Goal: Task Accomplishment & Management: Manage account settings

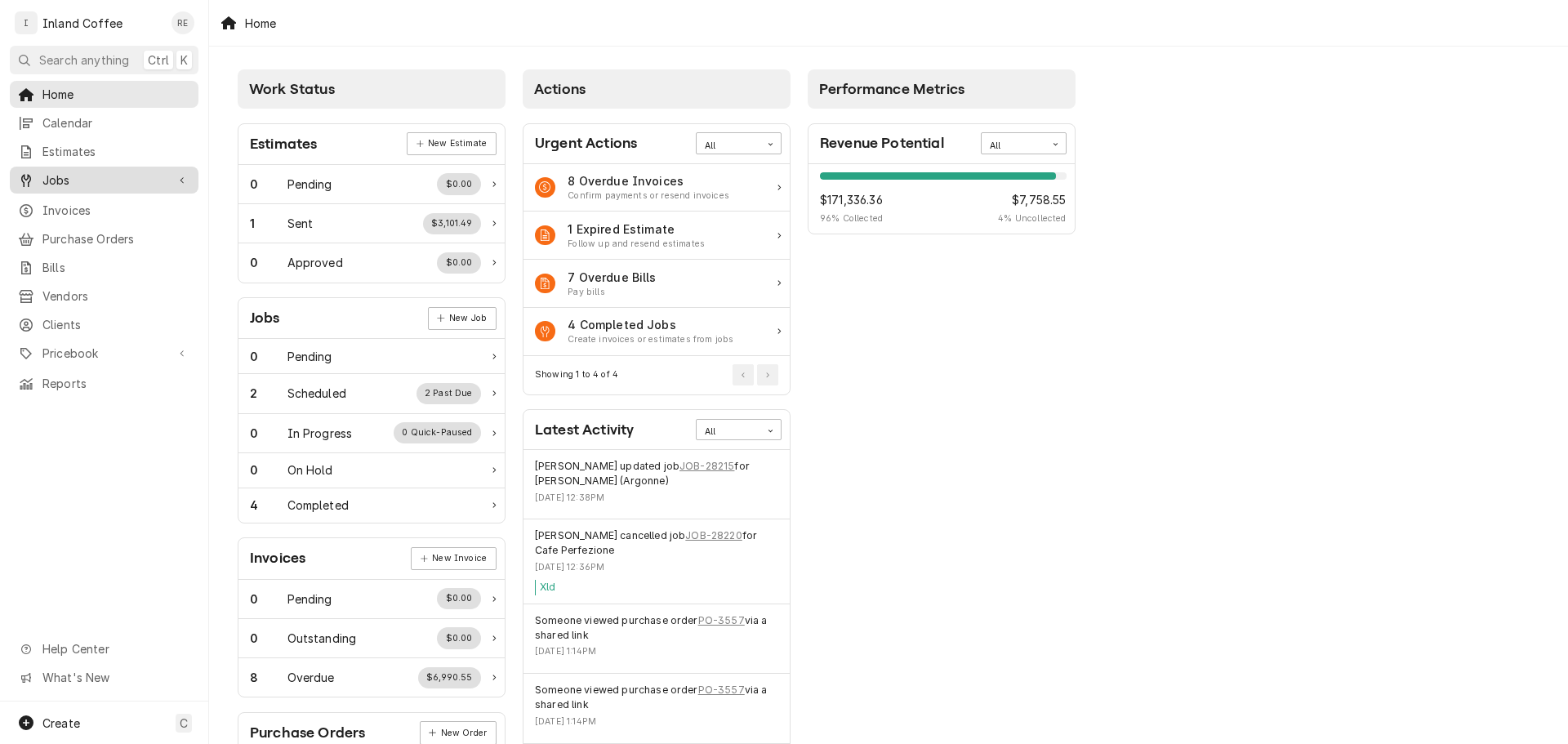
click at [84, 174] on span "Jobs" at bounding box center [104, 180] width 123 height 18
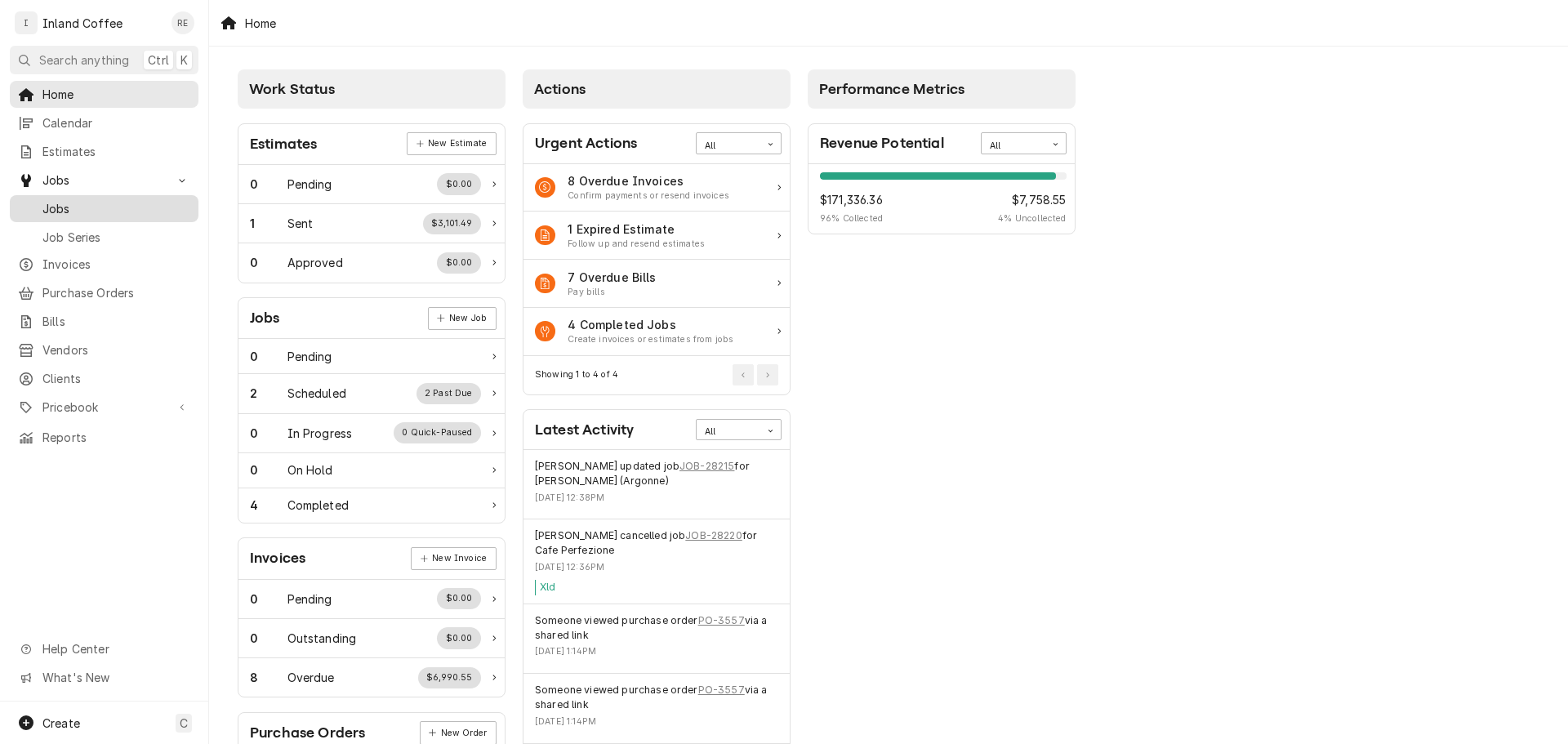
click at [141, 203] on span "Jobs" at bounding box center [116, 209] width 148 height 18
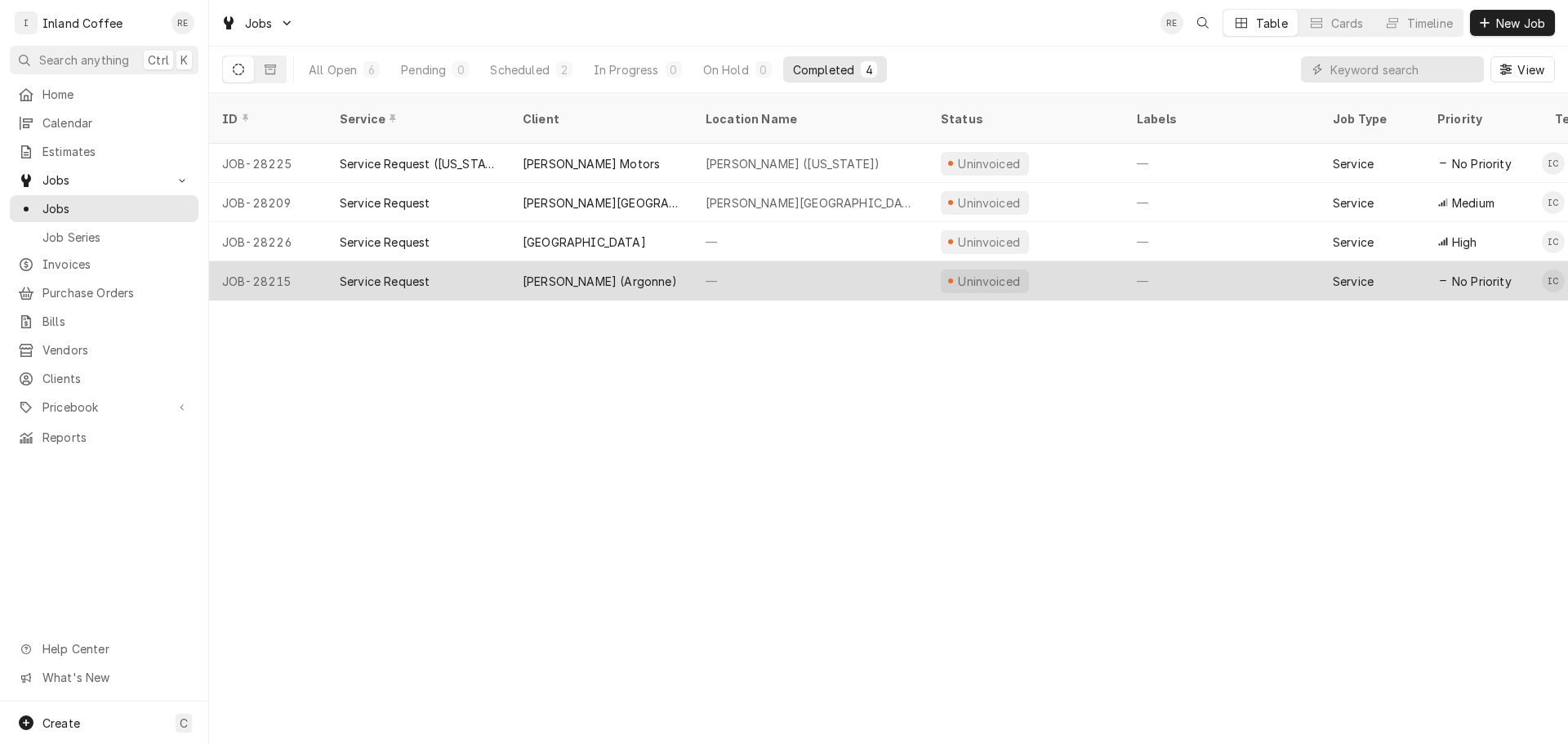
click at [601, 261] on div "[PERSON_NAME] (Argonne)" at bounding box center [601, 280] width 183 height 40
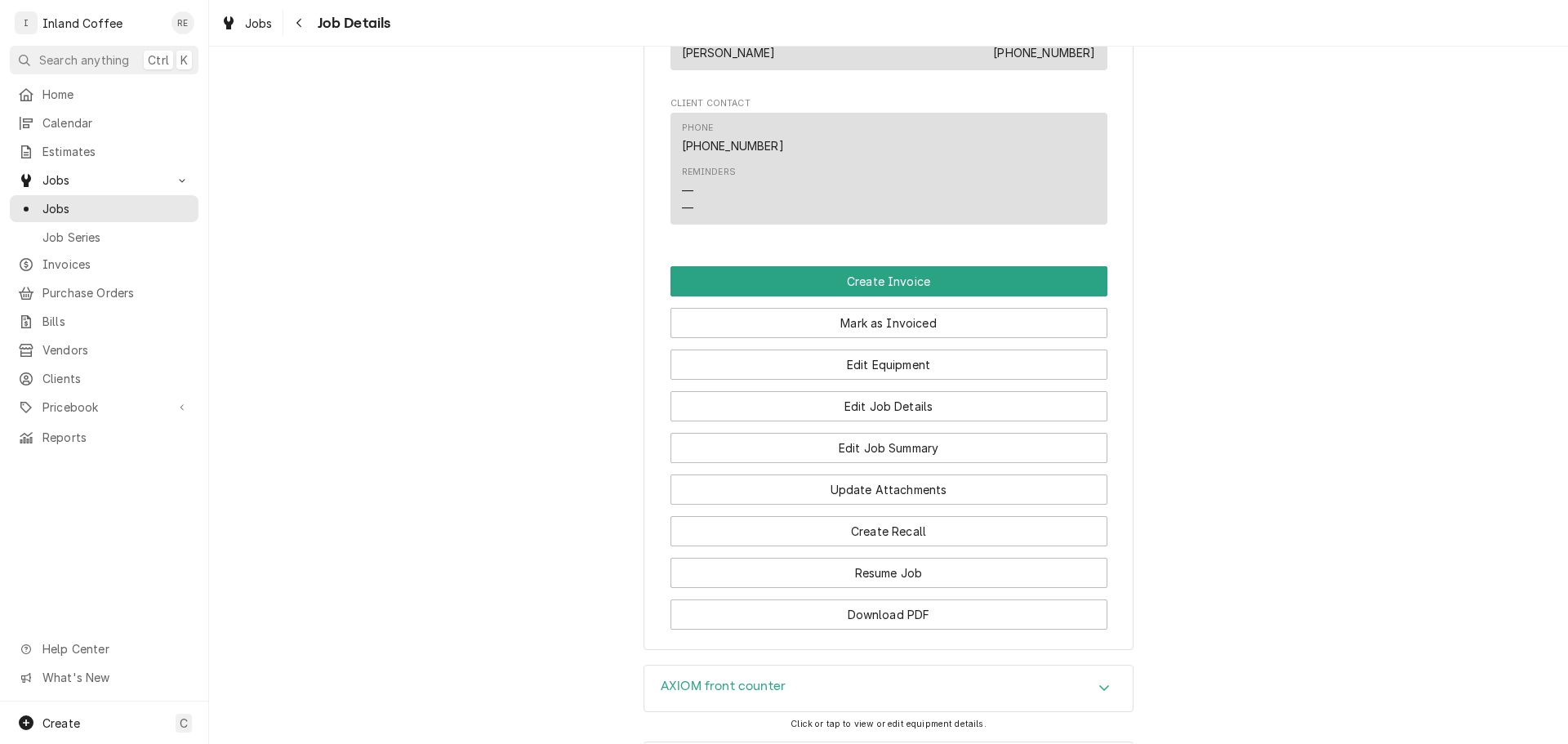
scroll to position [1139, 0]
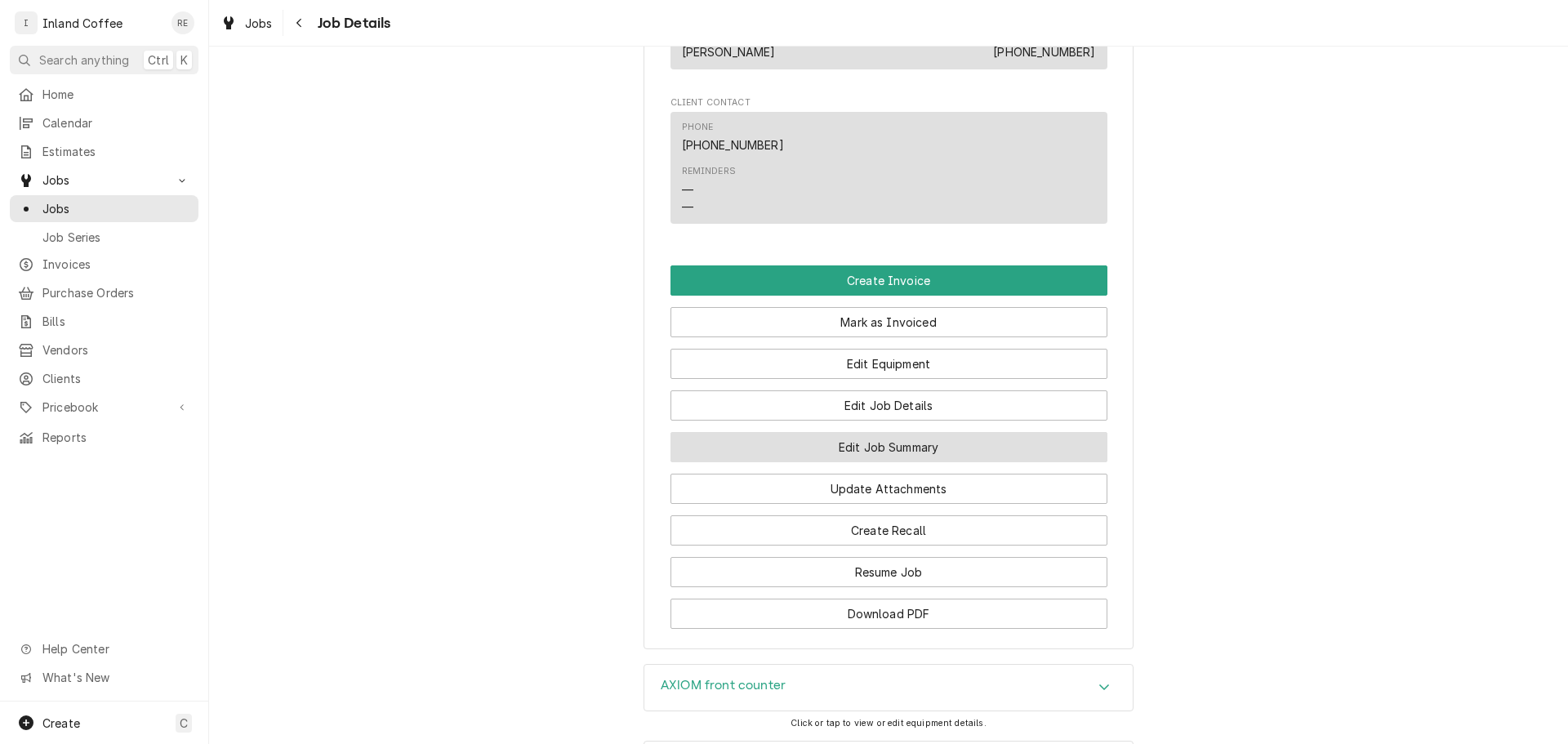
click at [859, 449] on button "Edit Job Summary" at bounding box center [889, 447] width 437 height 30
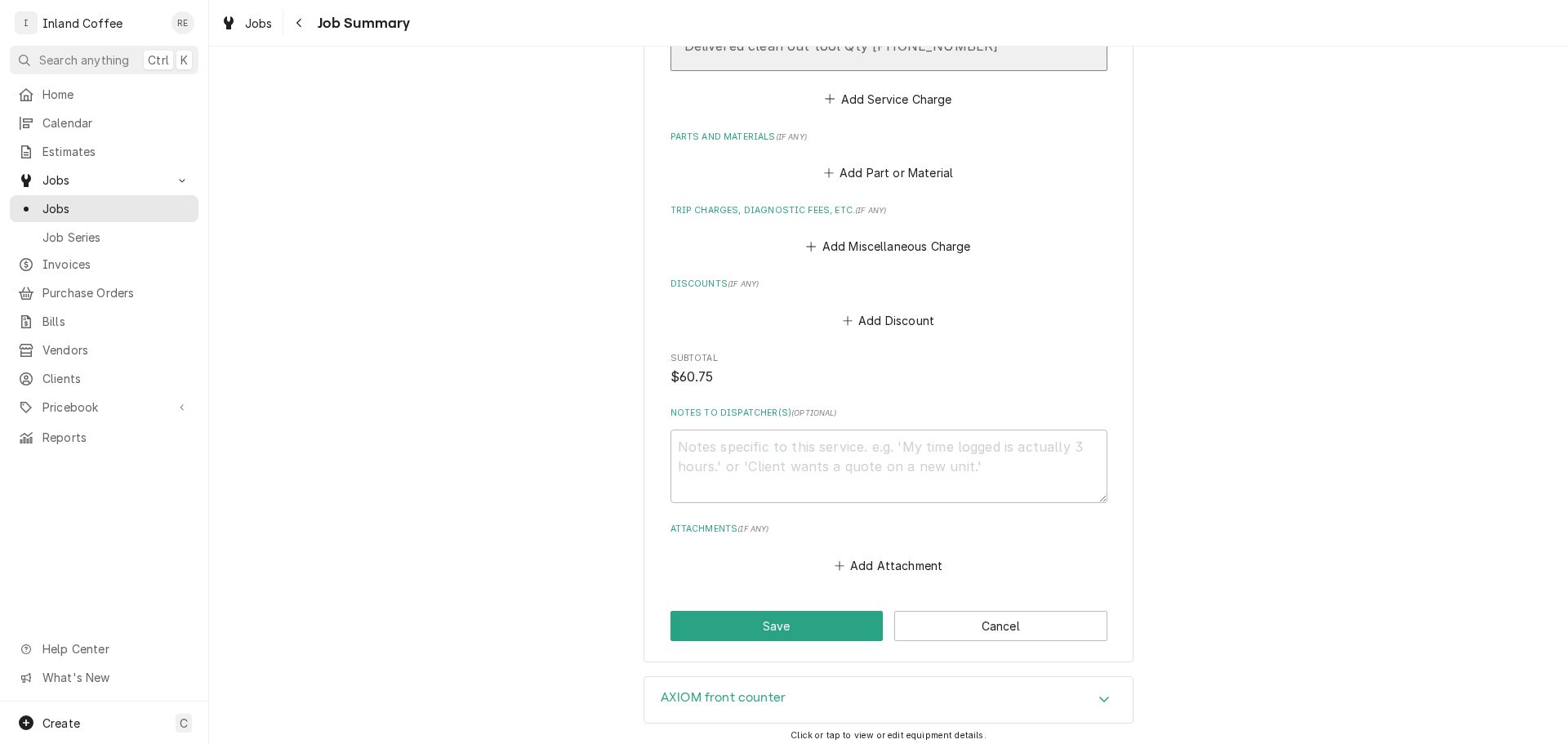
scroll to position [743, 0]
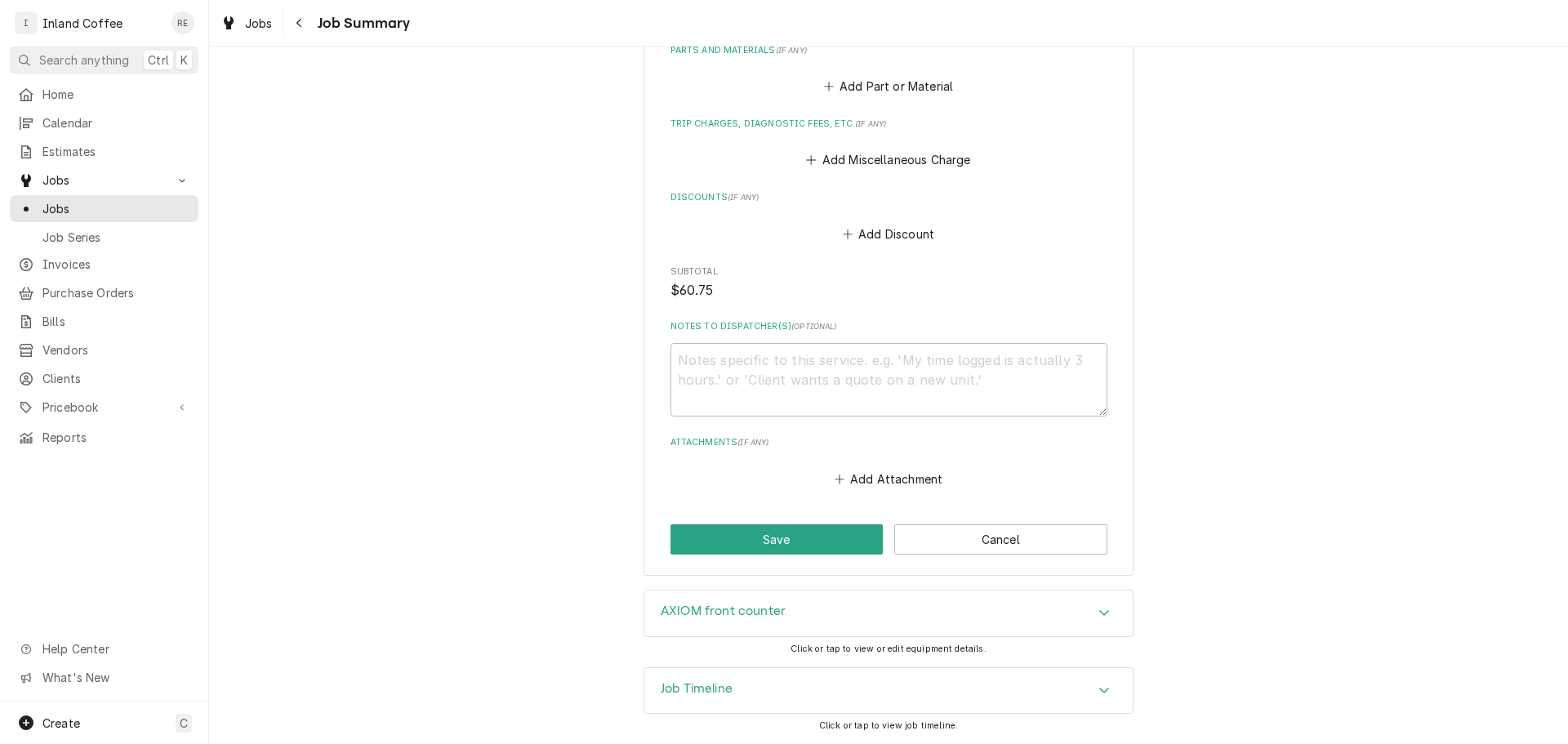
click at [1099, 686] on icon "Accordion Header" at bounding box center [1104, 690] width 11 height 13
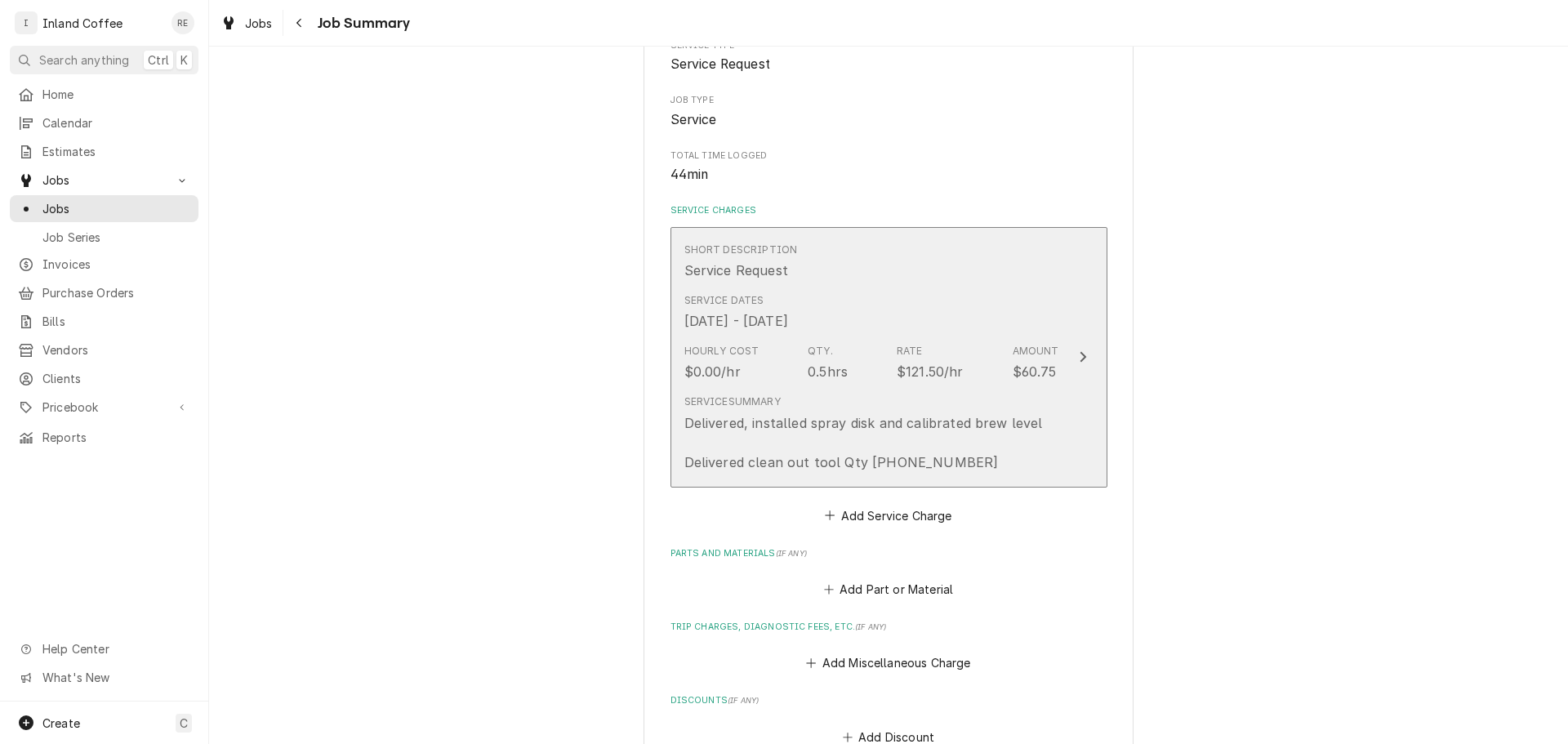
scroll to position [241, 0]
click at [1079, 353] on icon "Update Line Item" at bounding box center [1083, 356] width 8 height 13
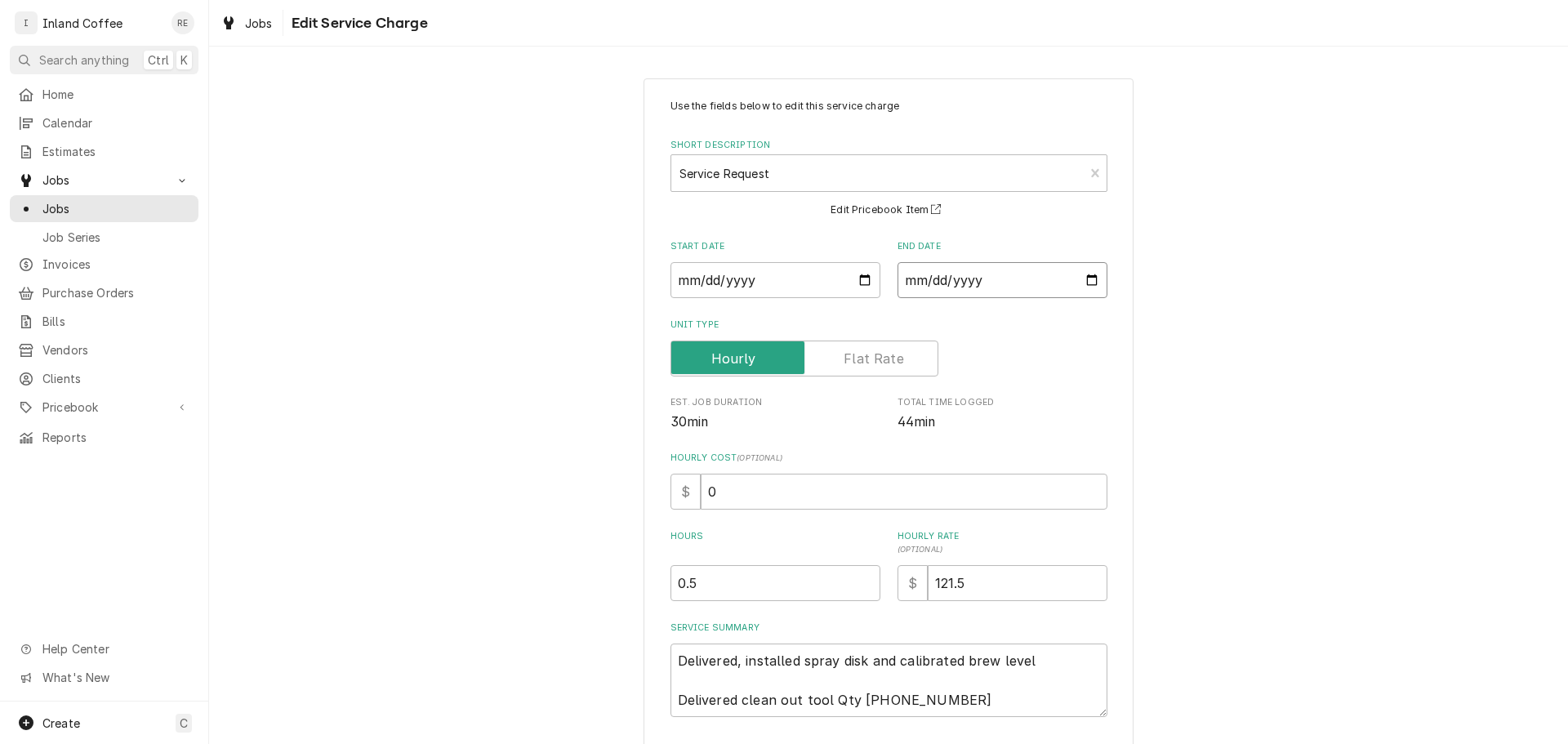
click at [1082, 285] on input "2025-07-17" at bounding box center [1002, 279] width 210 height 36
type textarea "x"
type input "2025-08-17"
type textarea "x"
type input "2025-09-02"
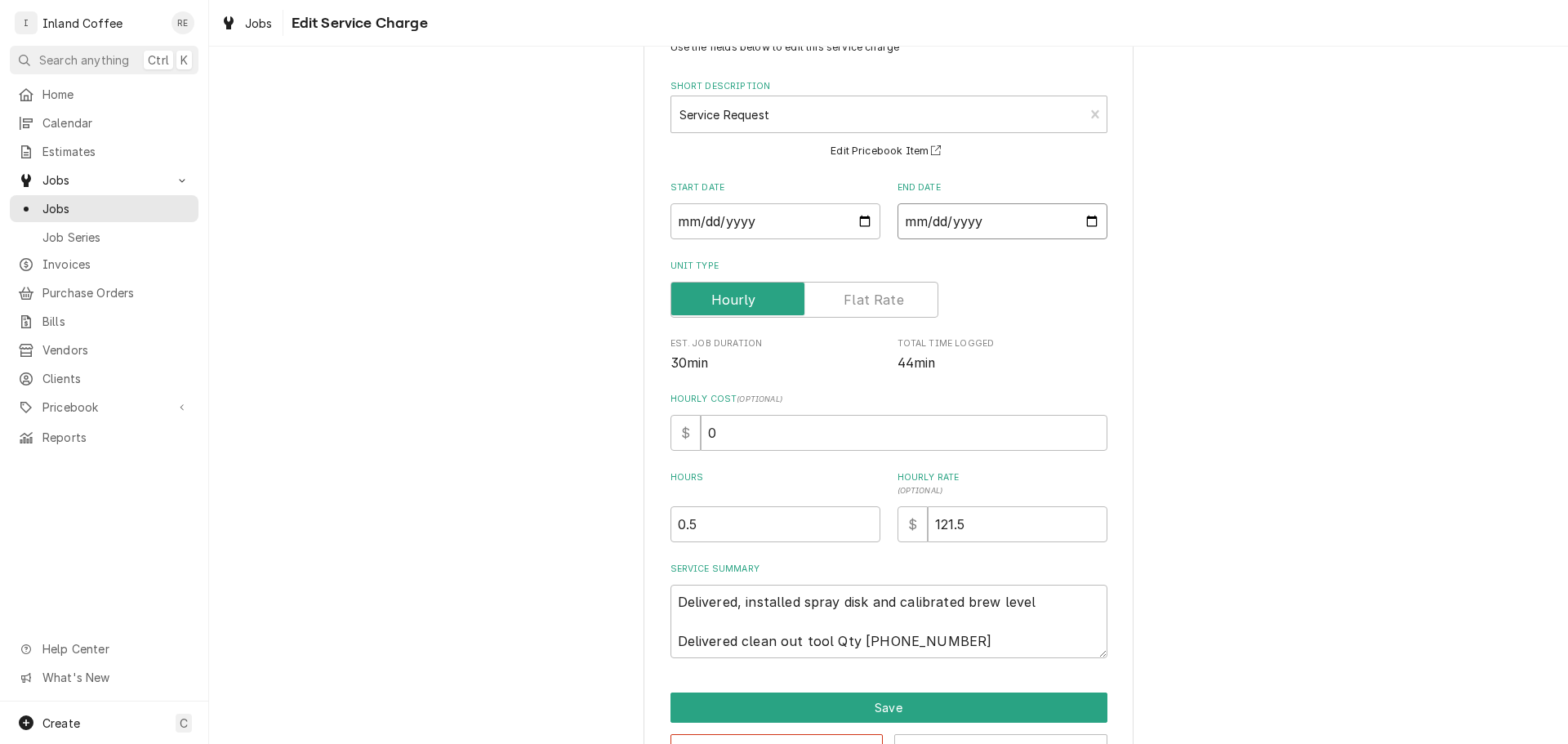
scroll to position [114, 0]
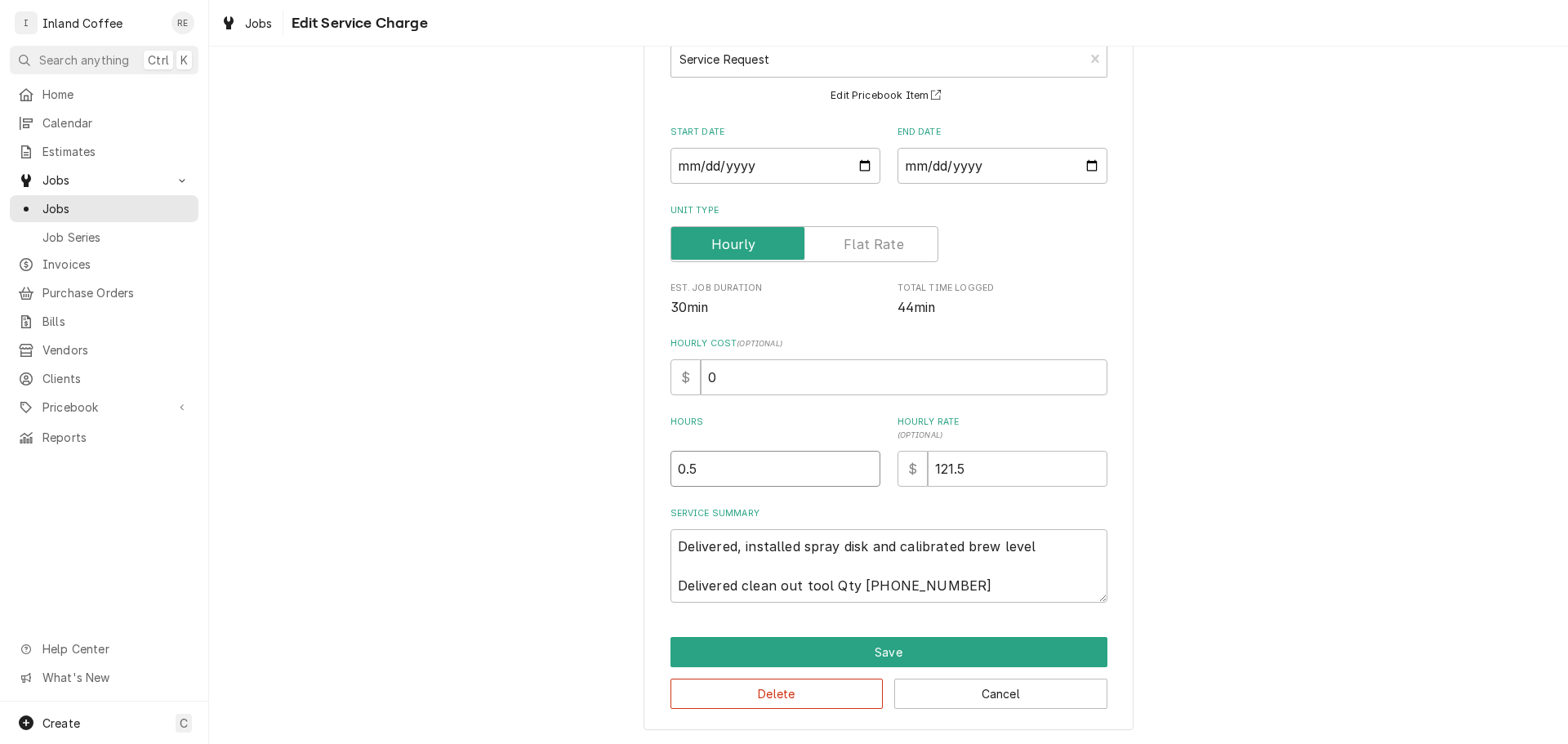
click at [757, 468] on input "0.5" at bounding box center [775, 468] width 210 height 36
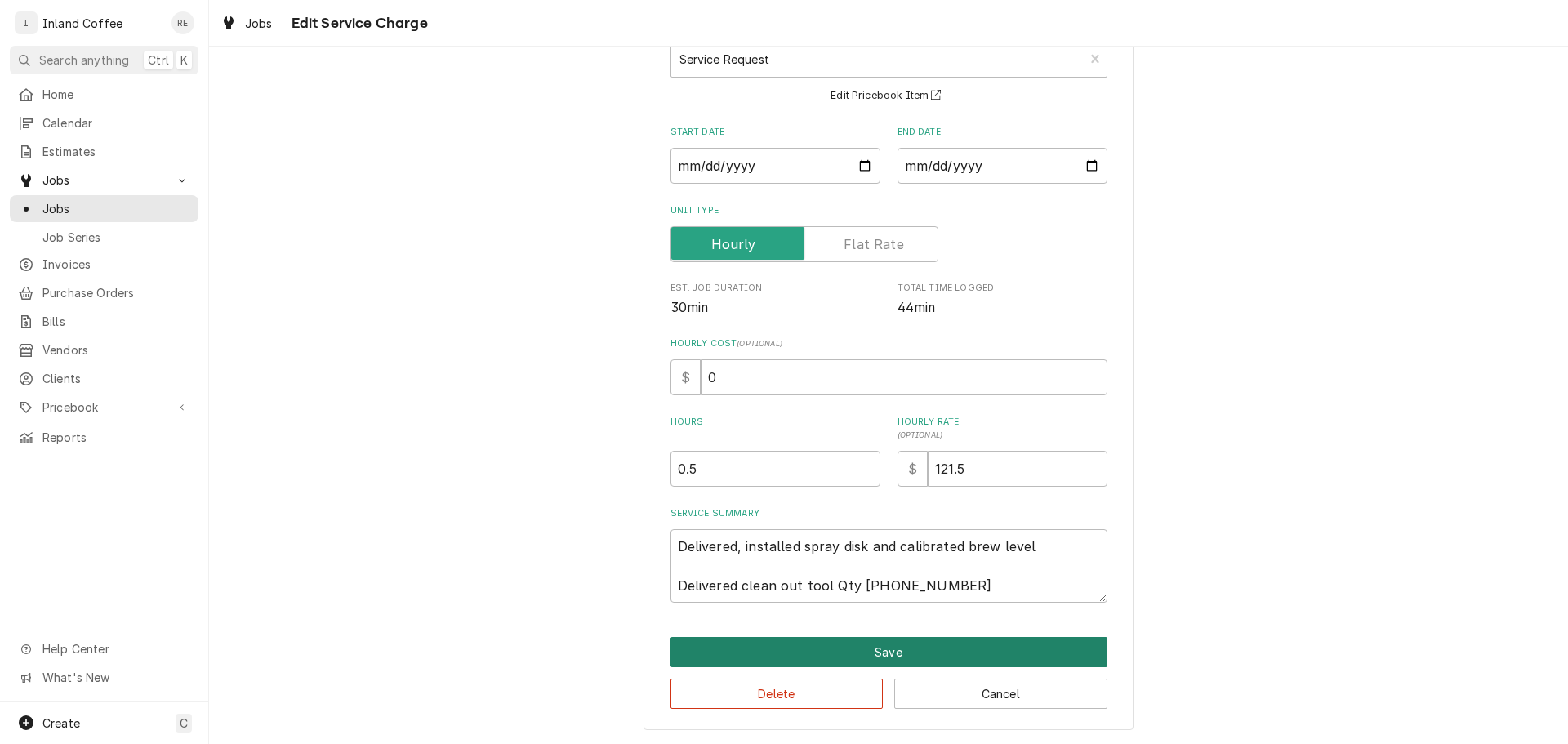
click at [837, 656] on button "Save" at bounding box center [889, 652] width 437 height 30
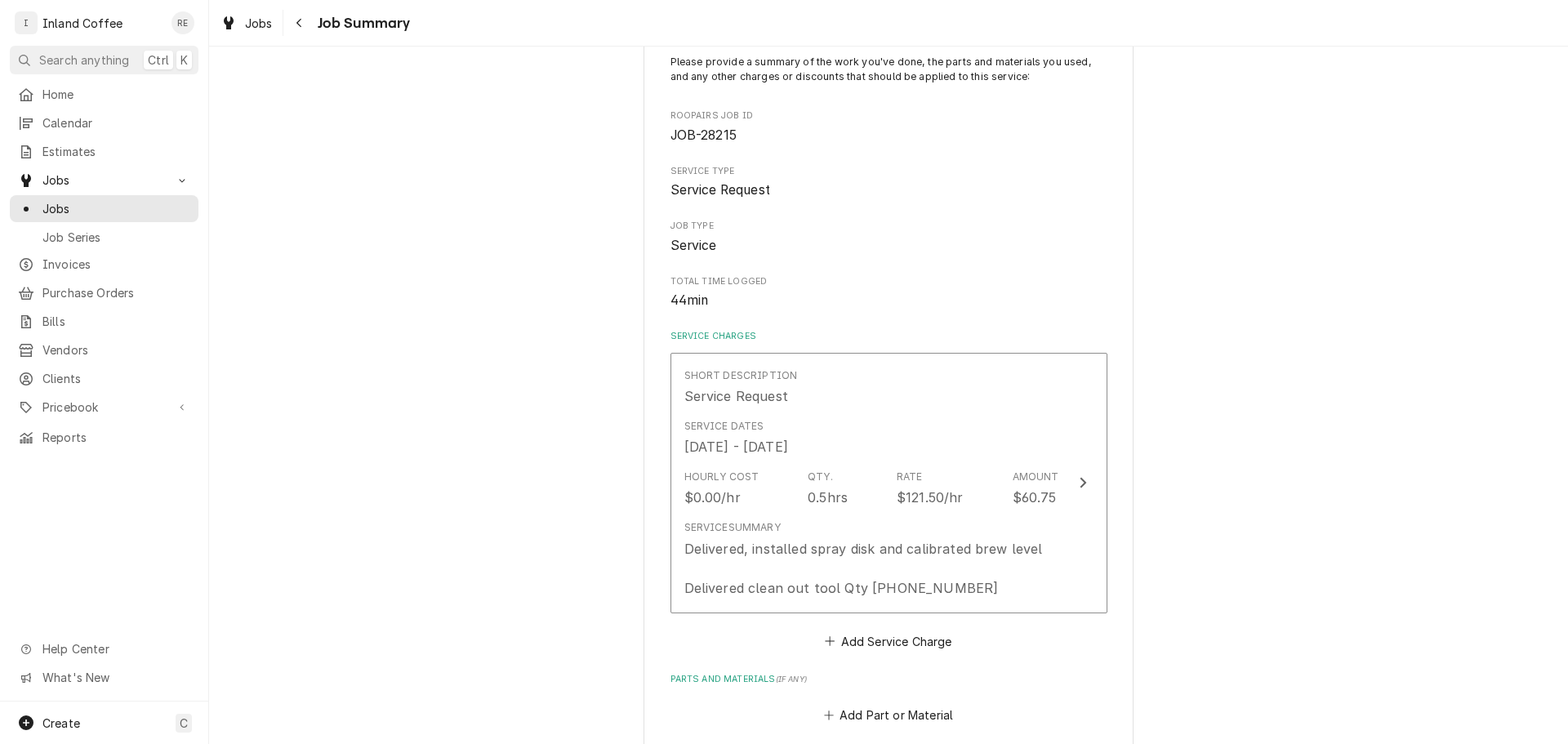
scroll to position [241, 0]
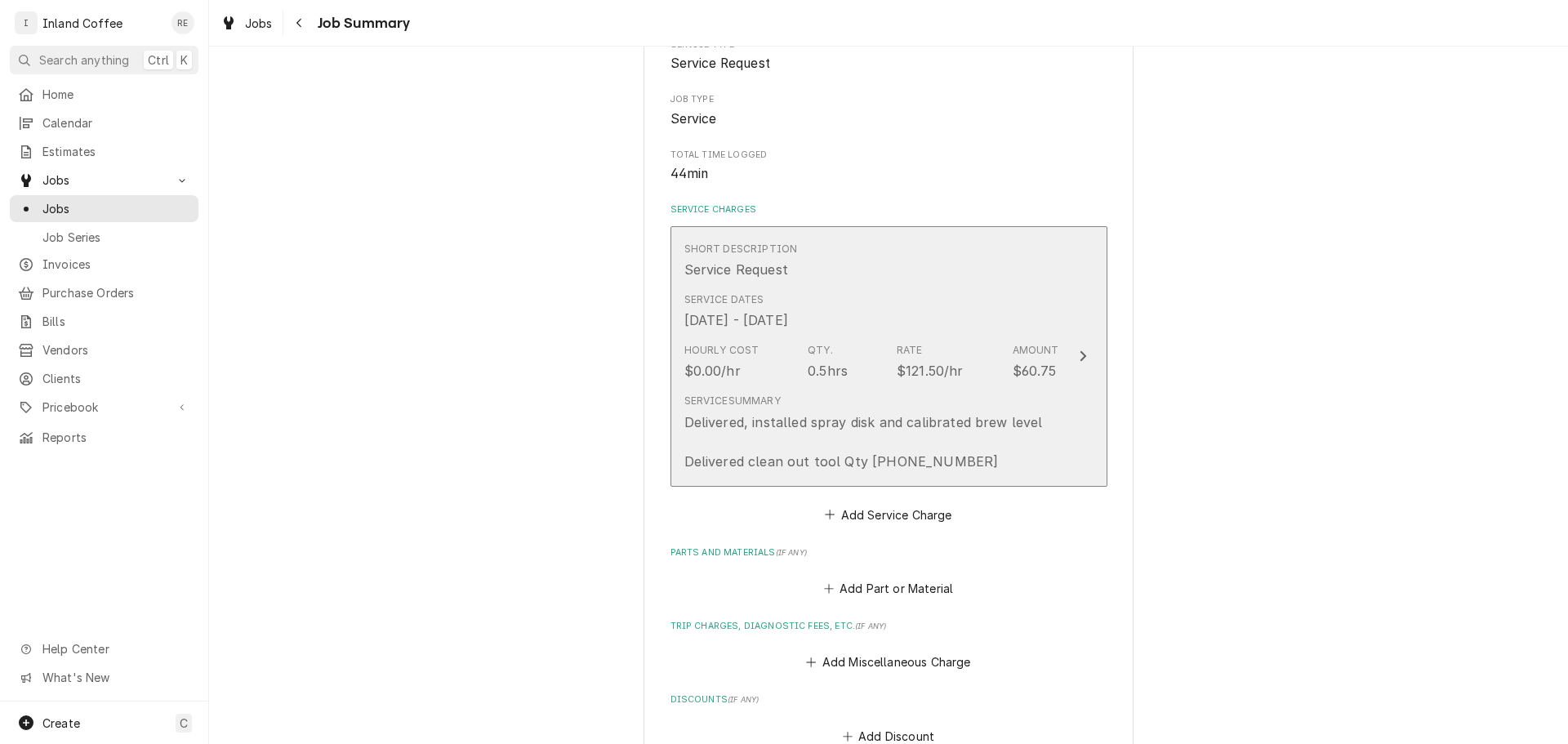
click at [1079, 350] on icon "Update Line Item" at bounding box center [1083, 356] width 8 height 13
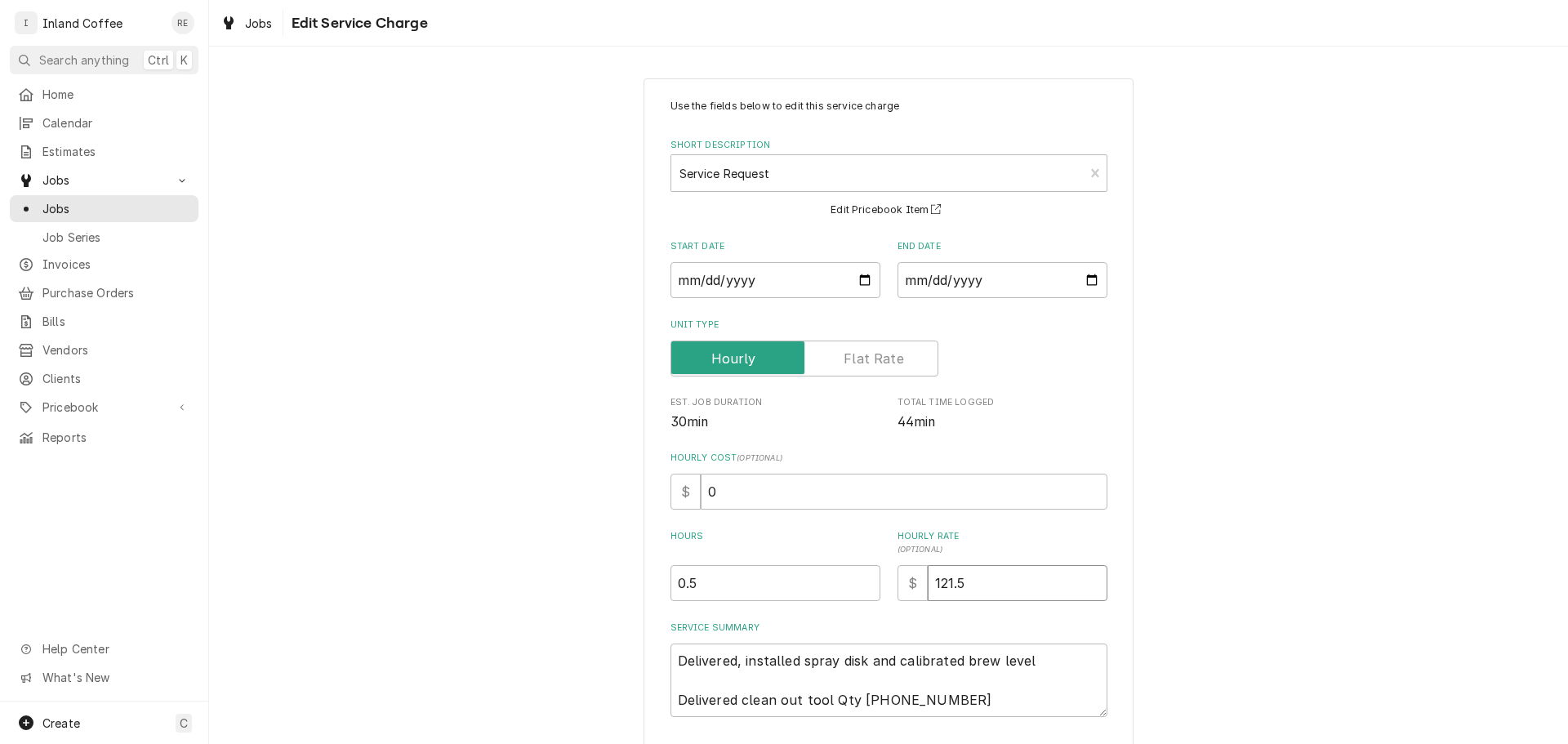
click at [987, 576] on input "121.5" at bounding box center [1018, 582] width 179 height 36
type textarea "x"
type input "121"
type textarea "x"
type input "12"
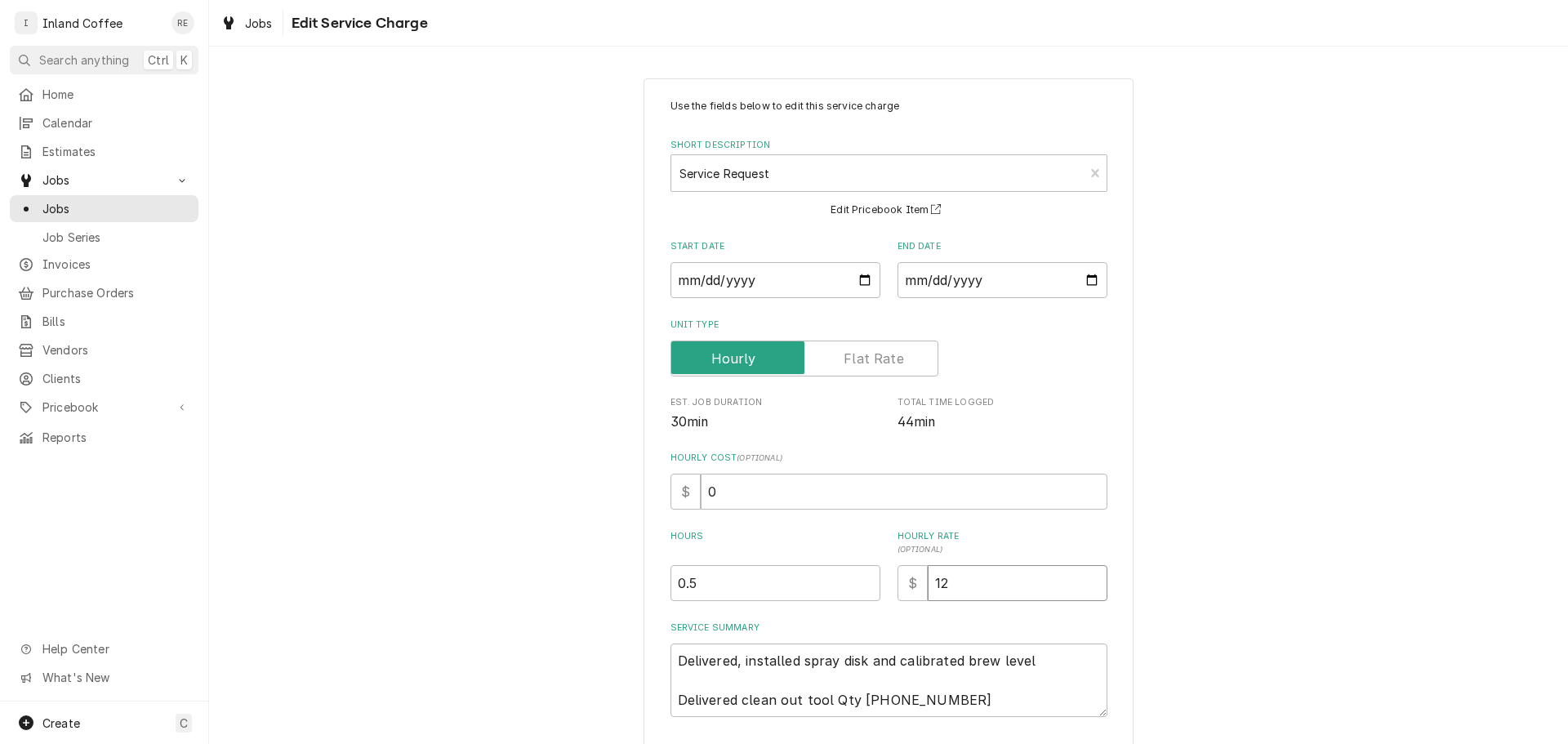
type textarea "x"
type input "1"
type textarea "x"
type input "1"
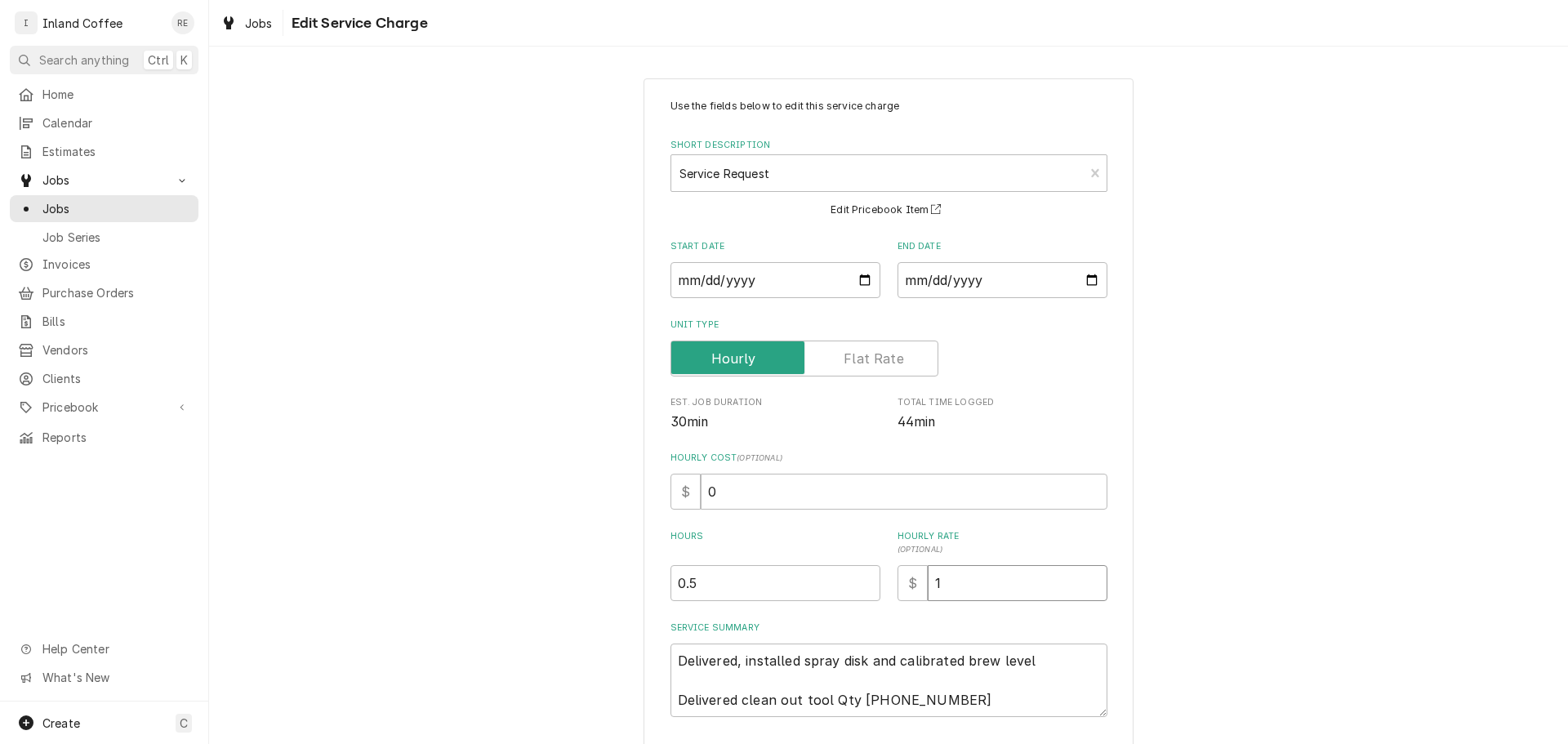
type textarea "x"
type input "13"
type textarea "x"
type input "135"
type textarea "x"
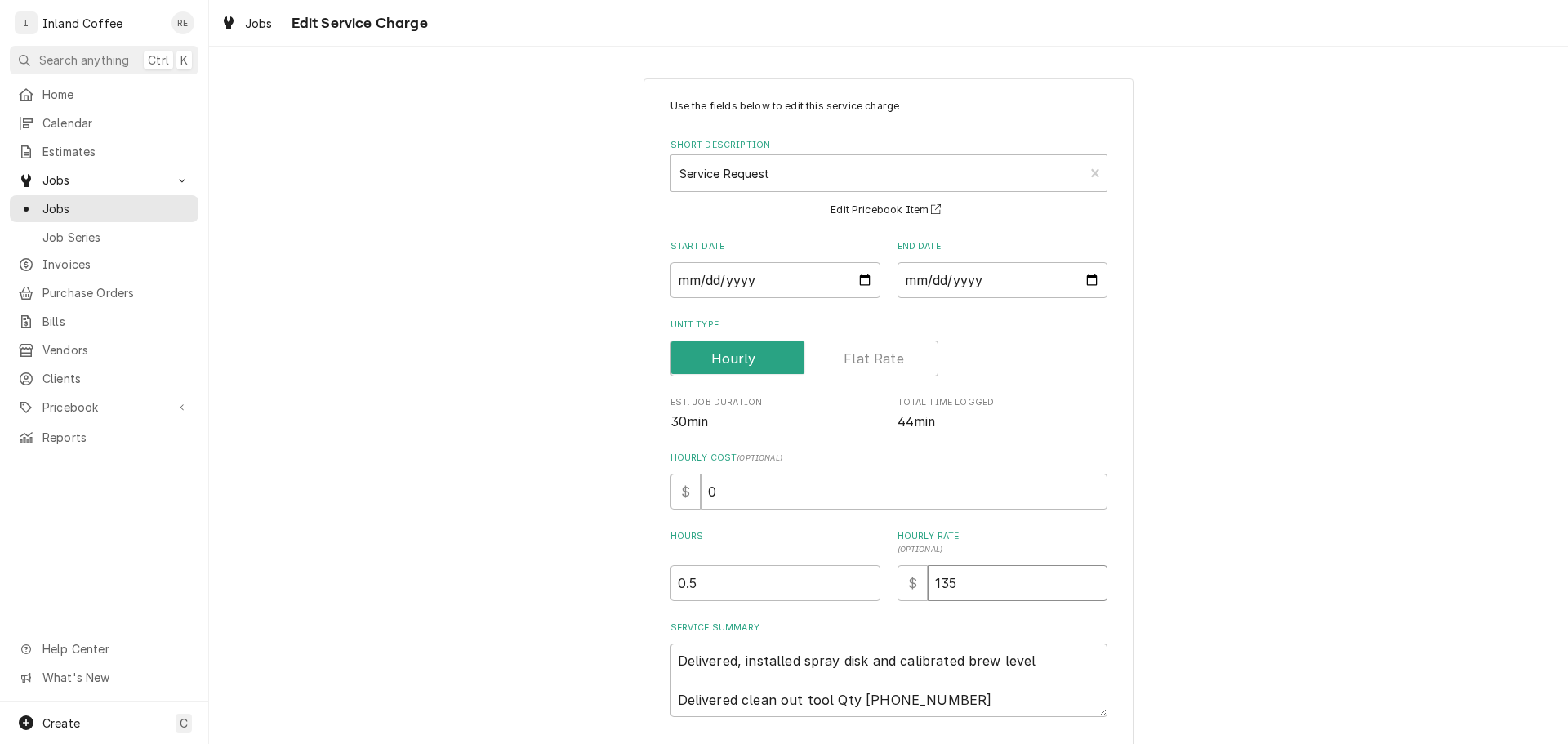
type input "1350"
type textarea "x"
type input "13500"
type textarea "x"
type input "1350"
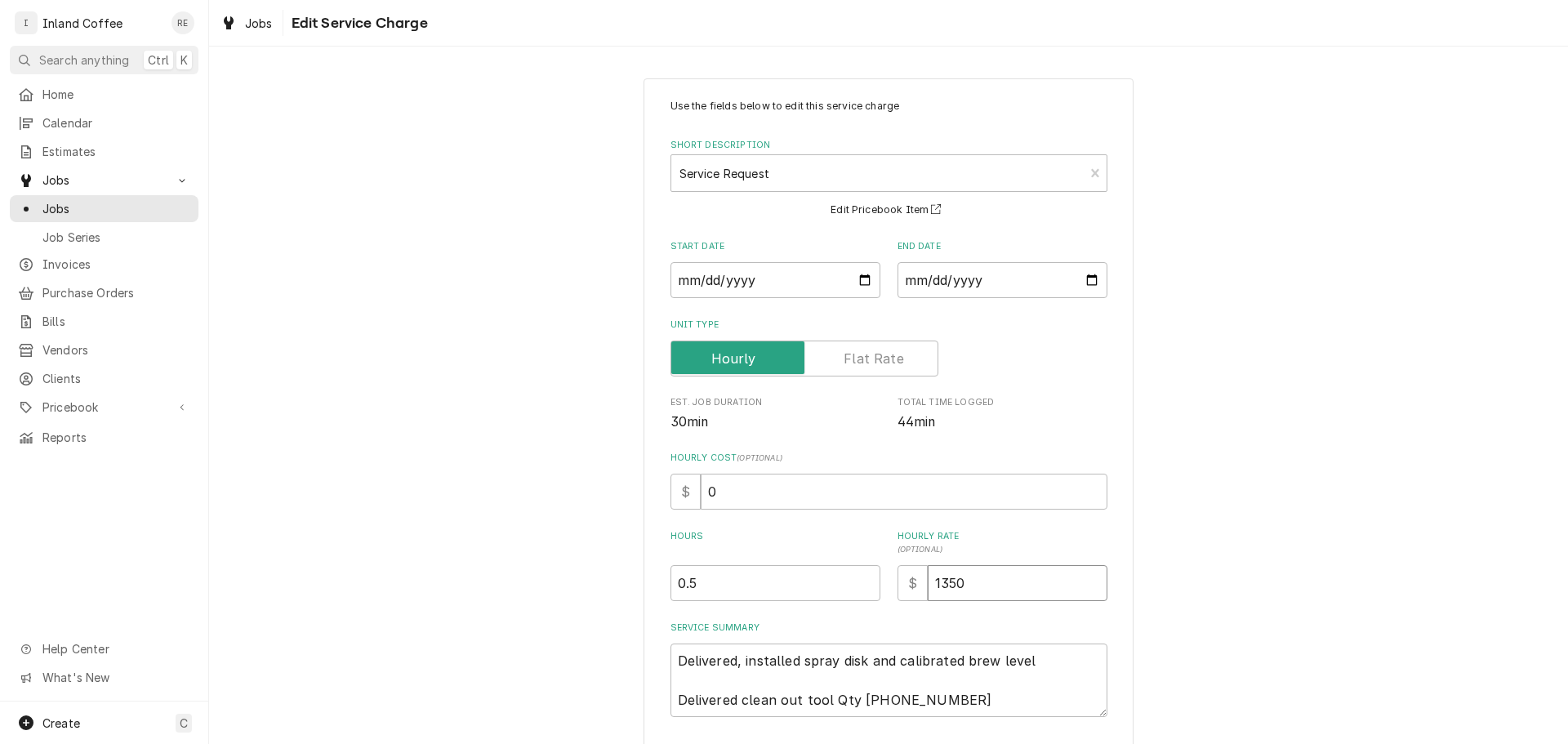
type textarea "x"
type input "135"
type textarea "x"
type input "135.0"
type textarea "x"
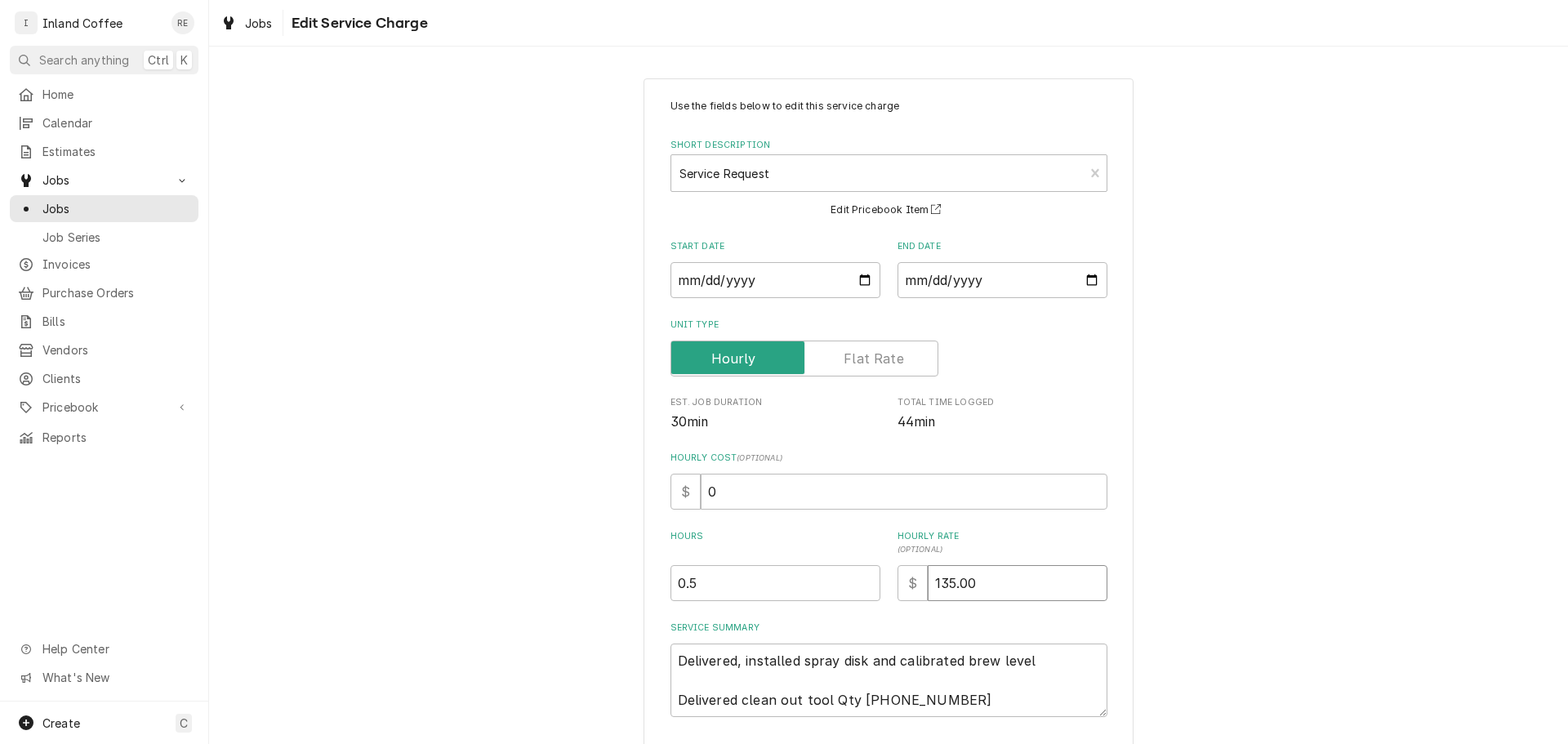
type input "135.00"
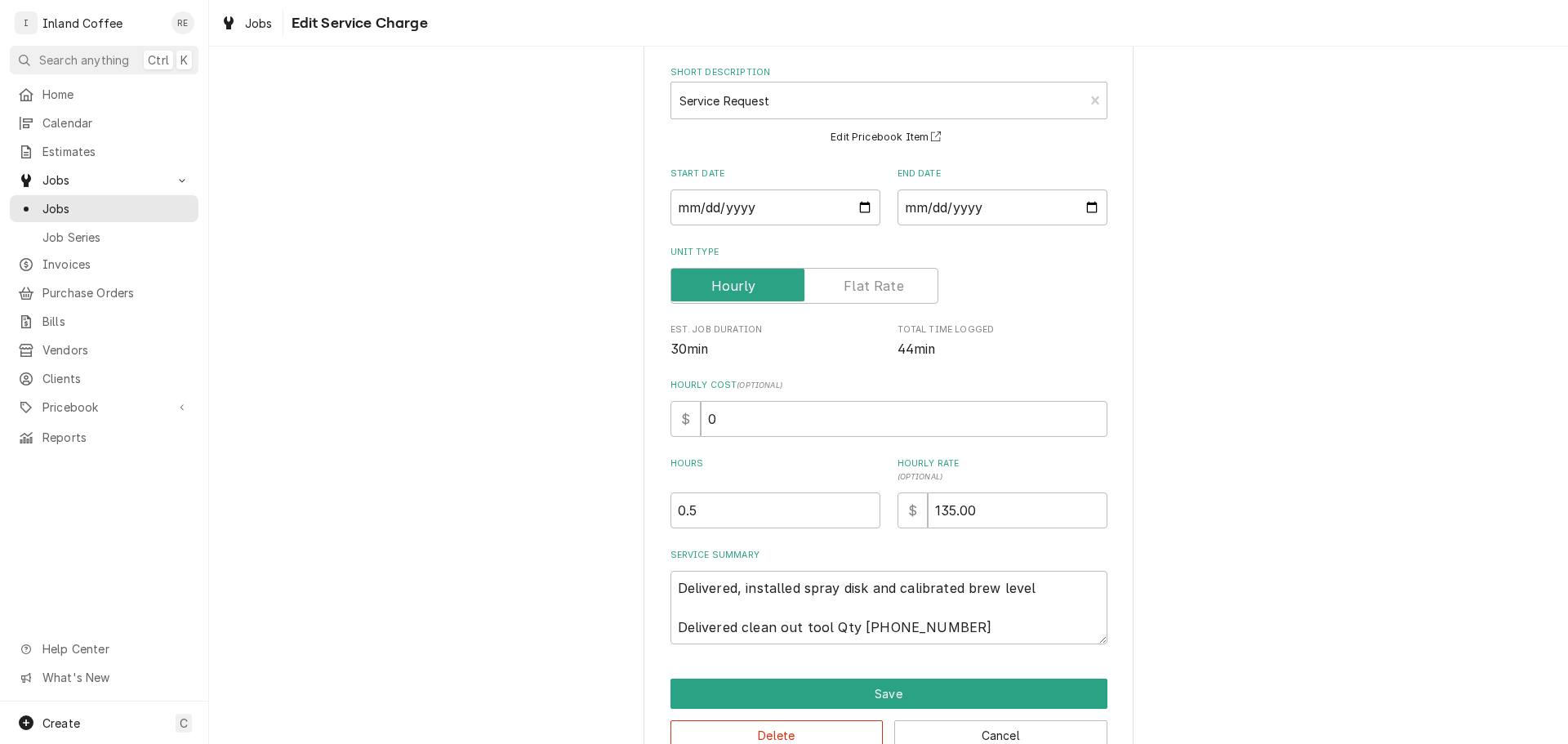
scroll to position [114, 0]
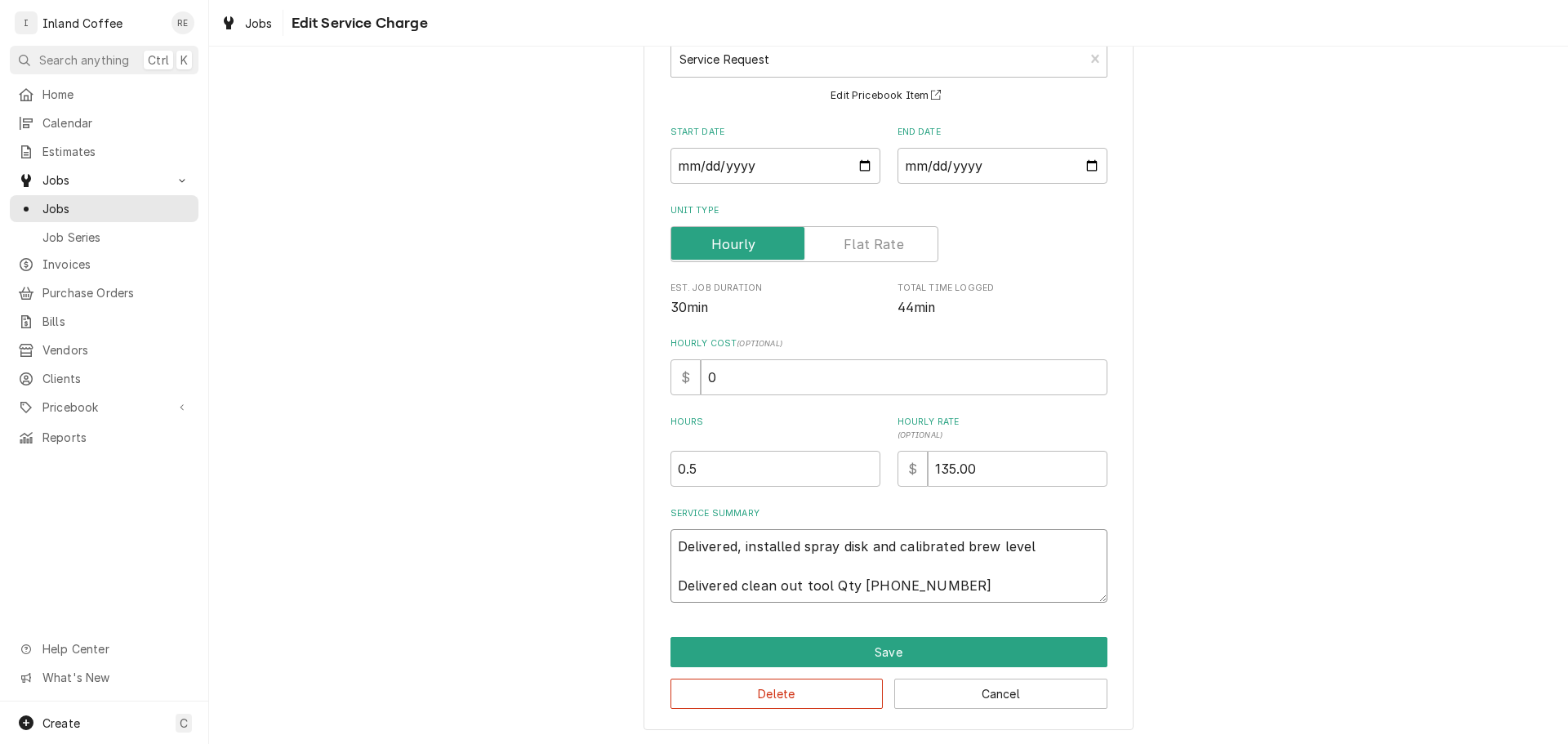
click at [1035, 546] on textarea "Delivered, installed spray disk and calibrated brew level Delivered clean out t…" at bounding box center [889, 566] width 437 height 74
click at [671, 582] on textarea "Delivered, installed spray disk and calibrated brew level Delivered clean out t…" at bounding box center [889, 566] width 437 height 74
type textarea "x"
type textarea "Delivered, installed spray disk and calibrated brew level SDelivered clean out …"
type textarea "x"
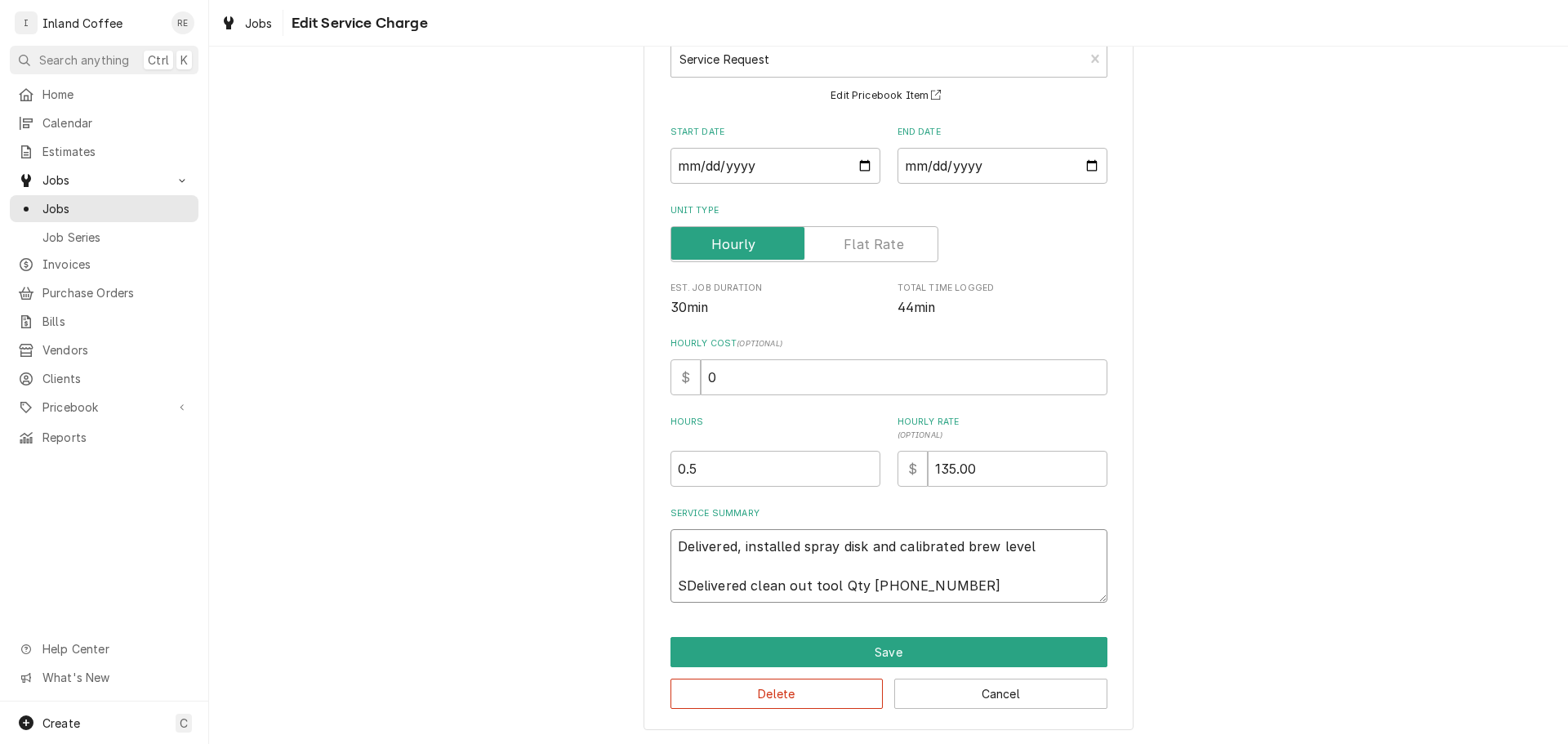
type textarea "Delivered, installed spray disk and calibrated brew level Delivered clean out t…"
type textarea "x"
type textarea "/Delivered, installed spray disk and calibrated brew level Delivered clean out …"
type textarea "x"
type textarea "/Delivered, installed spray disk and calibrated brew level / Delivered clean ou…"
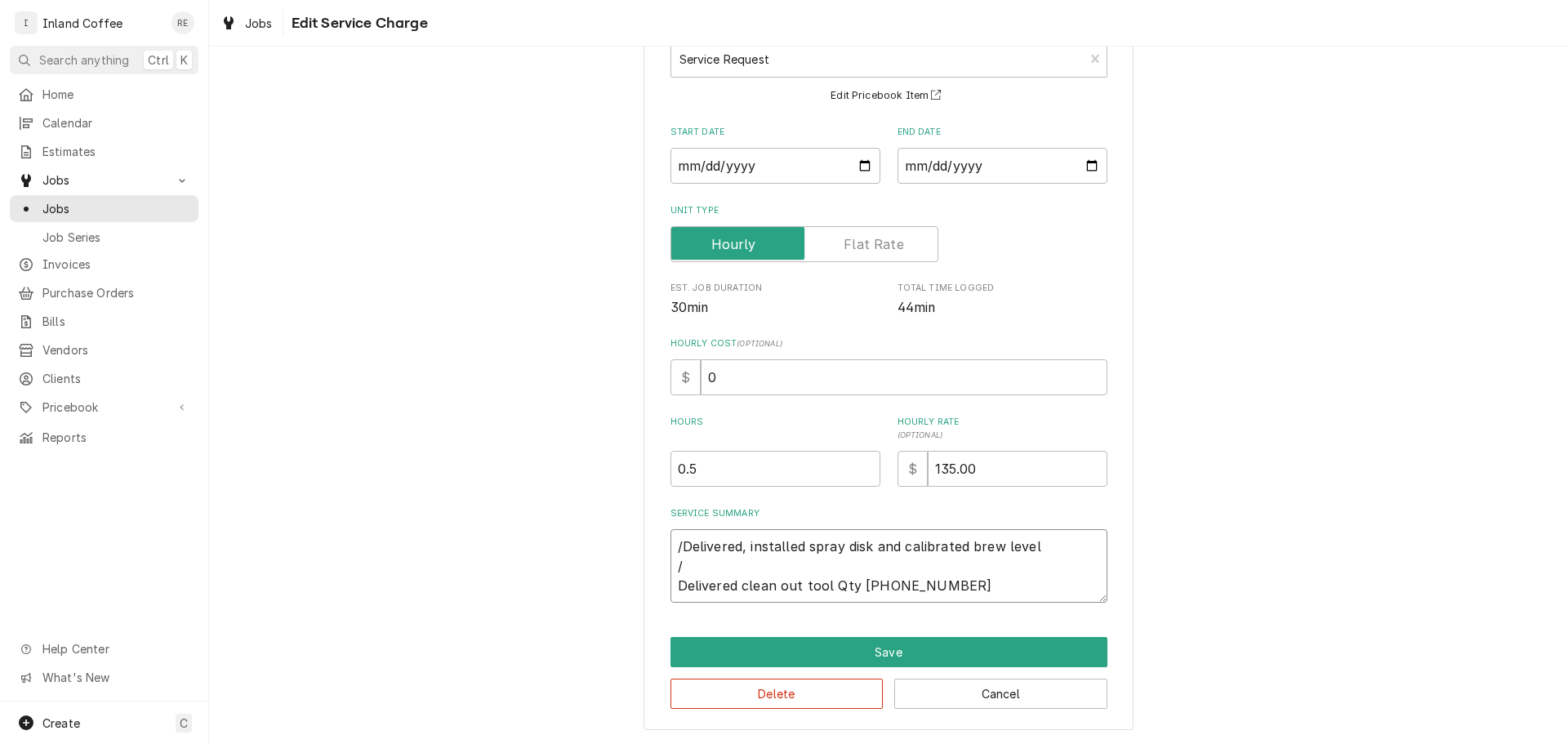
type textarea "x"
type textarea "/Delivered, installed spray disk and calibrated brew level /Delivered clean out…"
type textarea "x"
type textarea "/Delivered, installed spray disk and calibrated brew level Delivered clean out …"
type textarea "x"
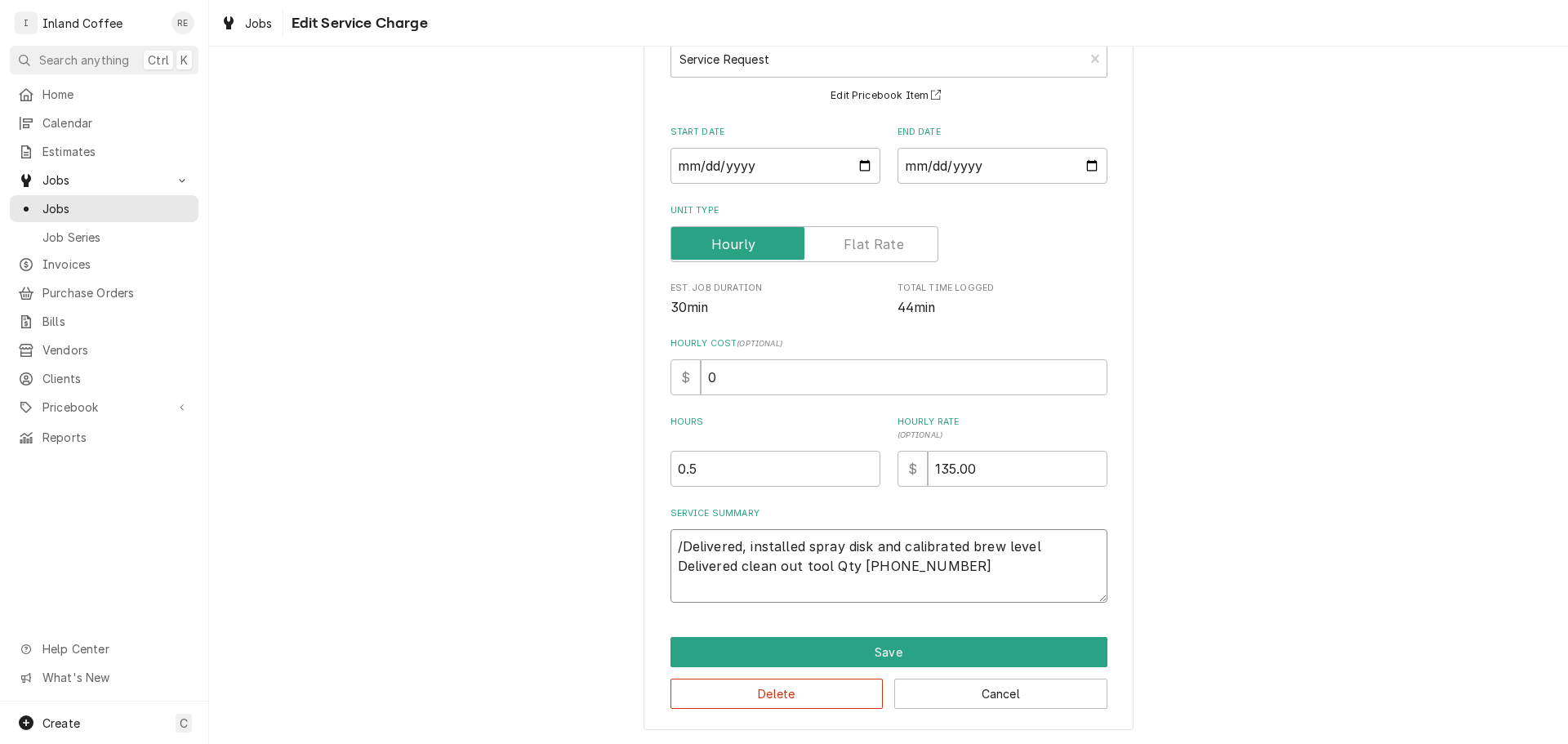
type textarea "/Delivered, installed spray disk and calibrated brew level 0Delivered clean out…"
type textarea "x"
type textarea "/Delivered, installed spray disk and calibrated brew level 09Delivered clean ou…"
type textarea "x"
type textarea "/Delivered, installed spray disk and calibrated brew level 09/Delivered clean o…"
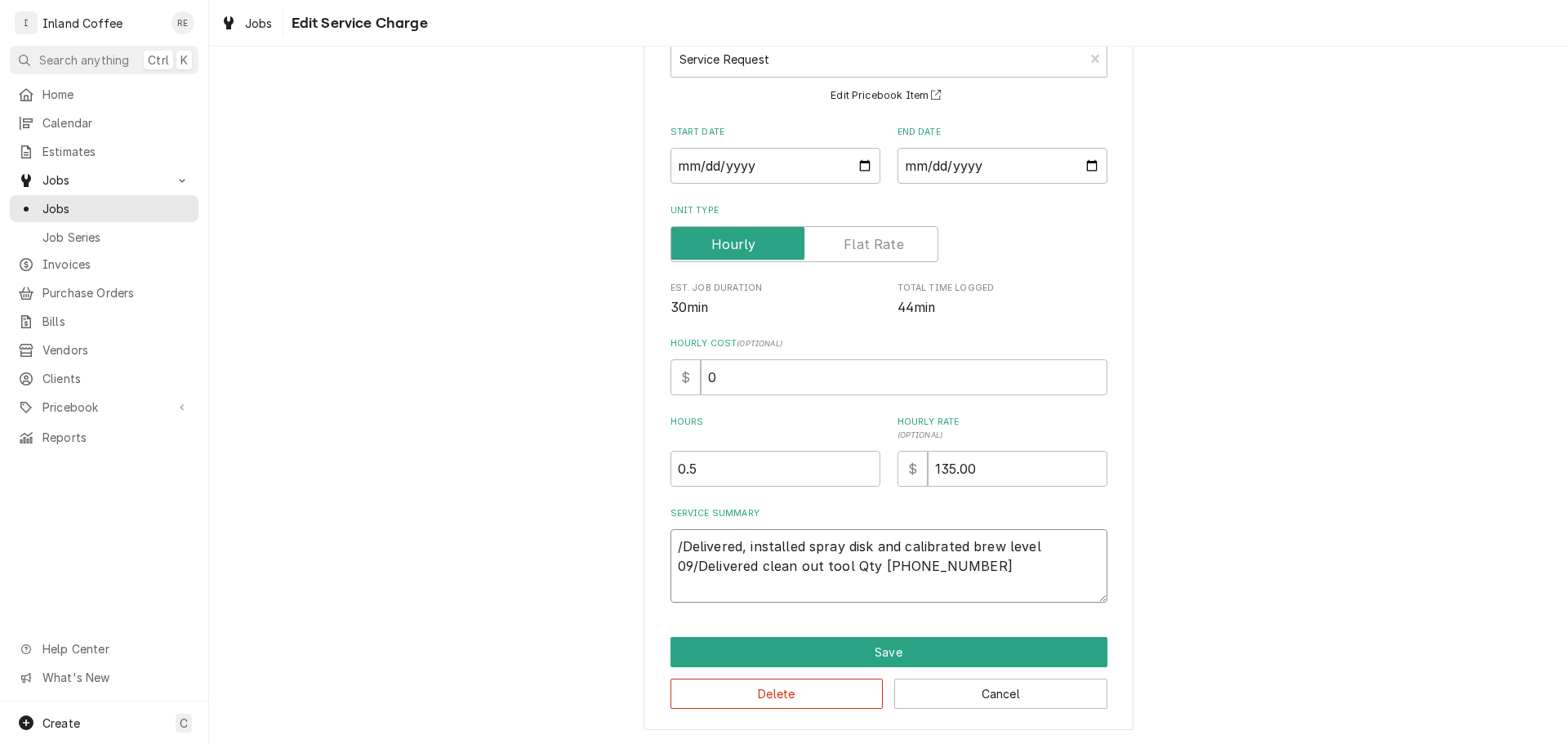
type textarea "x"
type textarea "/Delivered, installed spray disk and calibrated brew level 09/0Delivered clean …"
type textarea "x"
type textarea "/Delivered, installed spray disk and calibrated brew level 09/02Delivered clean…"
type textarea "x"
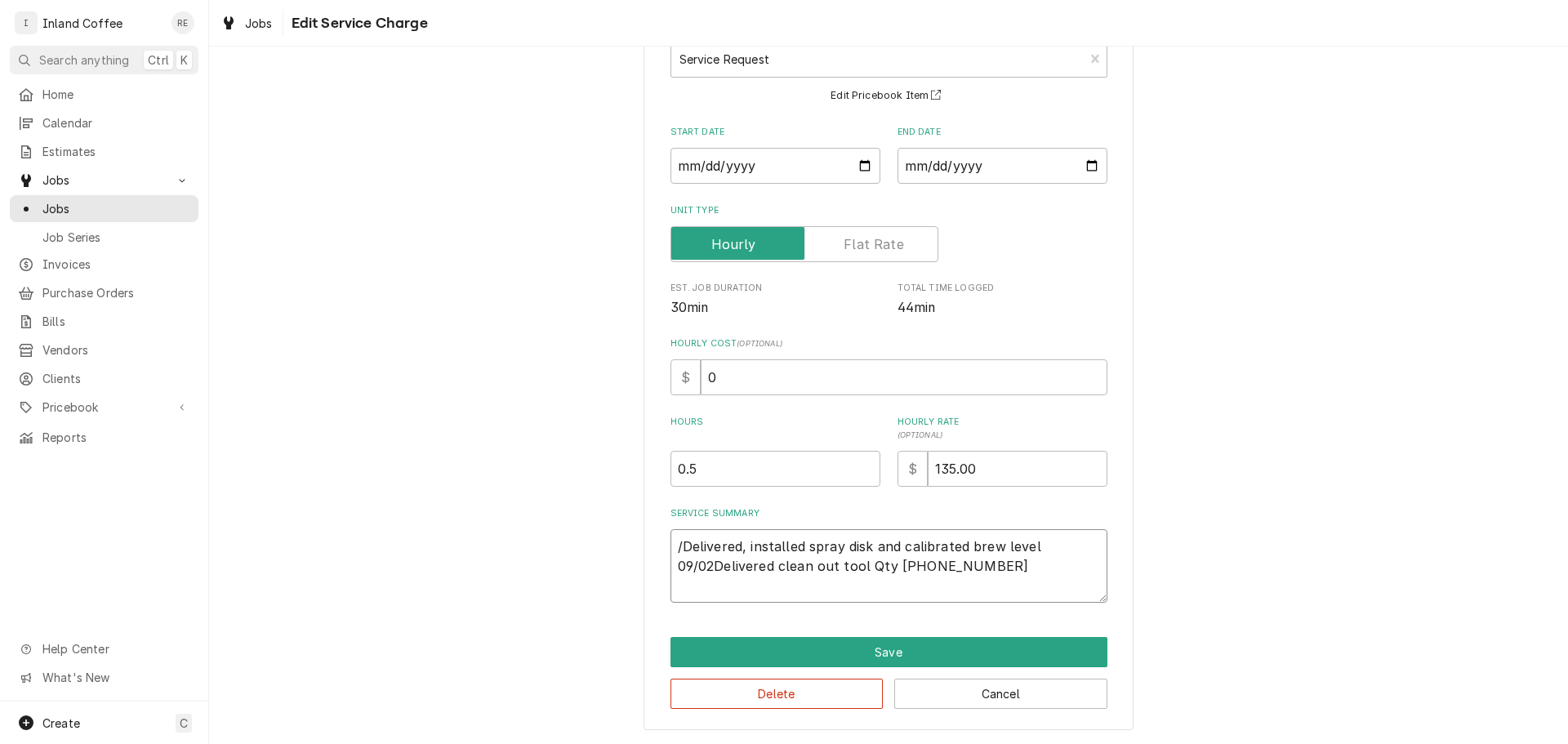
type textarea "/Delivered, installed spray disk and calibrated brew level 09/02/Delivered clea…"
type textarea "x"
type textarea "/Delivered, installed spray disk and calibrated brew level 09/02/2Delivered cle…"
type textarea "x"
type textarea "/Delivered, installed spray disk and calibrated brew level 09/02/25Delivered cl…"
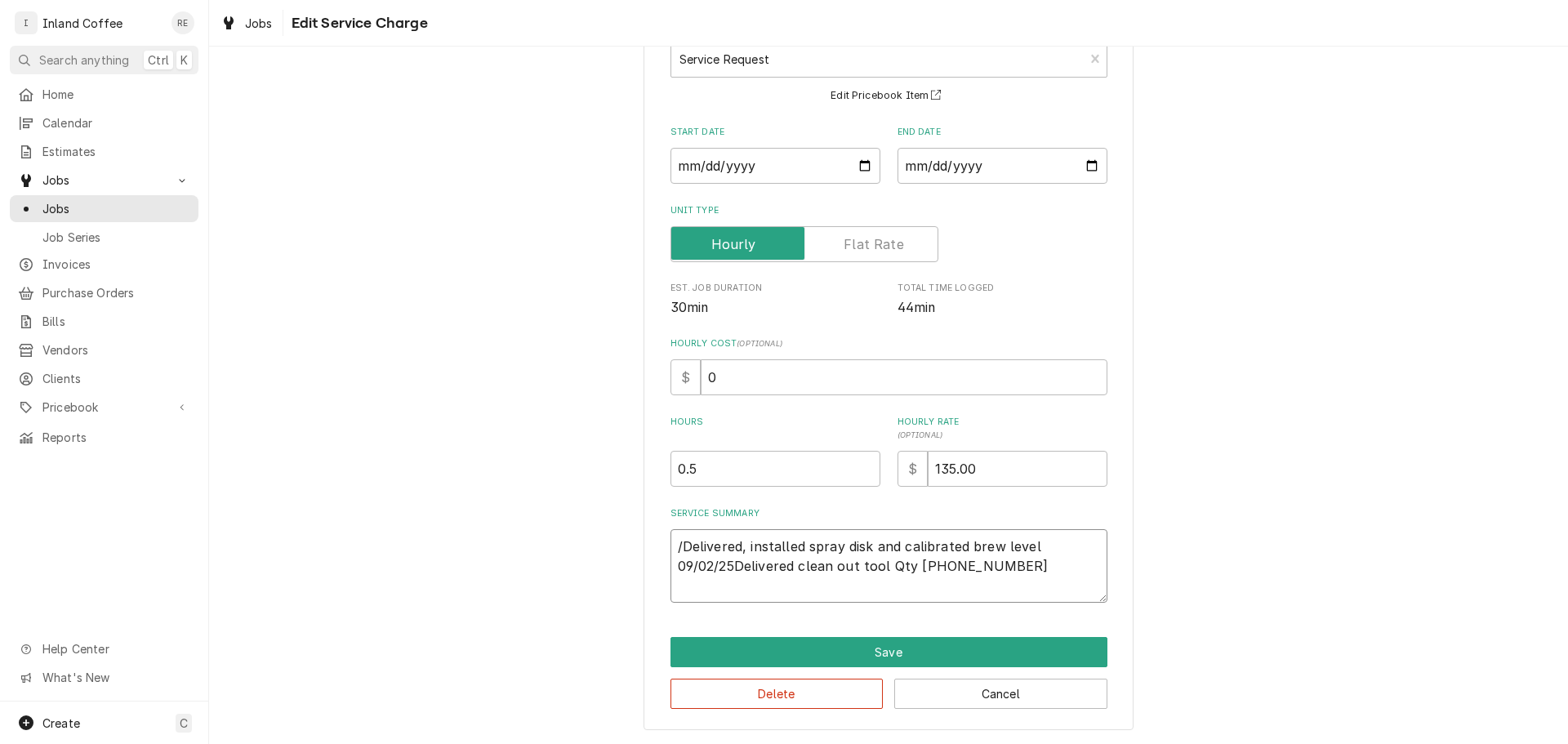
type textarea "x"
type textarea "/Delivered, installed spray disk and calibrated brew level 09/02/25 Delivered c…"
click at [1050, 543] on textarea "/Delivered, installed spray disk and calibrated brew level 09/02/25 Delivered c…" at bounding box center [889, 566] width 437 height 74
type textarea "x"
type textarea "/Delivered, installed spray disk and calibrated brew level 09/02/25 Delivered c…"
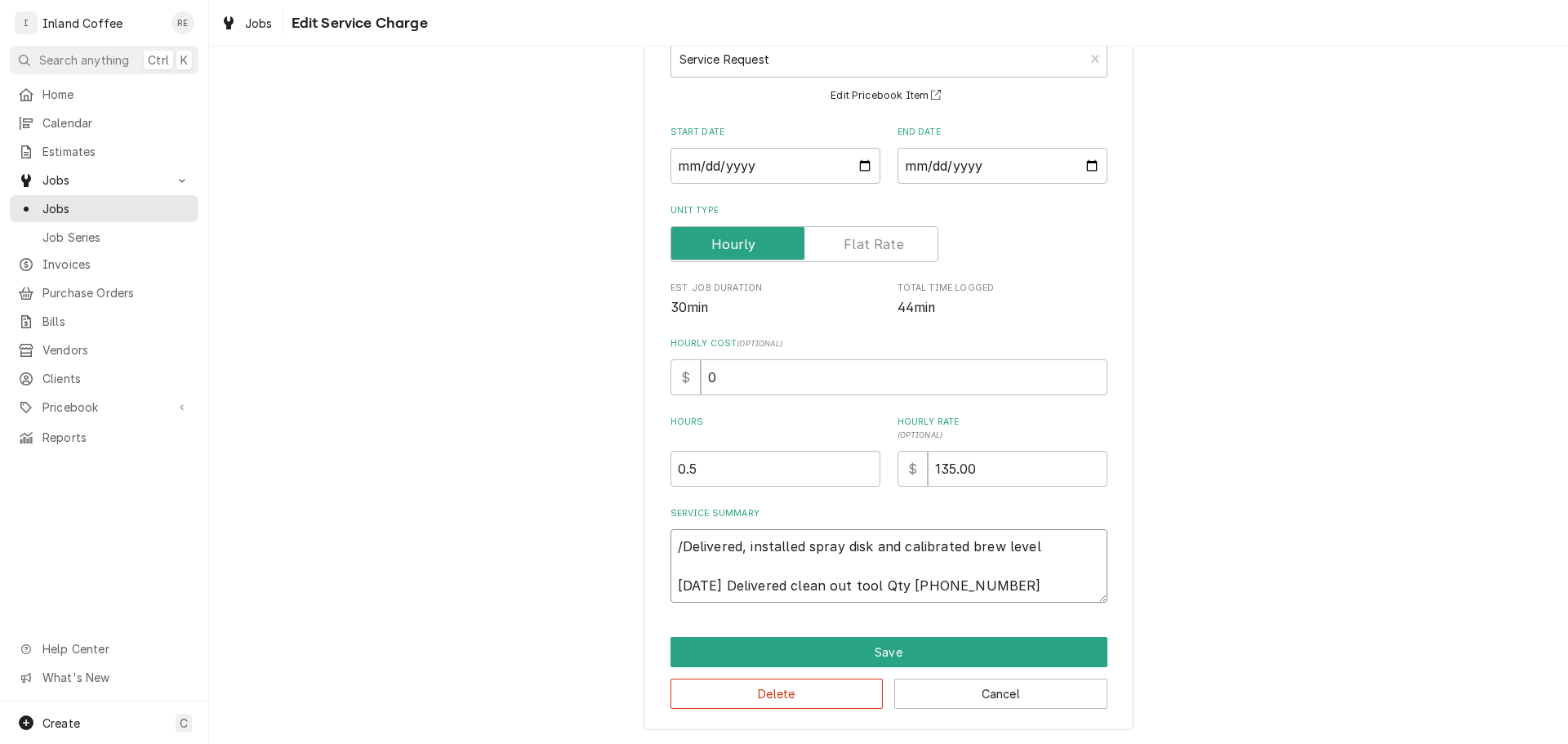
type textarea "x"
type textarea "/Delivered, installed spray disk and calibrated brew level 0 09/02/25 Delivered…"
type textarea "x"
type textarea "/Delivered, installed spray disk and calibrated brew level 08 09/02/25 Delivere…"
type textarea "x"
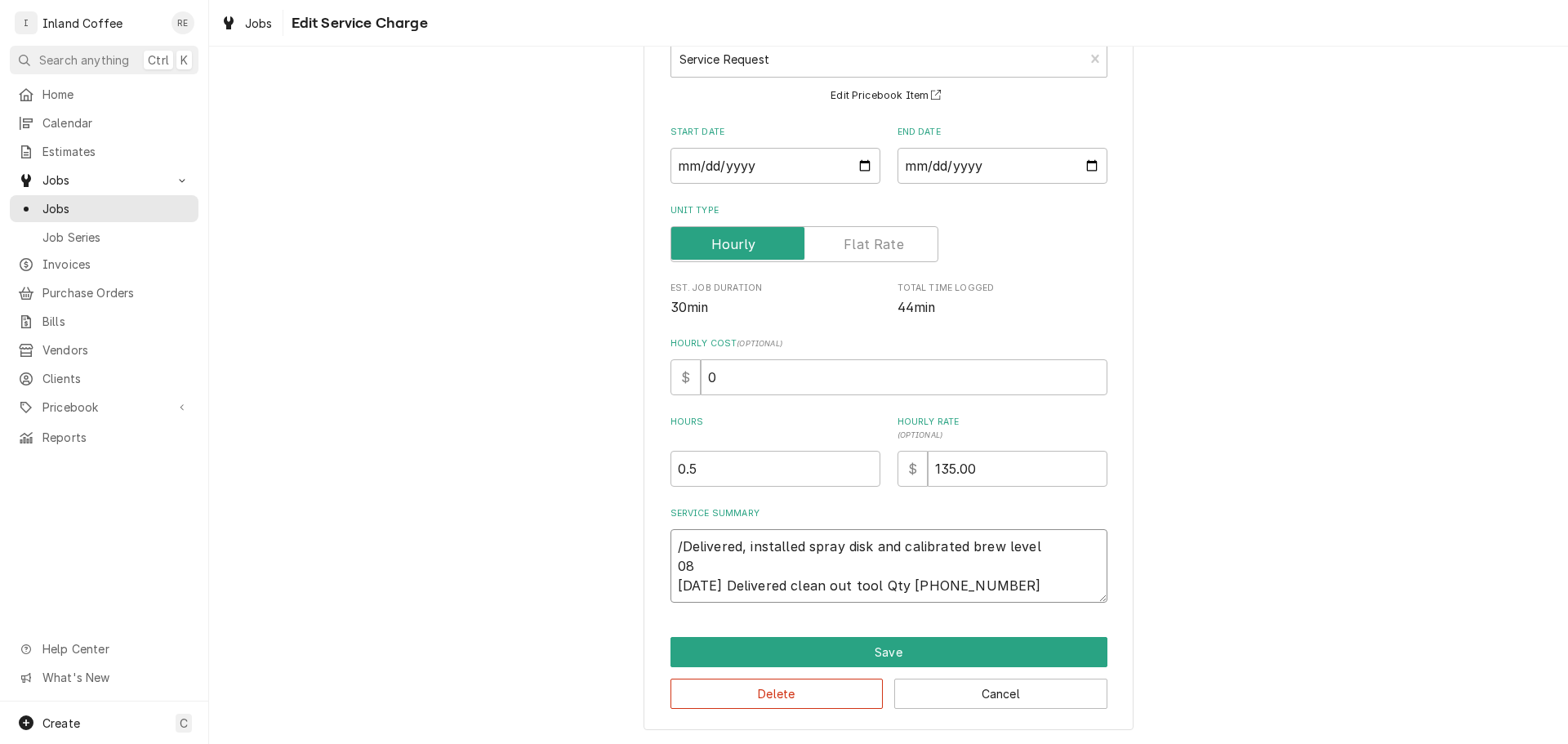
type textarea "/Delivered, installed spray disk and calibrated brew level 08/ 09/02/25 Deliver…"
type textarea "x"
type textarea "/Delivered, installed spray disk and calibrated brew level 08/1 09/02/25 Delive…"
type textarea "x"
type textarea "/Delivered, installed spray disk and calibrated brew level 08/17 09/02/25 Deliv…"
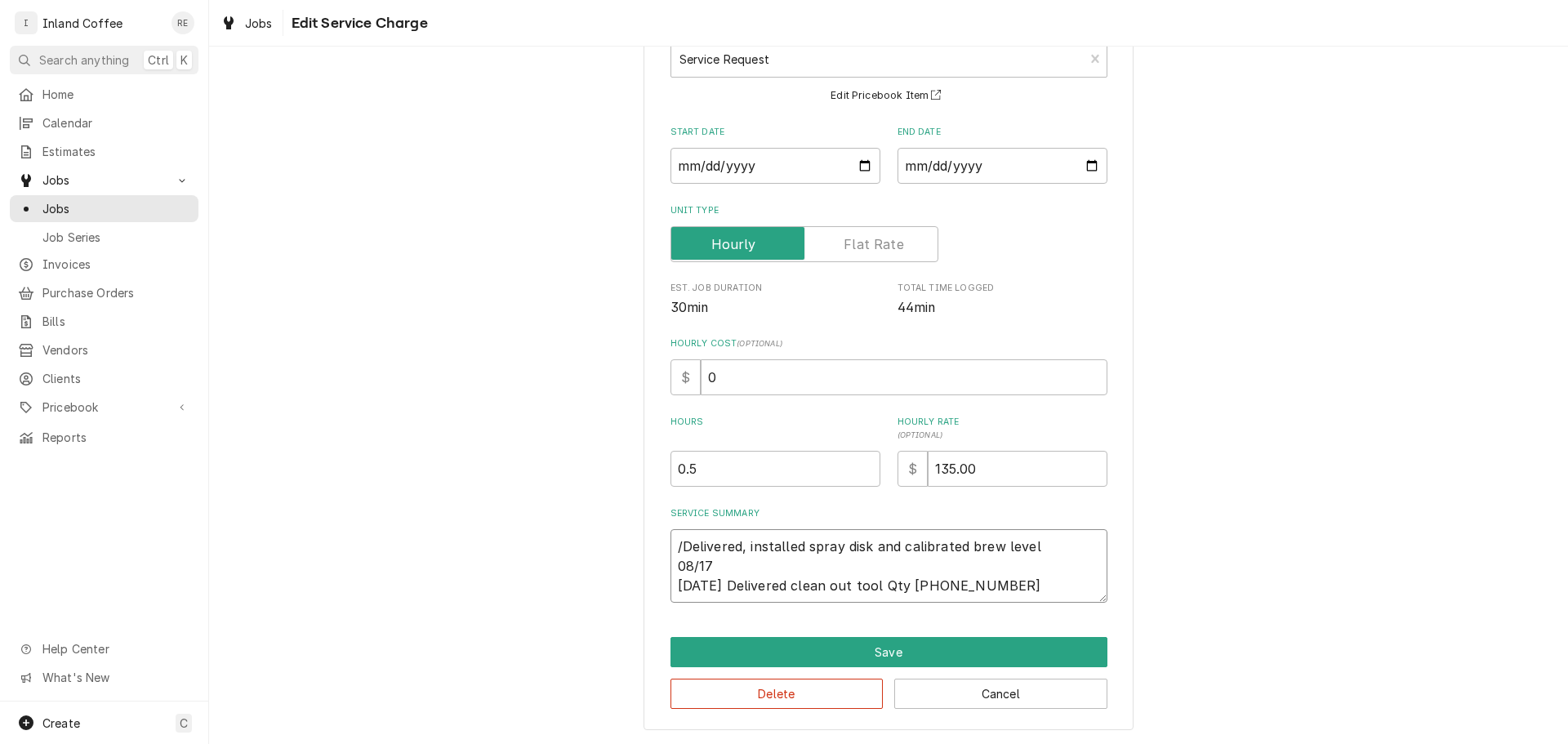
type textarea "x"
type textarea "/Delivered, installed spray disk and calibrated brew level 08/17/ 09/02/25 Deli…"
type textarea "x"
type textarea "/Delivered, installed spray disk and calibrated brew level 08/17/2 09/02/25 Del…"
type textarea "x"
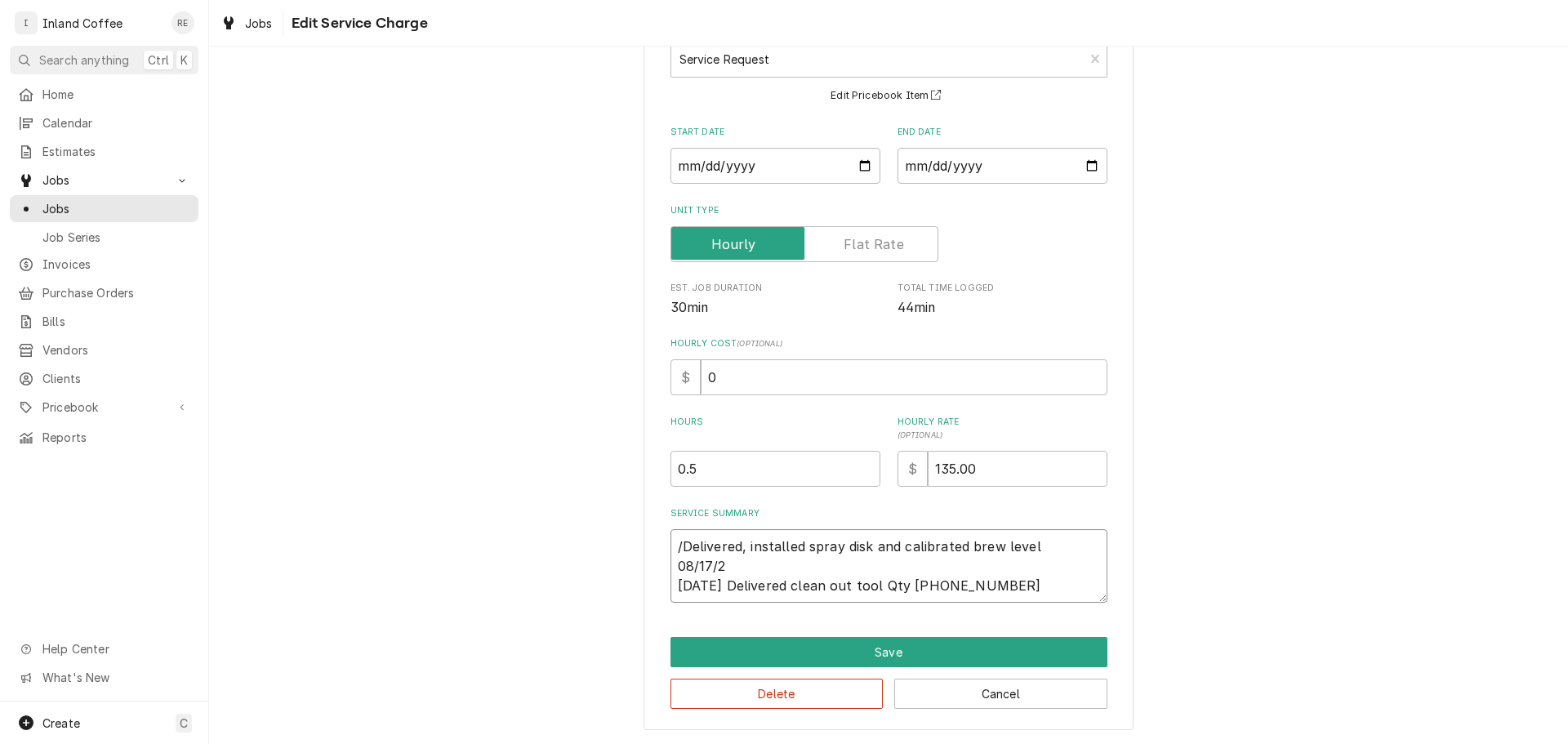
type textarea "/Delivered, installed spray disk and calibrated brew level 08/17/25 09/02/25 De…"
type textarea "x"
type textarea "/Delivered, installed spray disk and calibrated brew level 08/17/25 09/02/25 De…"
type textarea "x"
type textarea "/Delivered, installed spray disk and calibrated brew level 08/17/25 D 09/02/25 …"
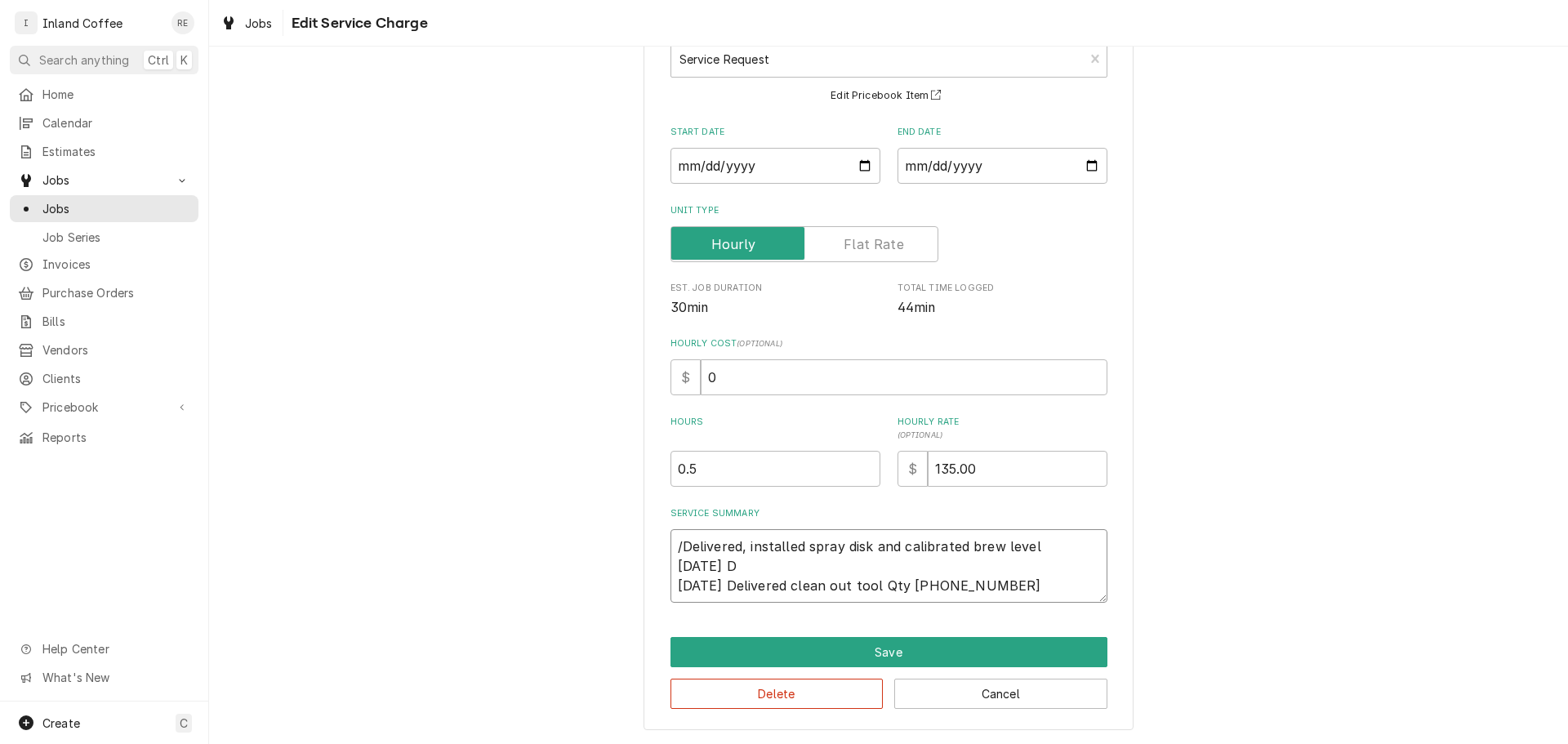
type textarea "x"
type textarea "/Delivered, installed spray disk and calibrated brew level 08/17/25 De 09/02/25…"
type textarea "x"
type textarea "/Delivered, installed spray disk and calibrated brew level 08/17/25 Del 09/02/2…"
type textarea "x"
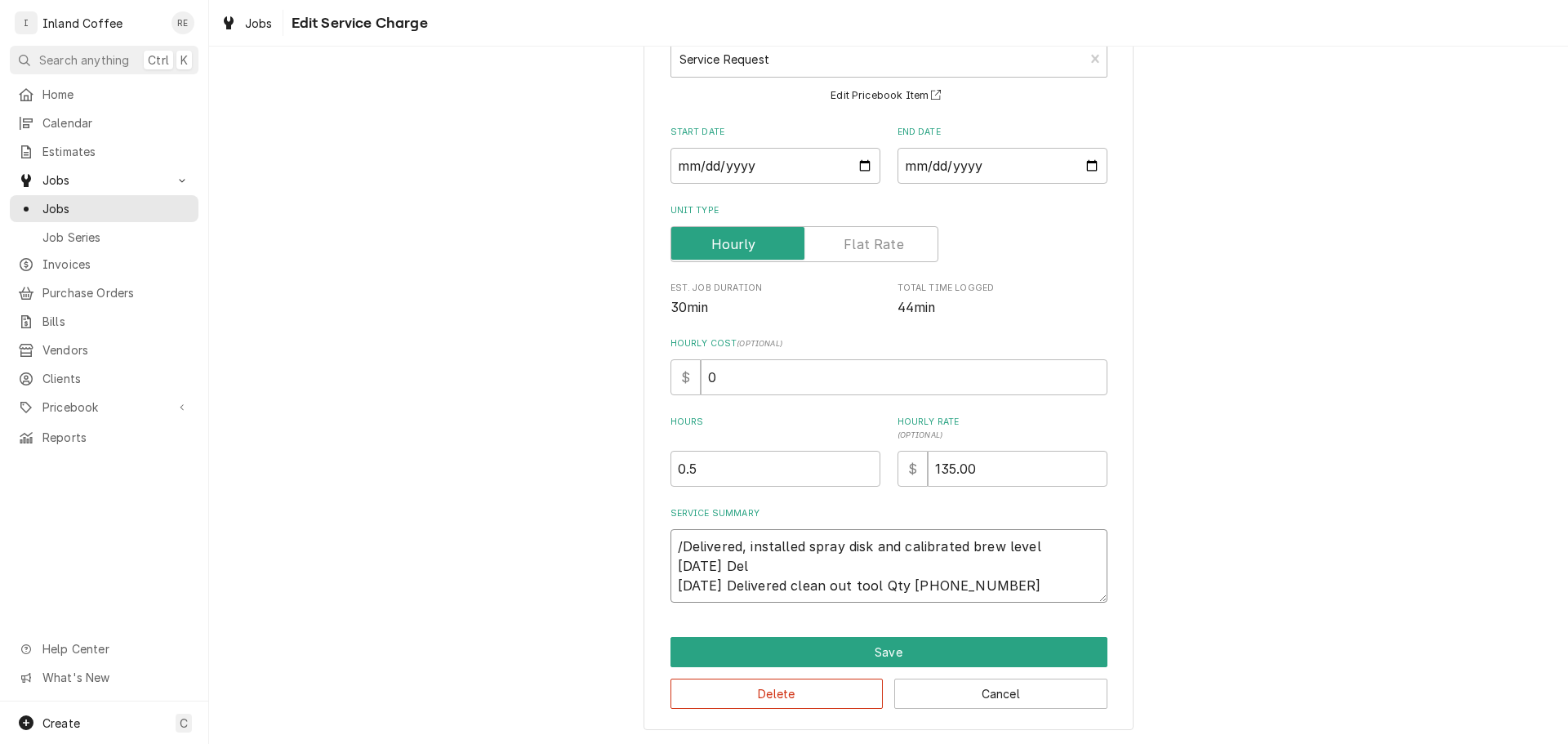
type textarea "/Delivered, installed spray disk and calibrated brew level 08/17/25 Deli 09/02/…"
type textarea "x"
type textarea "/Delivered, installed spray disk and calibrated brew level 08/17/25 Deliv 09/02…"
type textarea "x"
type textarea "/Delivered, installed spray disk and calibrated brew level 08/17/25 Delive 09/0…"
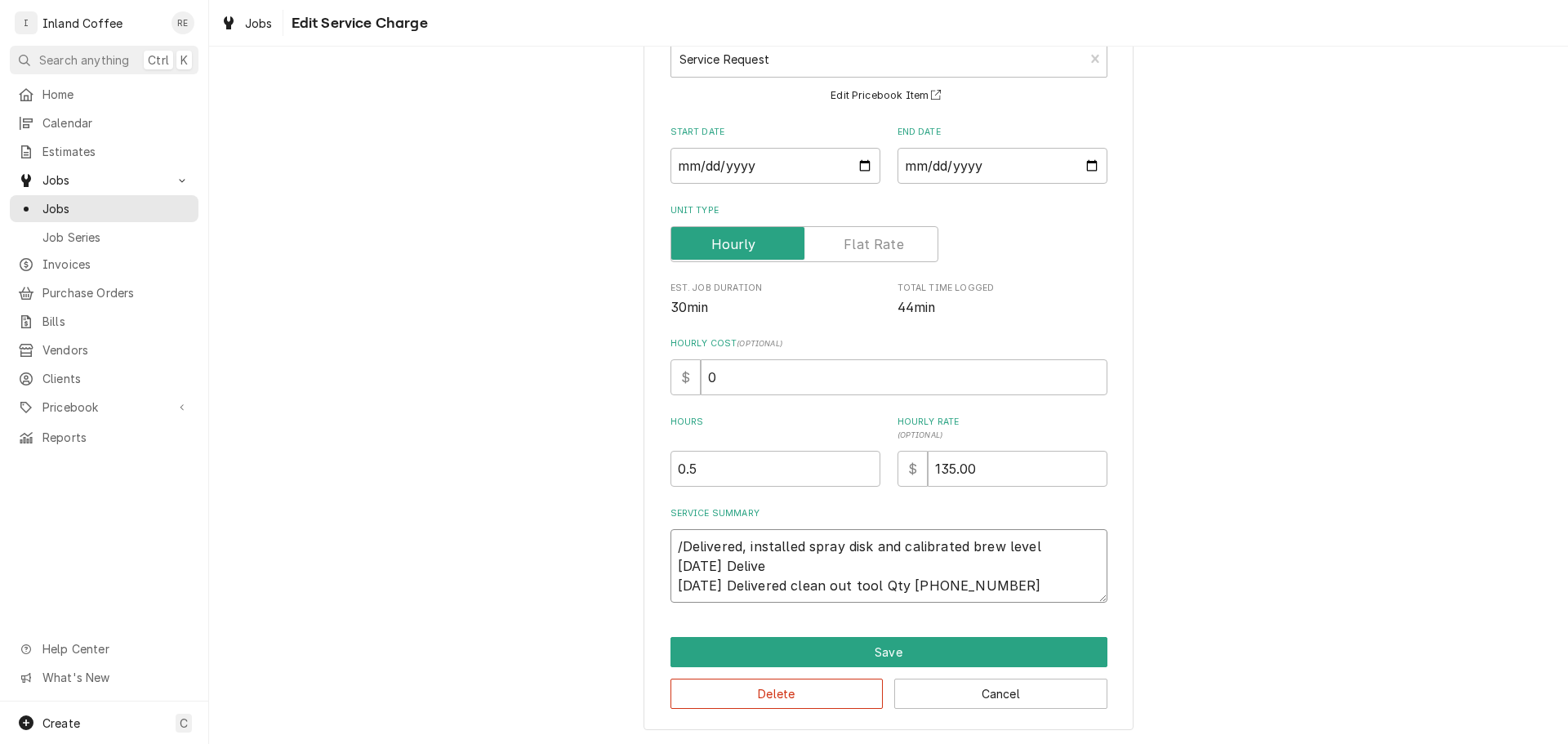
type textarea "x"
type textarea "/Delivered, installed spray disk and calibrated brew level 08/17/25 Deliver 09/…"
type textarea "x"
type textarea "/Delivered, installed spray disk and calibrated brew level 08/17/25 Delivere 09…"
type textarea "x"
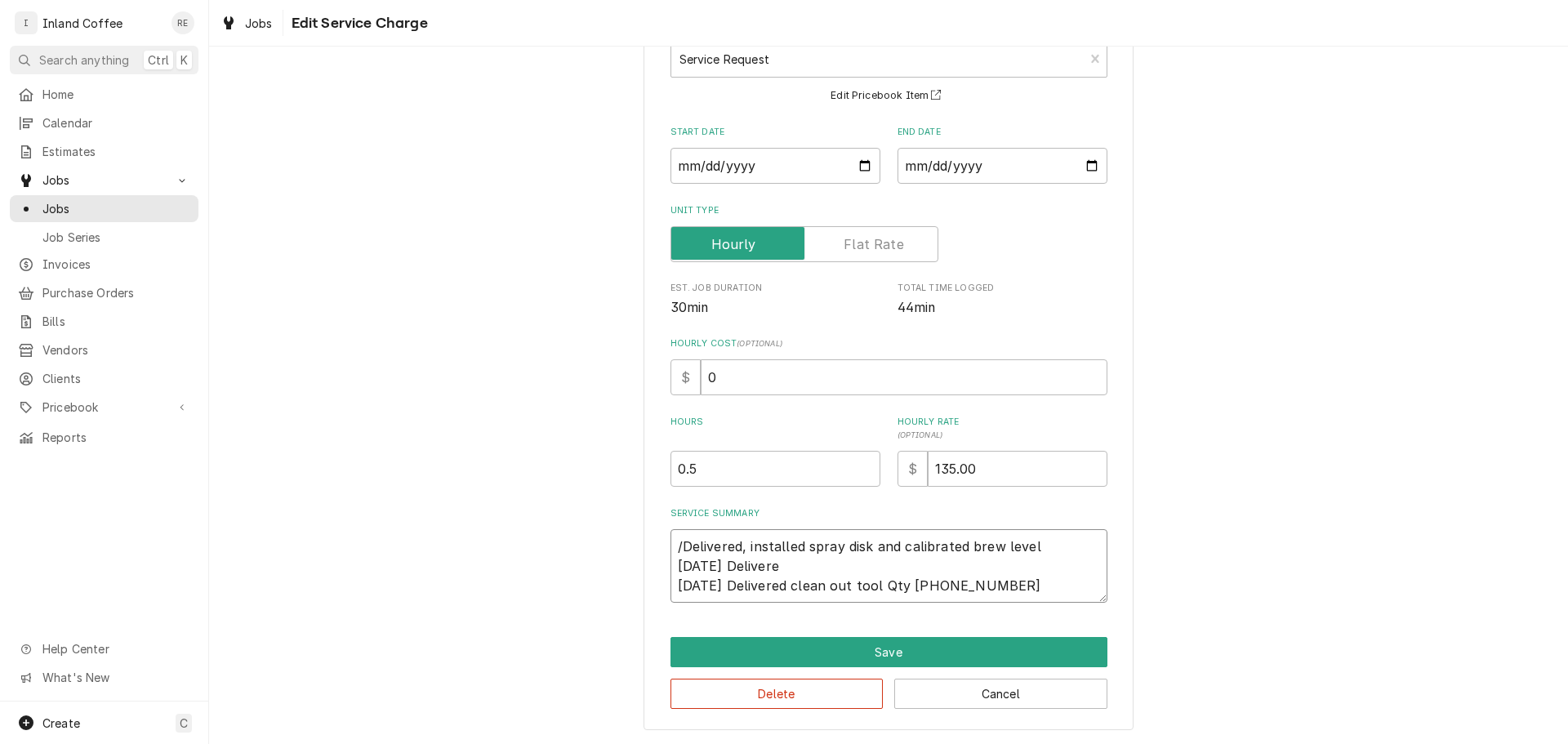
type textarea "/Delivered, installed spray disk and calibrated brew level 08/17/25 Delivered 0…"
type textarea "x"
type textarea "/Delivered, installed spray disk and calibrated brew level 08/17/25 Delivered 0…"
type textarea "x"
type textarea "/Delivered, installed spray disk and calibrated brew level 08/17/25 Delivered S…"
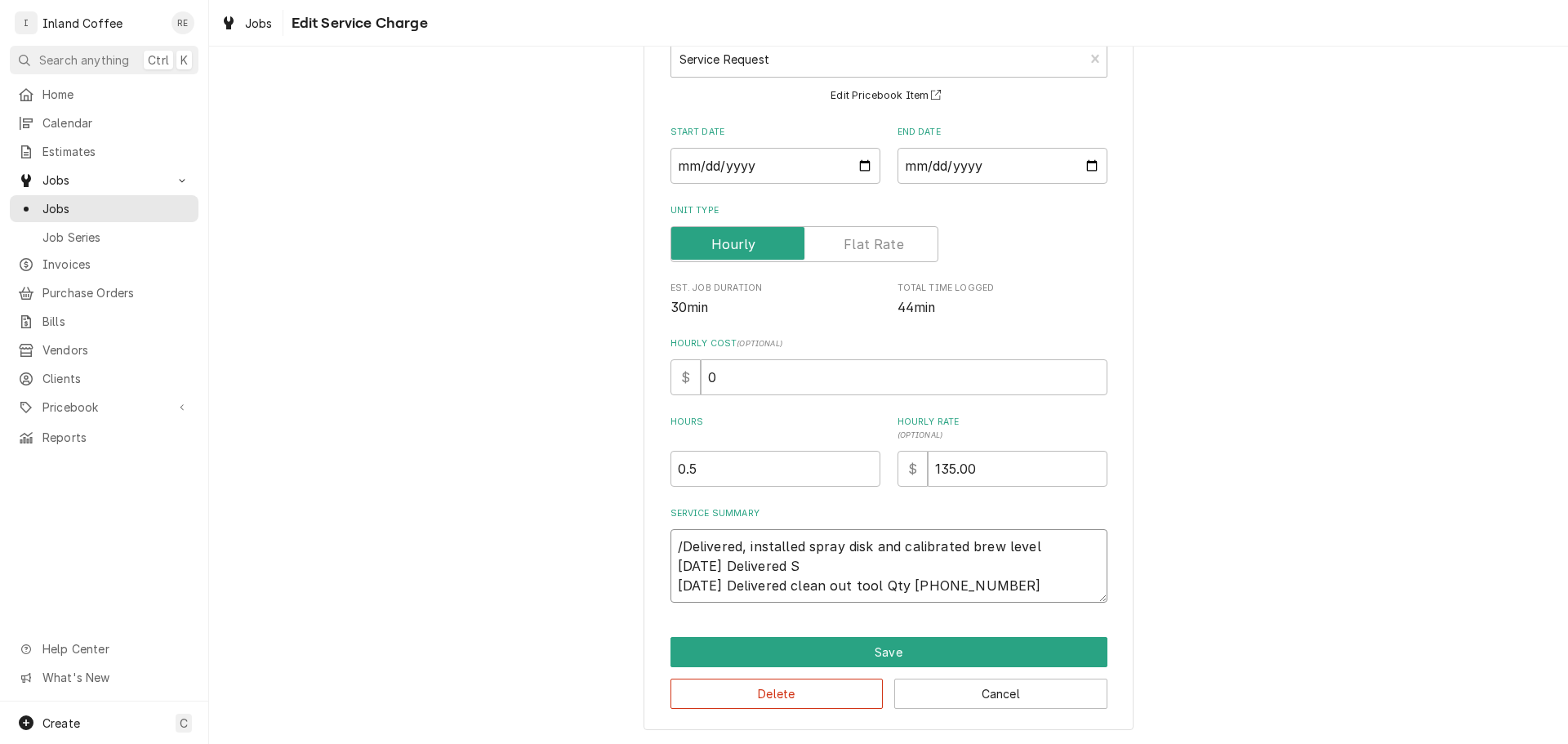
type textarea "x"
type textarea "/Delivered, installed spray disk and calibrated brew level 08/17/25 Delivered S…"
type textarea "x"
type textarea "/Delivered, installed spray disk and calibrated brew level 08/17/25 Delivered S…"
type textarea "x"
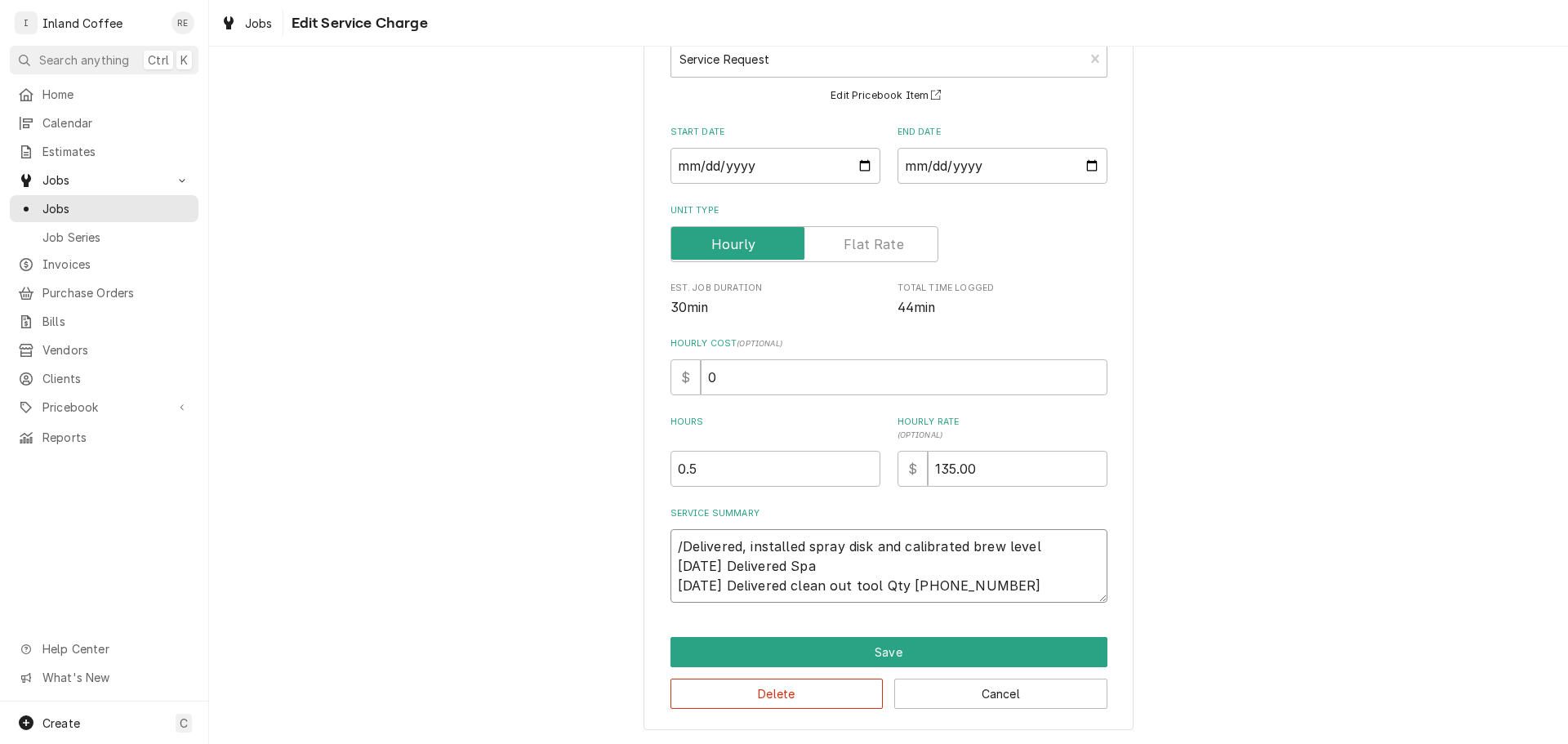
type textarea "/Delivered, installed spray disk and calibrated brew level 08/17/25 Delivered S…"
type textarea "x"
type textarea "/Delivered, installed spray disk and calibrated brew level 08/17/25 Delivered S…"
type textarea "x"
type textarea "/Delivered, installed spray disk and calibrated brew level 08/17/25 Delivered S…"
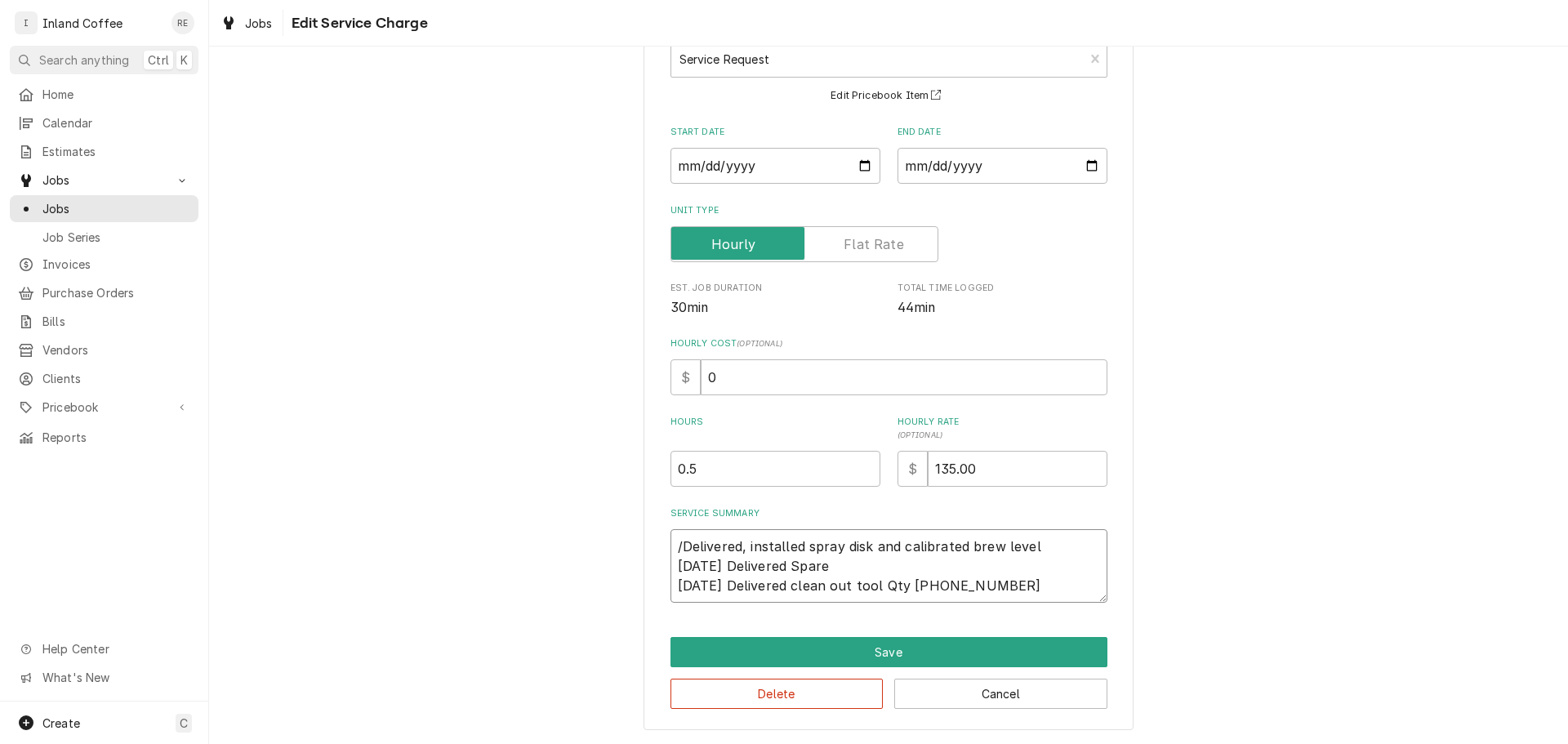
type textarea "x"
type textarea "/Delivered, installed spray disk and calibrated brew level 08/17/25 Delivered S…"
type textarea "x"
type textarea "/Delivered, installed spray disk and calibrated brew level 08/17/25 Delivered S…"
type textarea "x"
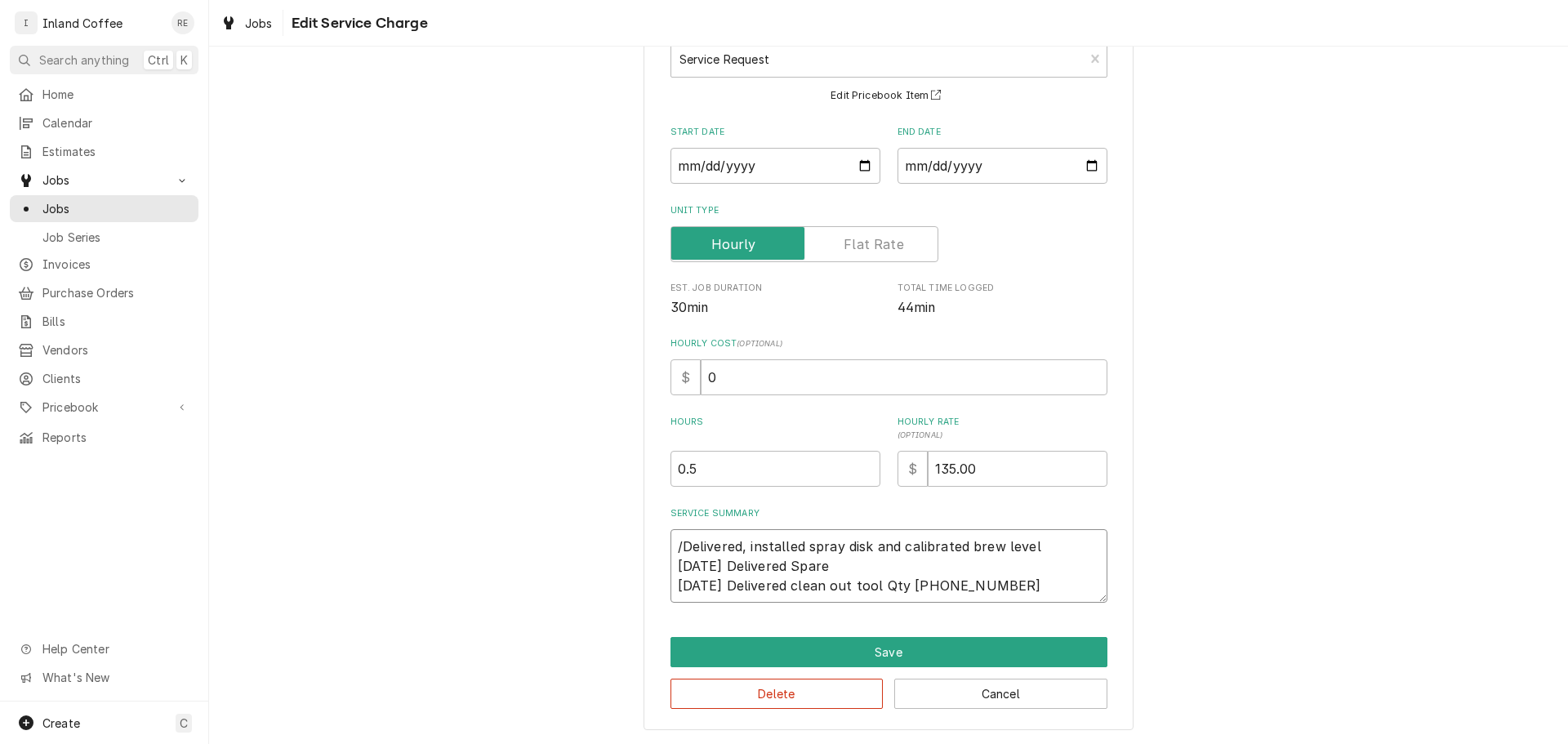
type textarea "/Delivered, installed spray disk and calibrated brew level 08/17/25 Delivered S…"
type textarea "x"
type textarea "/Delivered, installed spray disk and calibrated brew level 08/17/25 Delivered S…"
type textarea "x"
type textarea "/Delivered, installed spray disk and calibrated brew level 08/17/25 Delivered S…"
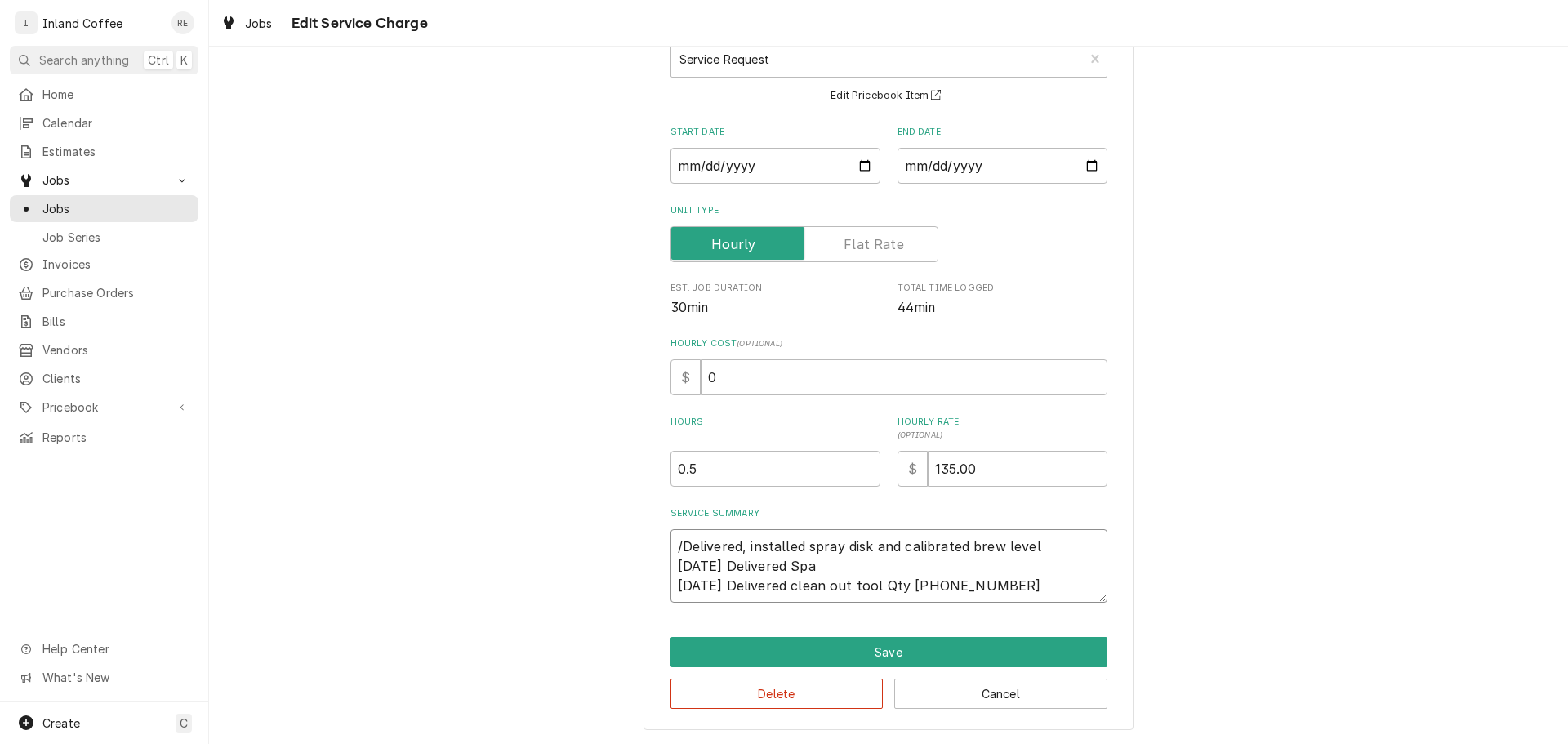
type textarea "x"
type textarea "/Delivered, installed spray disk and calibrated brew level 08/17/25 Delivered S…"
type textarea "x"
type textarea "/Delivered, installed spray disk and calibrated brew level 08/17/25 Delivered S…"
type textarea "x"
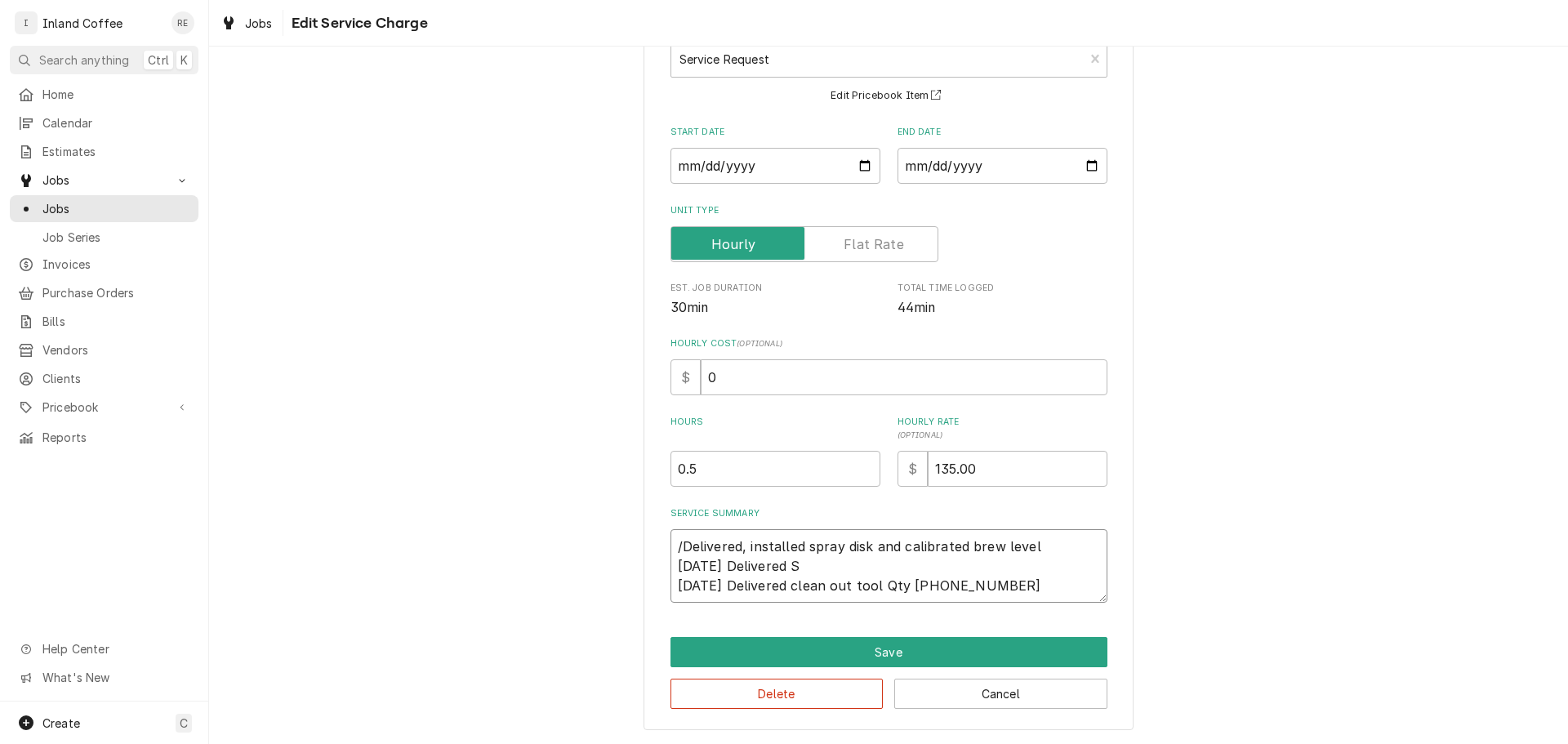
type textarea "/Delivered, installed spray disk and calibrated brew level 08/17/25 Delivered 0…"
type textarea "x"
type textarea "/Delivered, installed spray disk and calibrated brew level 08/17/25 Delivered S…"
type textarea "x"
type textarea "/Delivered, installed spray disk and calibrated brew level 08/17/25 Delivered S…"
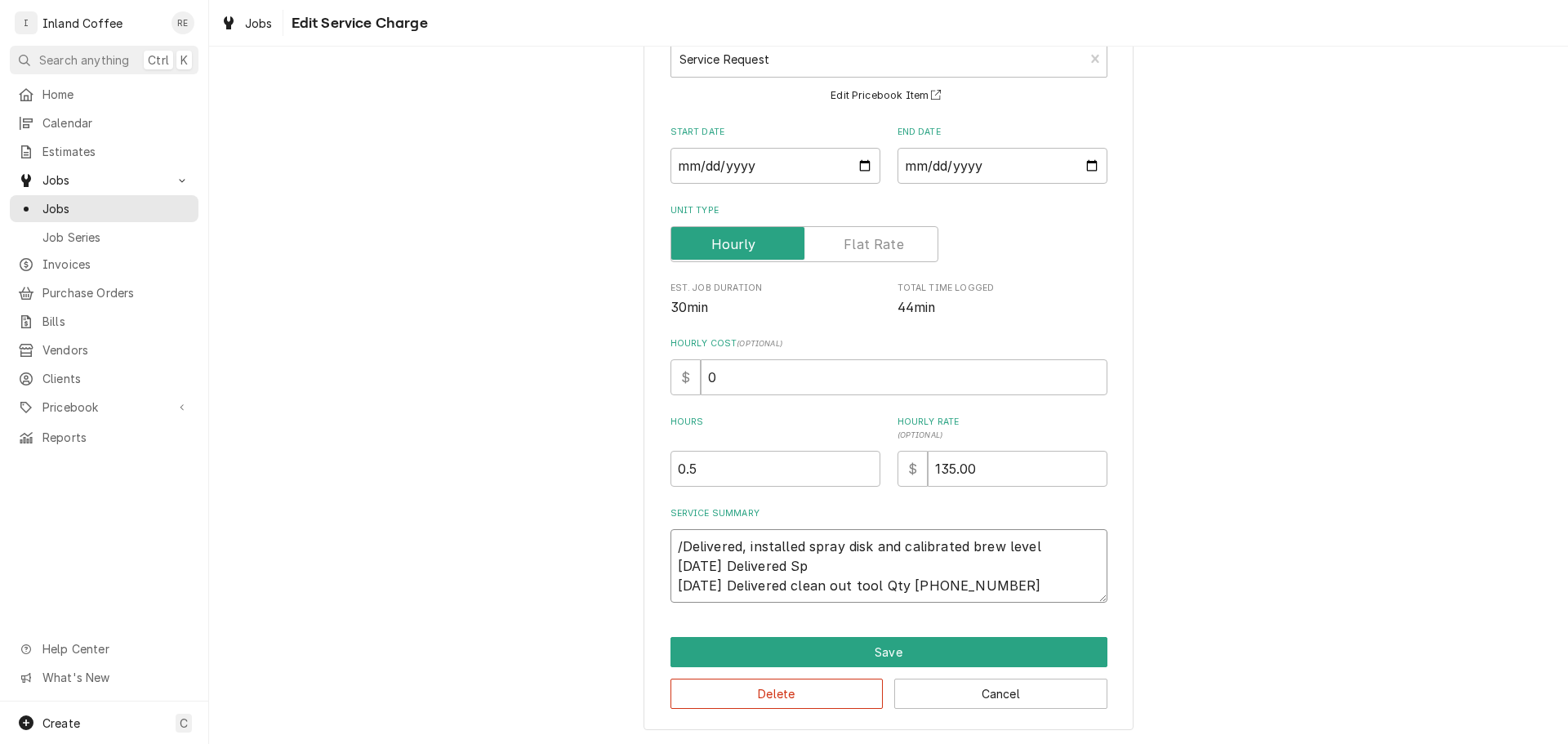
type textarea "x"
type textarea "/Delivered, installed spray disk and calibrated brew level 08/17/25 Delivered S…"
type textarea "x"
type textarea "/Delivered, installed spray disk and calibrated brew level 08/17/25 Delivered S…"
type textarea "x"
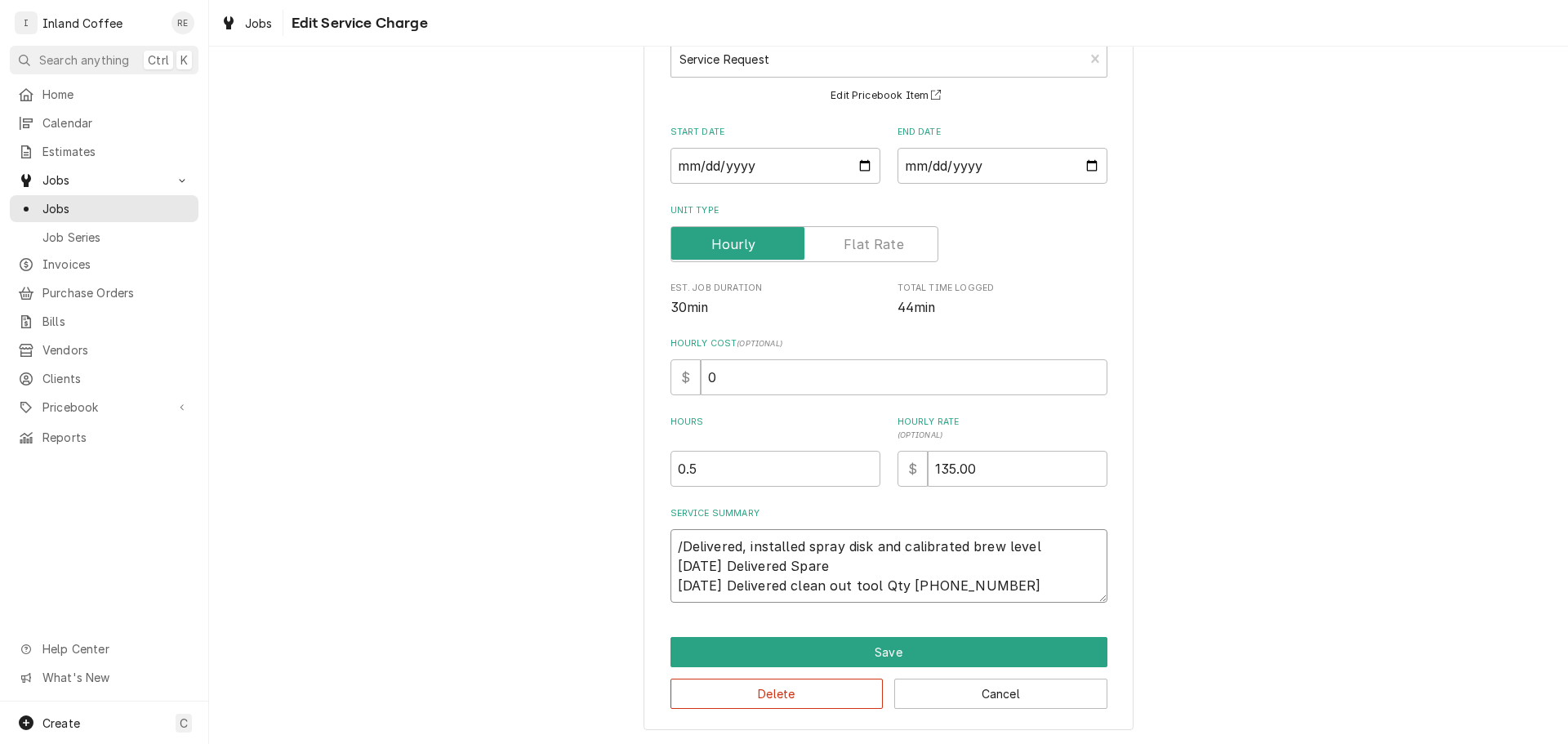
type textarea "/Delivered, installed spray disk and calibrated brew level 08/17/25 Delivered S…"
click at [675, 544] on textarea "/Delivered, installed spray disk and calibrated brew level 08/17/25 Delivered S…" at bounding box center [889, 566] width 437 height 74
type textarea "x"
type textarea "Delivered, installed spray disk and calibrated brew level 08/17/25 Delivered Sp…"
click at [1044, 545] on textarea "Delivered, installed spray disk and calibrated brew level 08/17/25 Delivered Sp…" at bounding box center [889, 566] width 437 height 74
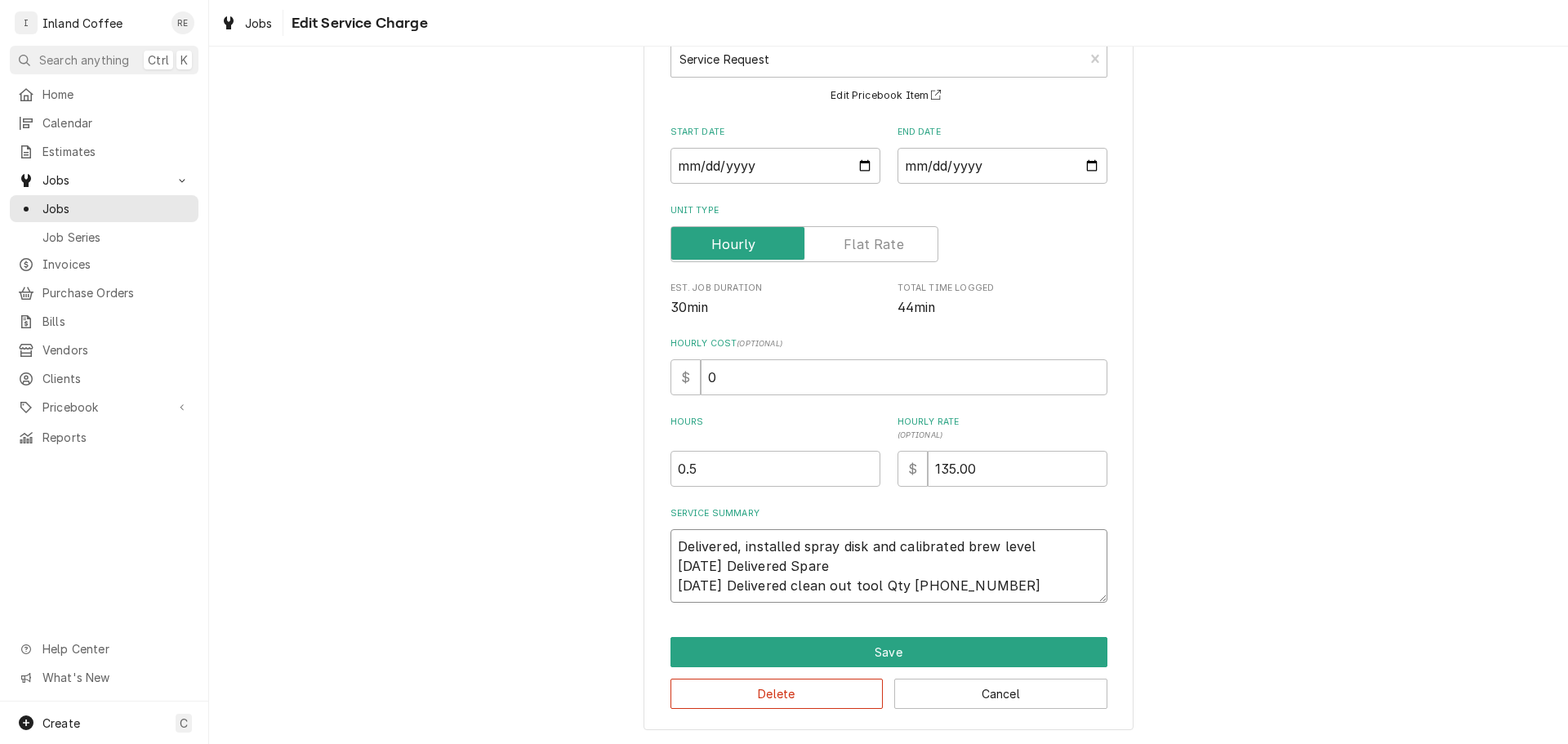
type textarea "x"
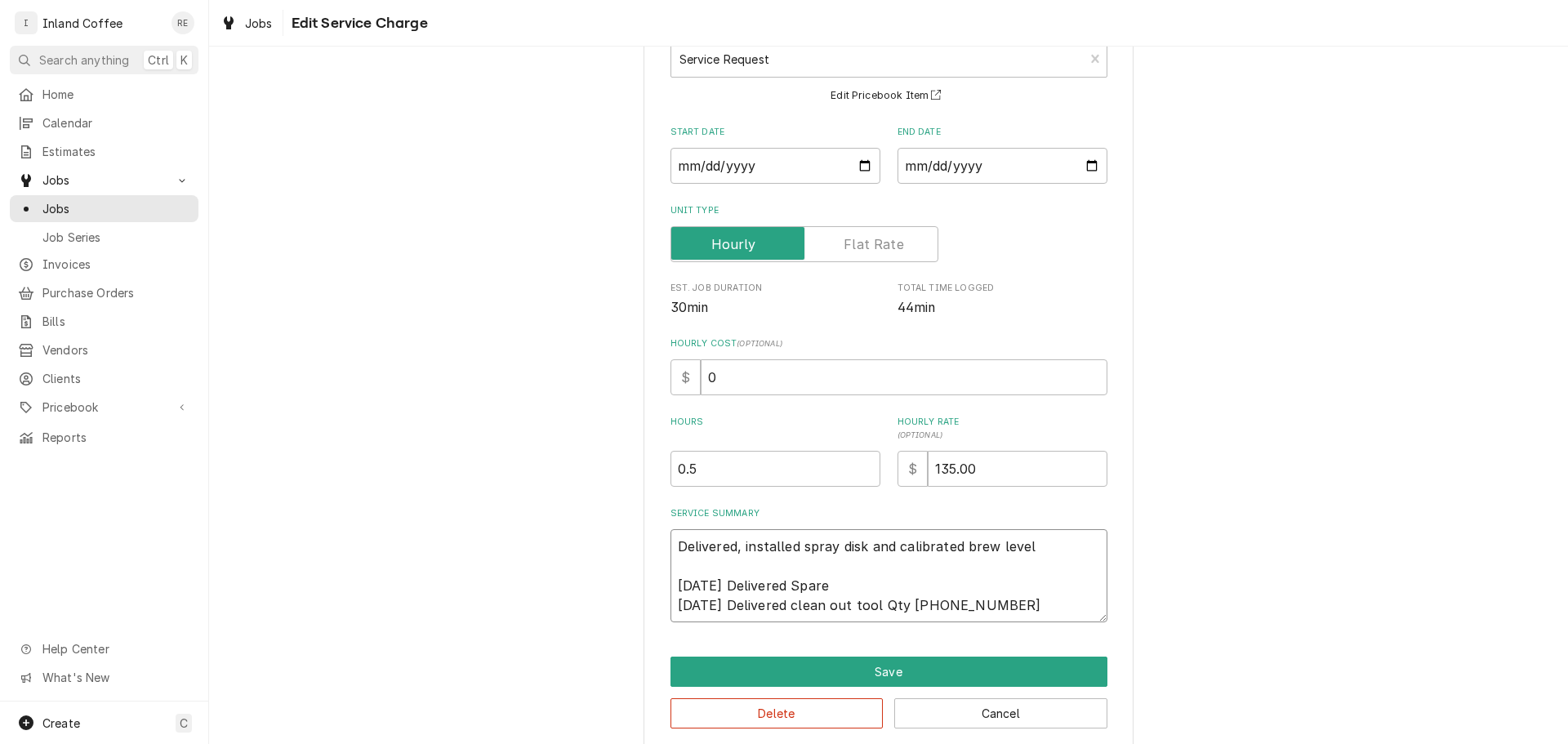
scroll to position [134, 0]
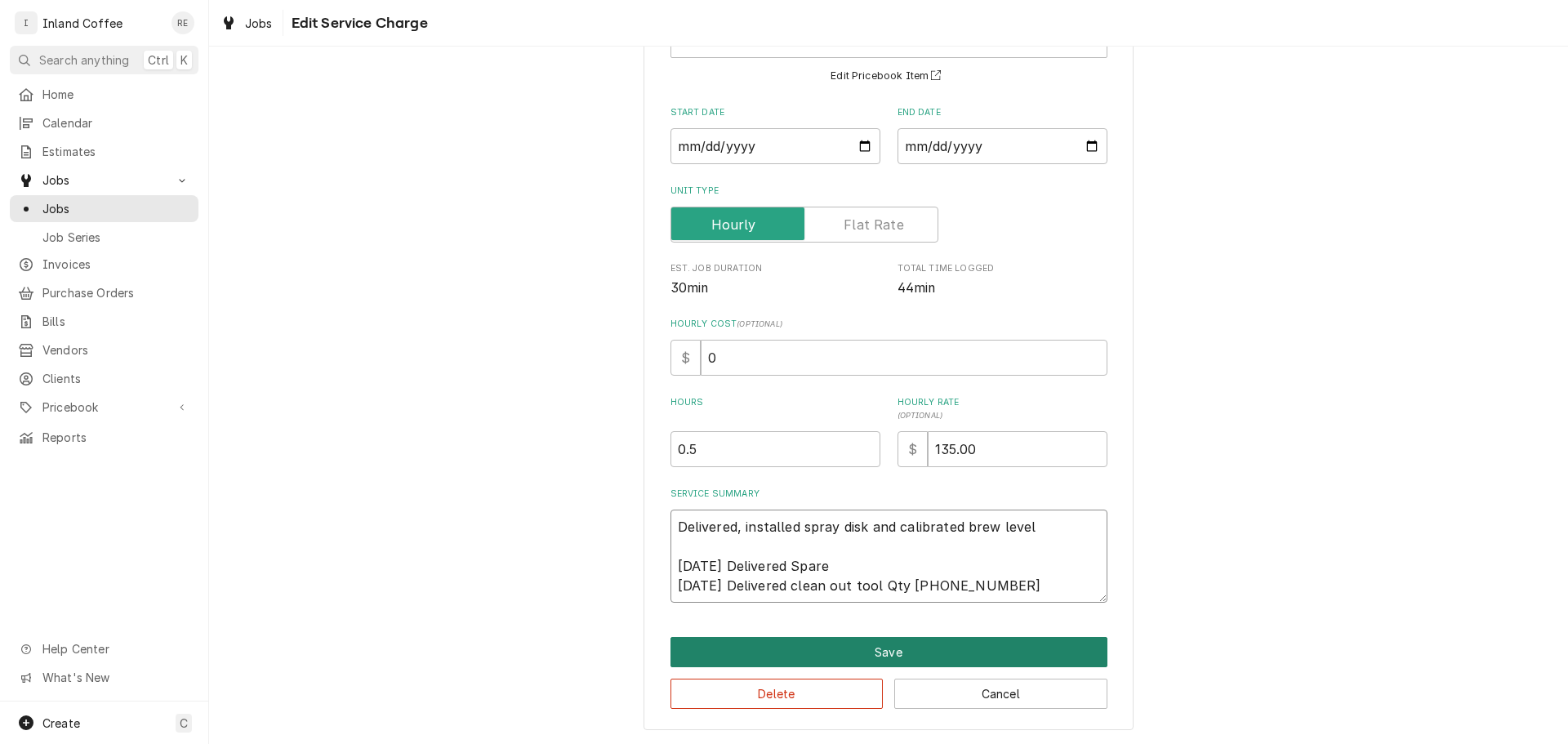
type textarea "Delivered, installed spray disk and calibrated brew level 08/17/25 Delivered Sp…"
click at [969, 647] on button "Save" at bounding box center [889, 652] width 437 height 30
type textarea "x"
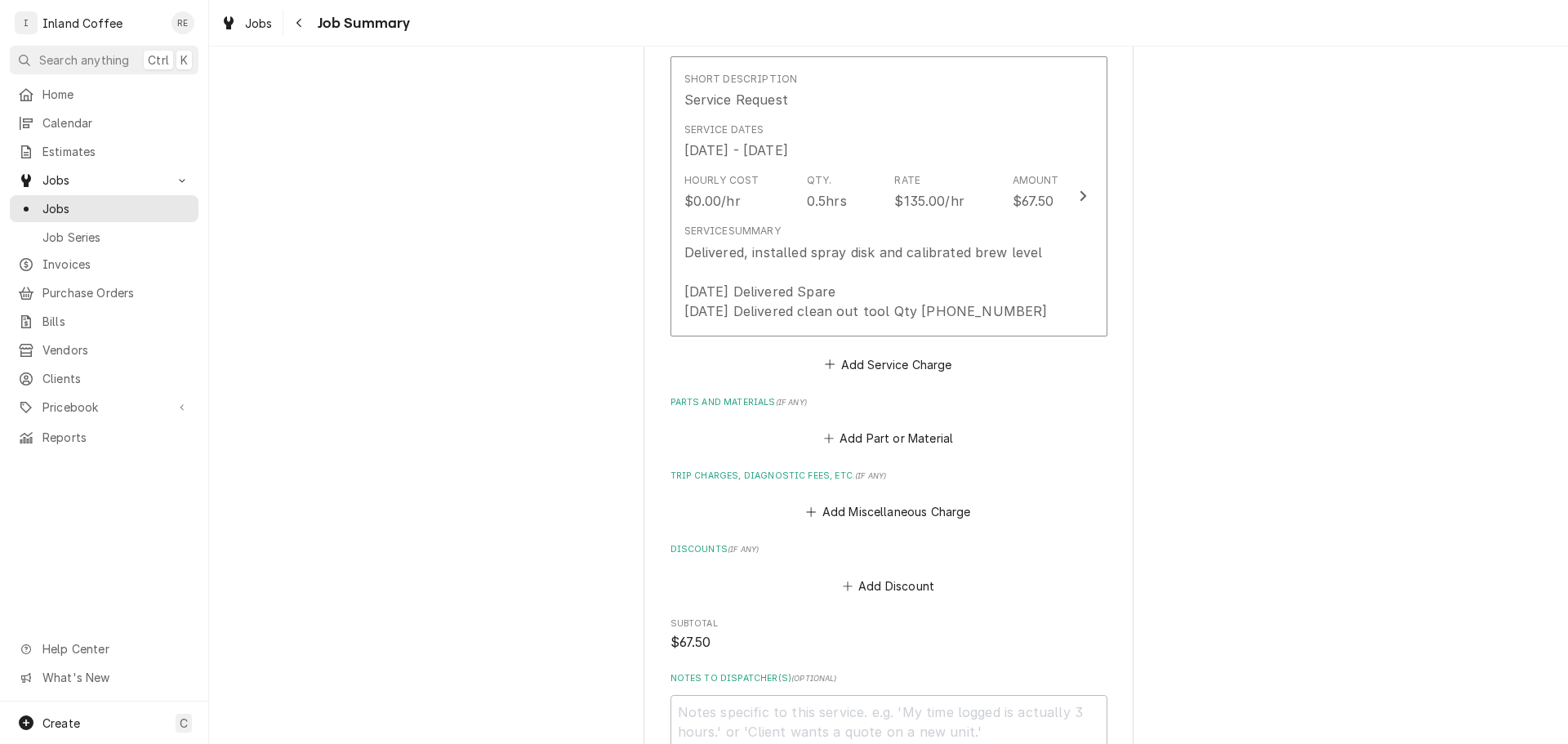
scroll to position [408, 0]
click at [930, 444] on button "Add Part or Material" at bounding box center [888, 442] width 134 height 23
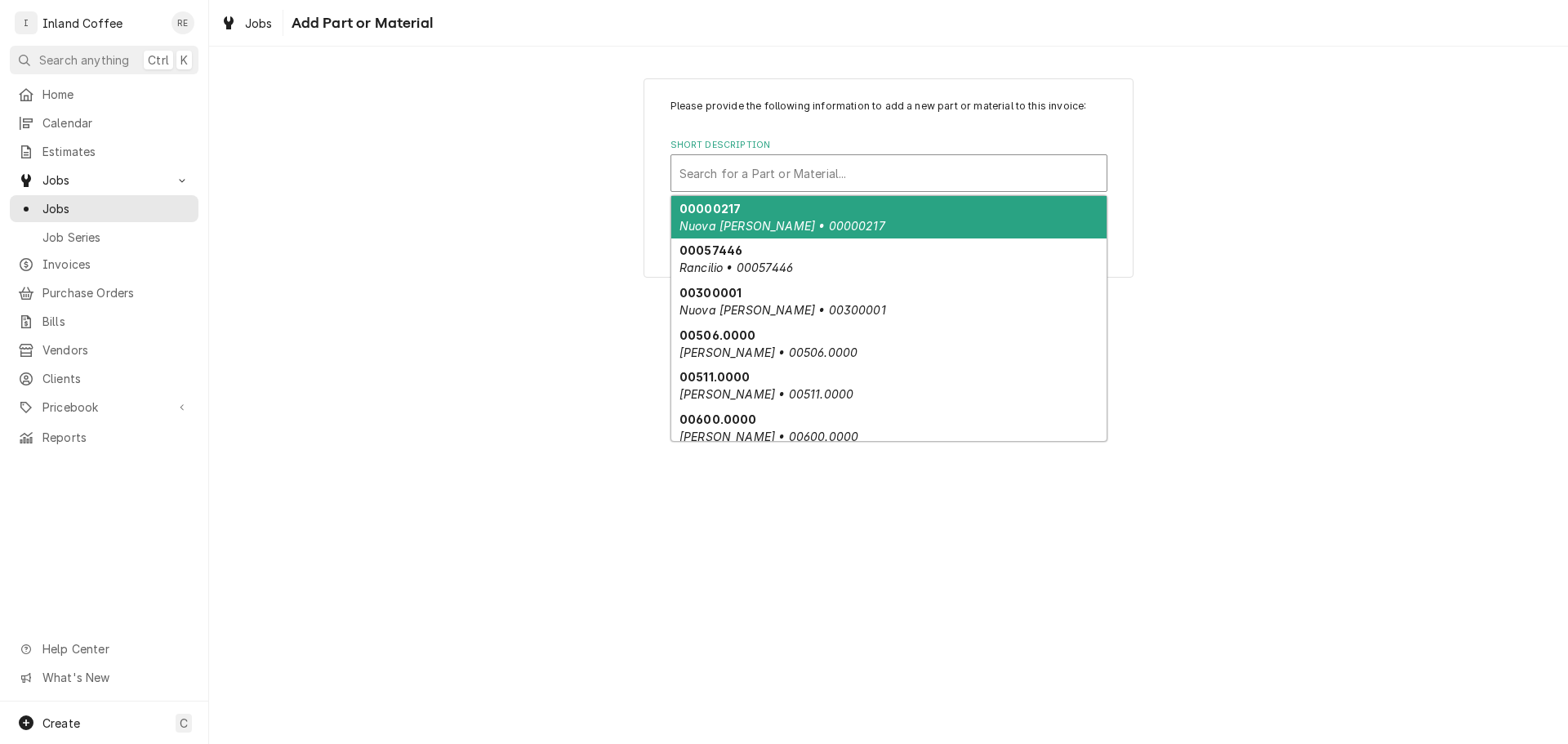
click at [768, 166] on div "Short Description" at bounding box center [889, 172] width 419 height 29
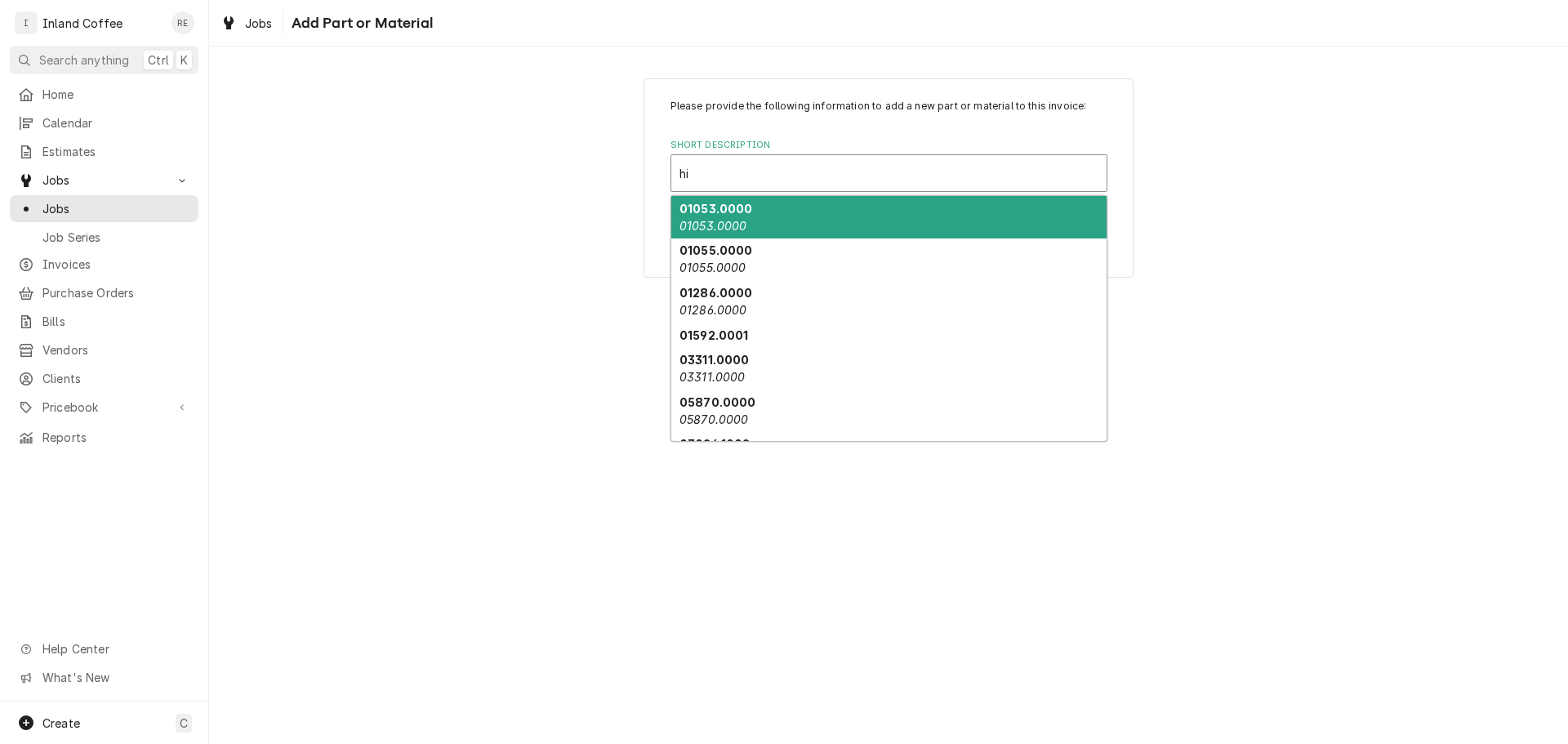
type input "h"
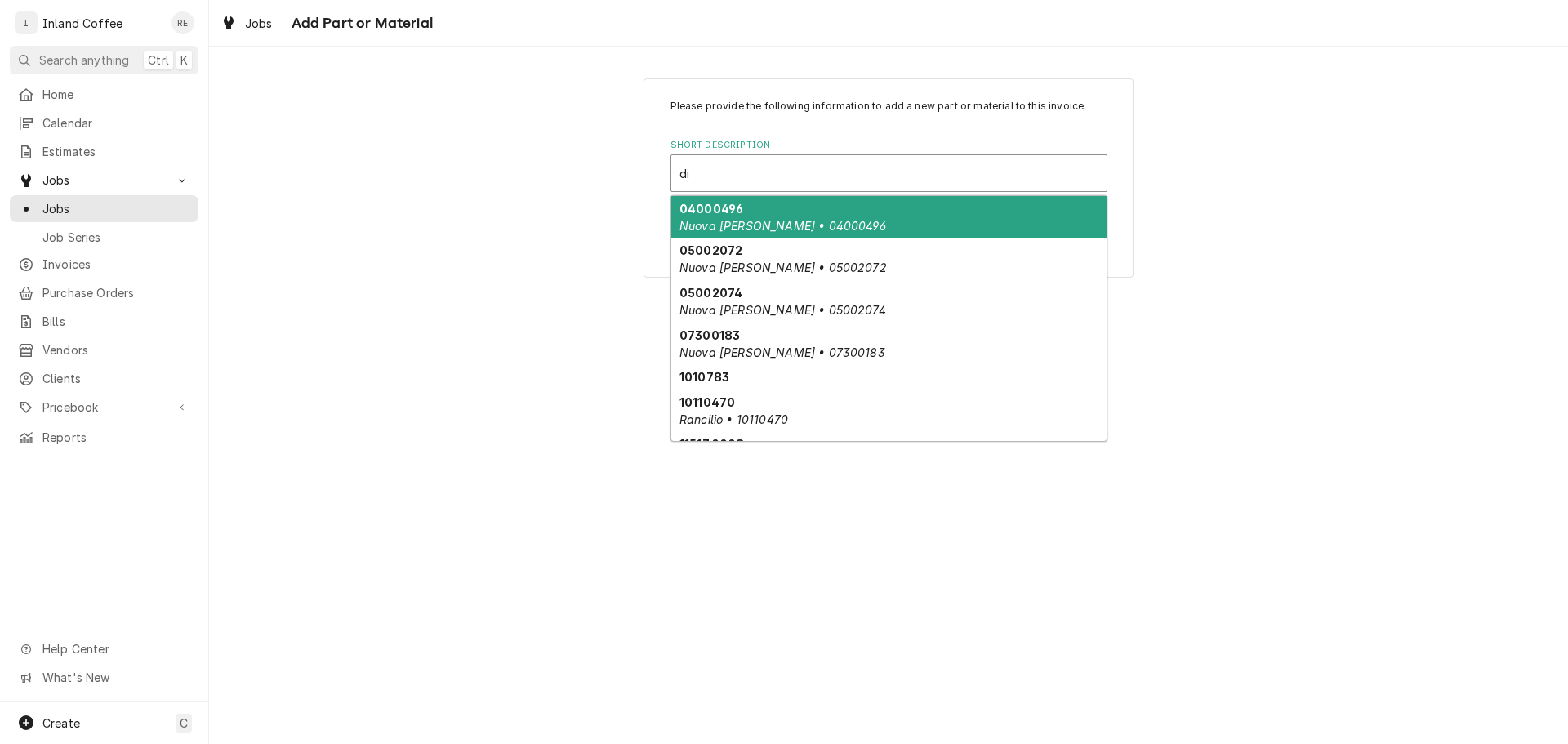
type input "d"
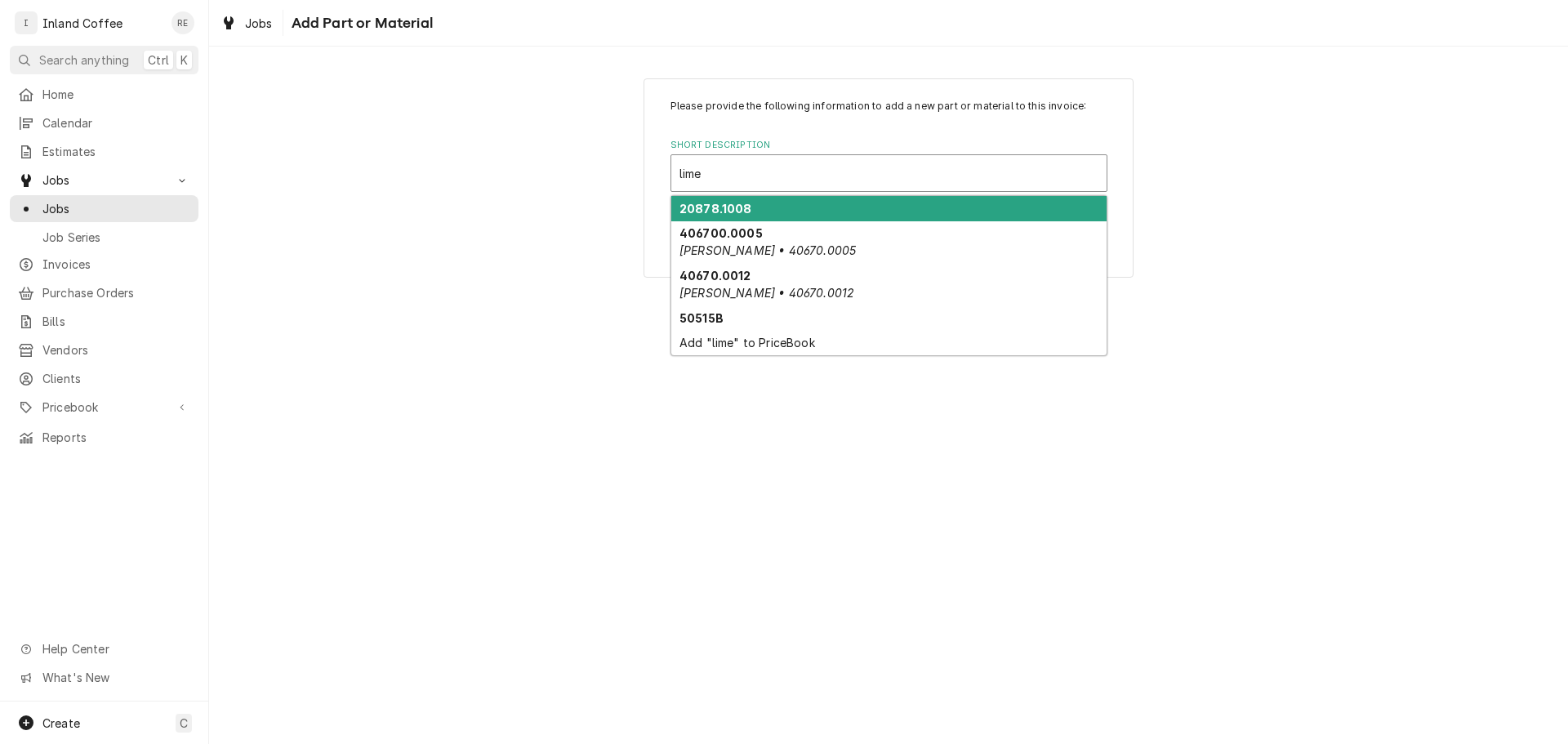
type input "lime"
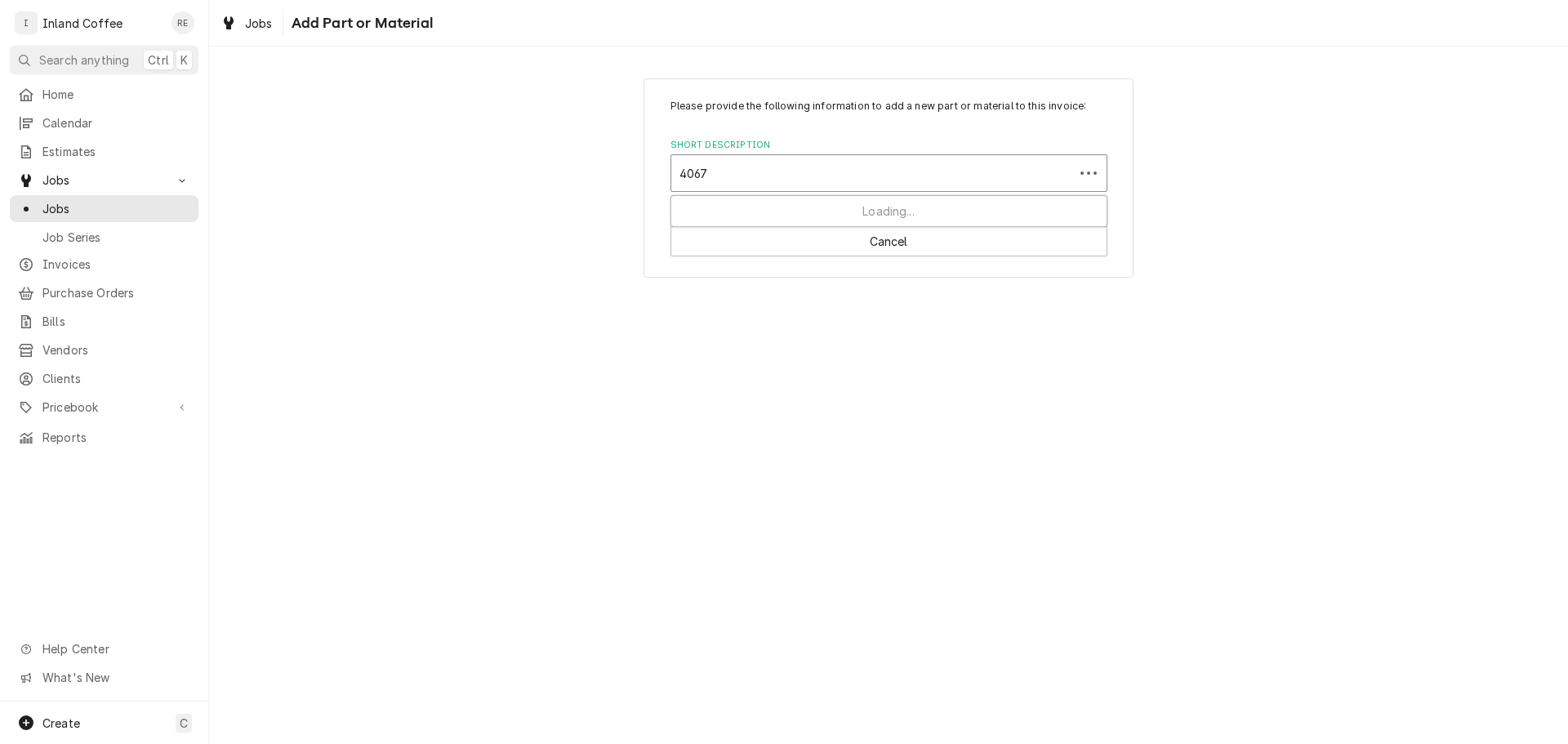
type input "40670"
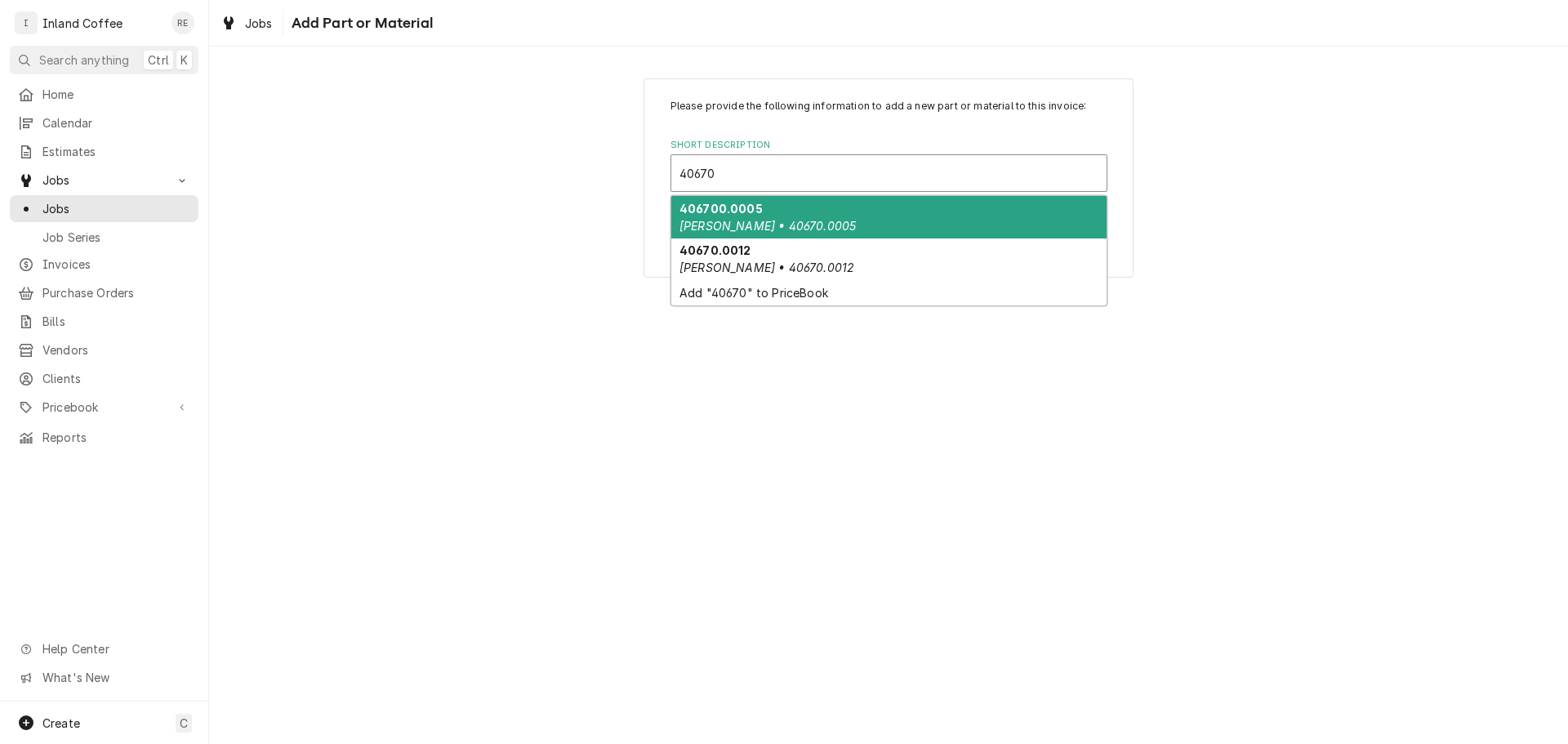
click at [759, 213] on div "406700.0005 Bunn • 40670.0005" at bounding box center [889, 217] width 435 height 42
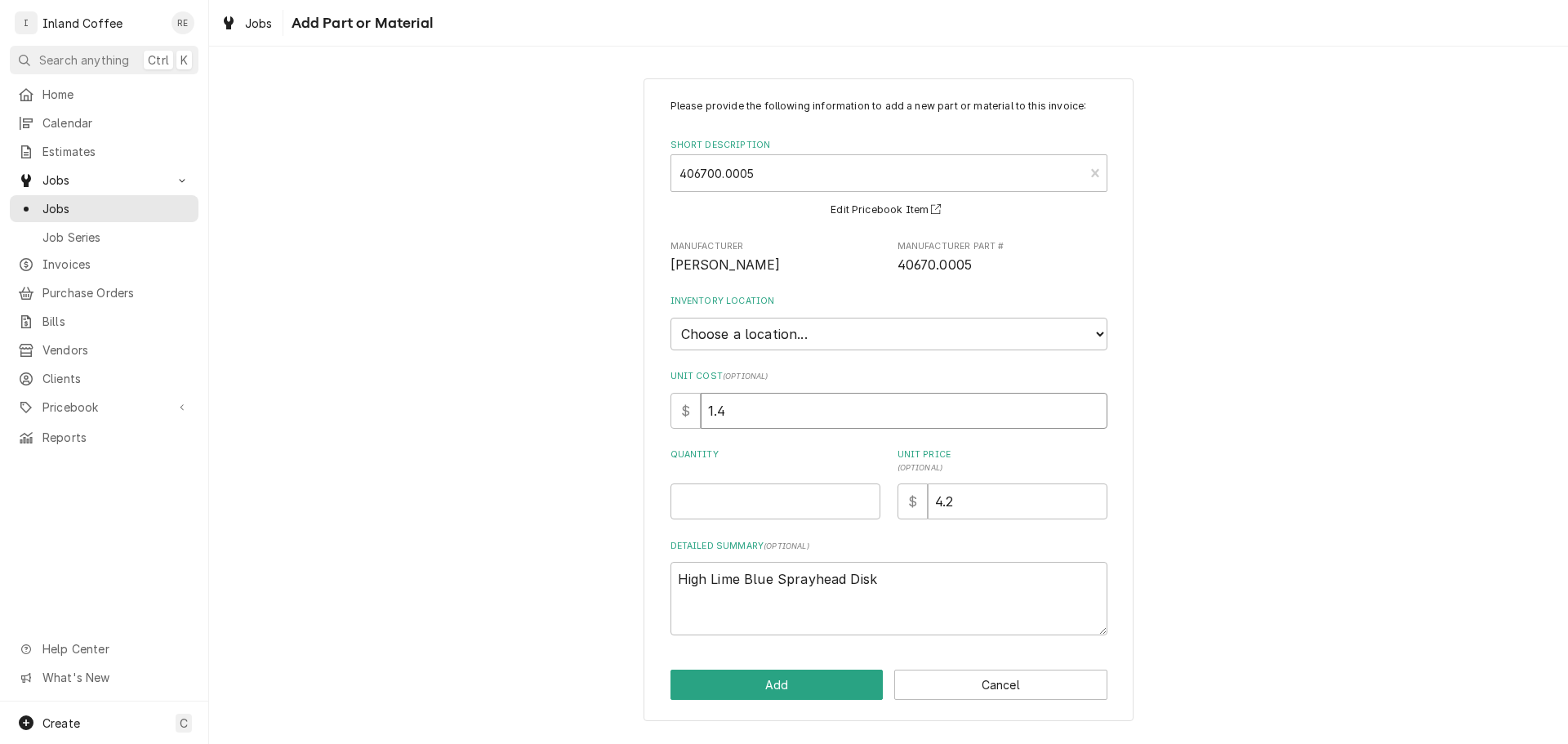
click at [767, 409] on input "1.4" at bounding box center [904, 410] width 407 height 36
type textarea "x"
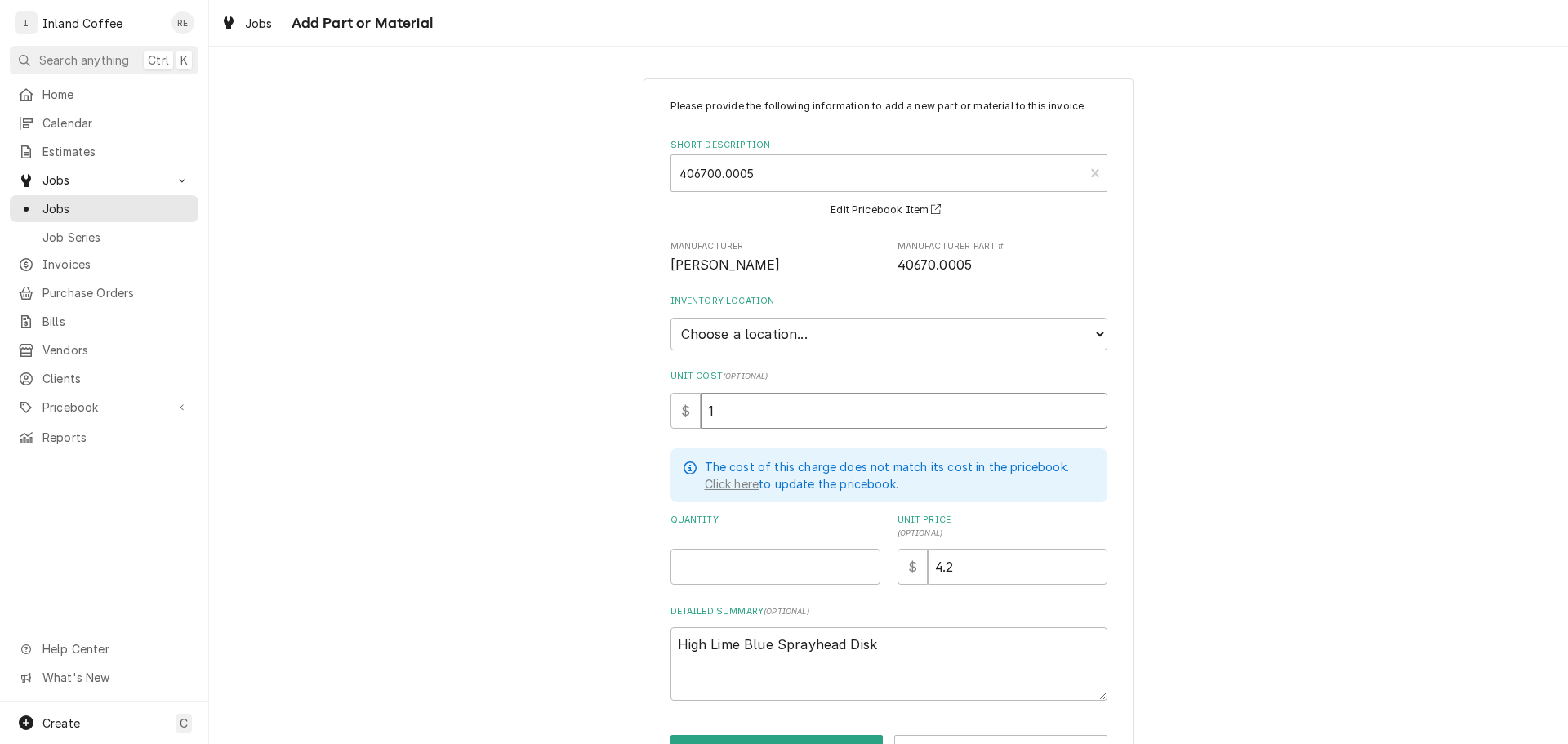
type input "1.5"
type textarea "x"
type input "1"
type textarea "x"
type input "1.5"
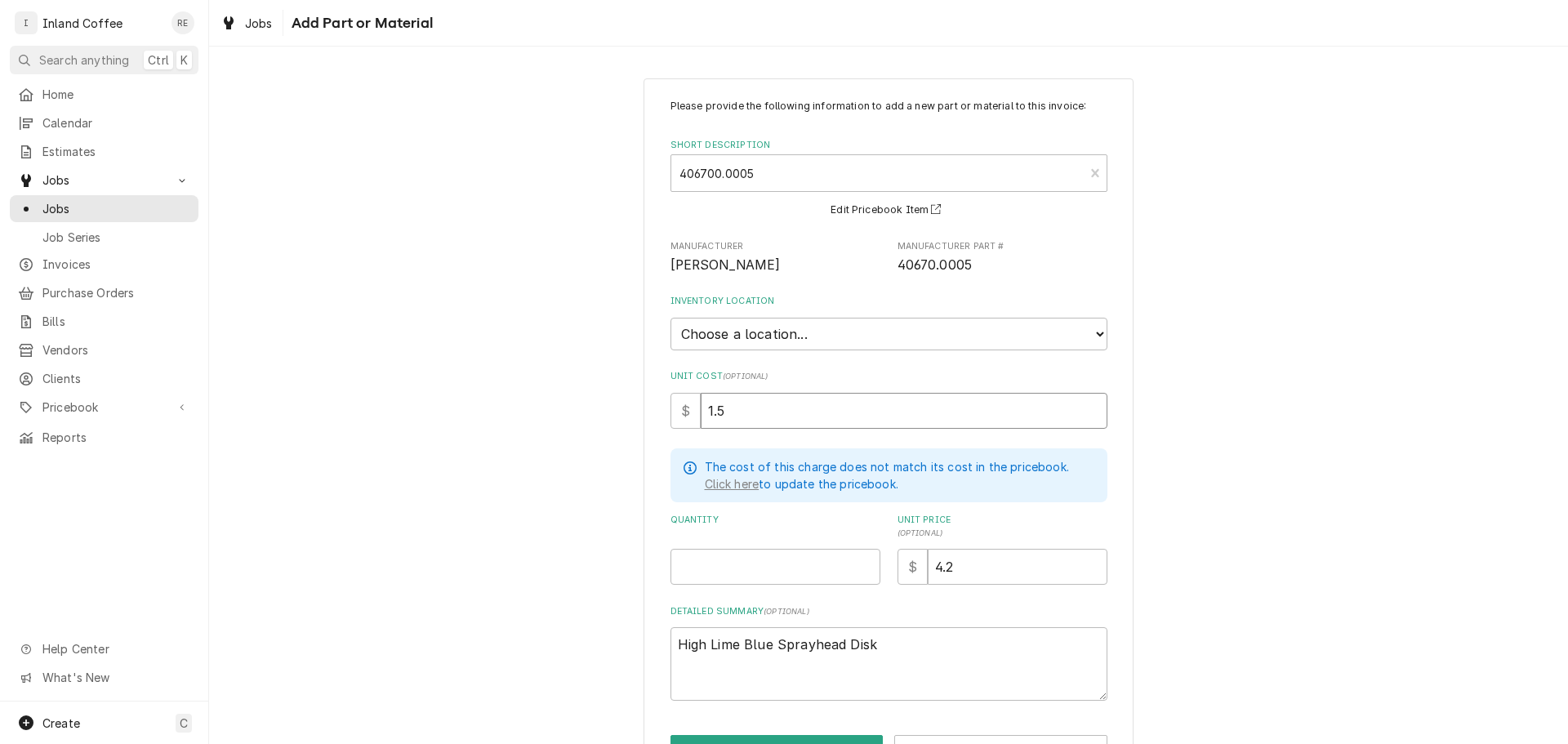
type textarea "x"
type input "1"
type textarea "x"
type input "1.5"
type textarea "x"
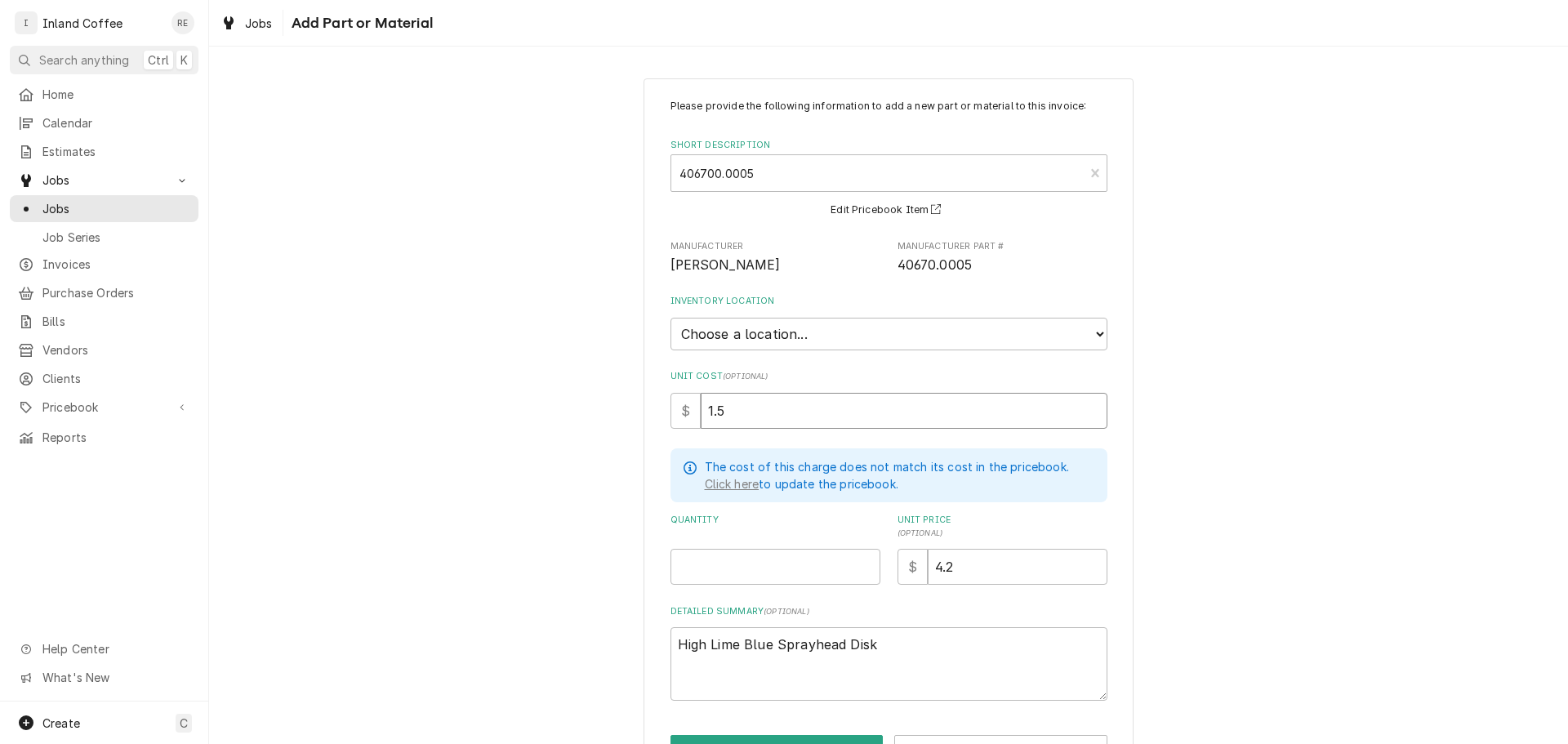
type input "1"
type textarea "x"
type input "2"
type textarea "x"
type input "2.5"
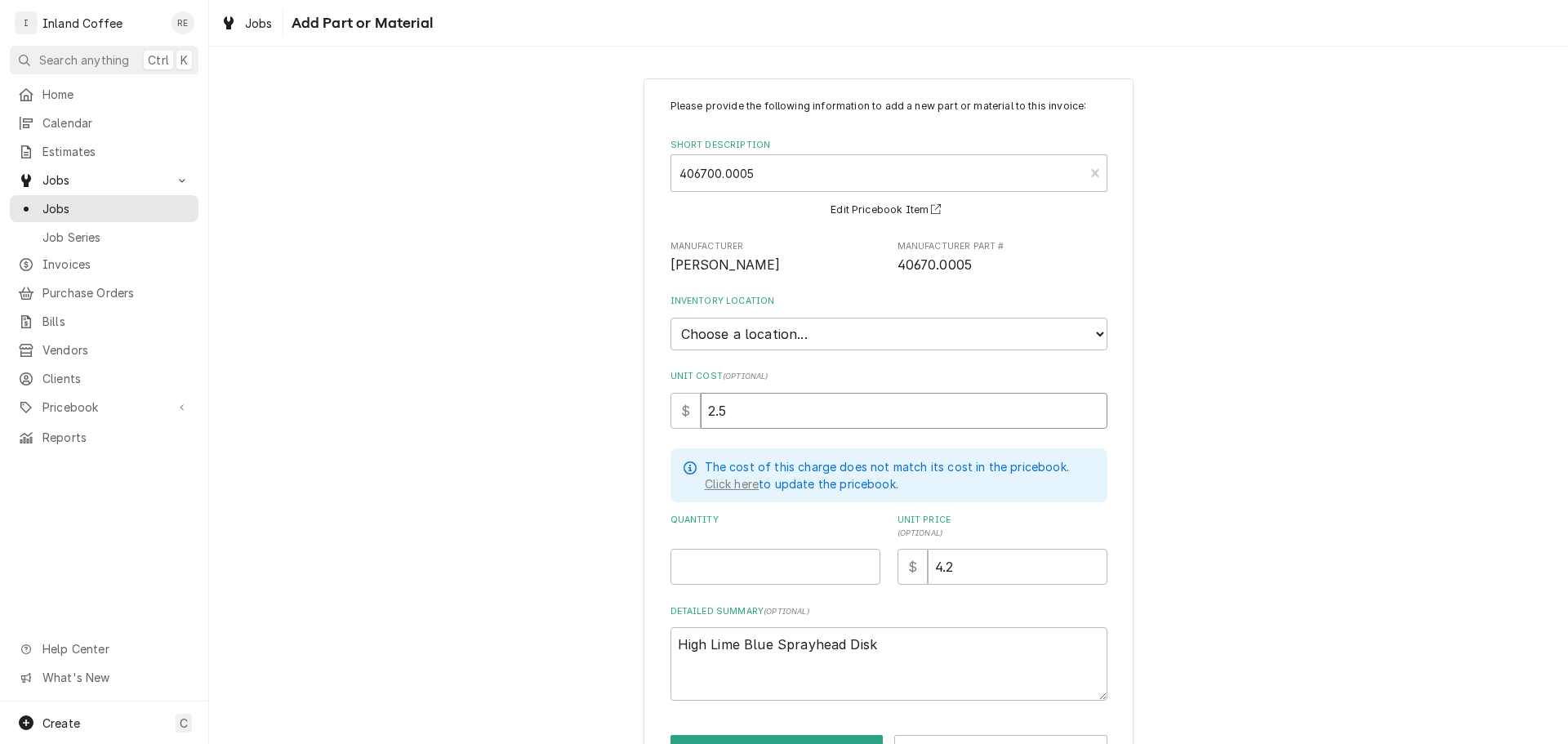
type textarea "x"
type input "3"
type textarea "x"
type input "3.5"
type textarea "x"
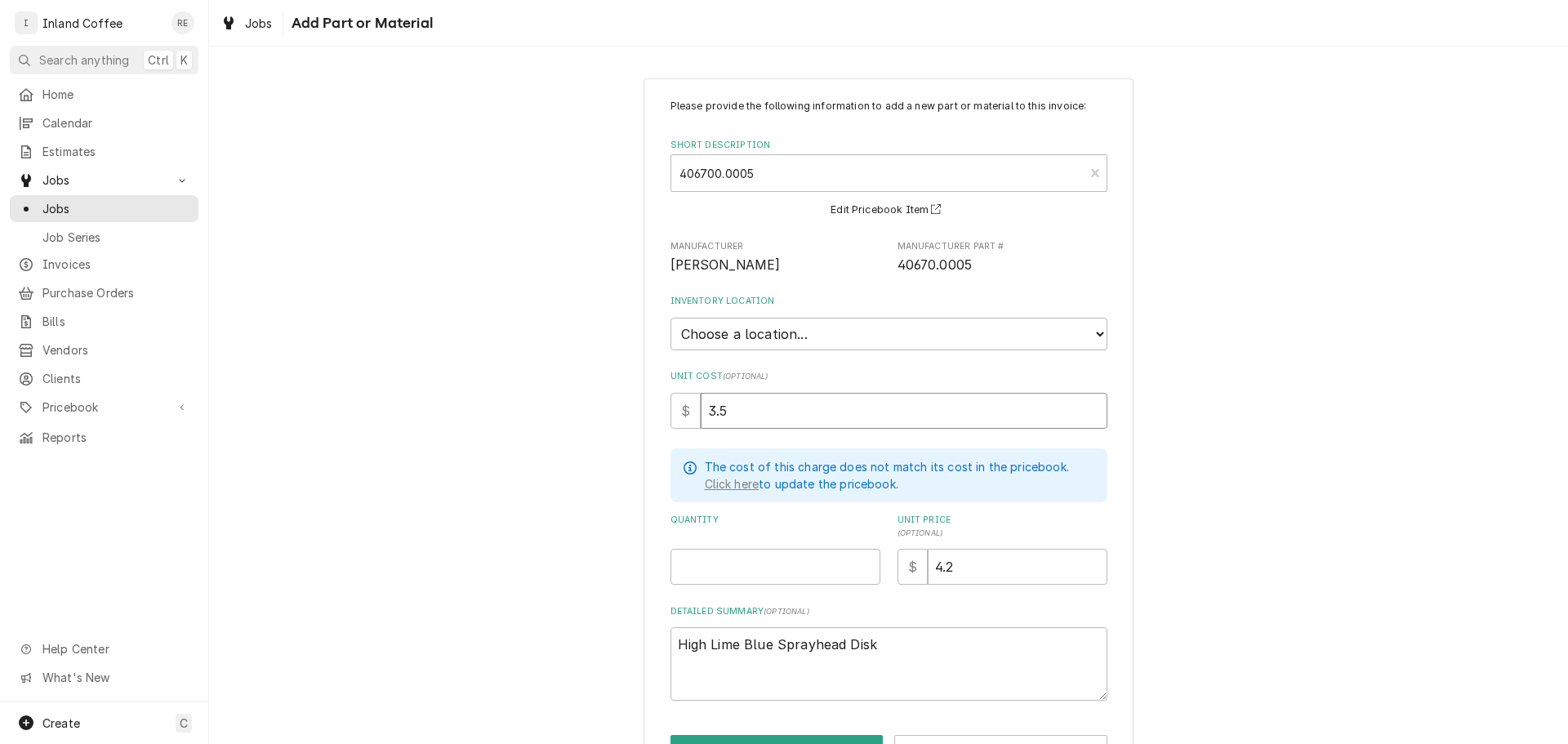
type input "4"
type textarea "x"
type input "4.5"
type textarea "x"
type input "5"
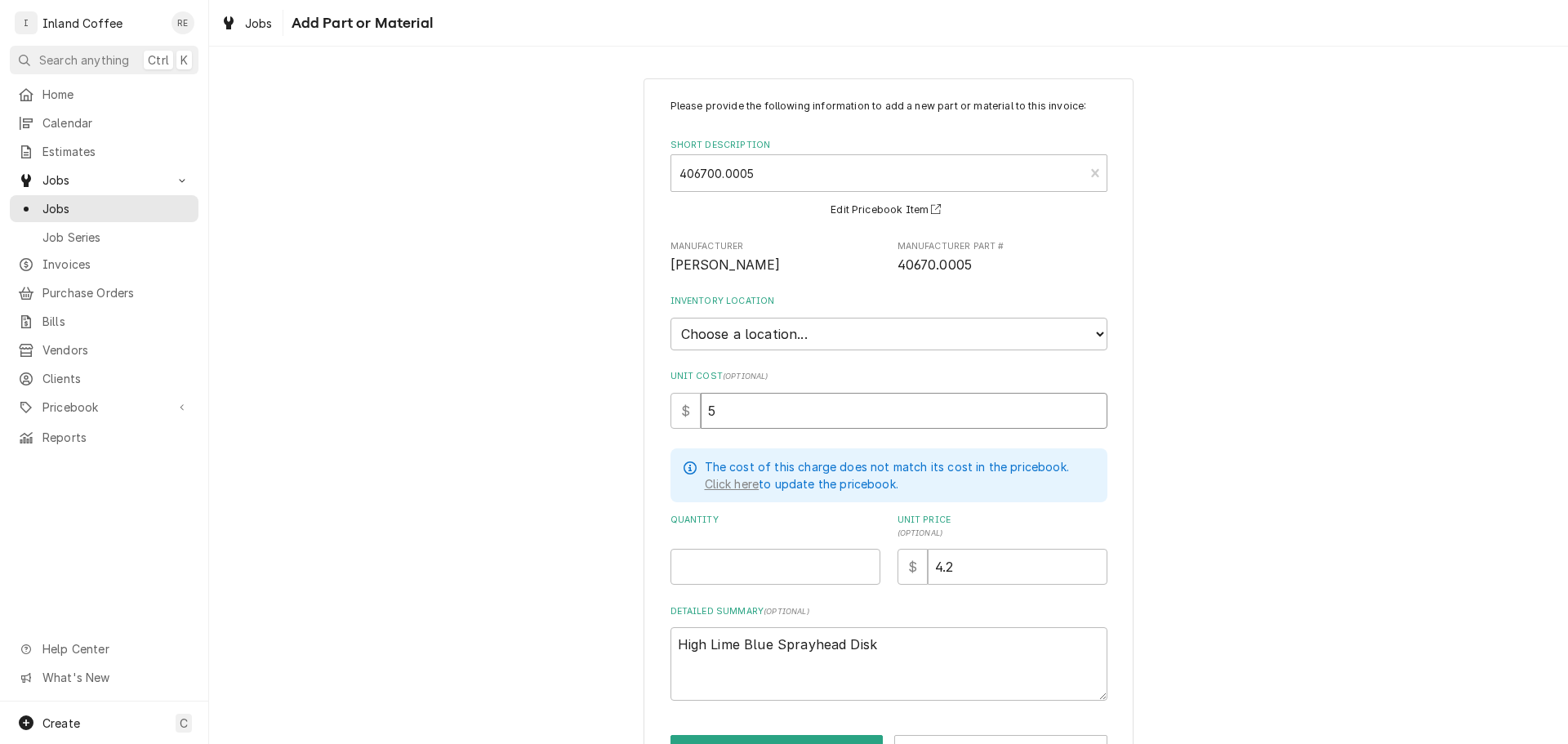
type textarea "x"
type input "5.5"
type textarea "x"
type input "6"
type textarea "x"
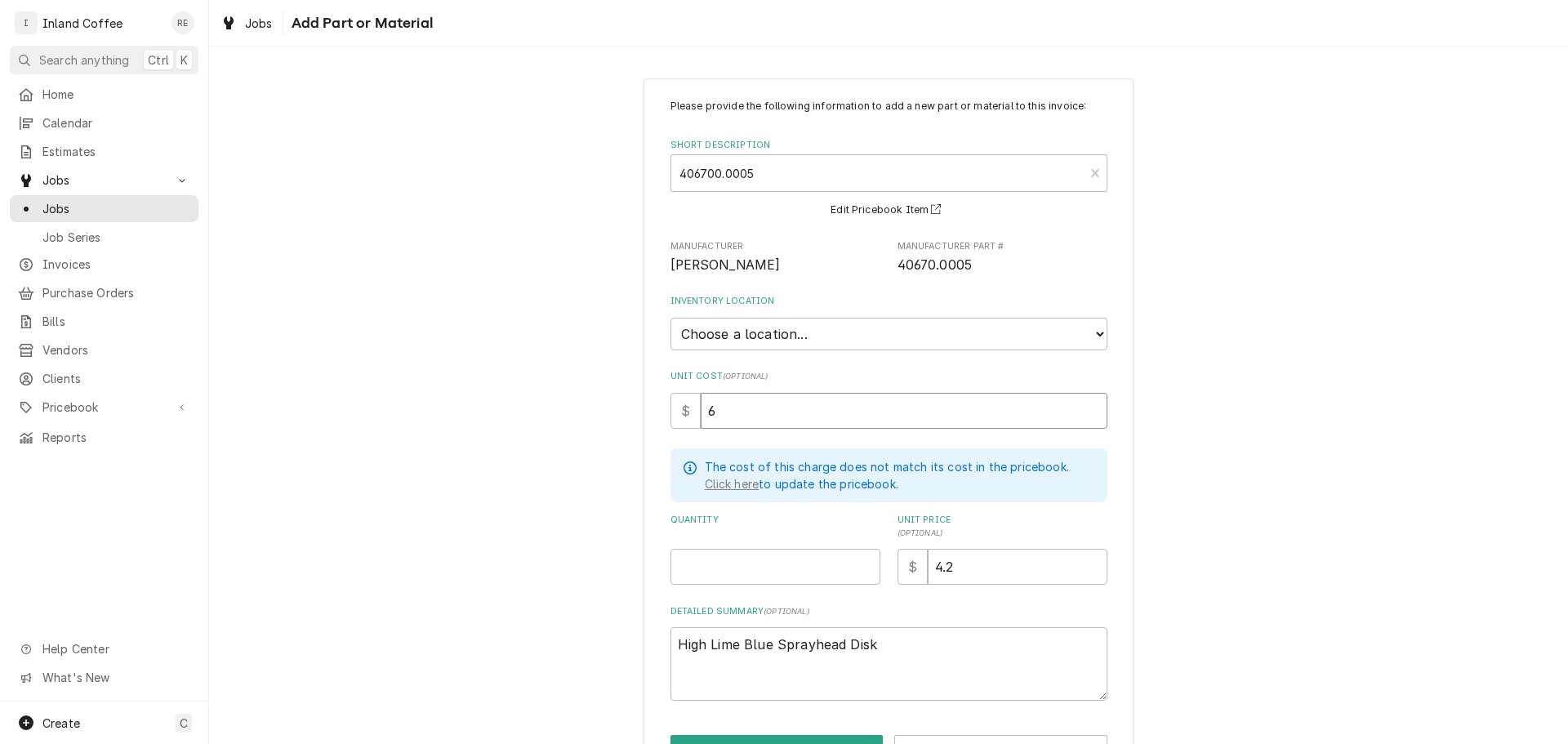
type input "6.5"
type textarea "x"
type input "6"
type textarea "x"
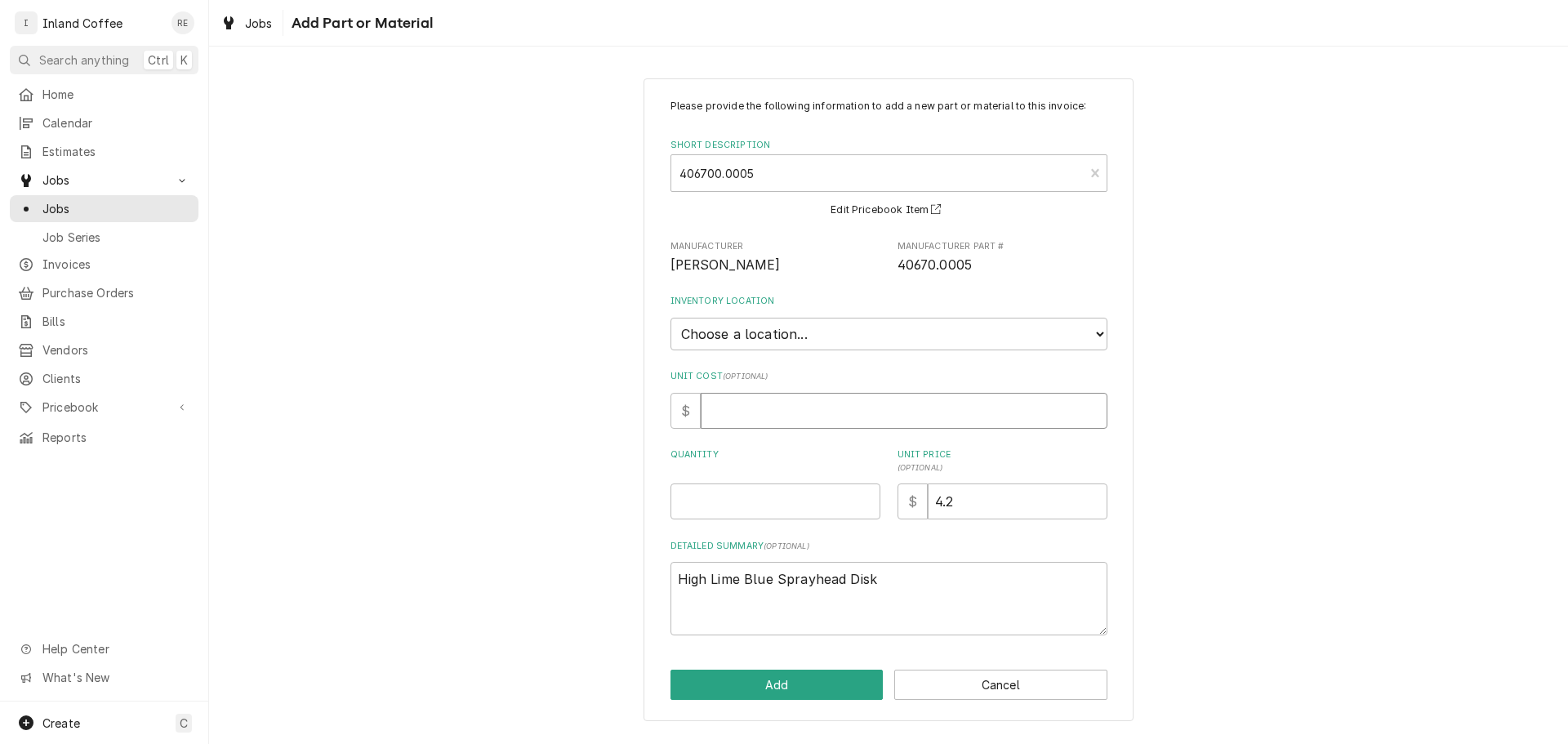
type textarea "x"
type input "1"
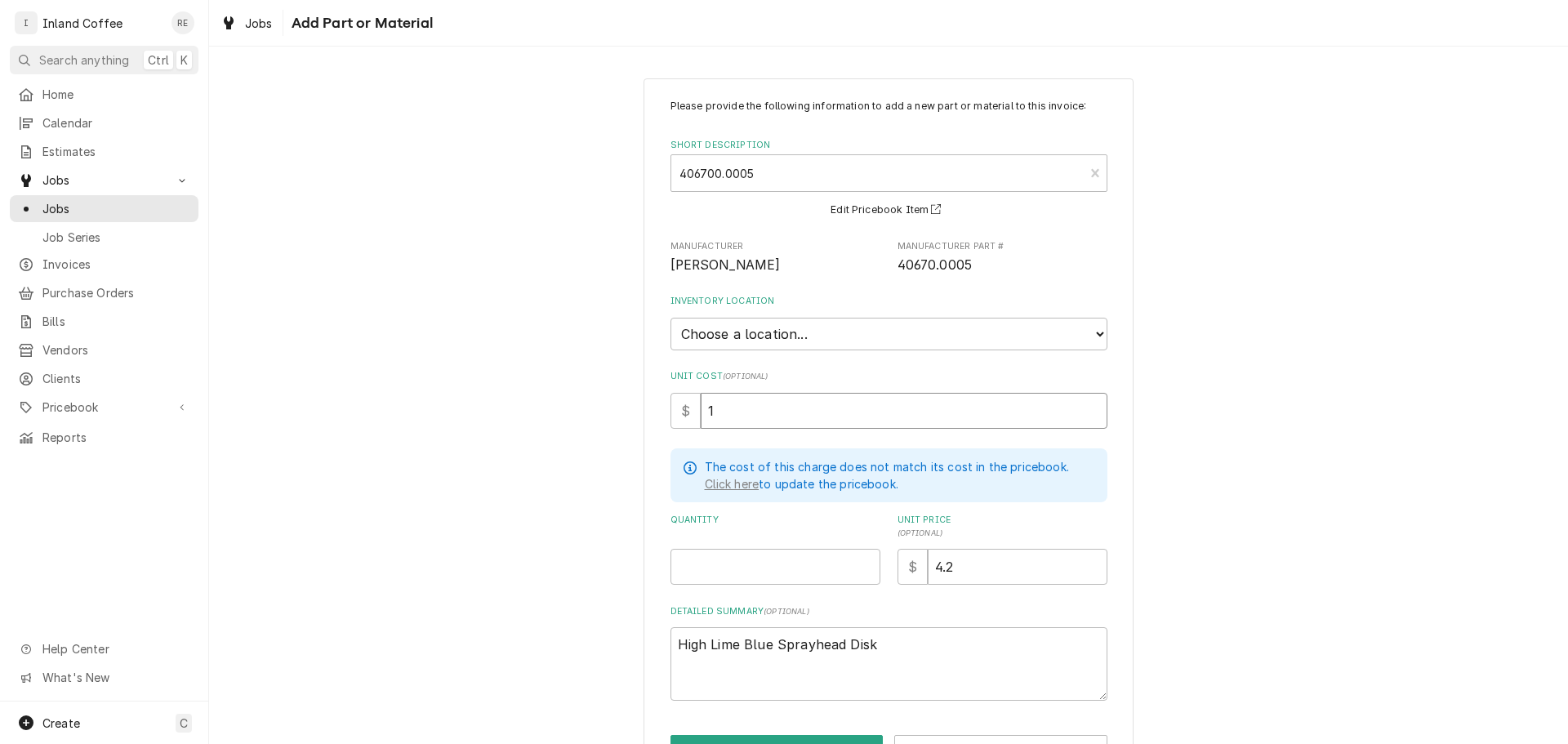
type textarea "x"
type input "1.8"
type textarea "x"
type input "1.80"
click at [958, 565] on input "4.2" at bounding box center [1018, 566] width 179 height 36
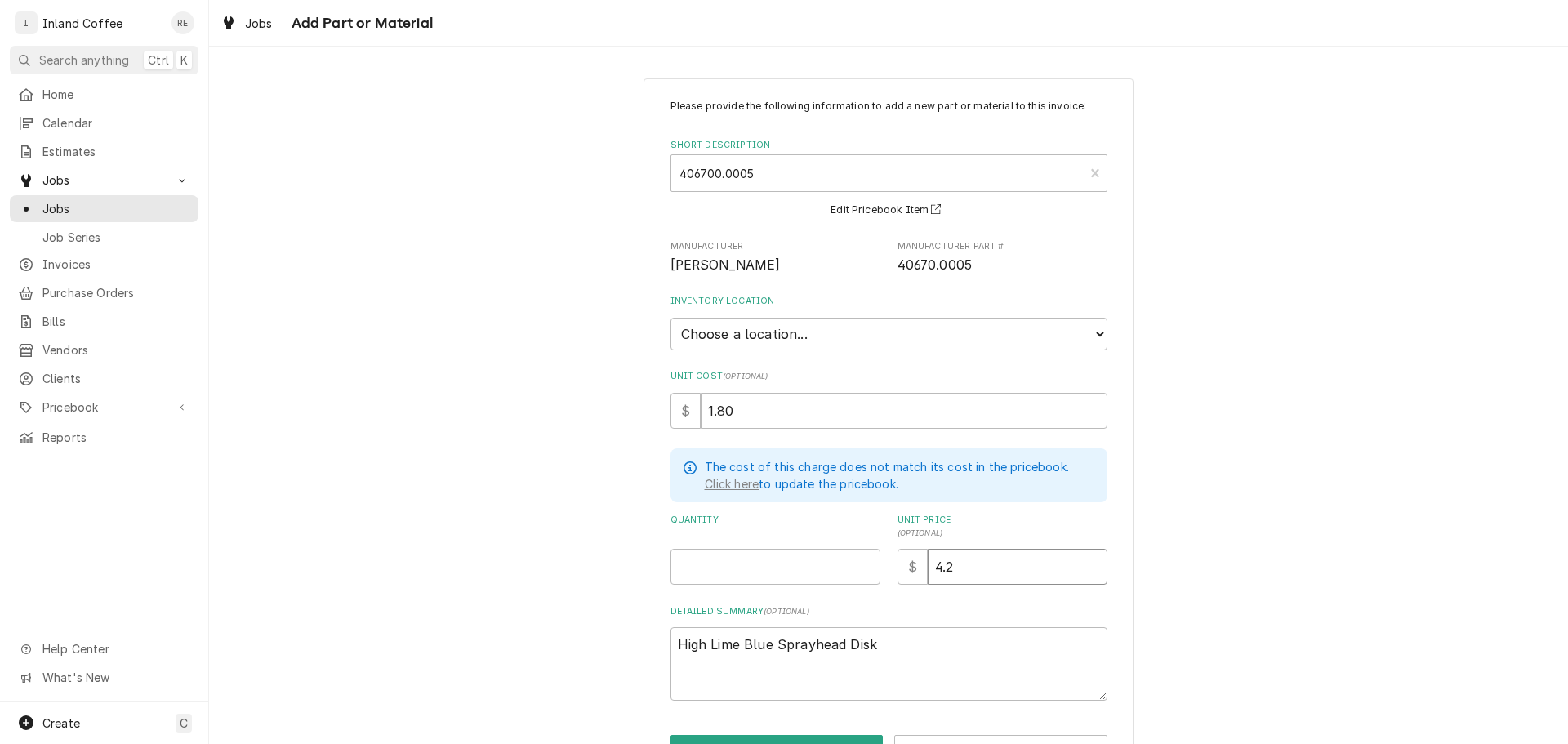
type textarea "x"
type input "4"
type textarea "x"
click at [819, 556] on input "Quantity" at bounding box center [775, 566] width 210 height 36
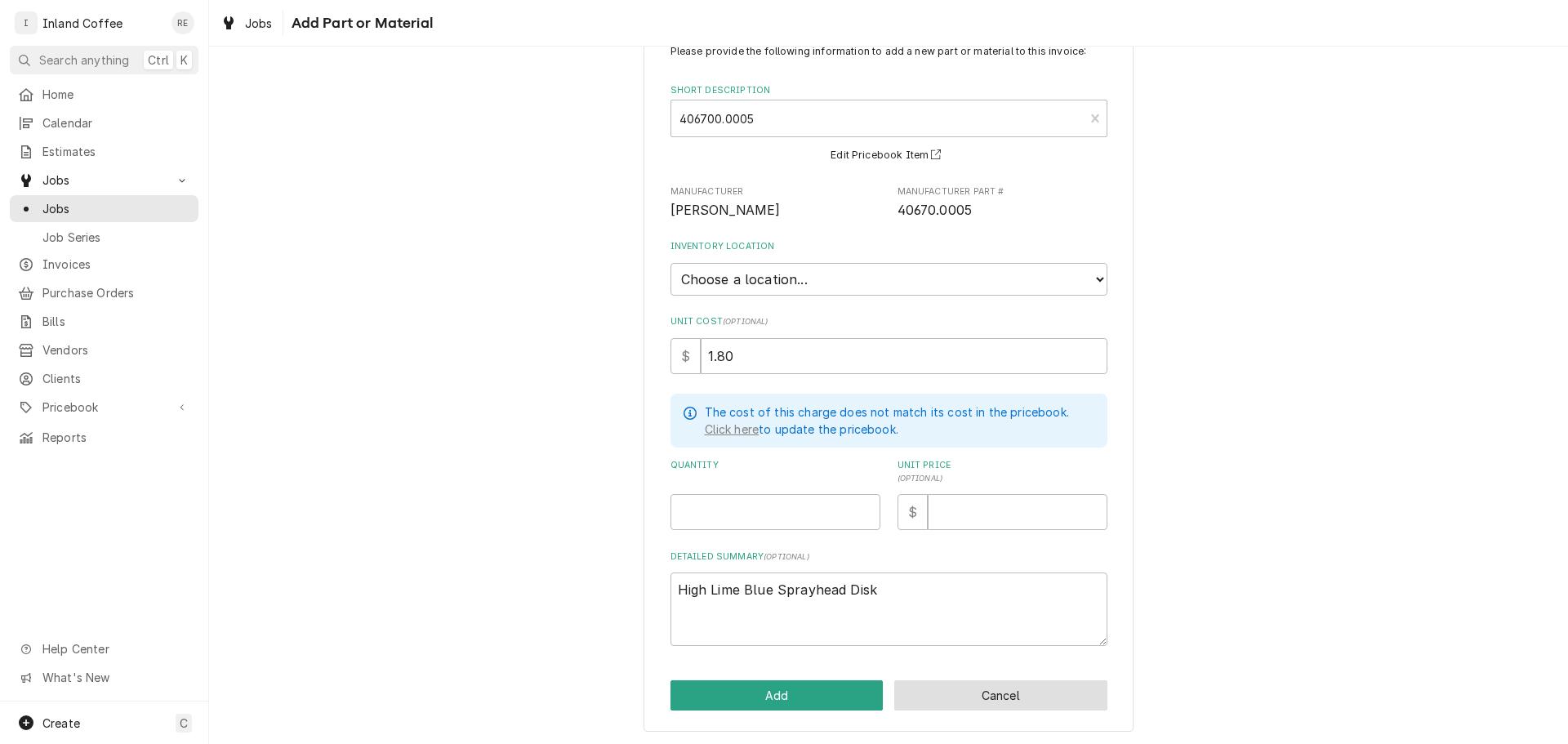
click at [1020, 702] on button "Cancel" at bounding box center [1001, 695] width 214 height 30
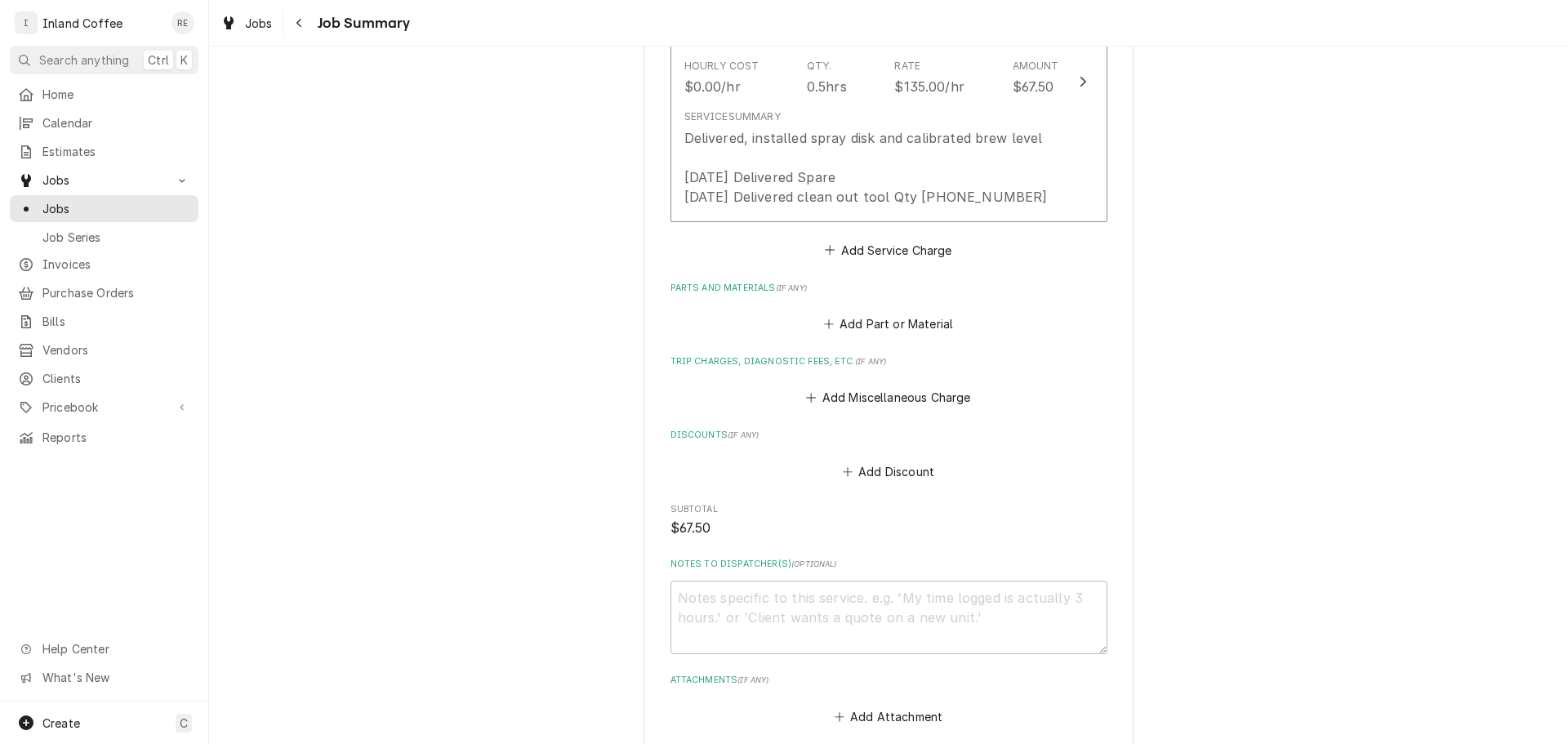
scroll to position [762, 0]
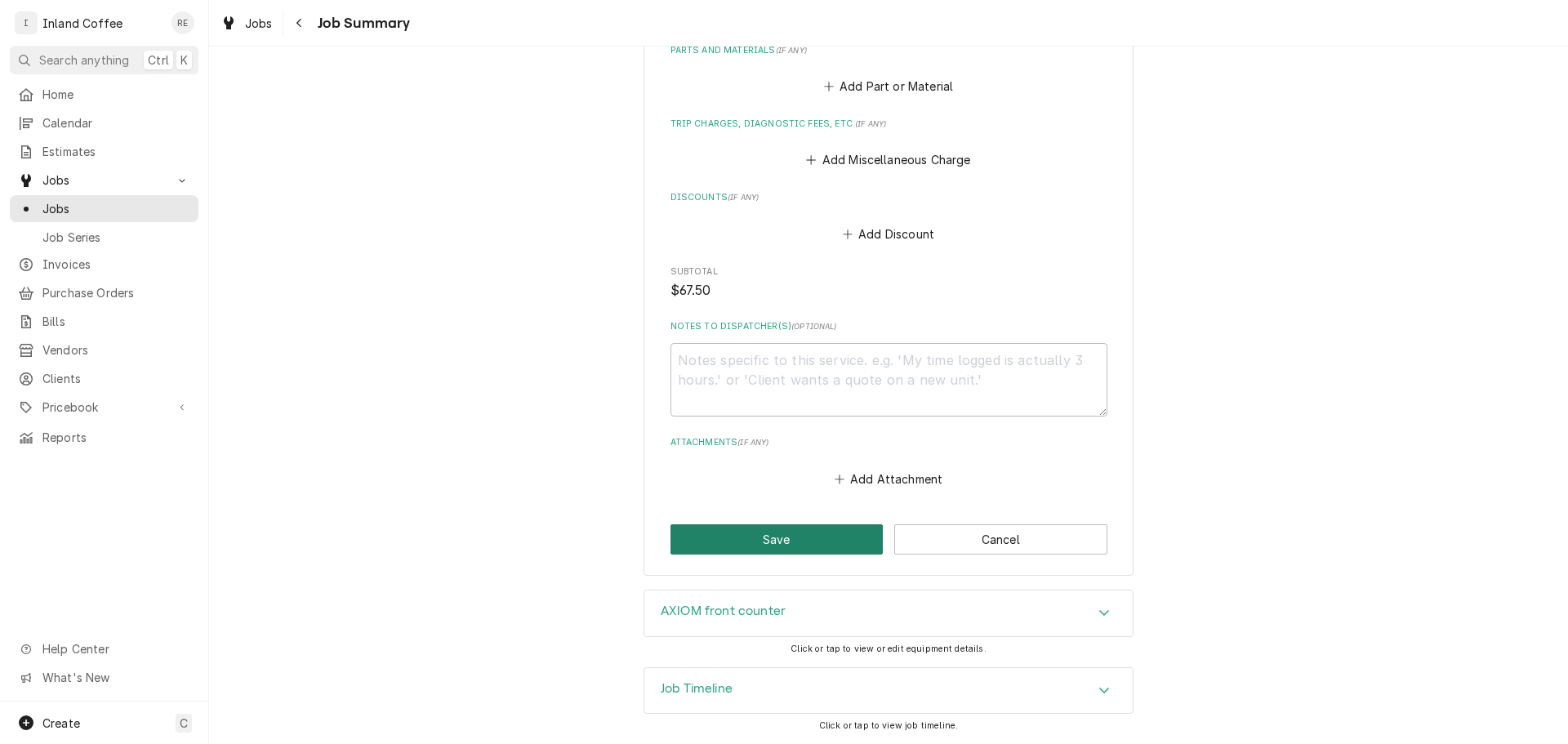
click at [791, 545] on button "Save" at bounding box center [777, 539] width 214 height 30
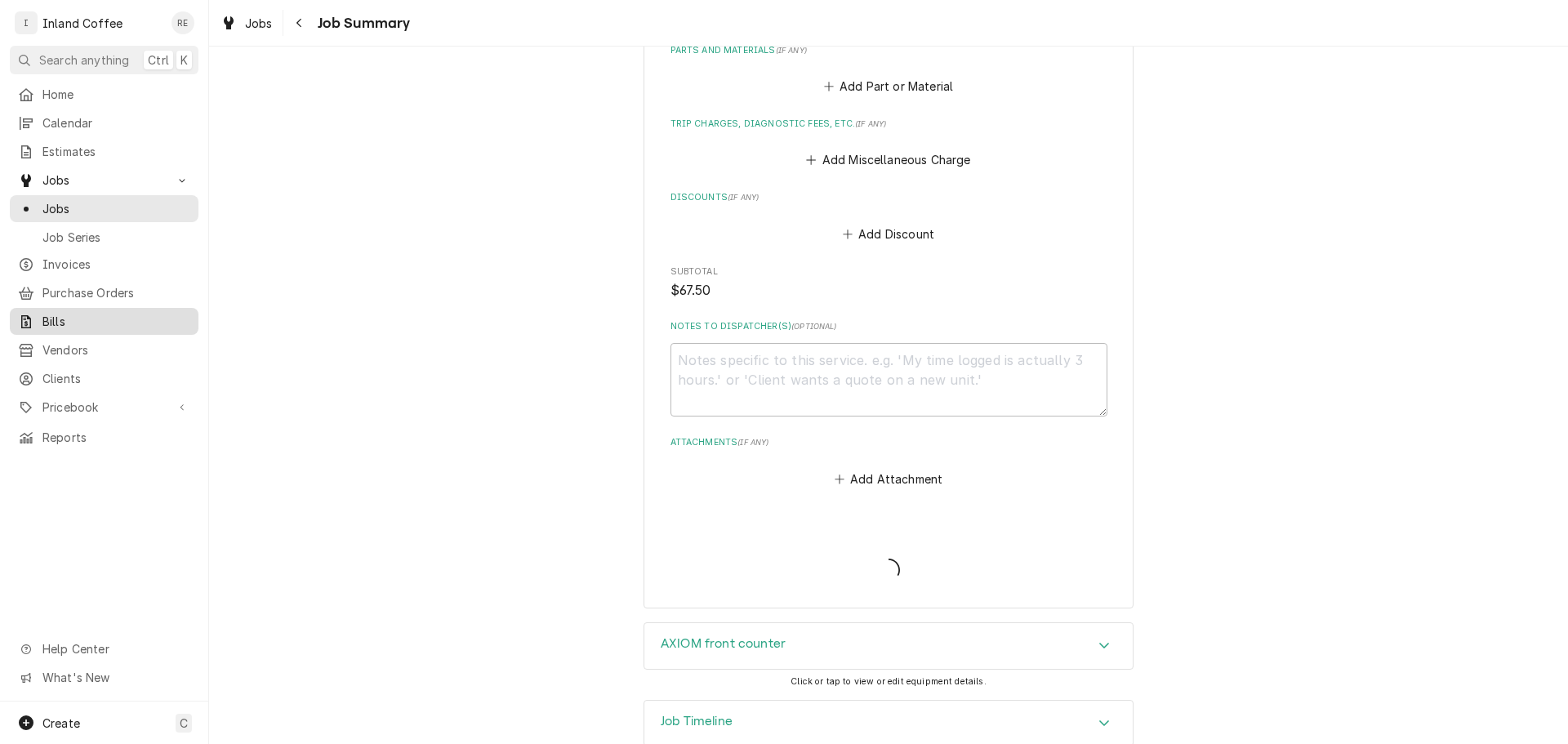
type textarea "x"
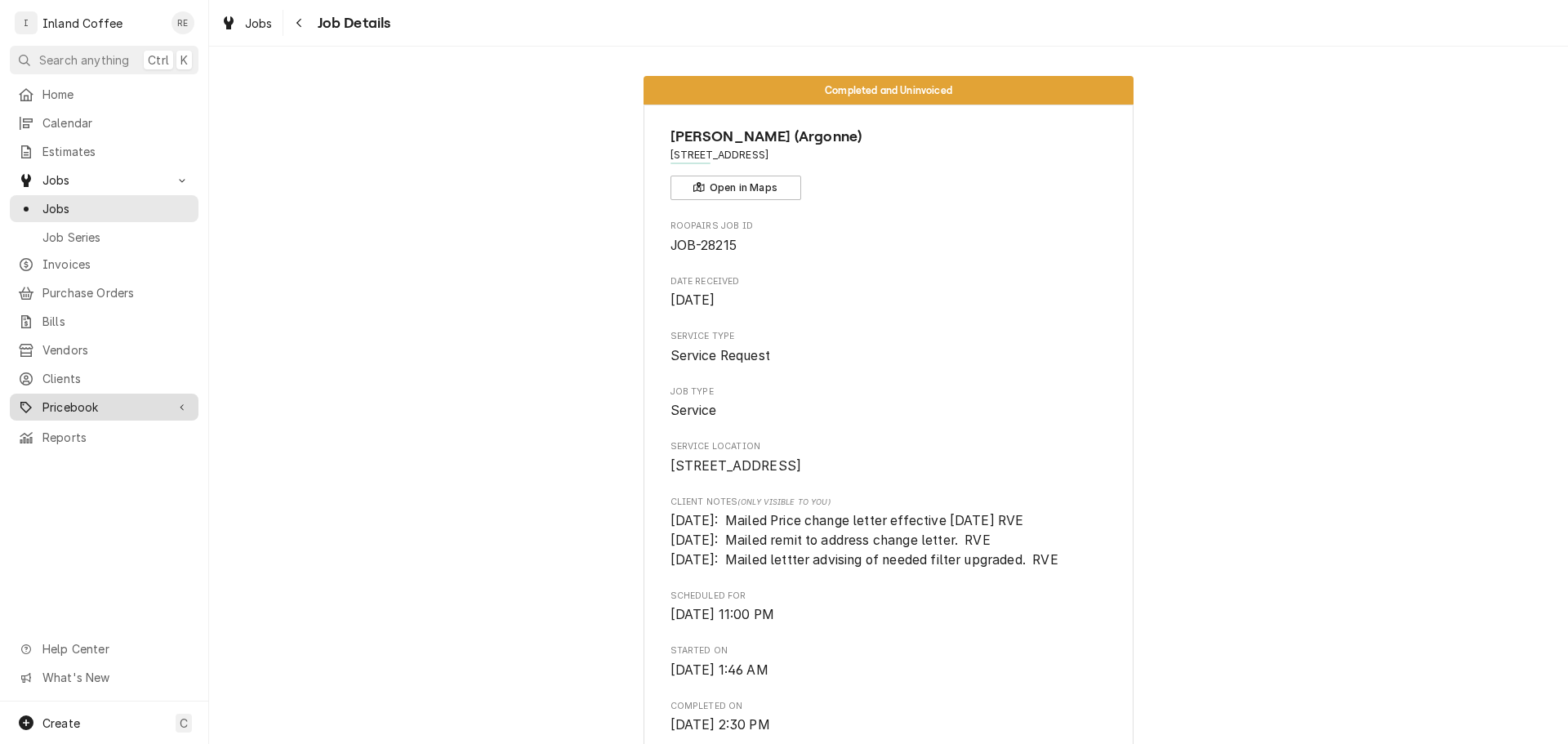
click at [83, 400] on span "Pricebook" at bounding box center [104, 407] width 123 height 18
click at [94, 456] on span "Parts & Materials" at bounding box center [116, 465] width 148 height 18
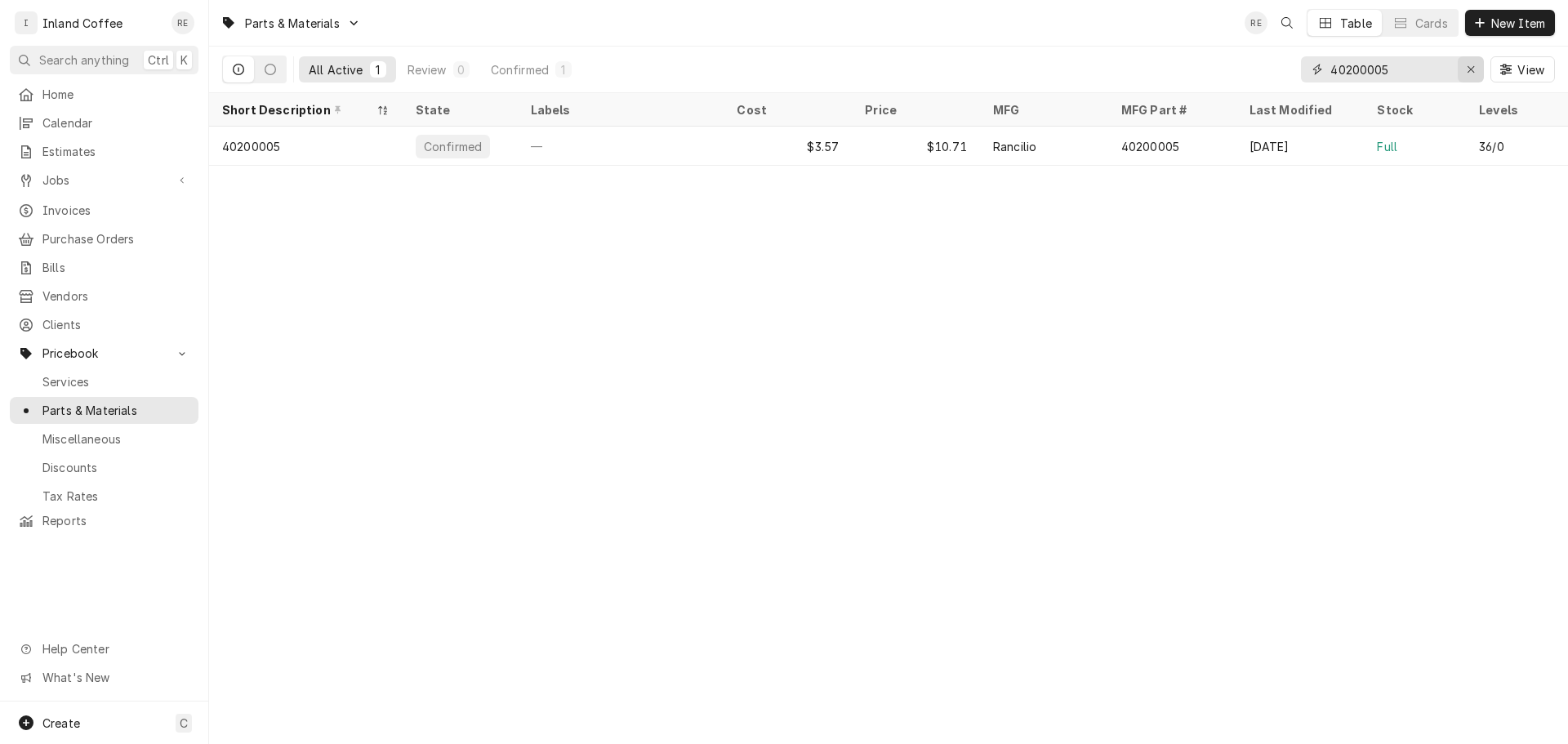
click at [1467, 74] on icon "Erase input" at bounding box center [1471, 69] width 9 height 11
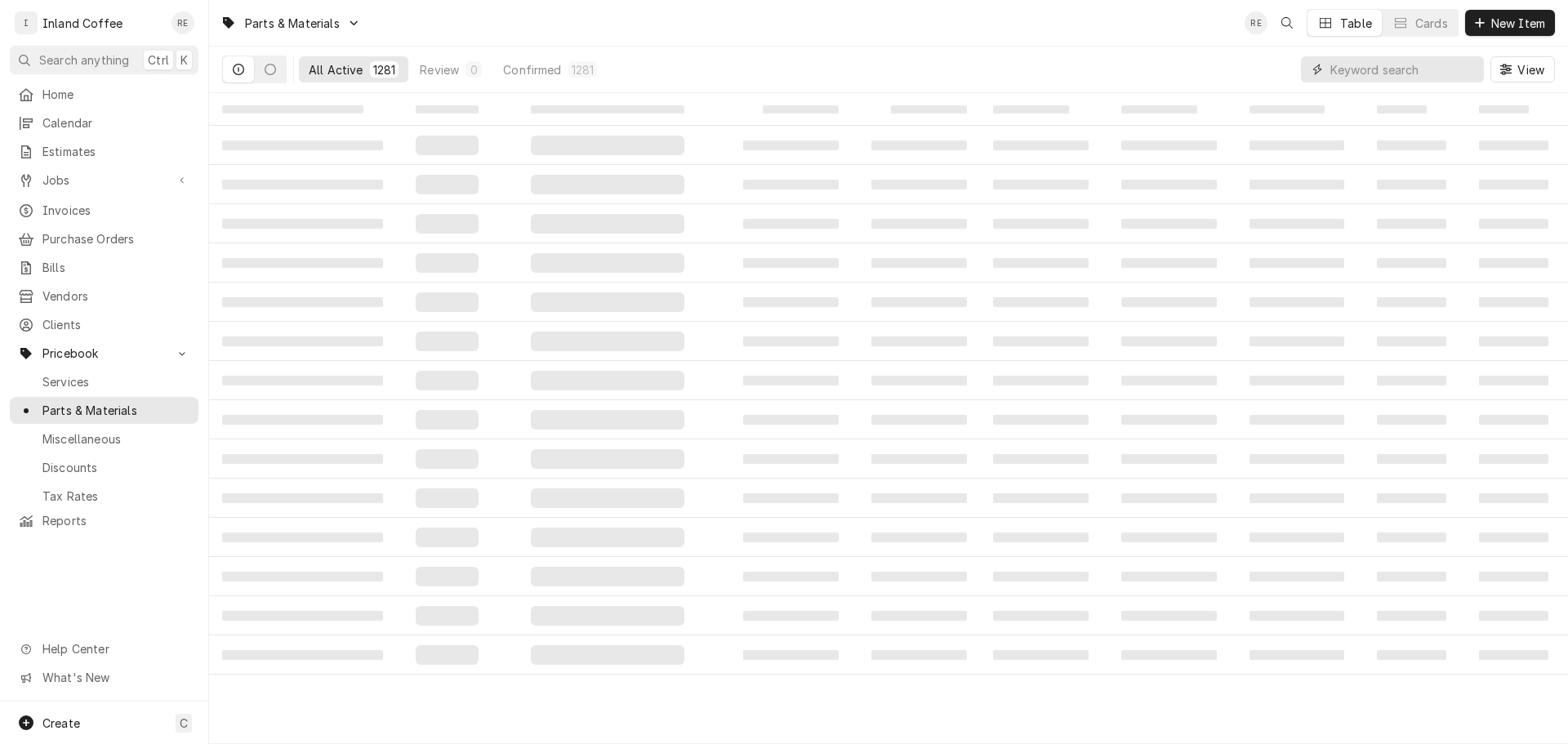
click at [1371, 73] on input "Dynamic Content Wrapper" at bounding box center [1403, 69] width 145 height 26
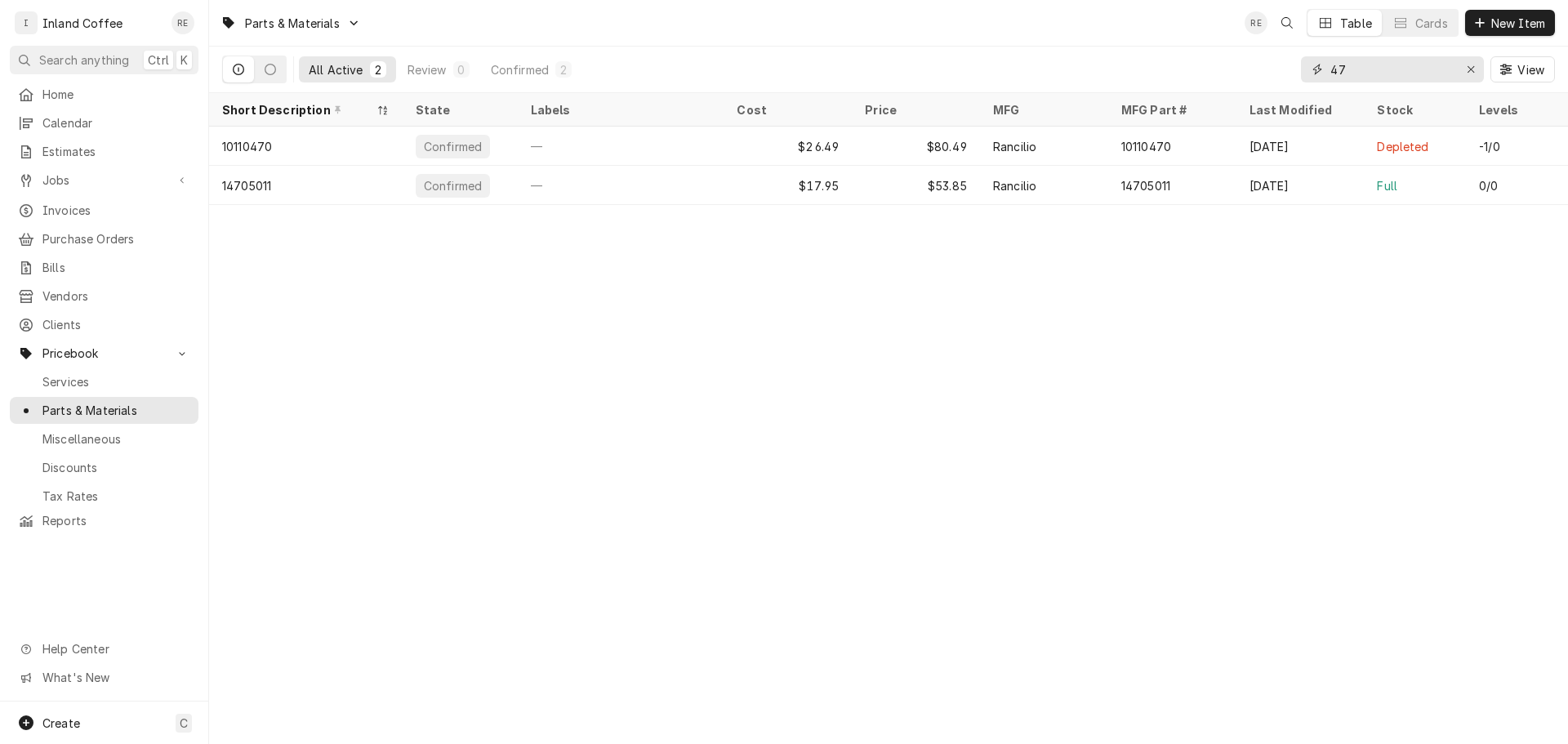
type input "4"
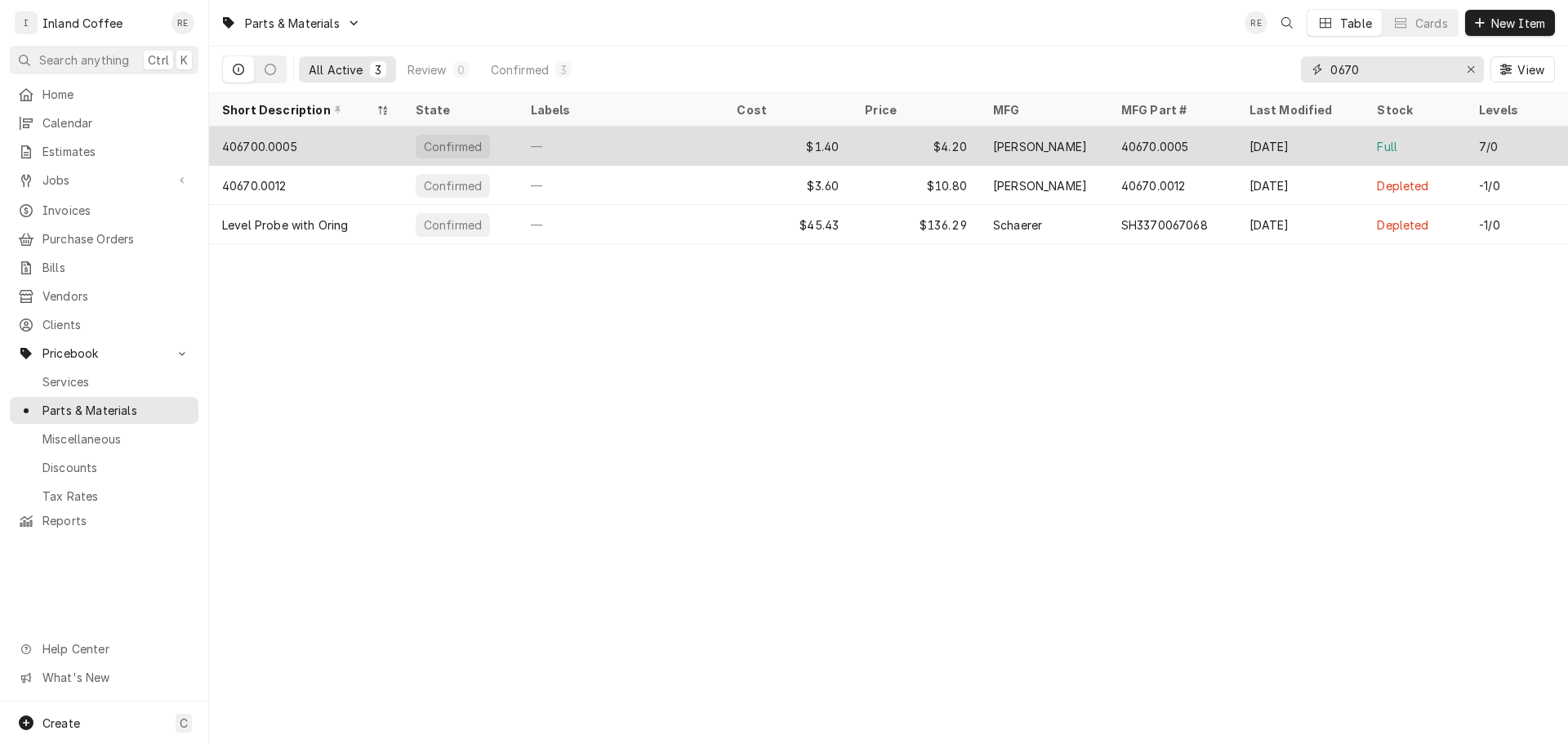
type input "0670"
click at [338, 141] on div "406700.0005" at bounding box center [306, 146] width 193 height 40
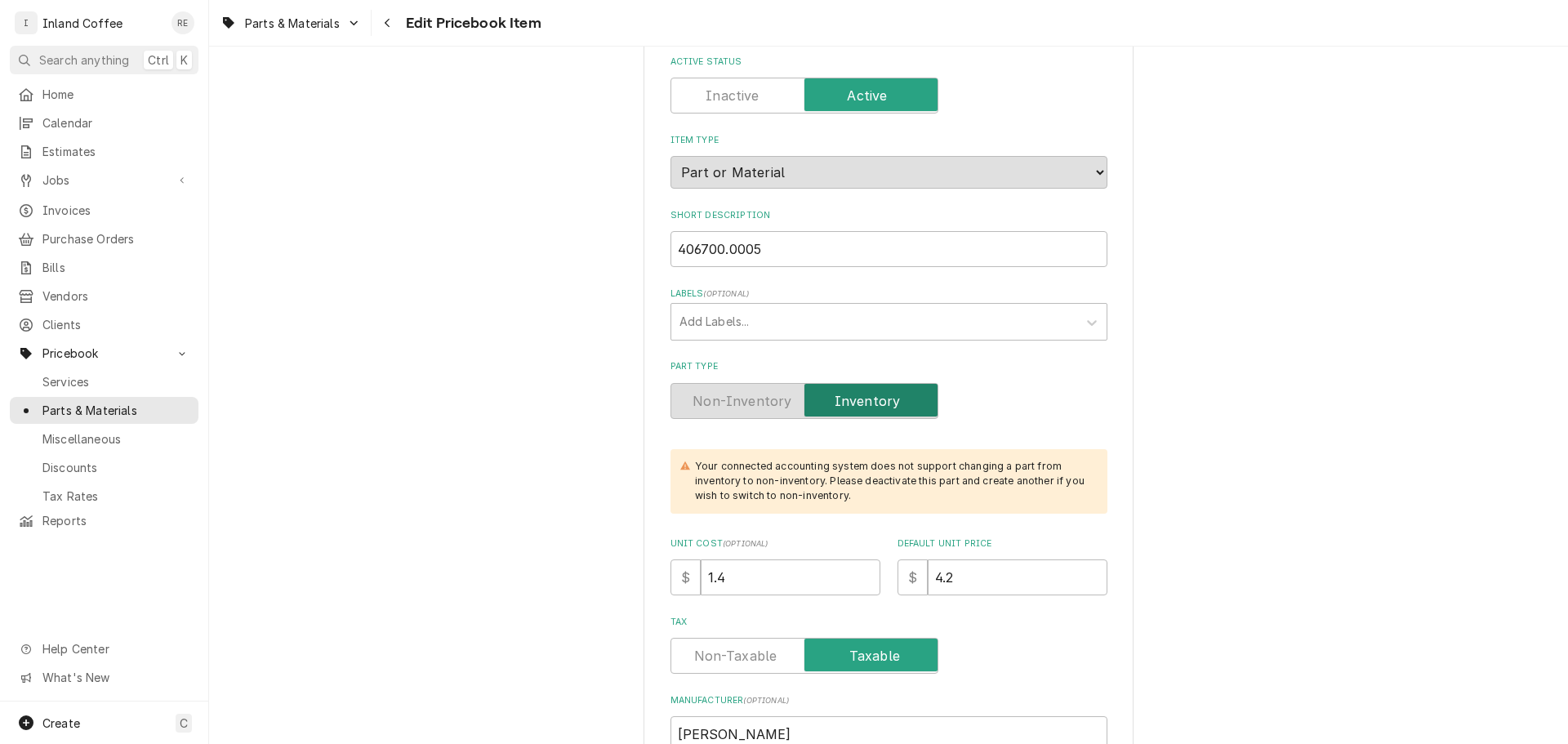
scroll to position [114, 0]
click at [746, 576] on input "1.4" at bounding box center [790, 576] width 179 height 36
type textarea "x"
type input "1"
type textarea "x"
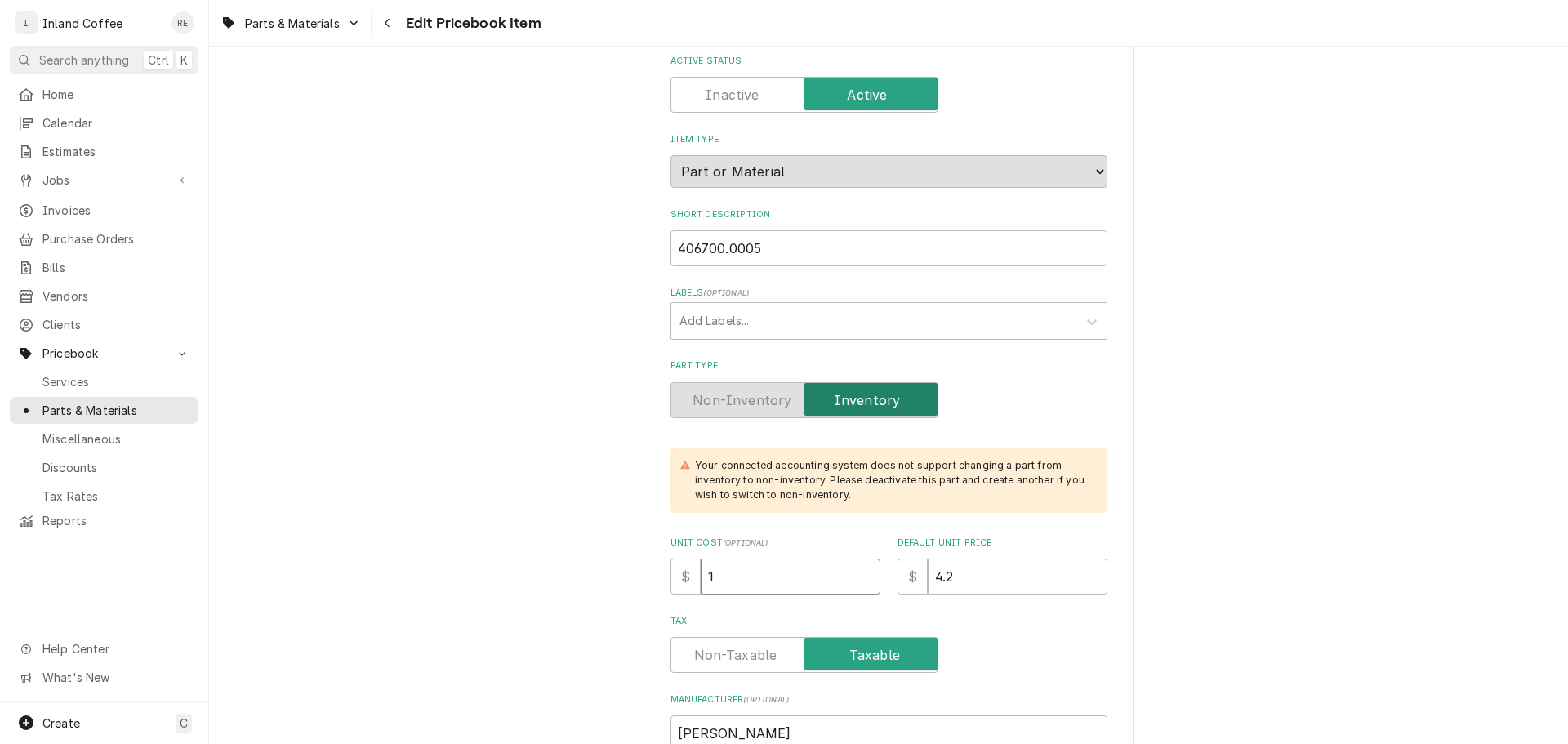
type input "1.8"
type textarea "x"
type input "1.80"
click at [953, 586] on input "4.2" at bounding box center [1018, 576] width 179 height 36
type textarea "x"
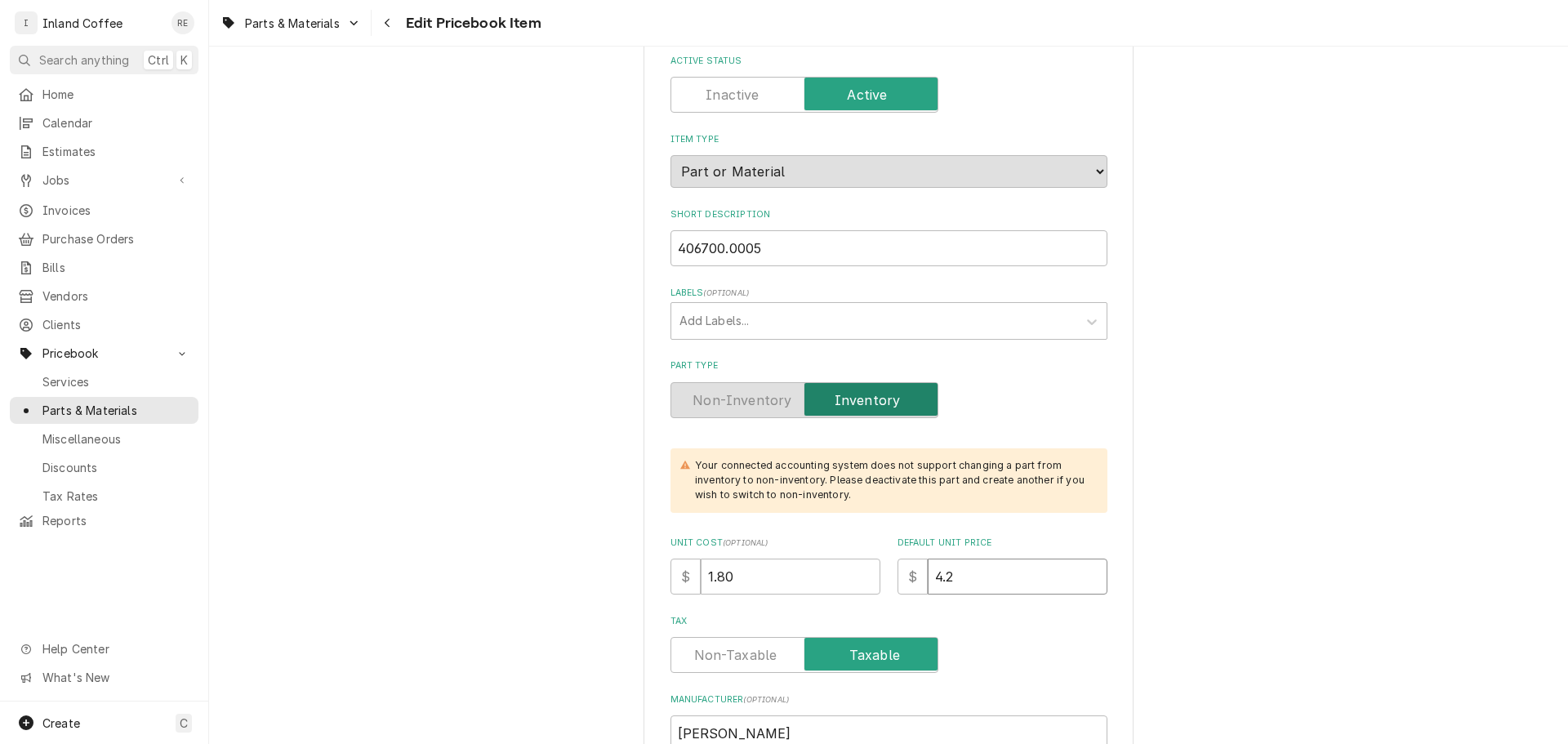
type input "4"
type textarea "x"
type input "5"
type textarea "x"
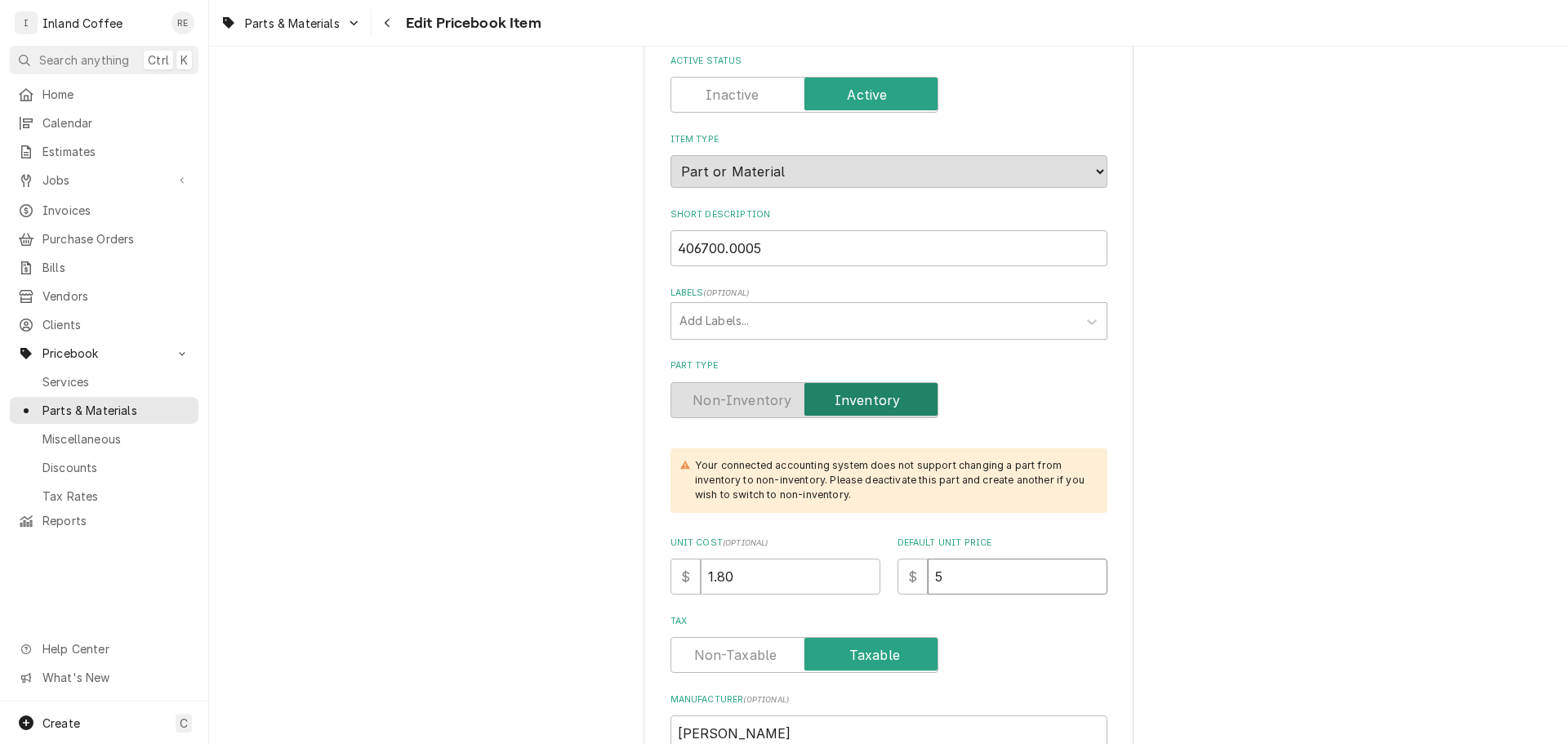
type input "5.4"
type textarea "x"
click at [953, 586] on input "5.40" at bounding box center [1018, 576] width 179 height 36
type input "5.40"
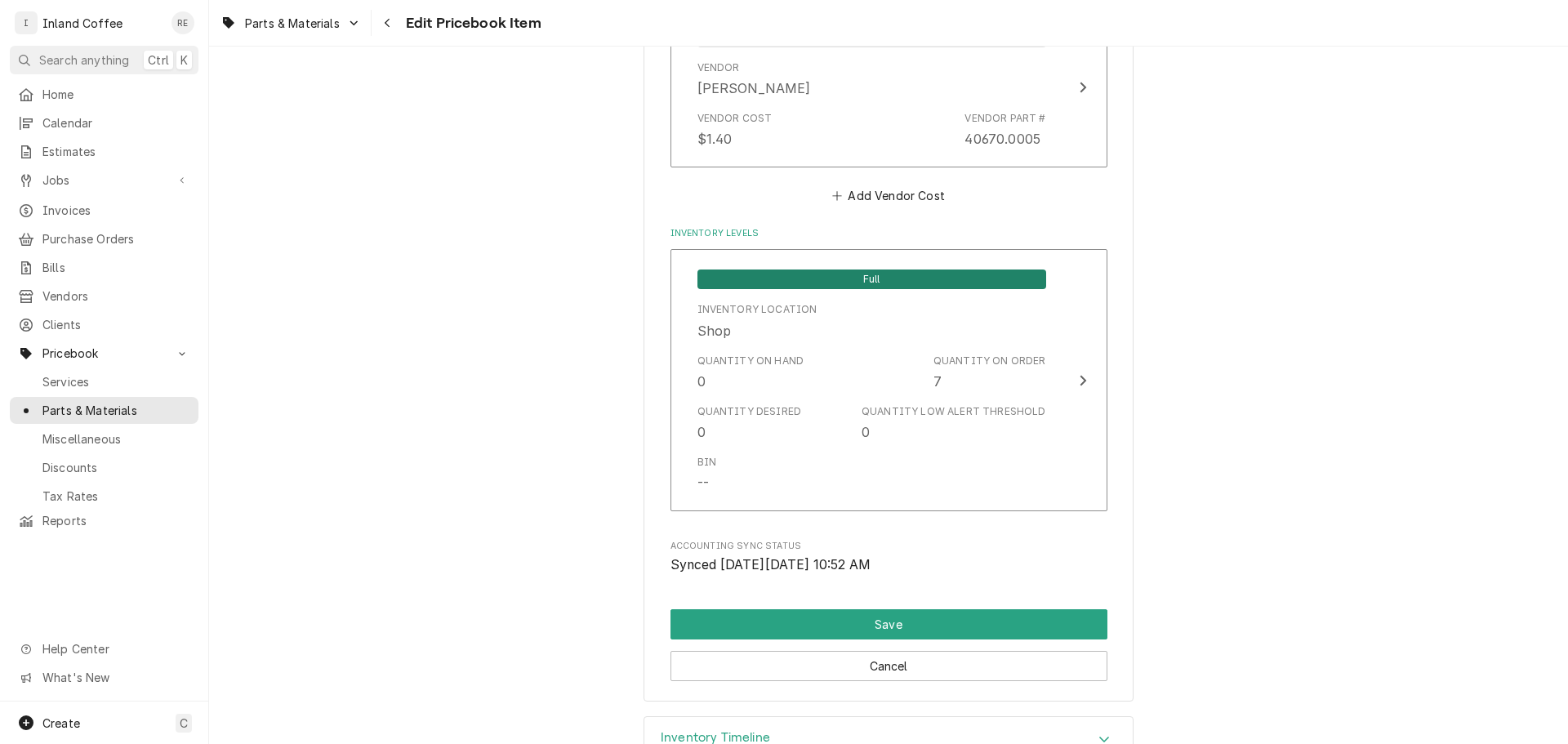
scroll to position [1436, 0]
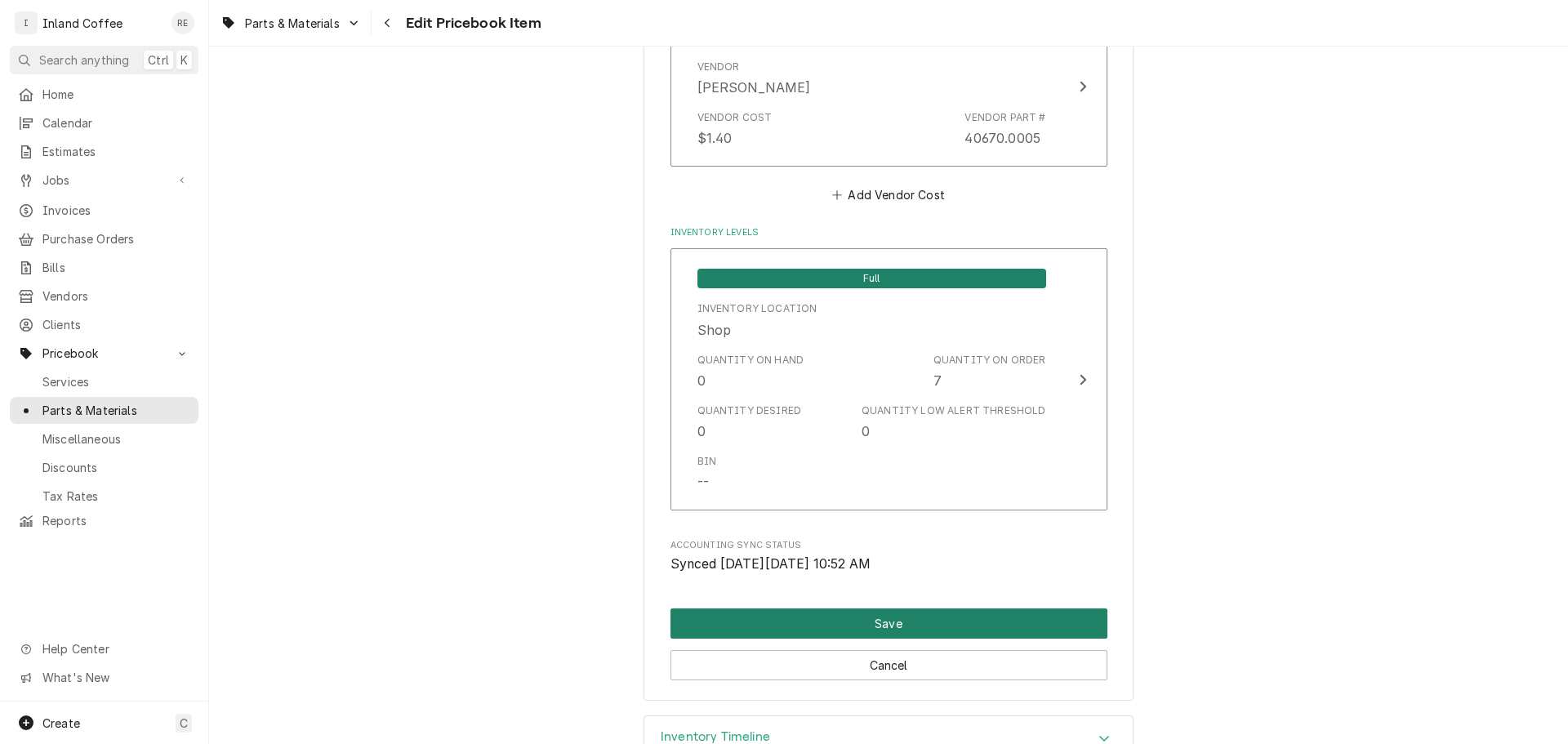
click at [889, 612] on button "Save" at bounding box center [889, 623] width 437 height 30
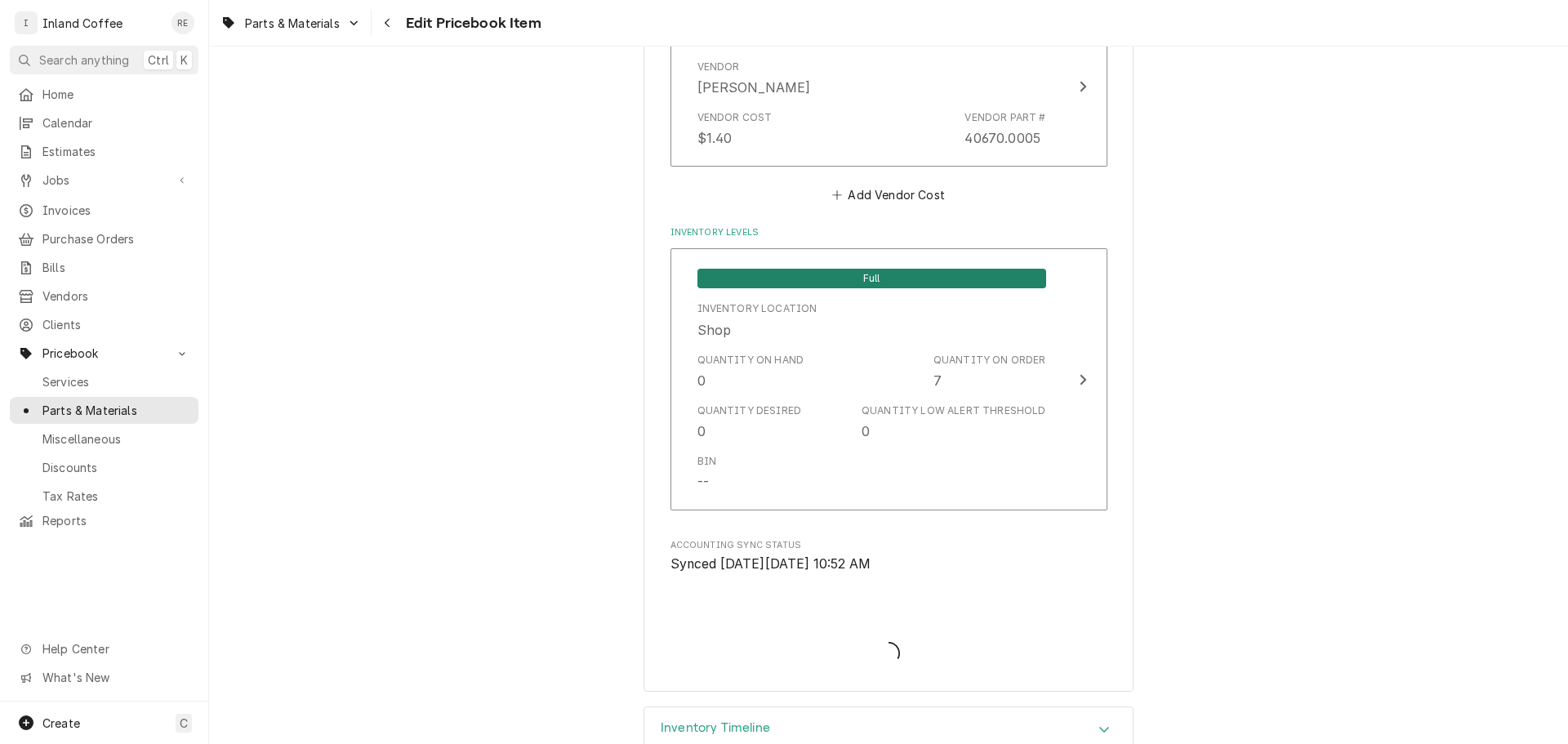
type textarea "x"
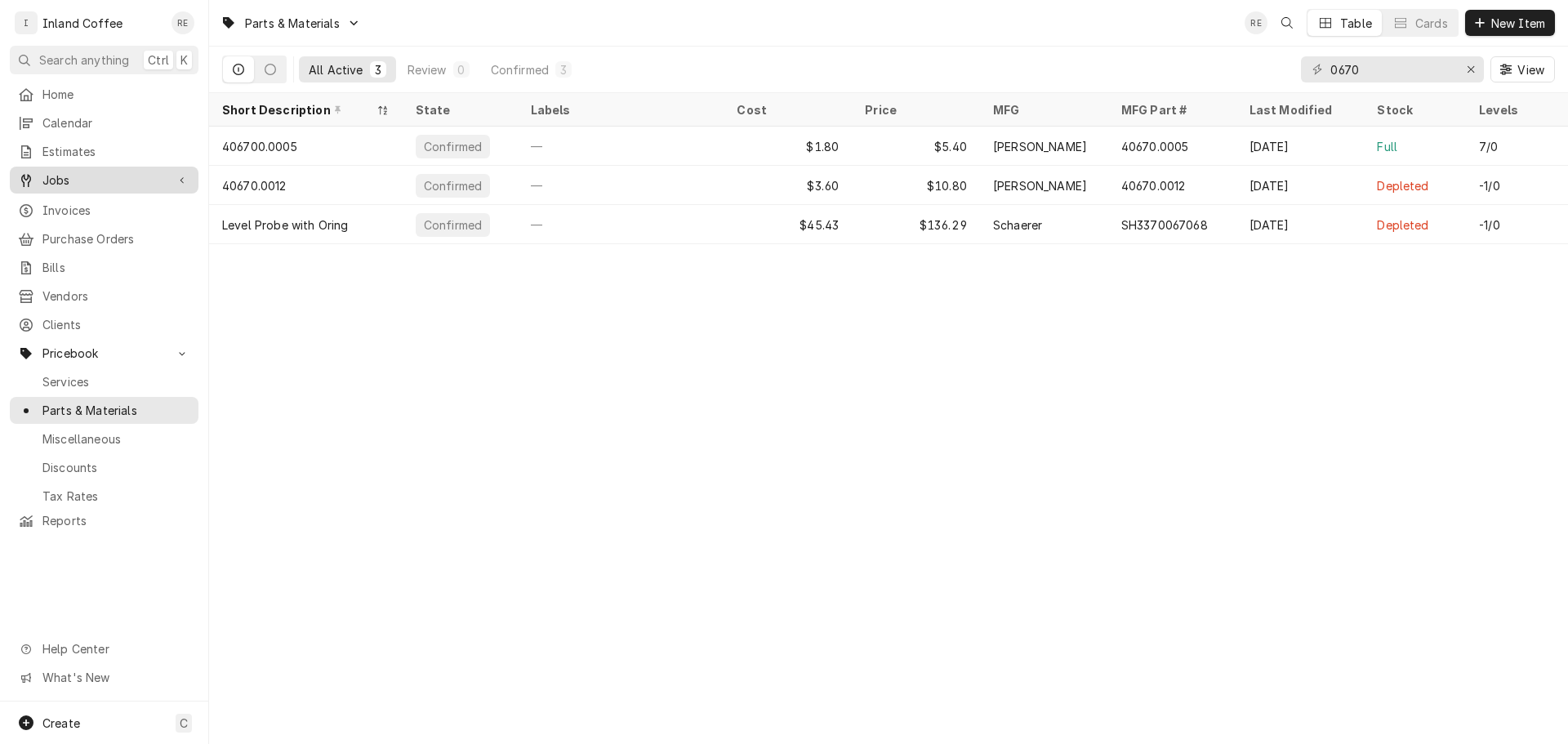
click at [74, 182] on span "Jobs" at bounding box center [104, 180] width 123 height 18
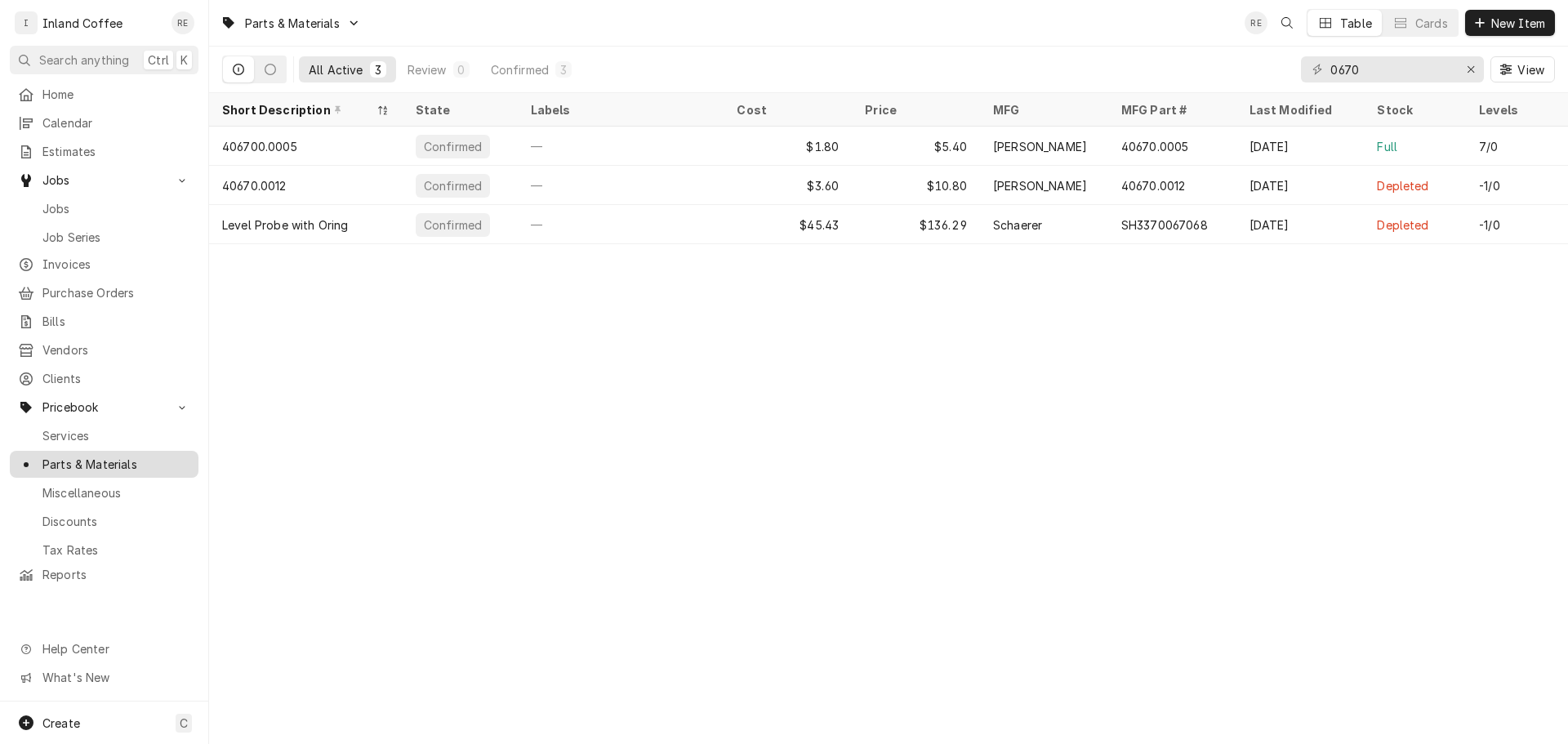
click at [89, 456] on span "Parts & Materials" at bounding box center [116, 465] width 148 height 18
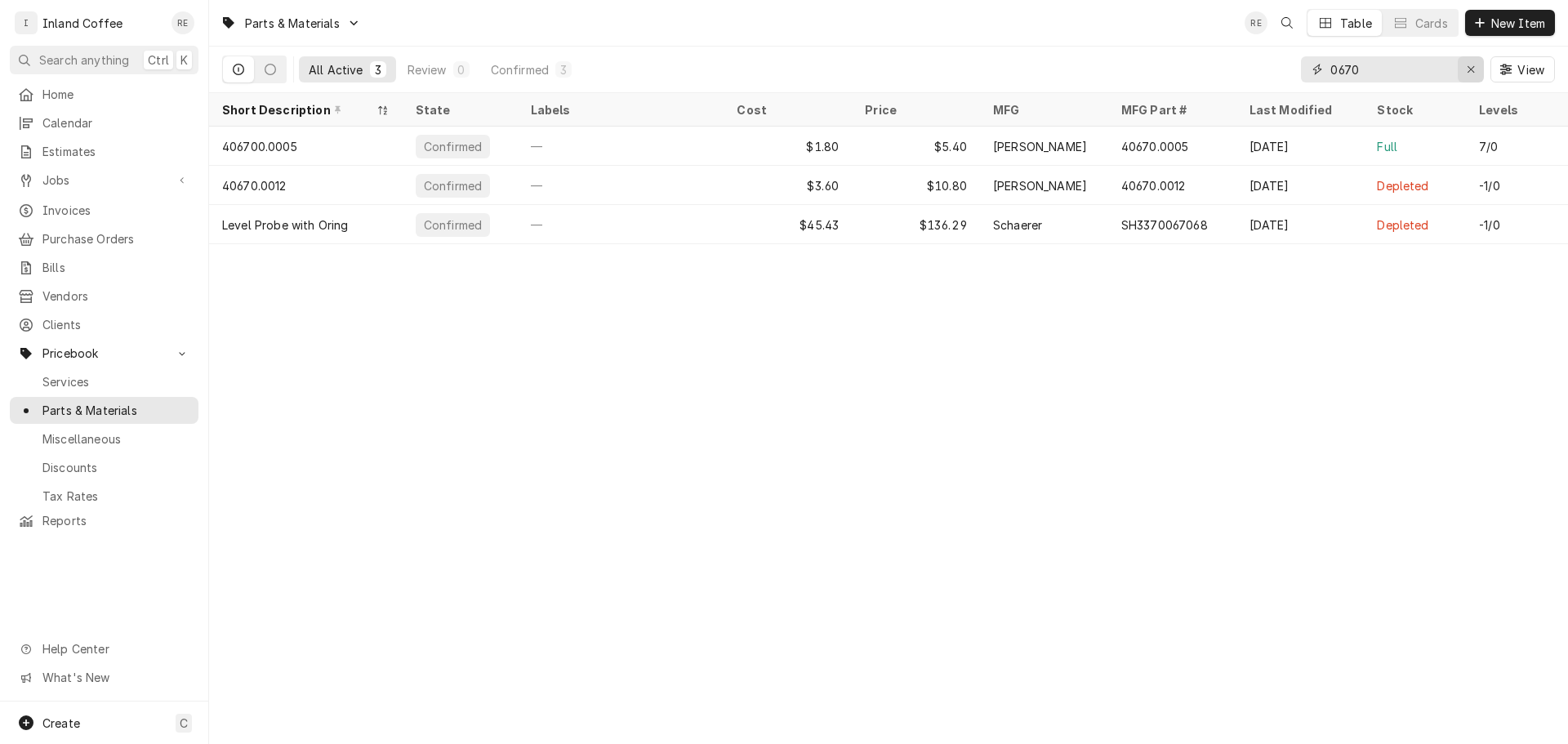
click at [1470, 67] on icon "Erase input" at bounding box center [1471, 69] width 9 height 11
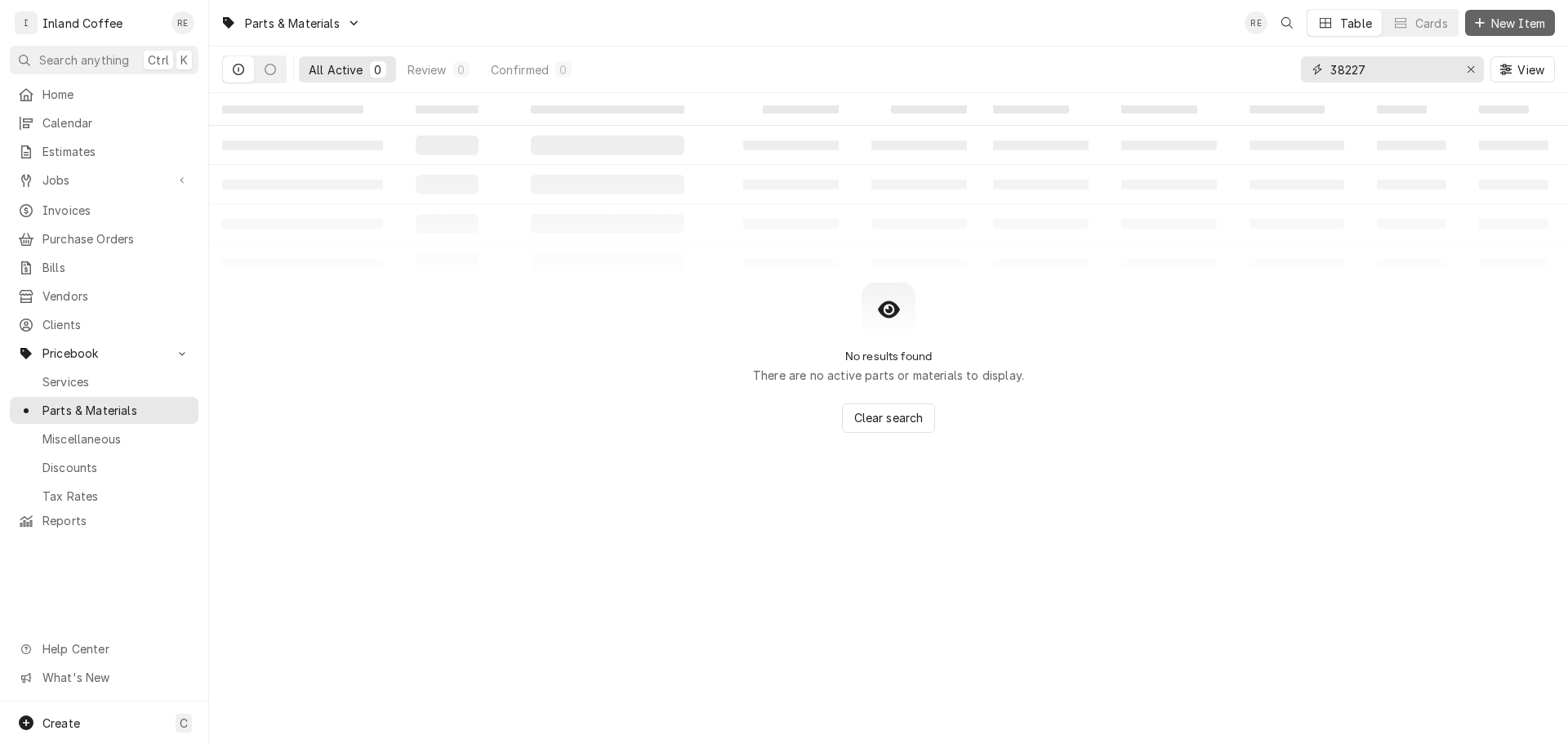
type input "38227"
click at [1518, 11] on button "New Item" at bounding box center [1510, 23] width 90 height 26
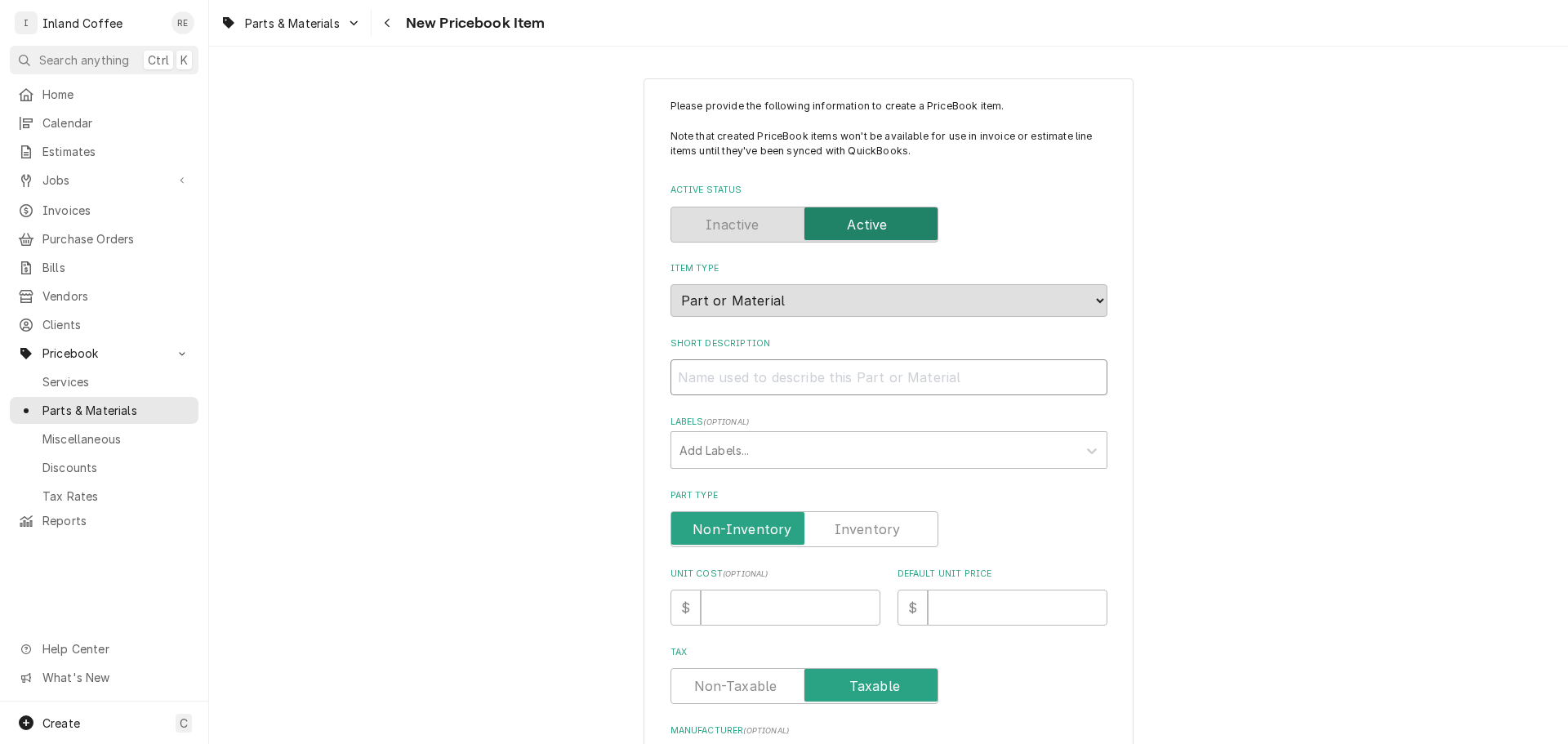
click at [715, 367] on input "Short Description" at bounding box center [889, 377] width 437 height 36
type textarea "x"
type input "3"
type textarea "x"
type input "38"
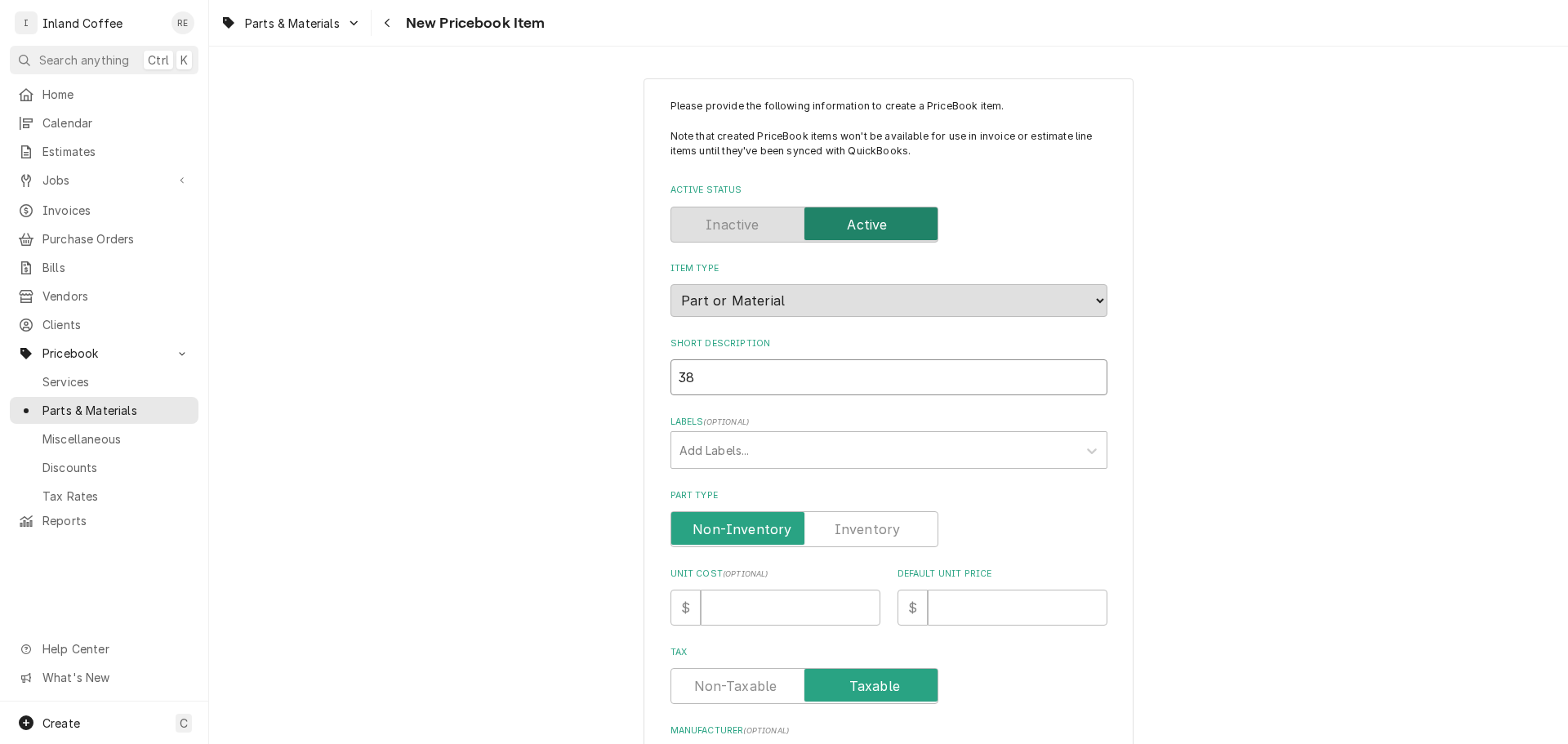
type textarea "x"
type input "382"
type textarea "x"
type input "3822"
type textarea "x"
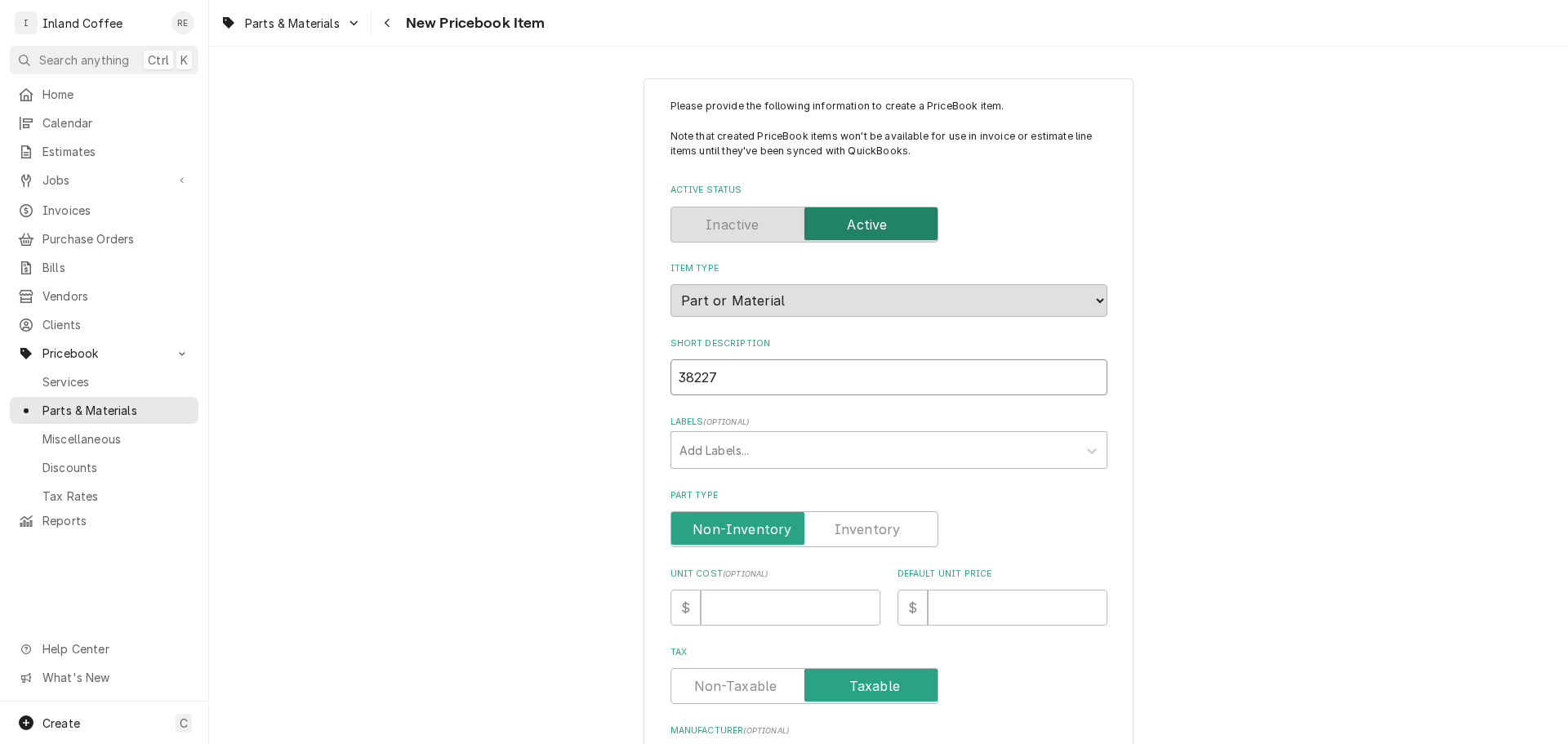
type input "38227"
drag, startPoint x: 838, startPoint y: 533, endPoint x: 732, endPoint y: 608, distance: 129.8
click at [732, 608] on div "Please provide the following information to create a PriceBook item. Note that …" at bounding box center [889, 744] width 437 height 1292
click at [732, 608] on input "Unit Cost ( optional )" at bounding box center [790, 607] width 179 height 36
click at [768, 386] on input "38227" at bounding box center [889, 377] width 437 height 36
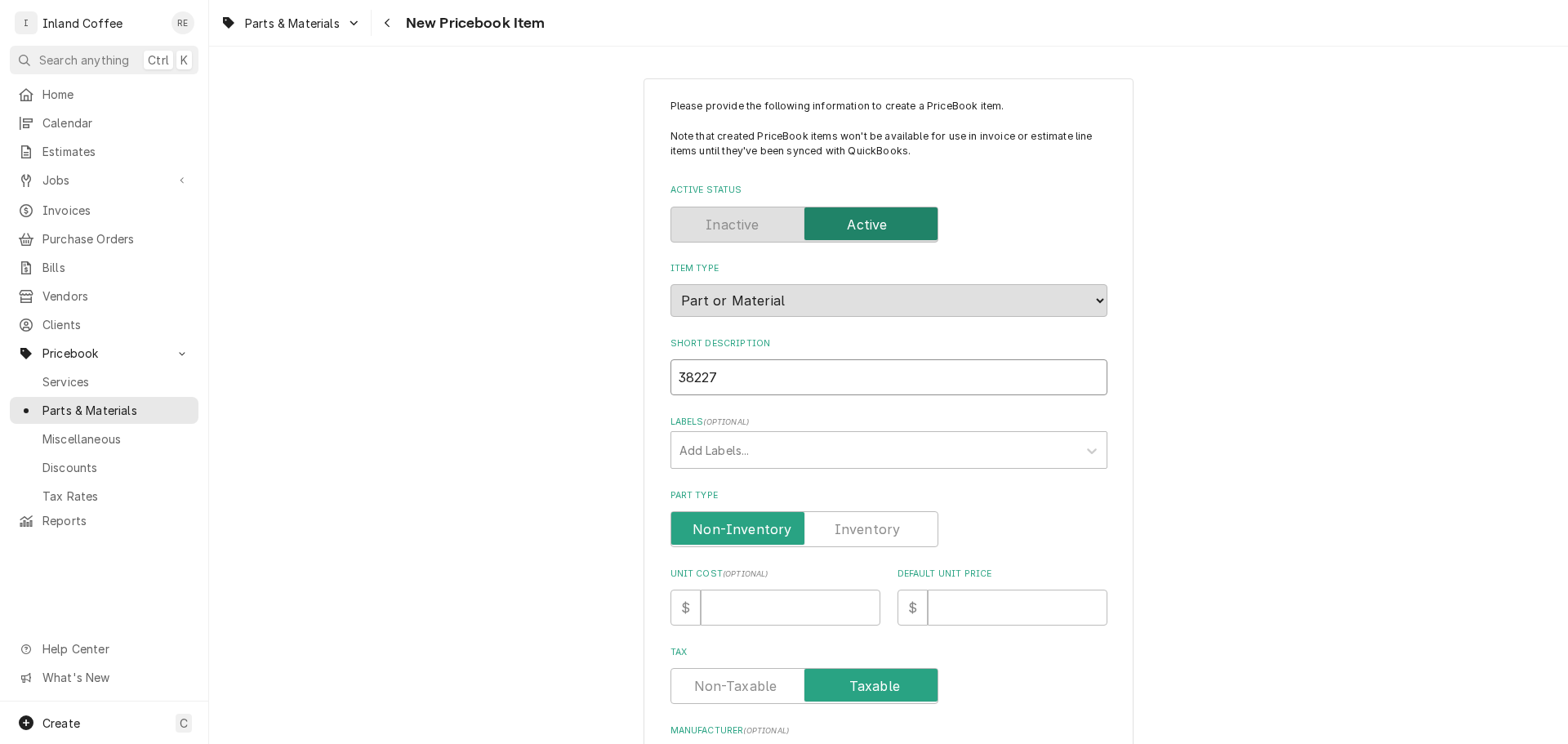
type textarea "x"
type input "38227."
type textarea "x"
type input "38227.0"
type textarea "x"
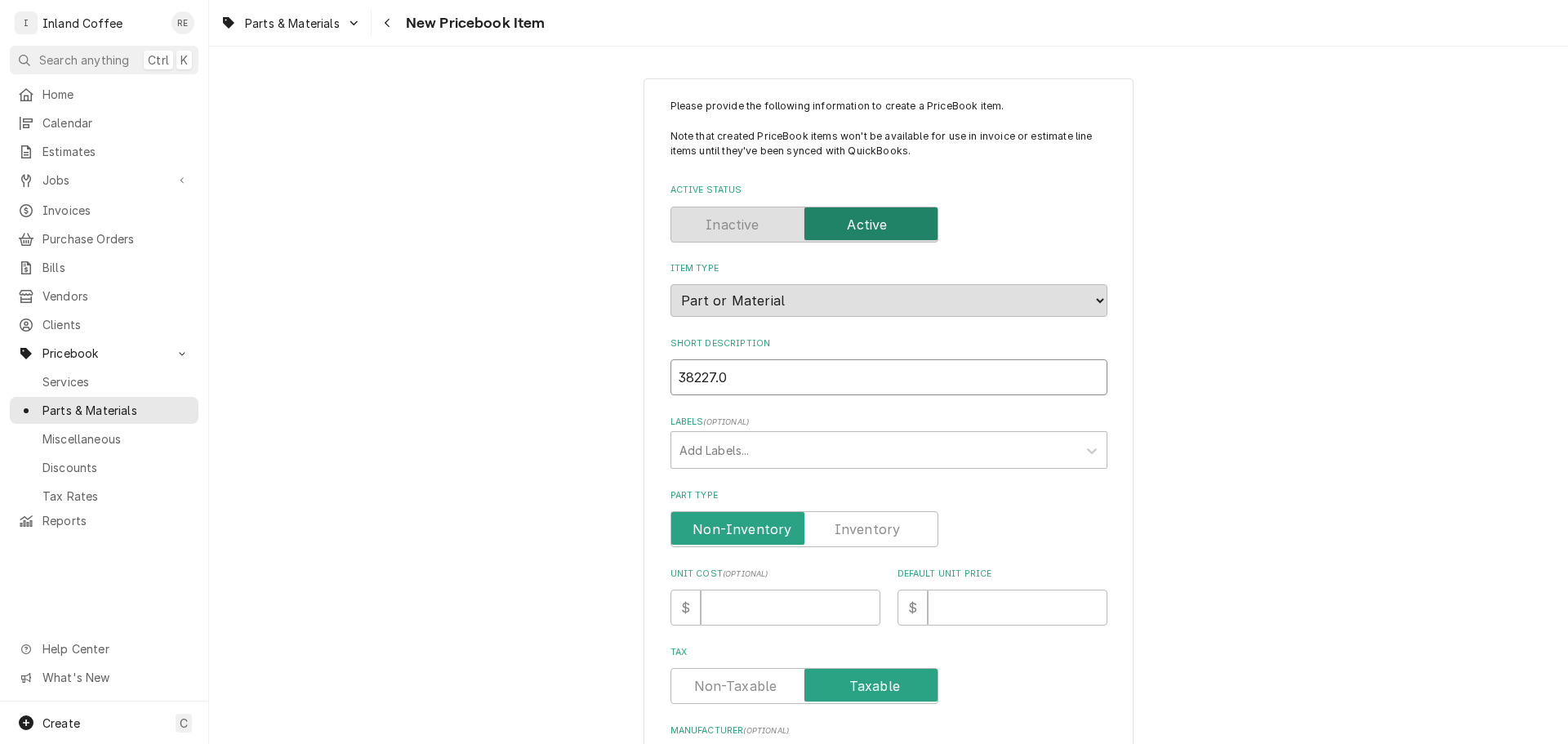
type input "38227.00"
type textarea "x"
type input "38227.000"
type textarea "x"
type input "38227.0000"
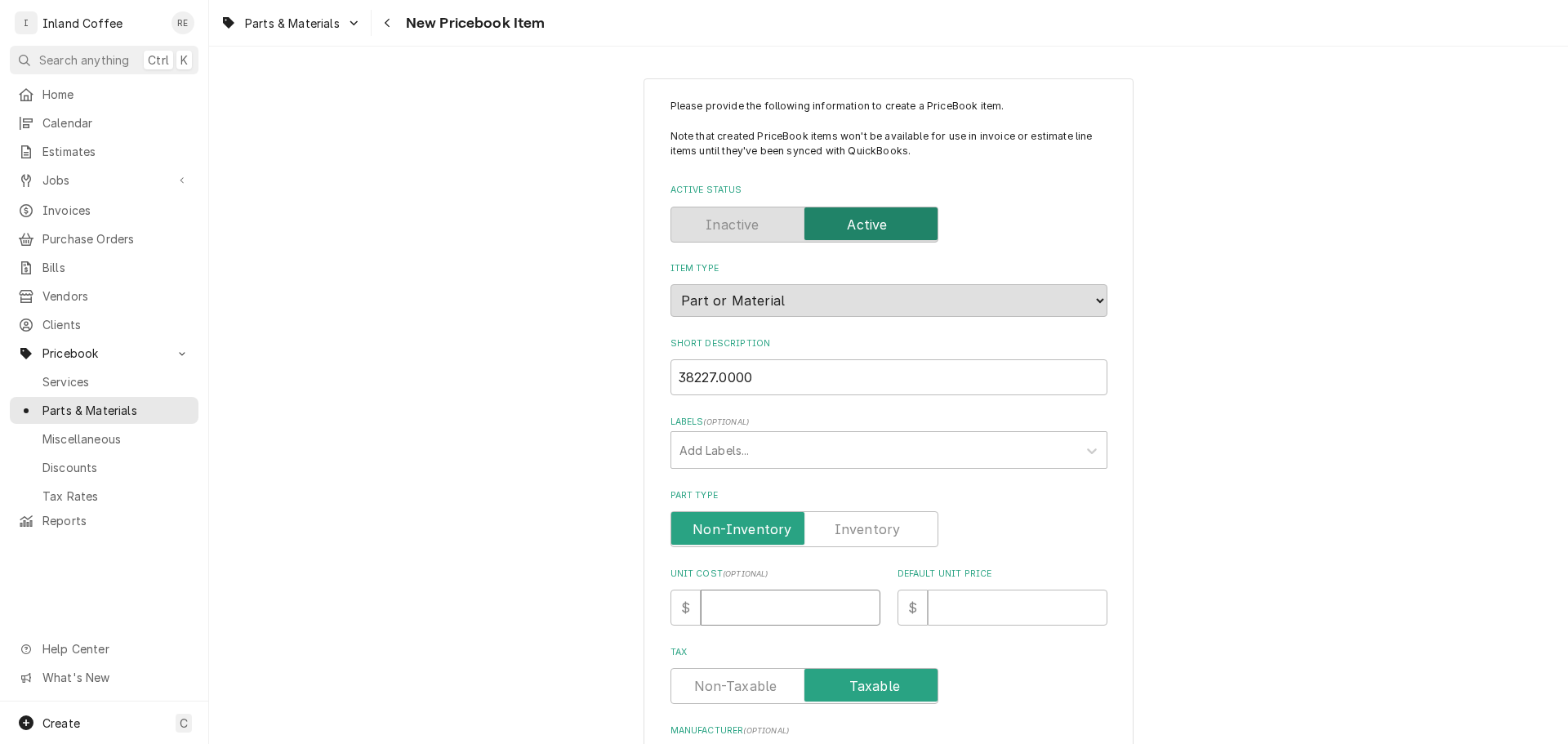
click at [770, 605] on input "Unit Cost ( optional )" at bounding box center [790, 607] width 179 height 36
type textarea "x"
type input "1"
type textarea "x"
type input "1.8"
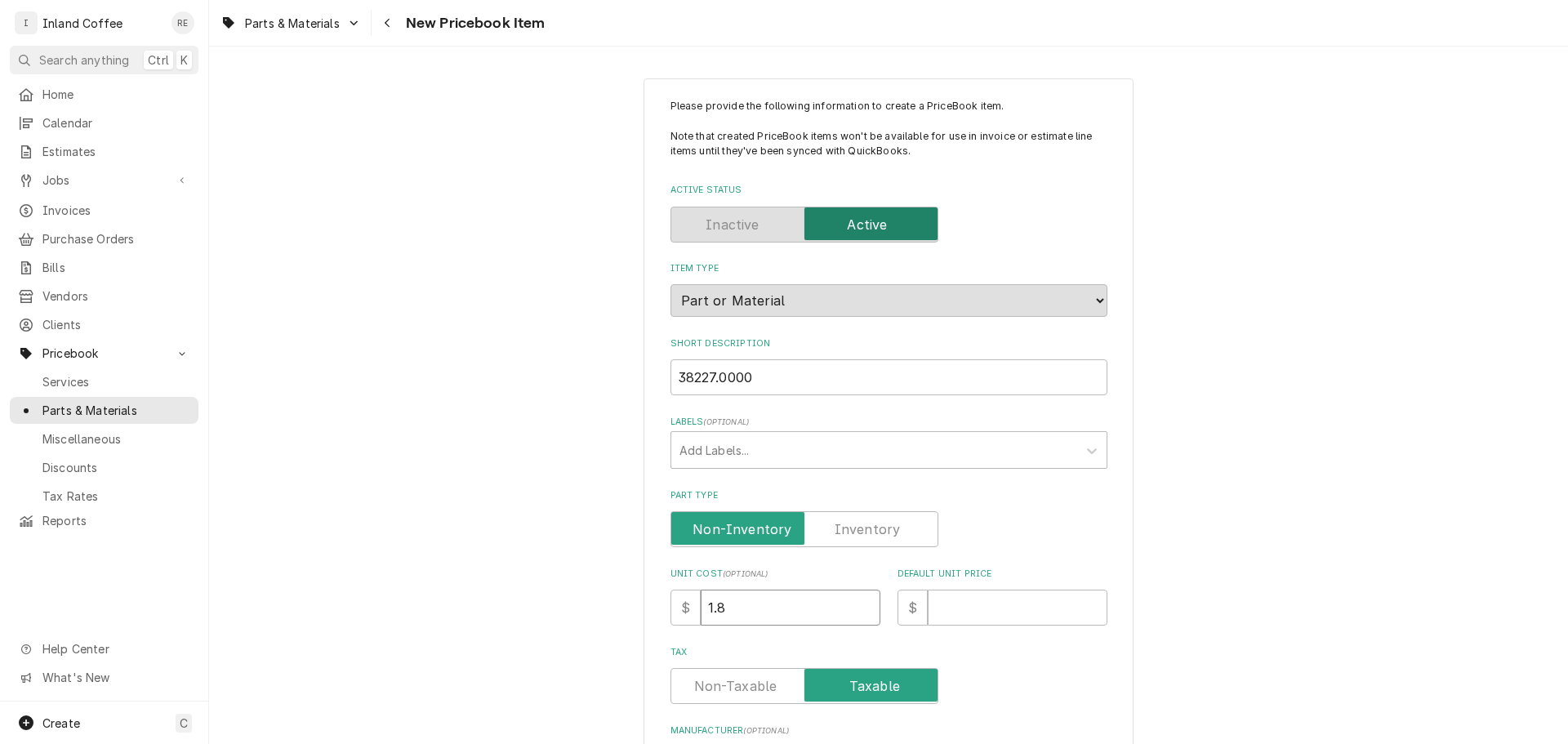
type textarea "x"
type input "1.80"
click at [981, 618] on input "Default Unit Price" at bounding box center [1018, 607] width 179 height 36
type textarea "x"
type input "5"
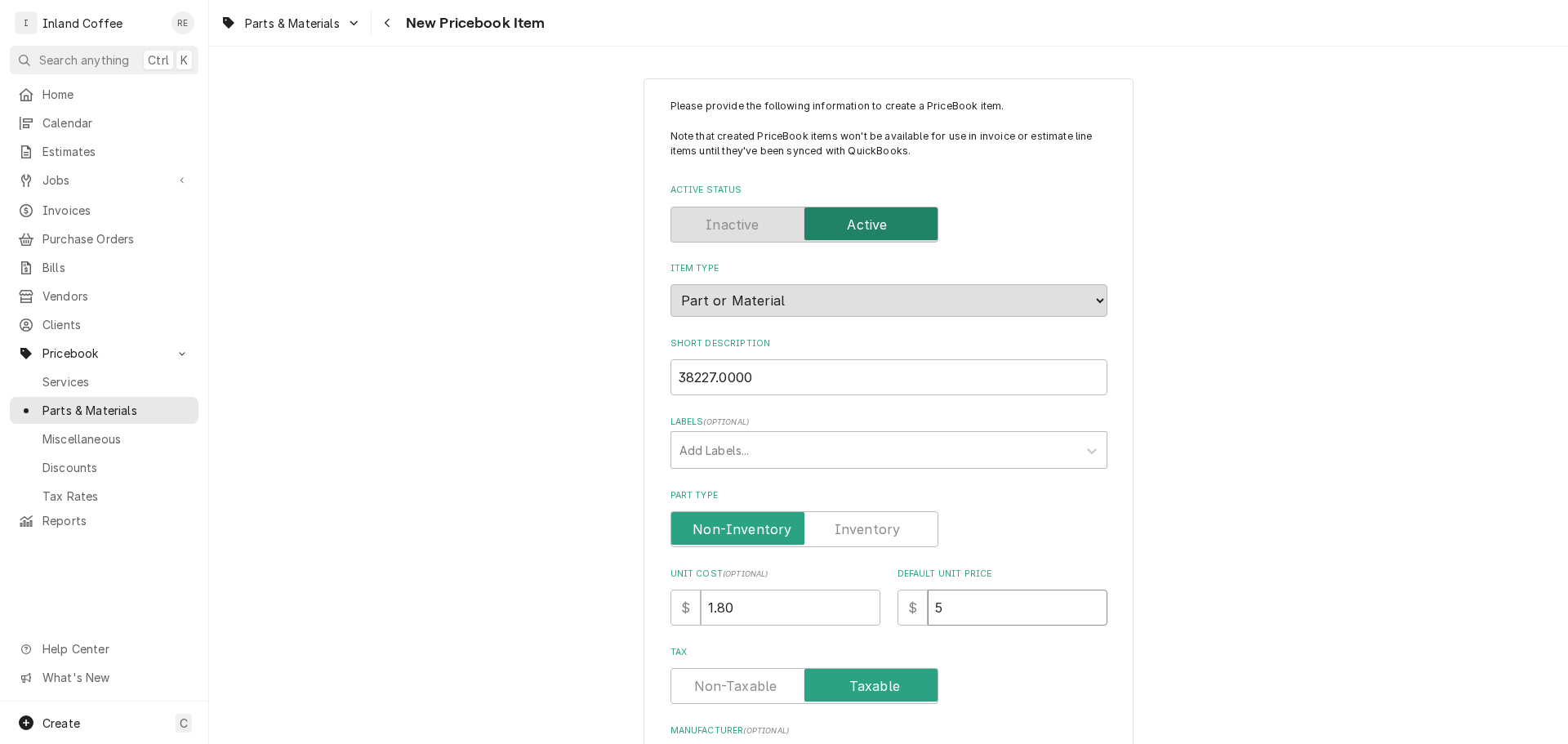
type textarea "x"
type input "5.4"
type textarea "x"
type input "5.40"
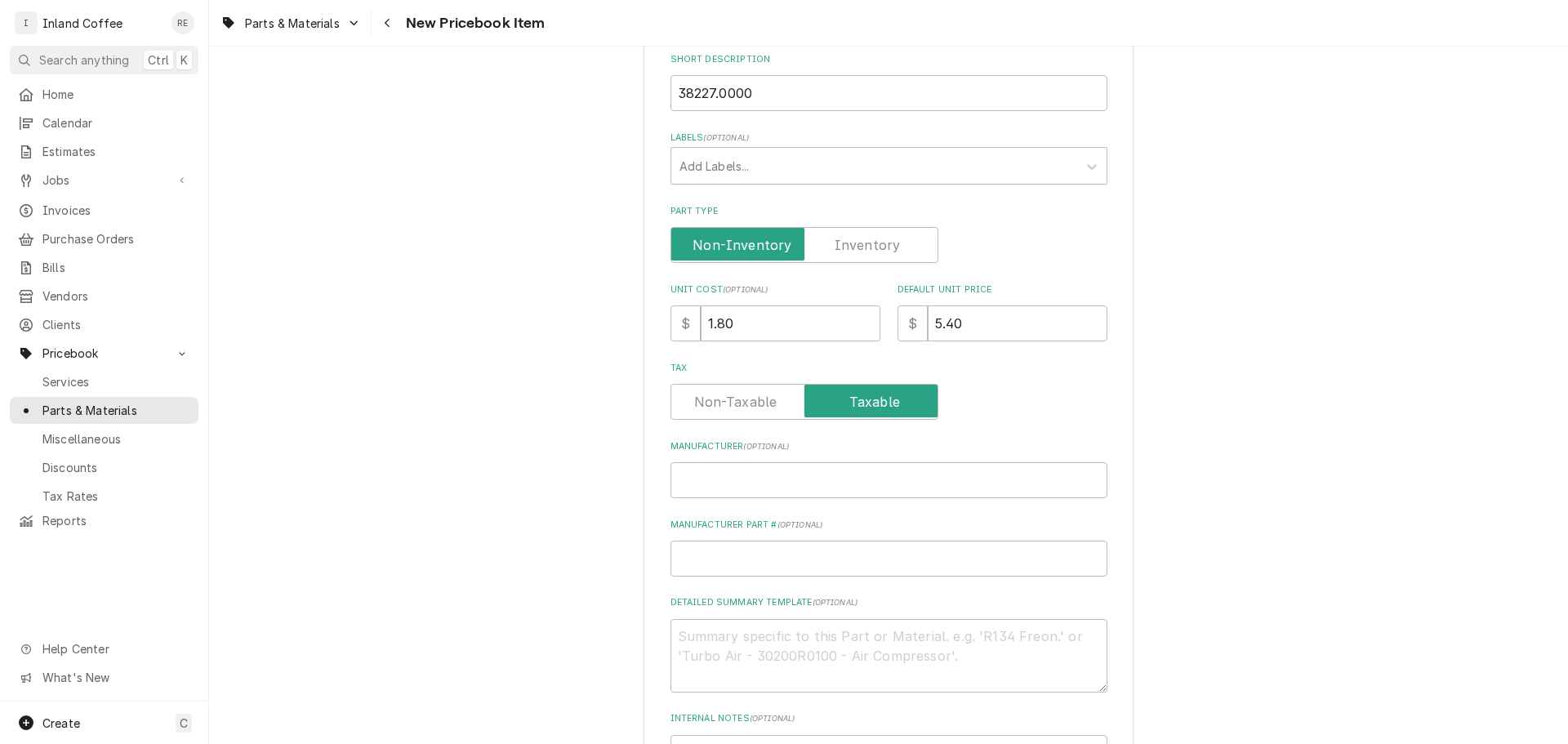
scroll to position [286, 0]
click at [716, 470] on input "Manufacturer ( optional )" at bounding box center [889, 477] width 437 height 36
type textarea "x"
type input "n"
type textarea "x"
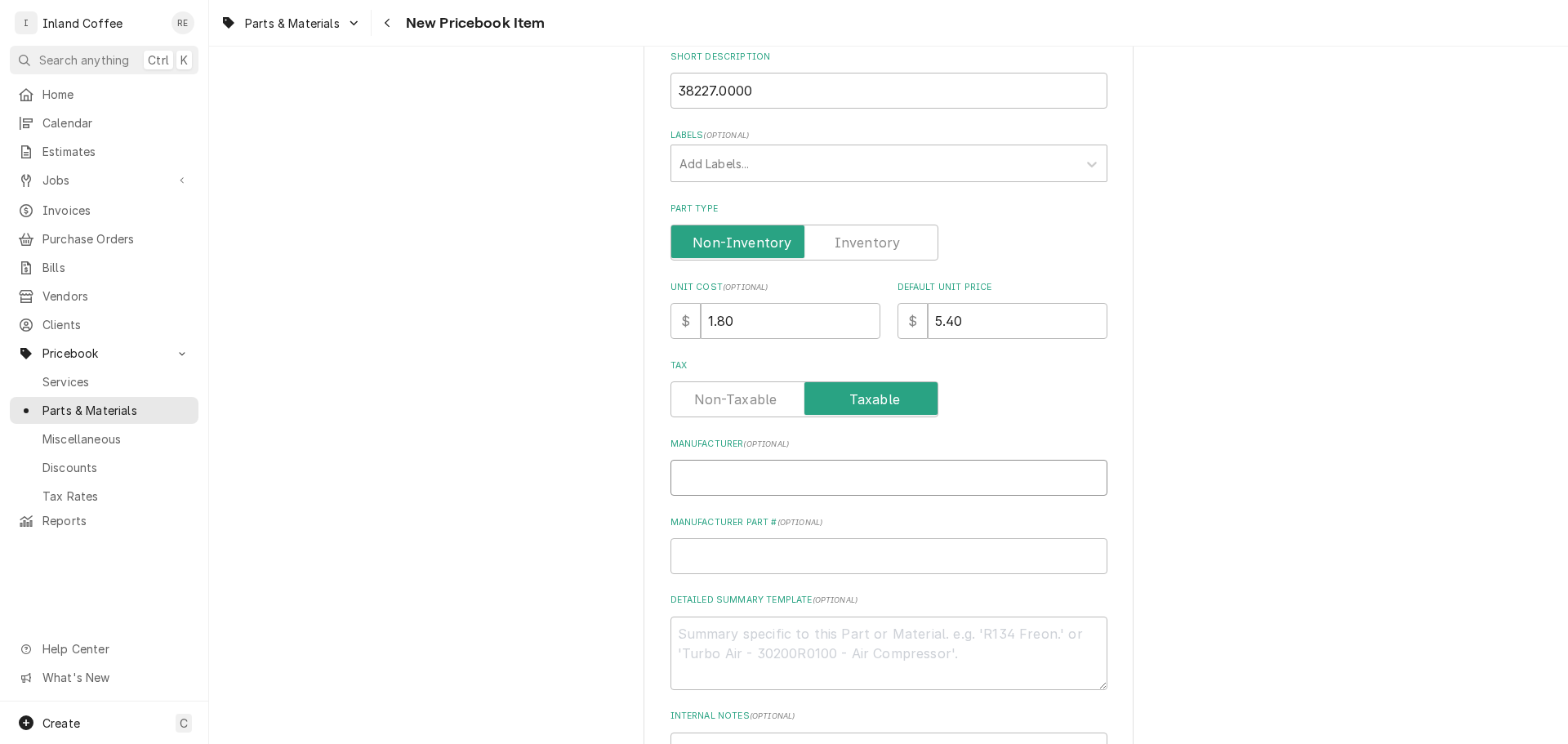
type textarea "x"
type input "b"
type textarea "x"
type input "bu"
type textarea "x"
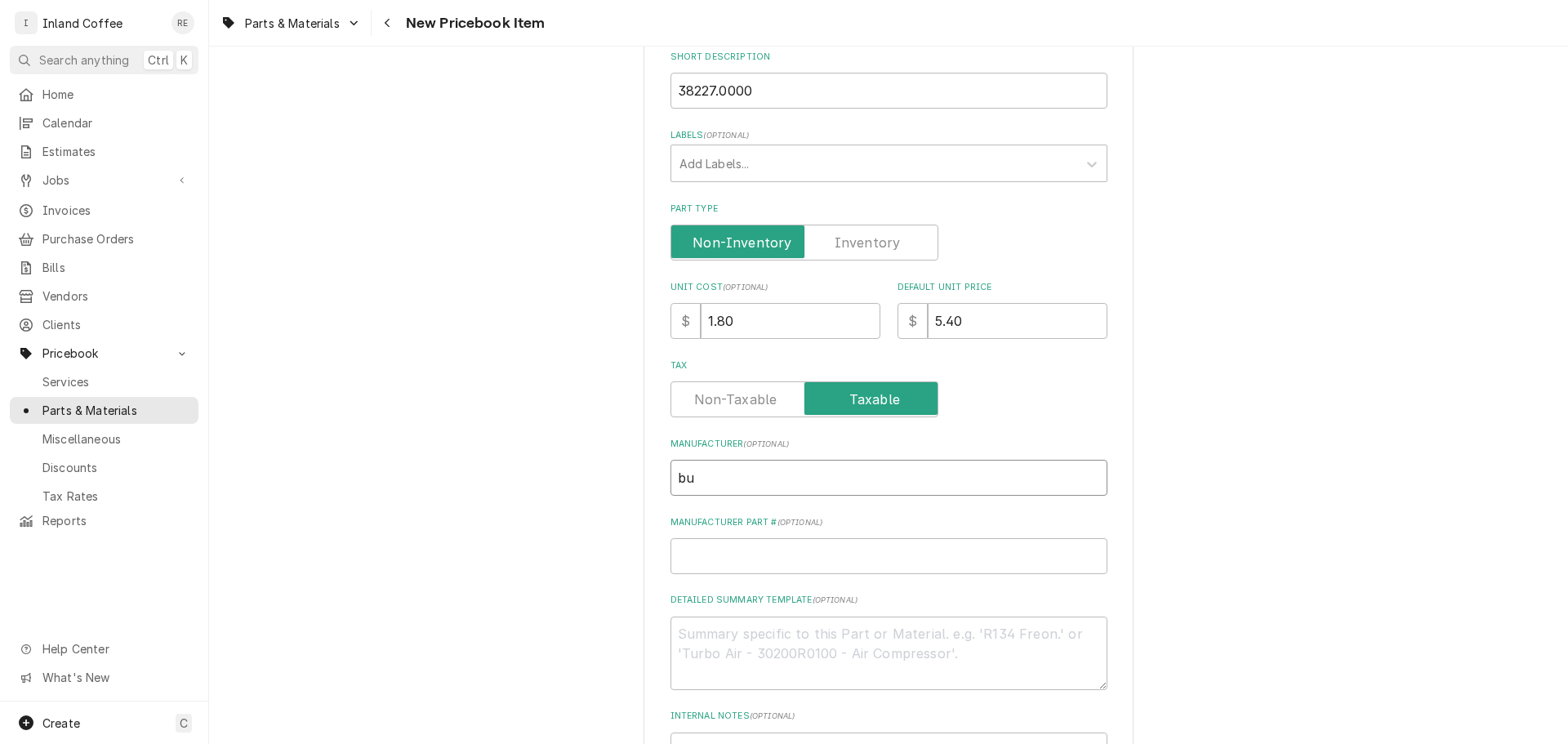
type input "bun"
type textarea "x"
type input "bunn"
click at [728, 566] on input "Manufacturer Part # ( optional )" at bounding box center [889, 555] width 437 height 36
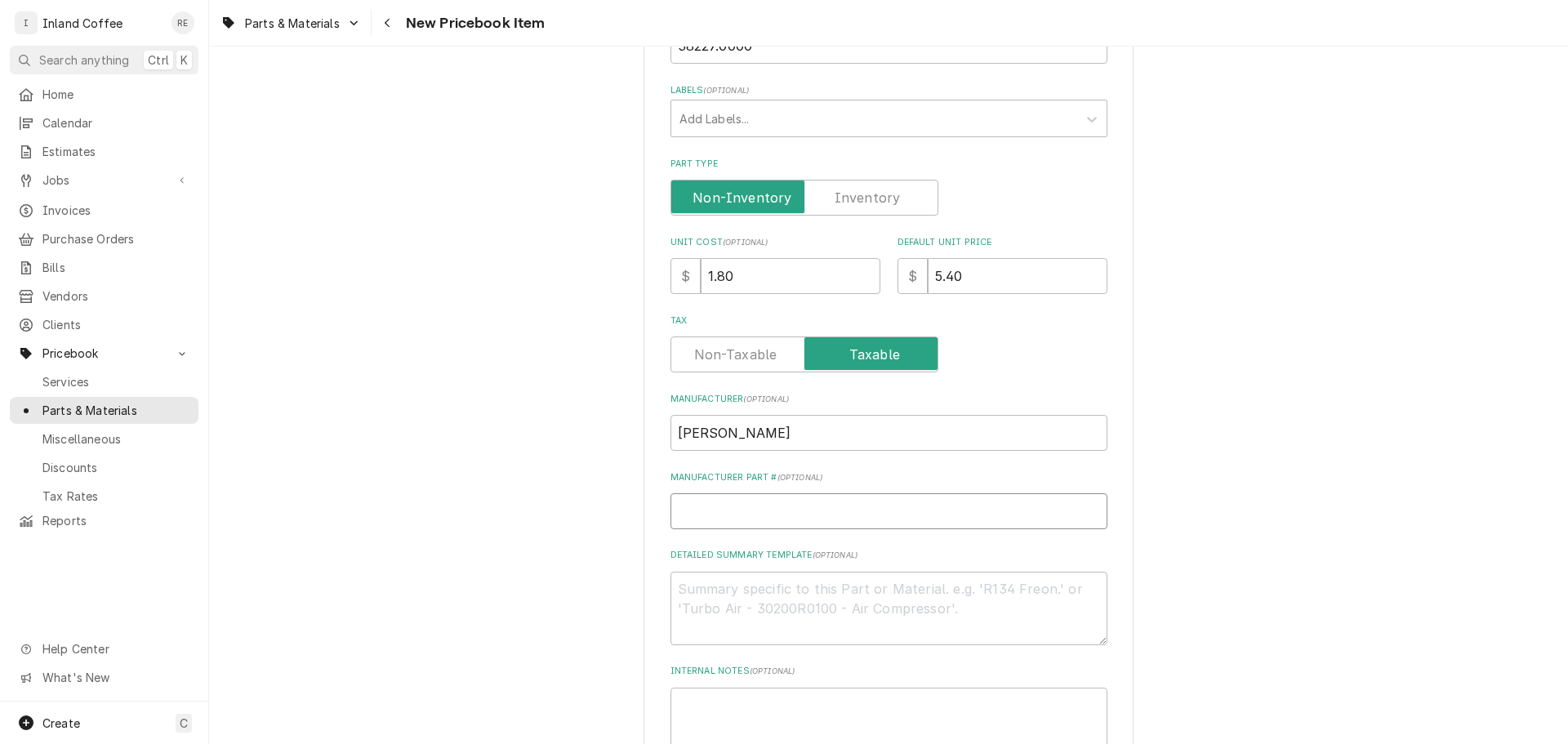
scroll to position [396, 0]
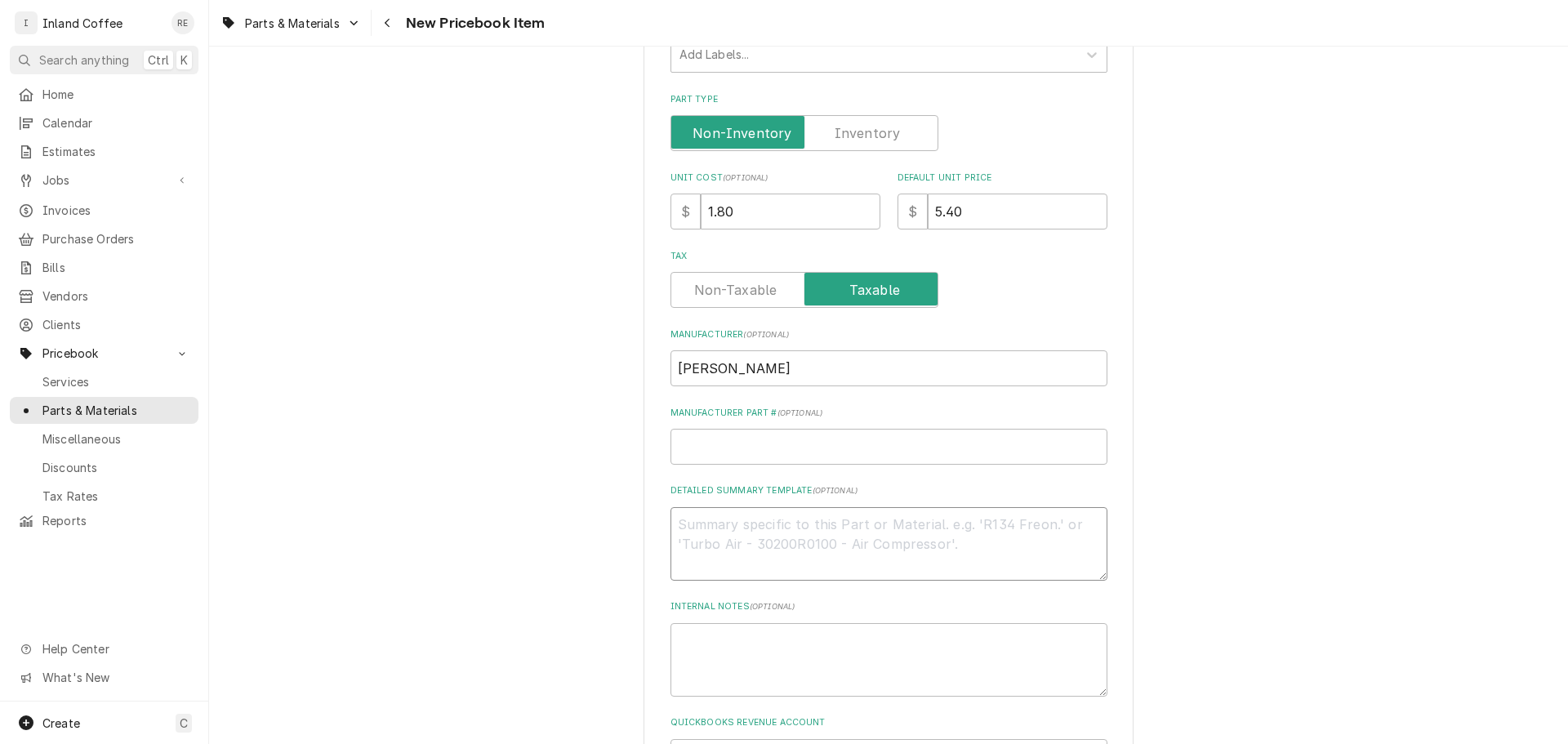
click at [717, 541] on textarea "Detailed Summary Template ( optional )" at bounding box center [889, 544] width 437 height 74
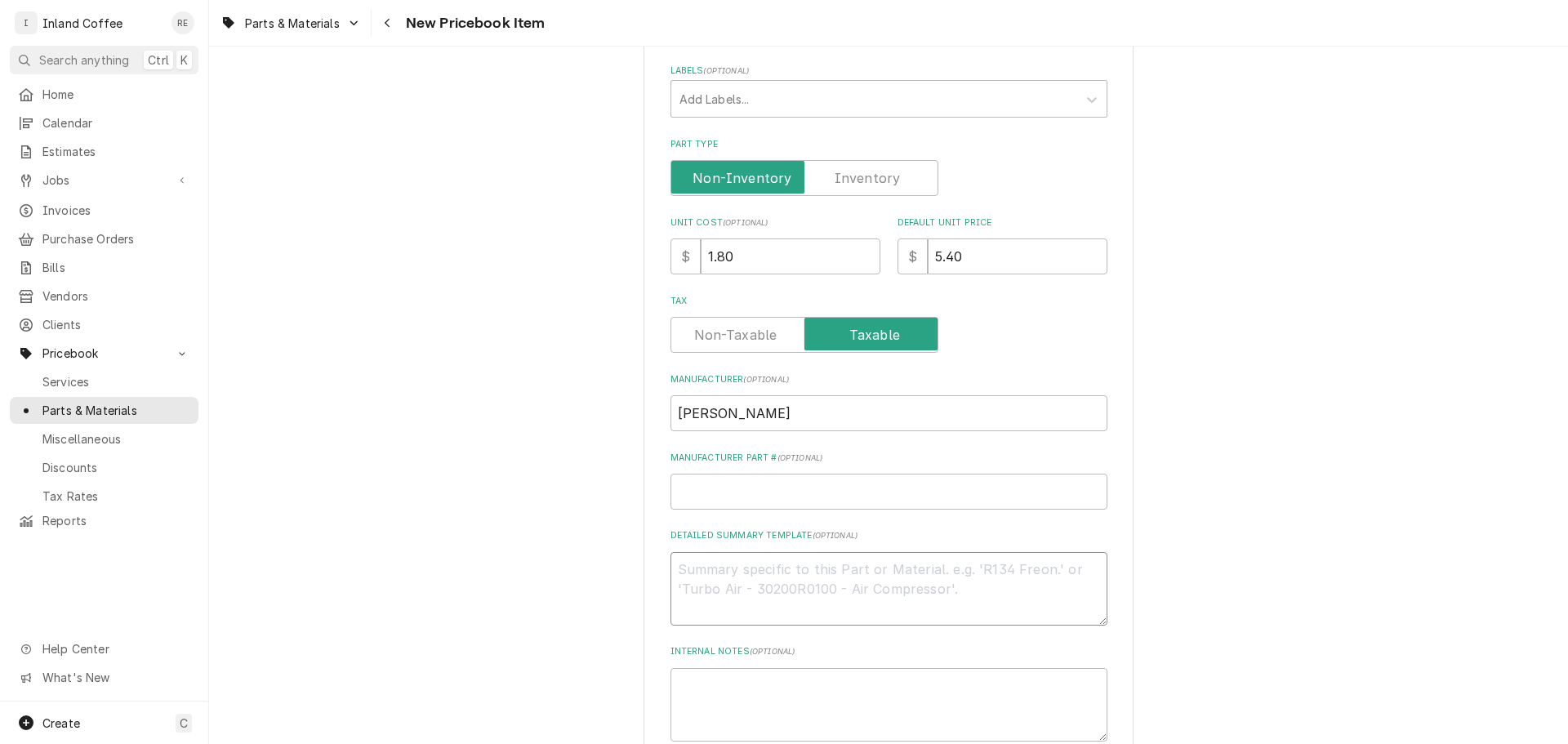
scroll to position [353, 0]
type textarea "x"
type textarea "T"
type textarea "x"
type textarea "To"
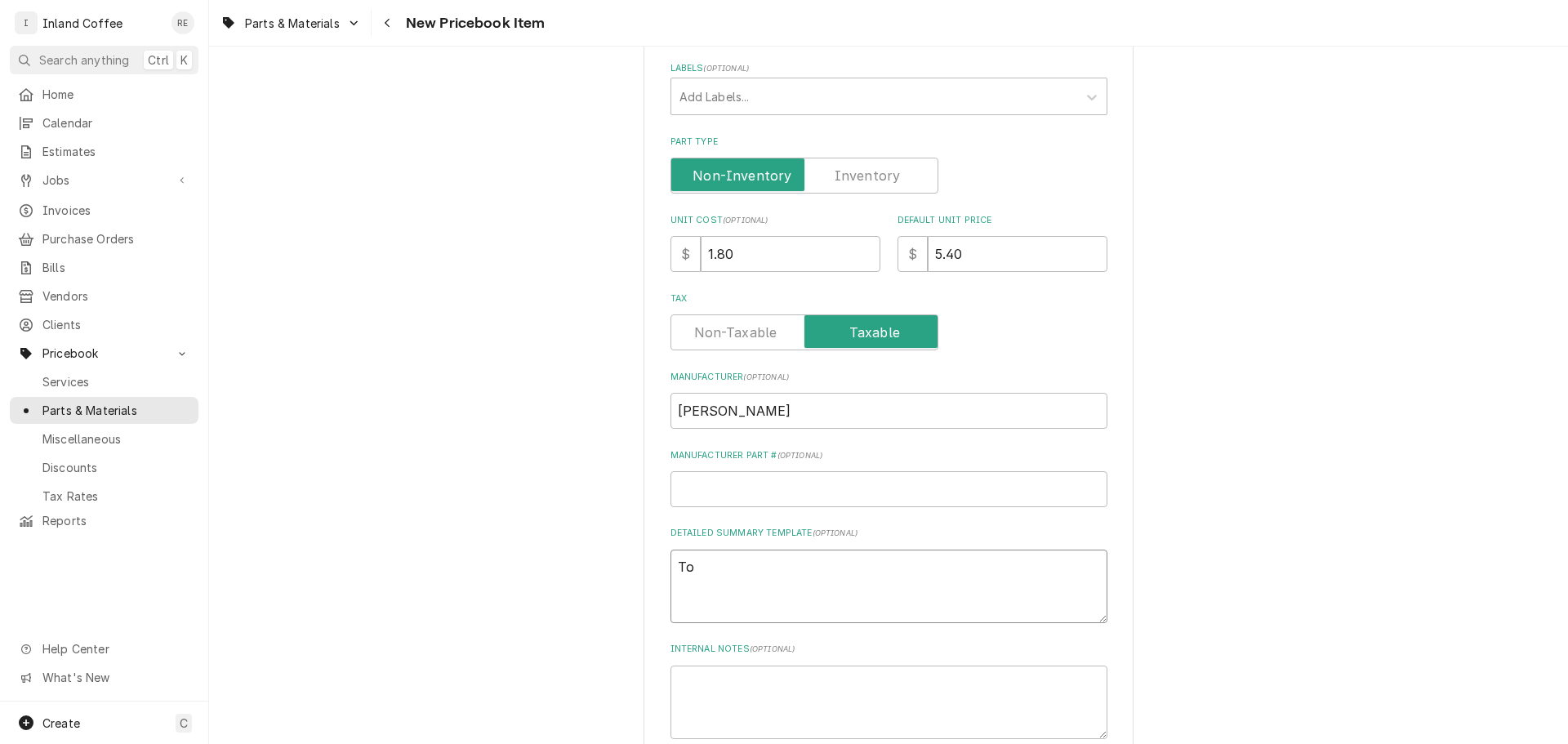
type textarea "x"
type textarea "Too"
type textarea "x"
type textarea "Tool"
type textarea "x"
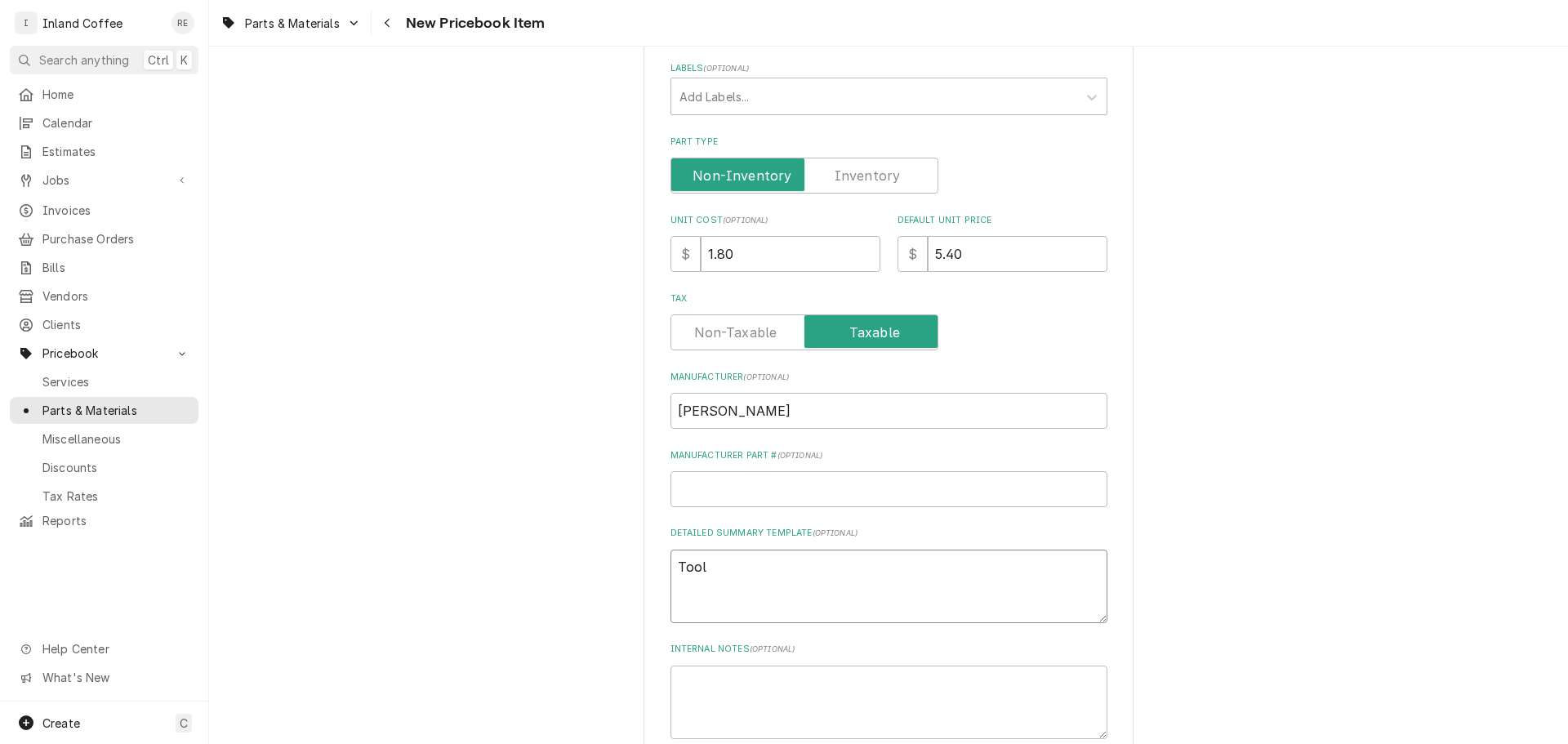
type textarea "Tool"
type textarea "x"
type textarea "Tool S"
type textarea "x"
type textarea "Tool Sp"
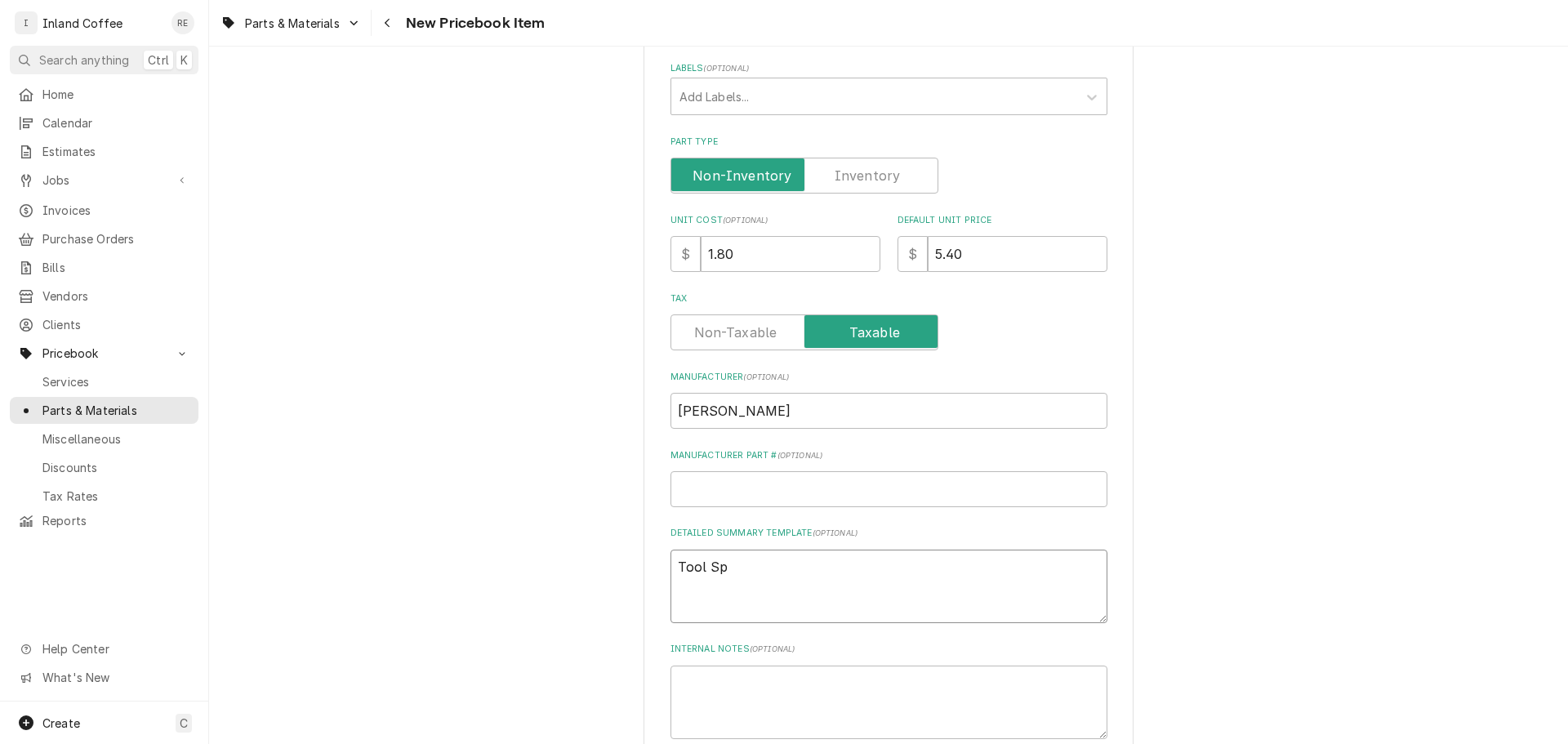
type textarea "x"
type textarea "Tool Spr"
type textarea "x"
type textarea "Tool Spre"
type textarea "x"
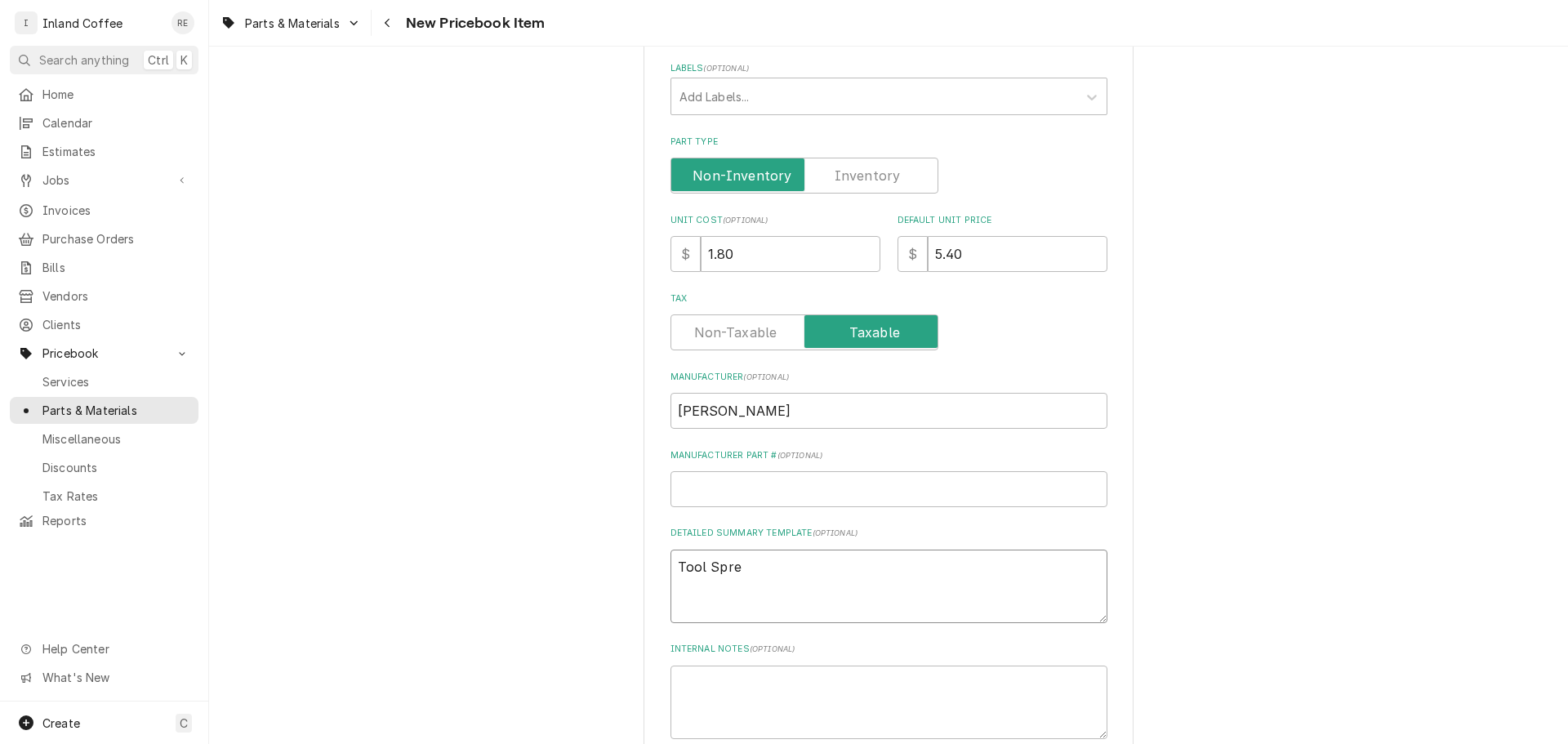
type textarea "Tool Spr"
type textarea "x"
type textarea "Tool Spra"
type textarea "x"
type textarea "Tool Spray"
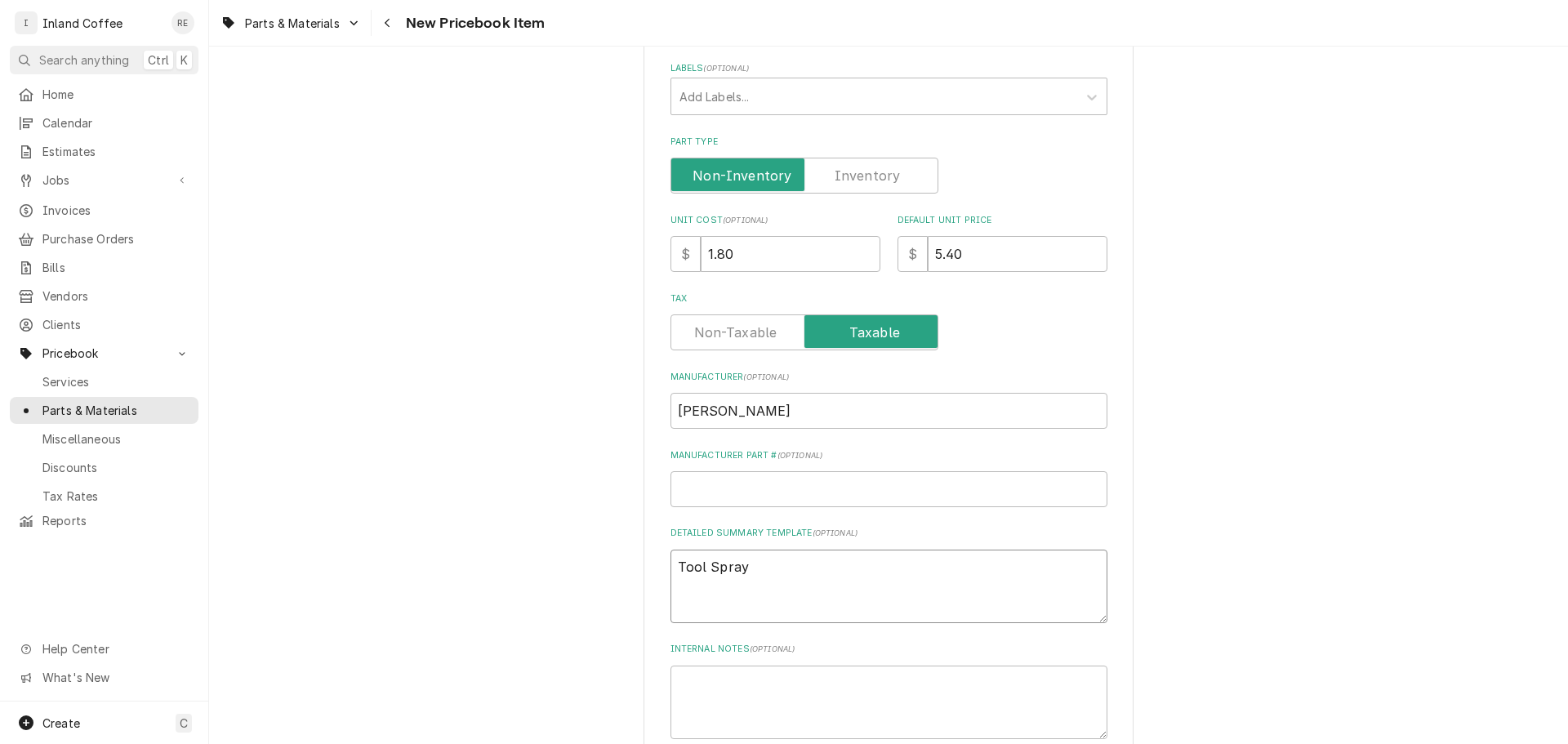
type textarea "x"
type textarea "Tool Spray"
type textarea "x"
type textarea "Tool Spray H"
type textarea "x"
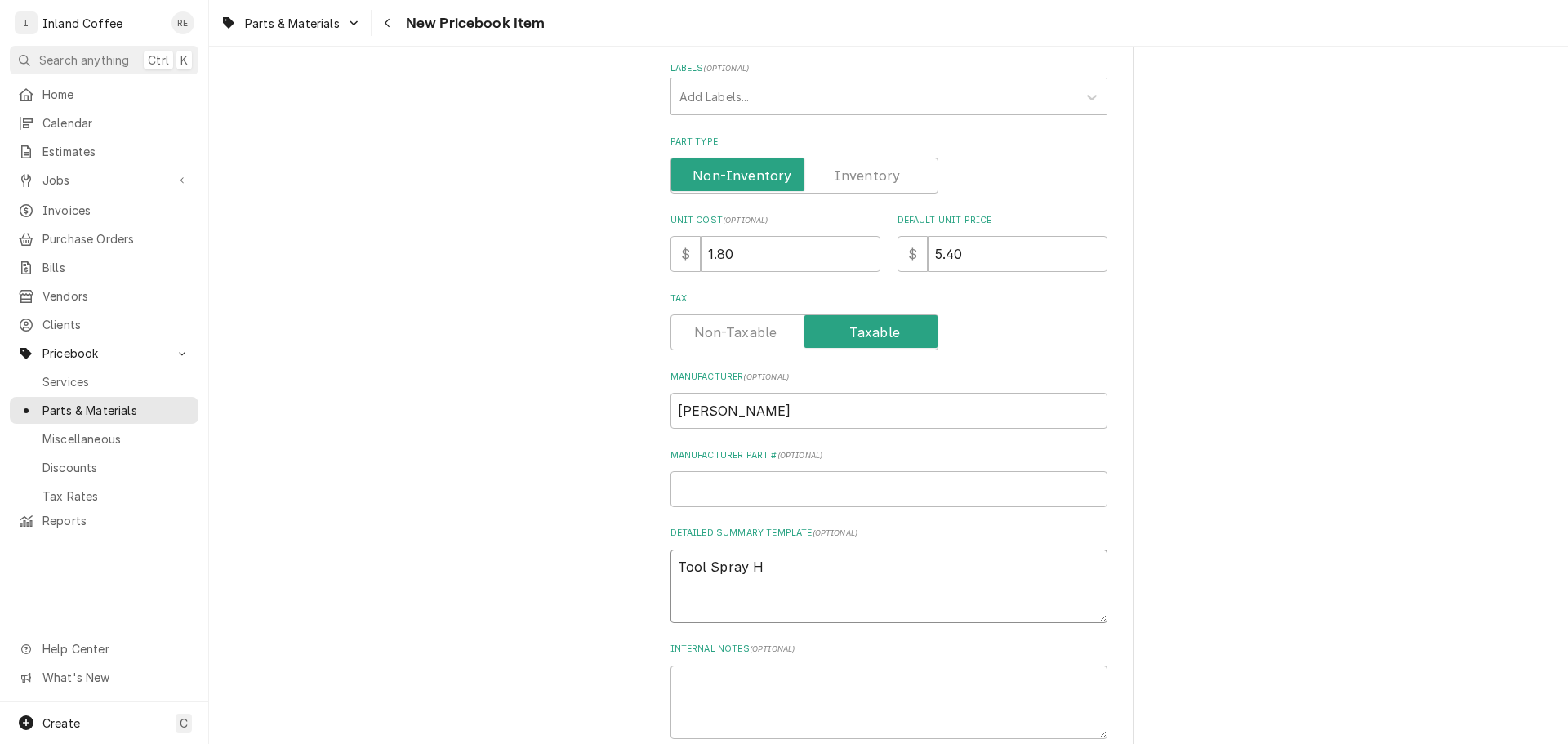
type textarea "Tool Spray He"
type textarea "x"
type textarea "Tool Spray Hea"
type textarea "x"
type textarea "Tool Spray Head"
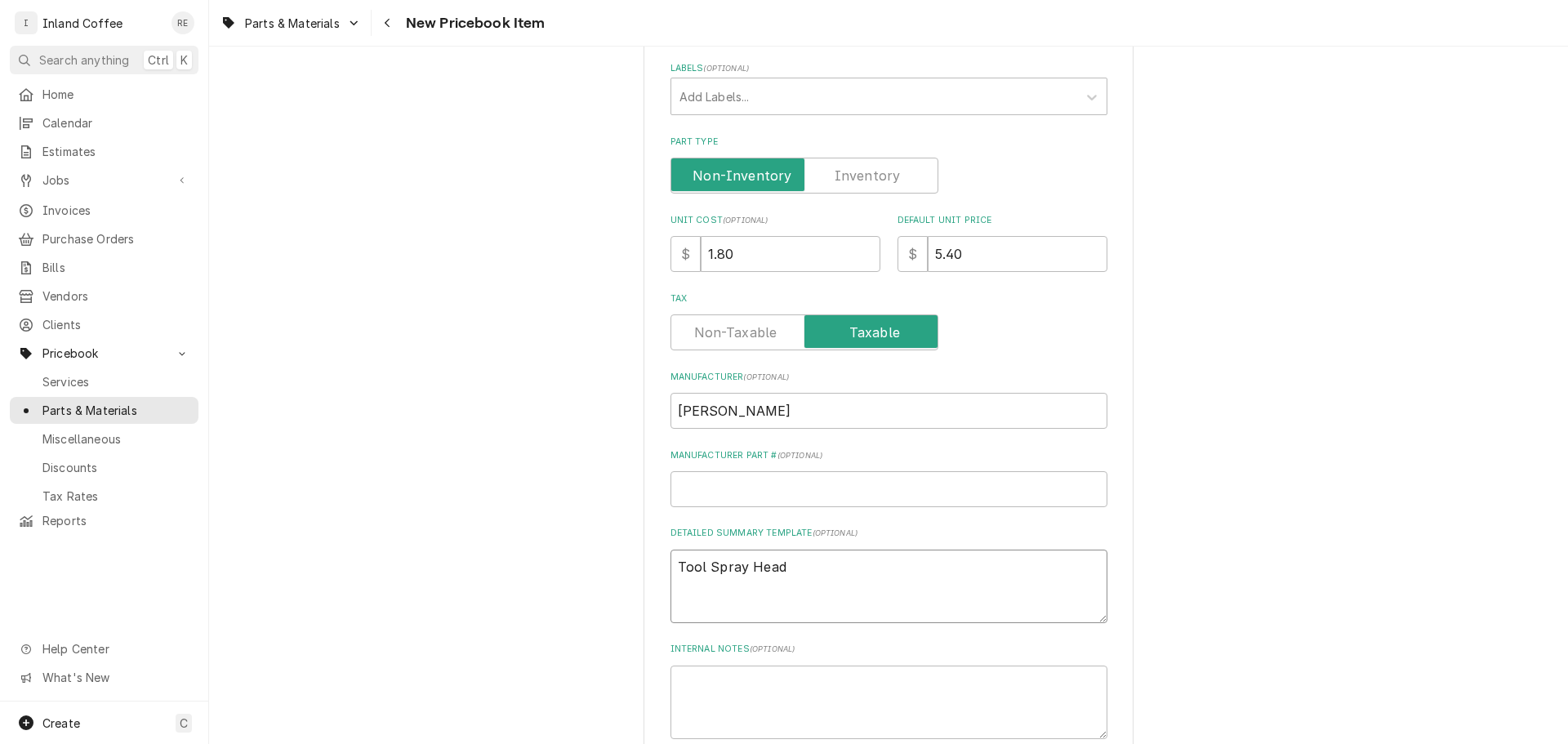
type textarea "x"
type textarea "Tool Spray Head"
type textarea "x"
type textarea "Tool Spray Head C"
type textarea "x"
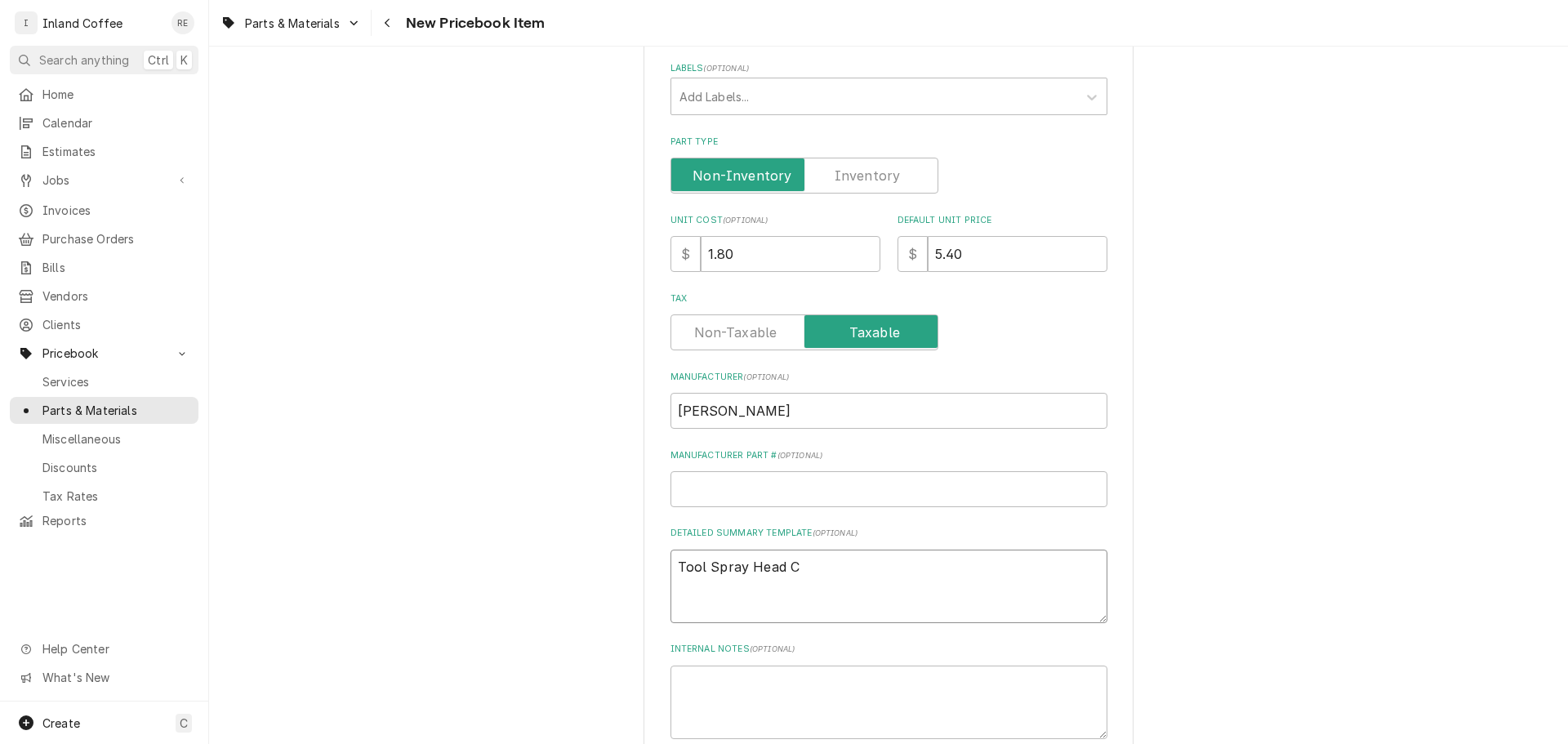
type textarea "Tool Spray Head Cl"
type textarea "x"
type textarea "Tool Spray Head Cle"
type textarea "x"
type textarea "Tool Spray Head Clei"
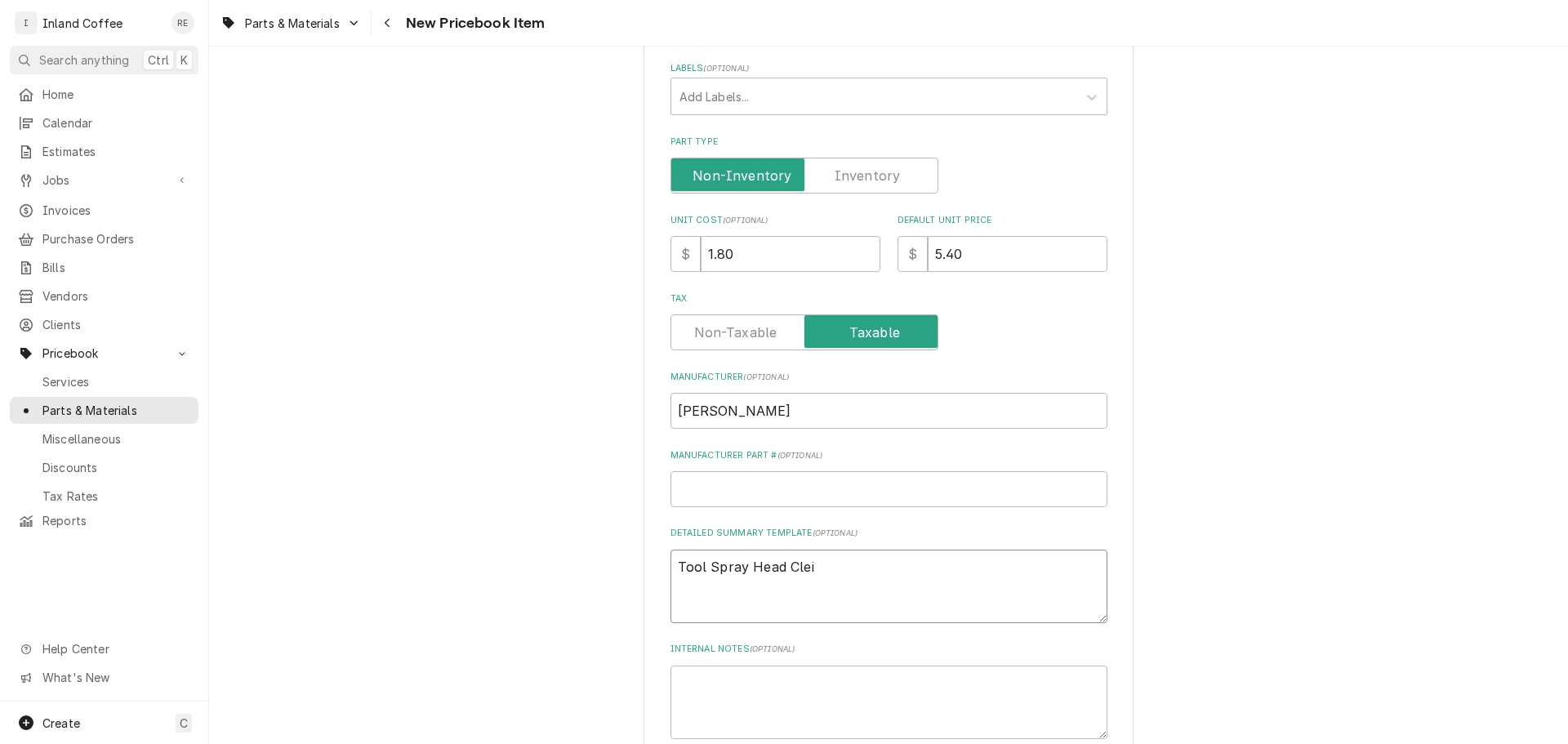
type textarea "x"
type textarea "Tool Spray Head Cleia"
type textarea "x"
type textarea "Tool Spray Head Clei"
type textarea "x"
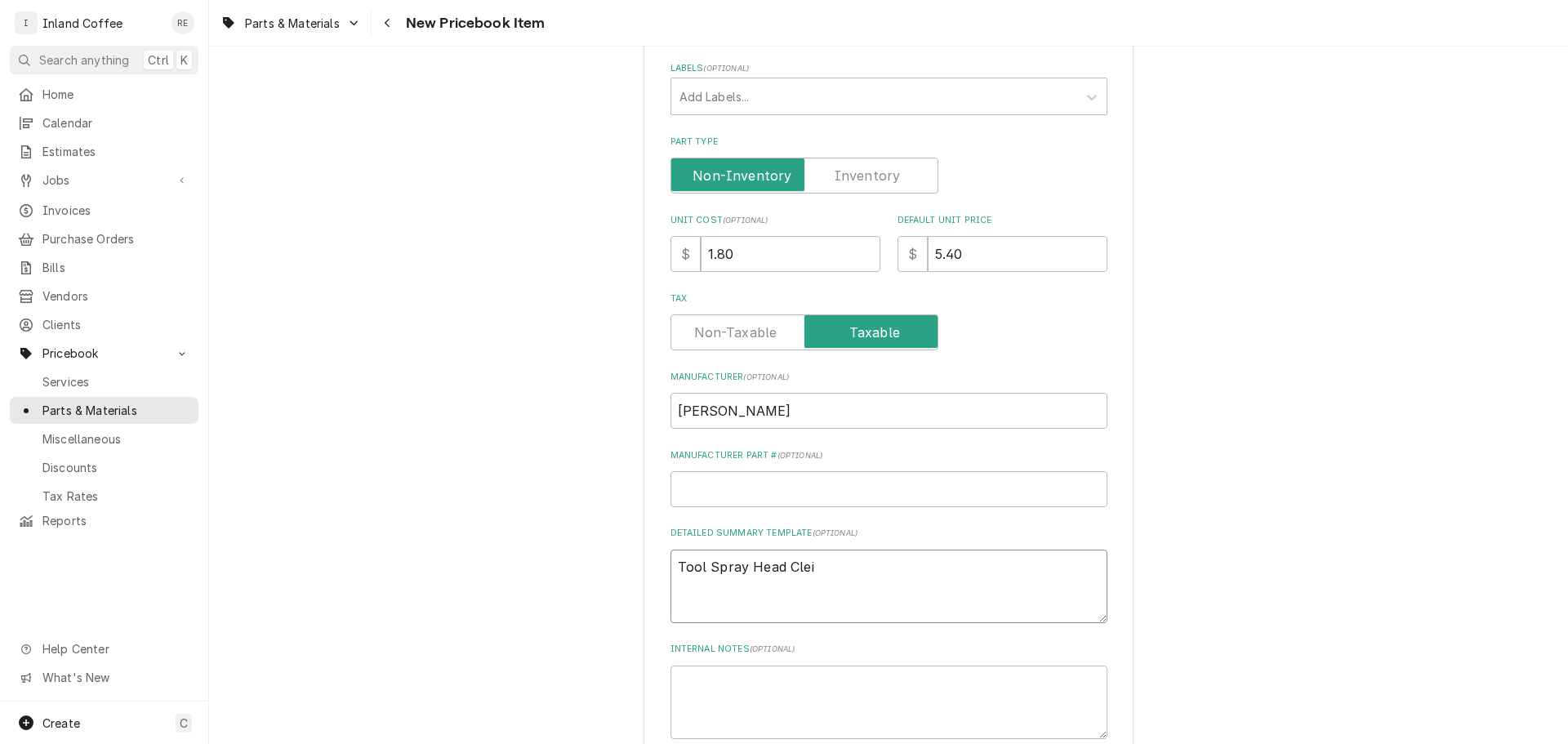
type textarea "Tool Spray Head Cle"
type textarea "x"
type textarea "Tool Spray Head Clea"
type textarea "x"
type textarea "Tool Spray Head Clean"
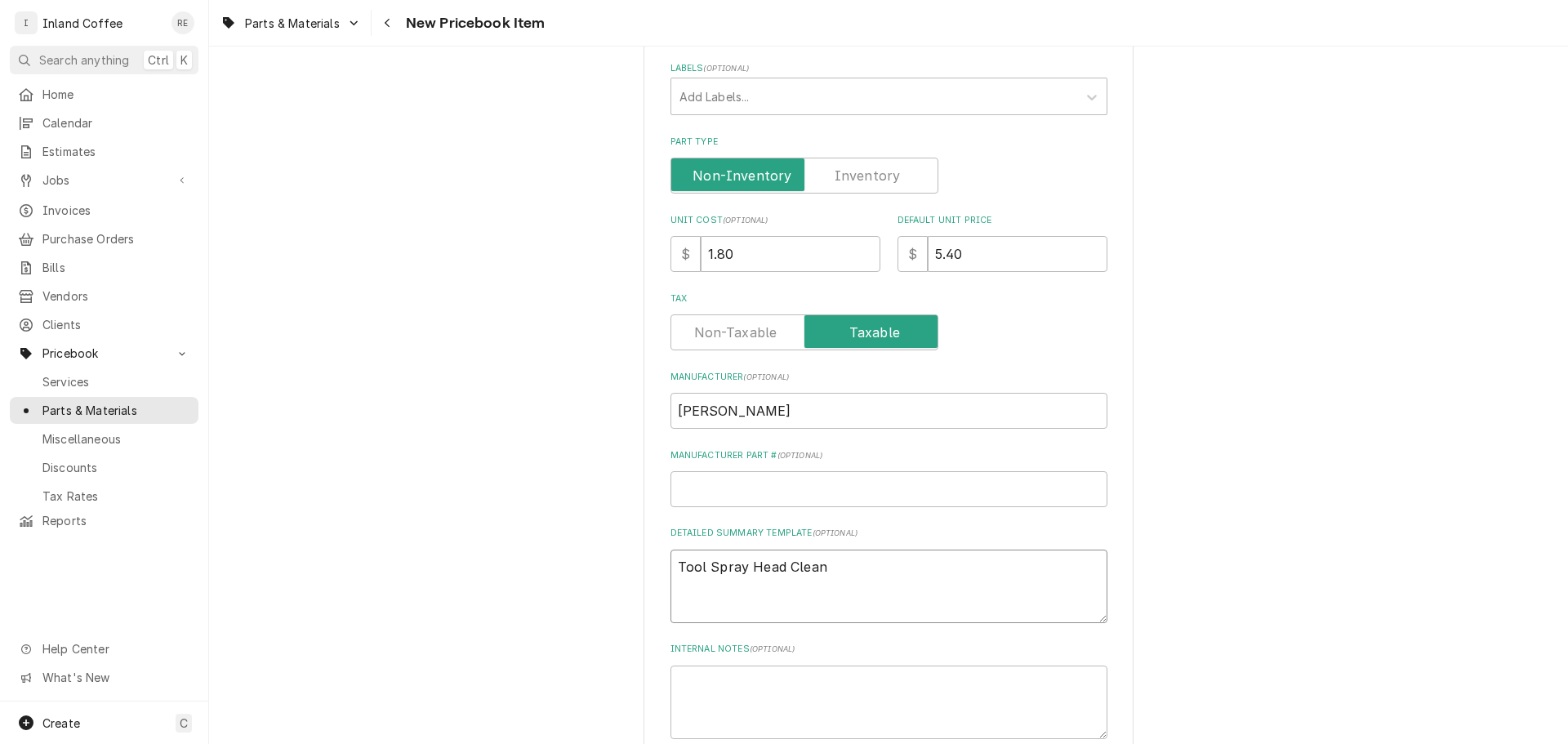
type textarea "x"
type textarea "Tool Spray Head Cleani"
type textarea "x"
type textarea "Tool Spray Head Cleanin"
type textarea "x"
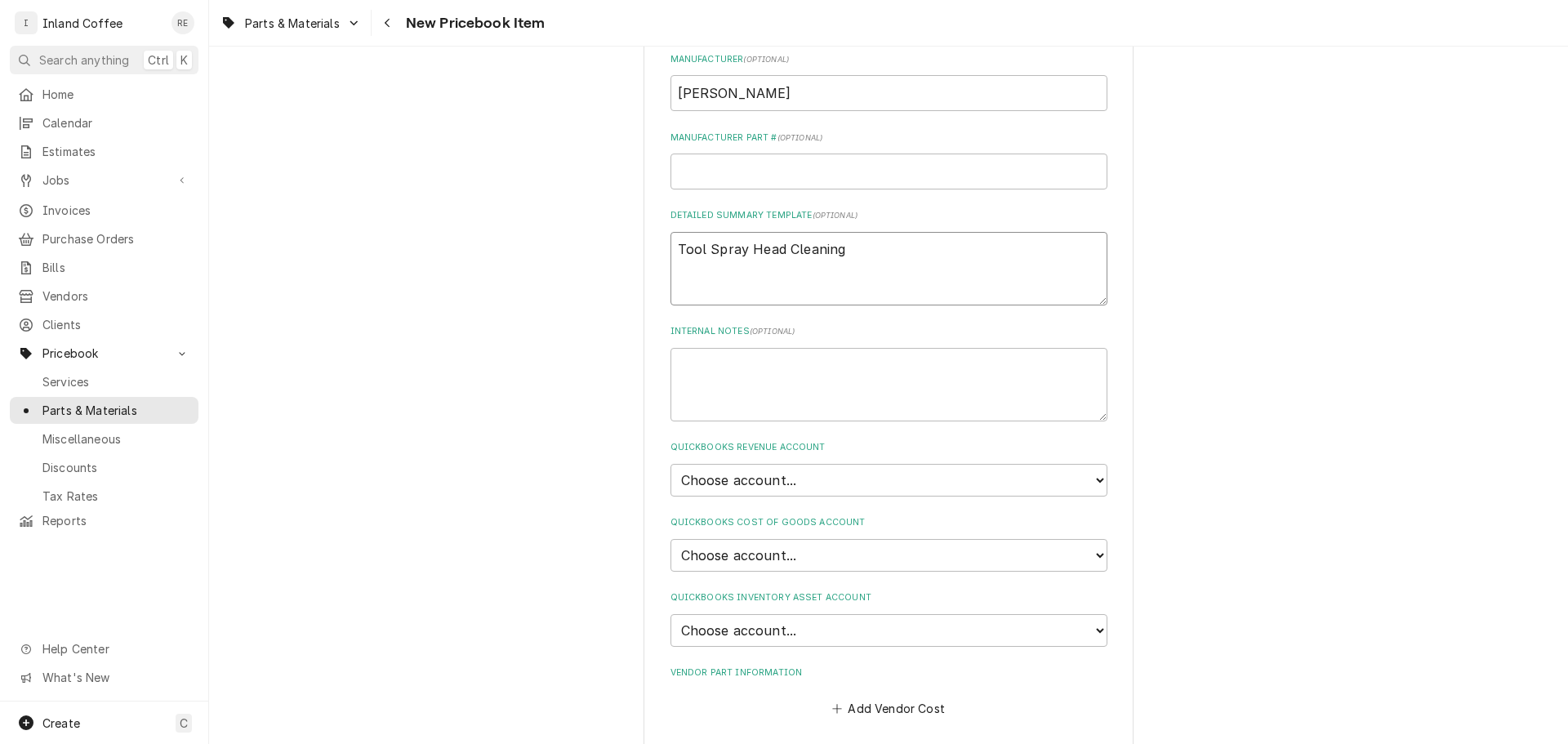
scroll to position [701, 0]
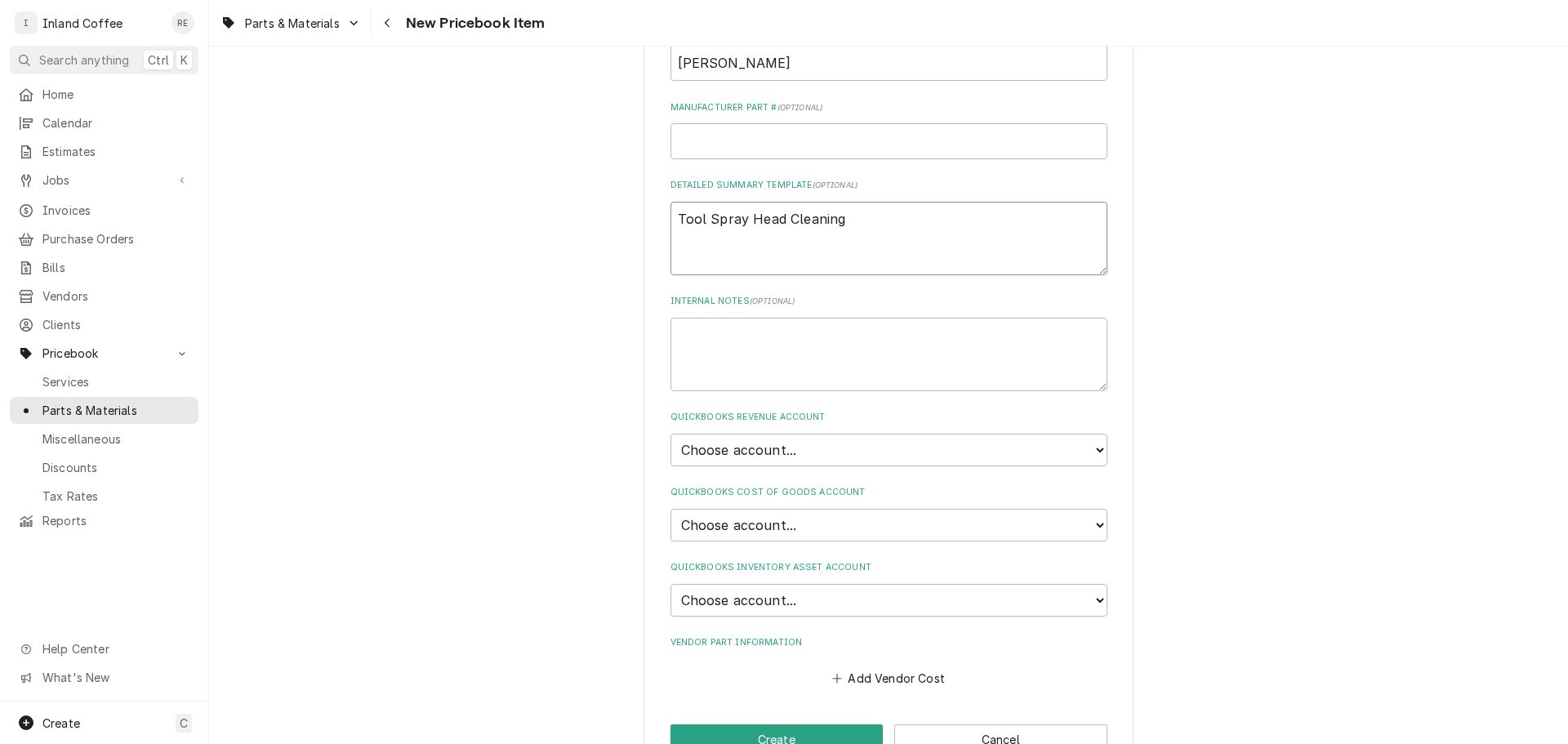
type textarea "Tool Spray Head Cleaning"
click at [733, 463] on select "Choose account... Beverage Equipment Discounts Espress Equipment New Misc Charg…" at bounding box center [889, 449] width 437 height 33
select select "70000-935807176"
click at [671, 433] on select "Choose account... Beverage Equipment Discounts Espress Equipment New Misc Charg…" at bounding box center [889, 449] width 437 height 33
type textarea "x"
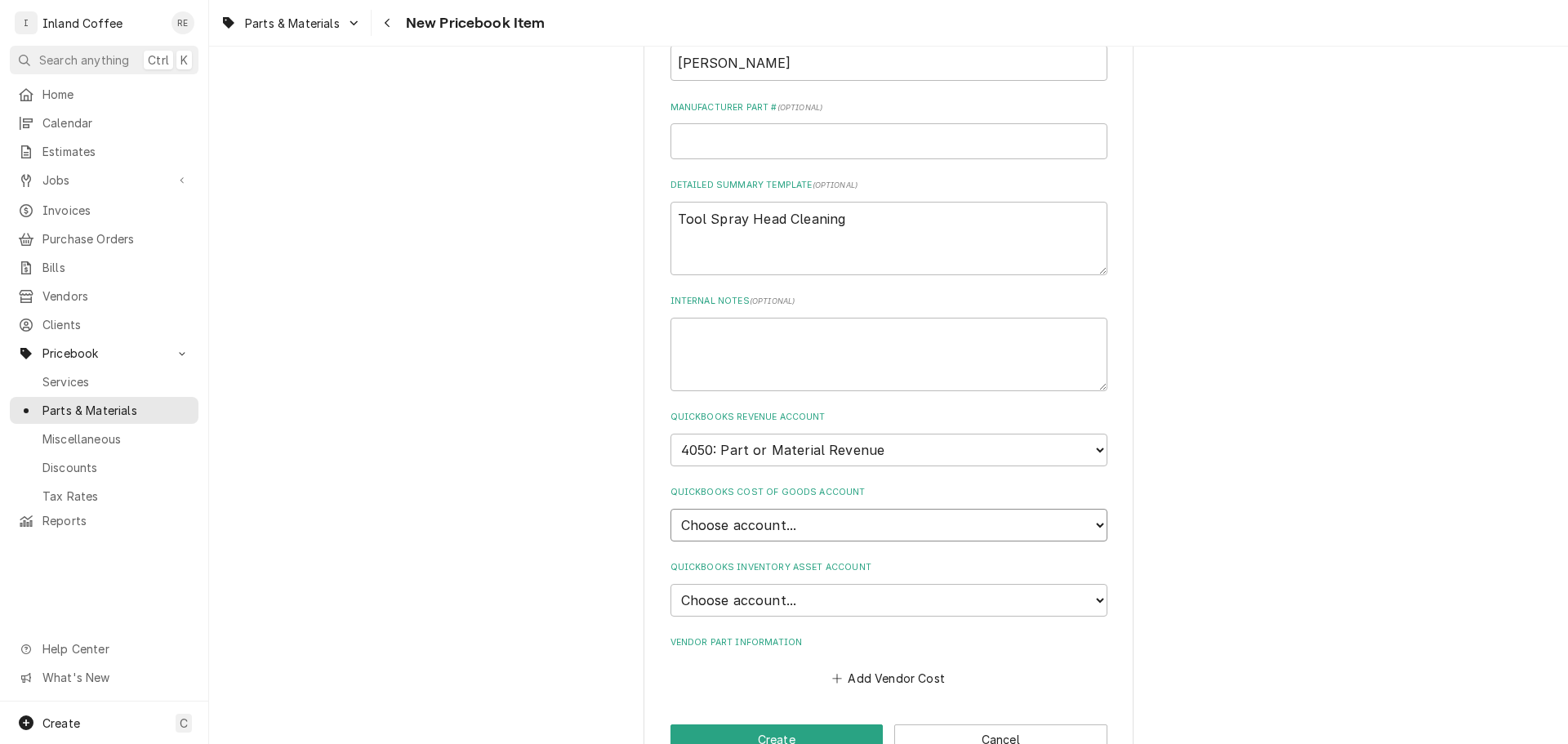
click at [749, 526] on select "Choose account... Cost of Goods Sold" at bounding box center [889, 524] width 437 height 33
select select "3F0000-935810127"
click at [671, 509] on select "Choose account... Cost of Goods Sold" at bounding box center [889, 524] width 437 height 33
type textarea "x"
click at [754, 594] on select "Choose account... Dan James Logan Inventory Asset Undeposited Funds Employee Ad…" at bounding box center [889, 599] width 437 height 33
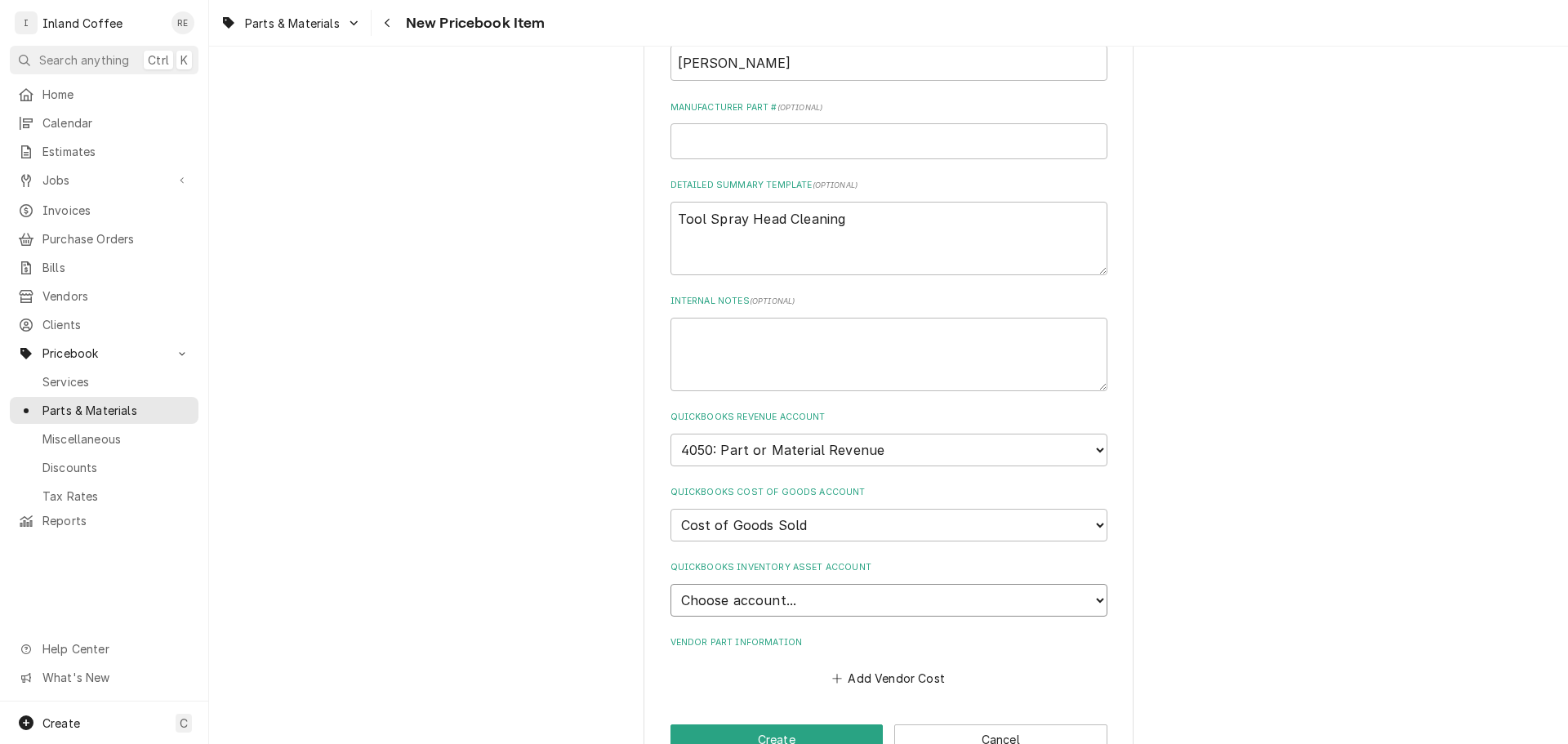
select select "400000-935810127"
click at [671, 583] on select "Choose account... Dan James Logan Inventory Asset Undeposited Funds Employee Ad…" at bounding box center [889, 599] width 437 height 33
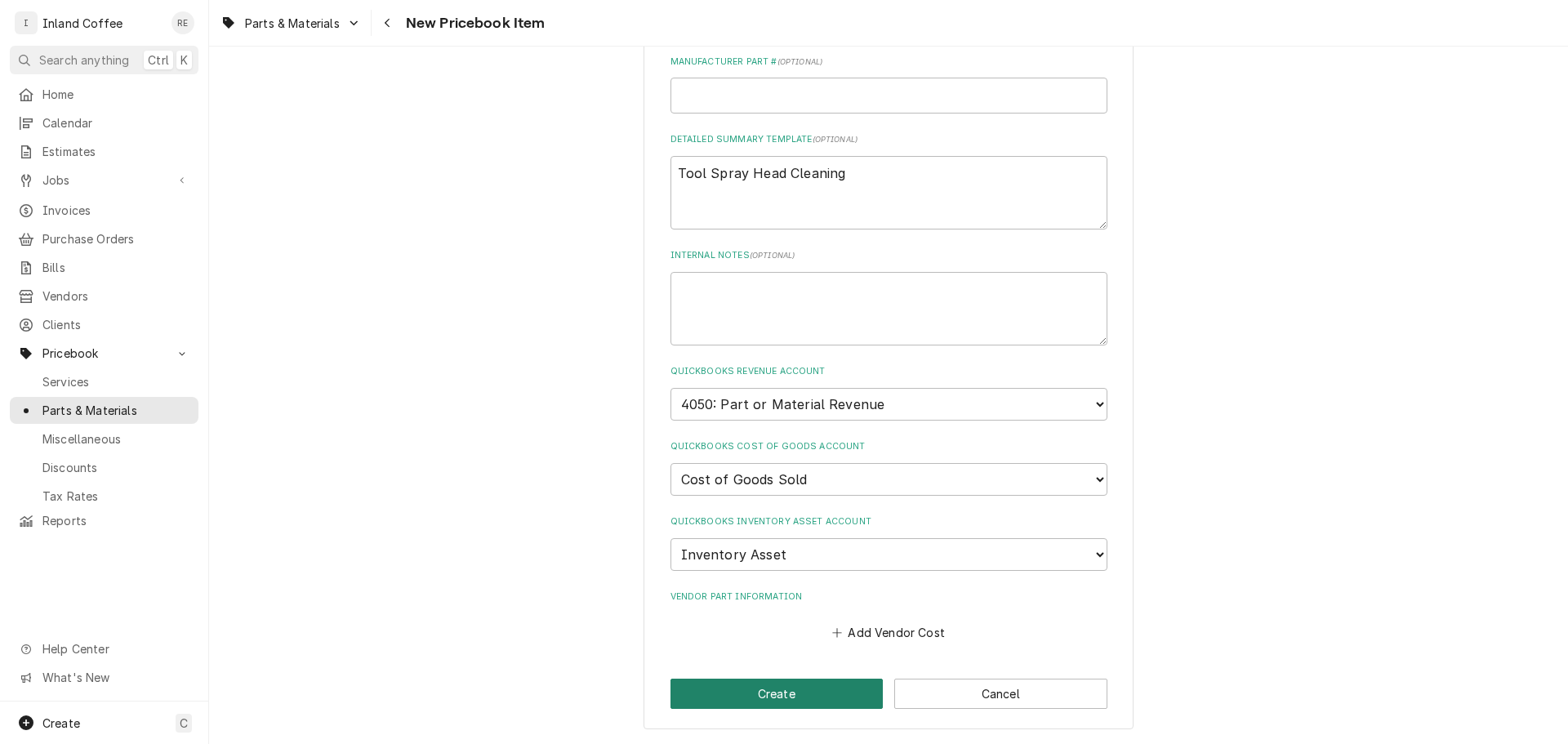
click at [766, 692] on button "Create" at bounding box center [777, 693] width 214 height 30
type textarea "x"
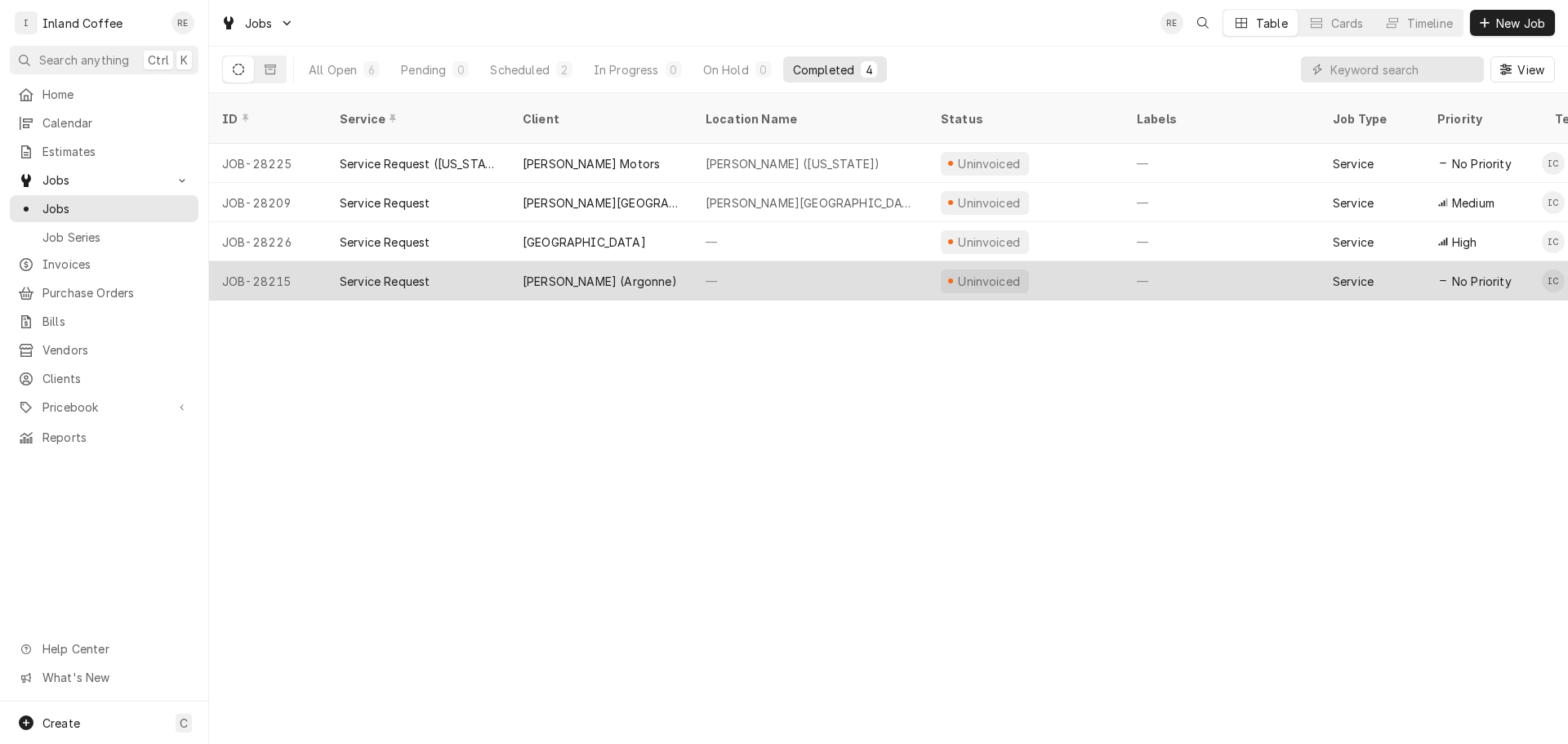
click at [543, 272] on div "[PERSON_NAME] (Argonne)" at bounding box center [600, 281] width 155 height 18
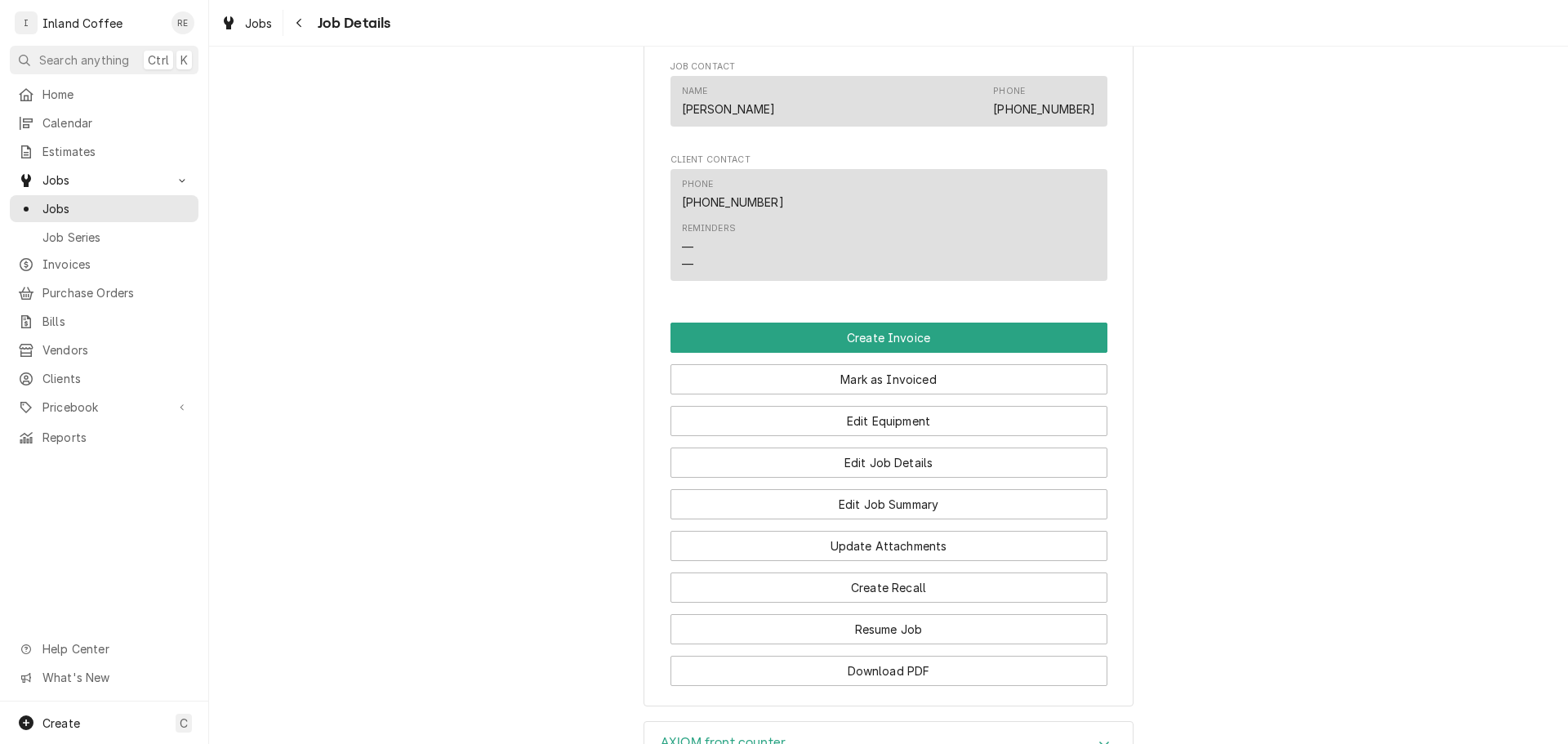
scroll to position [1083, 0]
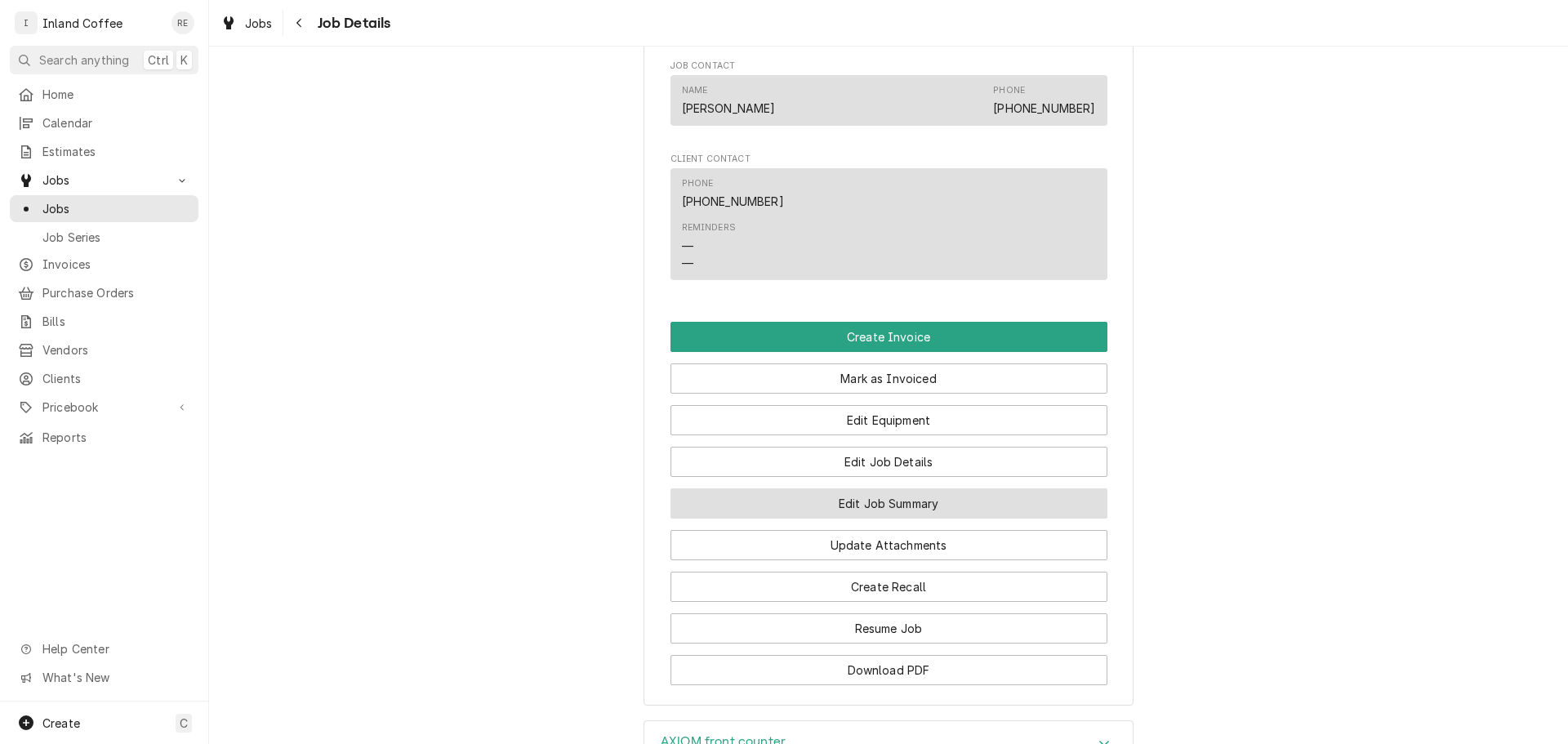
click at [915, 510] on button "Edit Job Summary" at bounding box center [889, 503] width 437 height 30
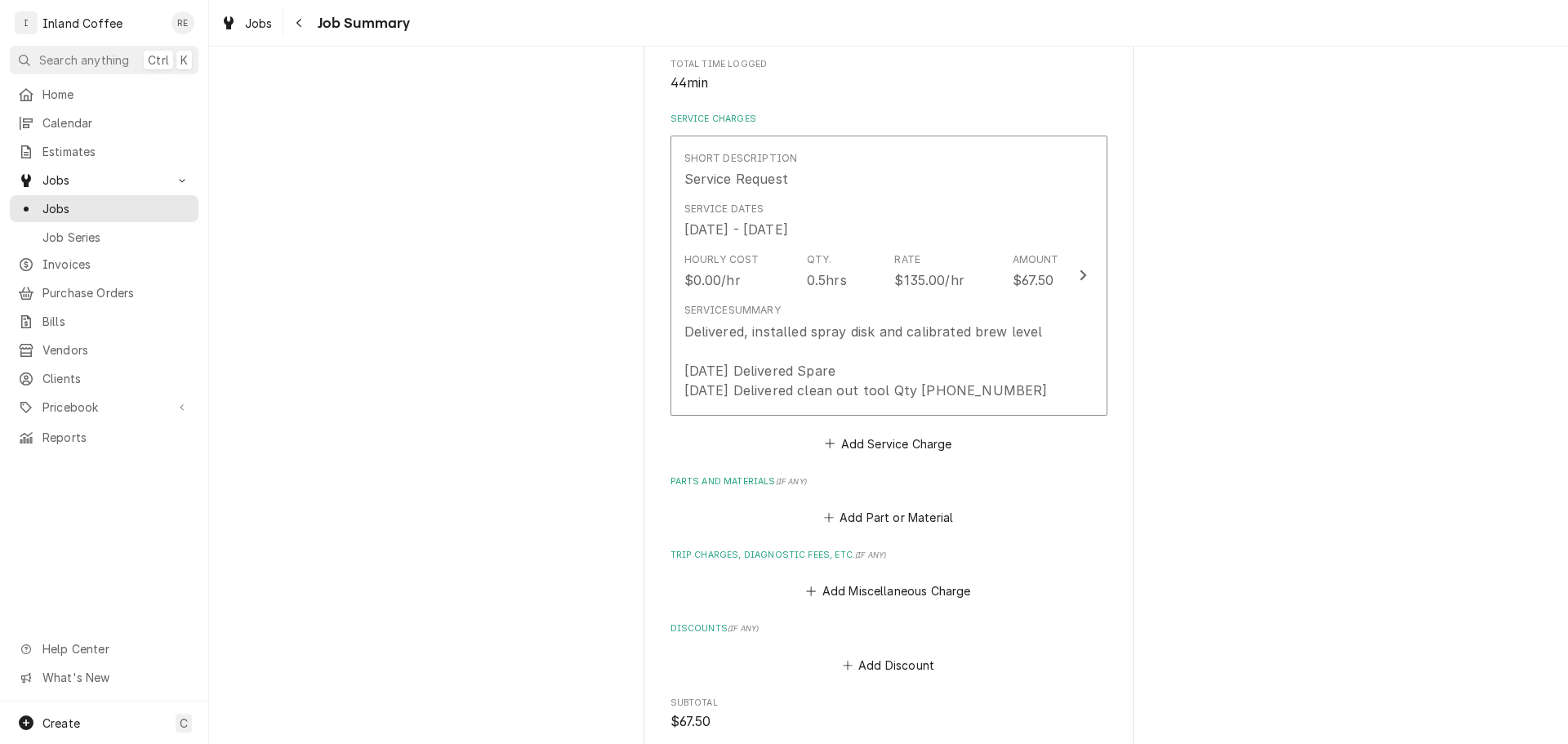
scroll to position [333, 0]
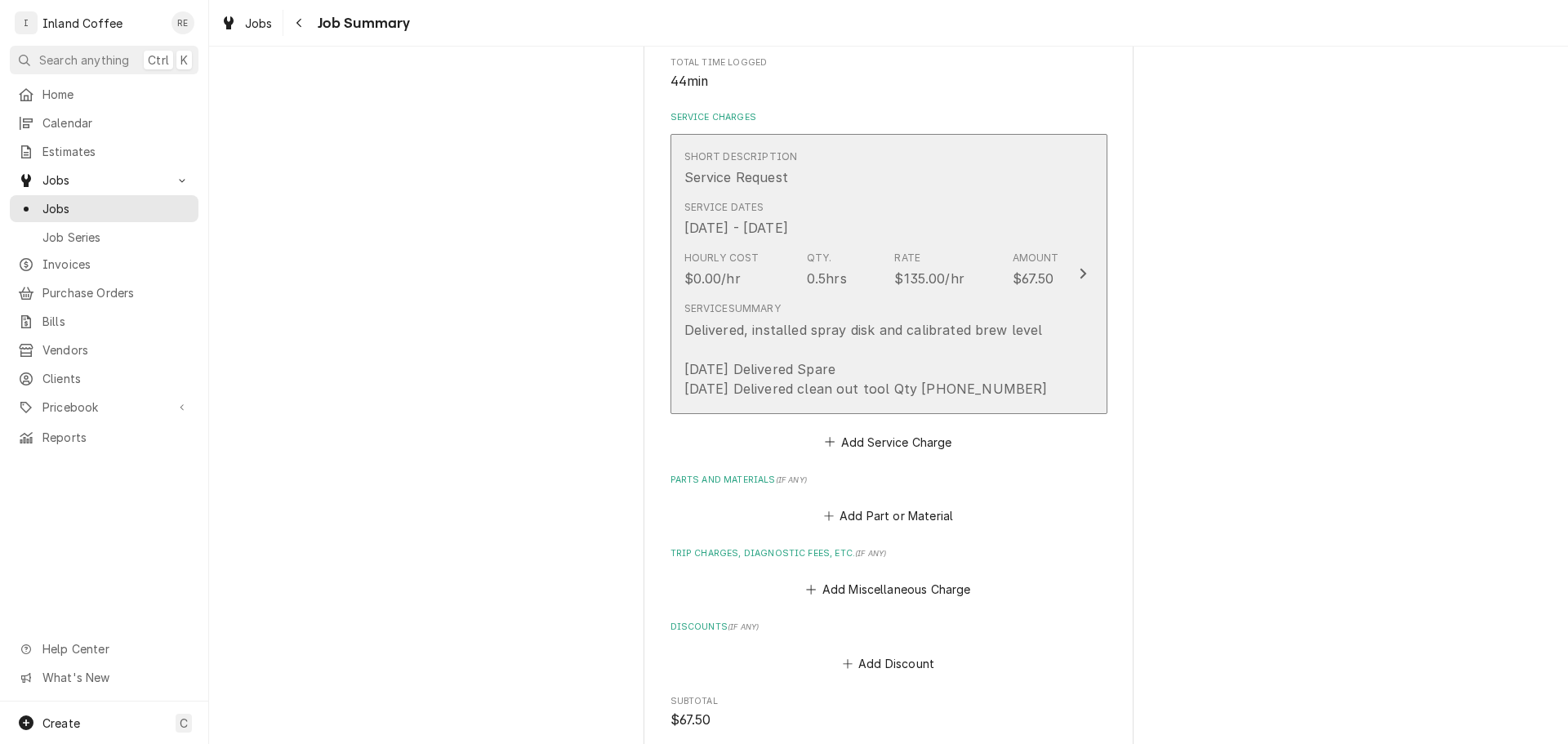
click at [1079, 269] on icon "Update Line Item" at bounding box center [1083, 273] width 8 height 13
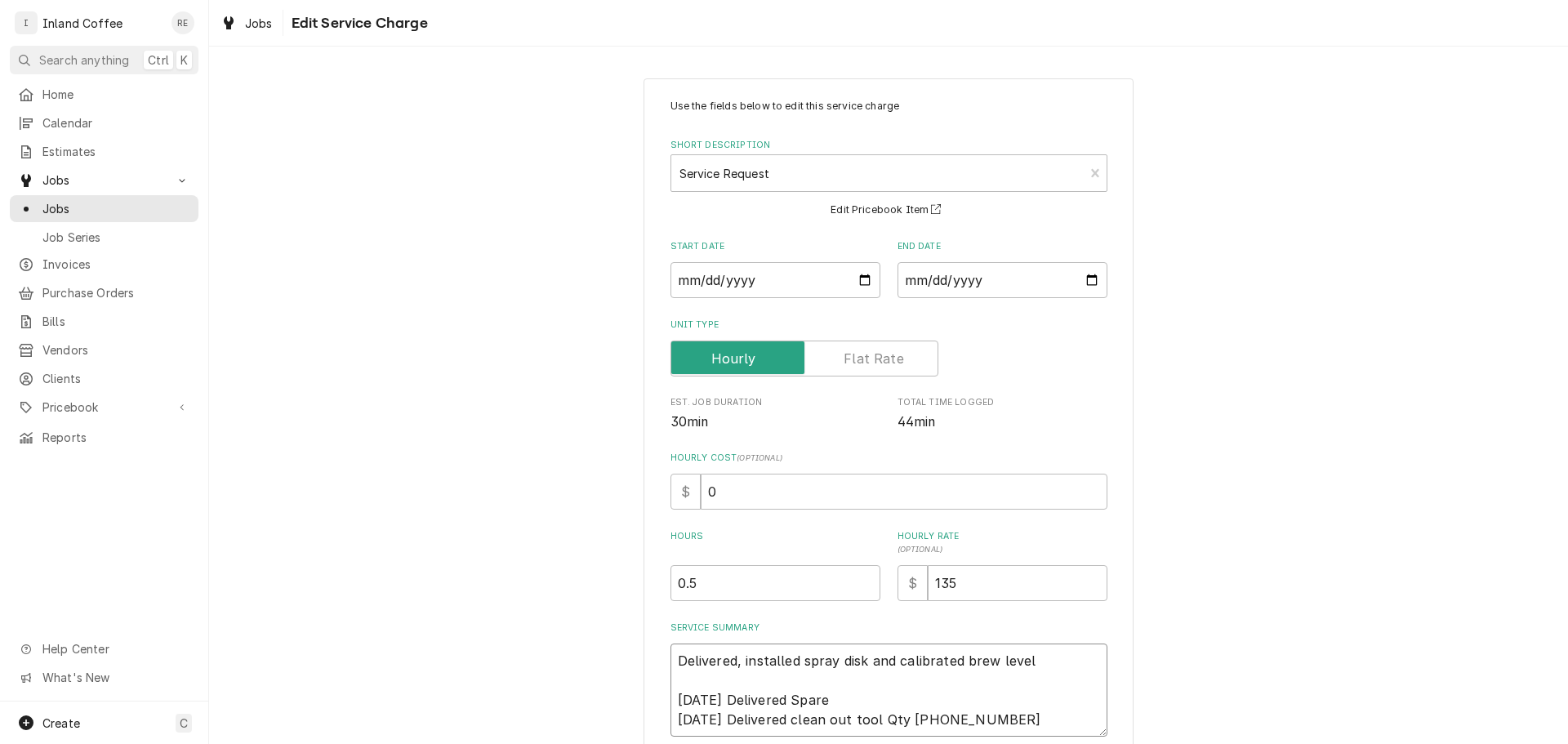
click at [838, 698] on textarea "Delivered, installed spray disk and calibrated brew level 08/17/25 Delivered Sp…" at bounding box center [889, 690] width 437 height 93
type textarea "x"
type textarea "Delivered, installed spray disk and calibrated brew level 08/17/25 Delivered Sp…"
type textarea "x"
type textarea "Delivered, installed spray disk and calibrated brew level 08/17/25 Delivered Sp…"
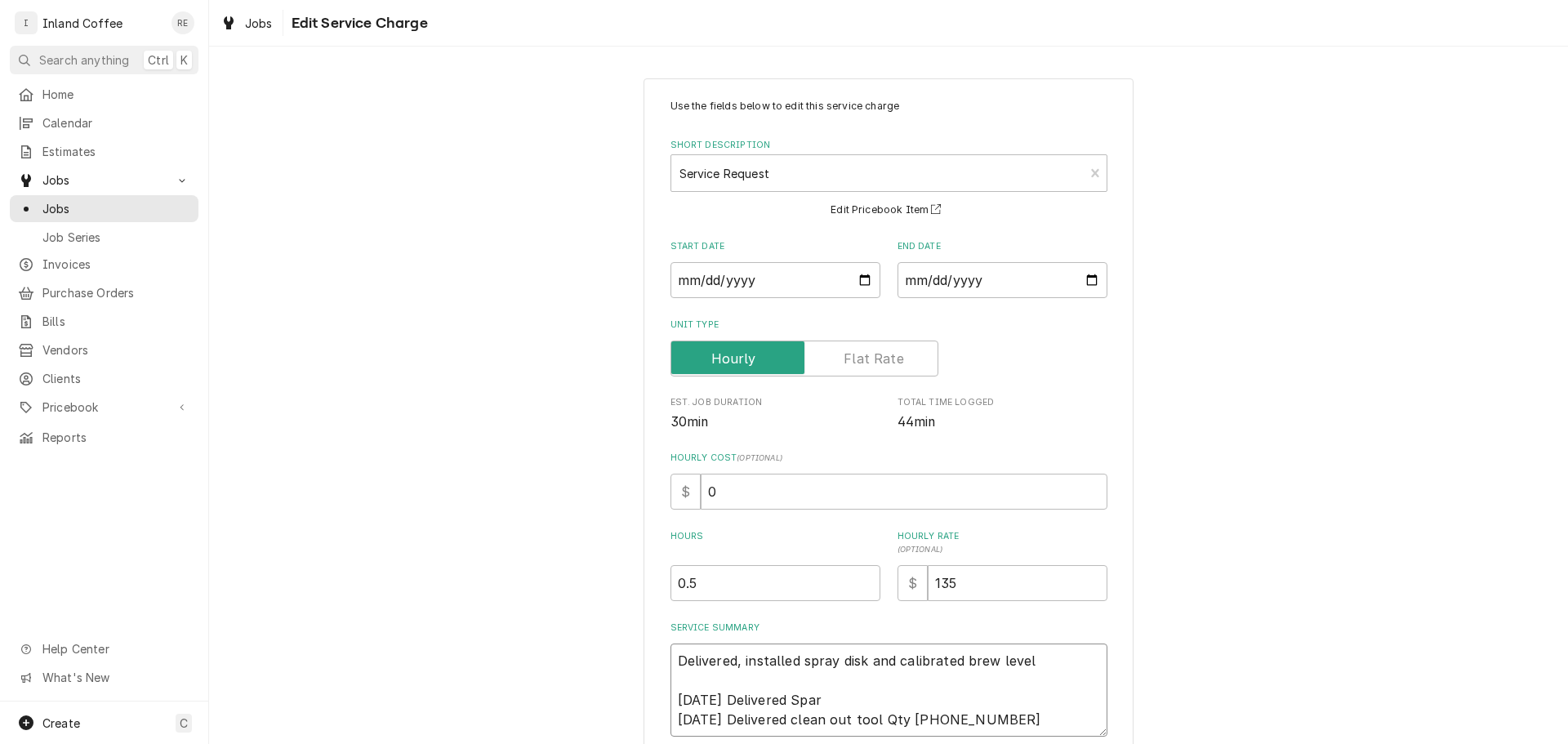
type textarea "x"
type textarea "Delivered, installed spray disk and calibrated brew level 08/17/25 Delivered Sp…"
type textarea "x"
type textarea "Delivered, installed spray disk and calibrated brew level 08/17/25 Delivered Sp…"
type textarea "x"
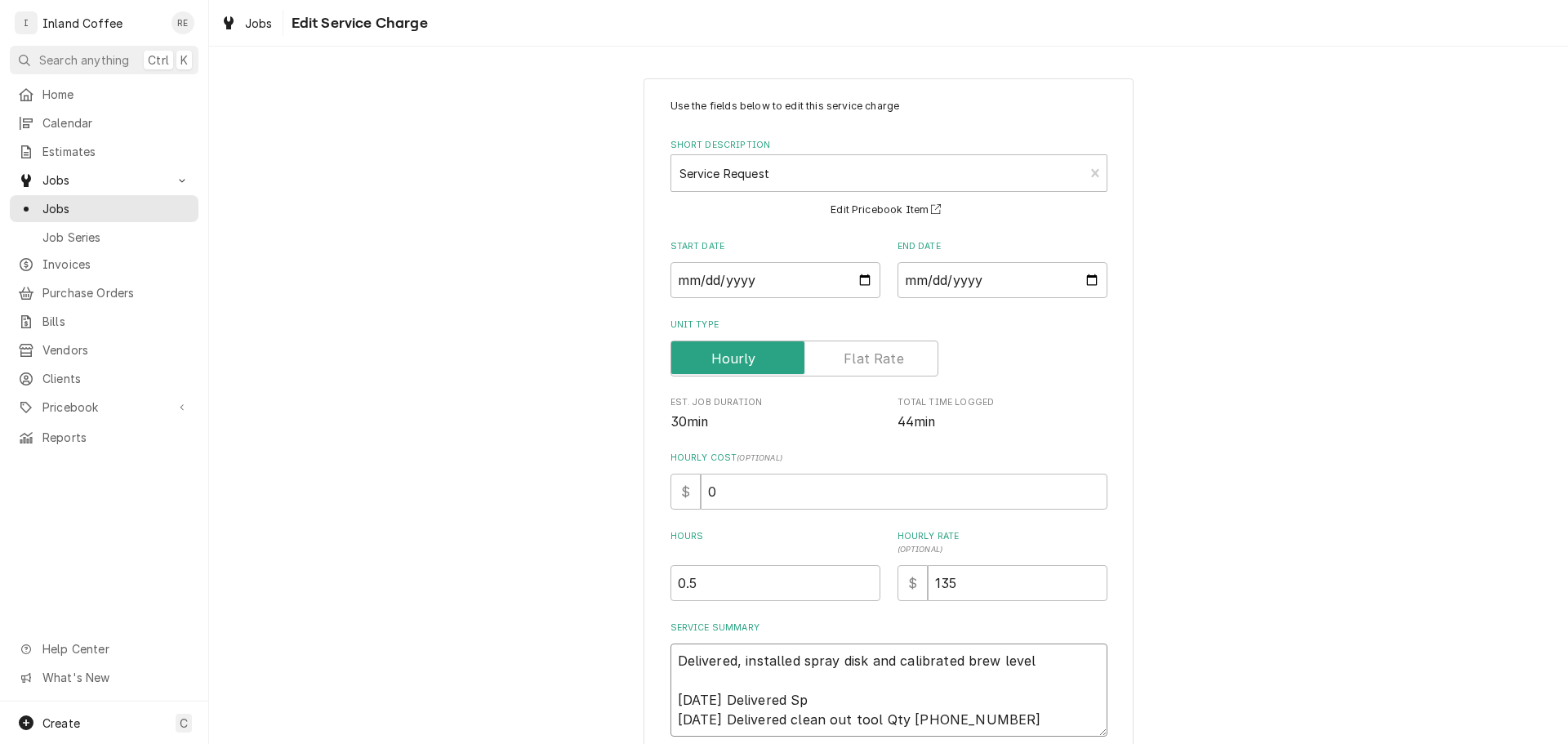
type textarea "Delivered, installed spray disk and calibrated brew level 08/17/25 Delivered S …"
type textarea "x"
type textarea "Delivered, installed spray disk and calibrated brew level 08/17/25 Delivered 09…"
type textarea "x"
type textarea "Delivered, installed spray disk and calibrated brew level 08/17/25 Delivered e …"
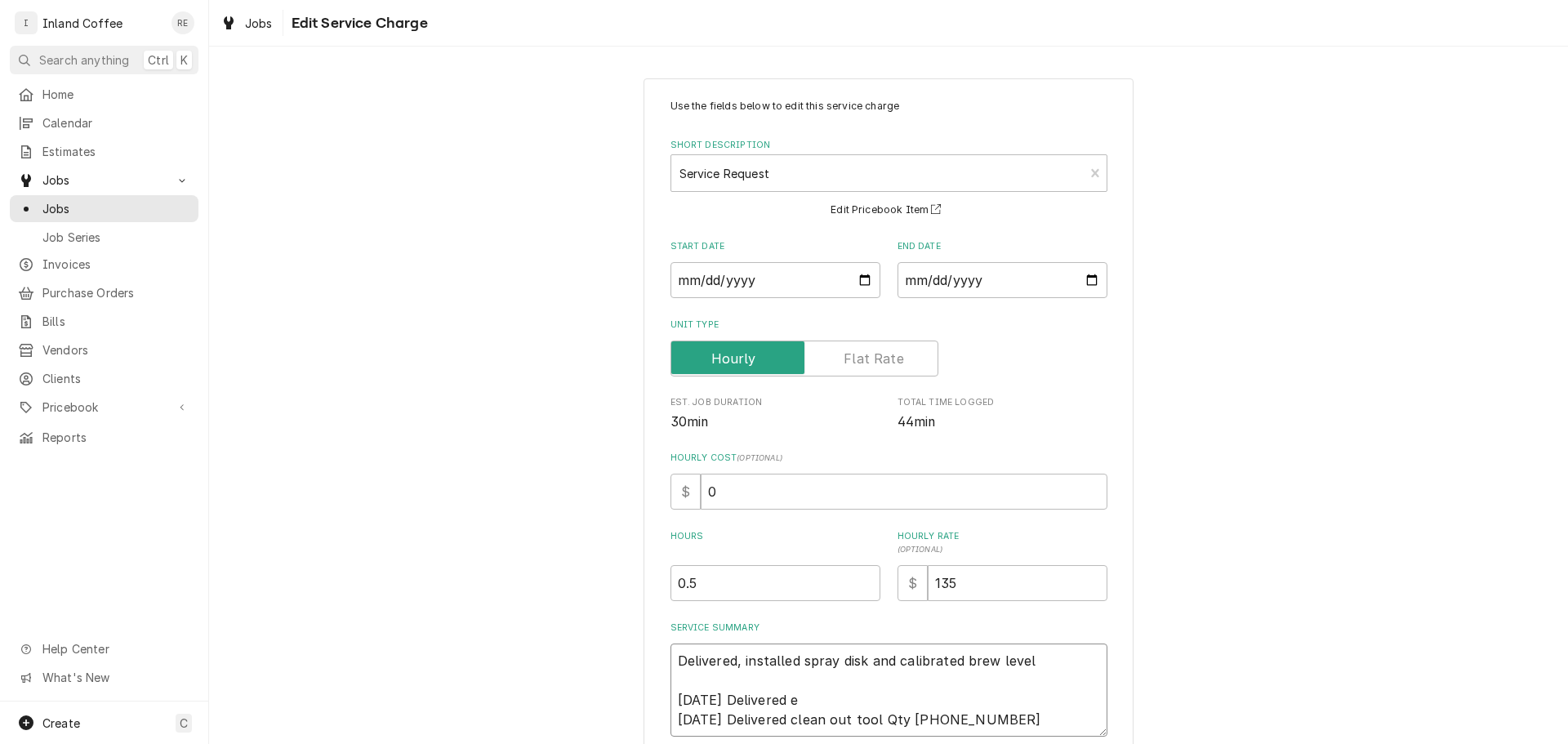
type textarea "x"
type textarea "Delivered, installed spray disk and calibrated brew level 08/17/25 Delivered ex…"
type textarea "x"
type textarea "Delivered, installed spray disk and calibrated brew level 08/17/25 Delivered ex…"
type textarea "x"
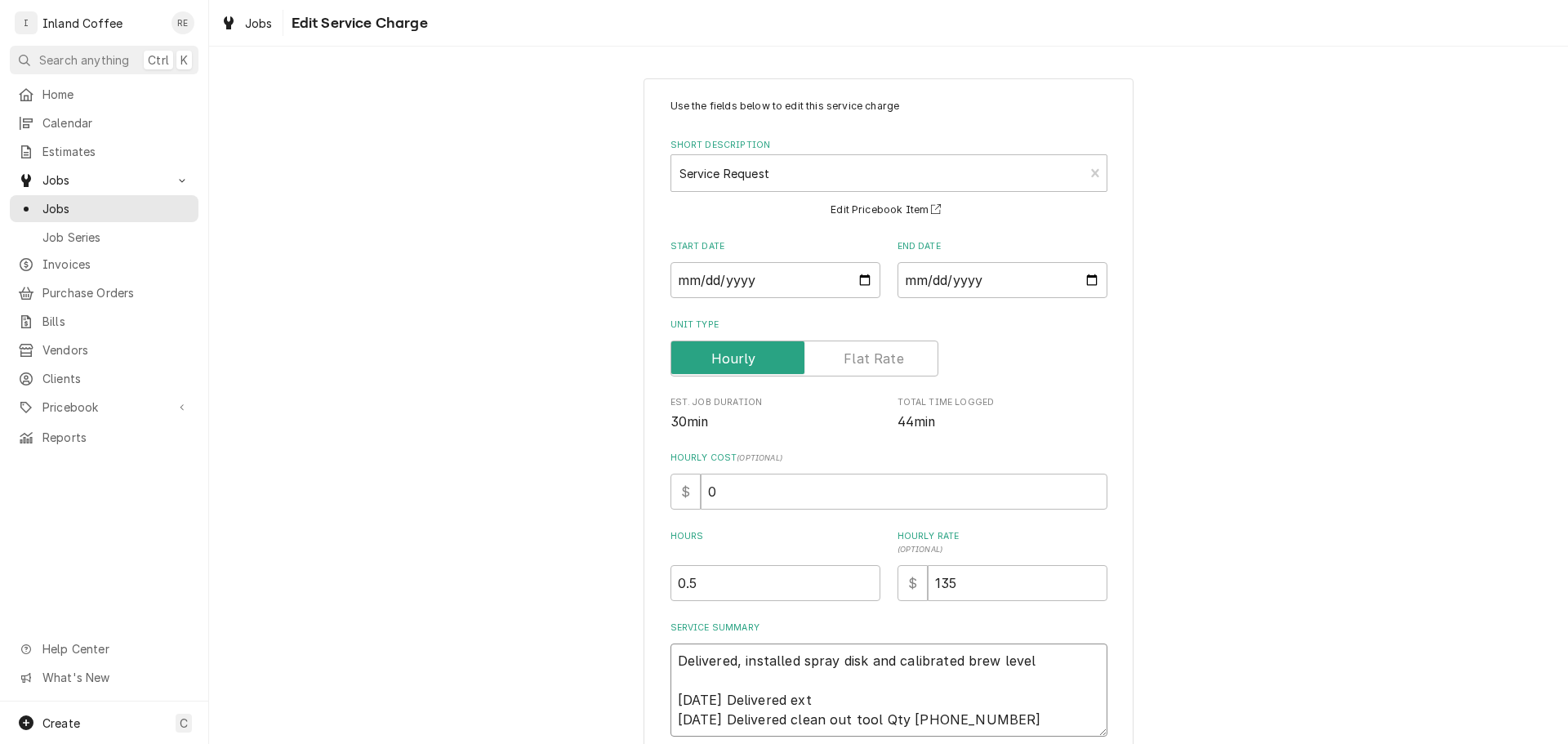
type textarea "Delivered, installed spray disk and calibrated brew level 08/17/25 Delivered ex…"
type textarea "x"
type textarea "Delivered, installed spray disk and calibrated brew level 08/17/25 Delivered ex…"
type textarea "x"
type textarea "Delivered, installed spray disk and calibrated brew level 08/17/25 Delivered ex…"
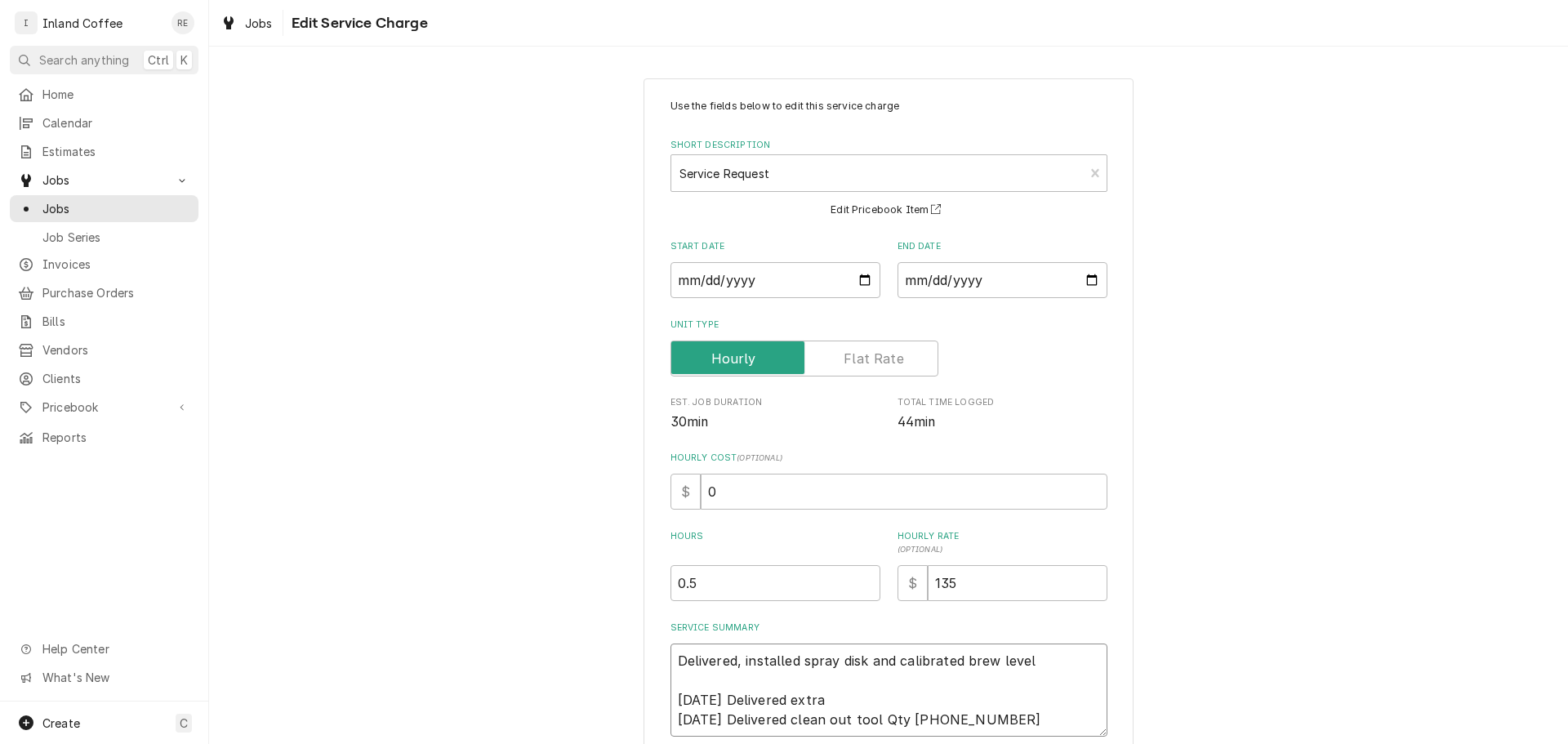
type textarea "x"
type textarea "Delivered, installed spray disk and calibrated brew level 08/17/25 Delivered ex…"
type textarea "x"
type textarea "Delivered, installed spray disk and calibrated brew level 08/17/25 Delivered ex…"
type textarea "x"
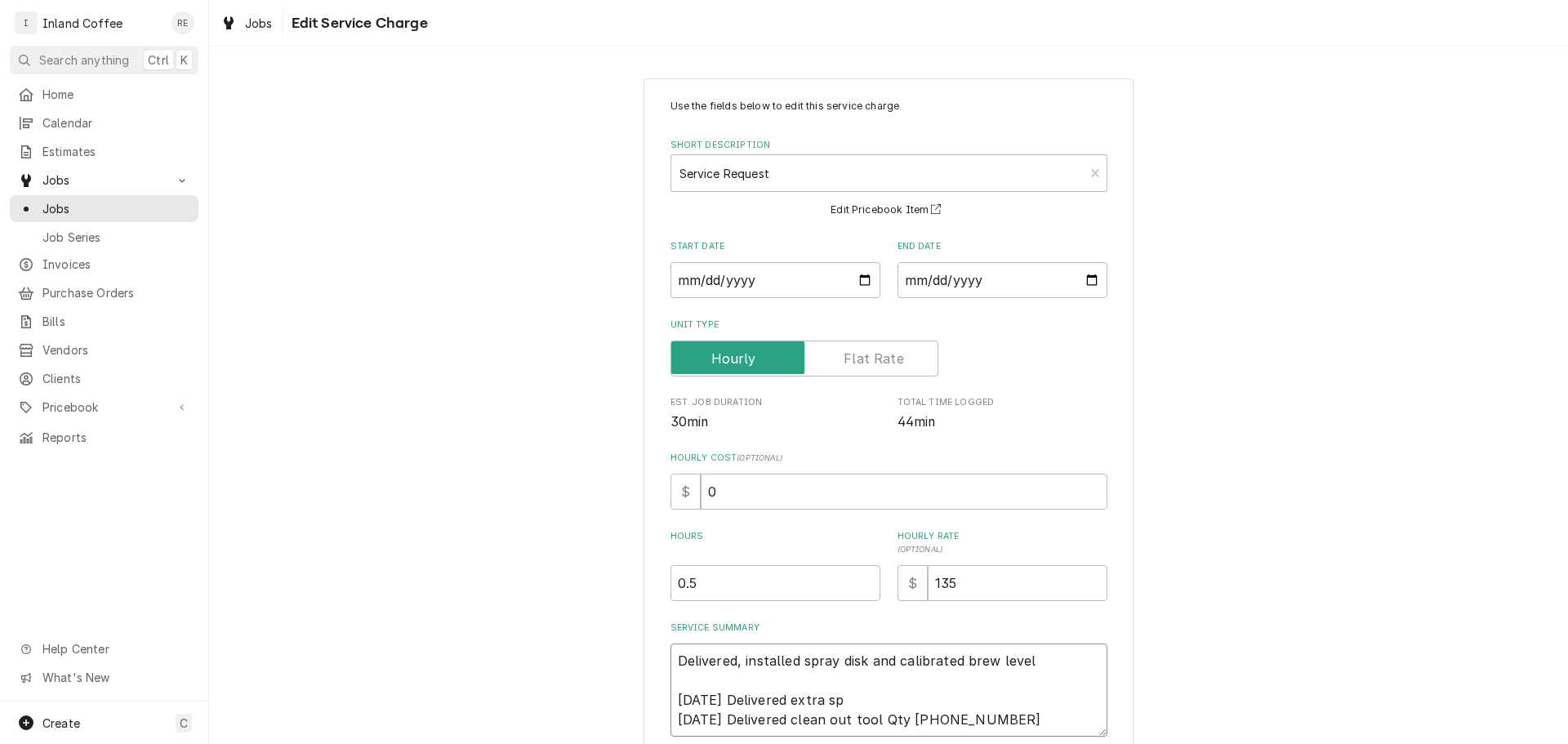
type textarea "Delivered, installed spray disk and calibrated brew level 08/17/25 Delivered ex…"
type textarea "x"
type textarea "Delivered, installed spray disk and calibrated brew level 08/17/25 Delivered ex…"
type textarea "x"
type textarea "Delivered, installed spray disk and calibrated brew level 08/17/25 Delivered ex…"
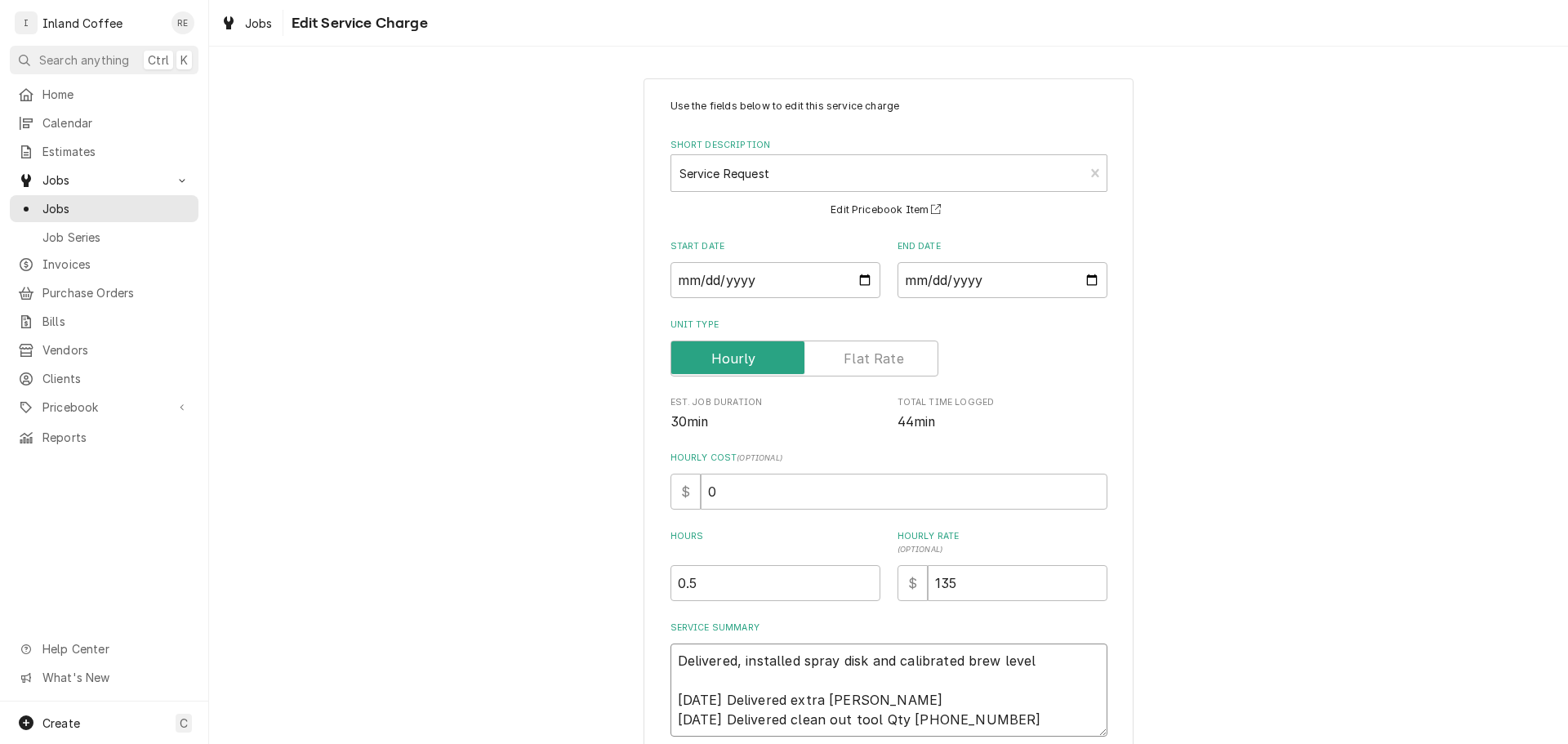
type textarea "x"
type textarea "Delivered, installed spray disk and calibrated brew level 08/17/25 Delivered ex…"
type textarea "x"
type textarea "Delivered, installed spray disk and calibrated brew level 08/17/25 Delivered ex…"
type textarea "x"
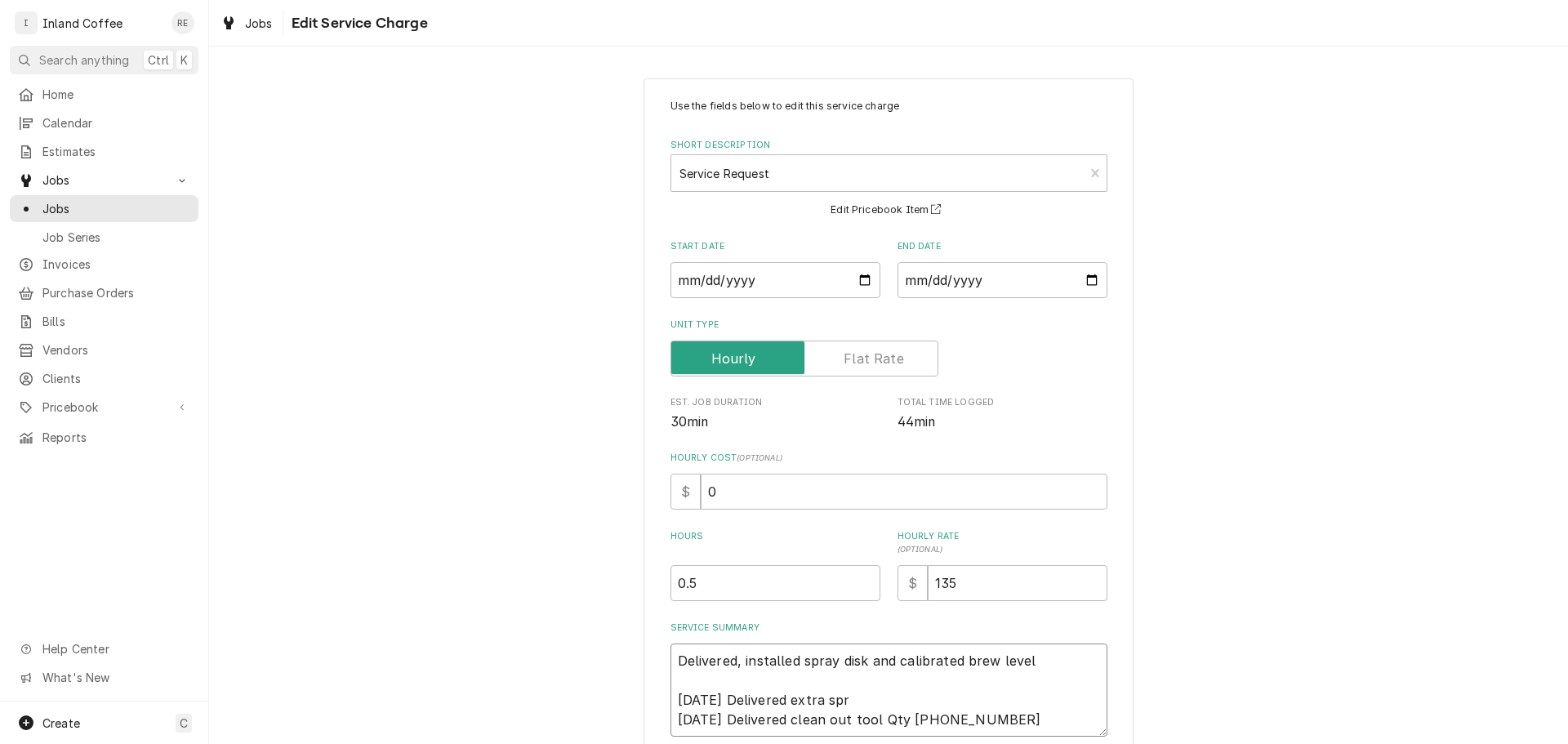
type textarea "Delivered, installed spray disk and calibrated brew level 08/17/25 Delivered ex…"
type textarea "x"
type textarea "Delivered, installed spray disk and calibrated brew level 08/17/25 Delivered ex…"
type textarea "x"
type textarea "Delivered, installed spray disk and calibrated brew level 08/17/25 Delivered ex…"
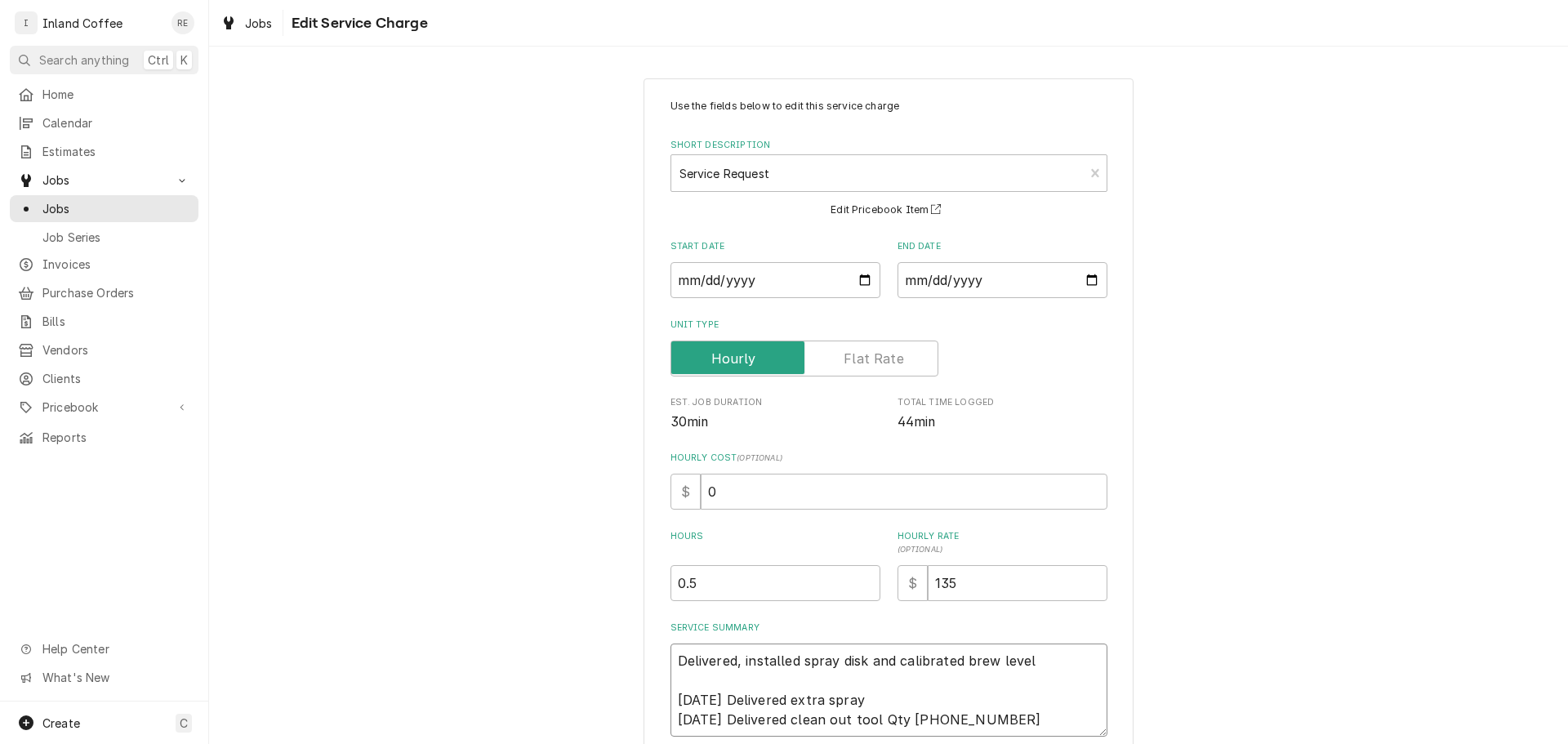
type textarea "x"
type textarea "Delivered, installed spray disk and calibrated brew level 08/17/25 Delivered ex…"
type textarea "x"
type textarea "Delivered, installed spray disk and calibrated brew level 08/17/25 Delivered ex…"
type textarea "x"
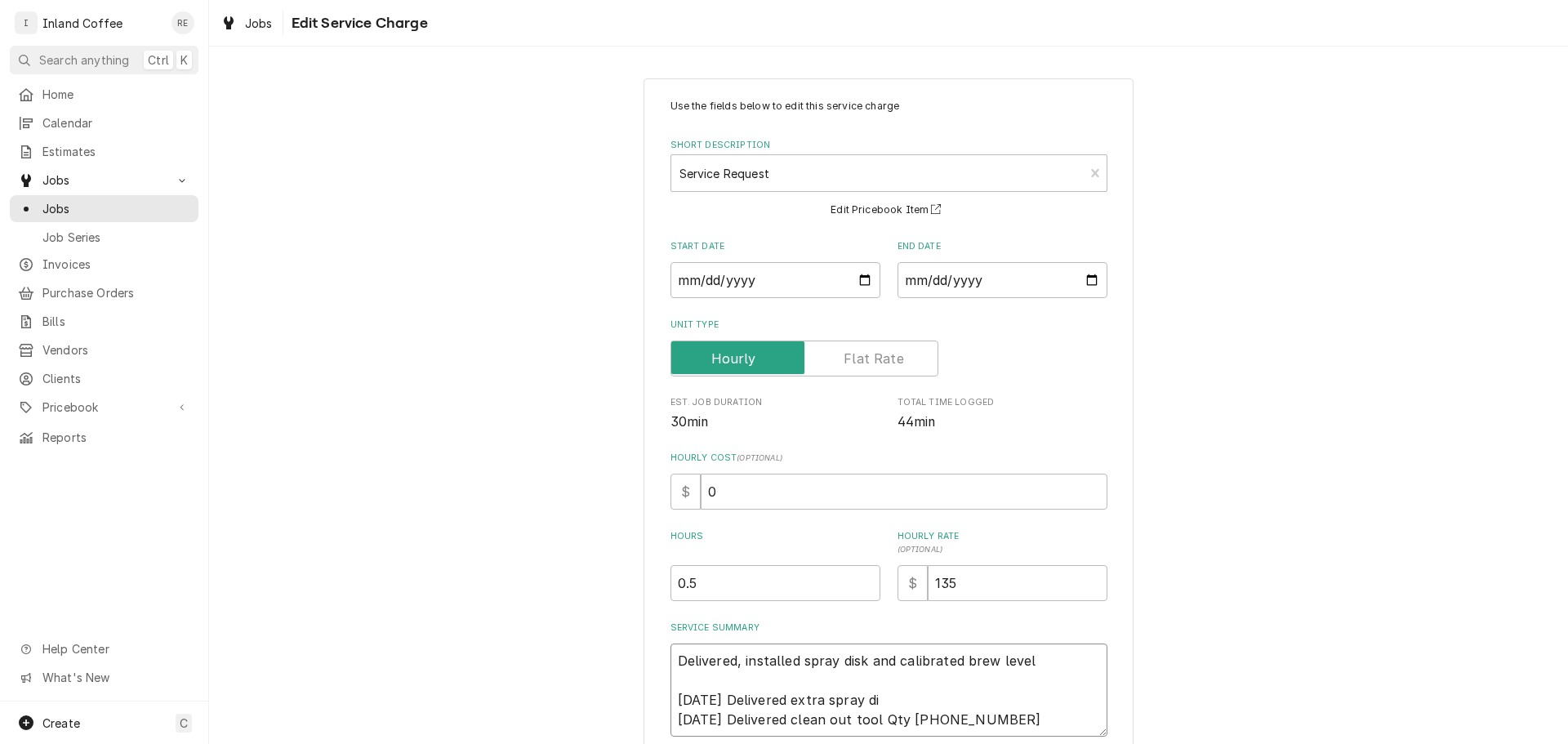
type textarea "Delivered, installed spray disk and calibrated brew level 08/17/25 Delivered ex…"
type textarea "x"
type textarea "Delivered, installed spray disk and calibrated brew level 08/17/25 Delivered ex…"
type textarea "x"
type textarea "Delivered, installed spray disk and calibrated brew level 08/17/25 Delivered ex…"
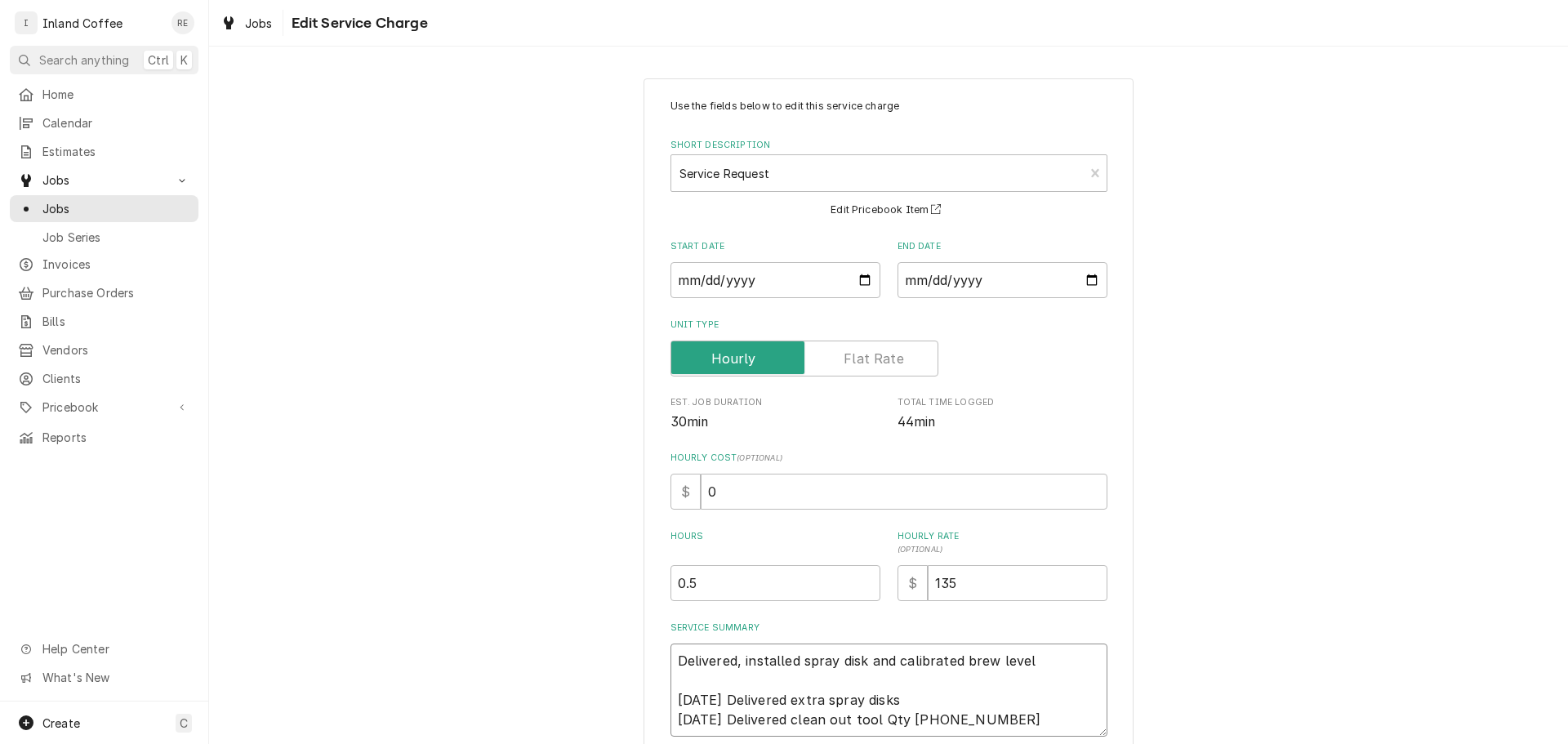
type textarea "x"
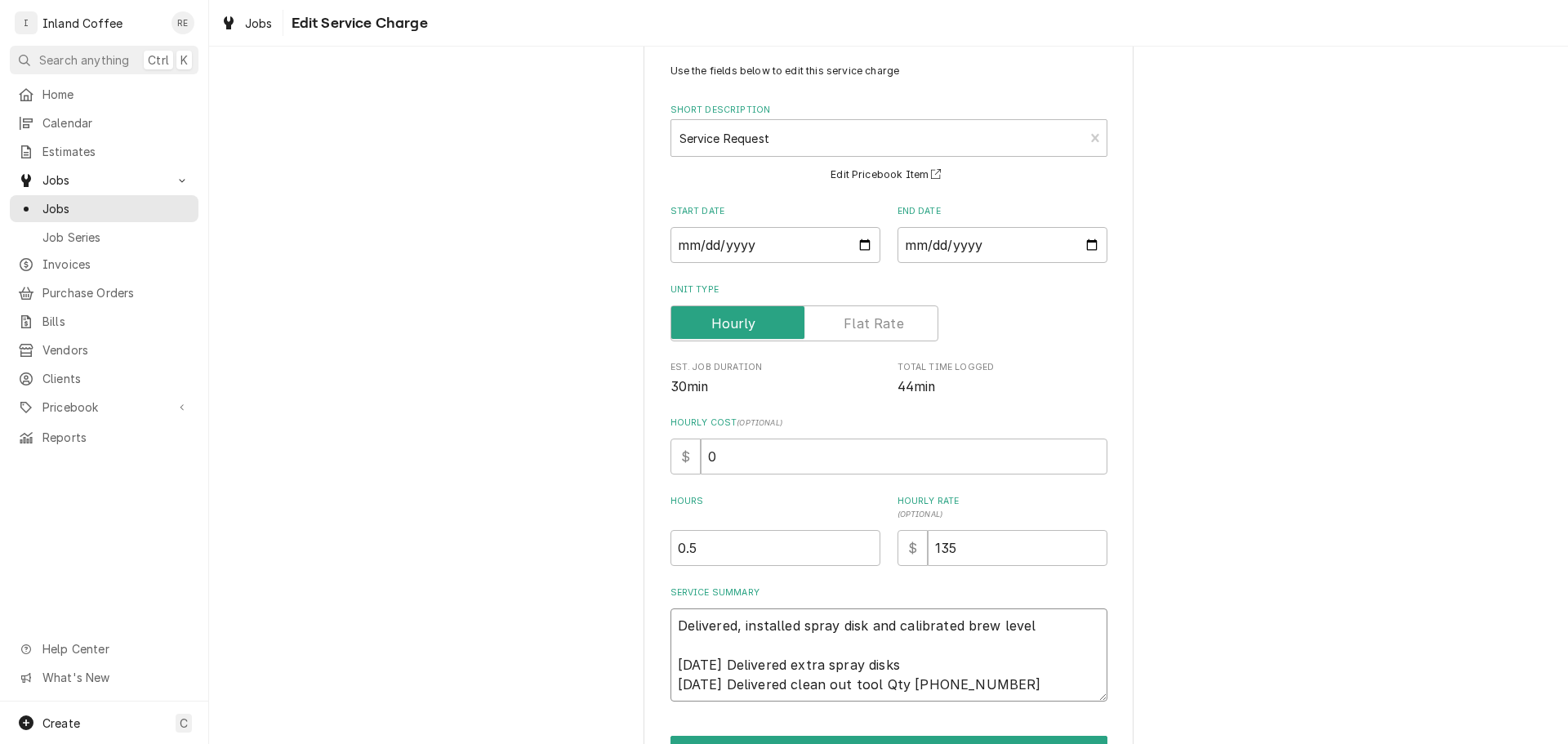
scroll to position [134, 0]
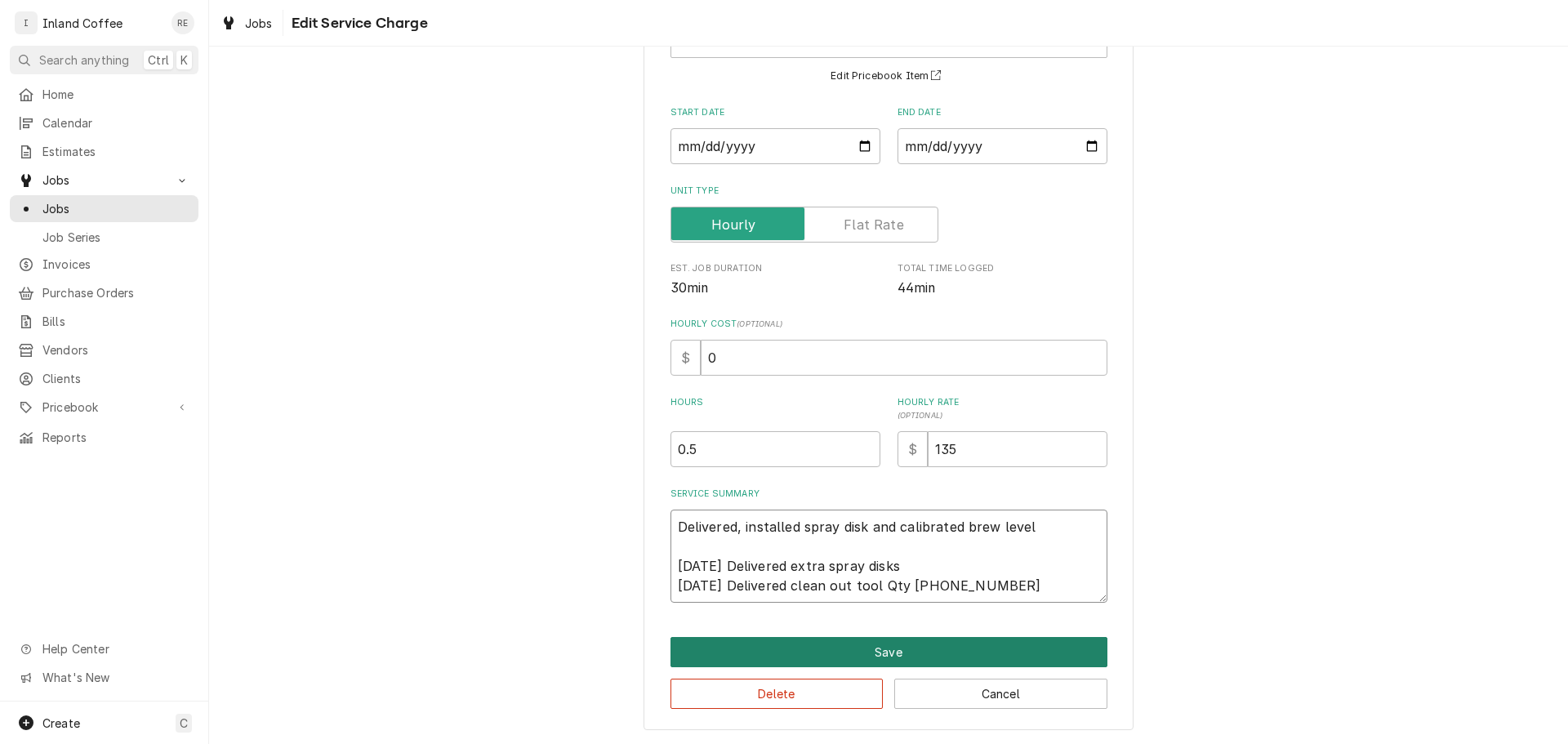
type textarea "Delivered, installed spray disk and calibrated brew level 08/17/25 Delivered ex…"
click at [894, 645] on button "Save" at bounding box center [889, 652] width 437 height 30
type textarea "x"
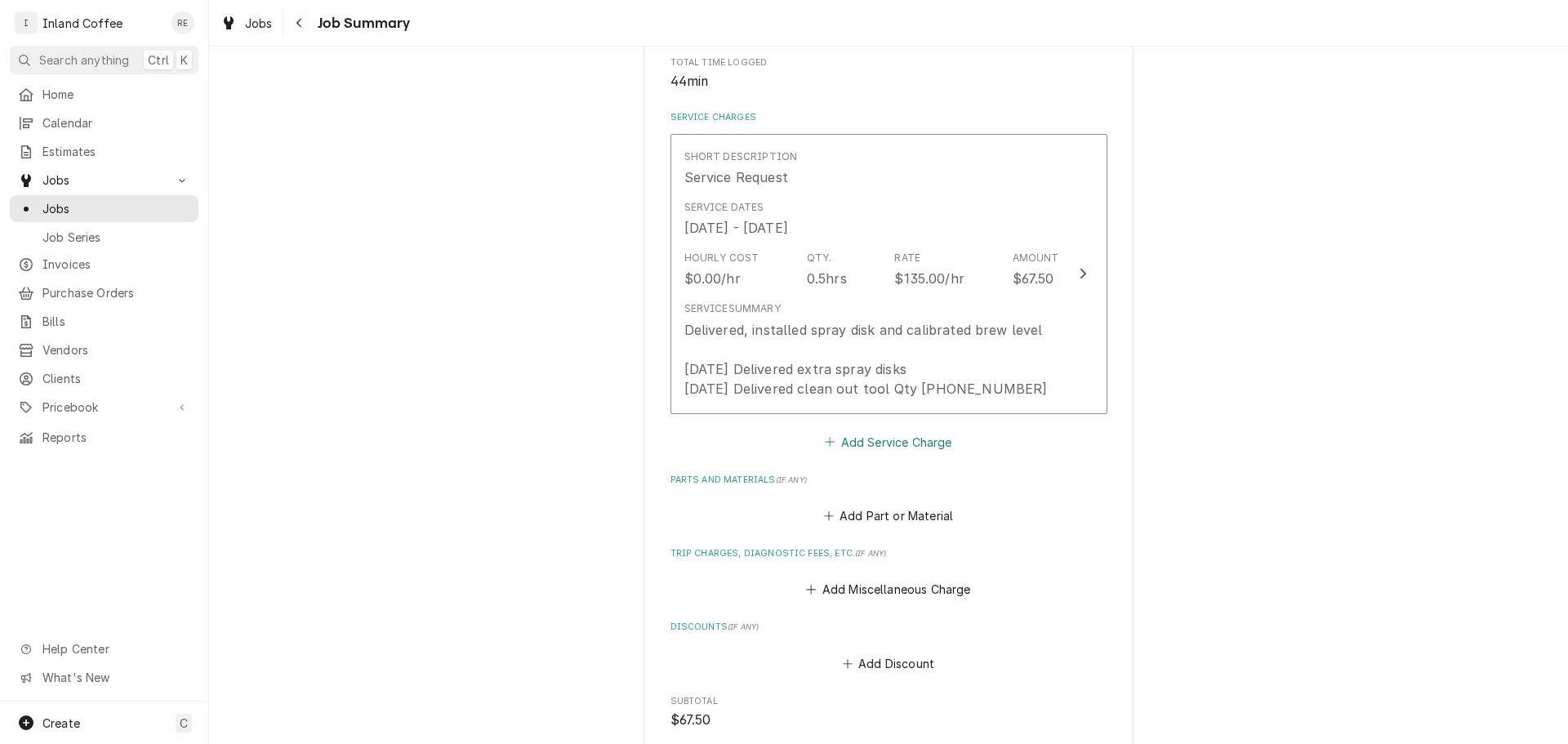
click at [880, 437] on button "Add Service Charge" at bounding box center [889, 442] width 133 height 23
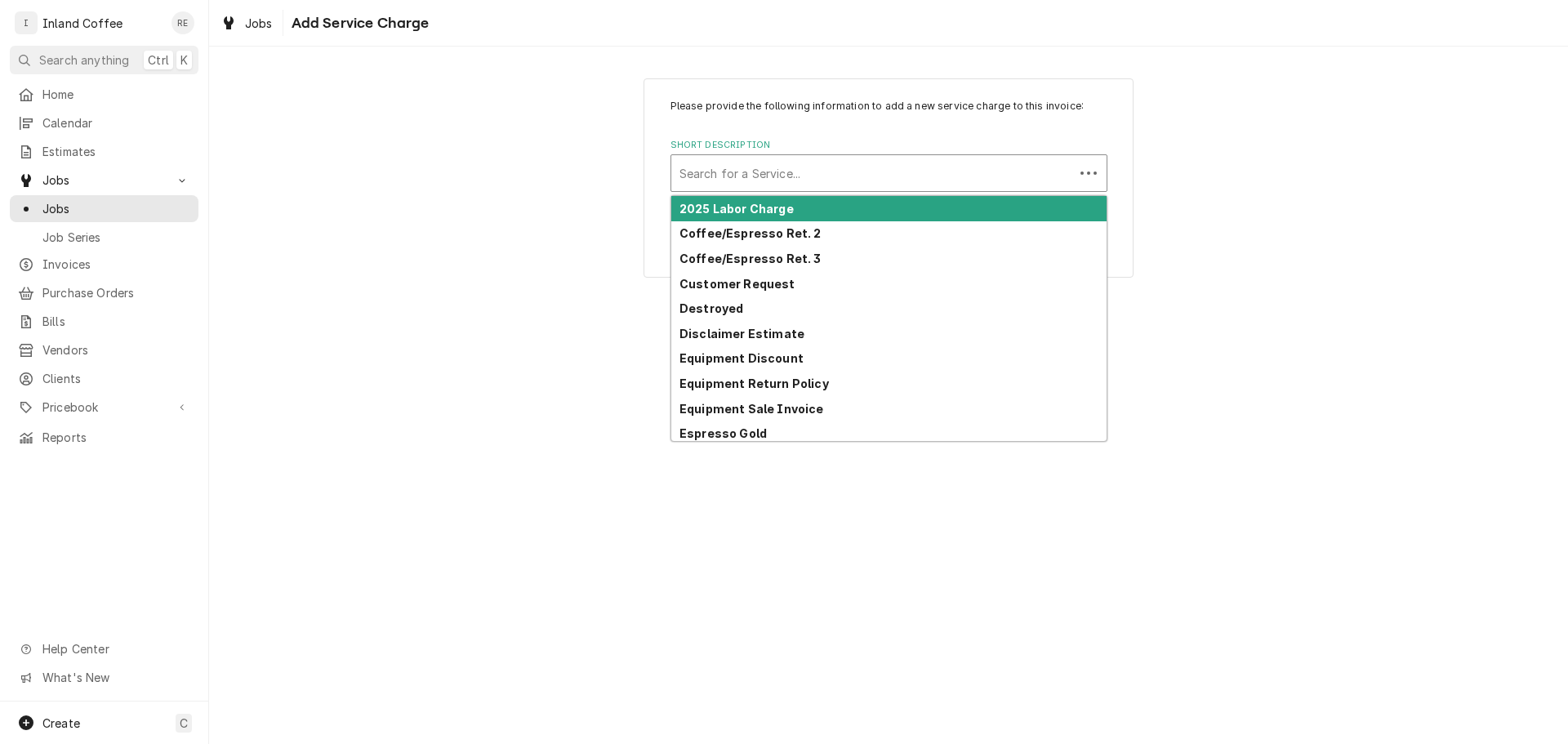
click at [887, 175] on div "Short Description" at bounding box center [873, 172] width 387 height 29
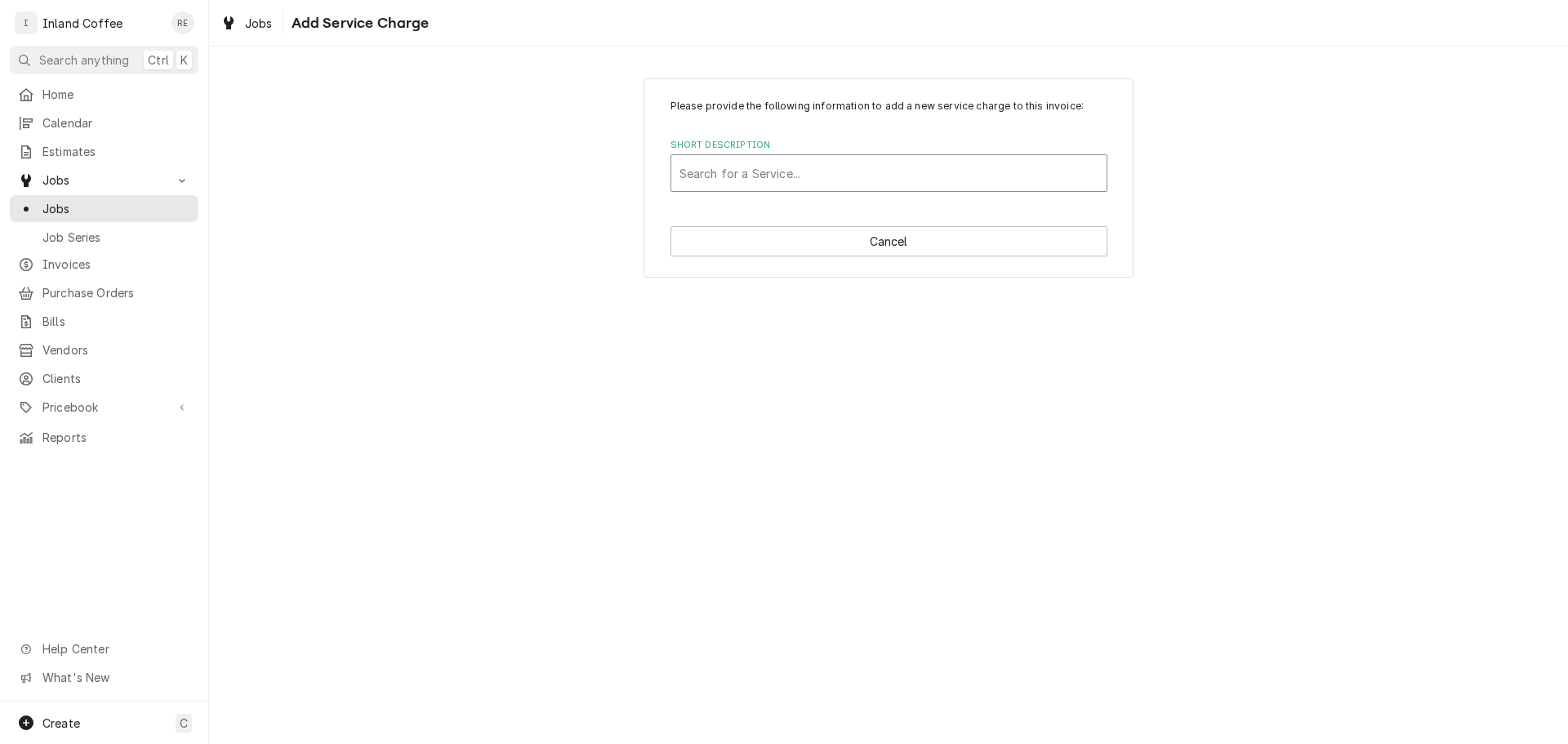
click at [887, 175] on div "Short Description" at bounding box center [889, 172] width 419 height 29
type input "service"
click at [823, 170] on div "Short Description" at bounding box center [889, 172] width 419 height 29
click at [900, 248] on button "Cancel" at bounding box center [889, 241] width 437 height 30
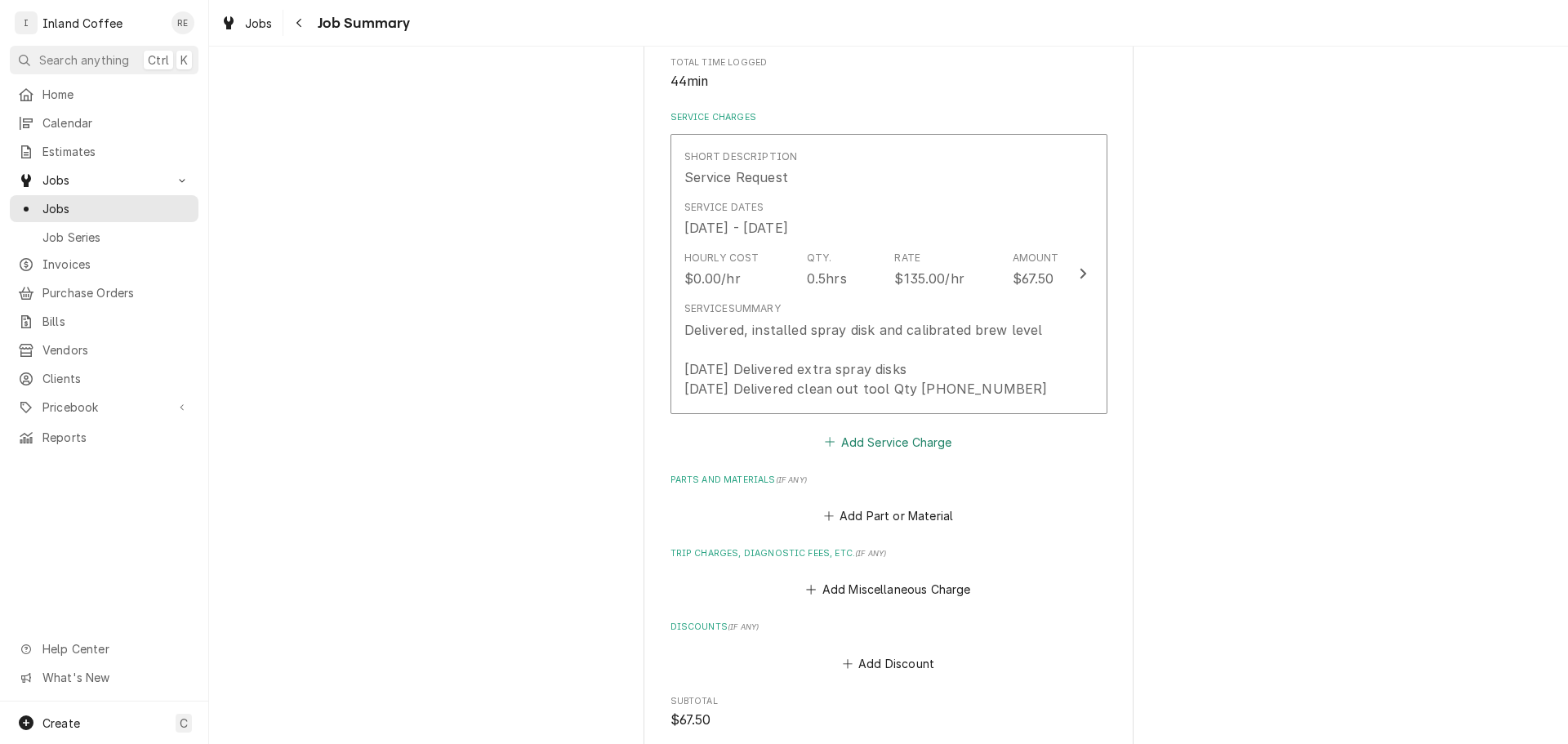
scroll to position [331, 0]
click at [932, 589] on button "Add Miscellaneous Charge" at bounding box center [888, 591] width 170 height 23
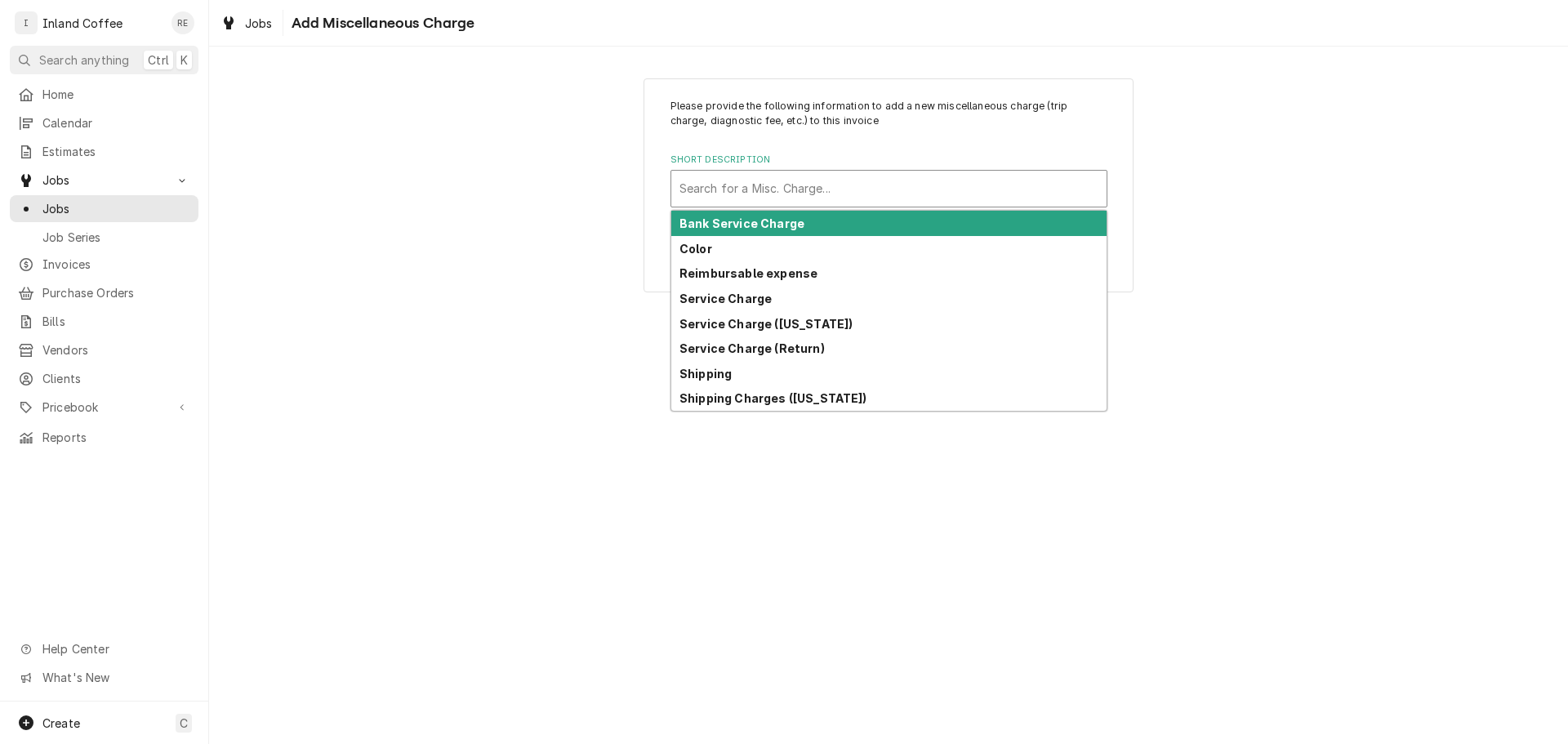
click at [806, 196] on div "Short Description" at bounding box center [889, 188] width 419 height 29
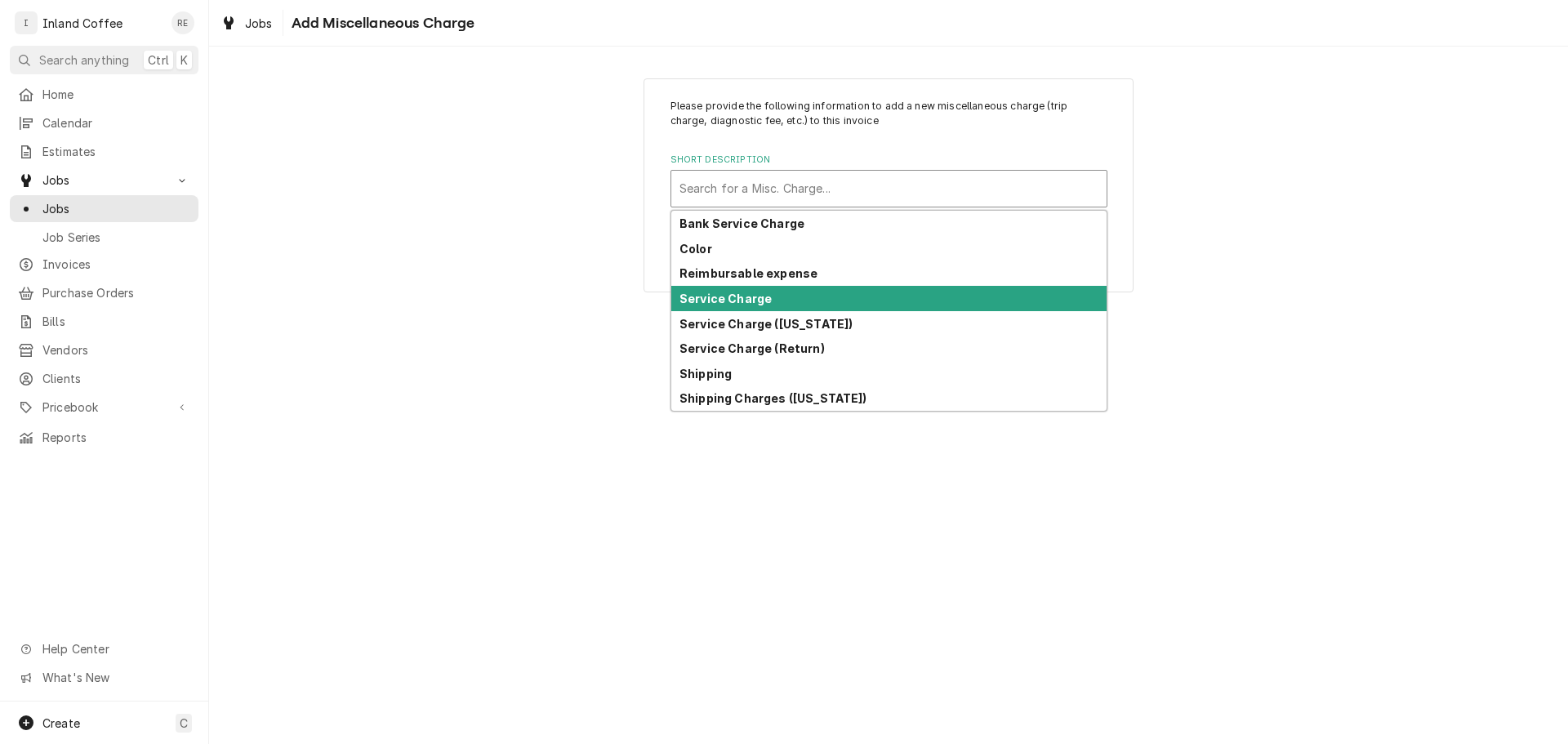
click at [795, 293] on div "Service Charge" at bounding box center [889, 298] width 435 height 25
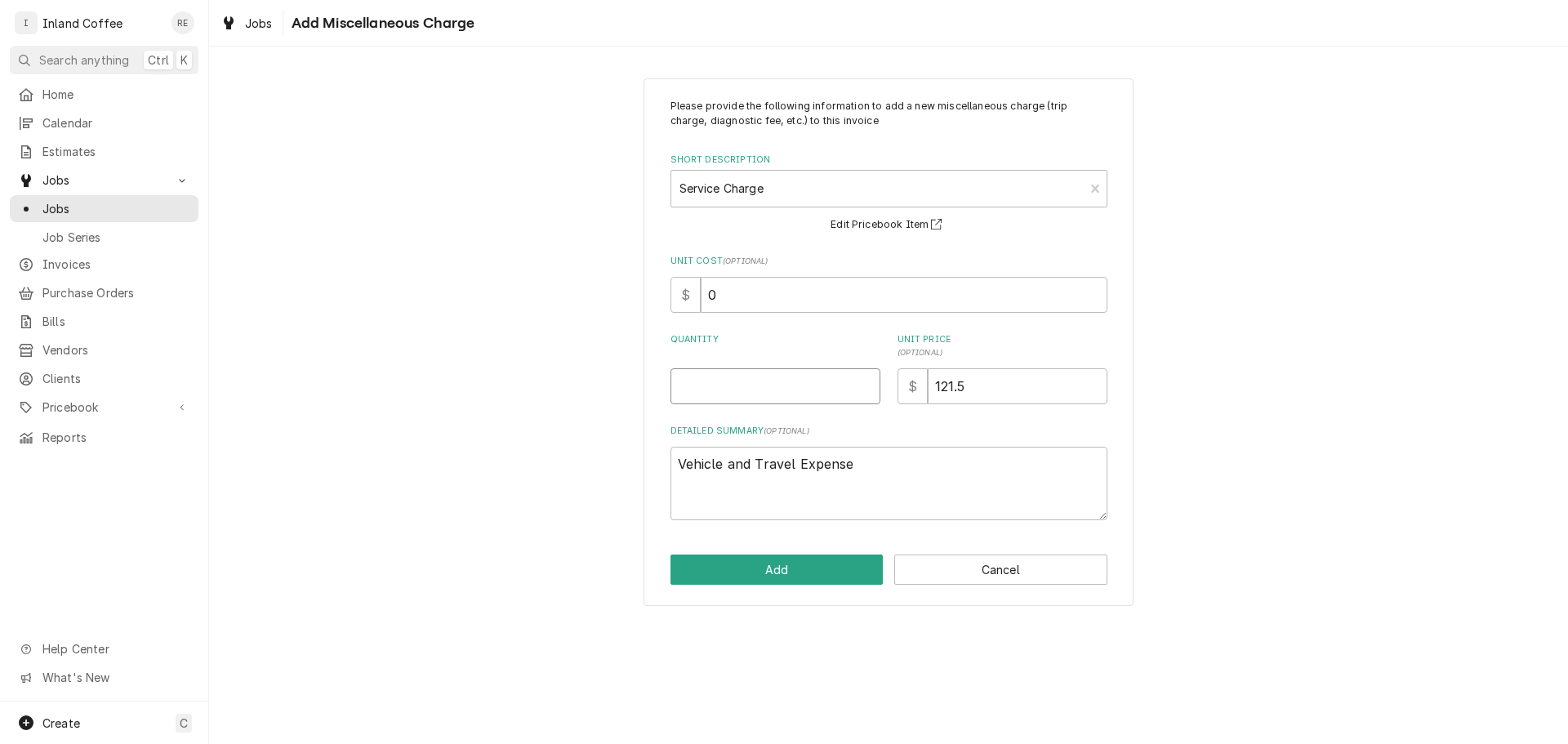
click at [791, 392] on input "Quantity" at bounding box center [775, 386] width 210 height 36
type textarea "x"
type input "1"
type textarea "x"
type input "13"
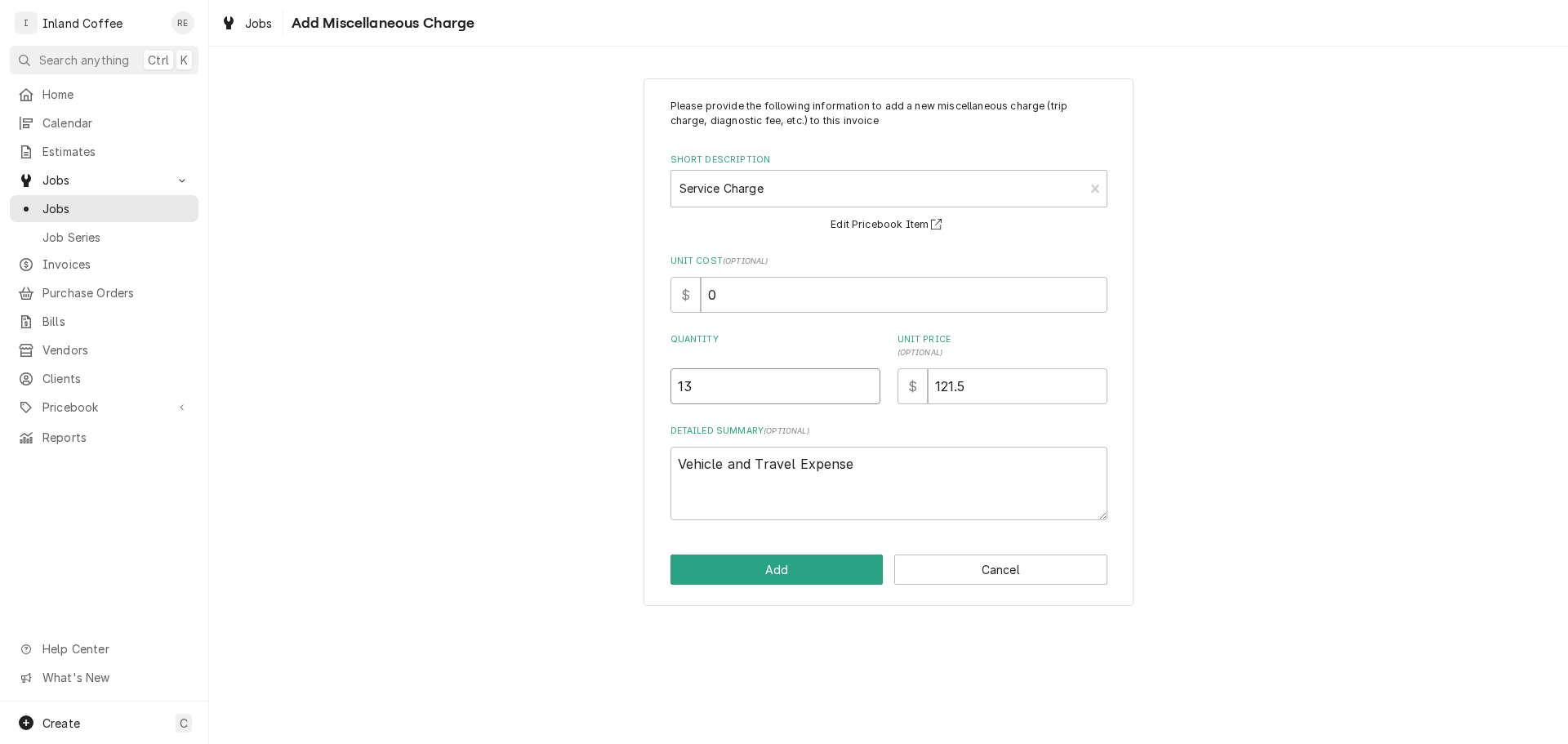
type textarea "x"
type input "1"
click at [968, 382] on input "121.5" at bounding box center [1018, 386] width 179 height 36
type textarea "x"
type input "121"
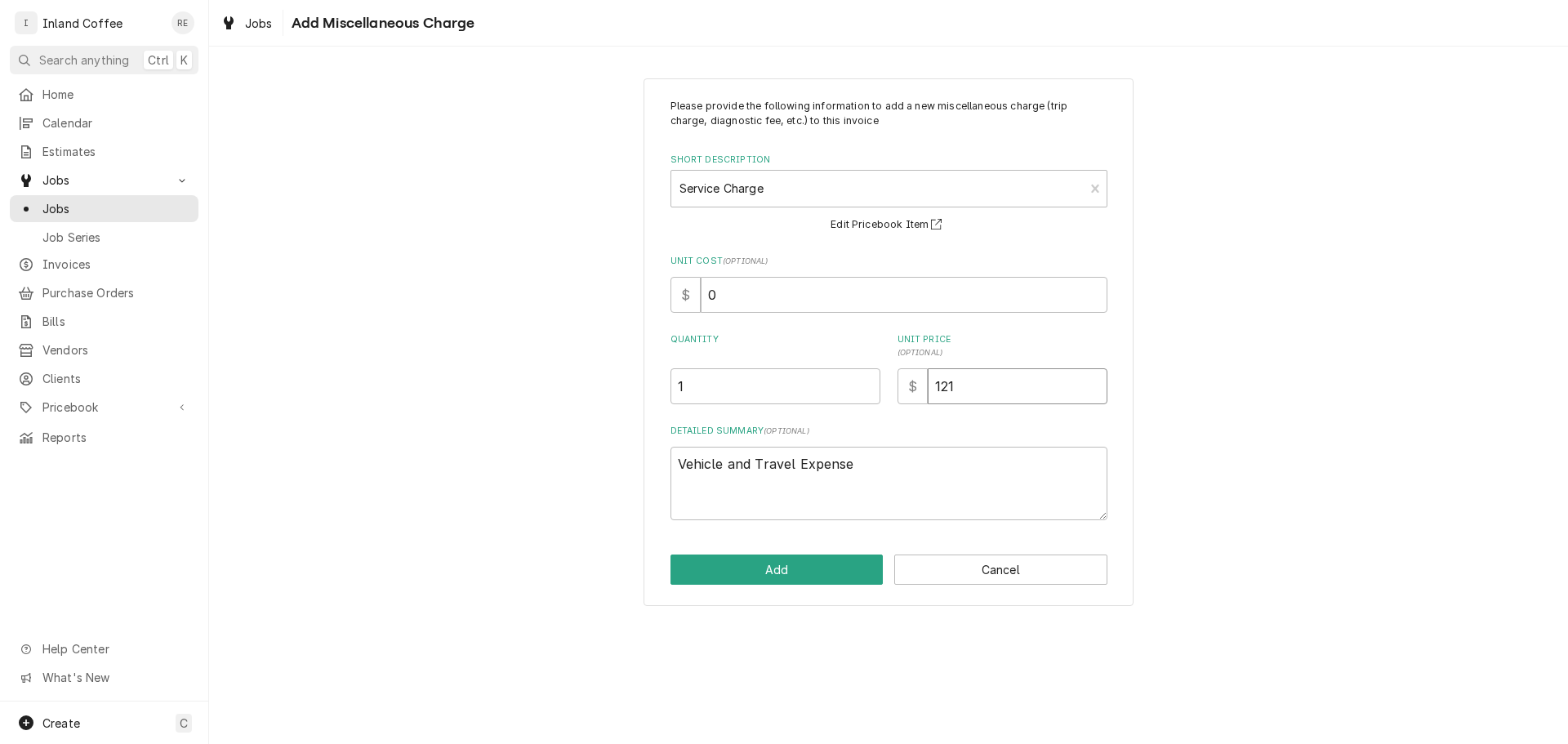
type textarea "x"
type input "12"
type textarea "x"
type input "1"
type textarea "x"
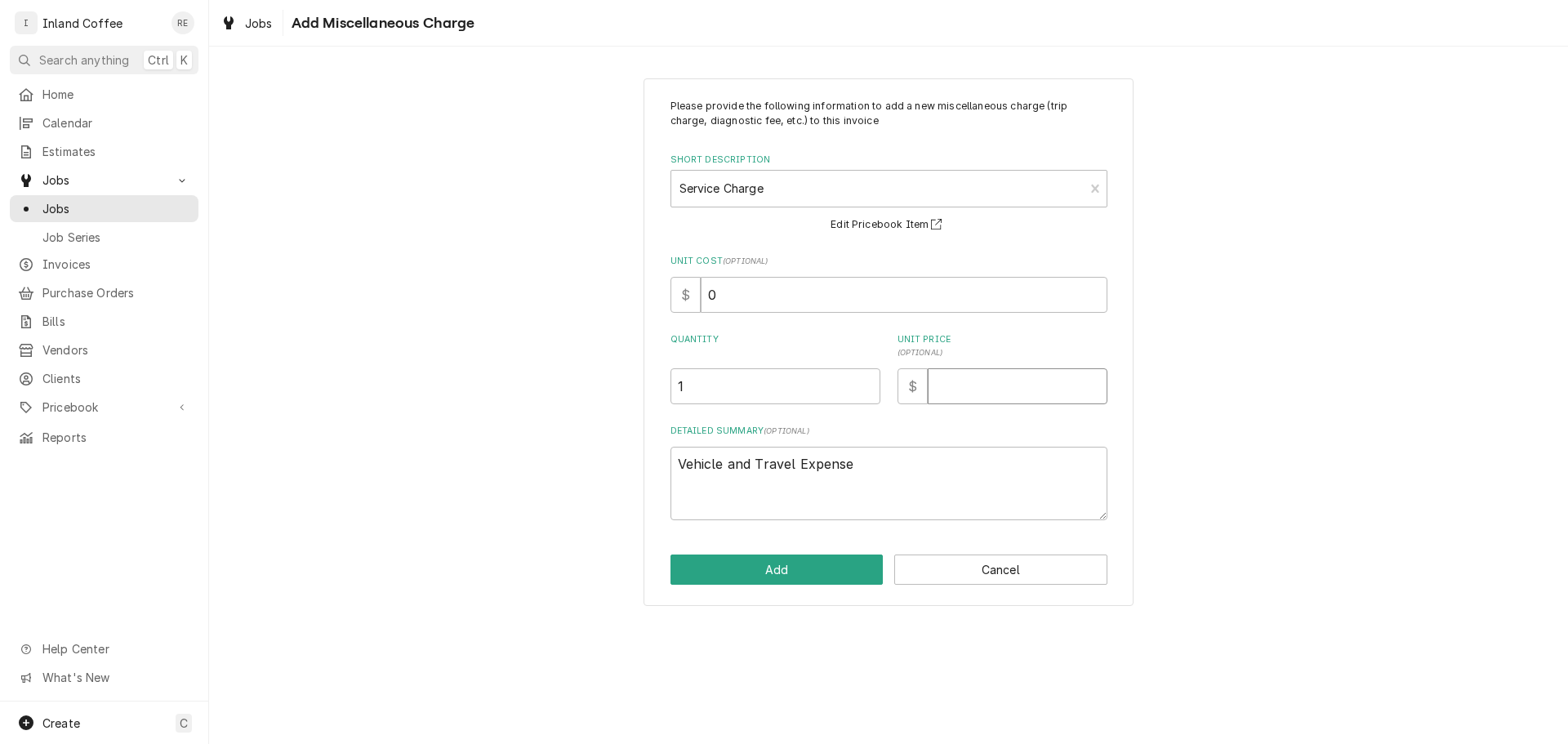
type textarea "x"
type input "1"
type textarea "x"
type input "13"
type textarea "x"
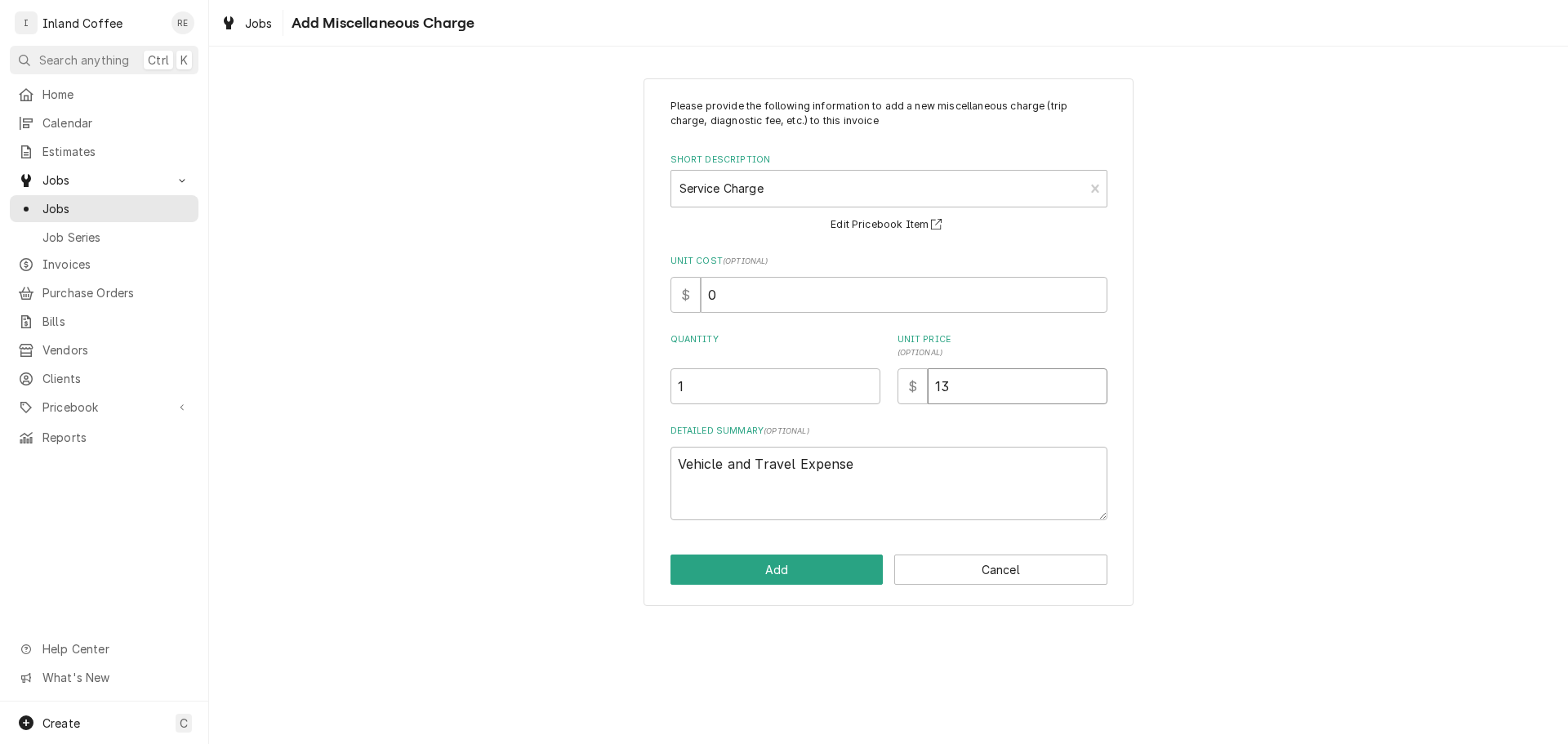
type input "135"
type textarea "x"
type input "135.0"
type textarea "x"
type input "135.00"
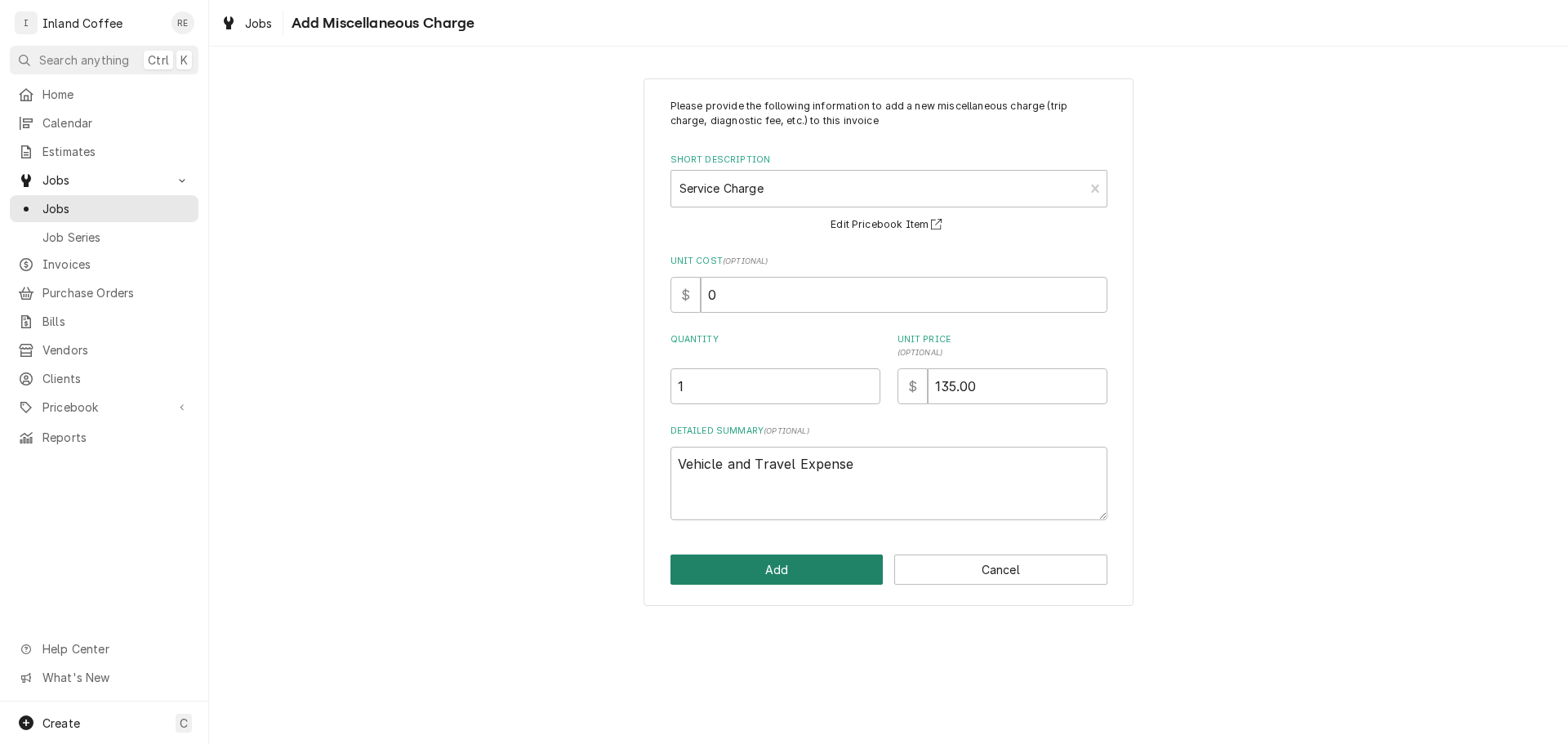
click at [844, 567] on button "Add" at bounding box center [777, 569] width 214 height 30
type textarea "x"
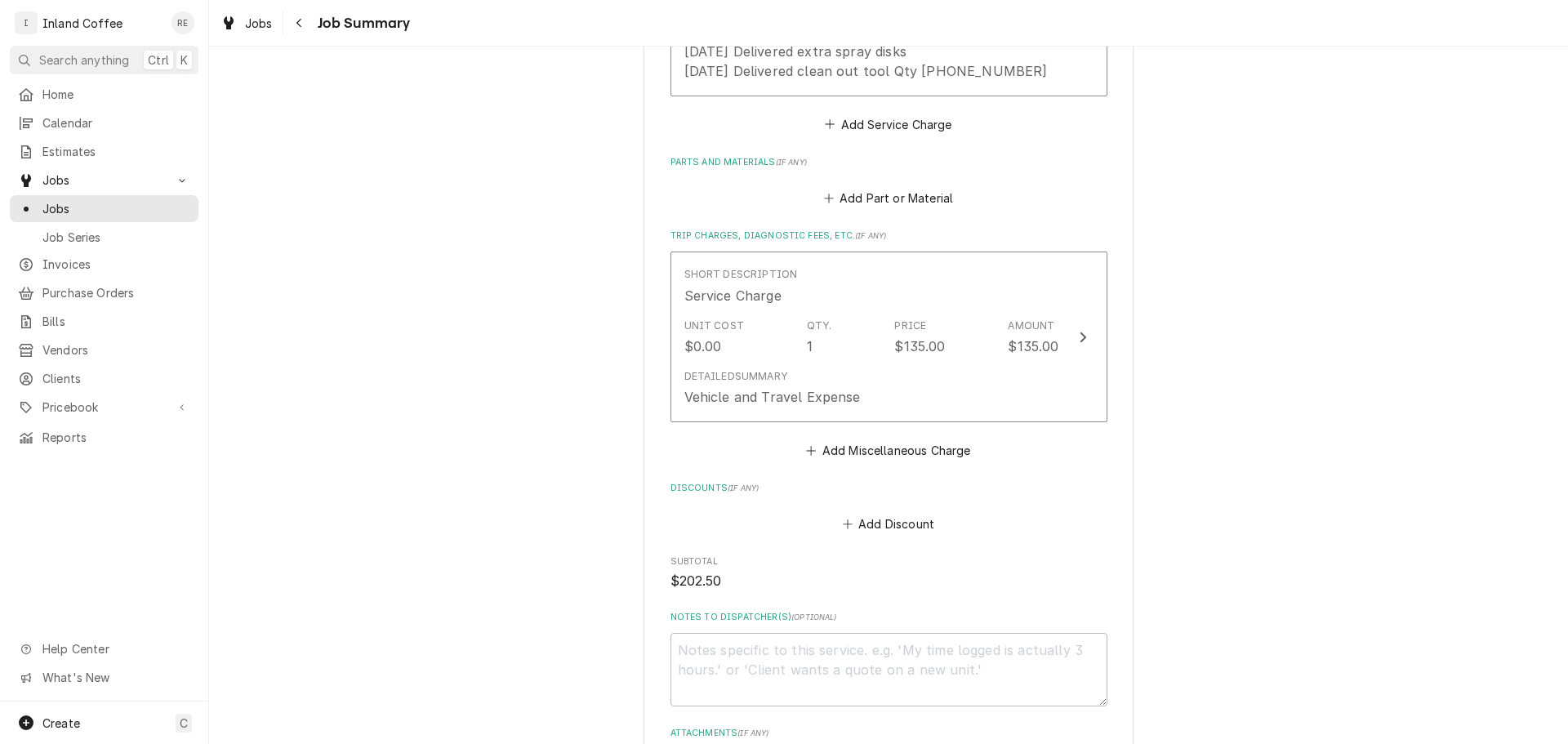
scroll to position [652, 0]
click at [925, 195] on button "Add Part or Material" at bounding box center [888, 198] width 134 height 23
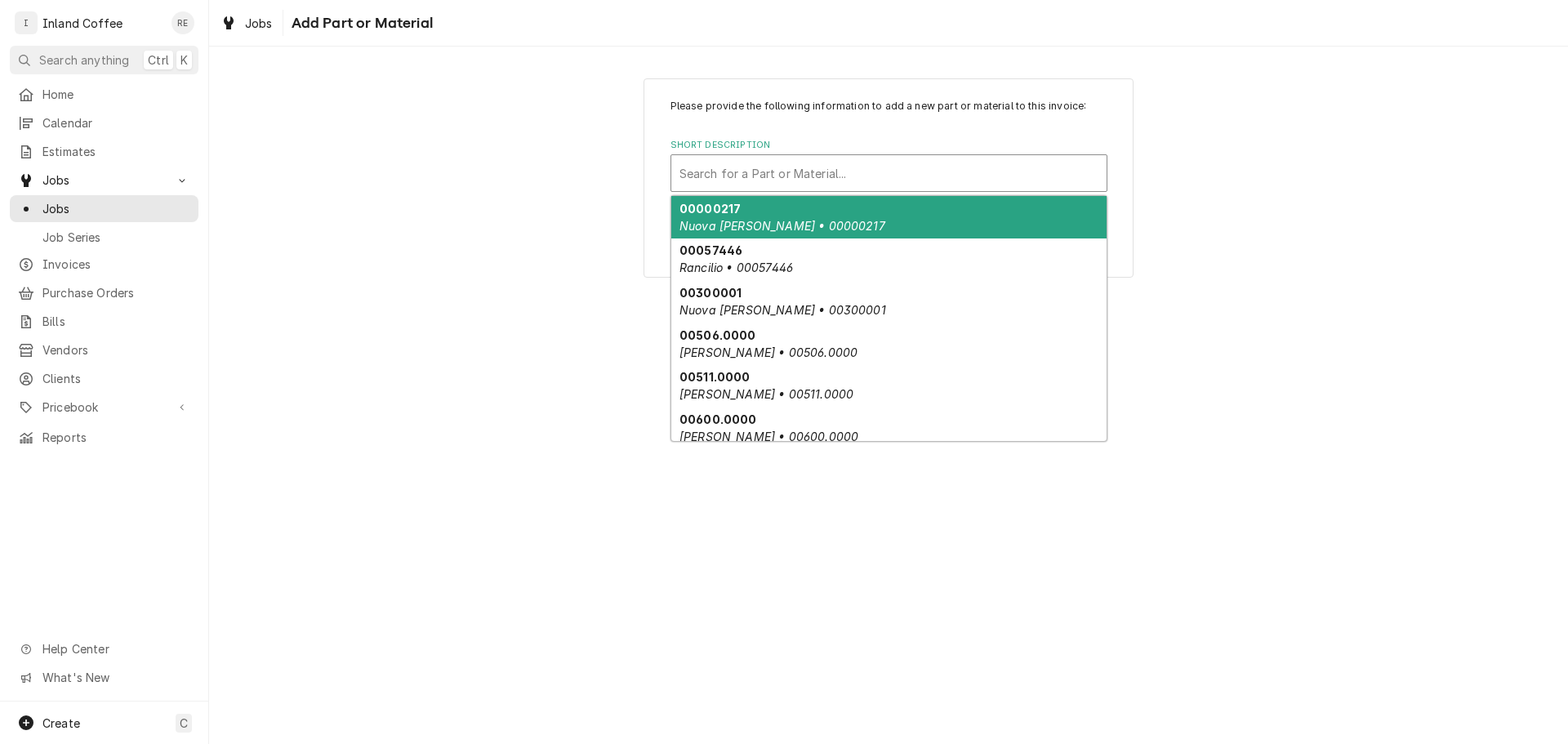
click at [900, 170] on div "Short Description" at bounding box center [889, 172] width 419 height 29
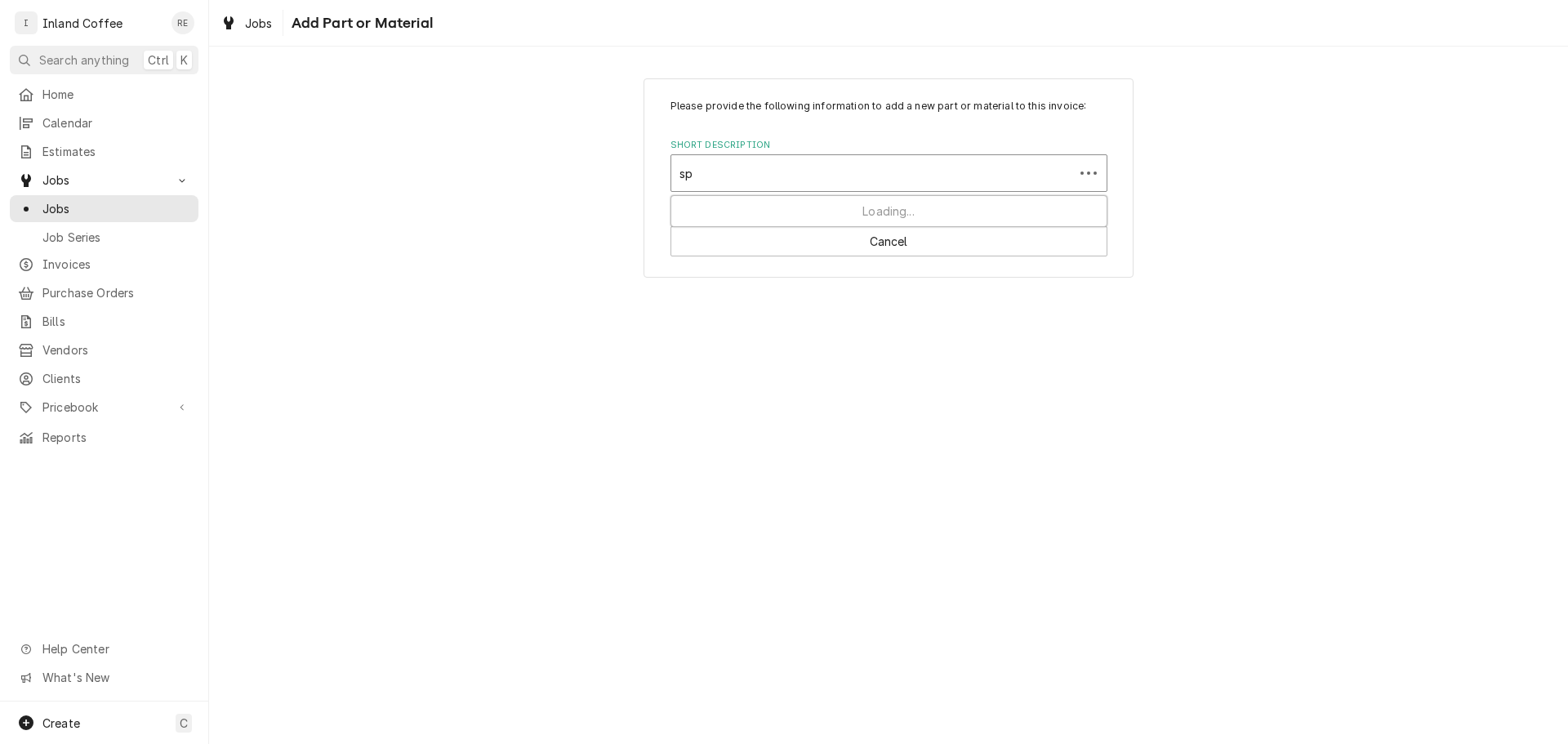
type input "s"
type input "45"
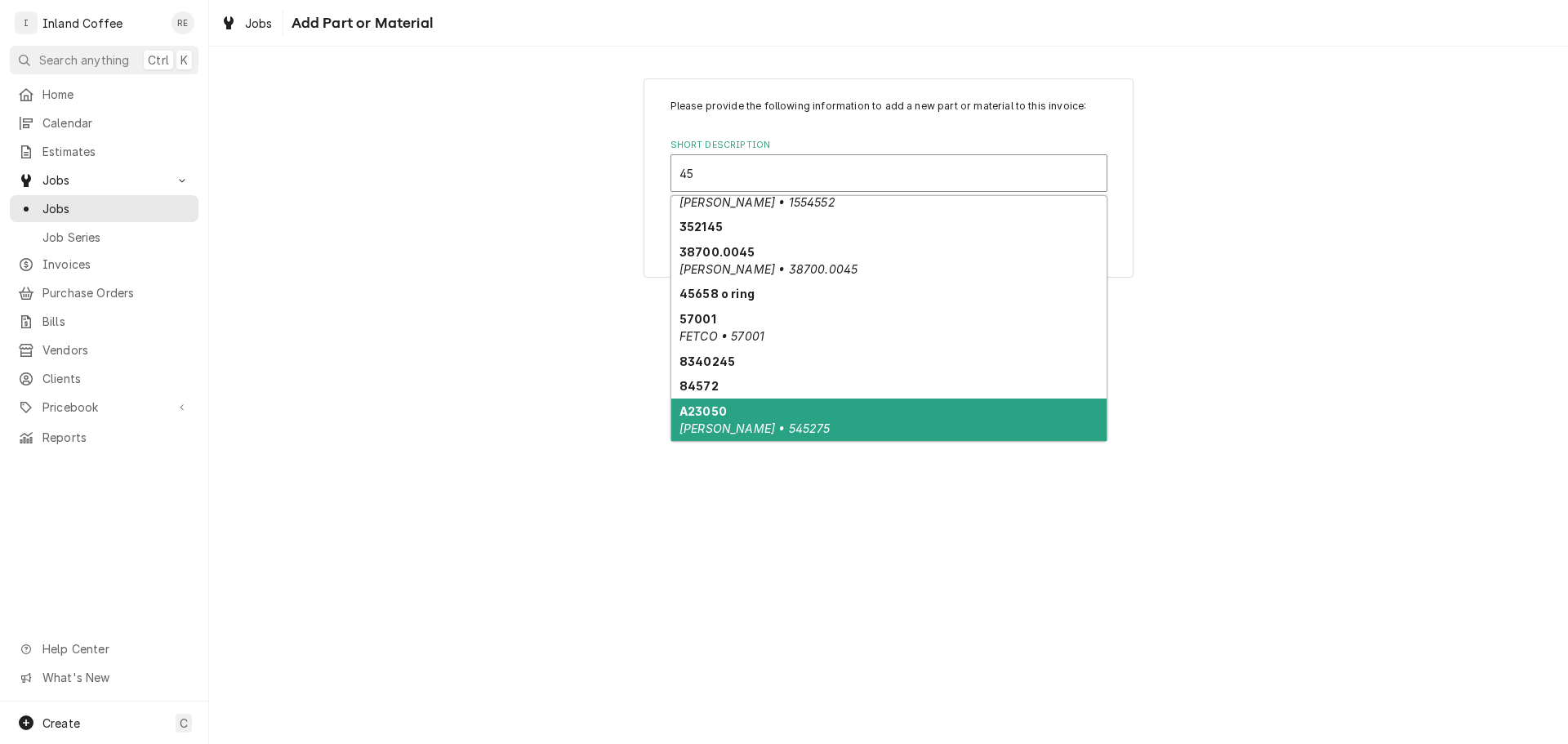
scroll to position [452, 0]
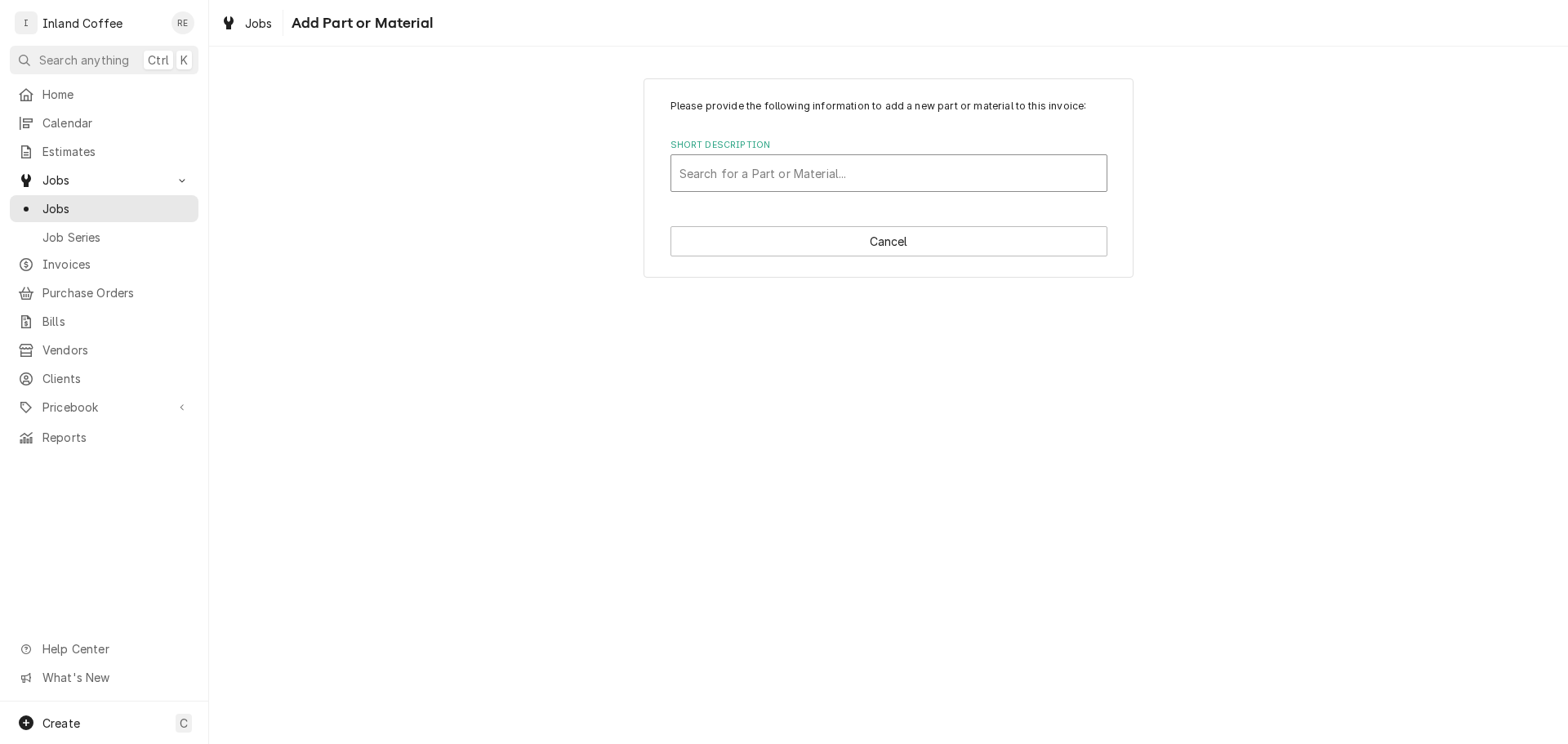
click at [753, 166] on div "Short Description" at bounding box center [889, 172] width 419 height 29
type input "B"
type input "38227"
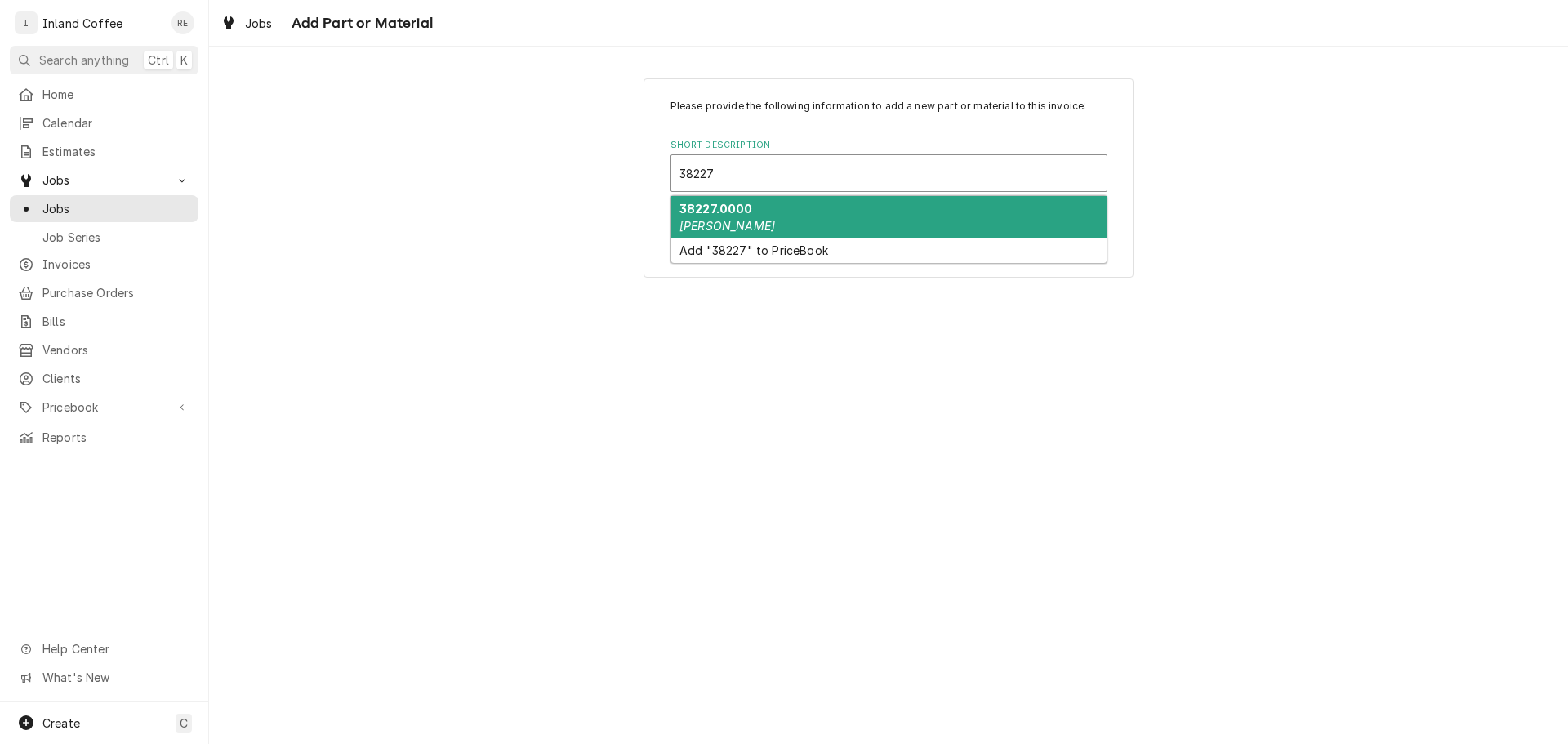
click at [759, 209] on div "38227.0000 bunn" at bounding box center [889, 217] width 435 height 42
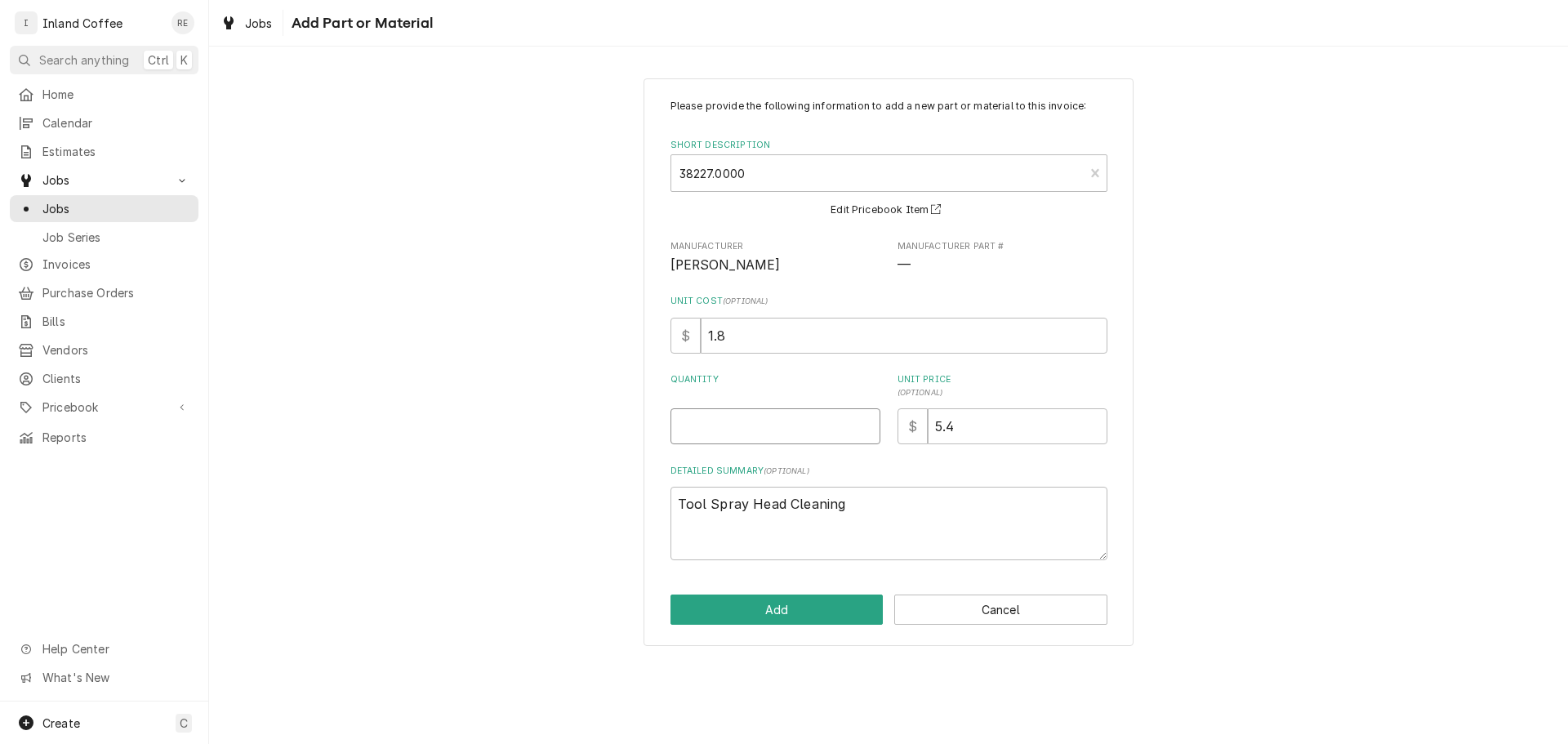
click at [736, 427] on input "Quantity" at bounding box center [775, 426] width 210 height 36
type textarea "x"
type input "4"
click at [824, 613] on button "Add" at bounding box center [777, 609] width 214 height 30
type textarea "x"
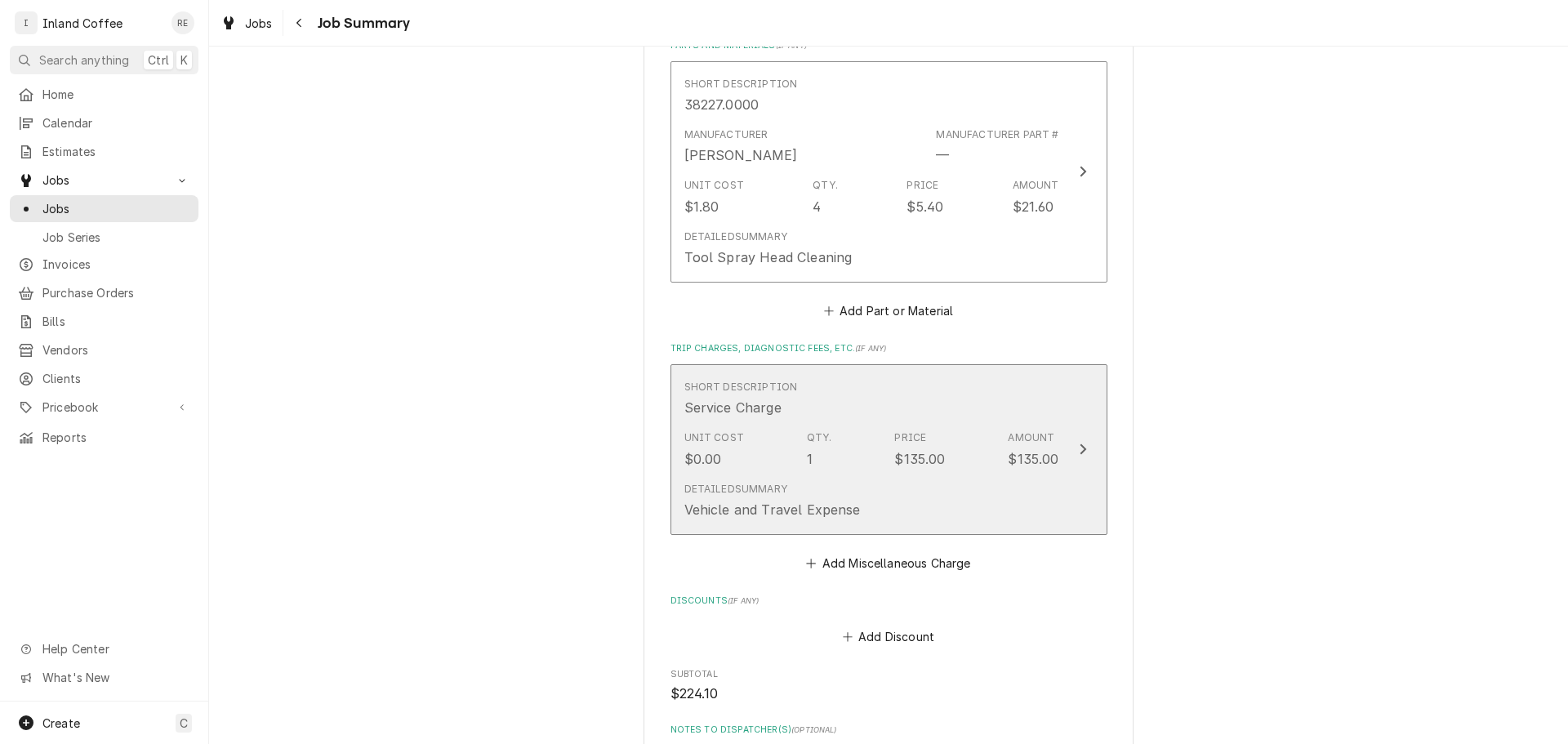
scroll to position [768, 0]
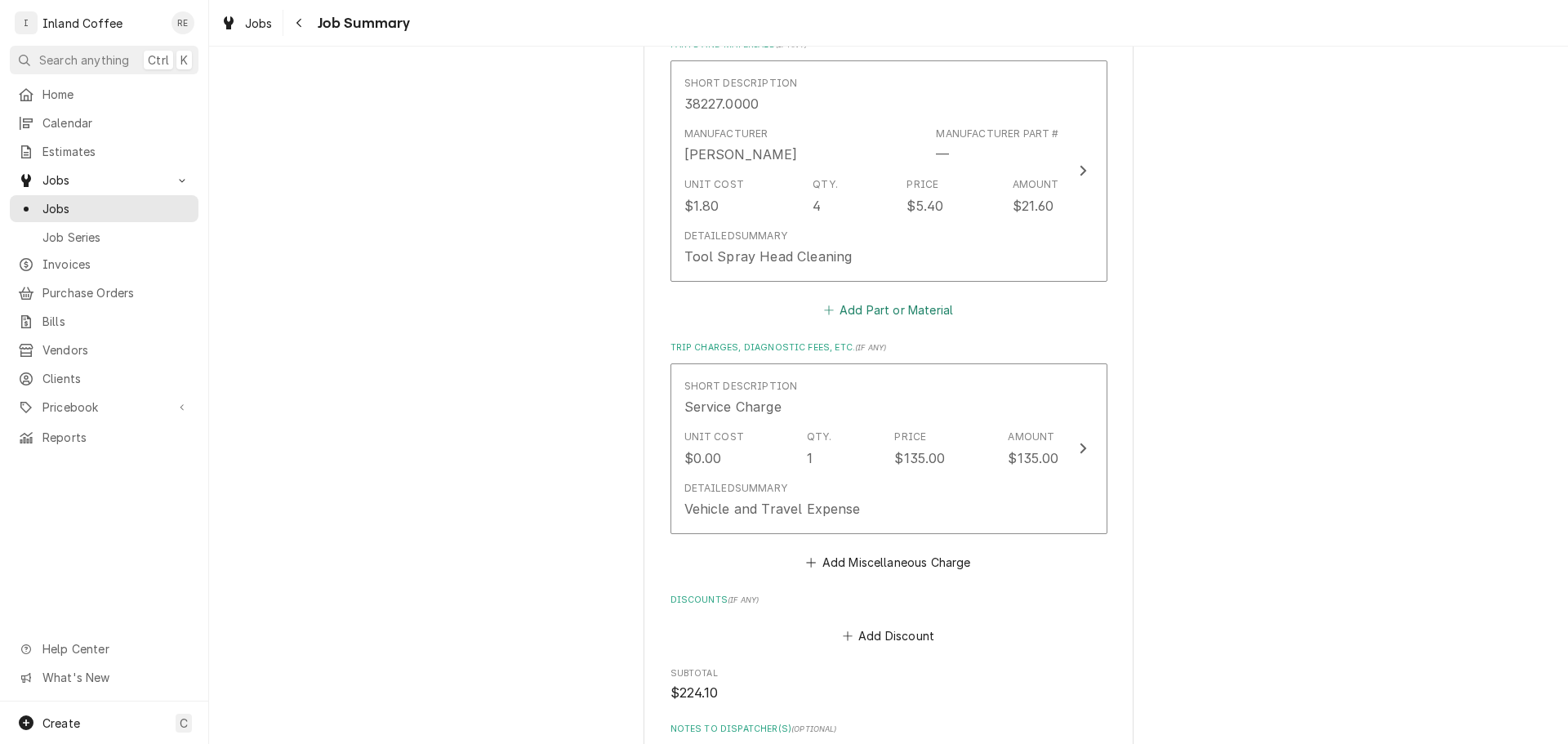
click at [897, 309] on button "Add Part or Material" at bounding box center [888, 309] width 134 height 23
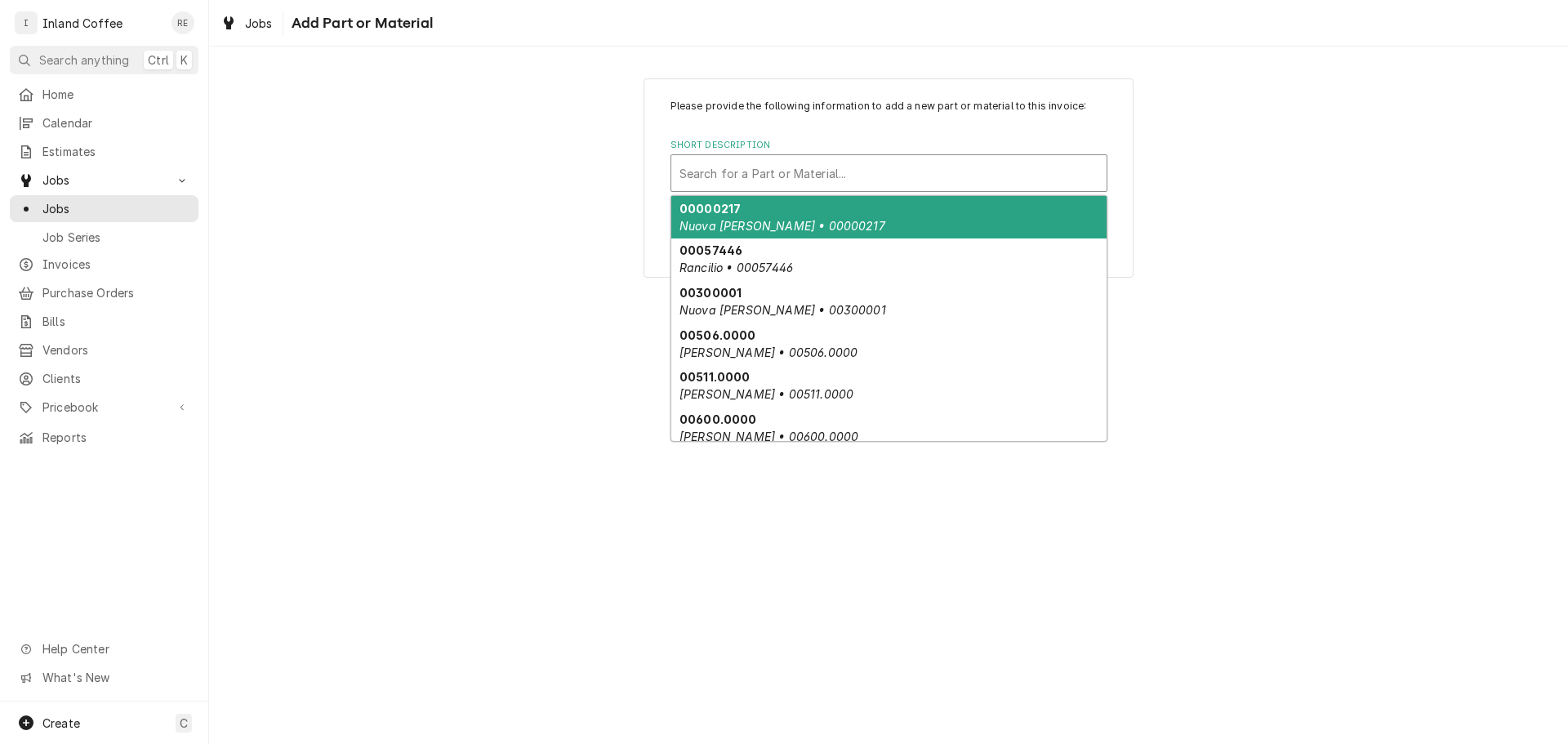
click at [802, 161] on div "Short Description" at bounding box center [889, 172] width 419 height 29
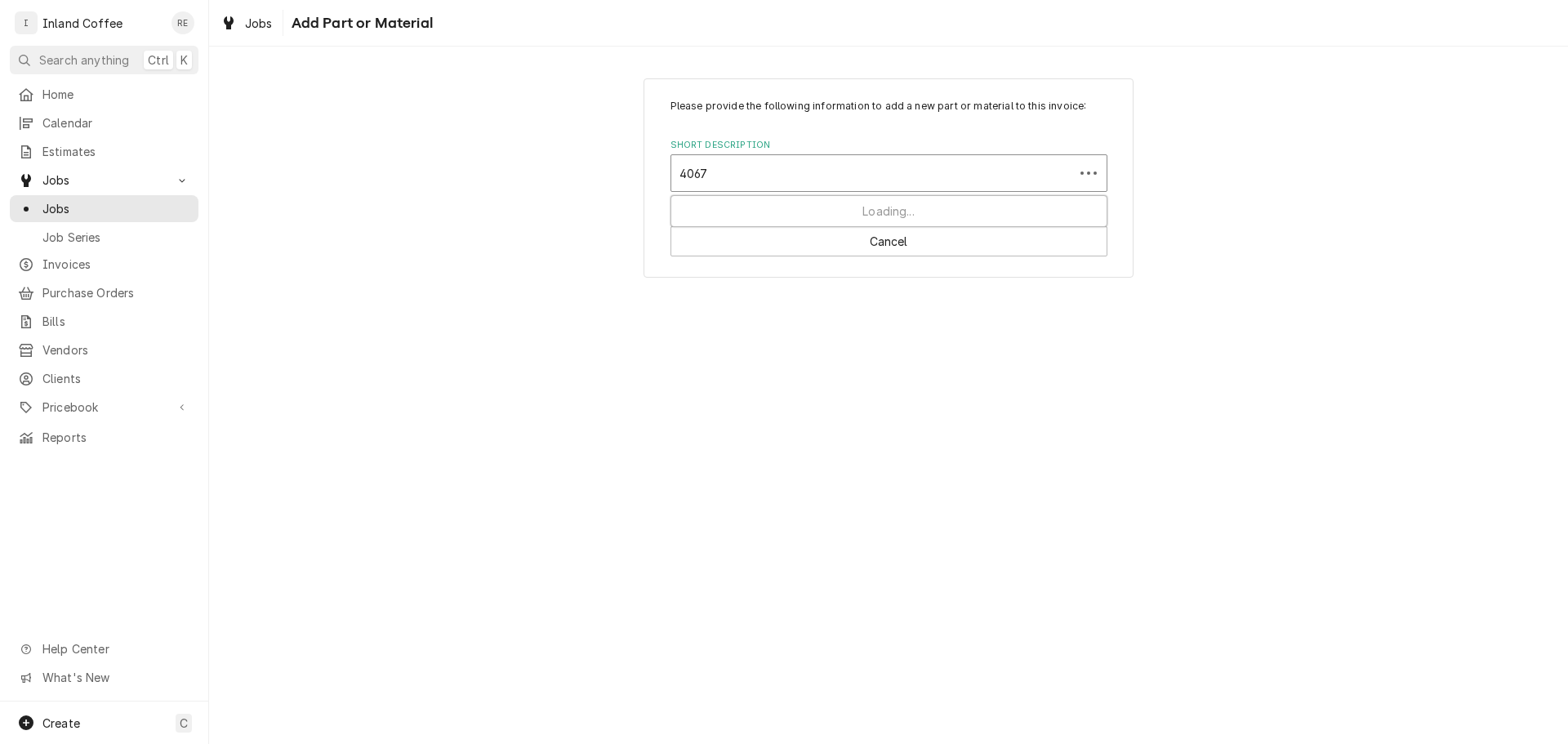
type input "40670"
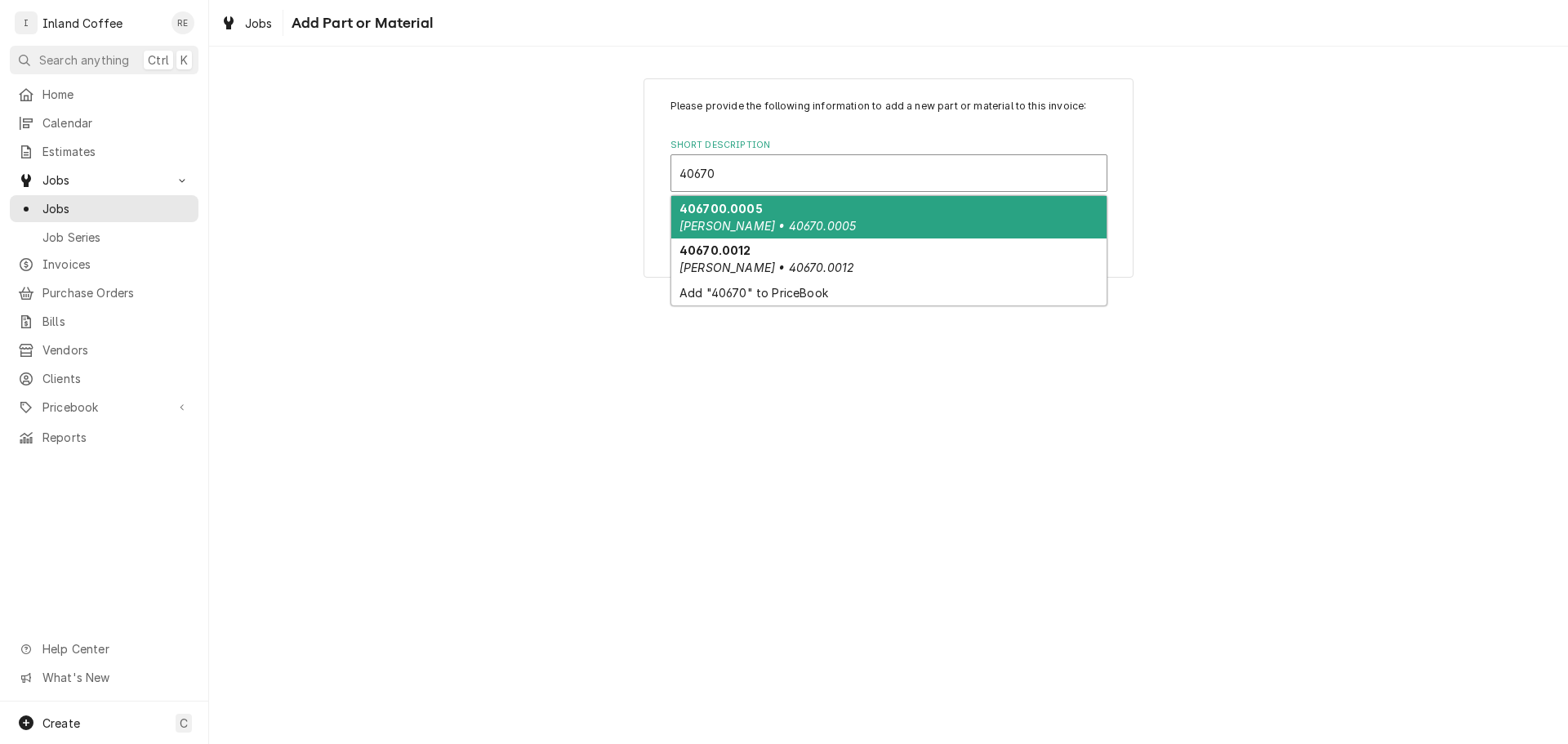
click at [786, 220] on em "Bunn • 40670.0005" at bounding box center [767, 226] width 177 height 14
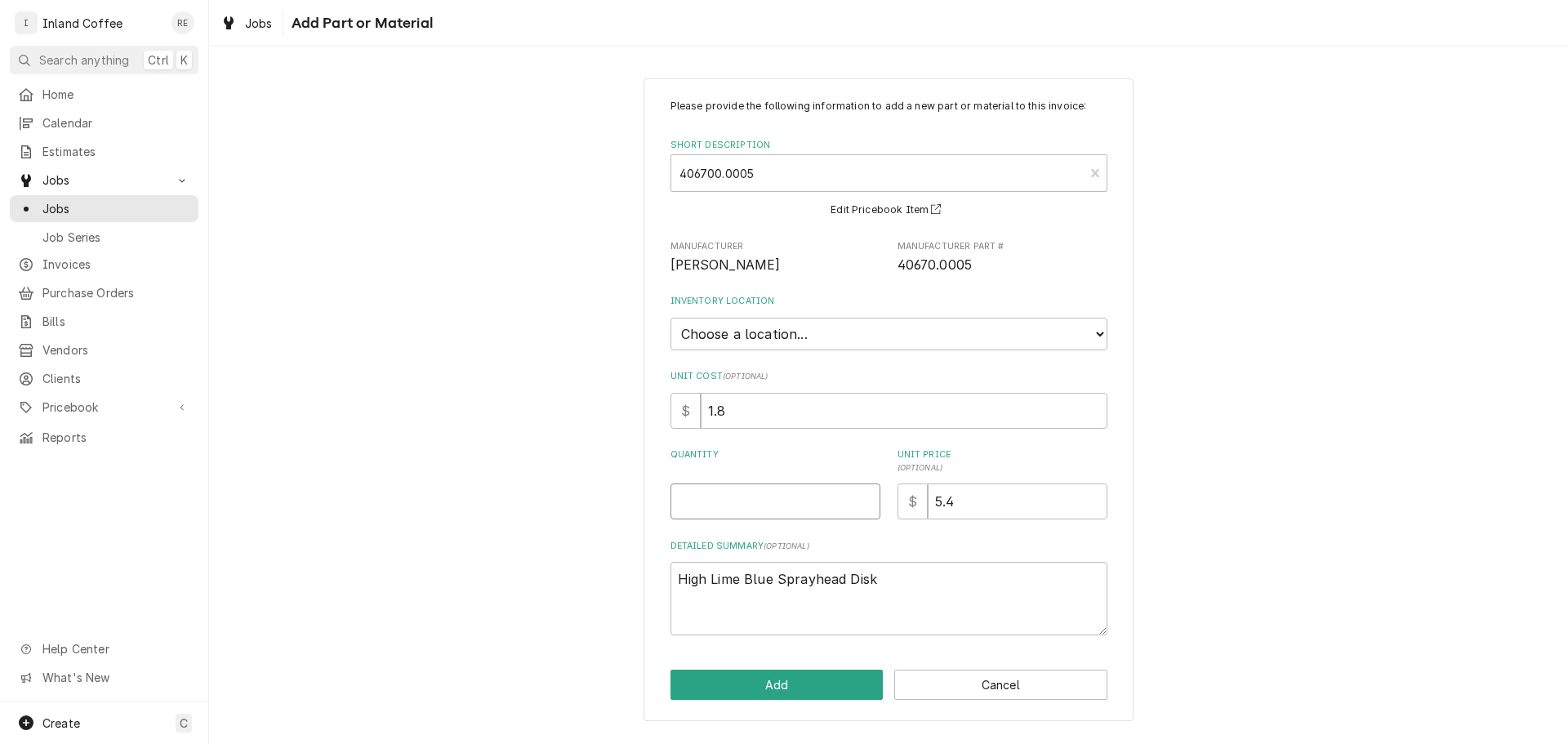
click at [753, 495] on input "Quantity" at bounding box center [775, 501] width 210 height 36
type textarea "x"
type input "8"
click at [1091, 329] on select "Choose a location... Shop" at bounding box center [889, 333] width 437 height 33
select select "373"
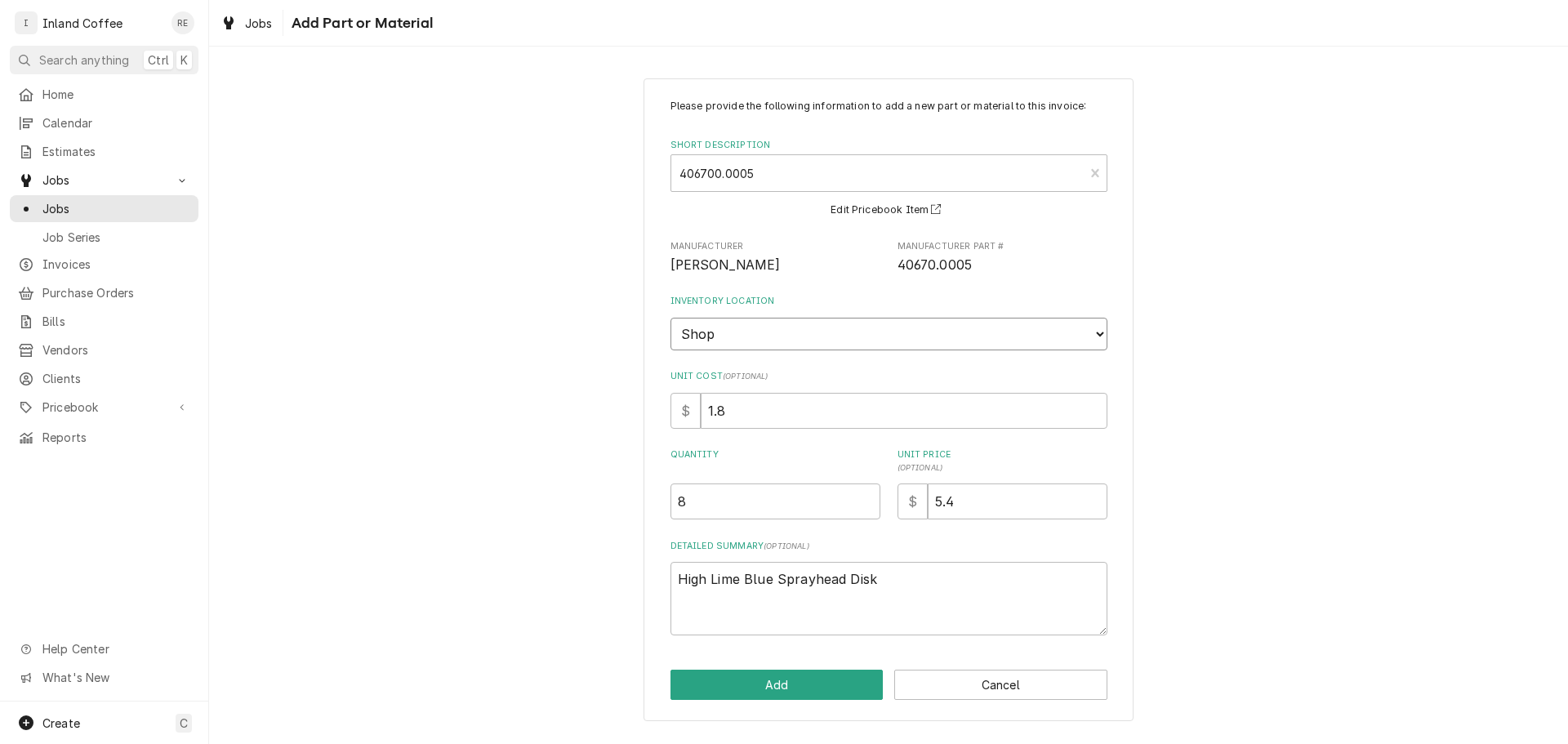
click at [671, 317] on select "Choose a location... Shop" at bounding box center [889, 333] width 437 height 33
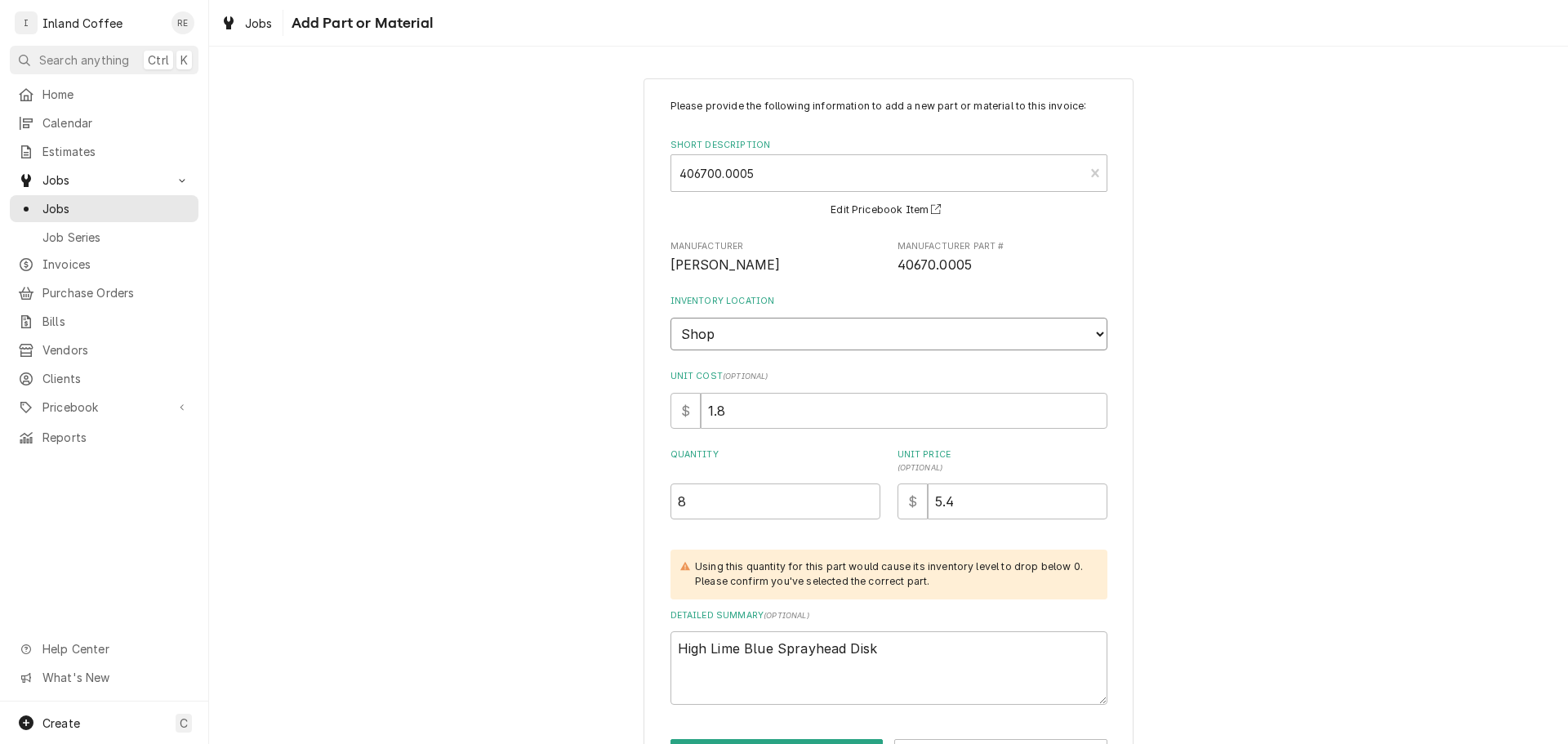
scroll to position [61, 0]
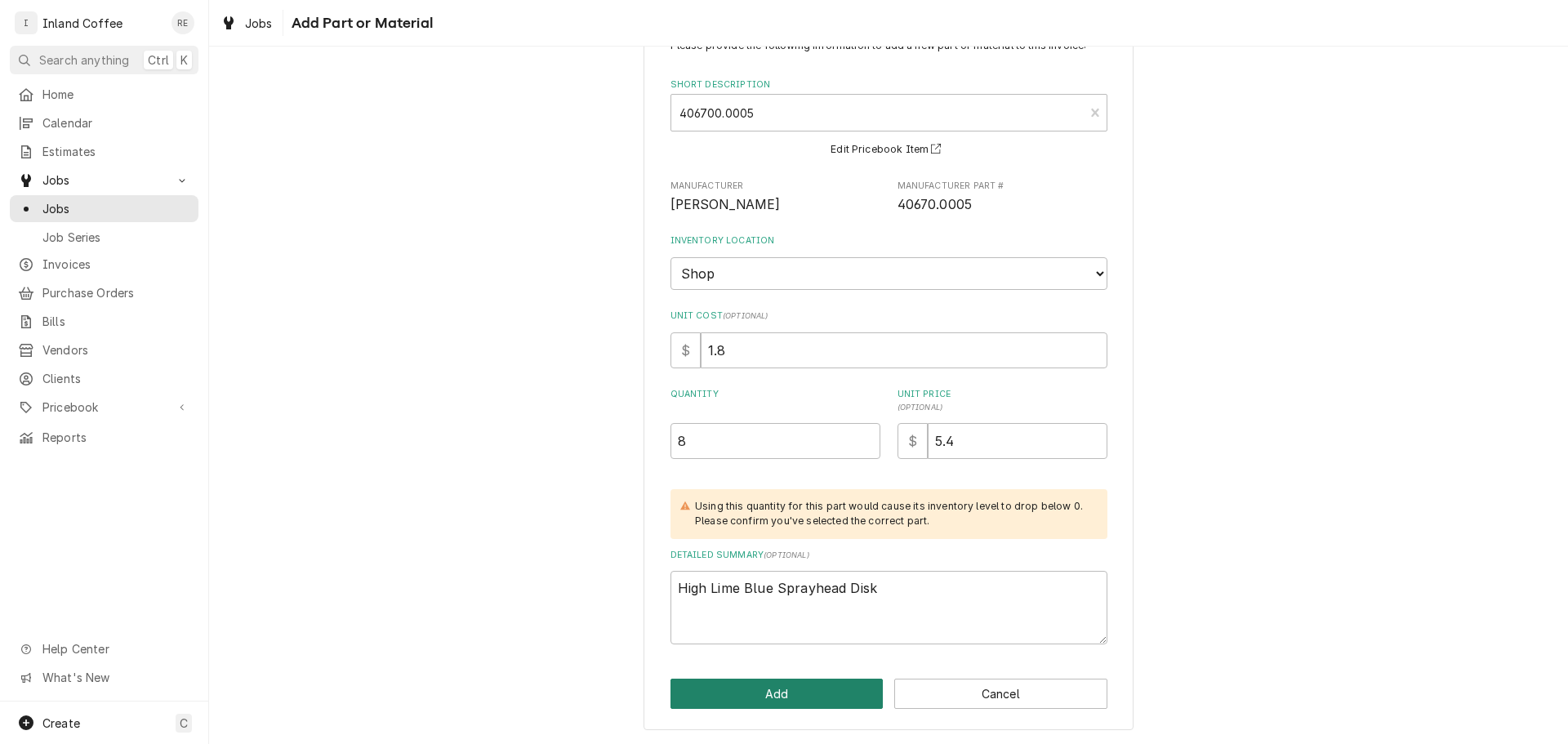
click at [845, 697] on button "Add" at bounding box center [777, 693] width 214 height 30
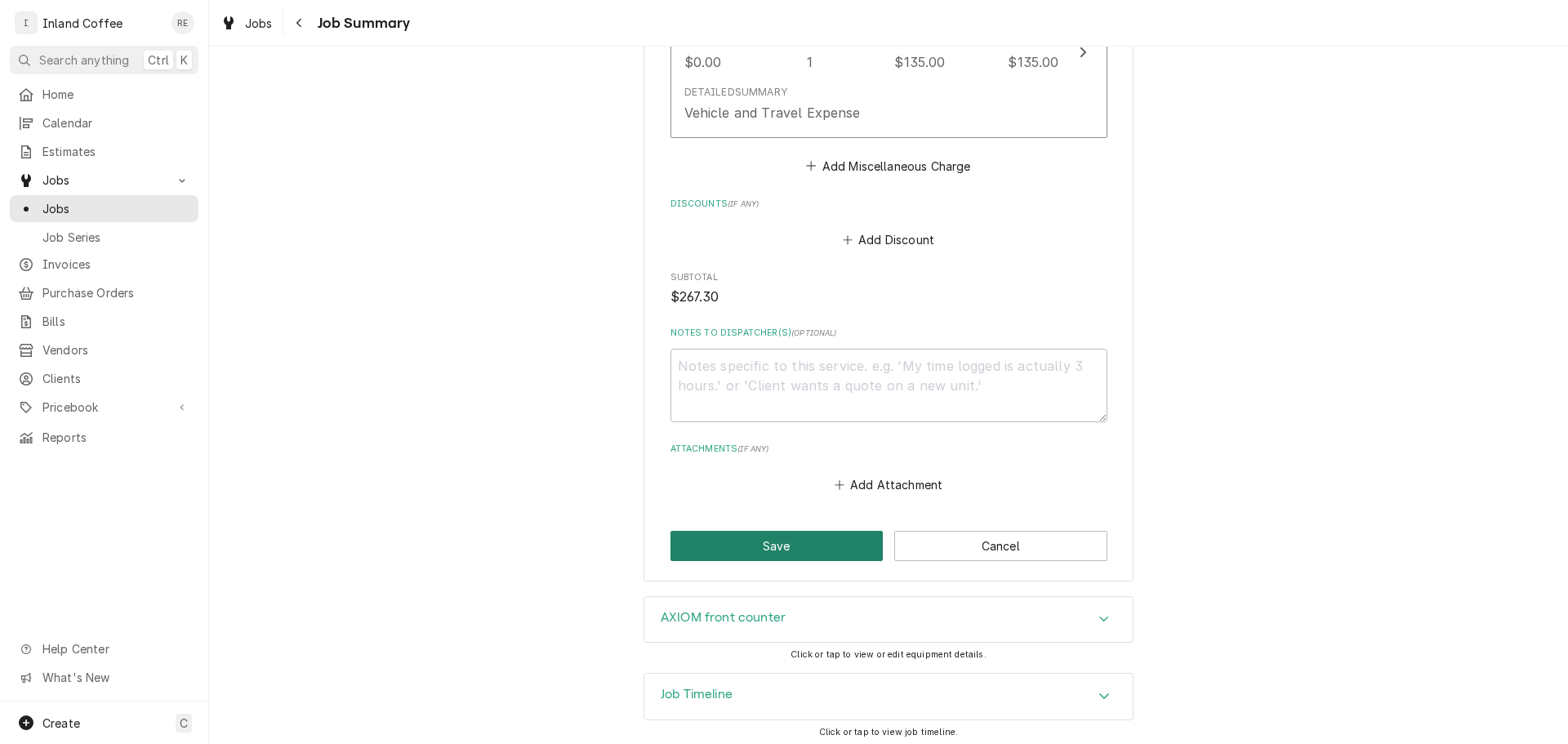
scroll to position [1449, 0]
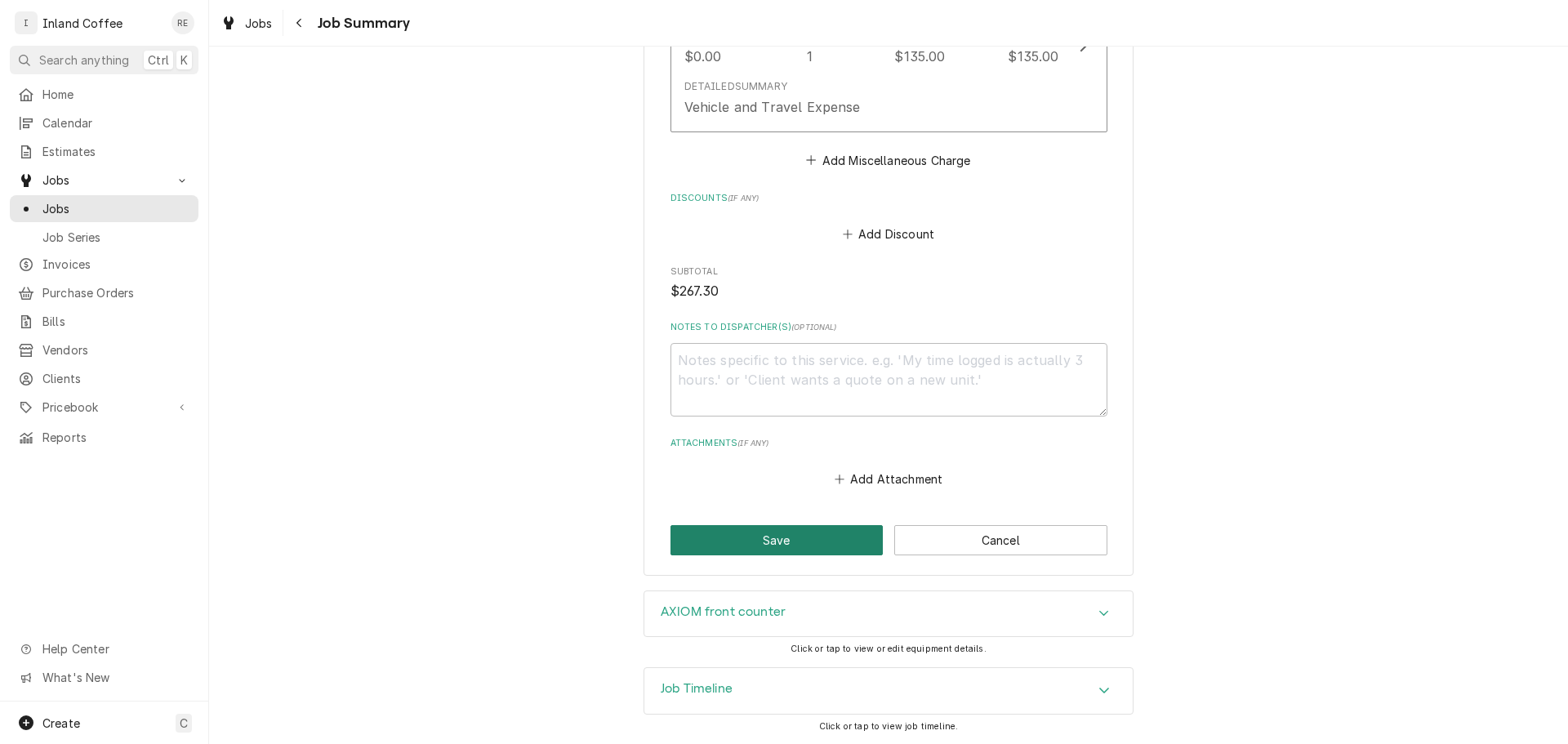
click at [790, 540] on button "Save" at bounding box center [777, 540] width 214 height 30
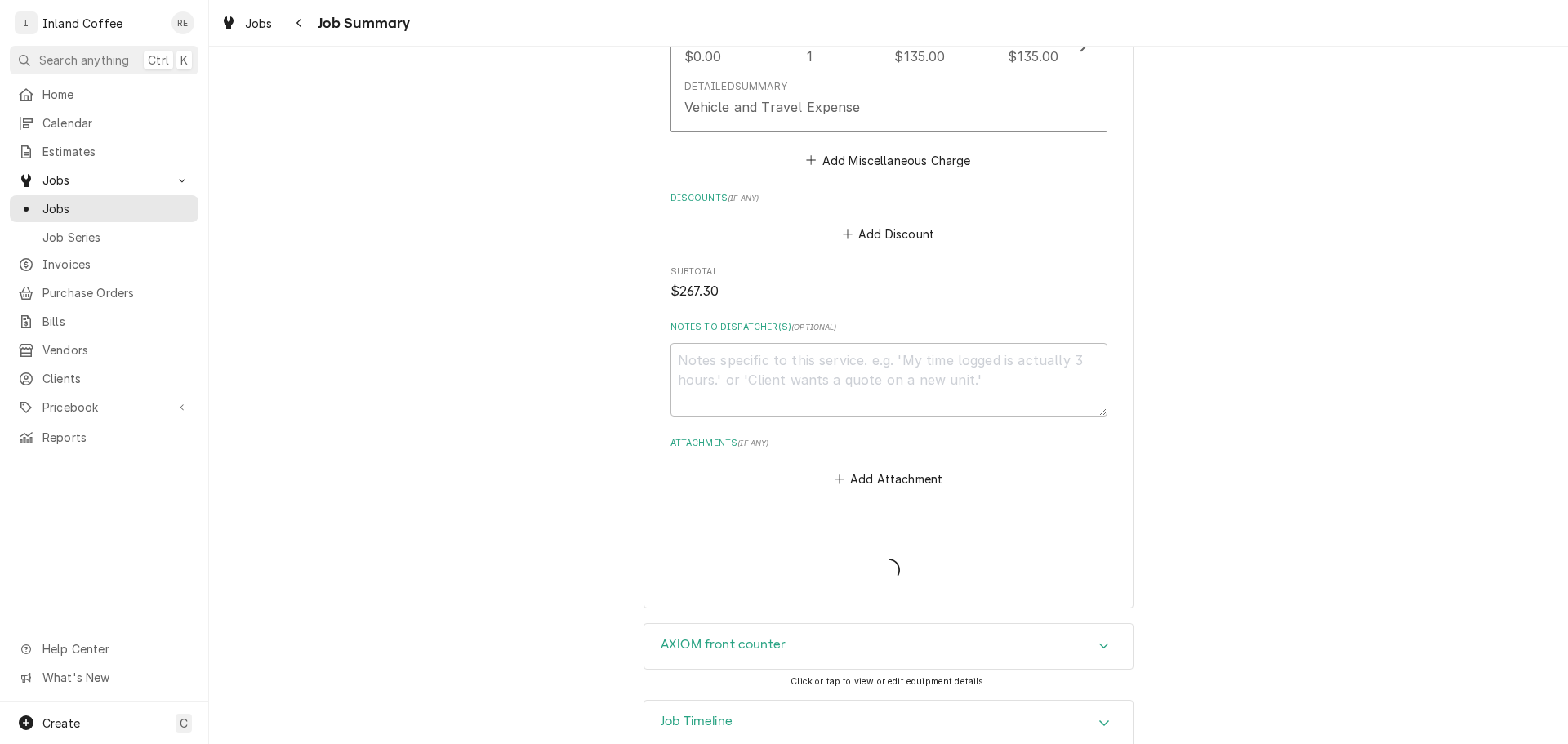
type textarea "x"
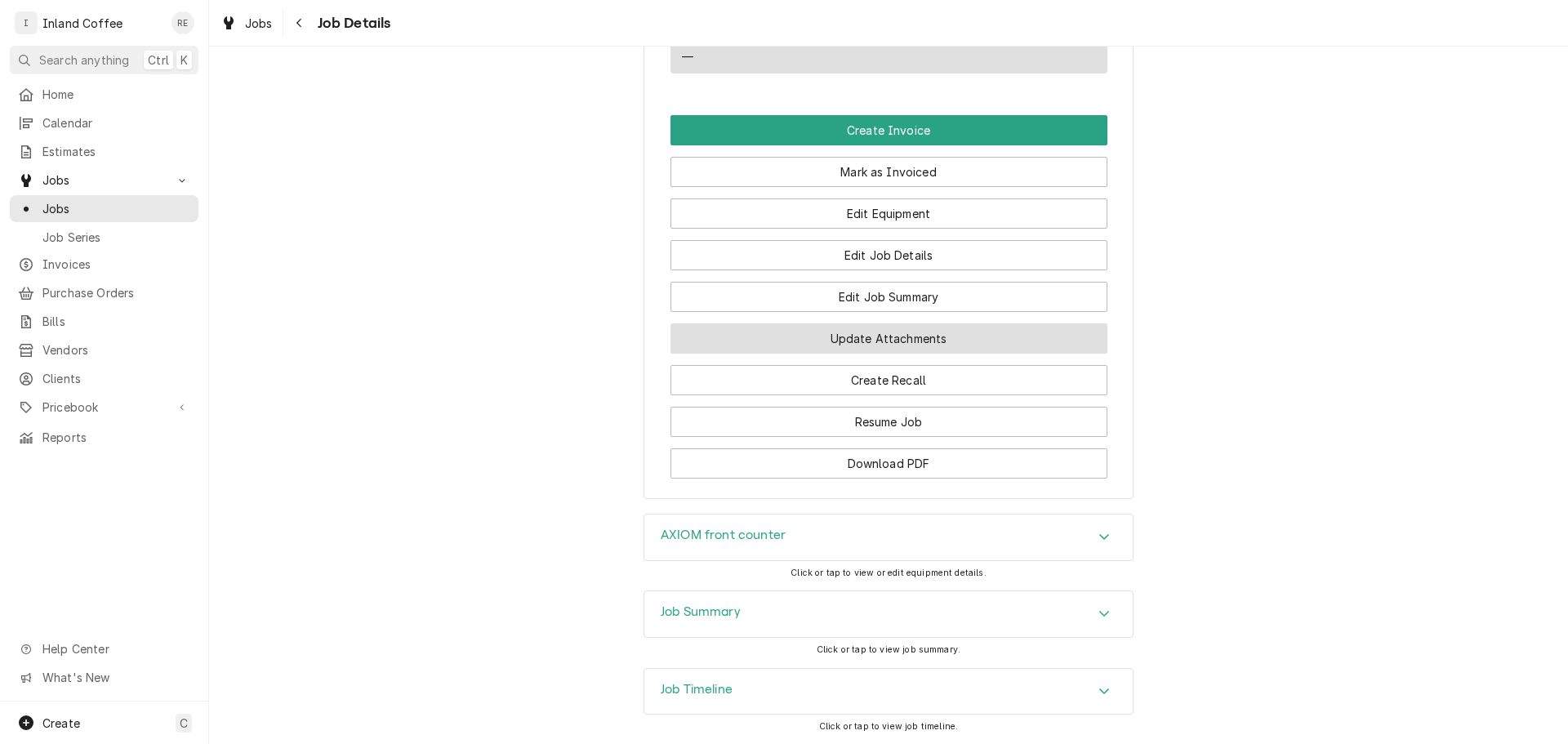
scroll to position [1289, 0]
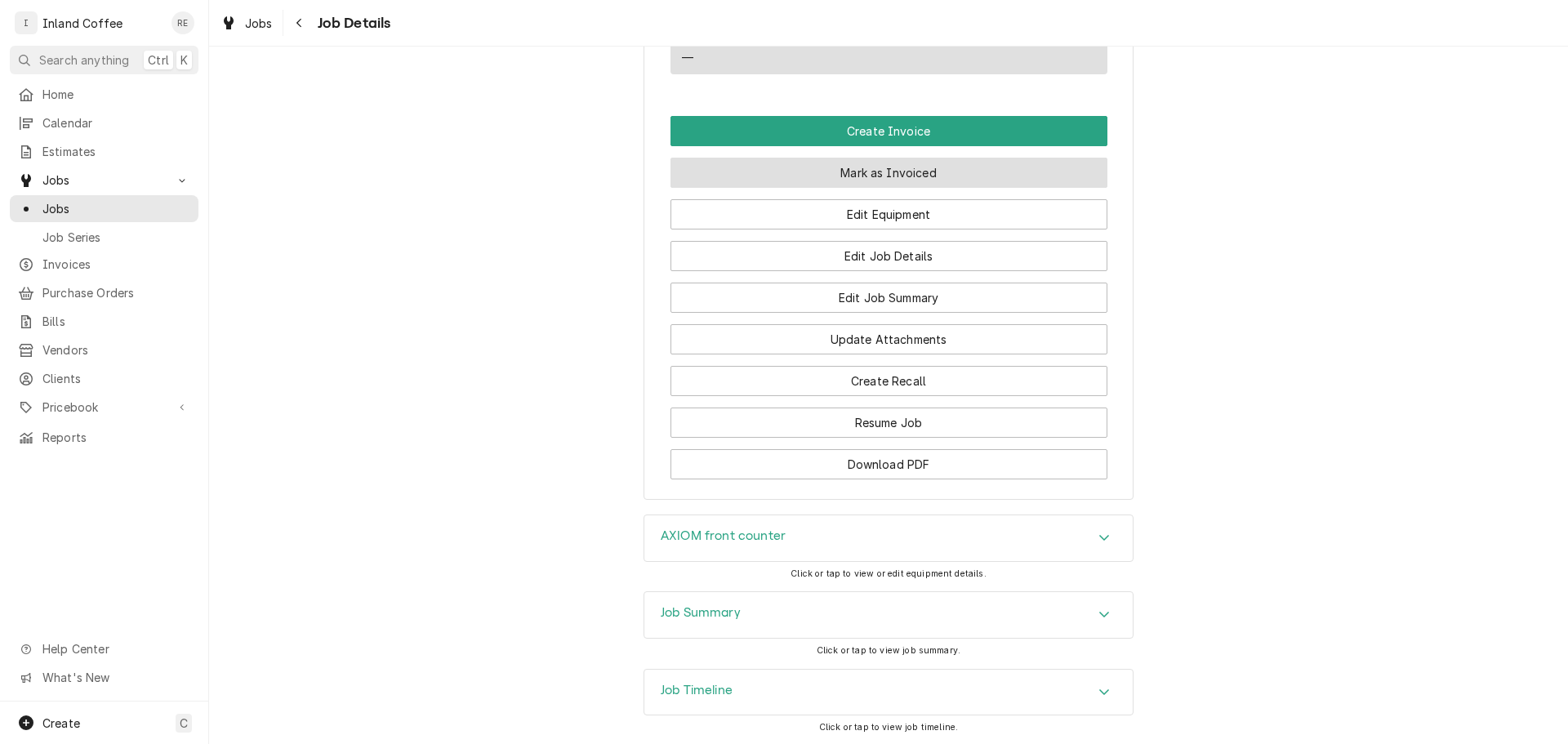
click at [925, 173] on button "Mark as Invoiced" at bounding box center [889, 172] width 437 height 30
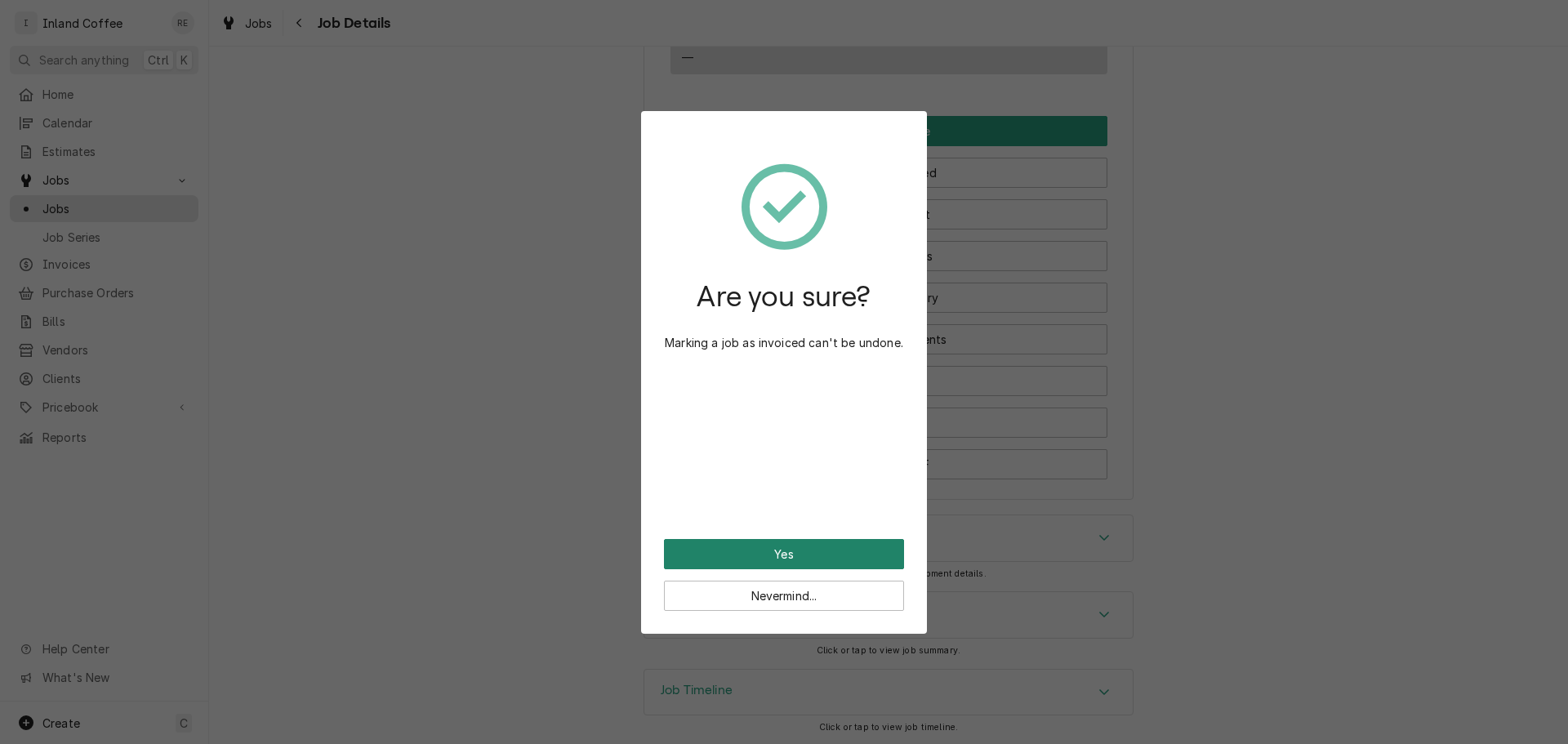
click at [805, 550] on button "Yes" at bounding box center [783, 553] width 240 height 30
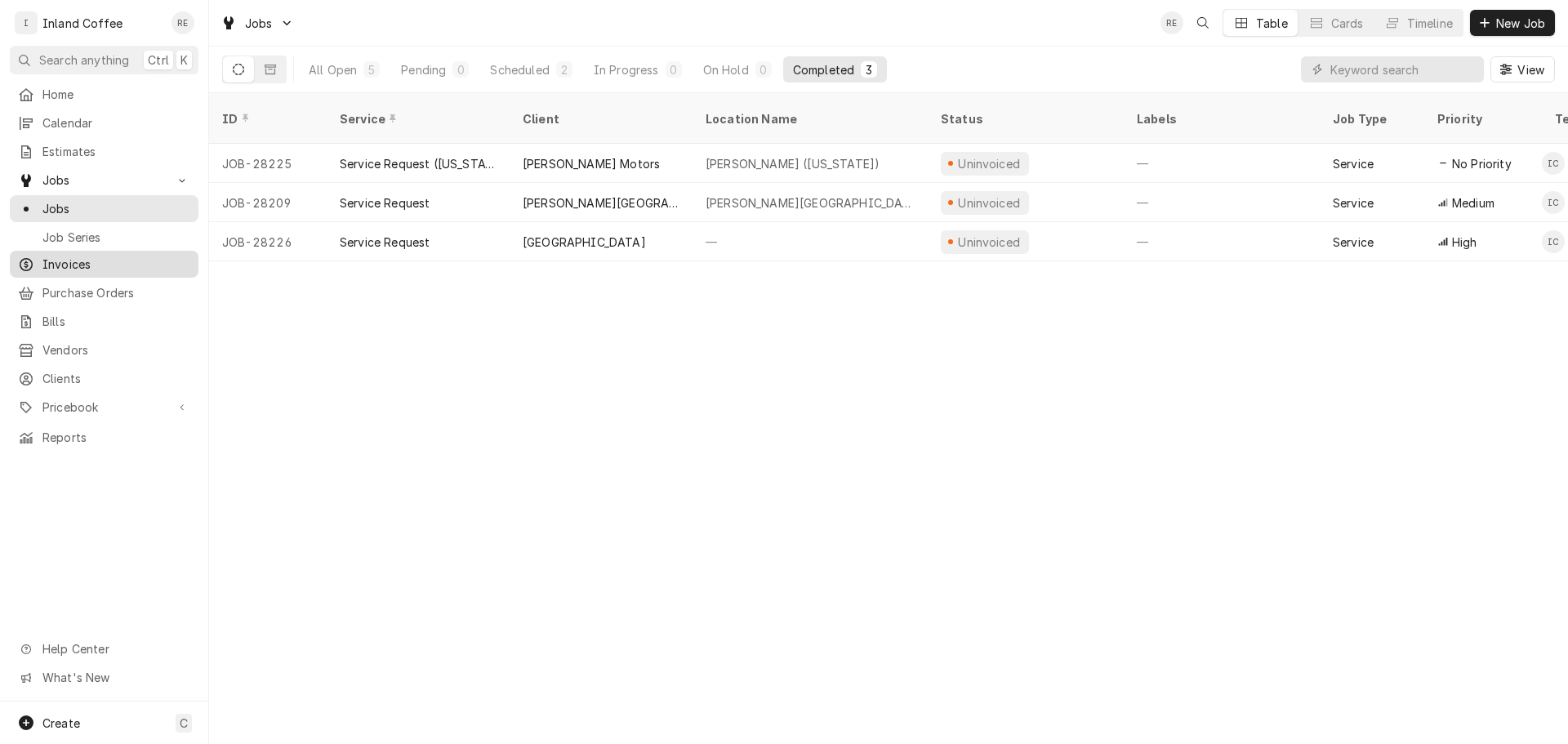
click at [85, 260] on span "Invoices" at bounding box center [116, 264] width 148 height 18
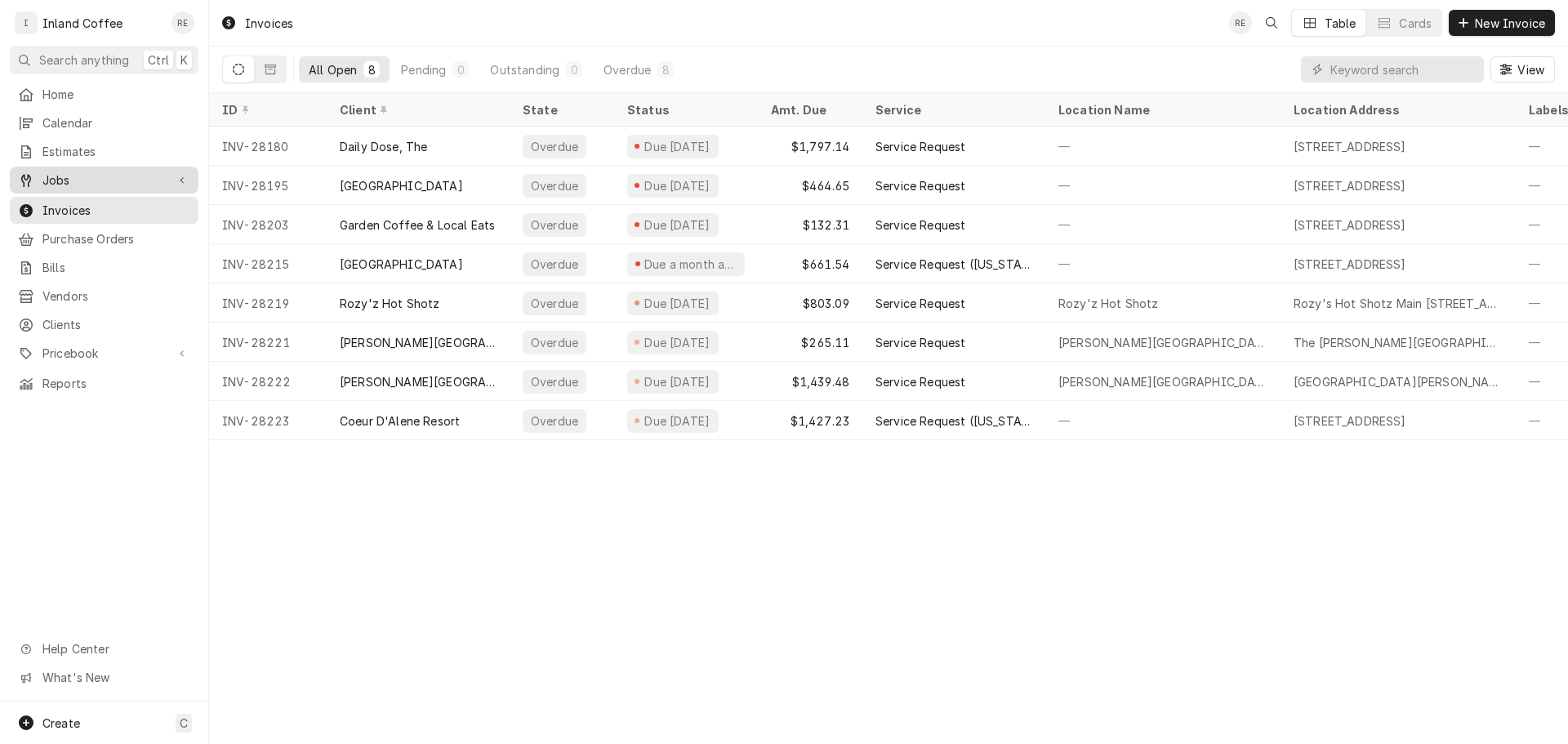
click at [144, 177] on span "Jobs" at bounding box center [104, 180] width 123 height 18
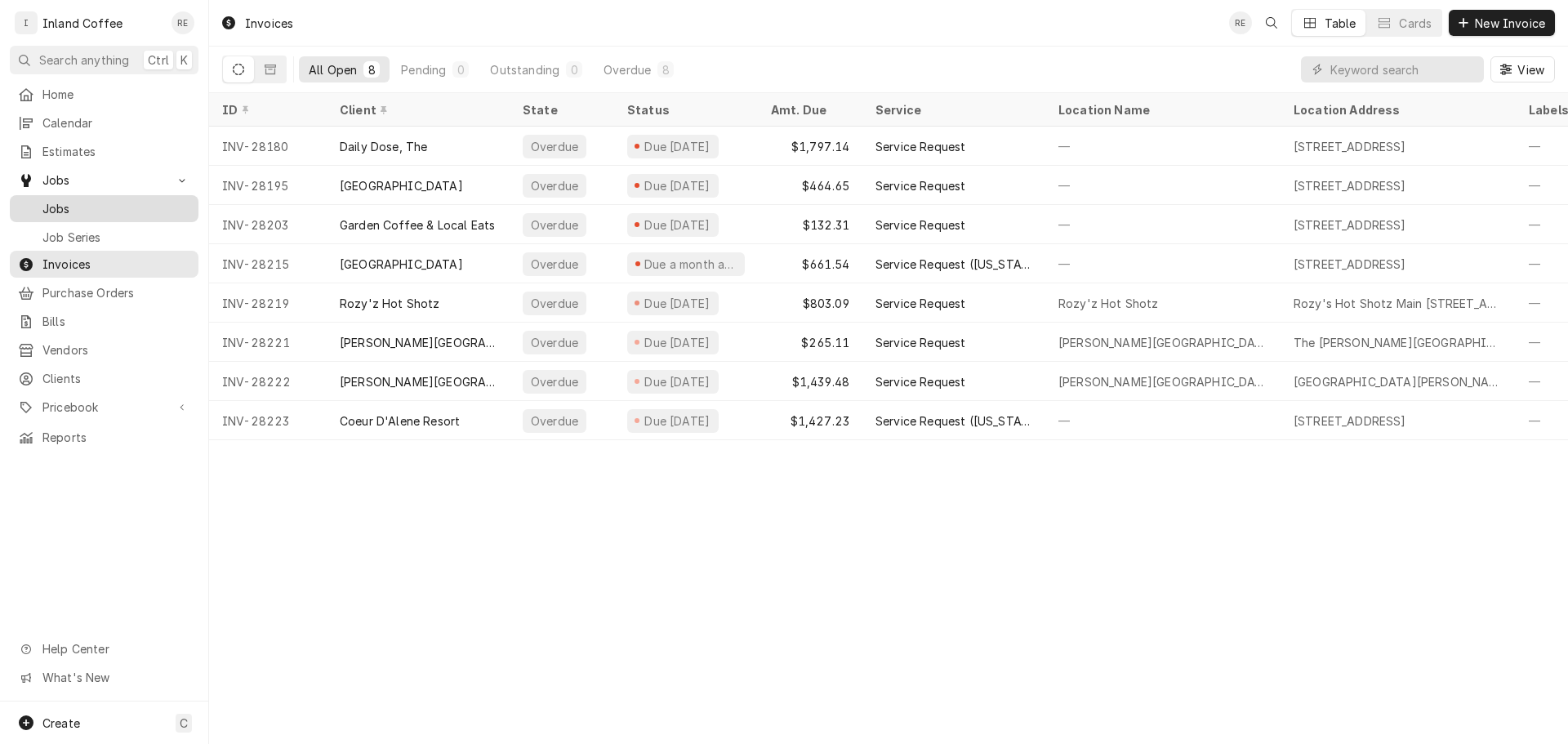
click at [142, 200] on span "Jobs" at bounding box center [116, 209] width 148 height 18
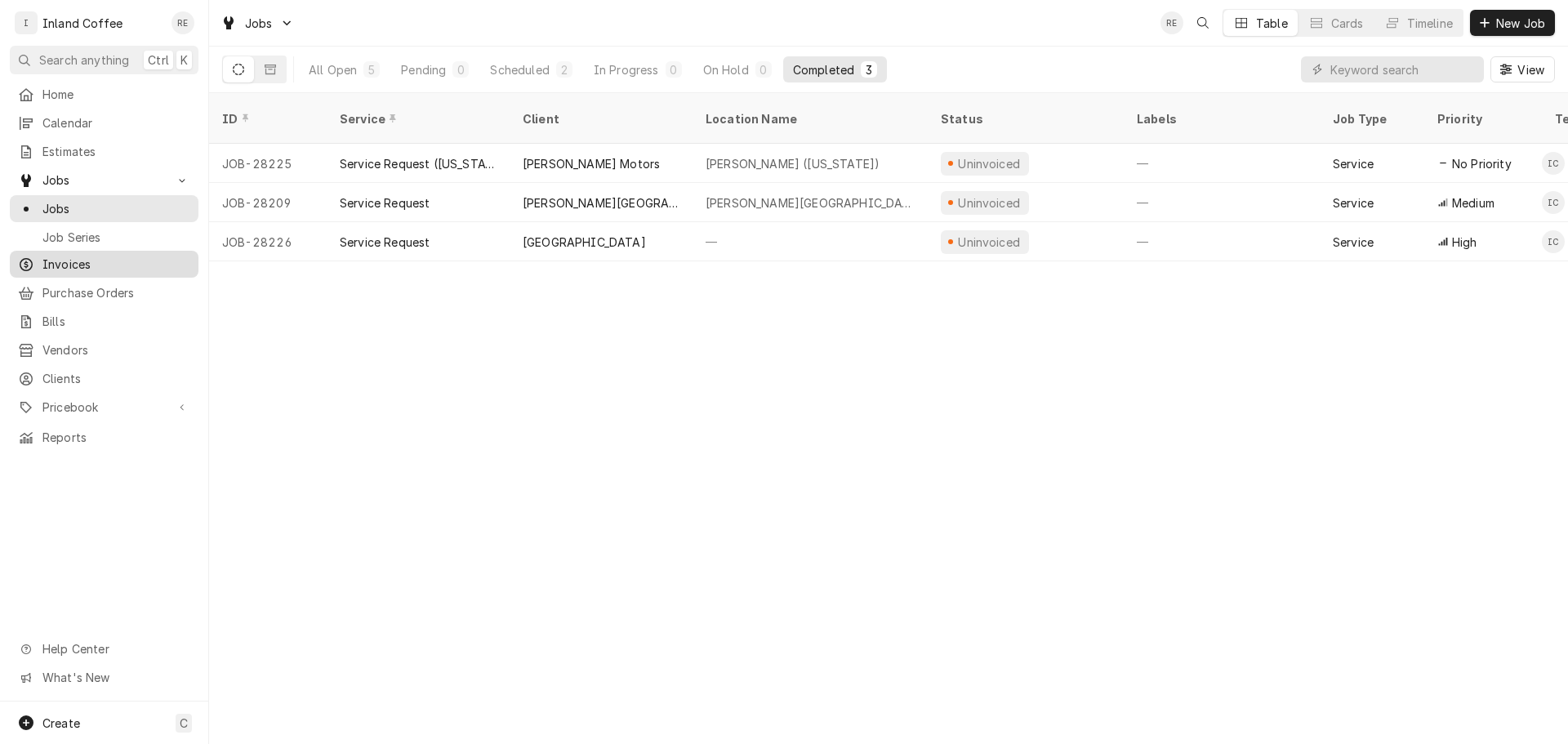
click at [126, 259] on span "Invoices" at bounding box center [116, 264] width 148 height 18
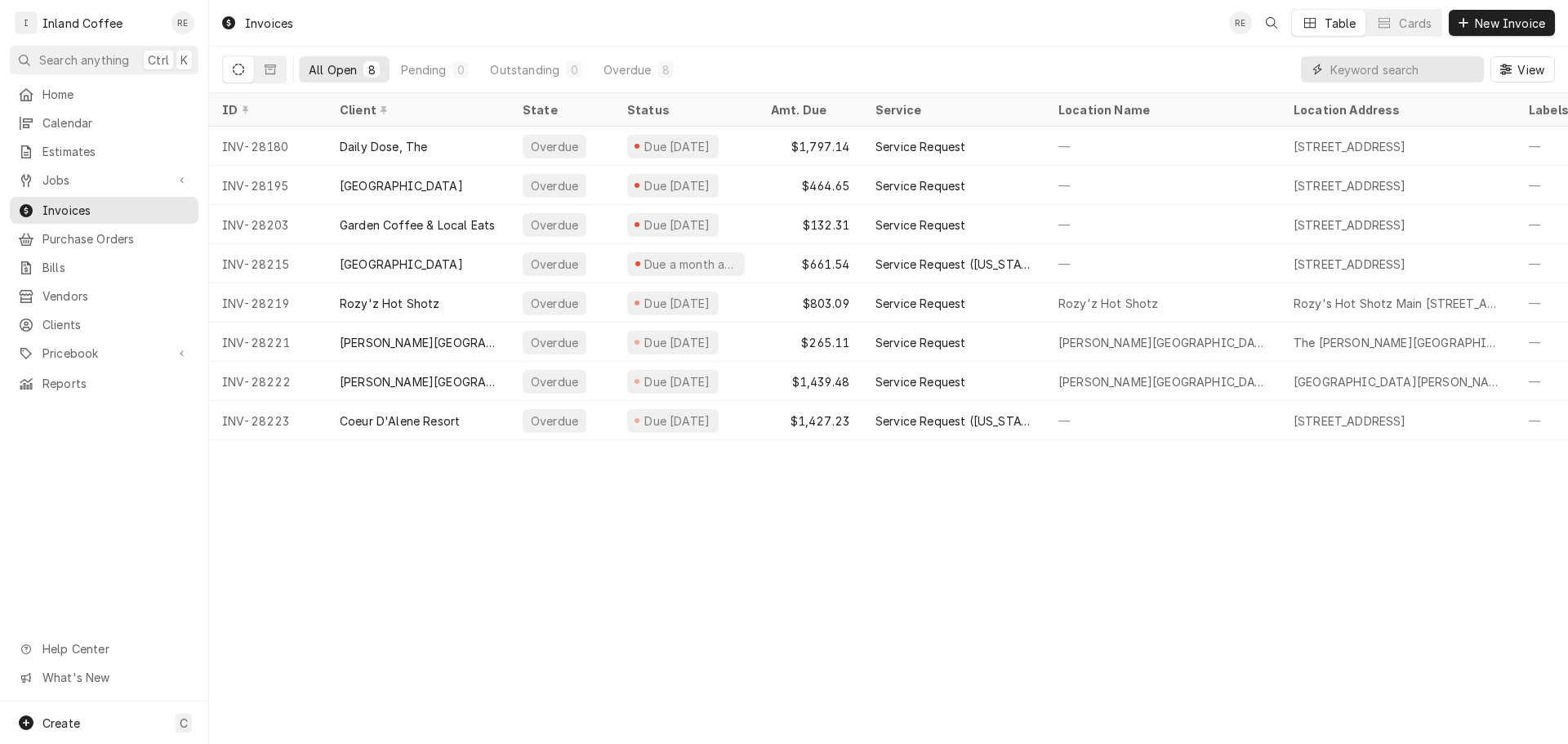
click at [1367, 75] on input "Dynamic Content Wrapper" at bounding box center [1403, 69] width 145 height 26
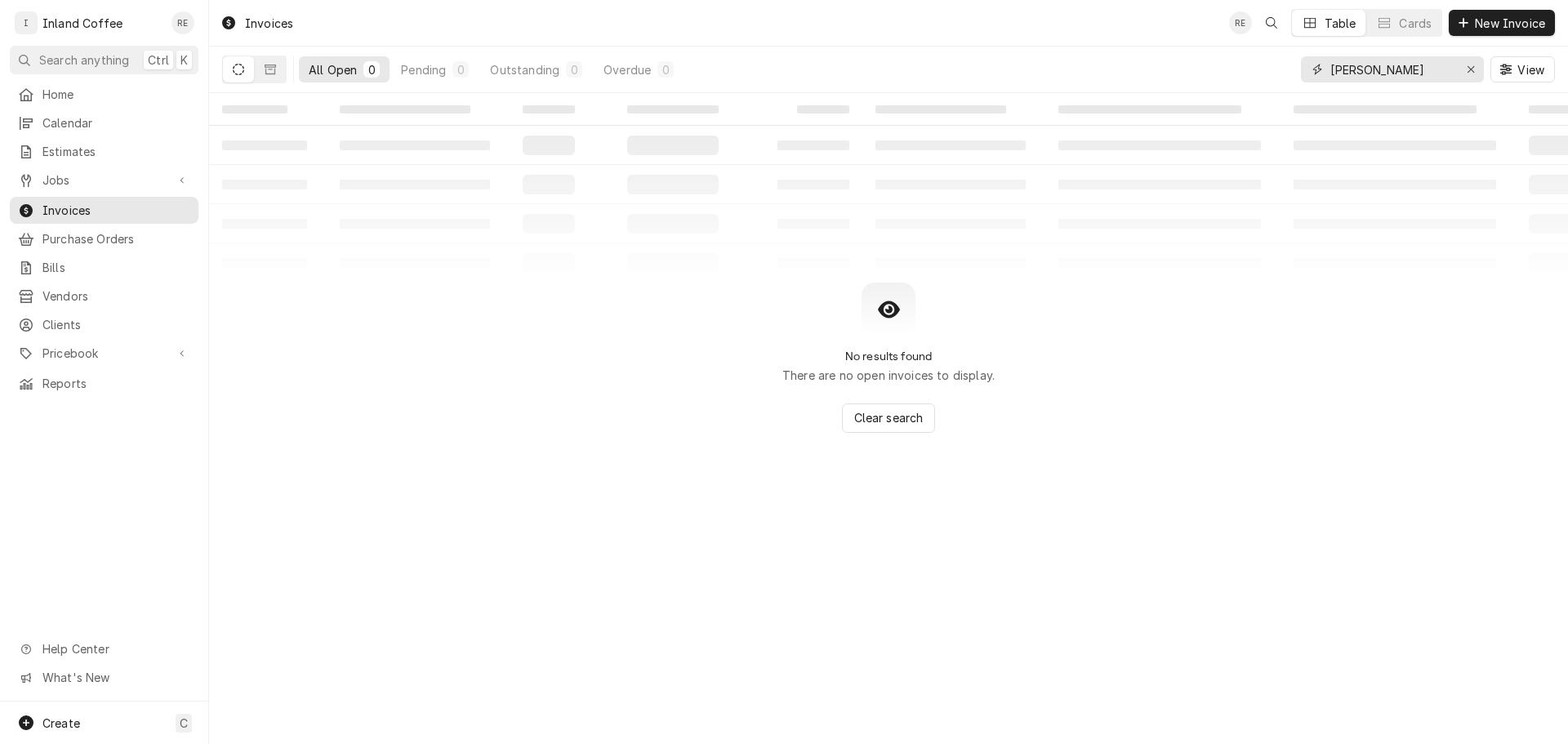
type input "[PERSON_NAME]"
click at [235, 66] on icon "Dynamic Content Wrapper" at bounding box center [238, 69] width 11 height 11
click at [272, 68] on icon "Dynamic Content Wrapper" at bounding box center [270, 69] width 11 height 11
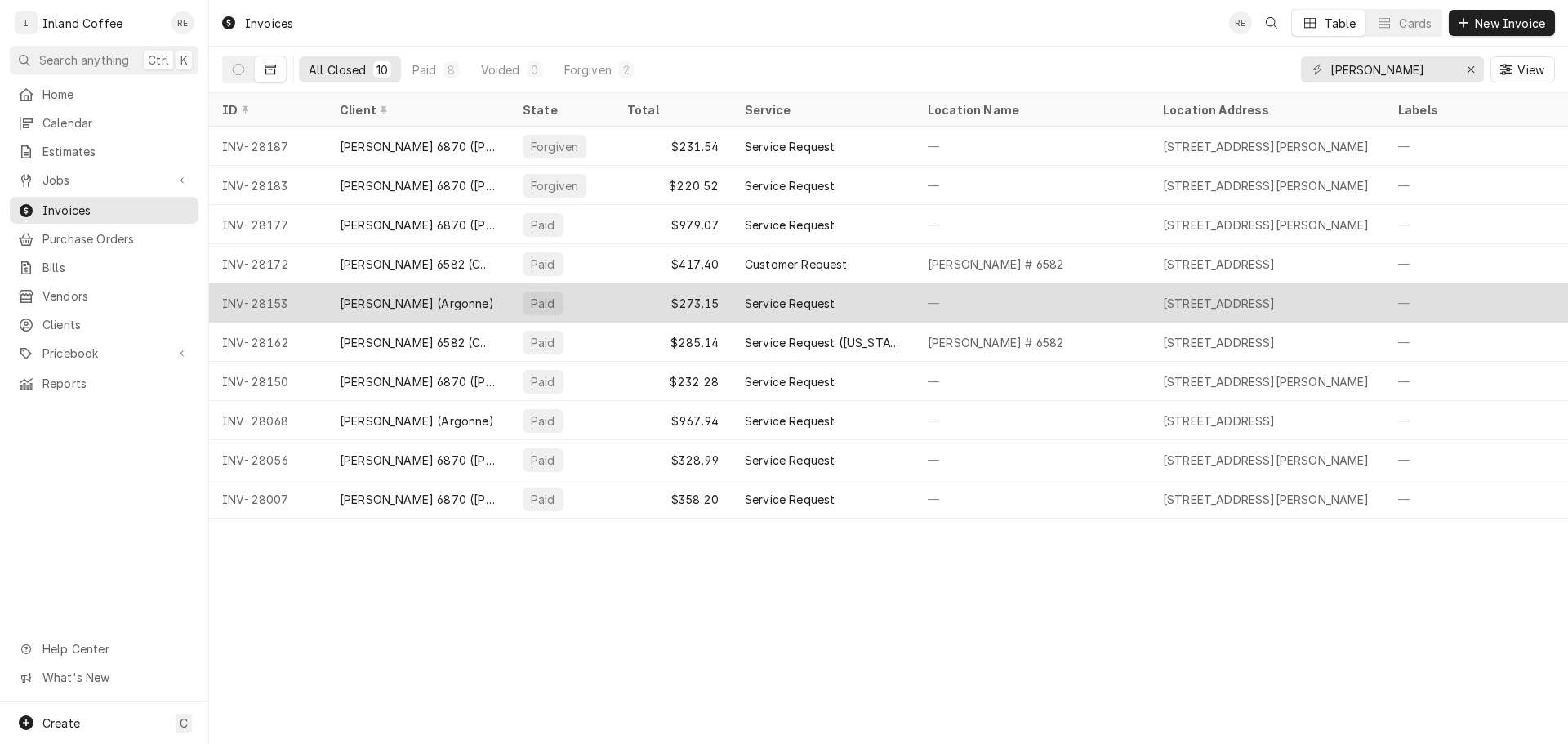
click at [434, 294] on div "[PERSON_NAME] (Argonne)" at bounding box center [417, 303] width 155 height 18
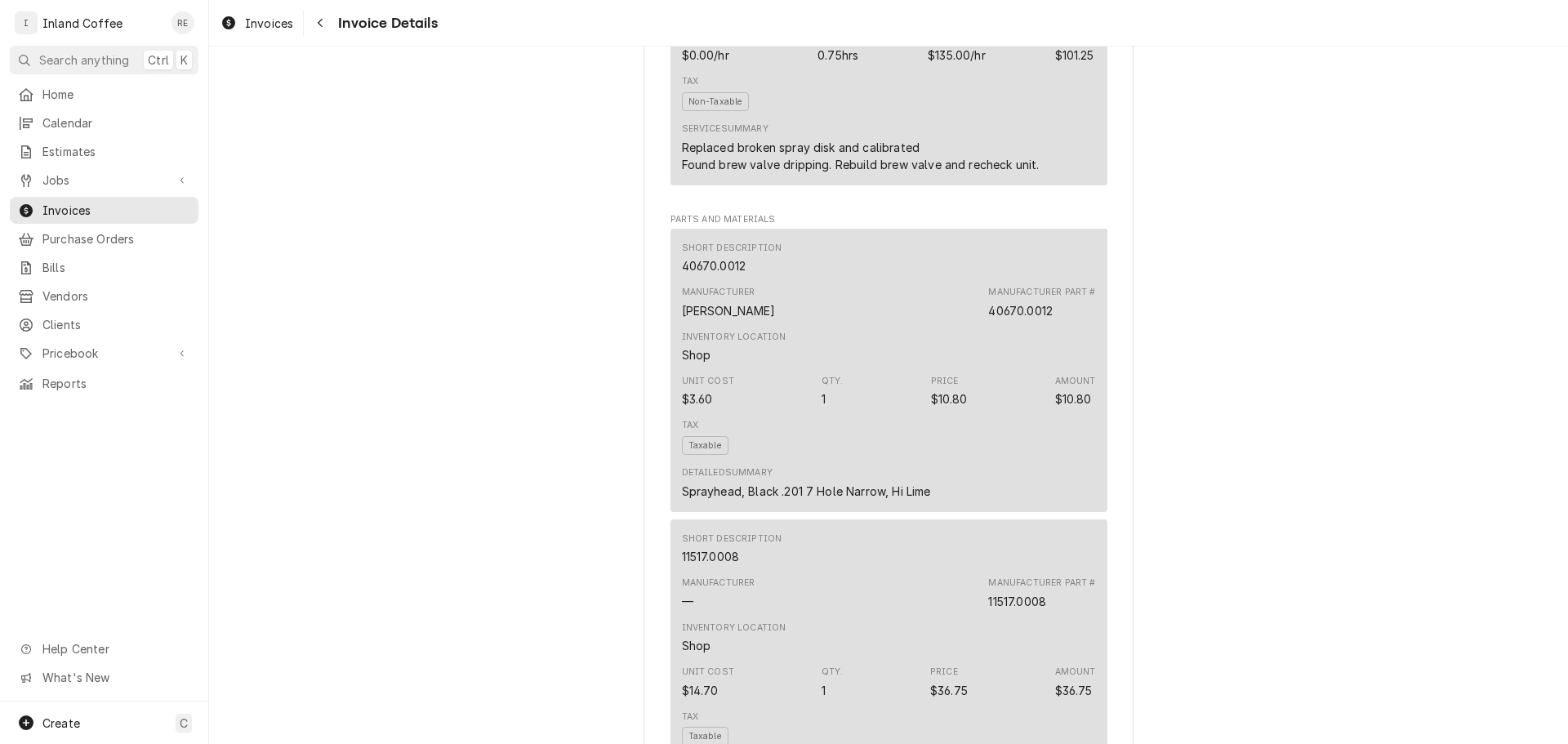
scroll to position [935, 0]
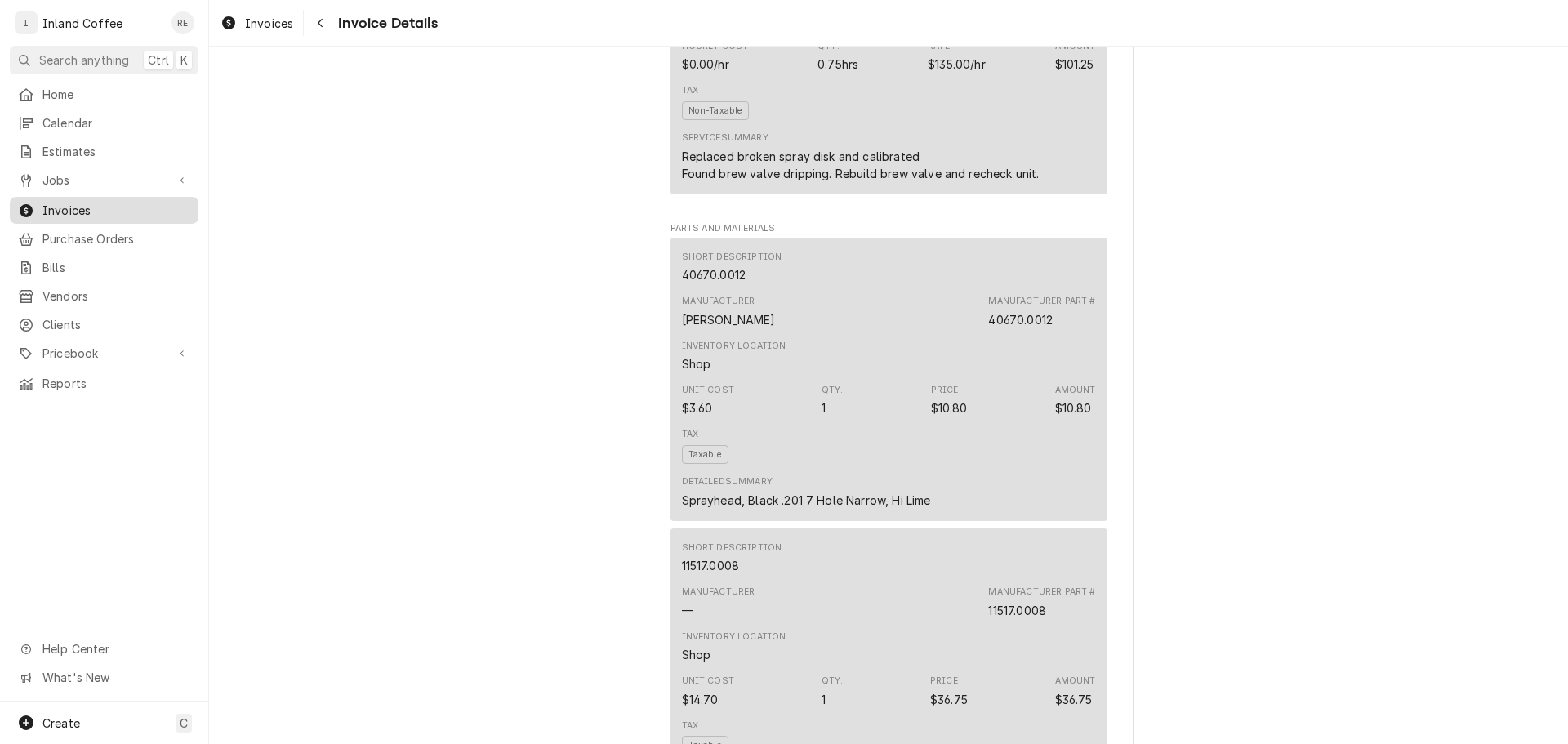
click at [97, 203] on span "Invoices" at bounding box center [116, 211] width 148 height 18
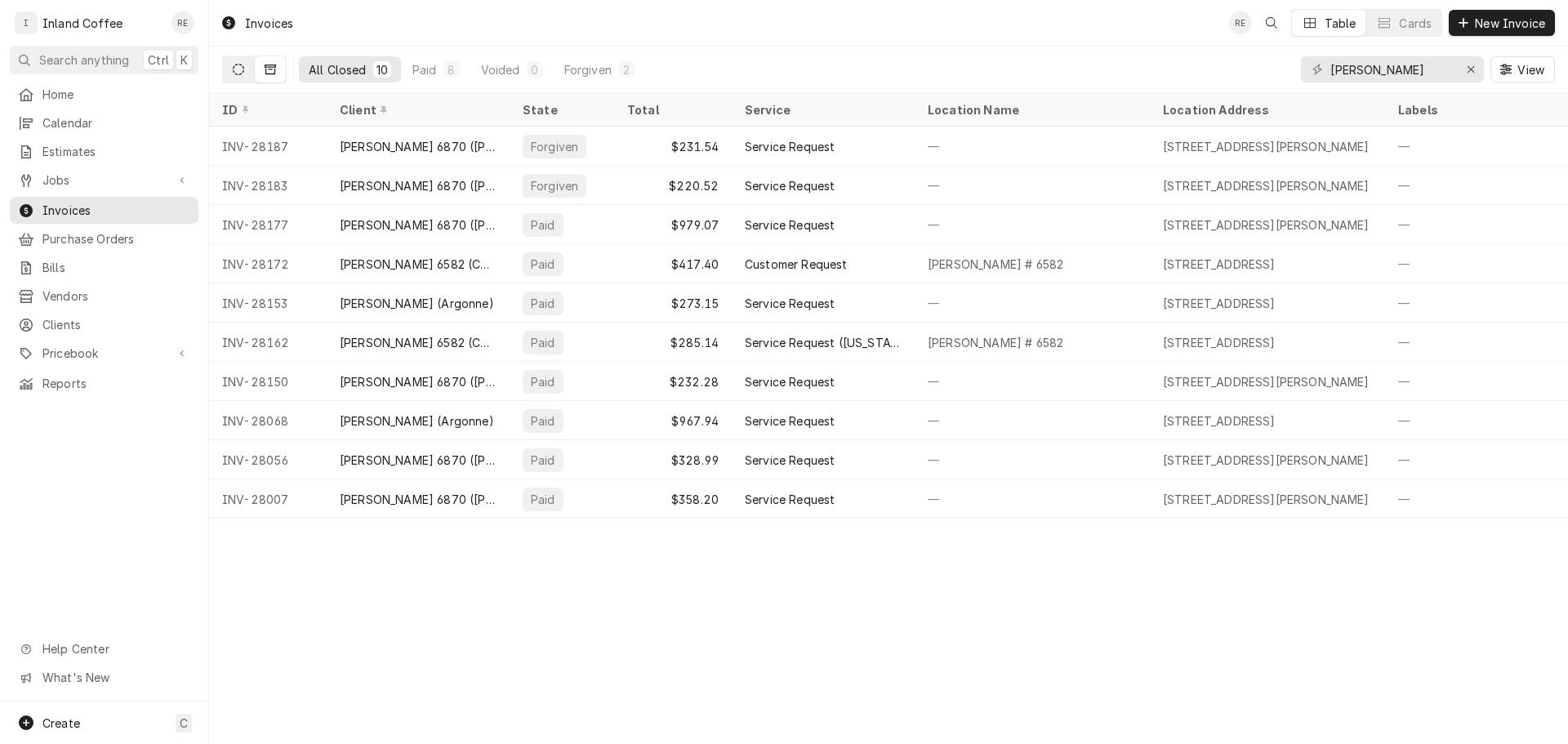
click at [240, 69] on icon "Dynamic Content Wrapper" at bounding box center [238, 69] width 11 height 11
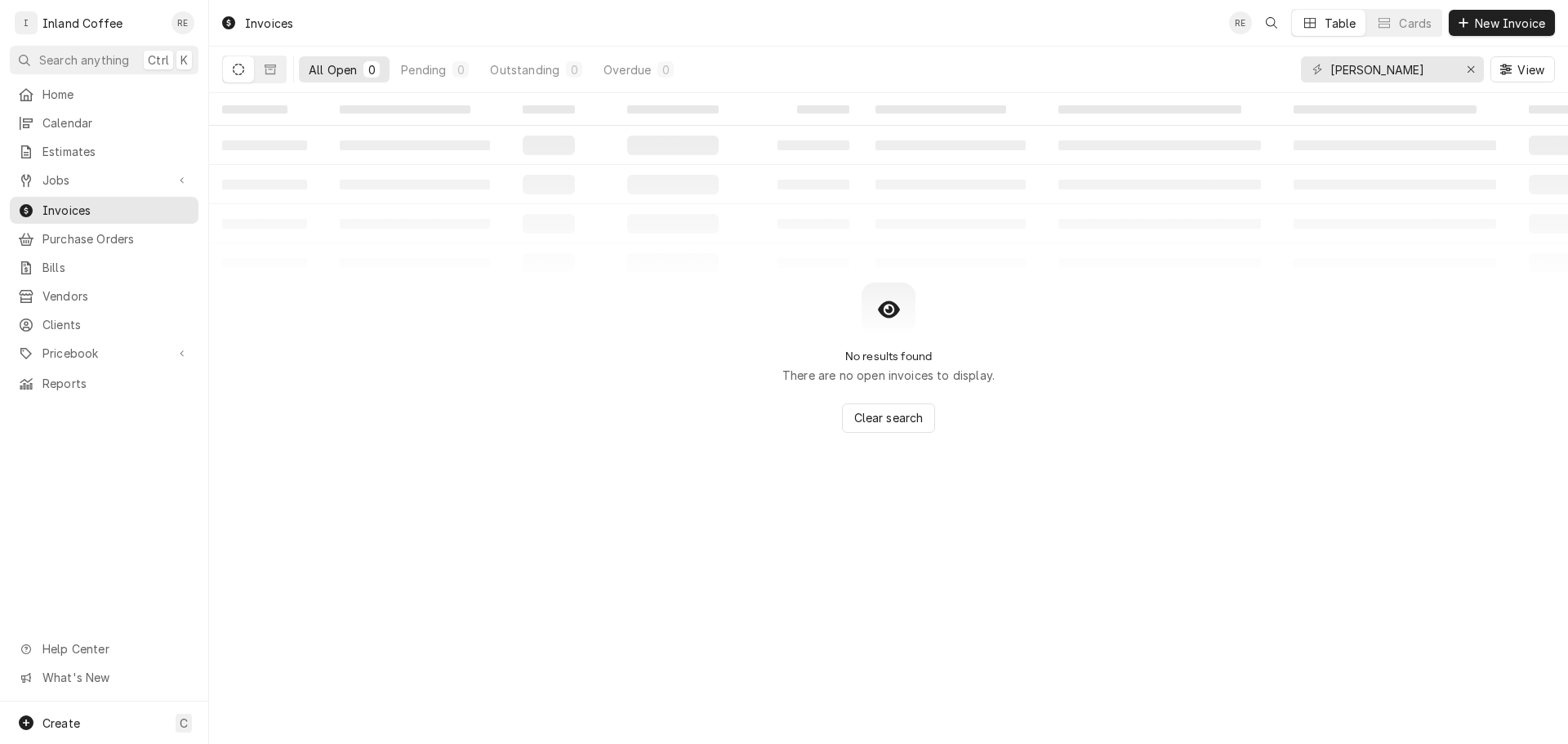
click at [240, 69] on icon "Dynamic Content Wrapper" at bounding box center [238, 69] width 11 height 11
click at [128, 170] on div "Jobs" at bounding box center [104, 179] width 182 height 20
click at [121, 206] on span "Jobs" at bounding box center [116, 209] width 148 height 18
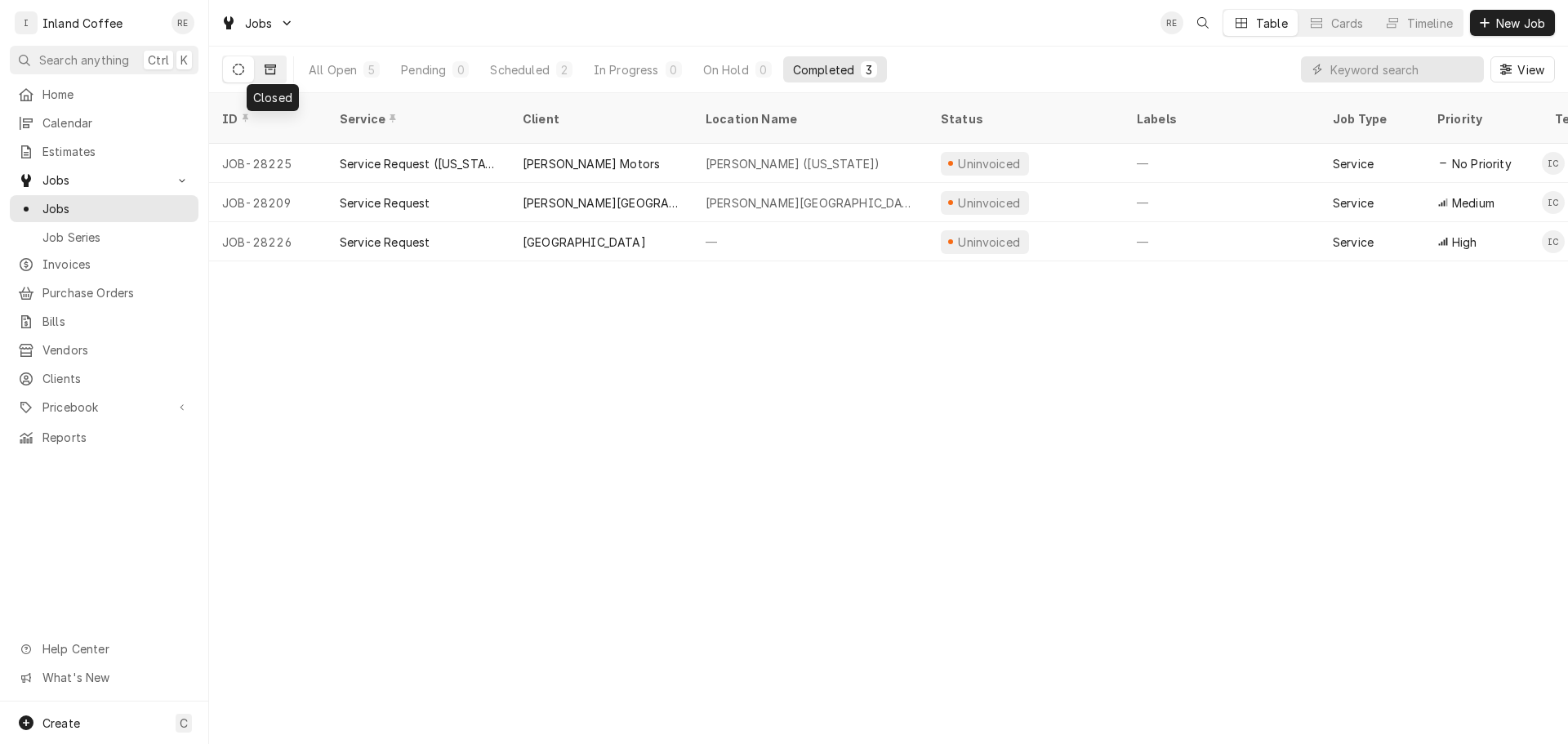
click at [278, 69] on button "Dynamic Content Wrapper" at bounding box center [270, 69] width 31 height 26
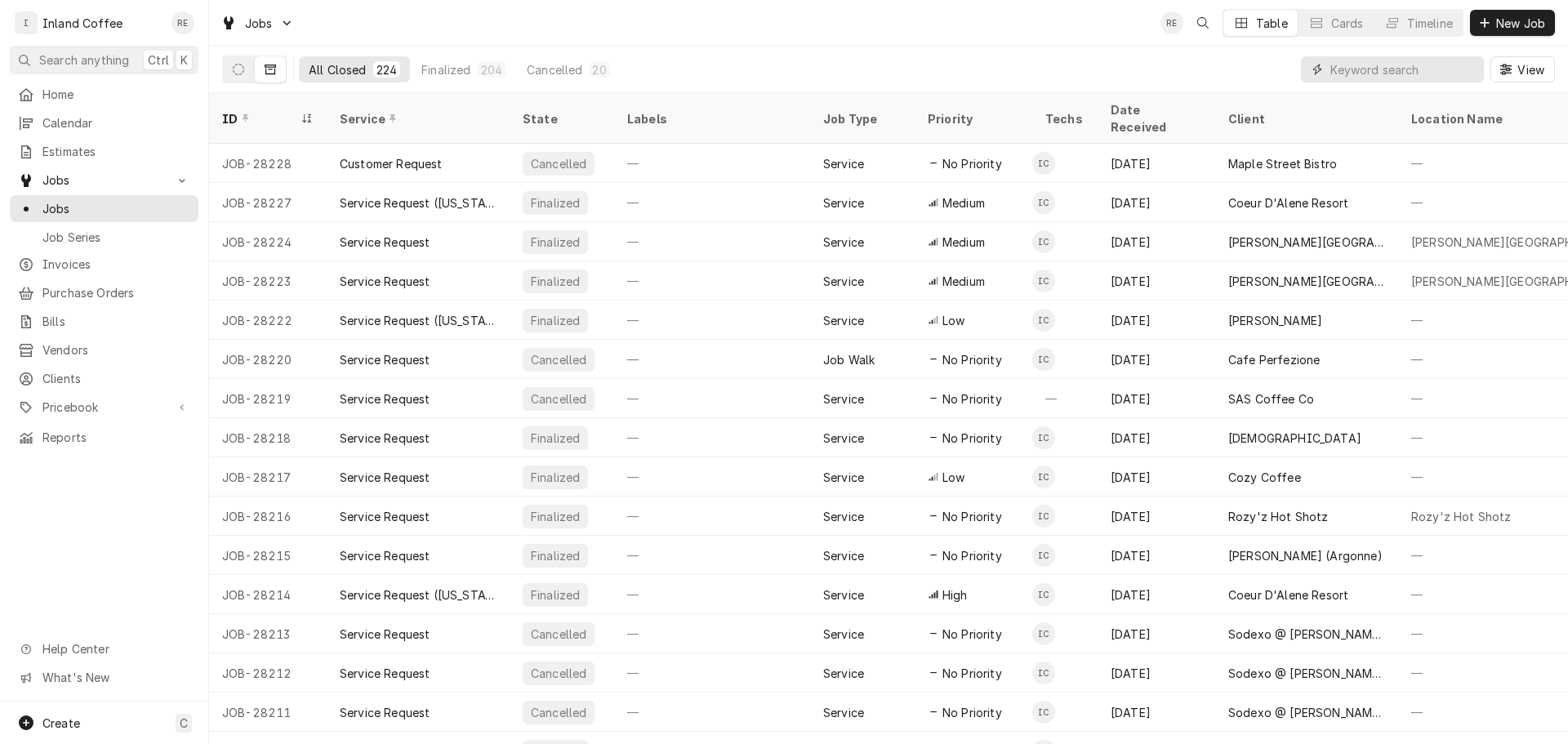
click at [1403, 64] on input "Dynamic Content Wrapper" at bounding box center [1403, 69] width 145 height 26
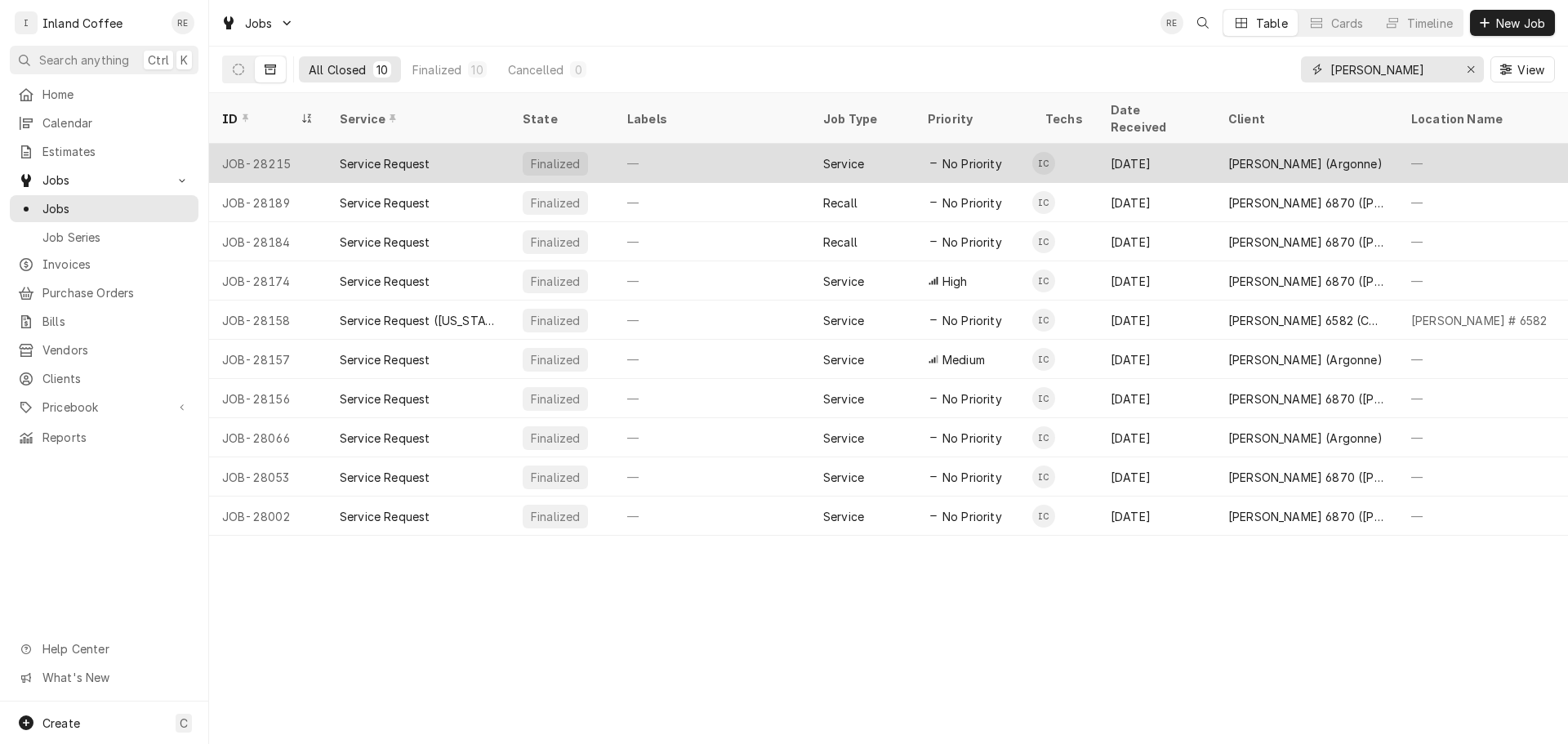
type input "[PERSON_NAME]"
click at [412, 155] on div "Service Request" at bounding box center [385, 164] width 90 height 18
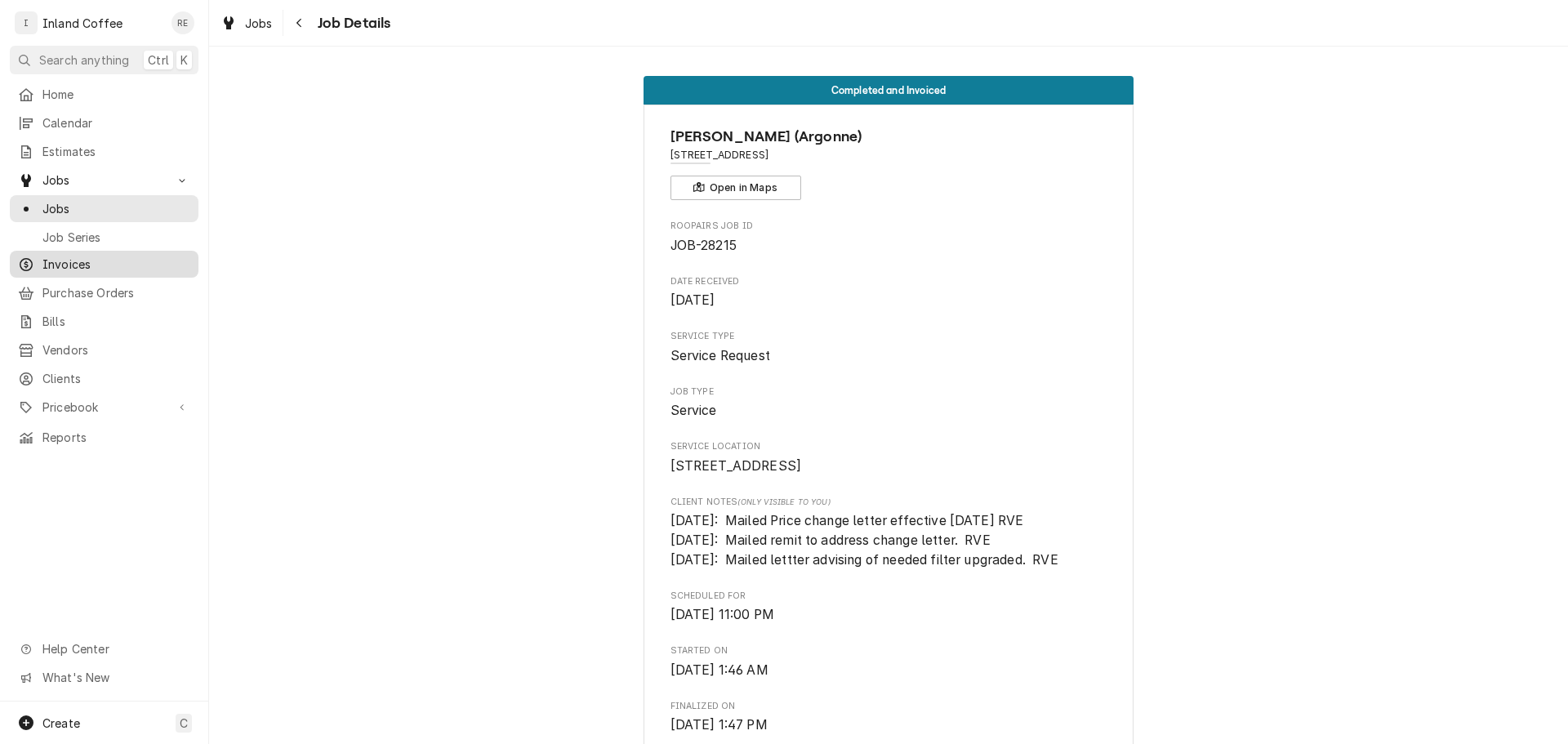
click at [103, 259] on span "Invoices" at bounding box center [116, 264] width 148 height 18
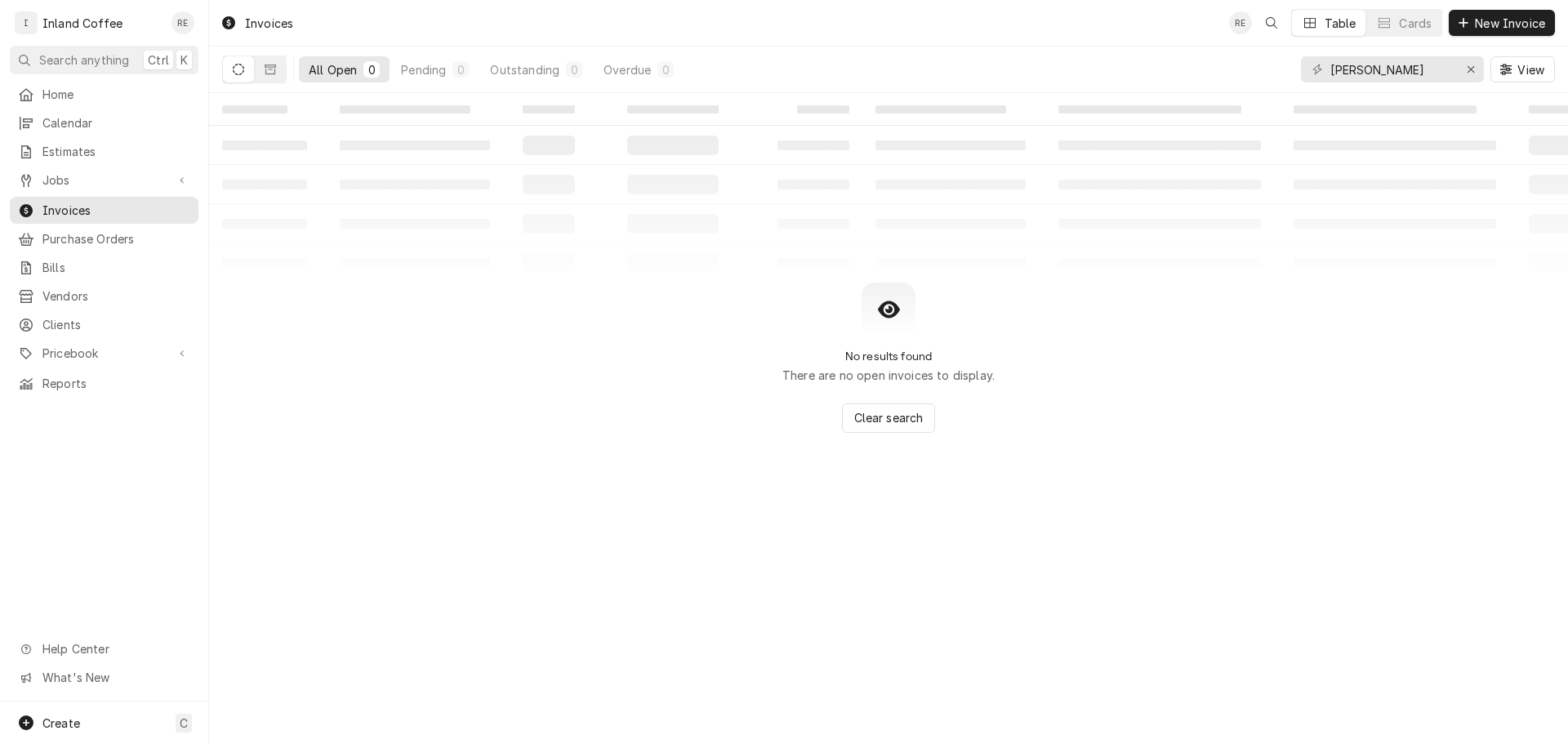
click at [336, 63] on div "All Open" at bounding box center [332, 70] width 48 height 18
click at [1475, 64] on div "Erase input" at bounding box center [1470, 69] width 17 height 17
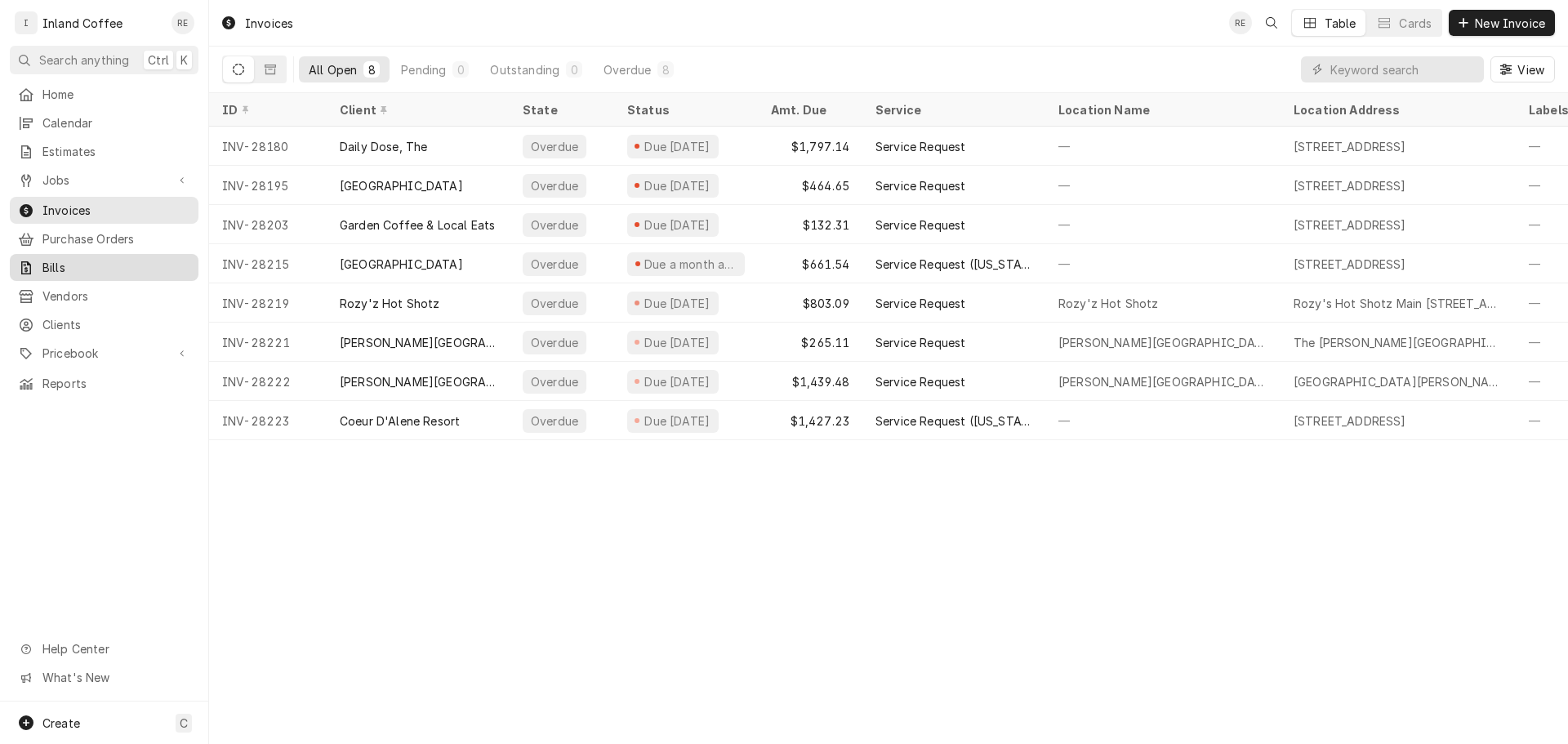
click at [93, 259] on span "Bills" at bounding box center [116, 268] width 148 height 18
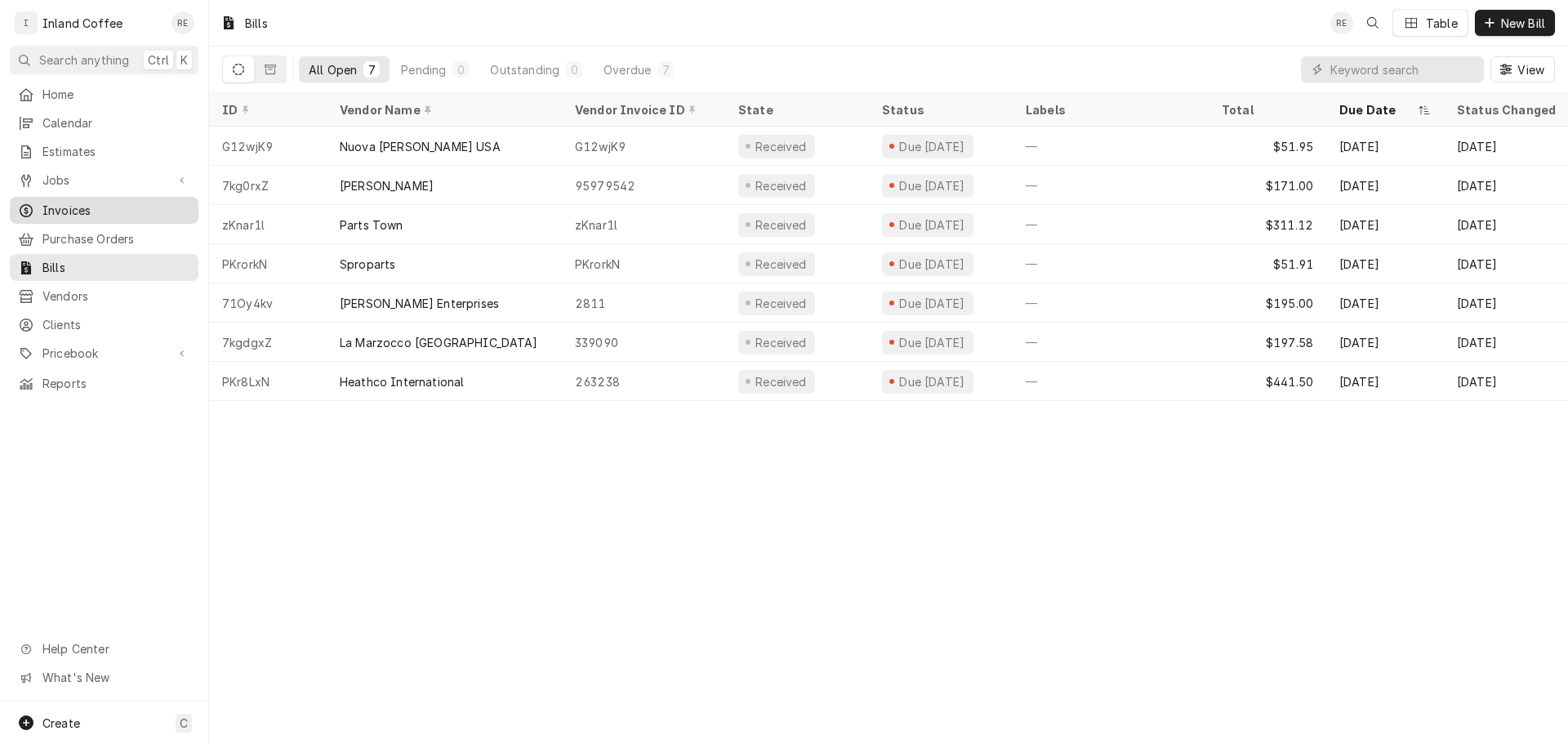
click at [109, 206] on span "Invoices" at bounding box center [116, 211] width 148 height 18
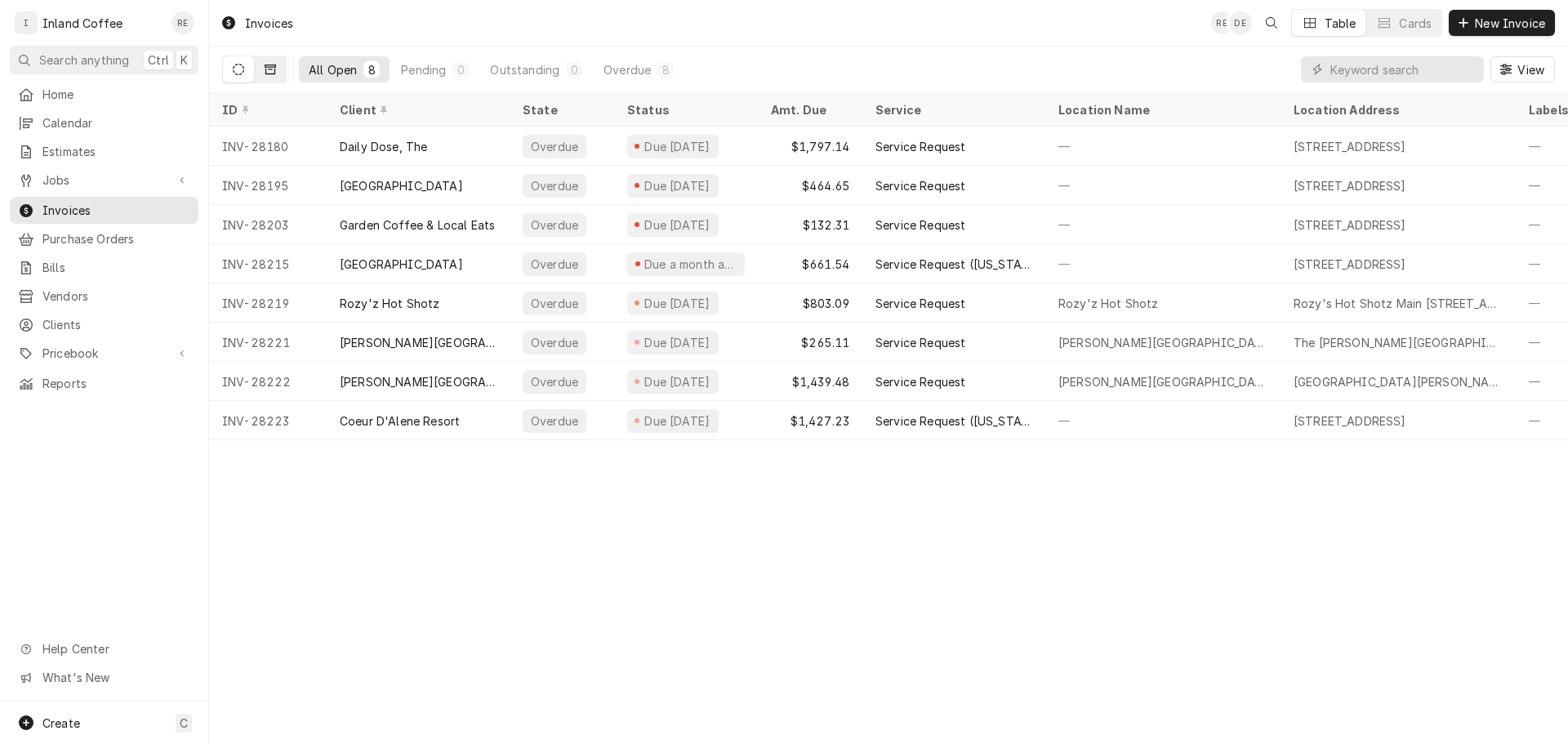
click at [274, 63] on icon "Dynamic Content Wrapper" at bounding box center [270, 69] width 11 height 11
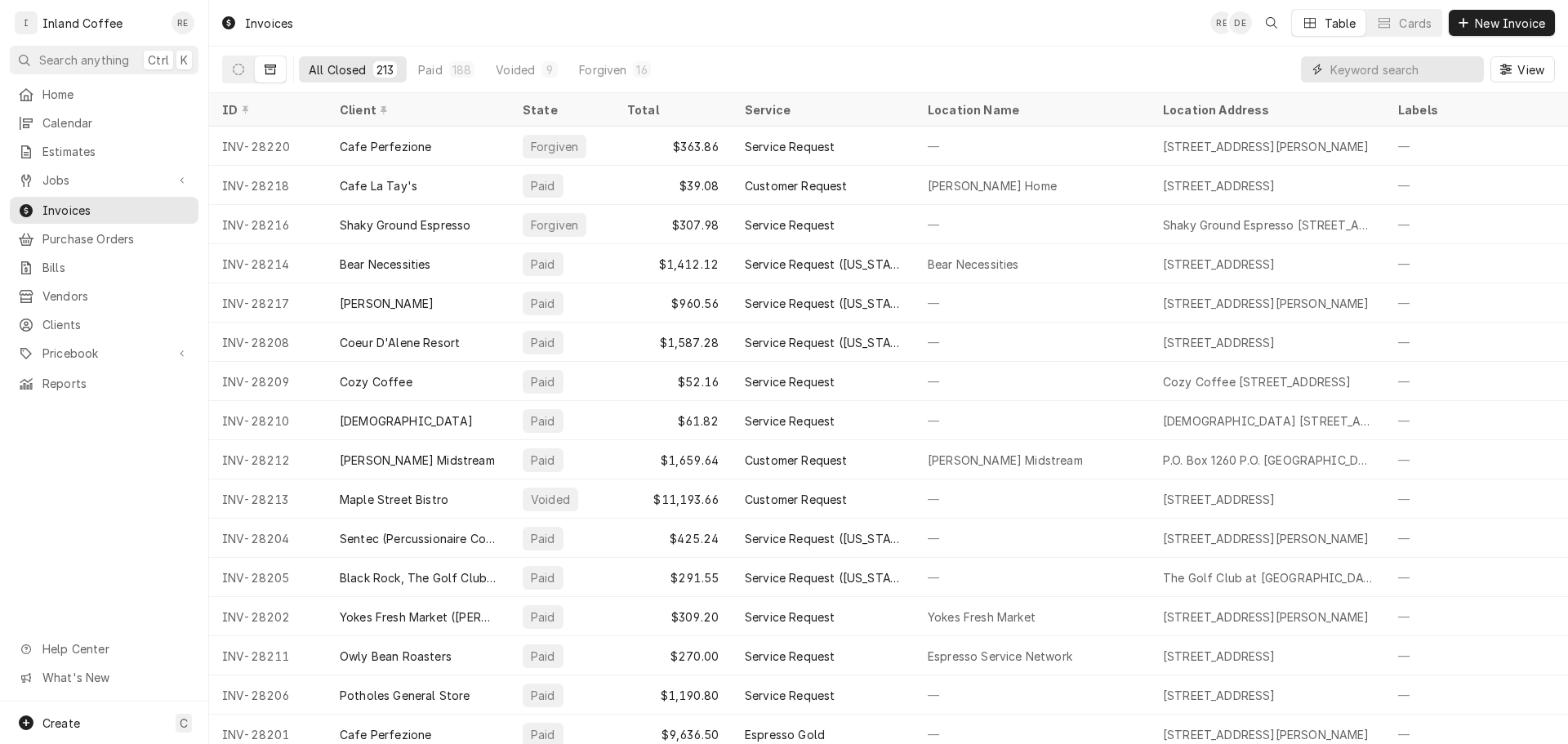
click at [1434, 61] on input "Dynamic Content Wrapper" at bounding box center [1403, 69] width 145 height 26
click at [1434, 61] on input "Dynamic Content Wrapper" at bounding box center [1403, 69] width 145 height 26
type input "denny"
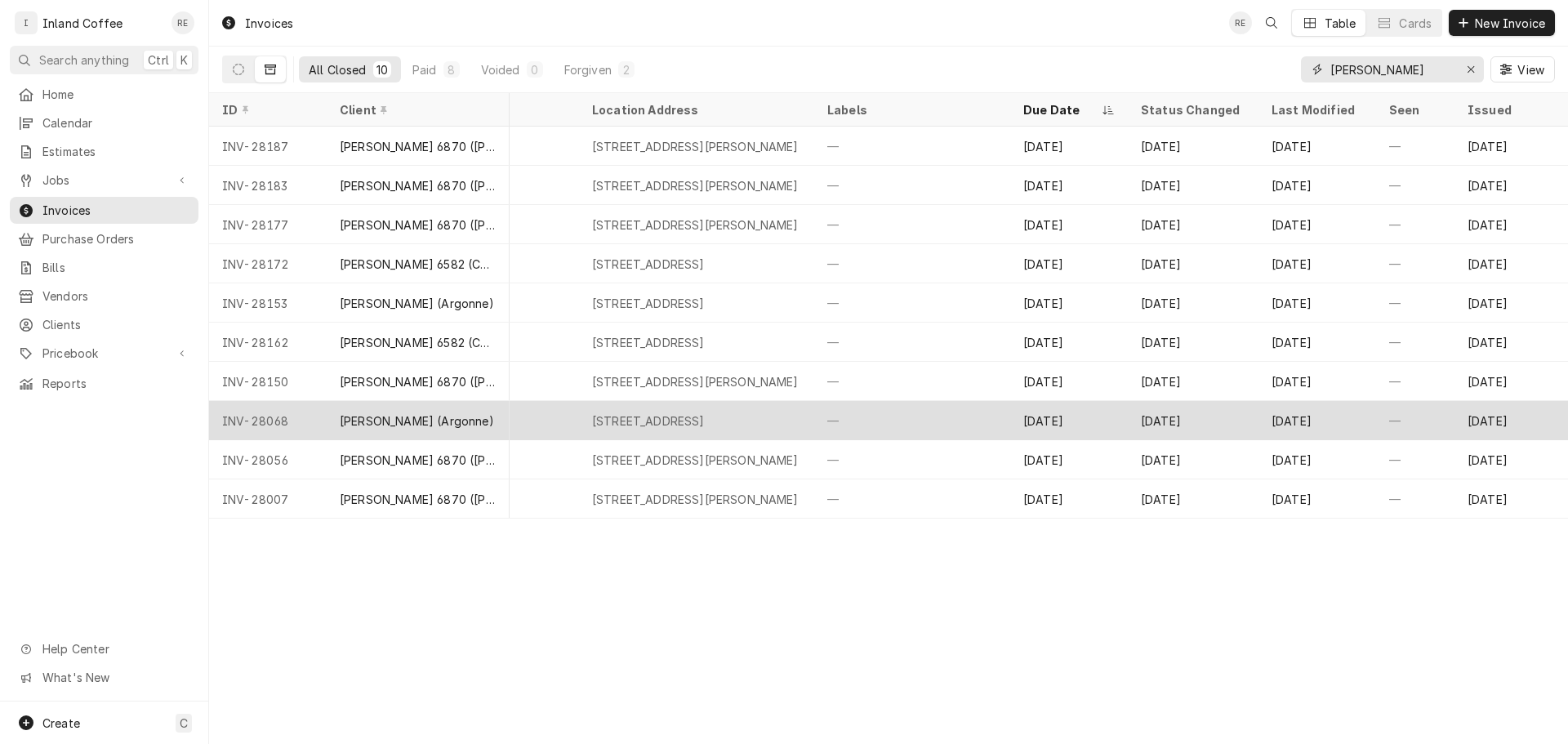
scroll to position [0, 575]
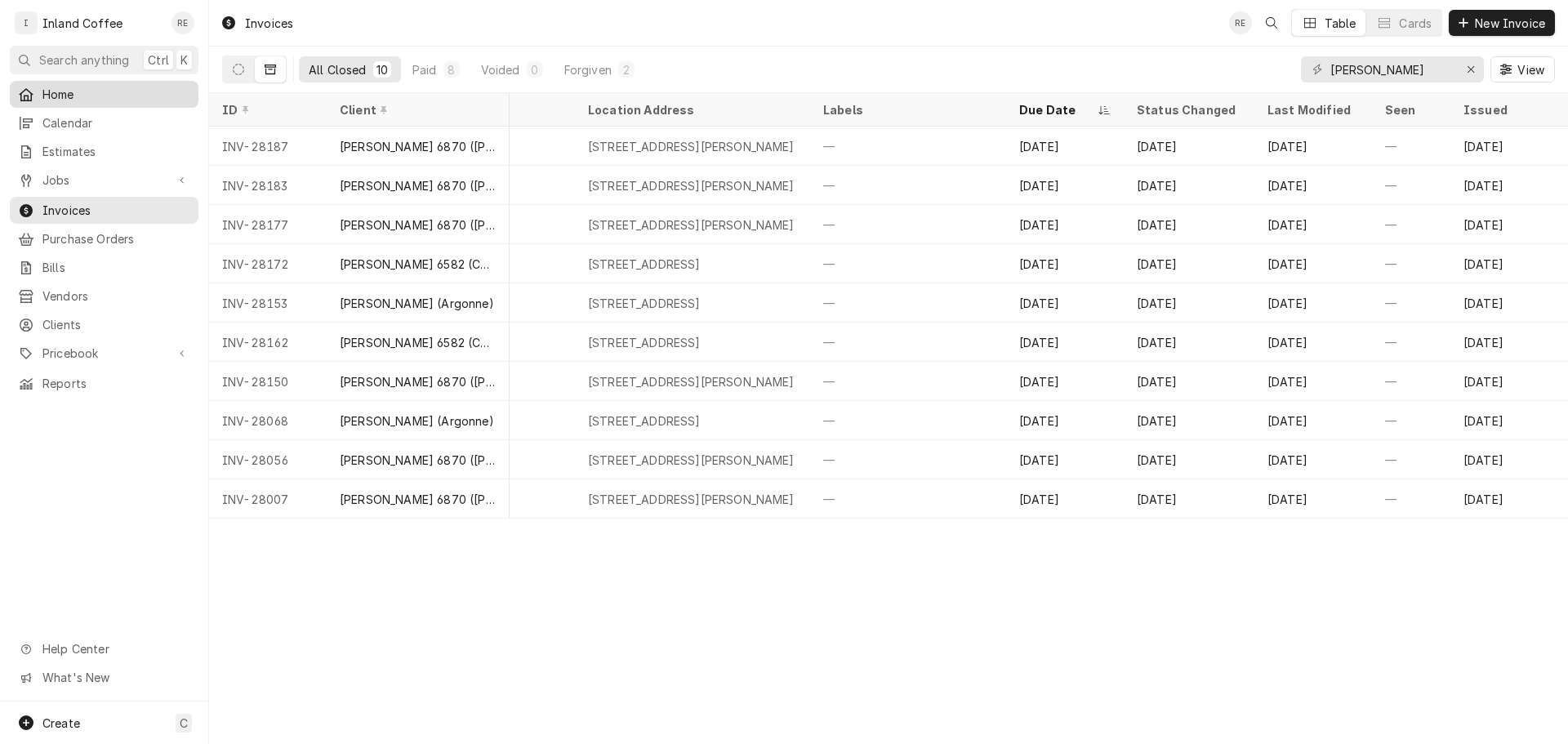
click at [112, 91] on span "Home" at bounding box center [116, 95] width 148 height 18
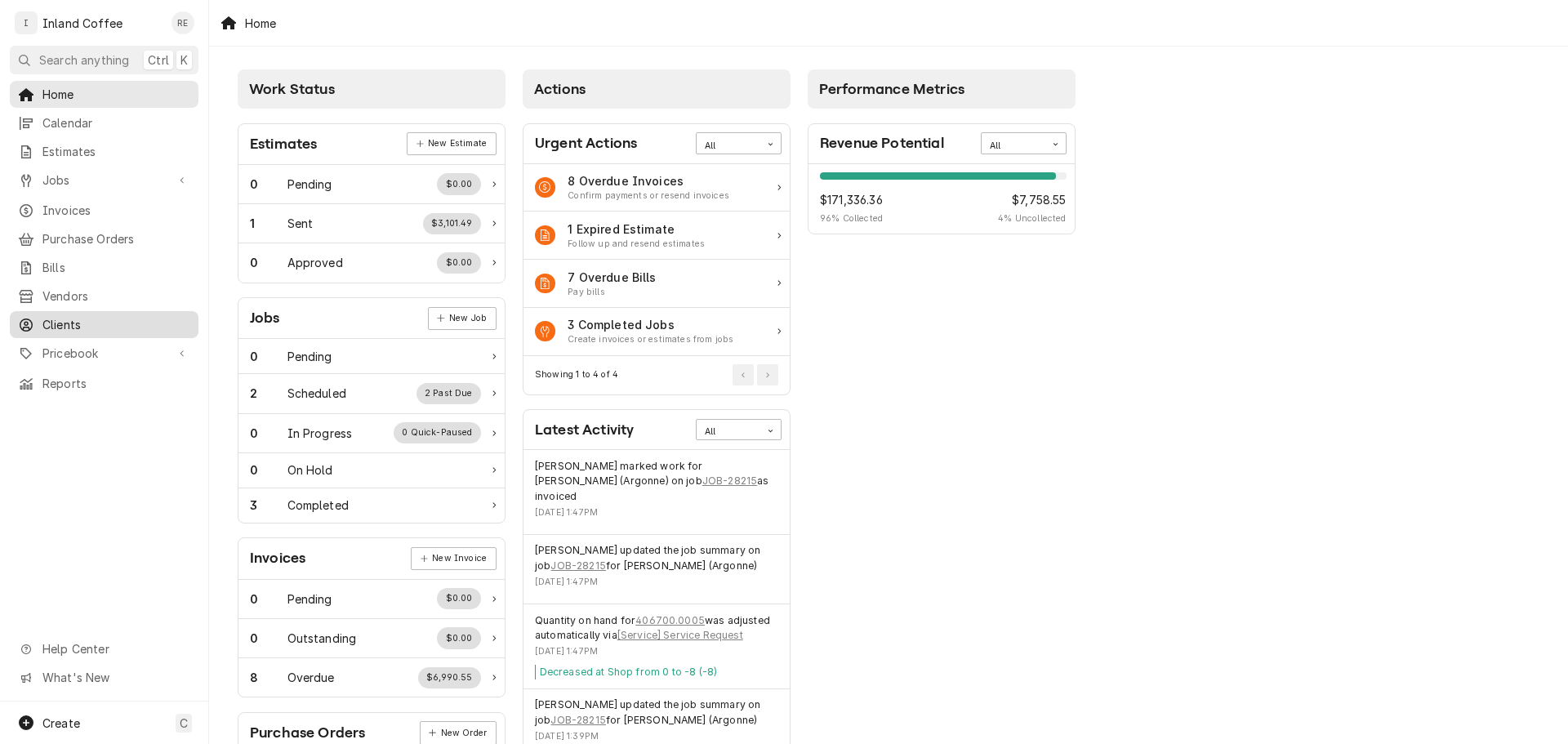
click at [129, 322] on span "Clients" at bounding box center [116, 325] width 148 height 18
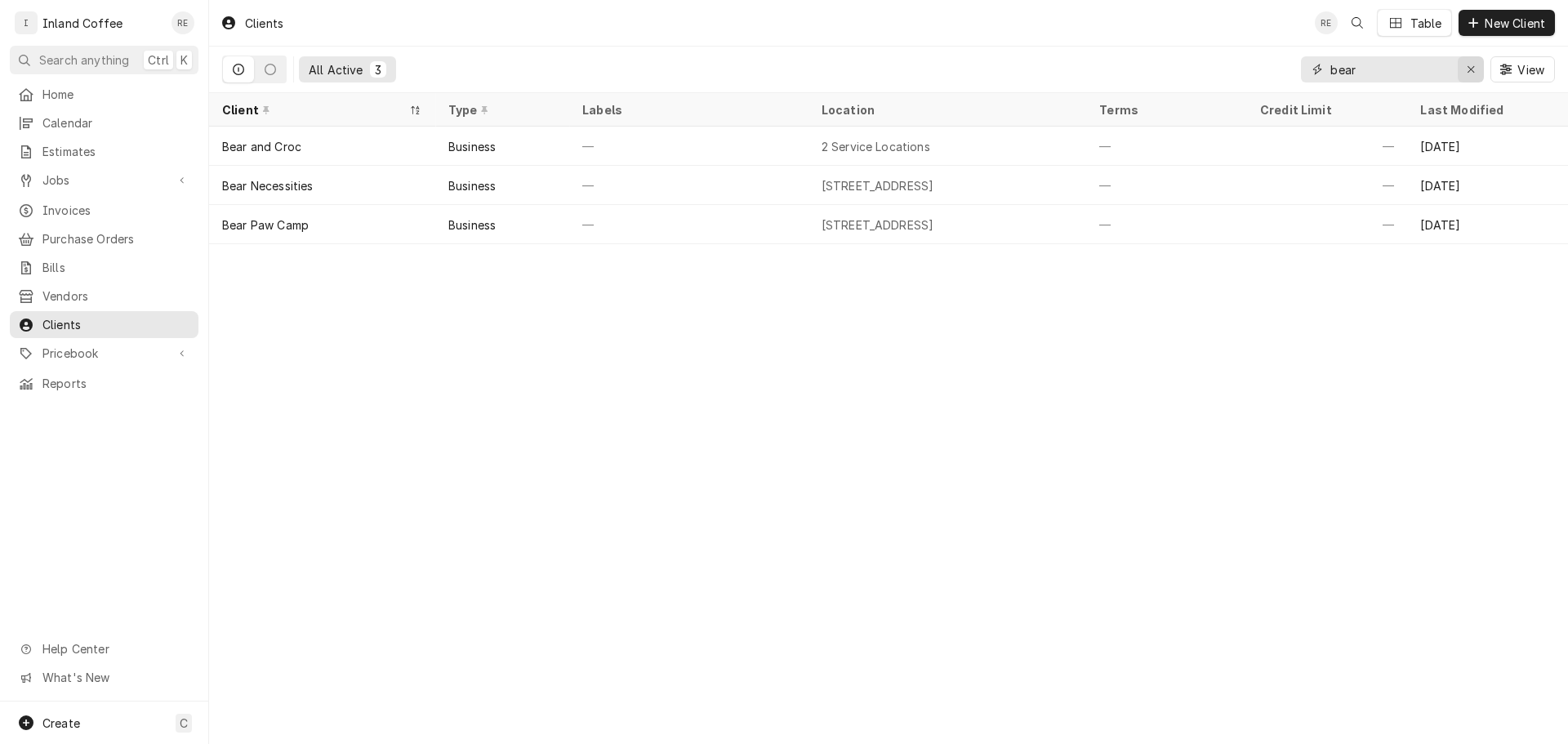
click at [1472, 67] on icon "Erase input" at bounding box center [1470, 69] width 6 height 6
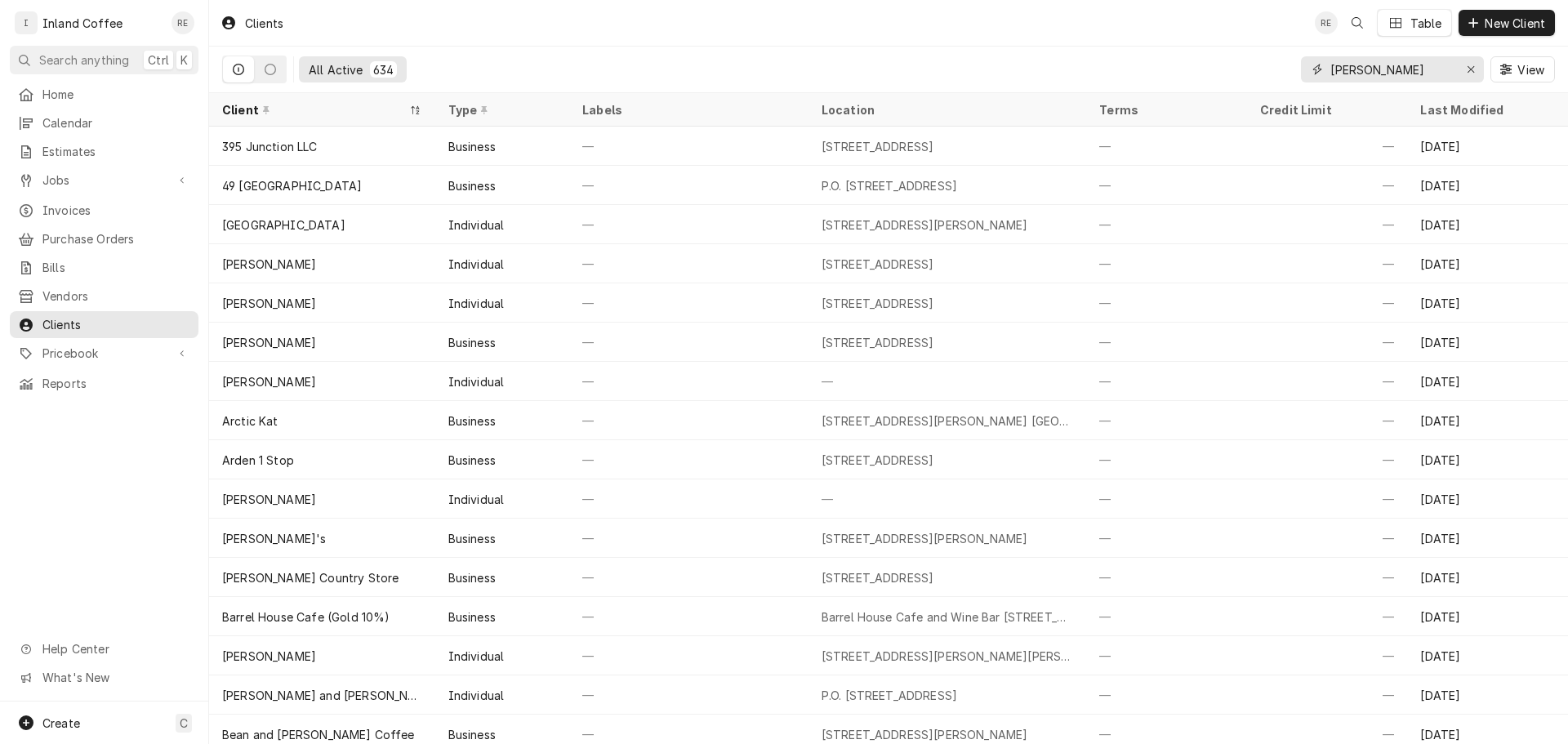
type input "[PERSON_NAME]"
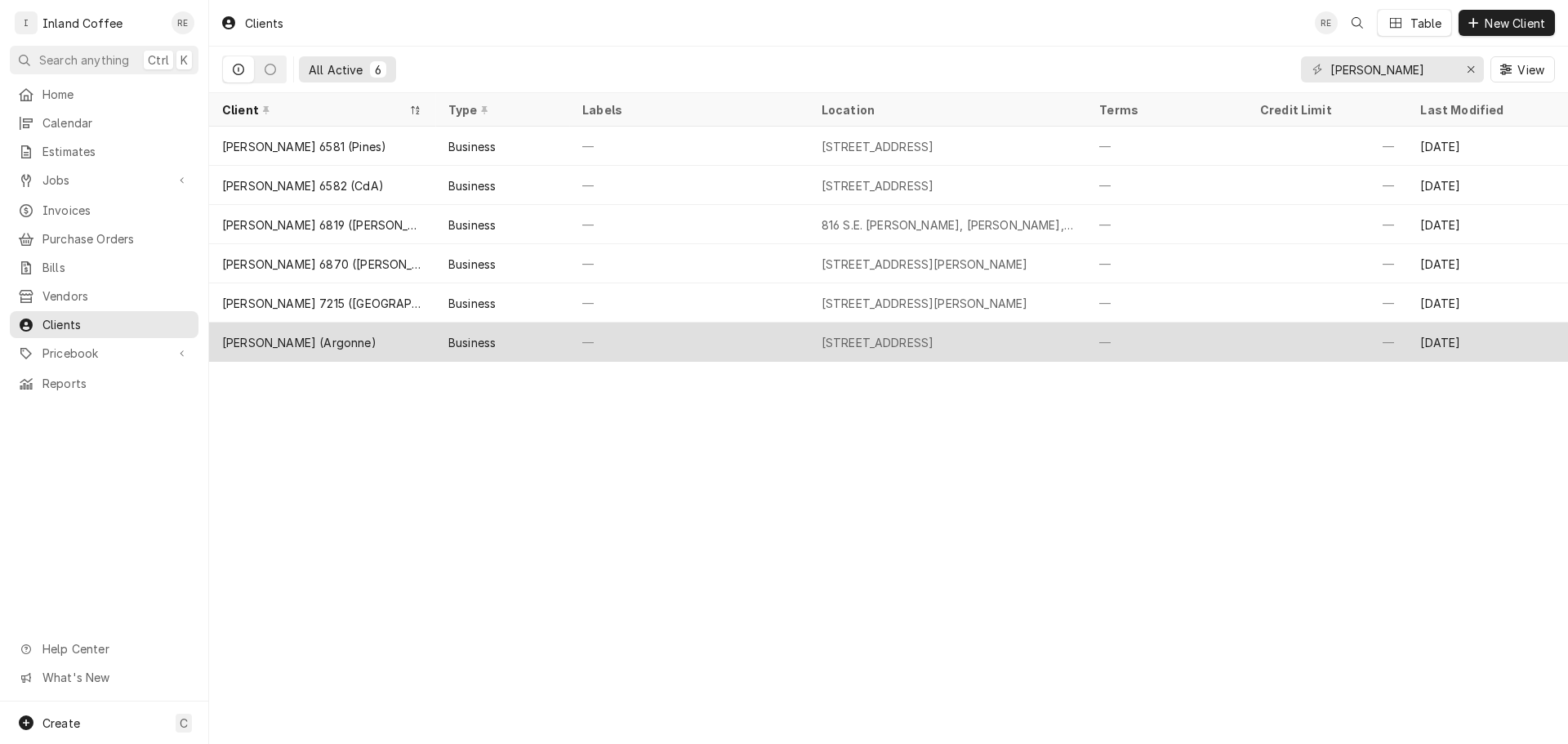
click at [430, 343] on div "[PERSON_NAME] (Argonne)" at bounding box center [322, 342] width 226 height 40
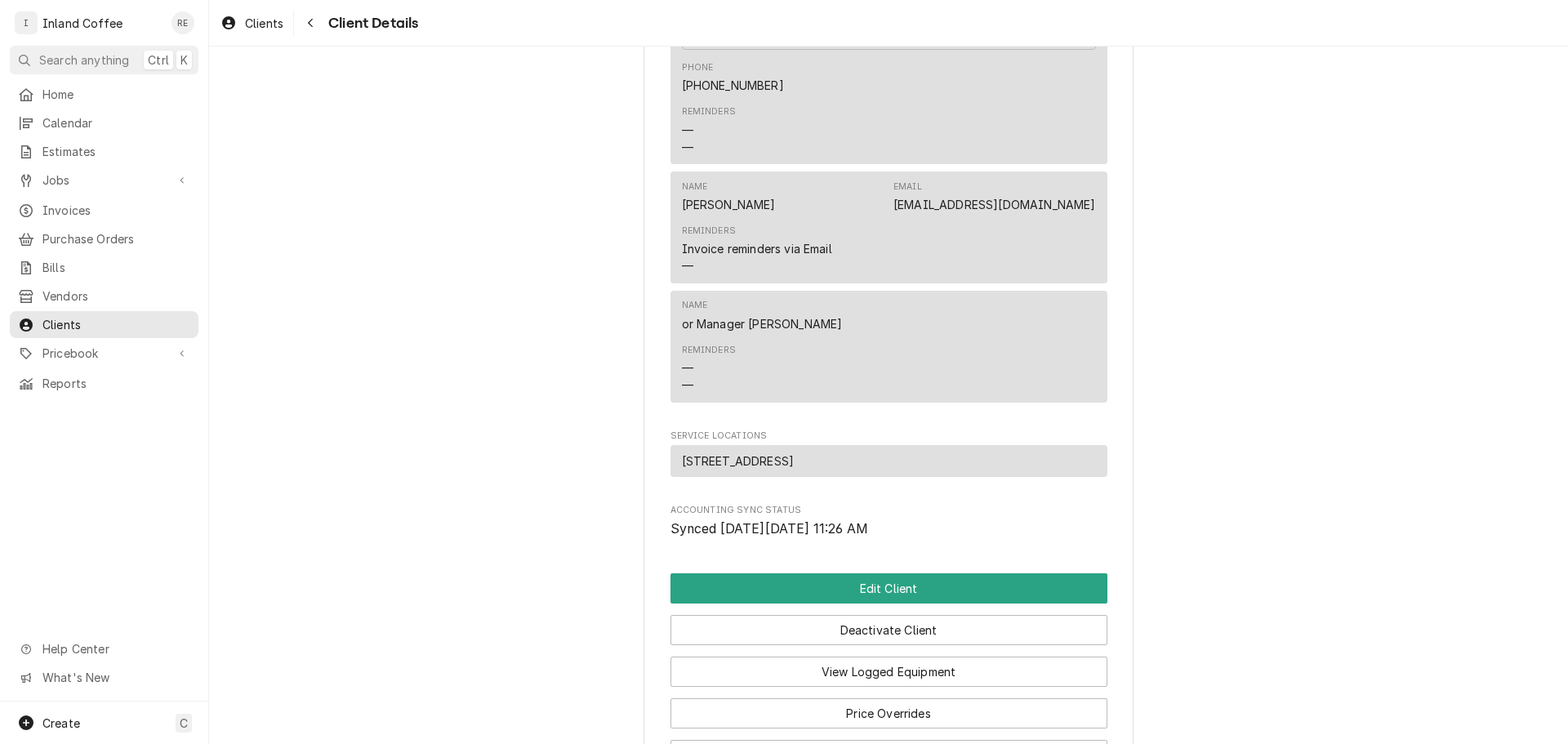
scroll to position [829, 0]
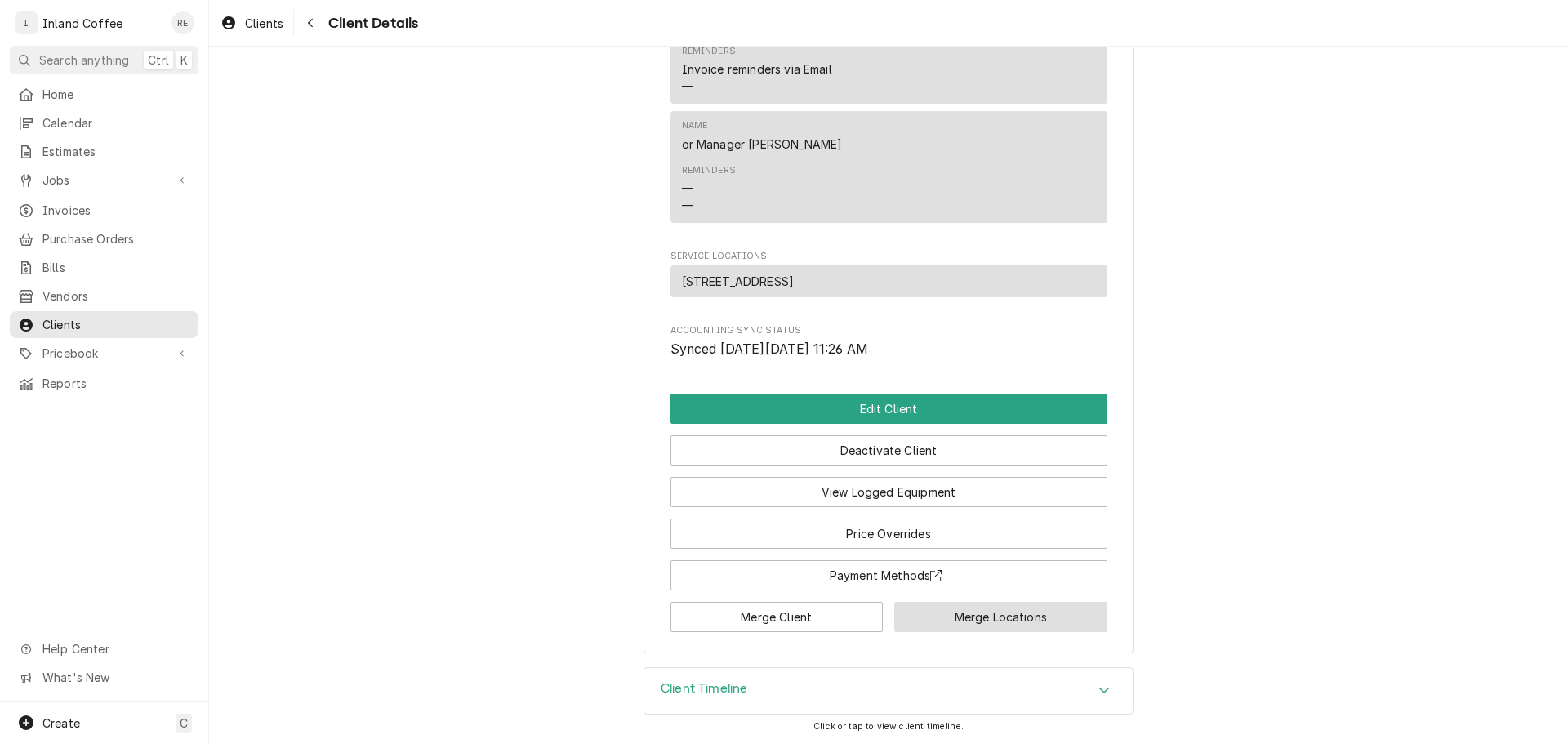
click at [995, 618] on button "Merge Locations" at bounding box center [1001, 617] width 214 height 30
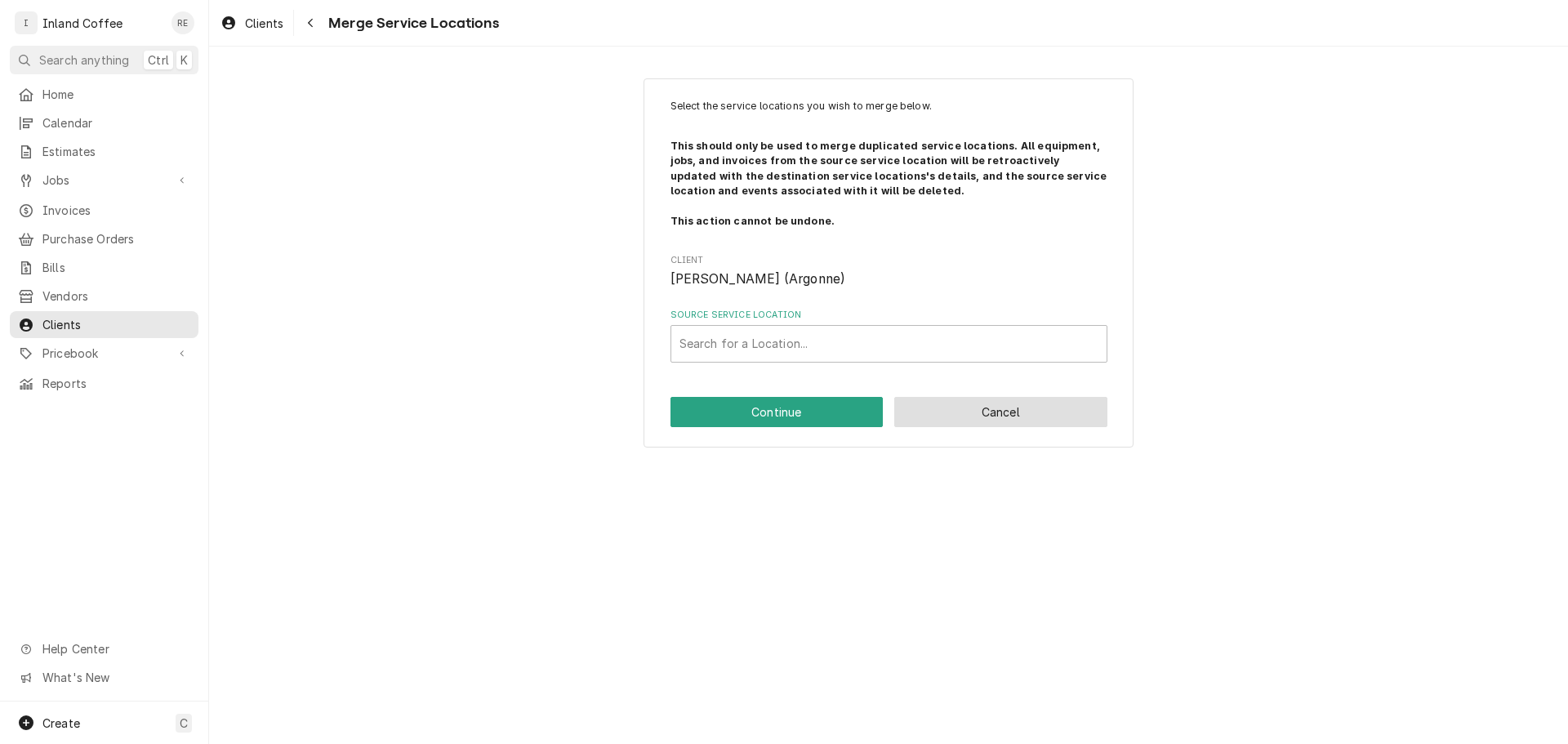
click at [962, 402] on button "Cancel" at bounding box center [1001, 412] width 214 height 30
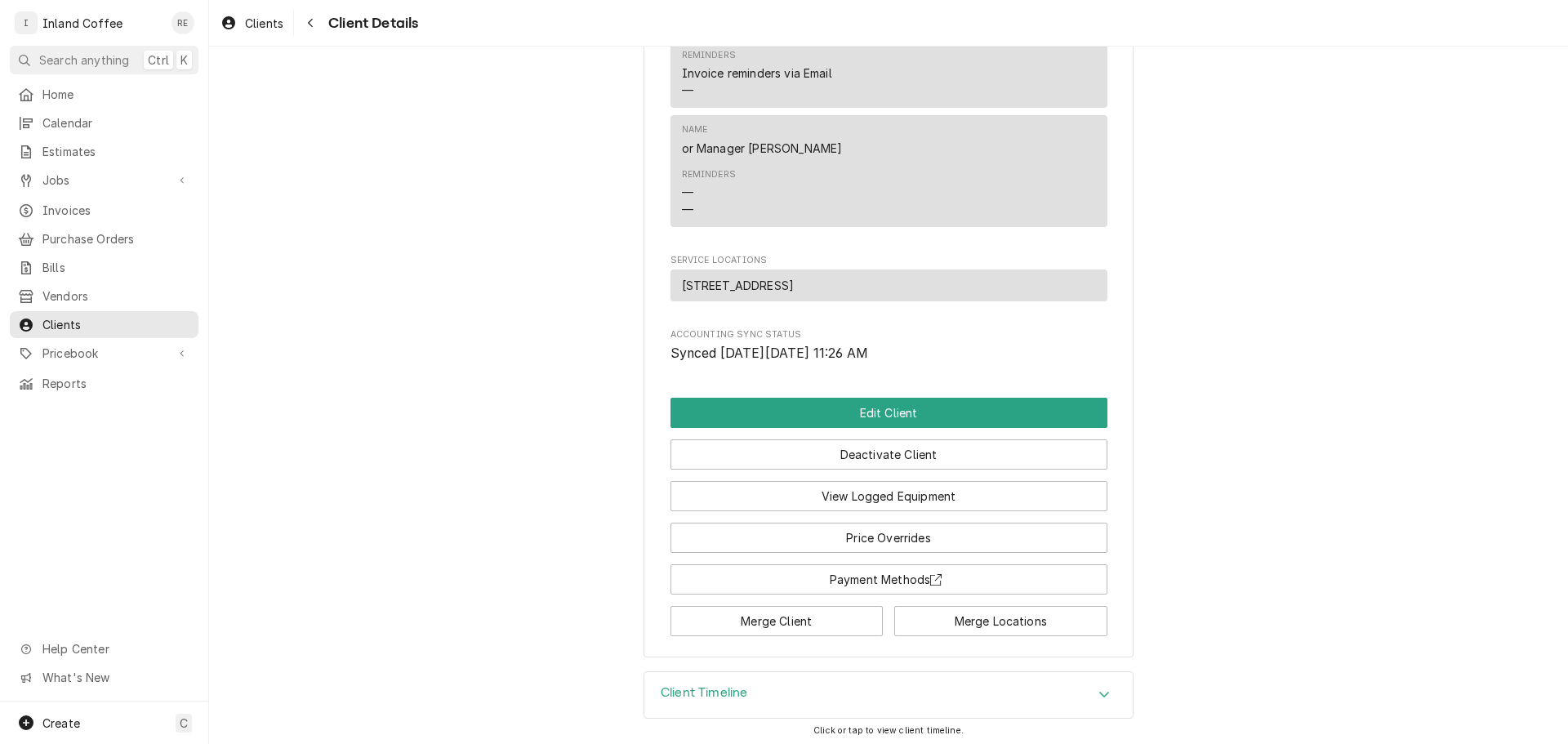
scroll to position [829, 0]
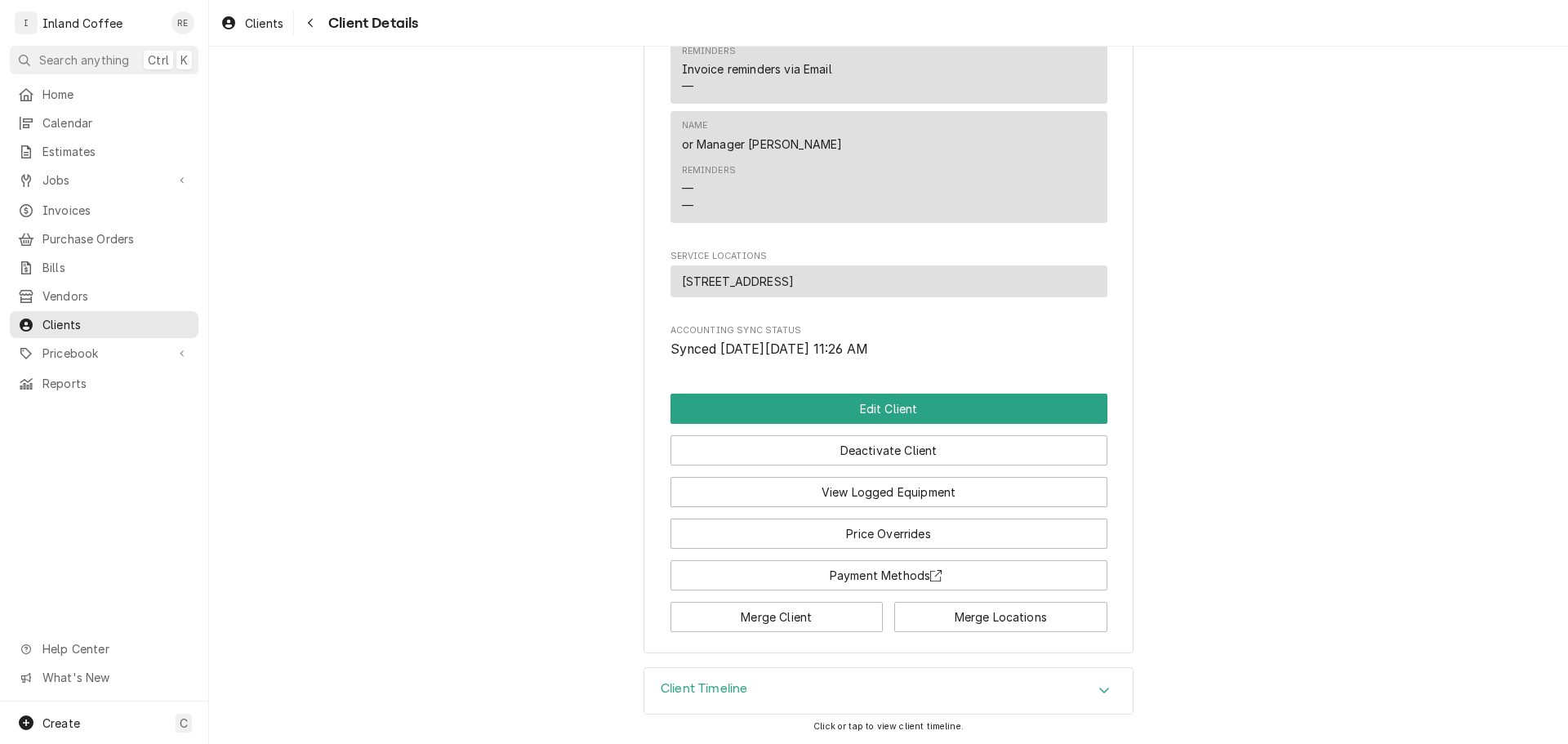
click at [1102, 690] on icon "Accordion Header" at bounding box center [1104, 690] width 11 height 13
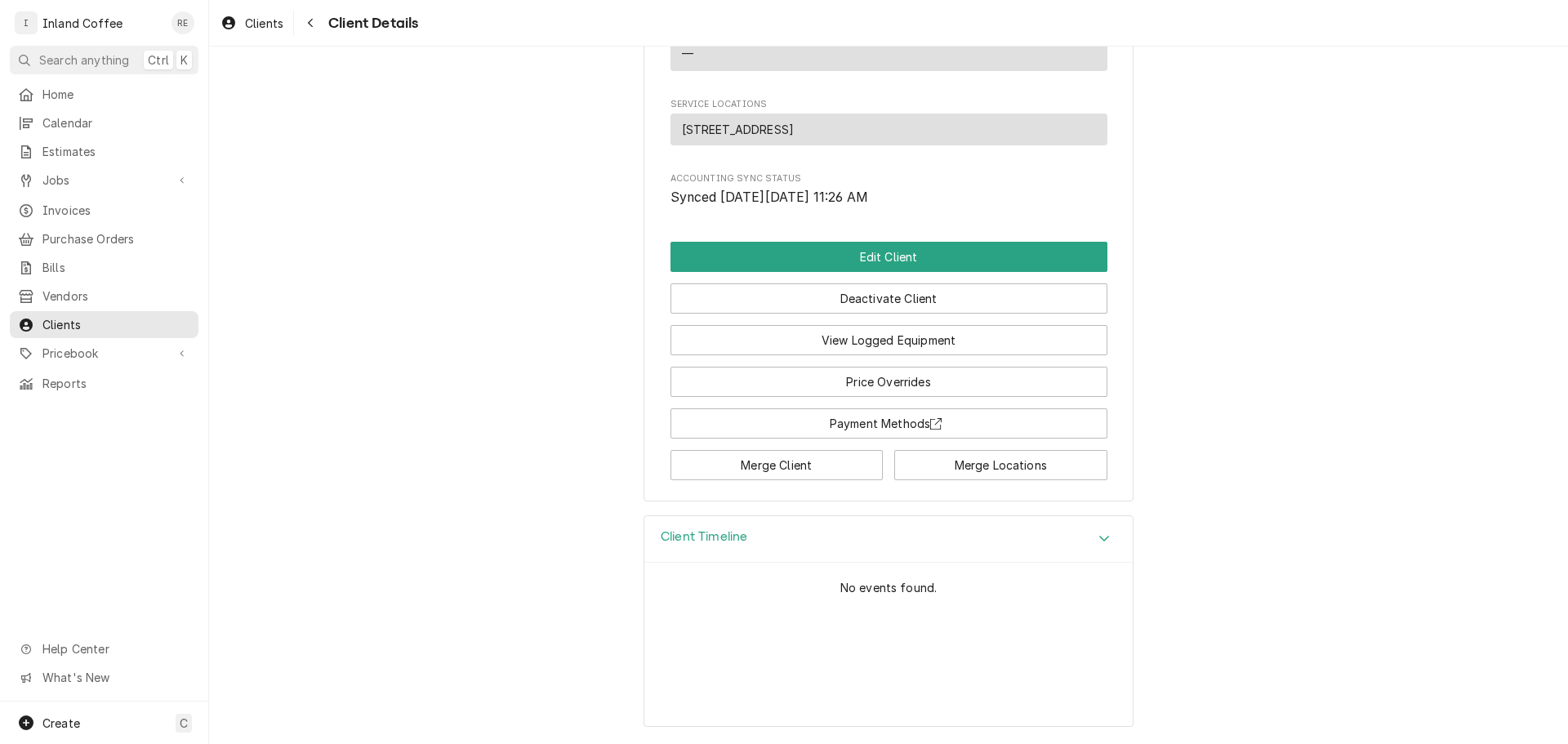
scroll to position [980, 0]
click at [83, 202] on span "Invoices" at bounding box center [116, 211] width 148 height 18
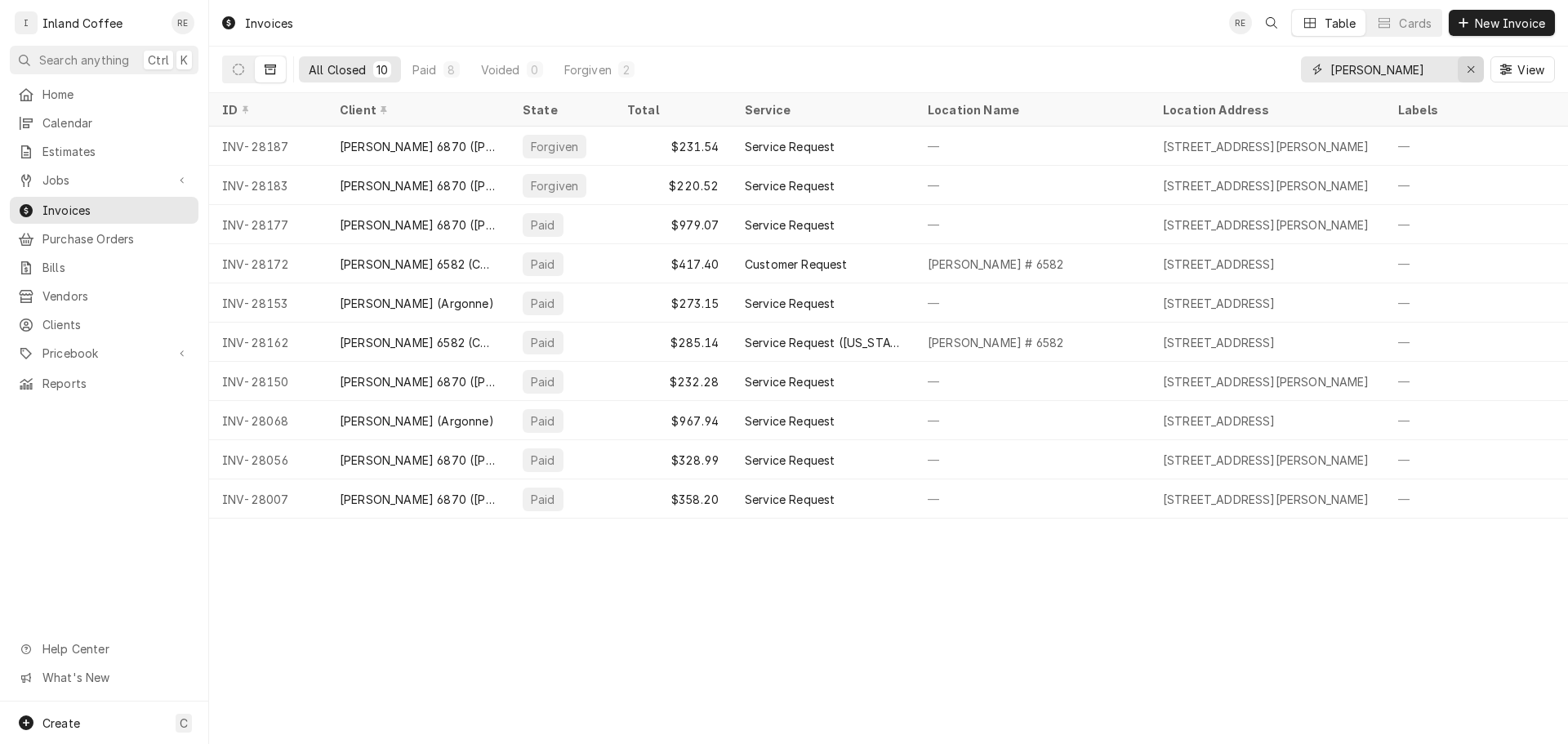
click at [1467, 69] on icon "Erase input" at bounding box center [1471, 69] width 9 height 11
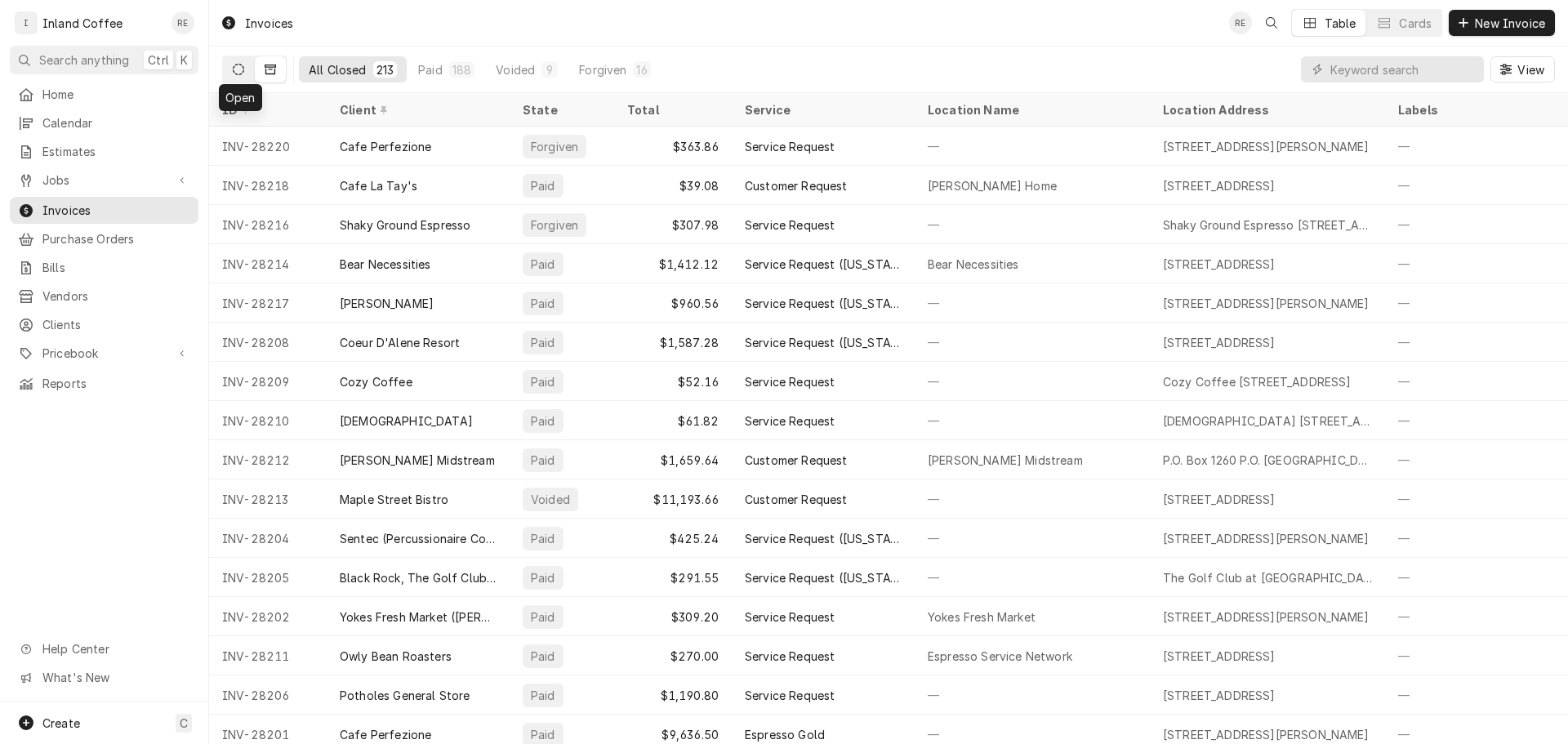
click at [242, 68] on icon "Dynamic Content Wrapper" at bounding box center [238, 69] width 11 height 11
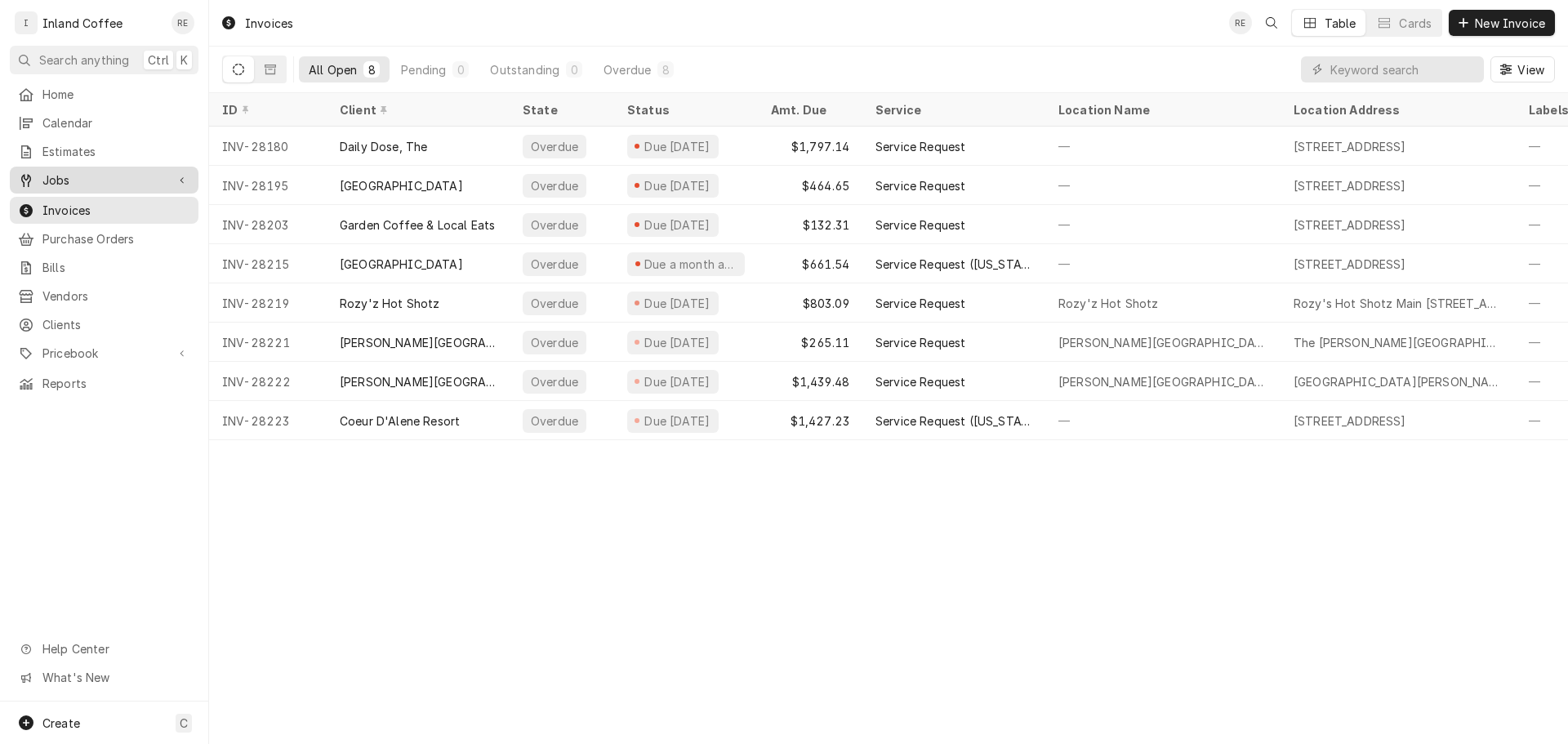
click at [115, 181] on span "Jobs" at bounding box center [104, 180] width 123 height 18
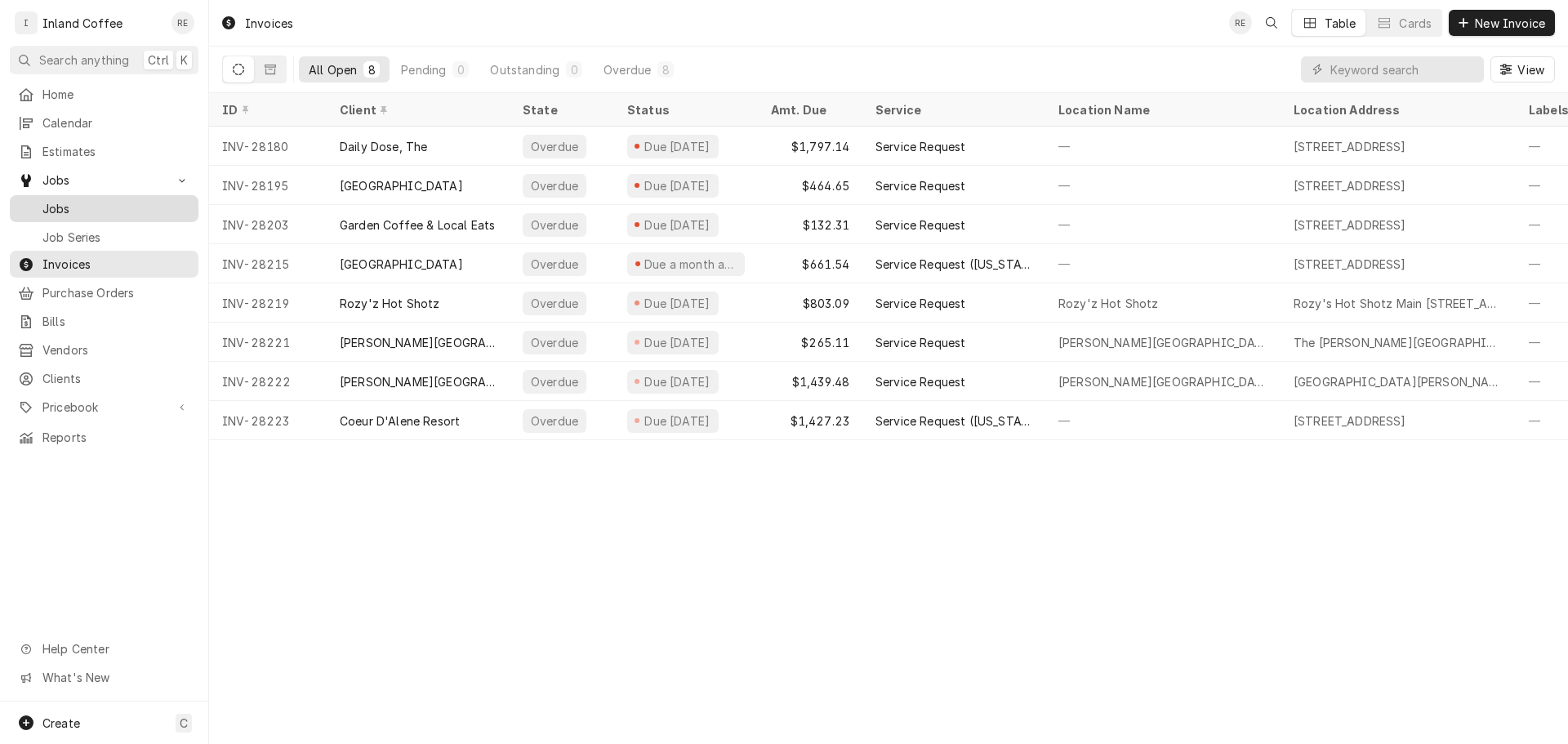
click at [114, 205] on span "Jobs" at bounding box center [116, 209] width 148 height 18
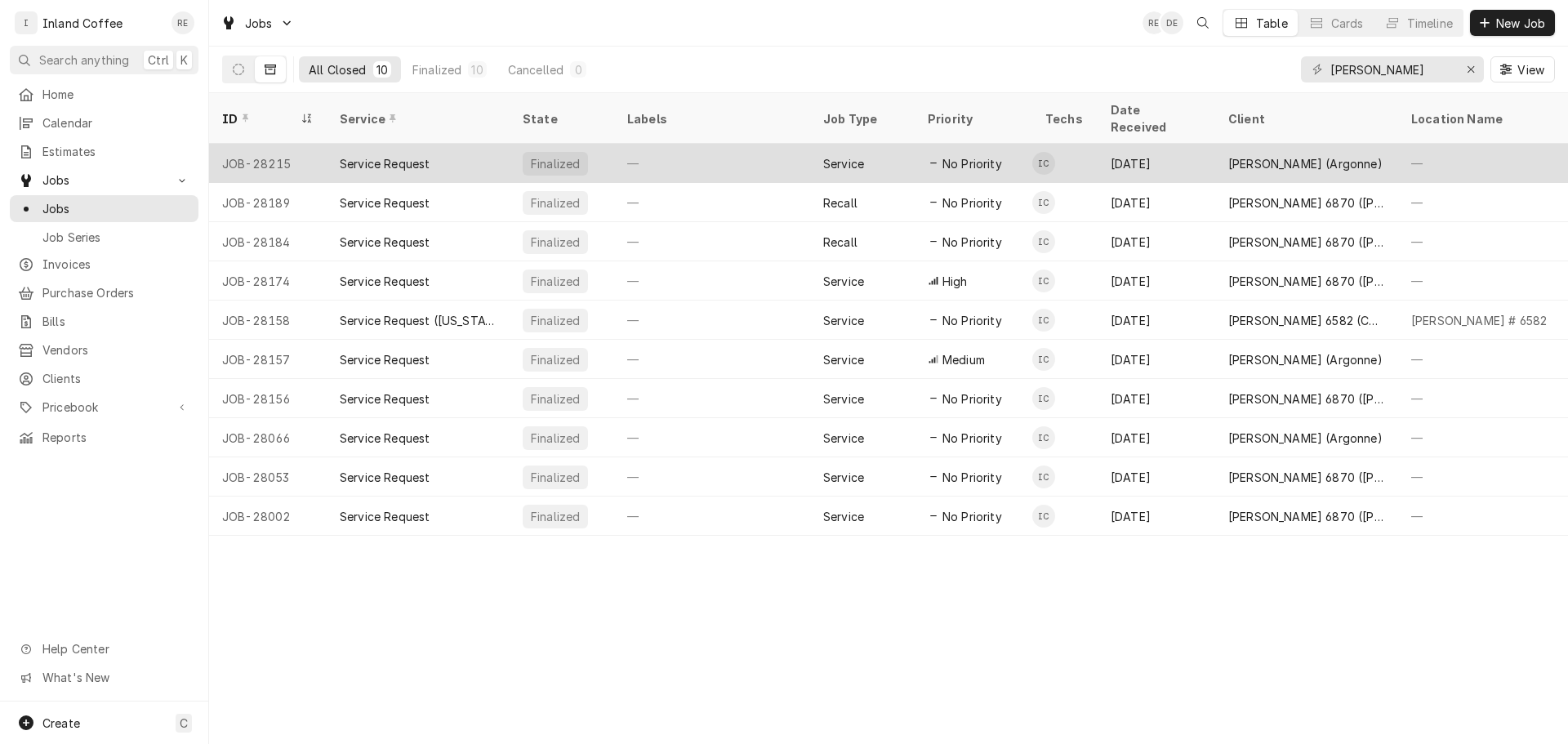
click at [410, 155] on div "Service Request" at bounding box center [385, 164] width 90 height 18
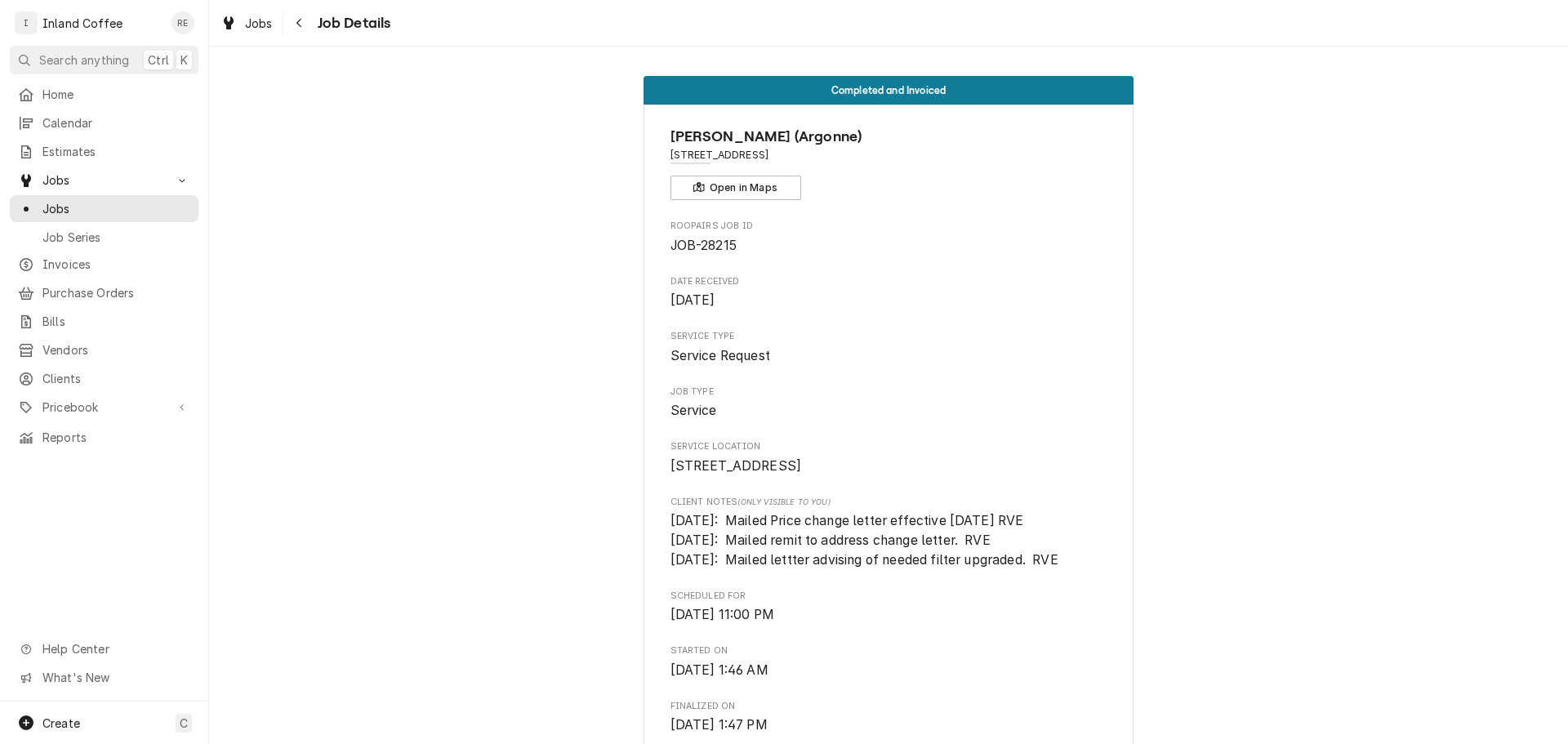
click at [906, 85] on span "Completed and Invoiced" at bounding box center [889, 90] width 115 height 11
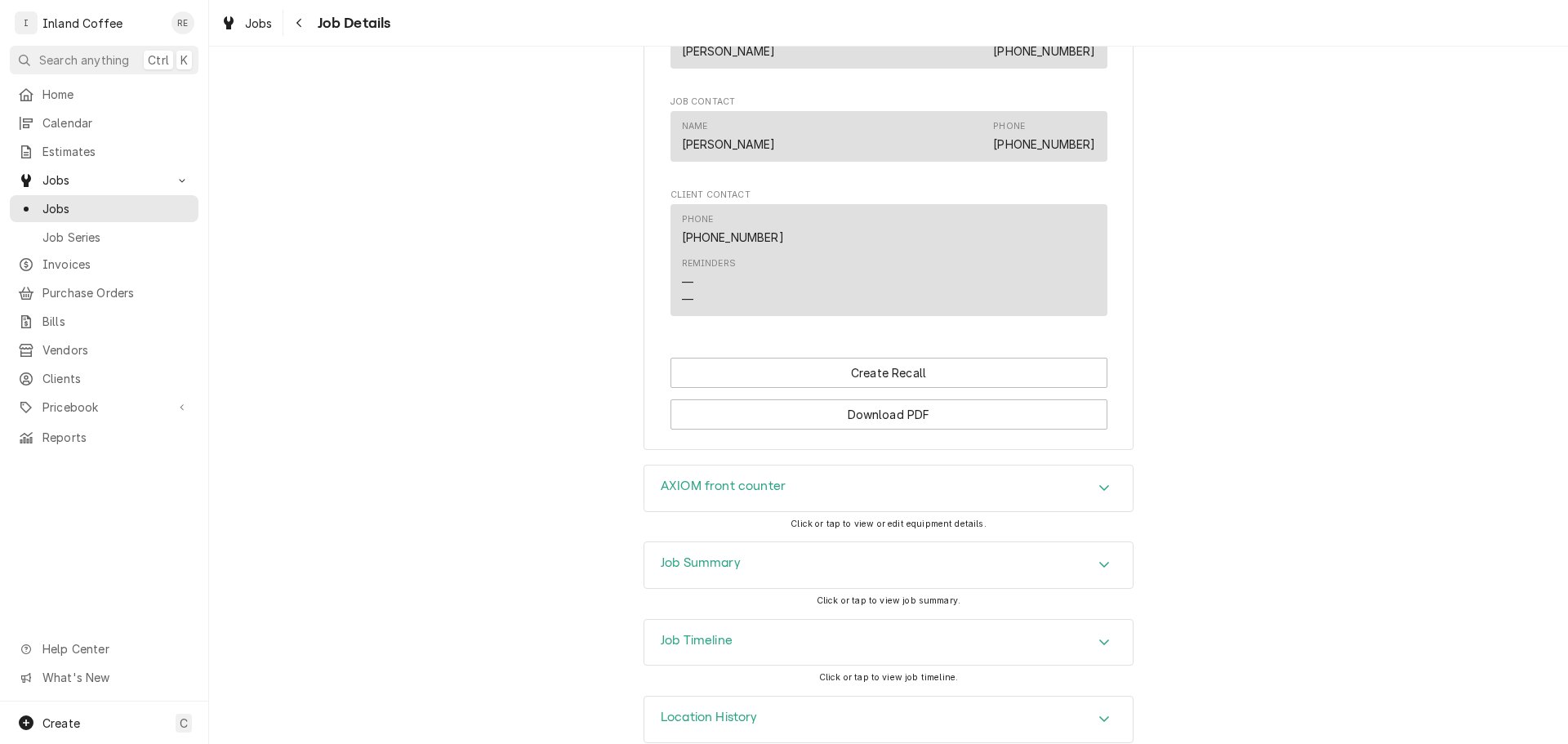
scroll to position [1076, 0]
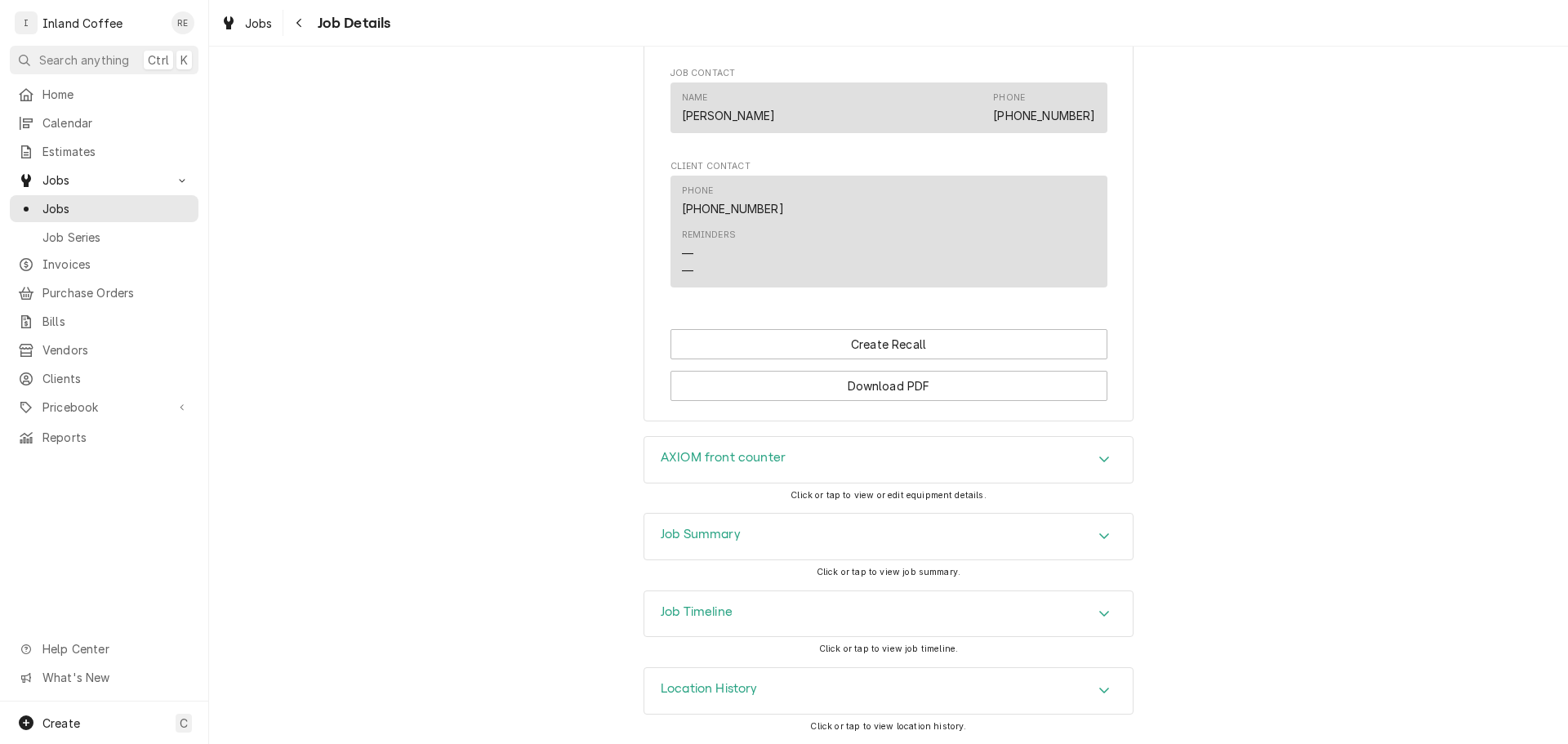
click at [1092, 696] on div "Accordion Header" at bounding box center [1104, 690] width 25 height 19
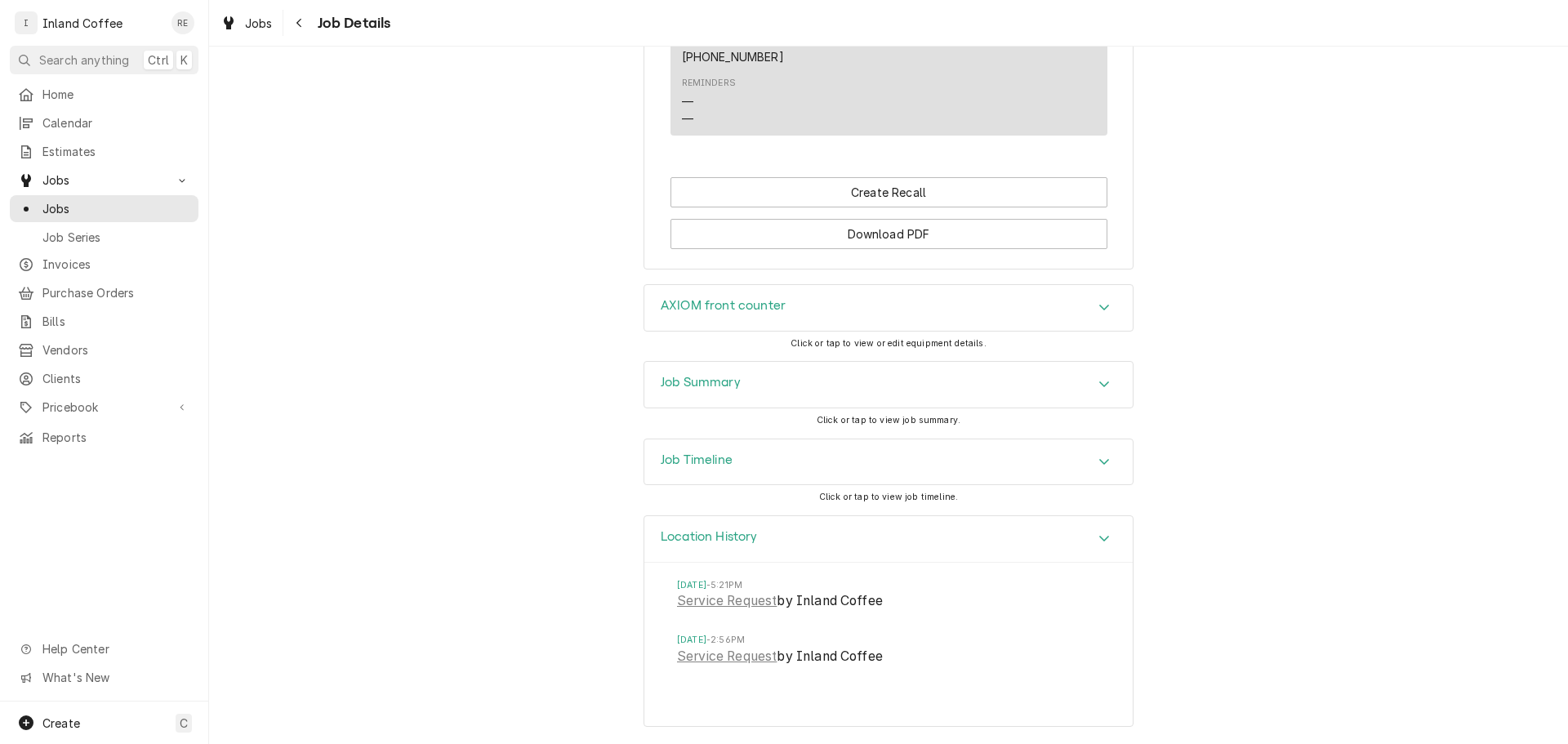
scroll to position [1174, 0]
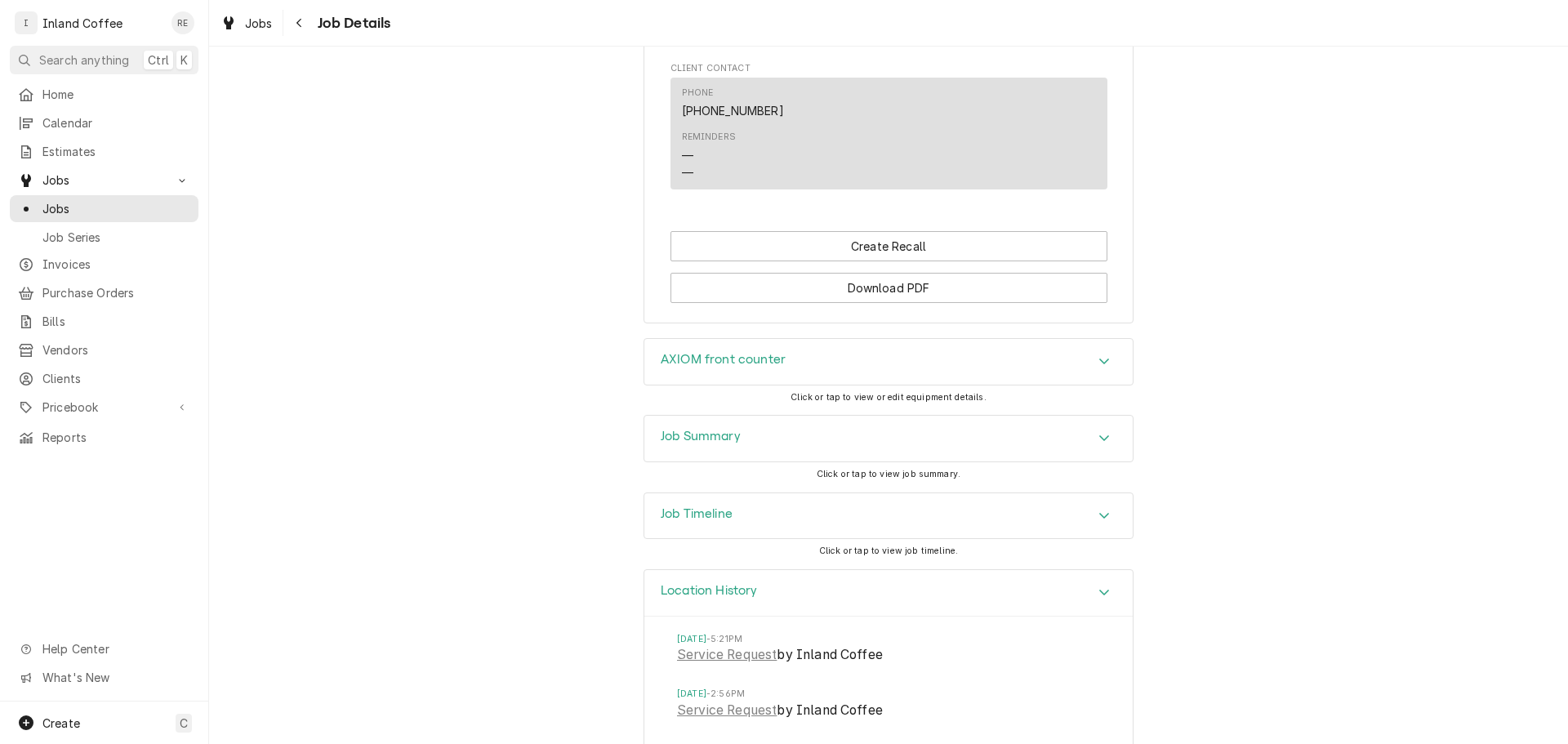
click at [1099, 513] on icon "Accordion Header" at bounding box center [1104, 515] width 11 height 13
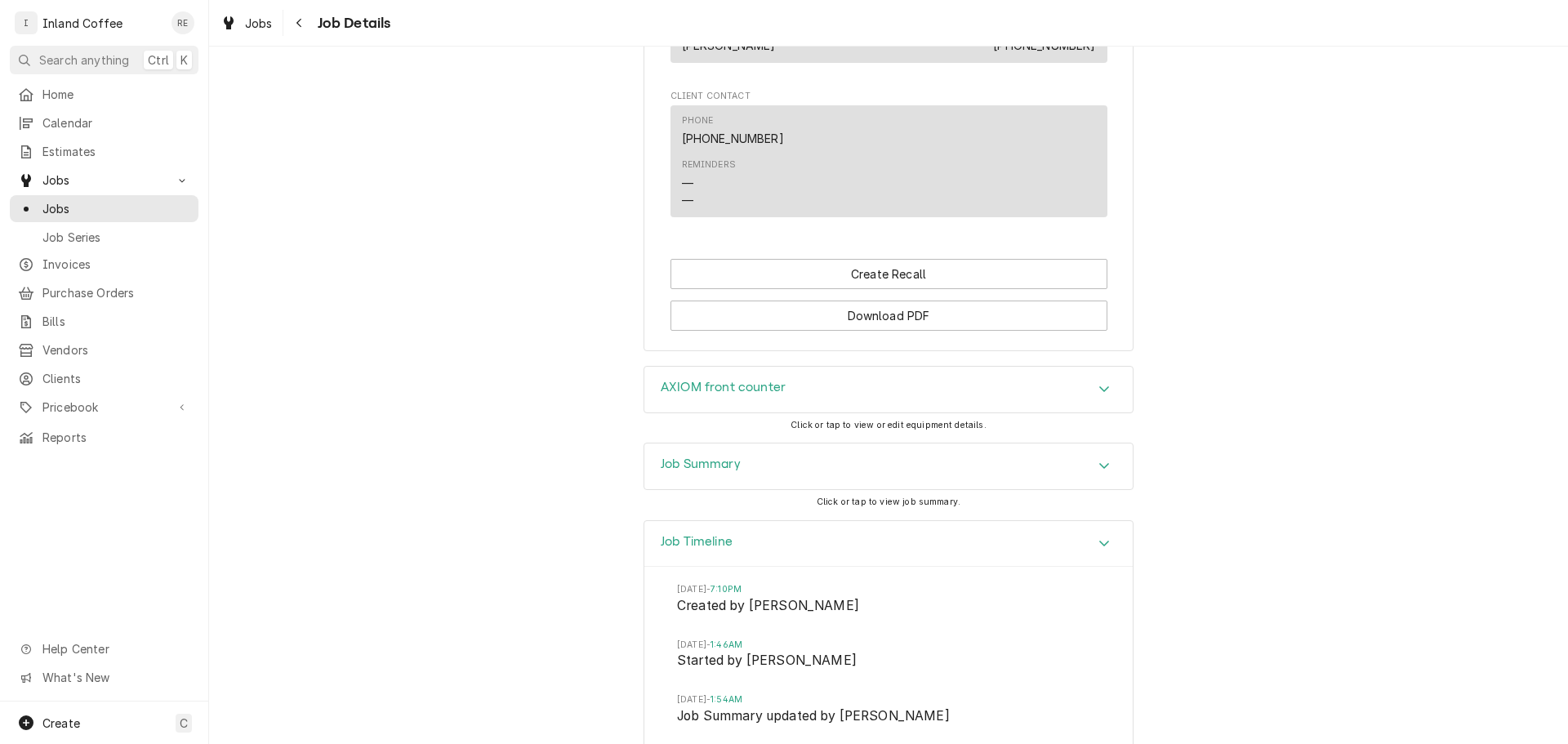
scroll to position [1147, 0]
click at [1101, 462] on icon "Accordion Header" at bounding box center [1104, 464] width 11 height 13
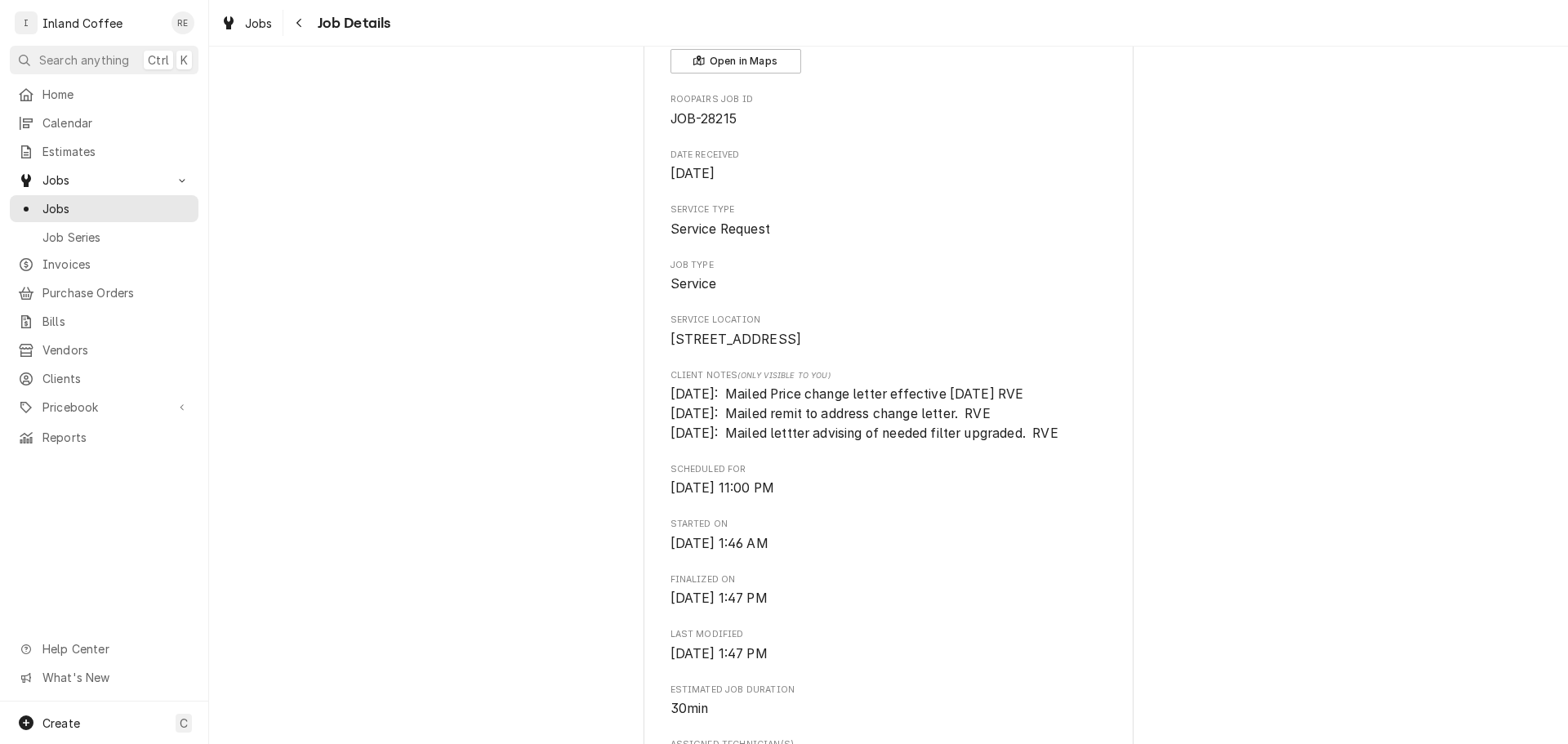
scroll to position [0, 0]
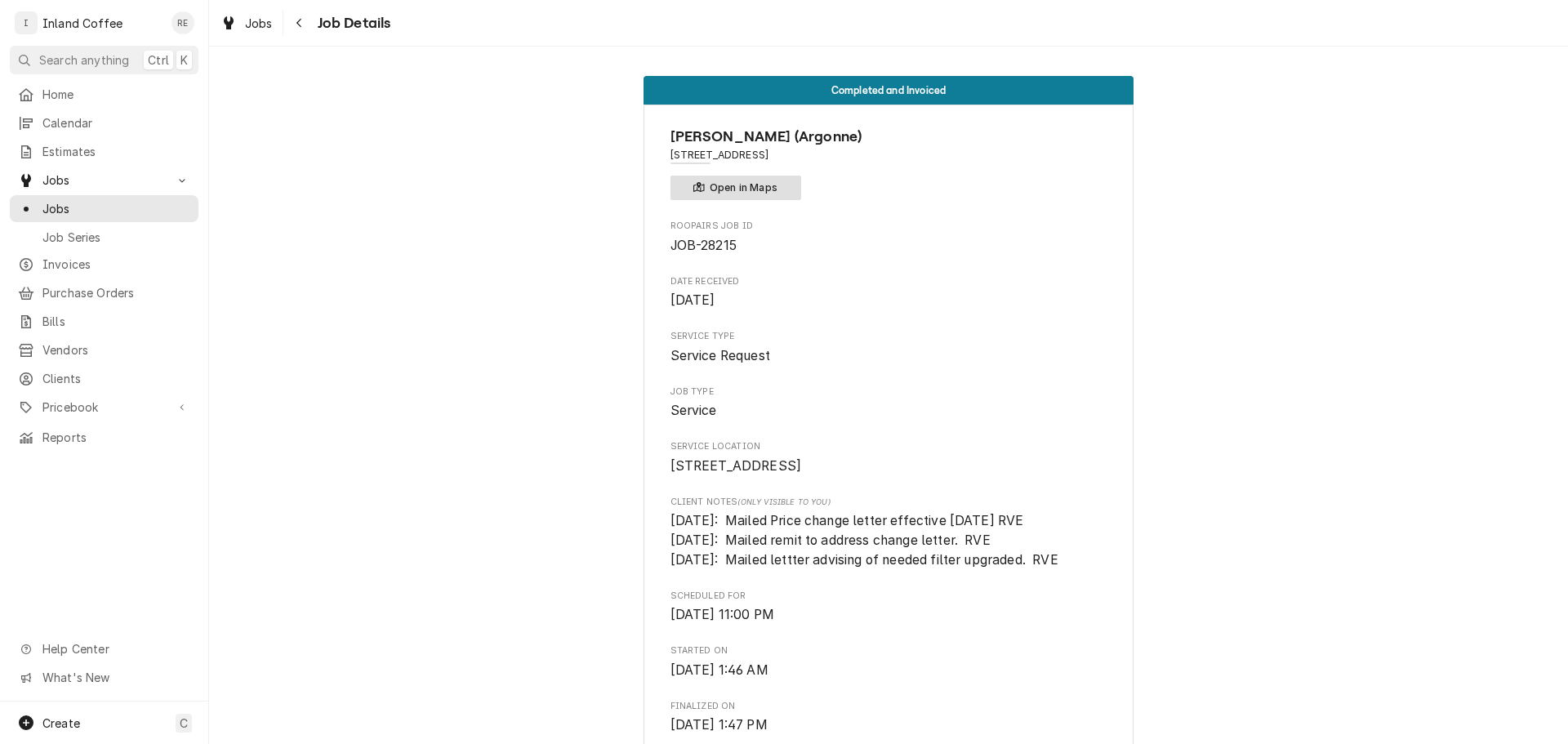
click at [775, 179] on button "Open in Maps" at bounding box center [736, 188] width 131 height 25
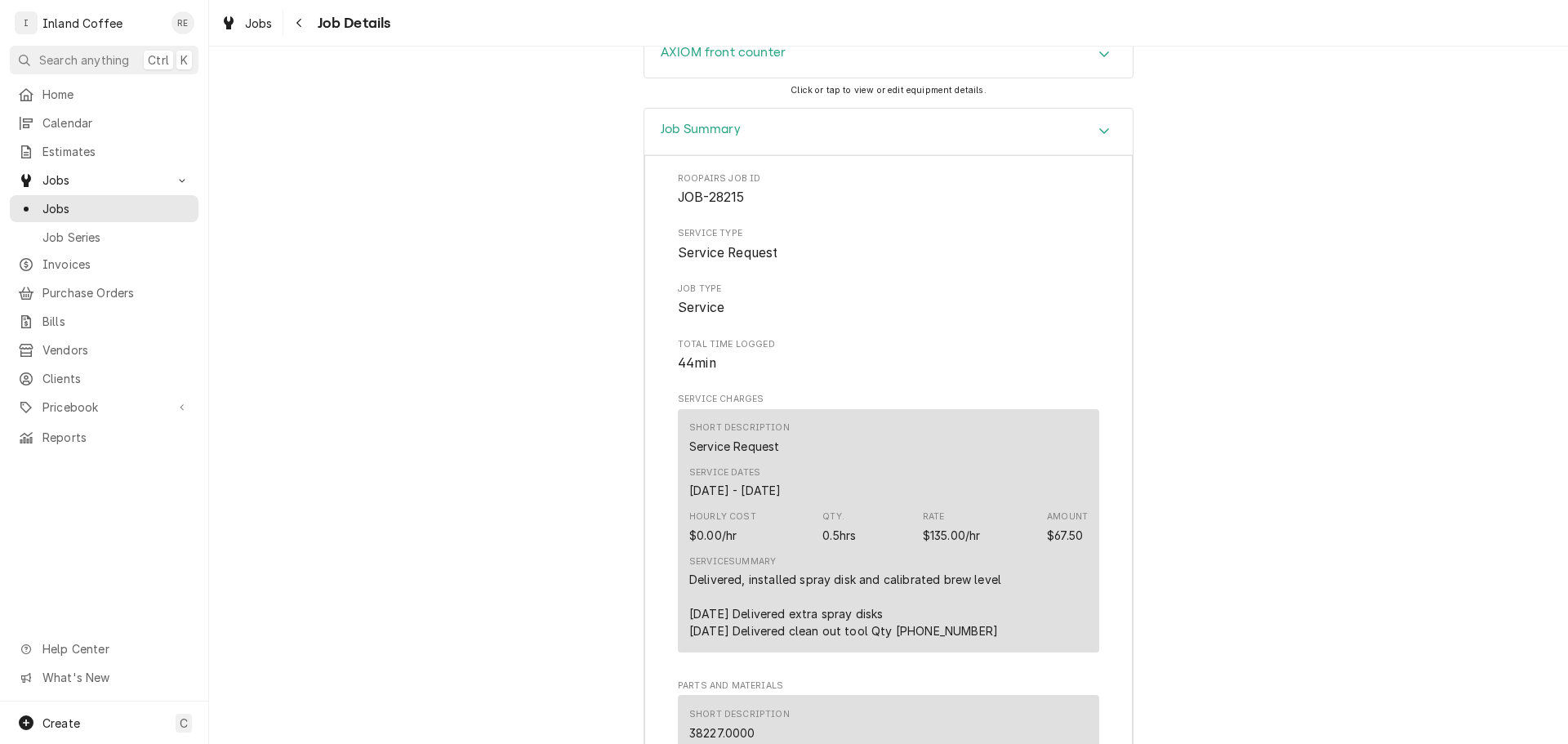
scroll to position [1487, 0]
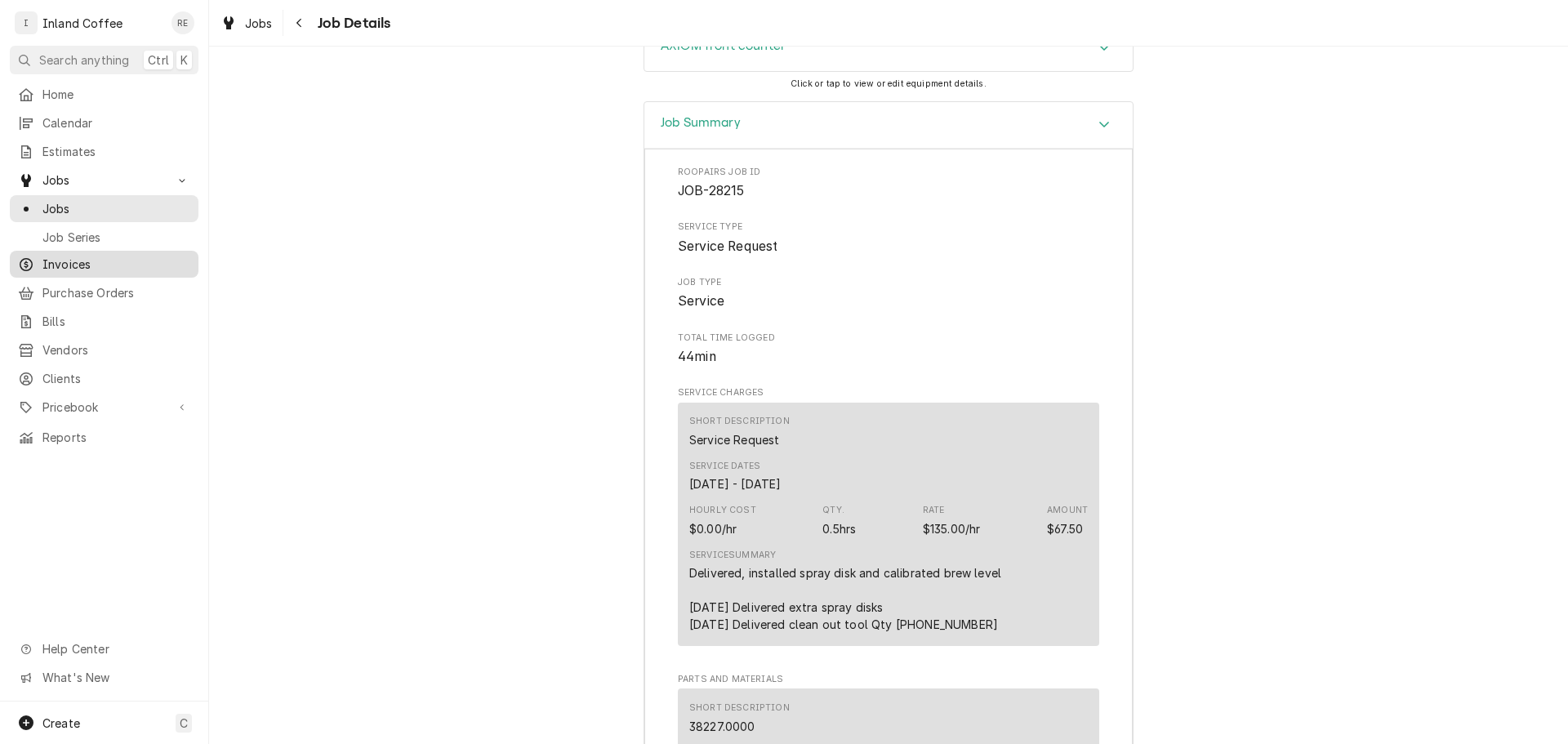
click at [79, 256] on span "Invoices" at bounding box center [116, 264] width 148 height 18
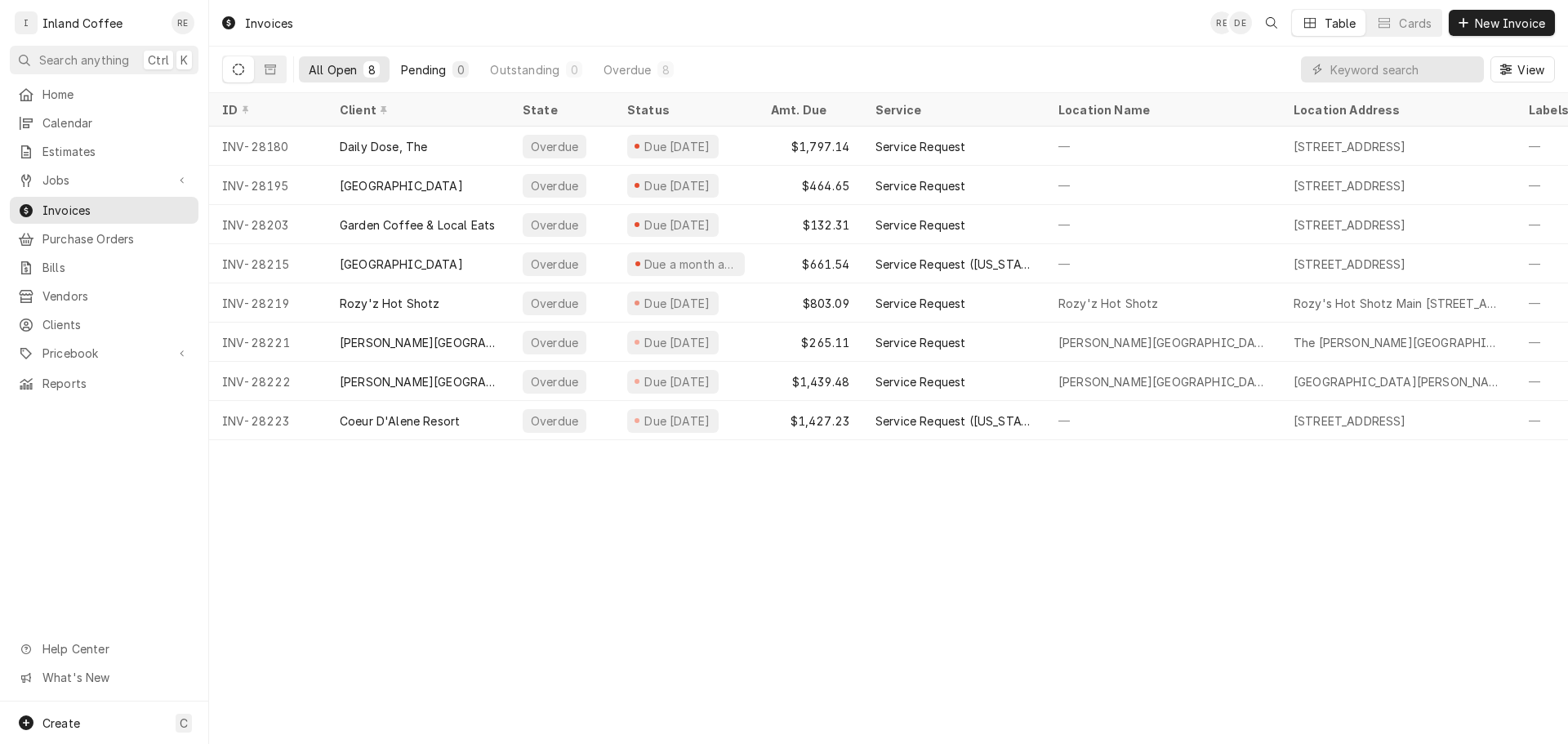
click at [422, 82] on button "Pending 0" at bounding box center [434, 69] width 87 height 26
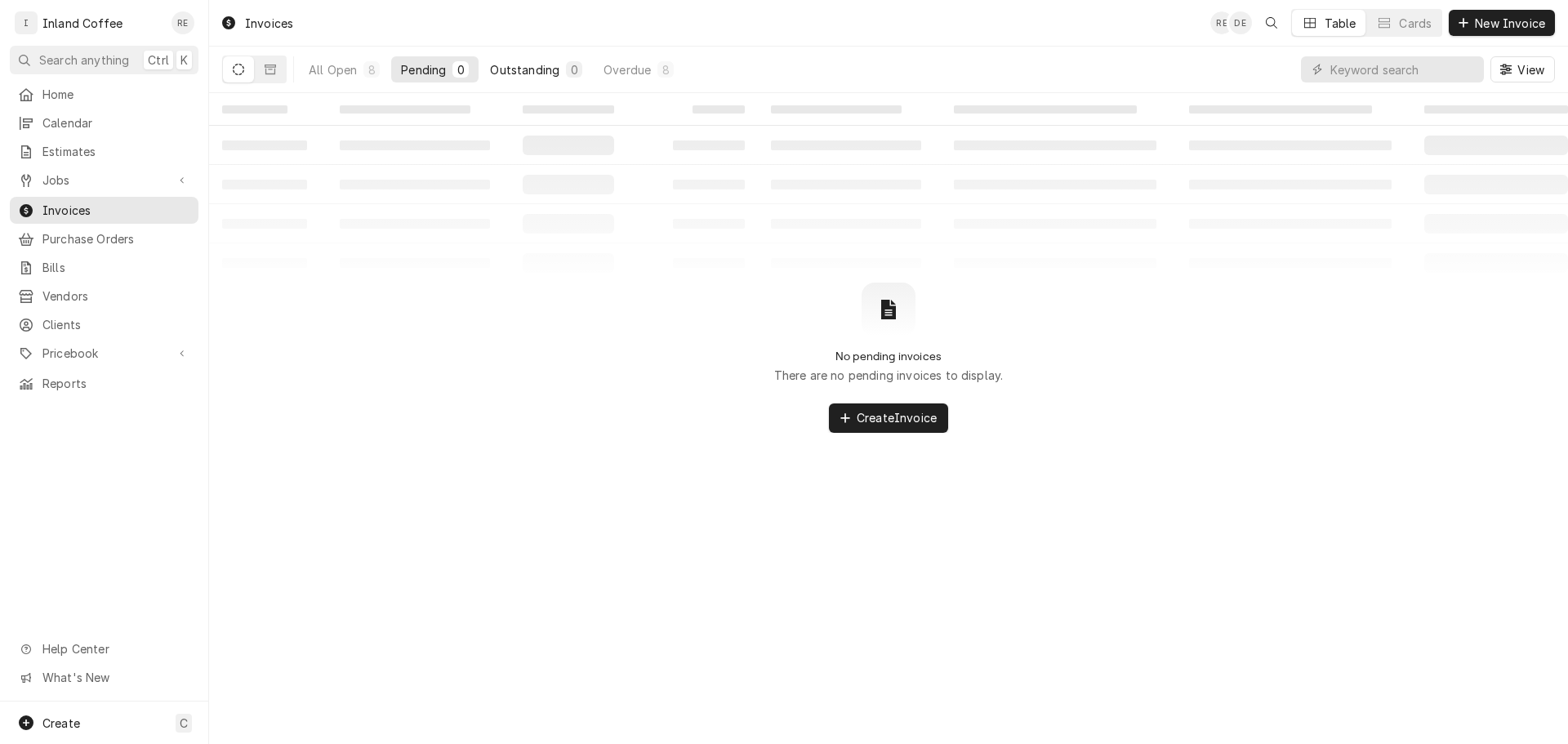
click at [511, 66] on div "Outstanding" at bounding box center [525, 70] width 69 height 18
click at [628, 63] on div "Overdue" at bounding box center [628, 70] width 47 height 18
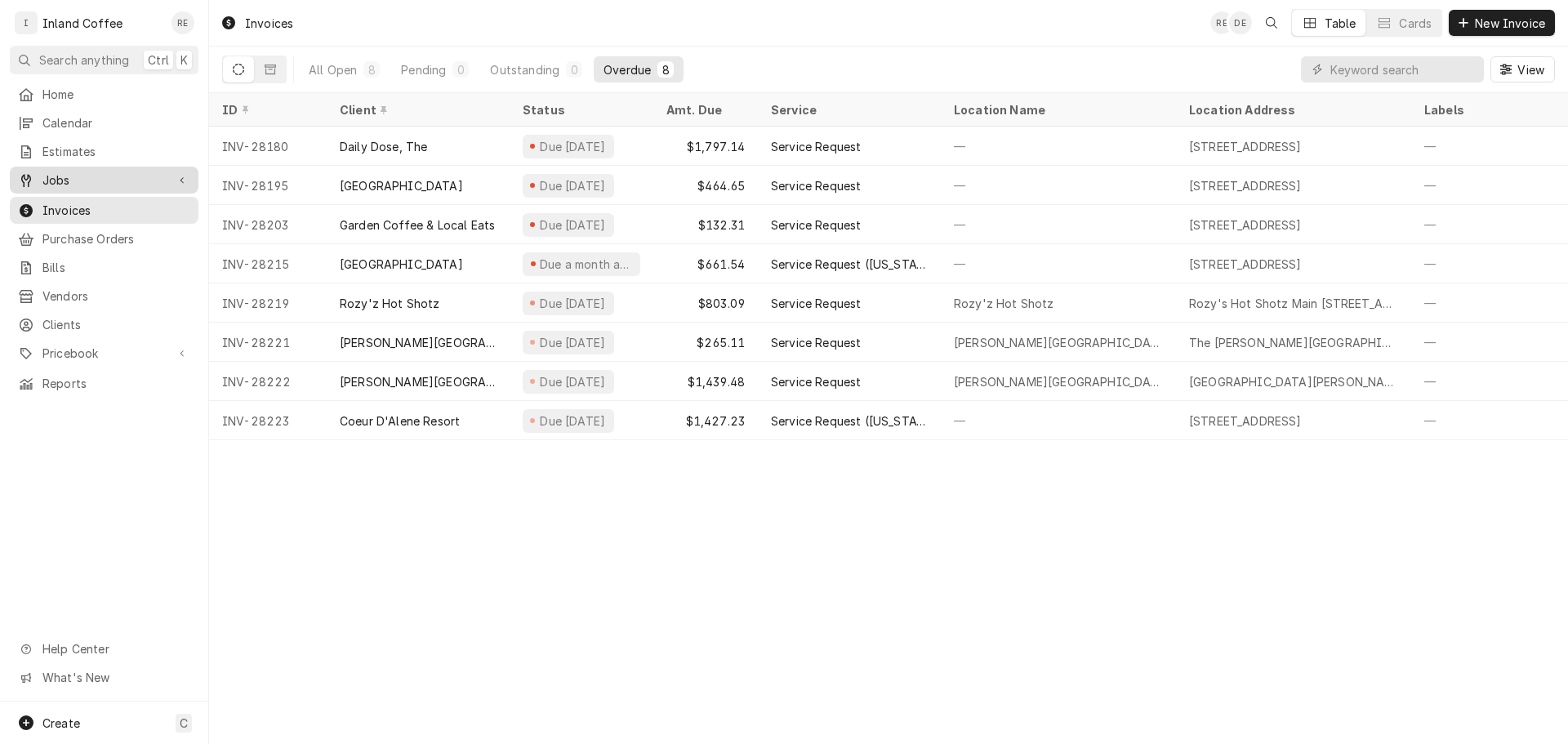
click at [71, 180] on span "Jobs" at bounding box center [104, 180] width 123 height 18
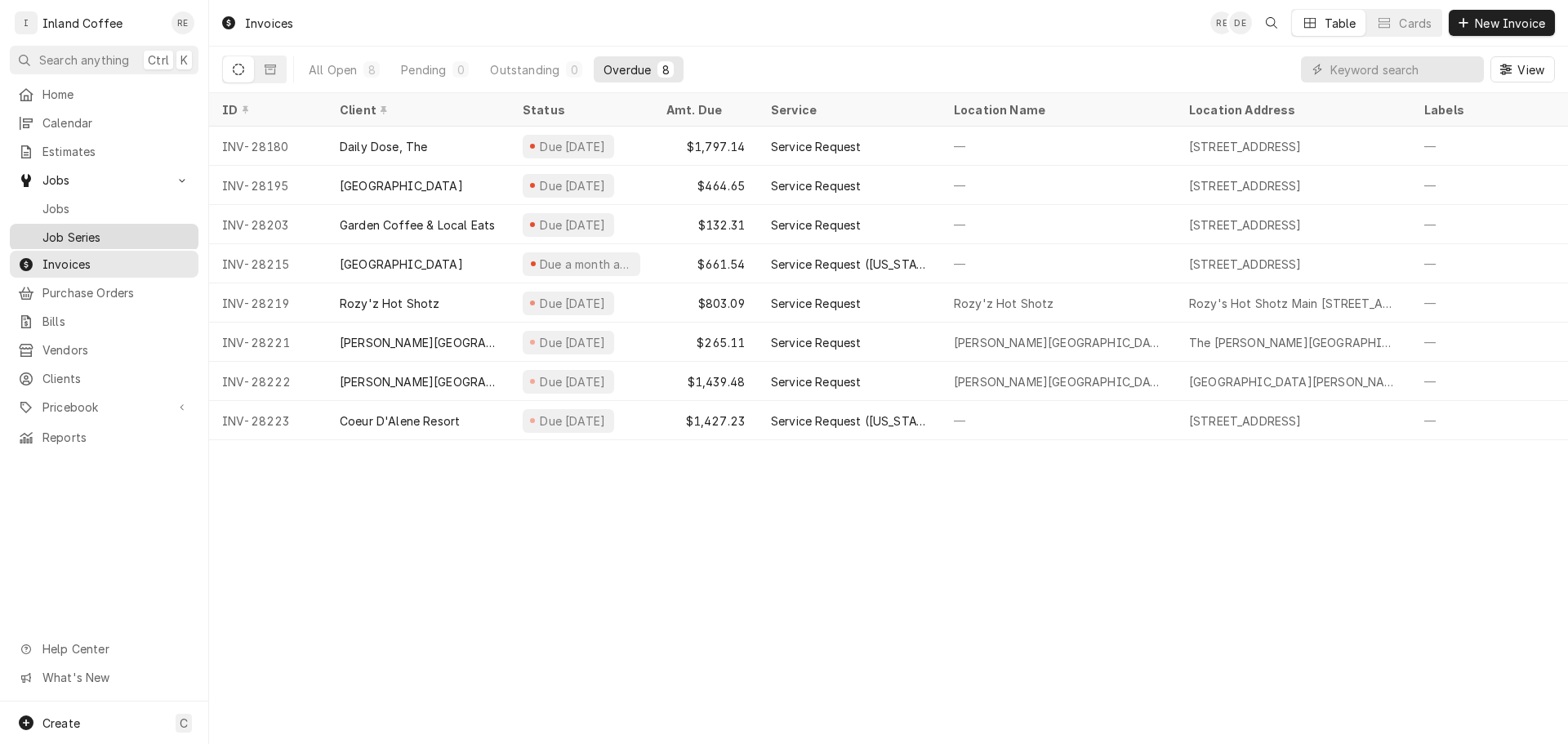
click at [79, 230] on span "Job Series" at bounding box center [116, 237] width 148 height 18
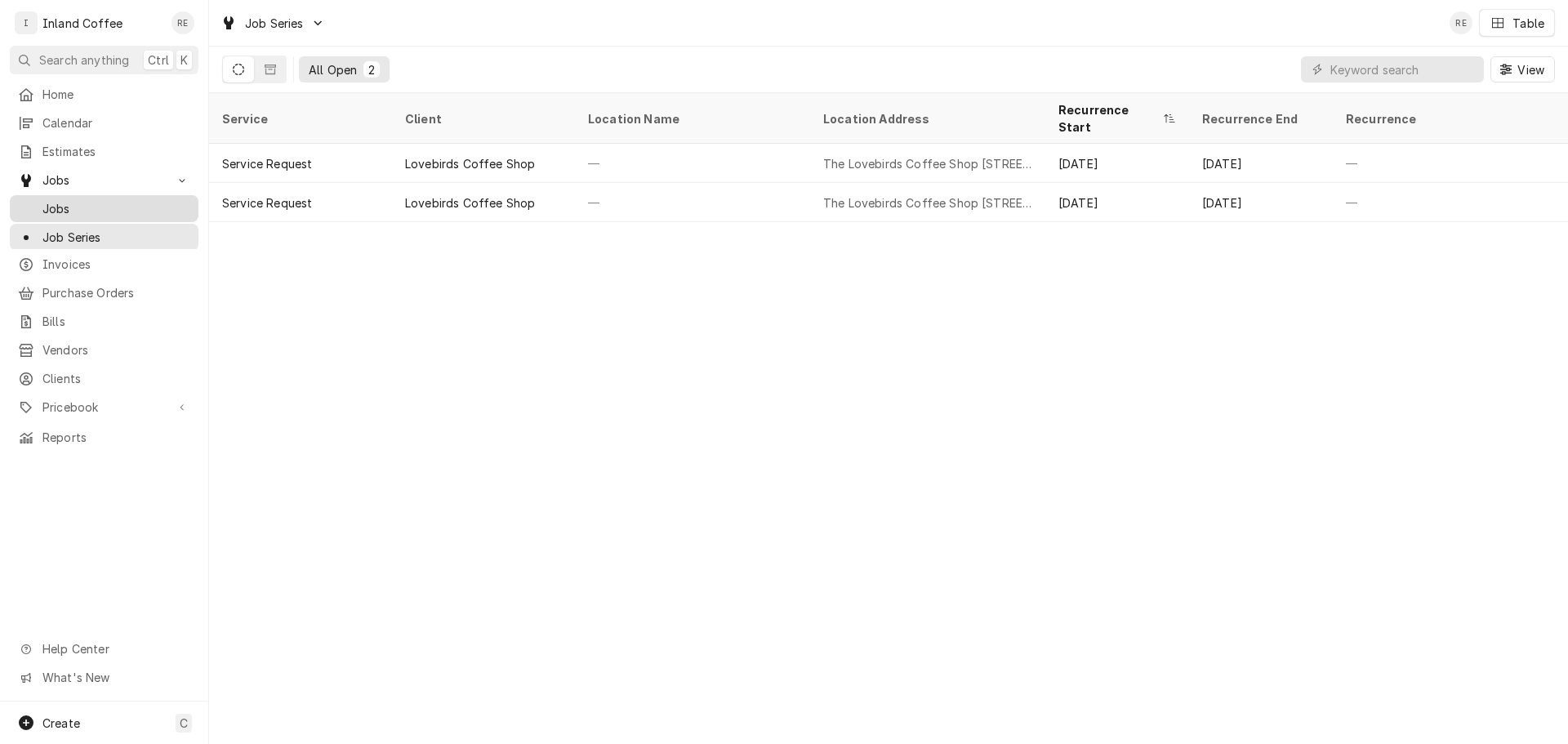
click at [102, 200] on span "Jobs" at bounding box center [116, 209] width 148 height 18
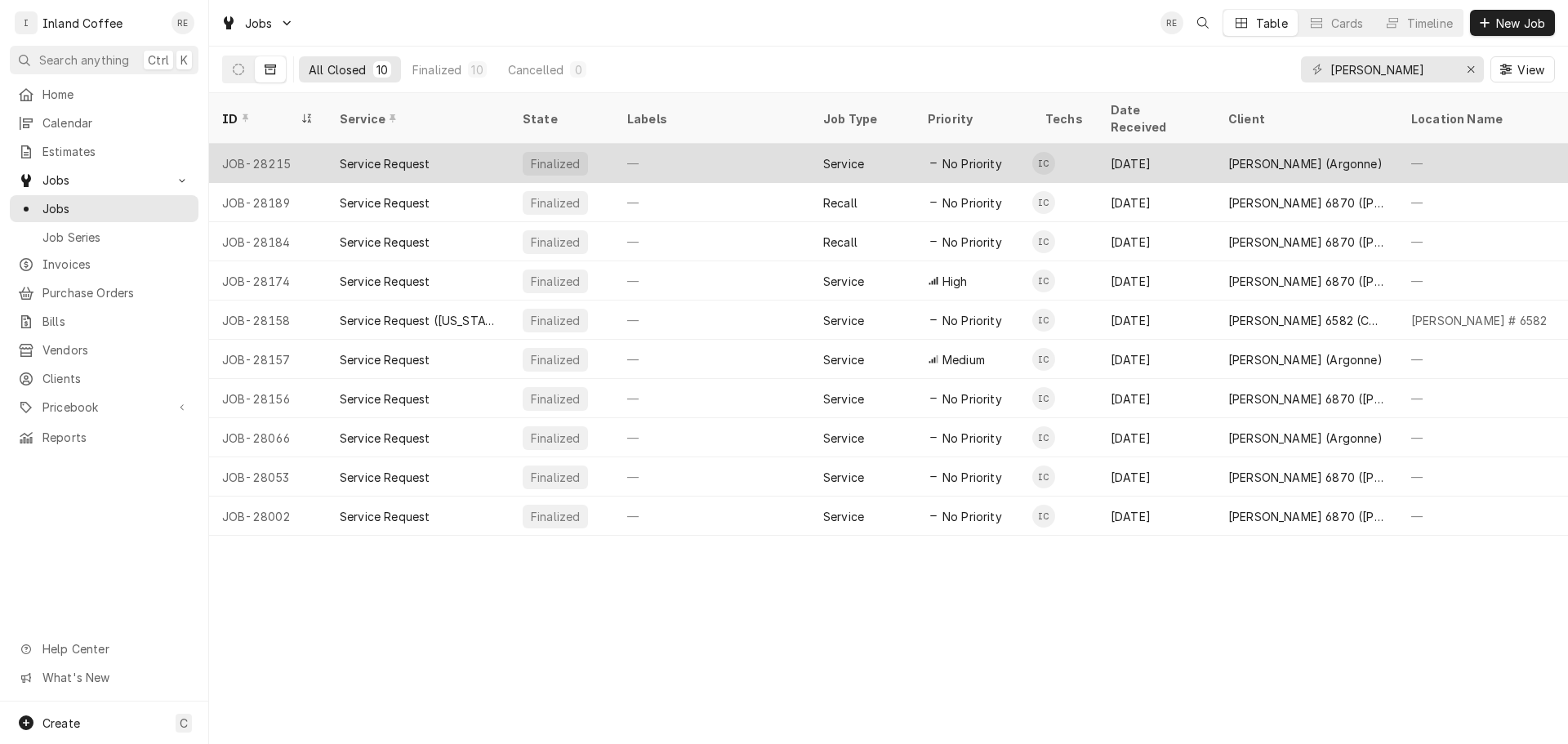
click at [1292, 155] on div "[PERSON_NAME] (Argonne)" at bounding box center [1306, 164] width 155 height 18
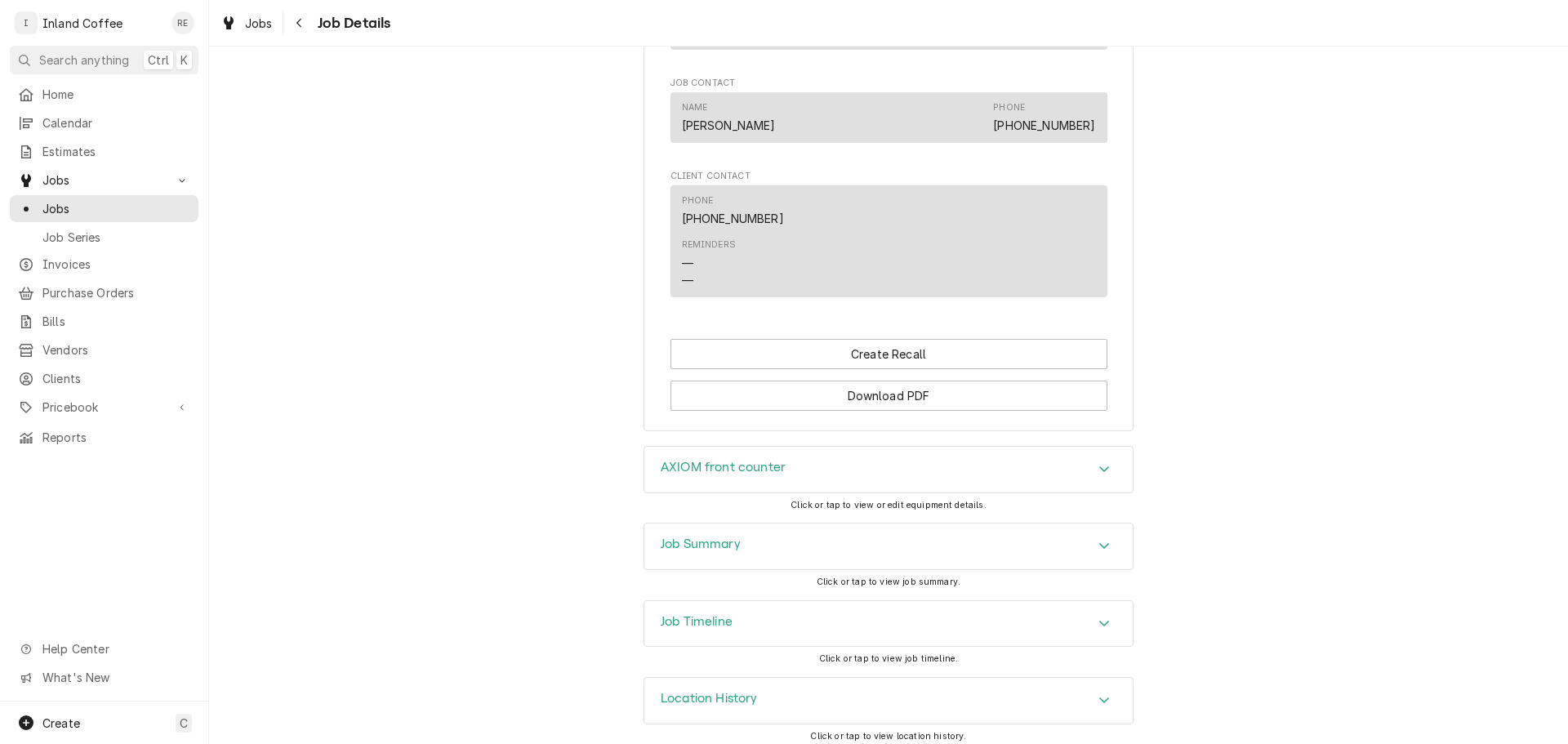
scroll to position [1076, 0]
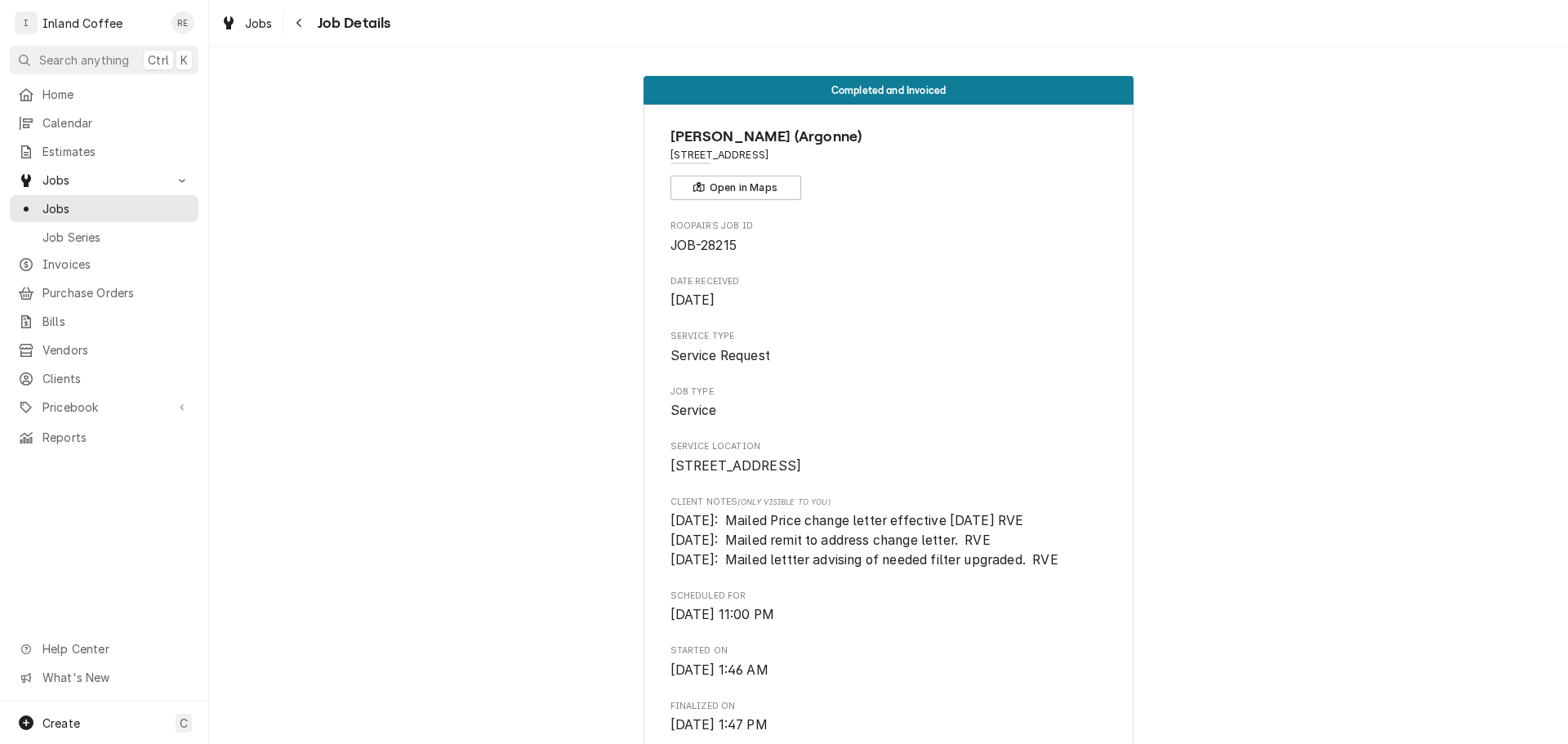
click at [179, 39] on div "I Inland Coffee RE" at bounding box center [104, 23] width 208 height 46
click at [108, 195] on link "Jobs" at bounding box center [104, 208] width 189 height 27
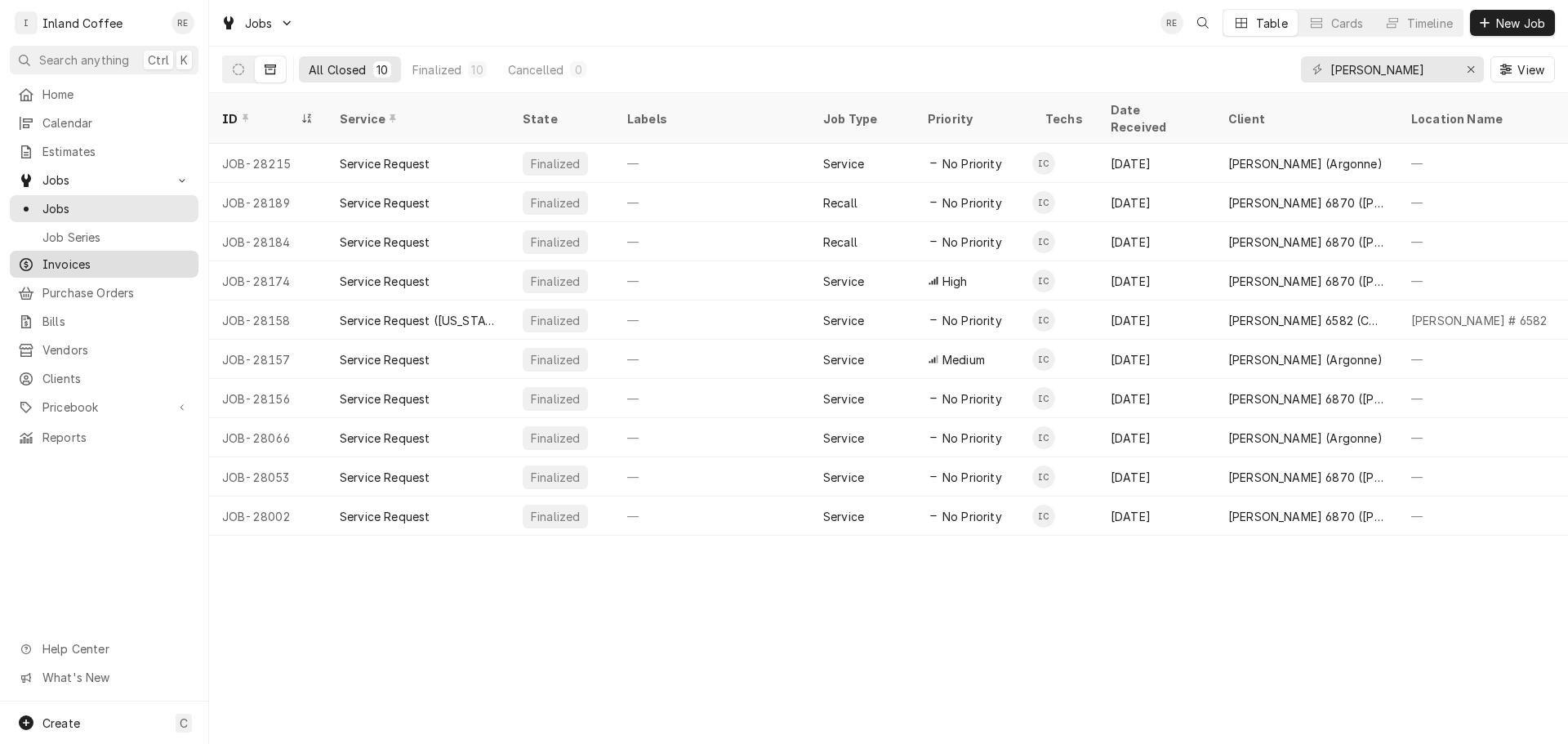
click at [64, 256] on span "Invoices" at bounding box center [116, 264] width 148 height 18
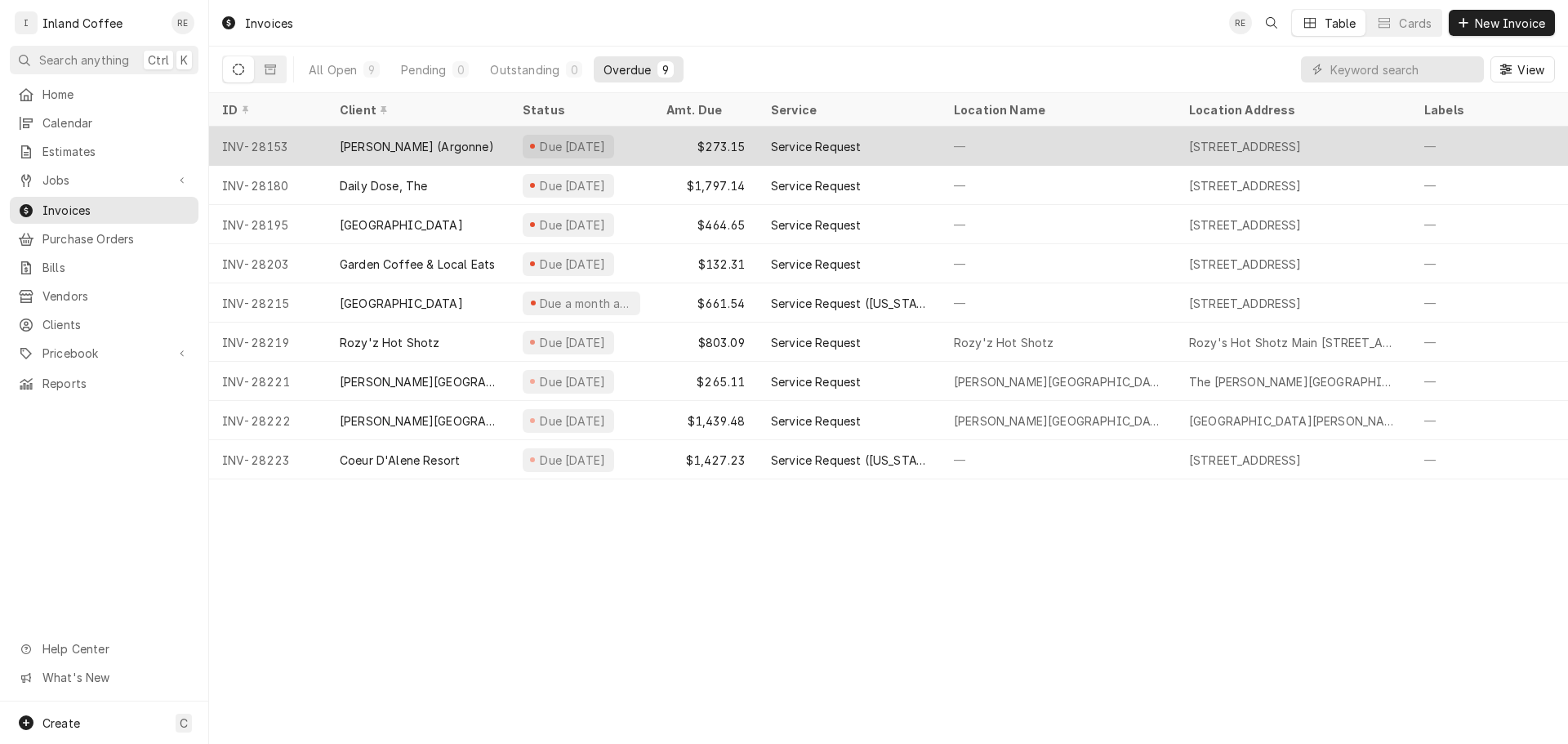
click at [405, 150] on div "[PERSON_NAME] (Argonne)" at bounding box center [417, 147] width 155 height 18
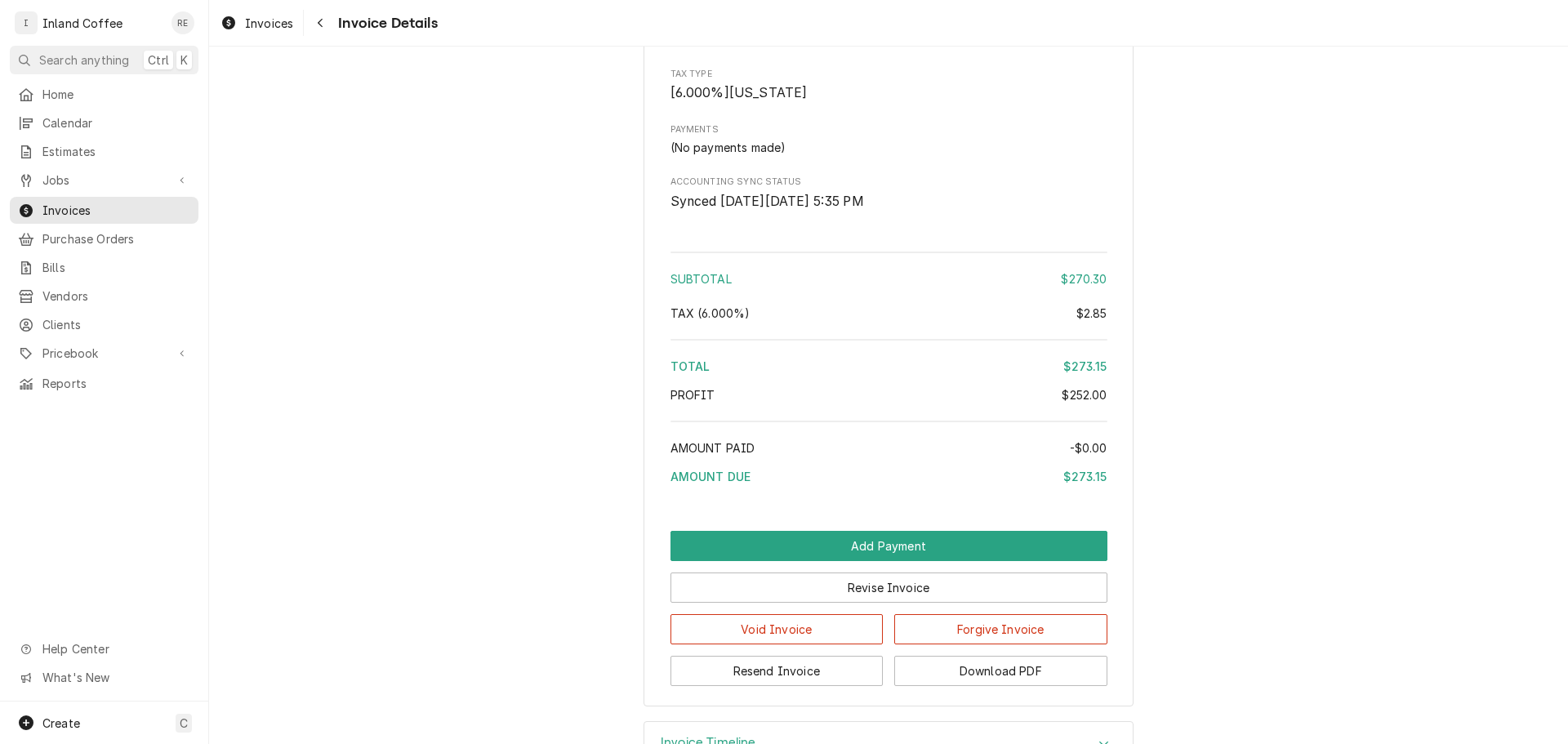
scroll to position [2032, 0]
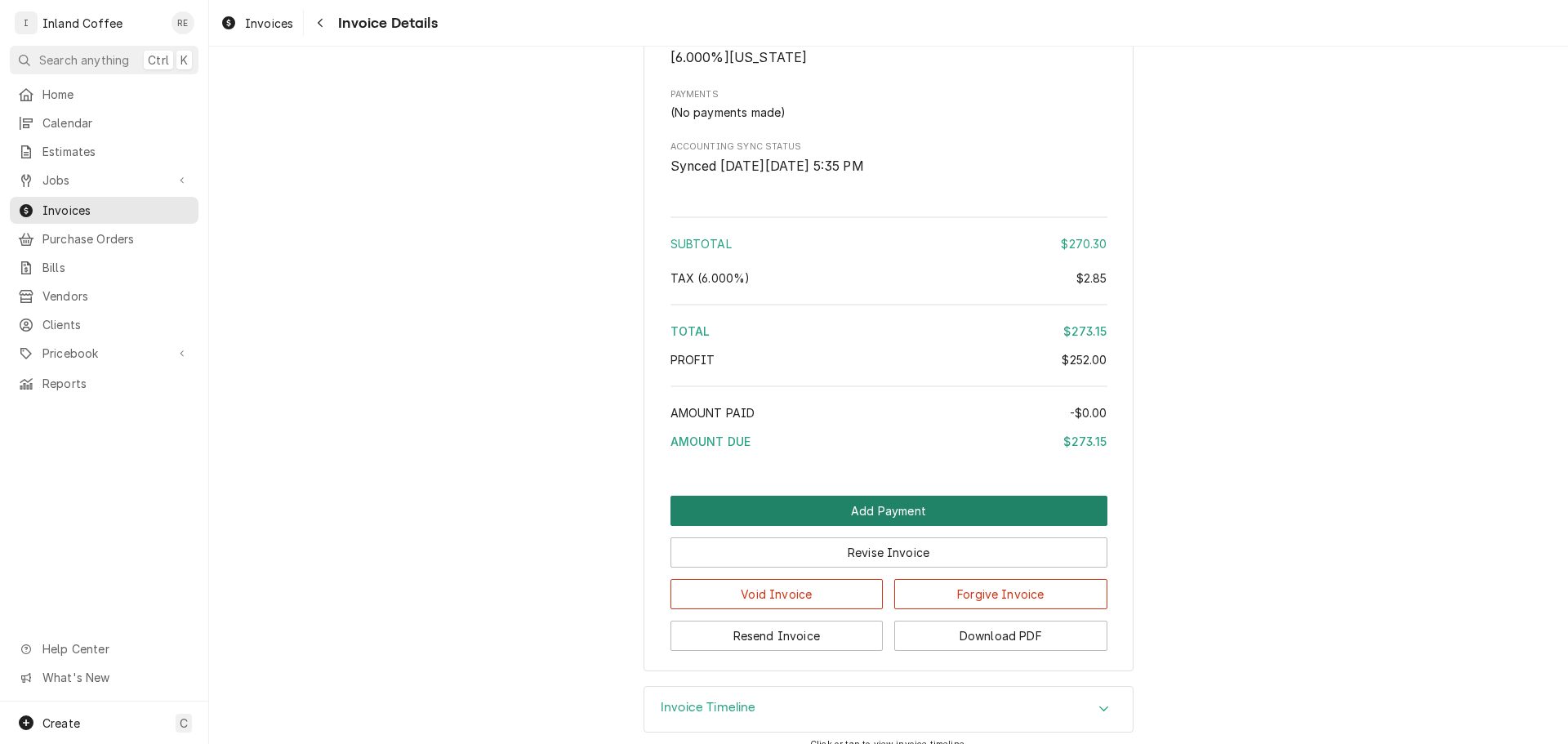
click at [918, 525] on button "Add Payment" at bounding box center [889, 510] width 437 height 30
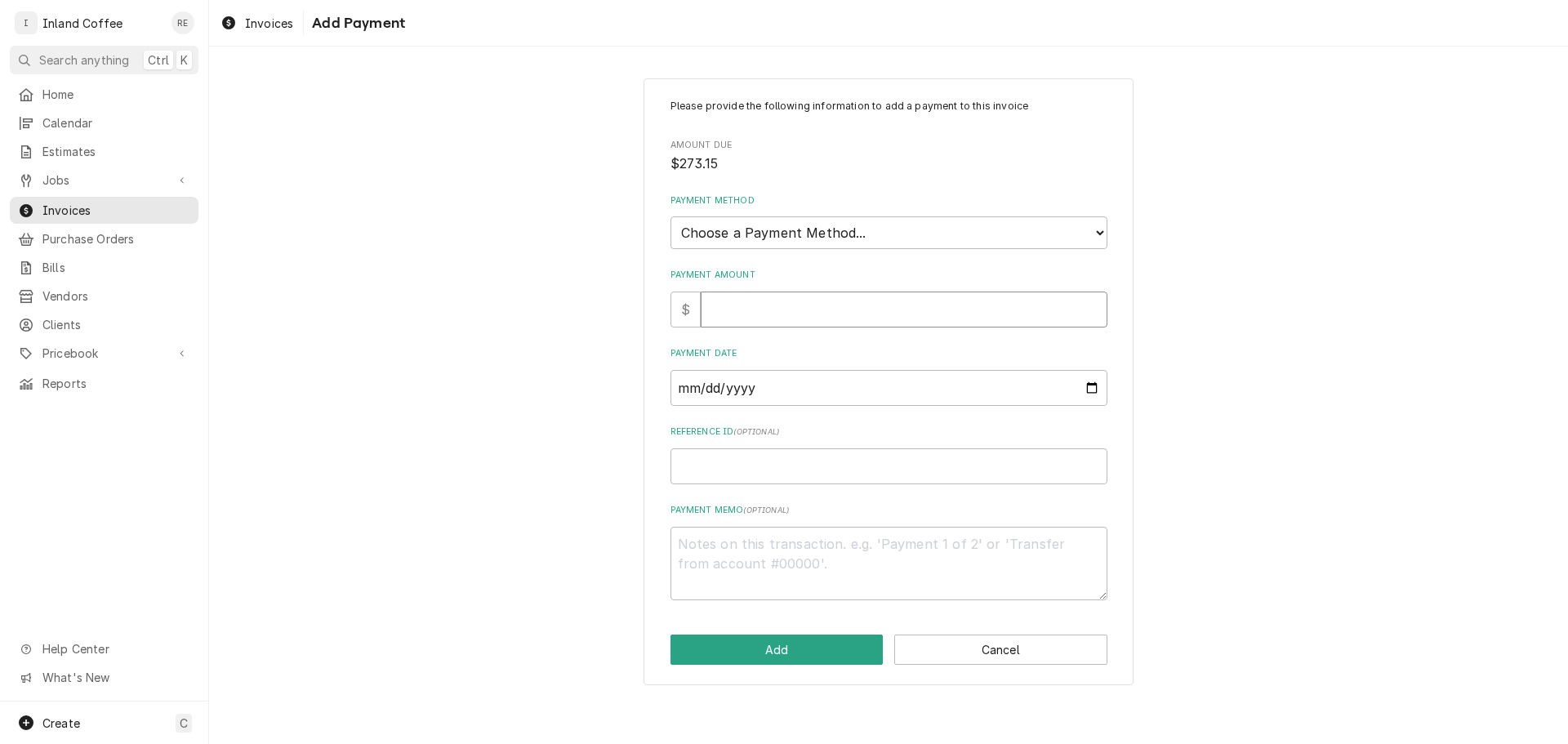
click at [770, 317] on input "Payment Amount" at bounding box center [904, 309] width 407 height 36
click at [978, 240] on select "Choose a Payment Method... Cash Check Credit/Debit Card ACH/eCheck Other" at bounding box center [889, 232] width 437 height 33
select select "2"
click at [671, 216] on select "Choose a Payment Method... Cash Check Credit/Debit Card ACH/eCheck Other" at bounding box center [889, 232] width 437 height 33
click at [894, 300] on input "Payment Amount" at bounding box center [904, 309] width 407 height 36
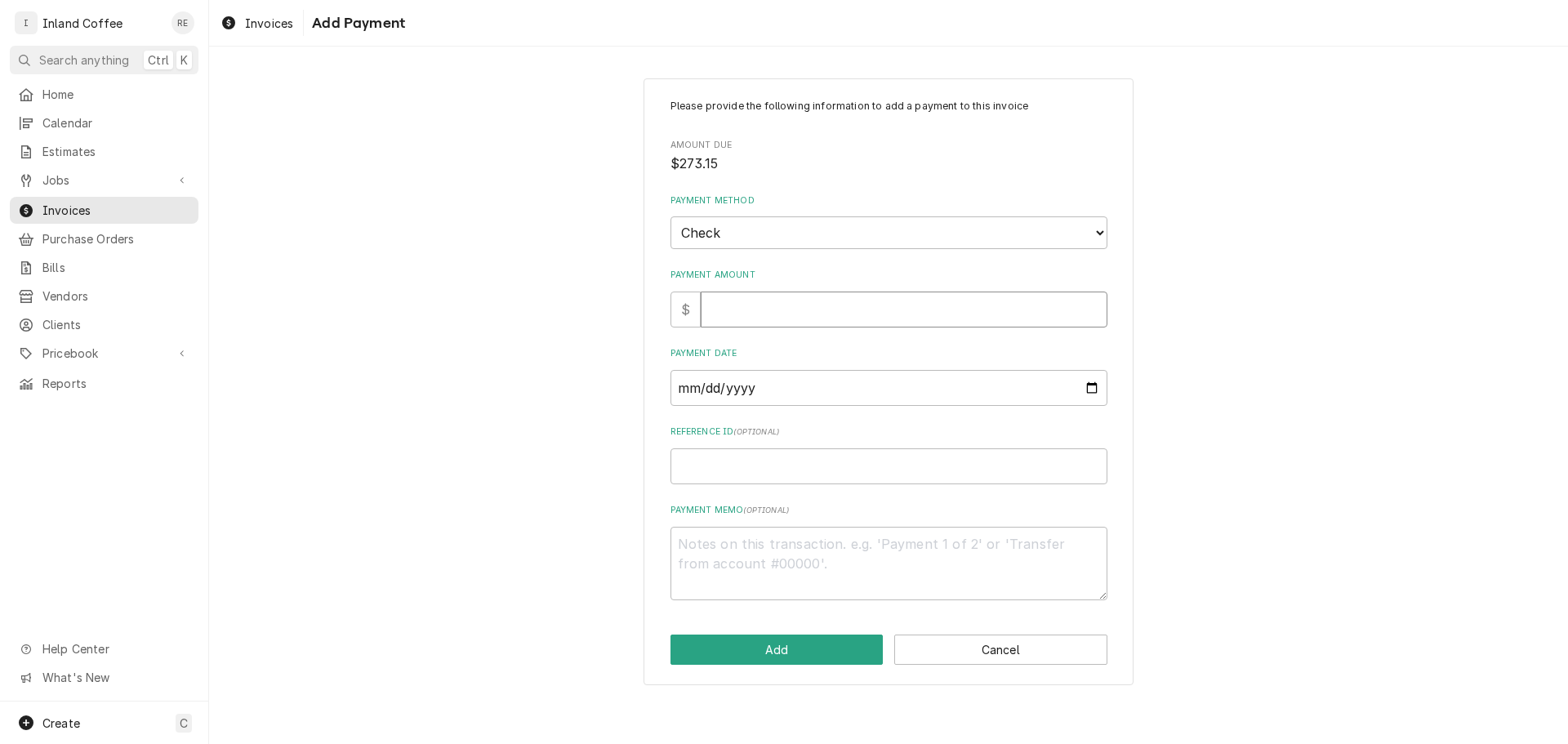
type textarea "x"
type input "2"
type textarea "x"
type input "27"
type textarea "x"
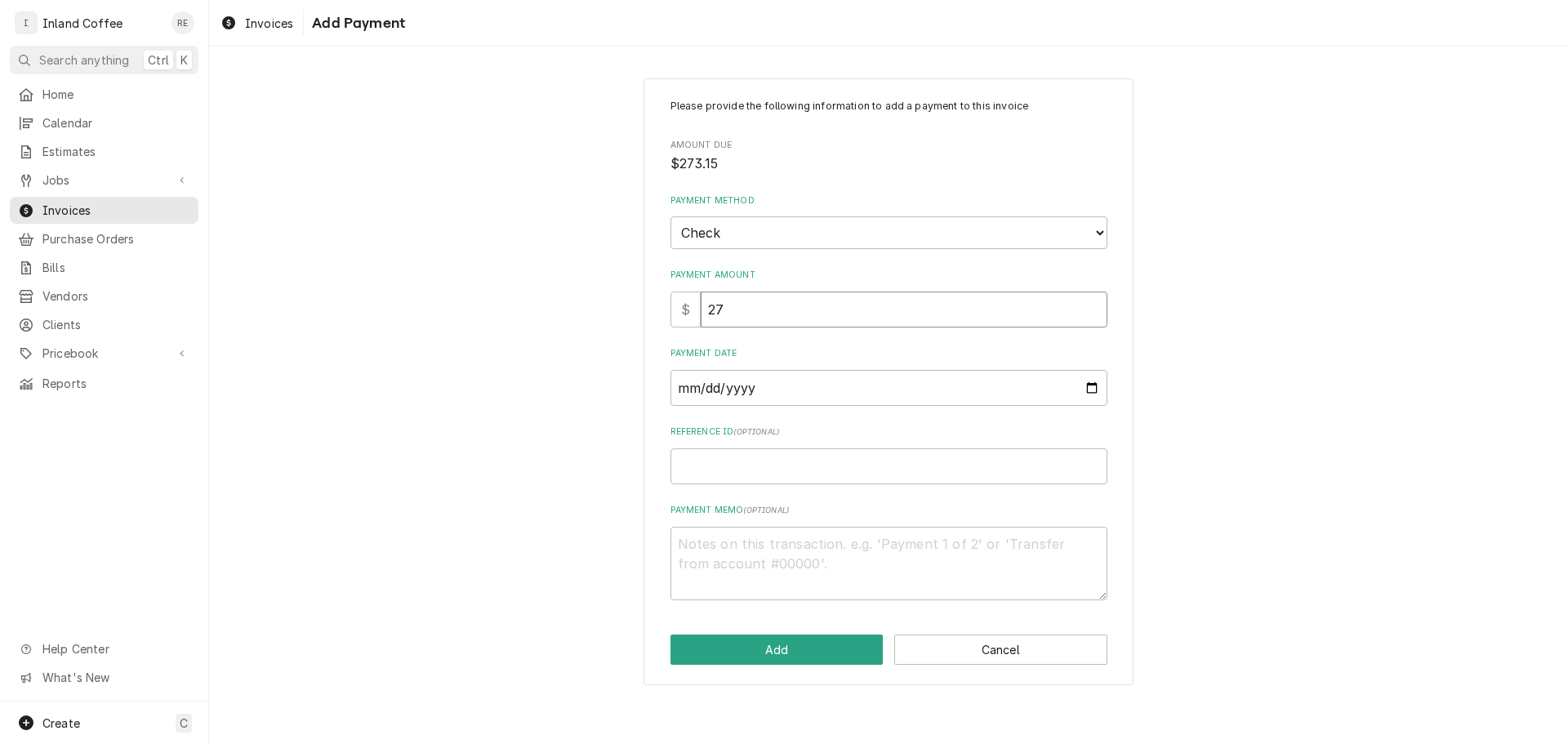
type input "273"
type textarea "x"
type input "273.1"
type textarea "x"
type input "273.15"
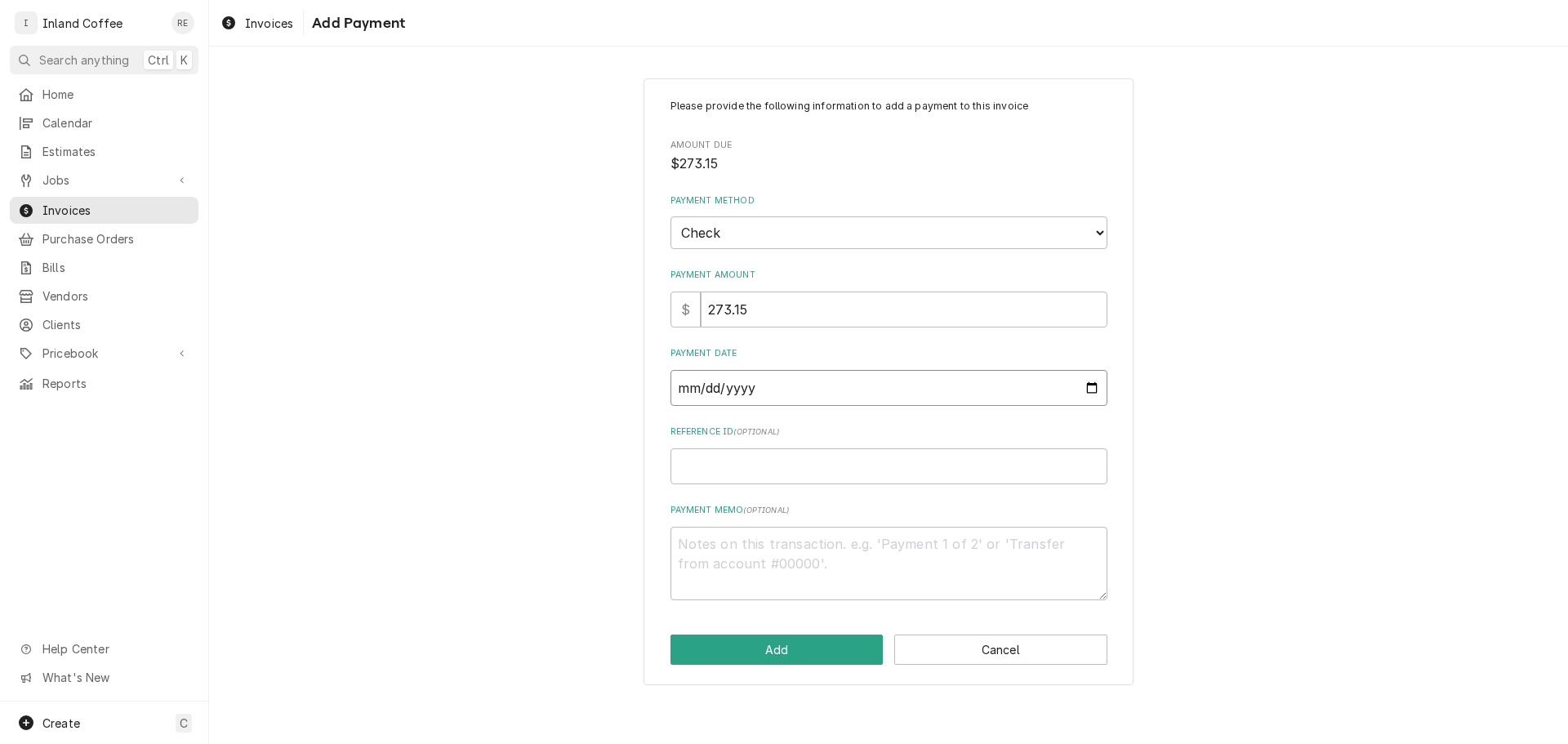
click at [825, 389] on input "Payment Date" at bounding box center [889, 387] width 437 height 36
click at [1093, 382] on input "Payment Date" at bounding box center [889, 387] width 437 height 36
type input "2025-09-15"
type textarea "x"
click at [722, 548] on textarea "Payment Memo ( optional )" at bounding box center [889, 563] width 437 height 74
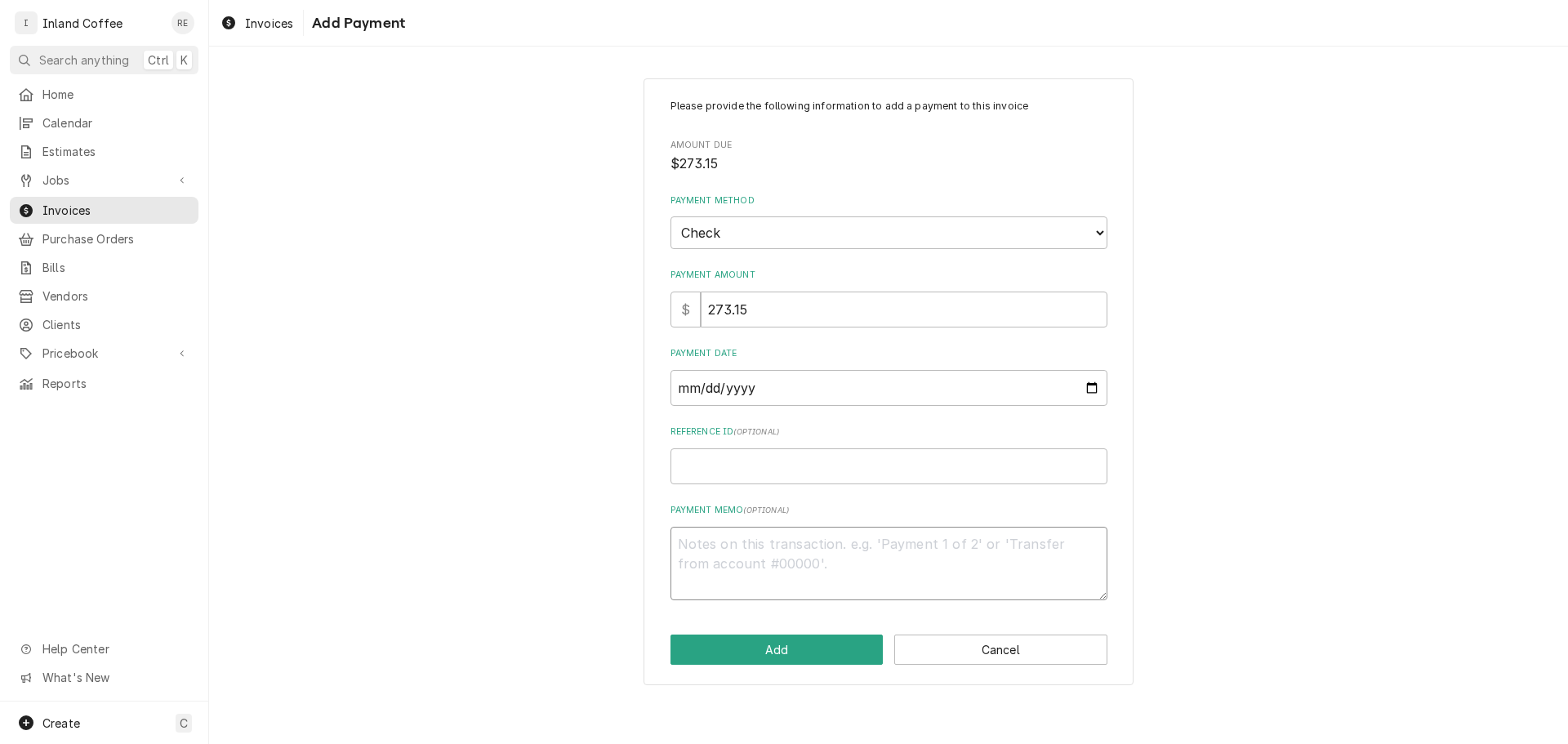
click at [722, 548] on textarea "Payment Memo ( optional )" at bounding box center [889, 563] width 437 height 74
type textarea "p"
type textarea "x"
type textarea "pa"
type textarea "x"
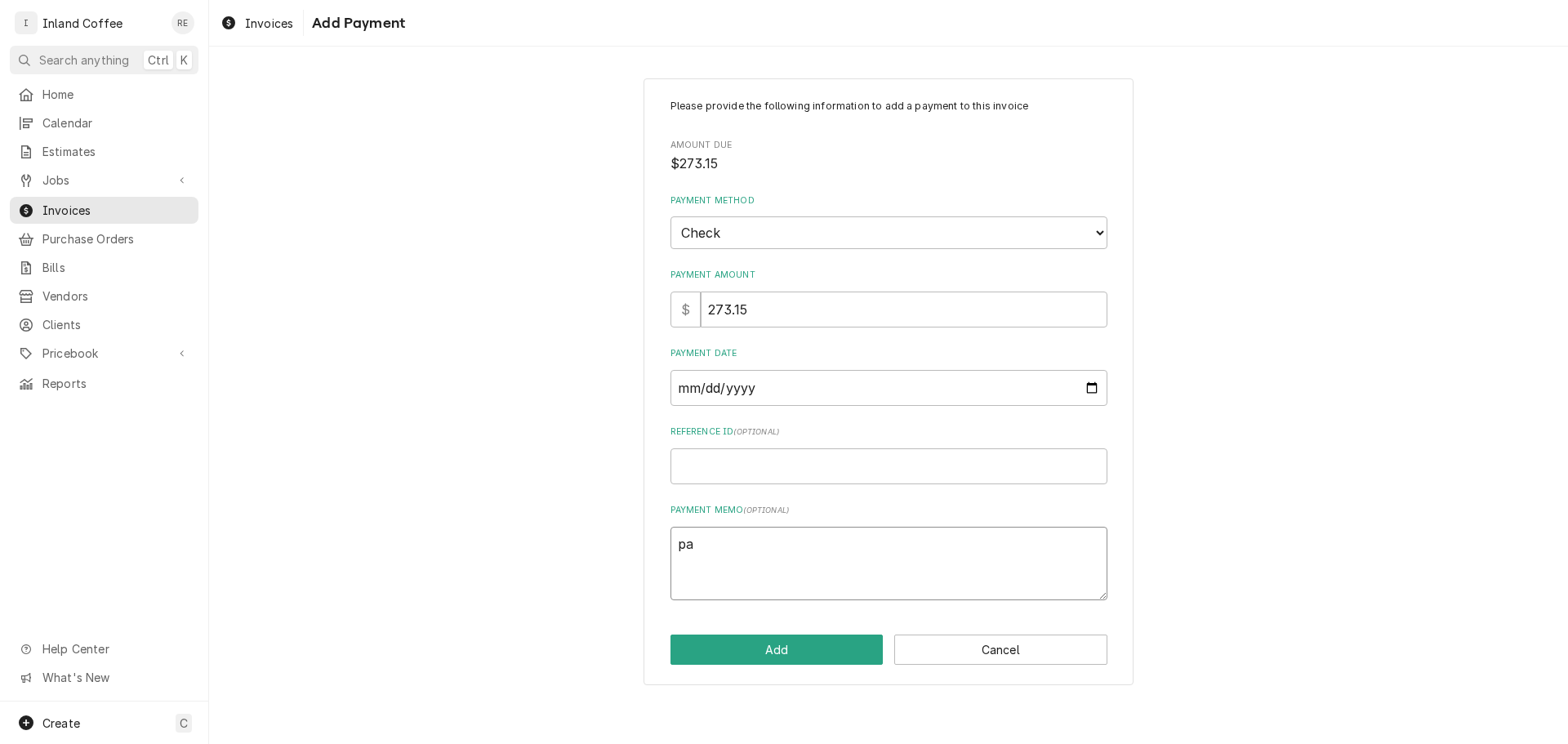
type textarea "pay"
type textarea "x"
type textarea "paym"
type textarea "x"
type textarea "payme"
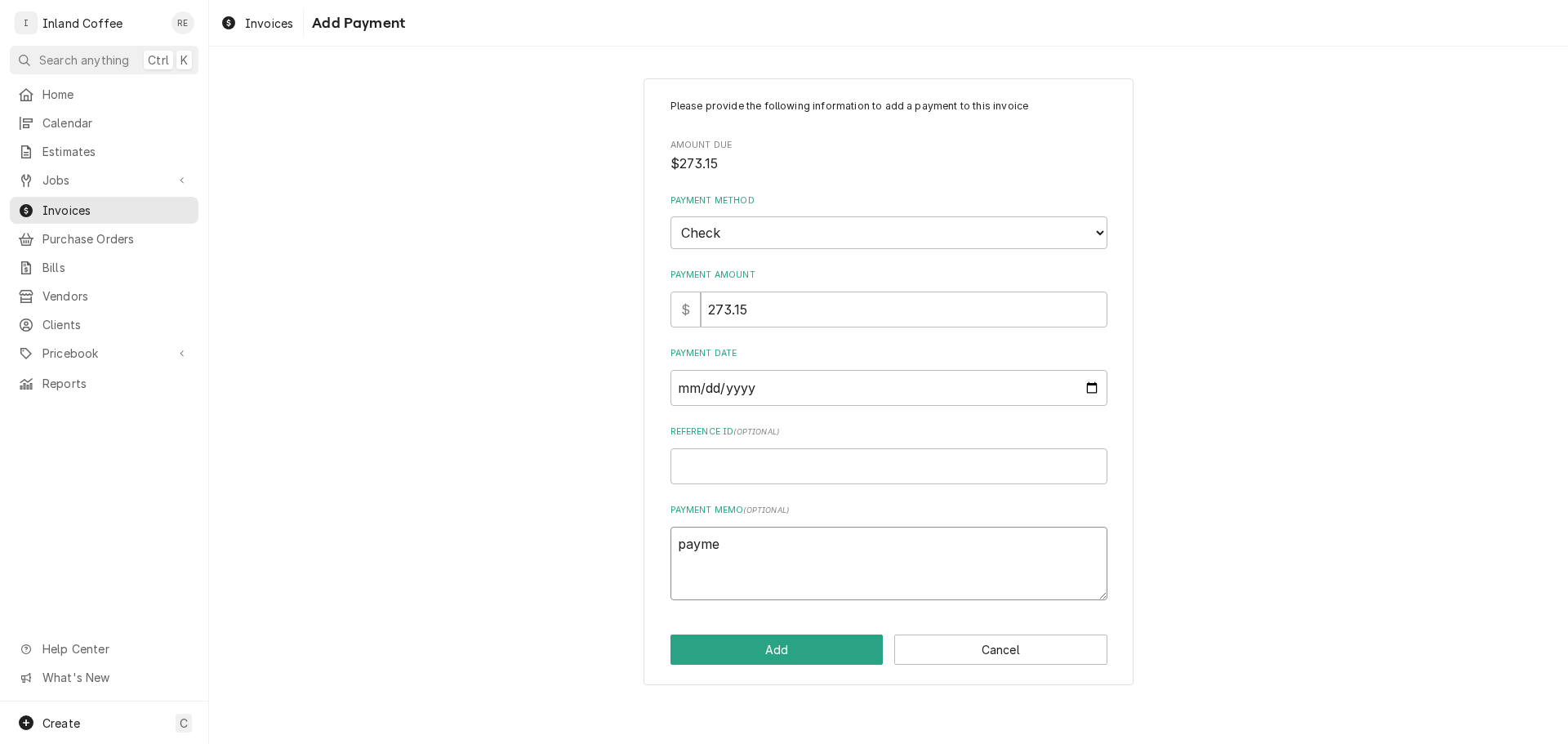
type textarea "x"
type textarea "paymen"
type textarea "x"
type textarea "payment"
type textarea "x"
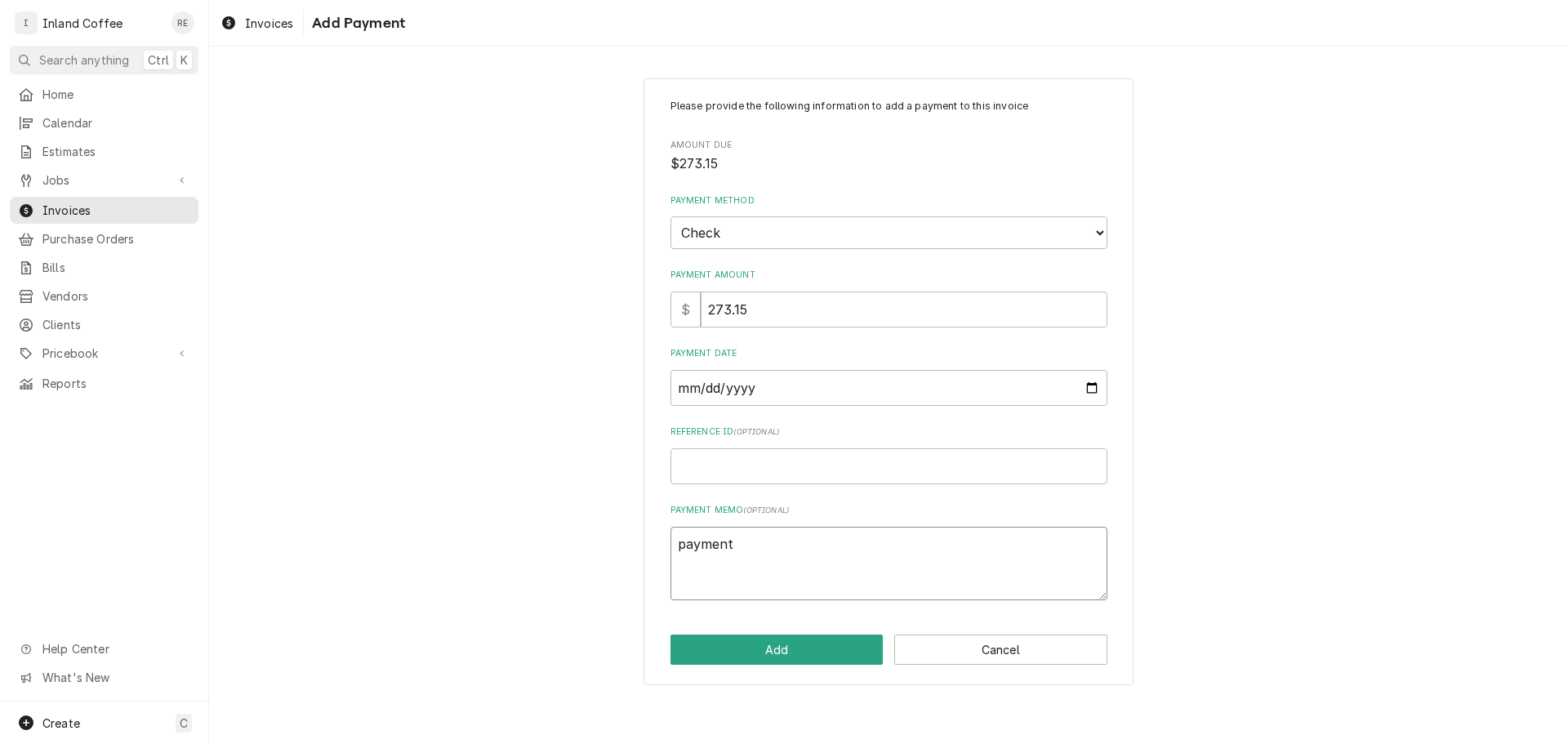
type textarea "payment"
type textarea "x"
type textarea "payment d"
type textarea "x"
type textarea "payment de"
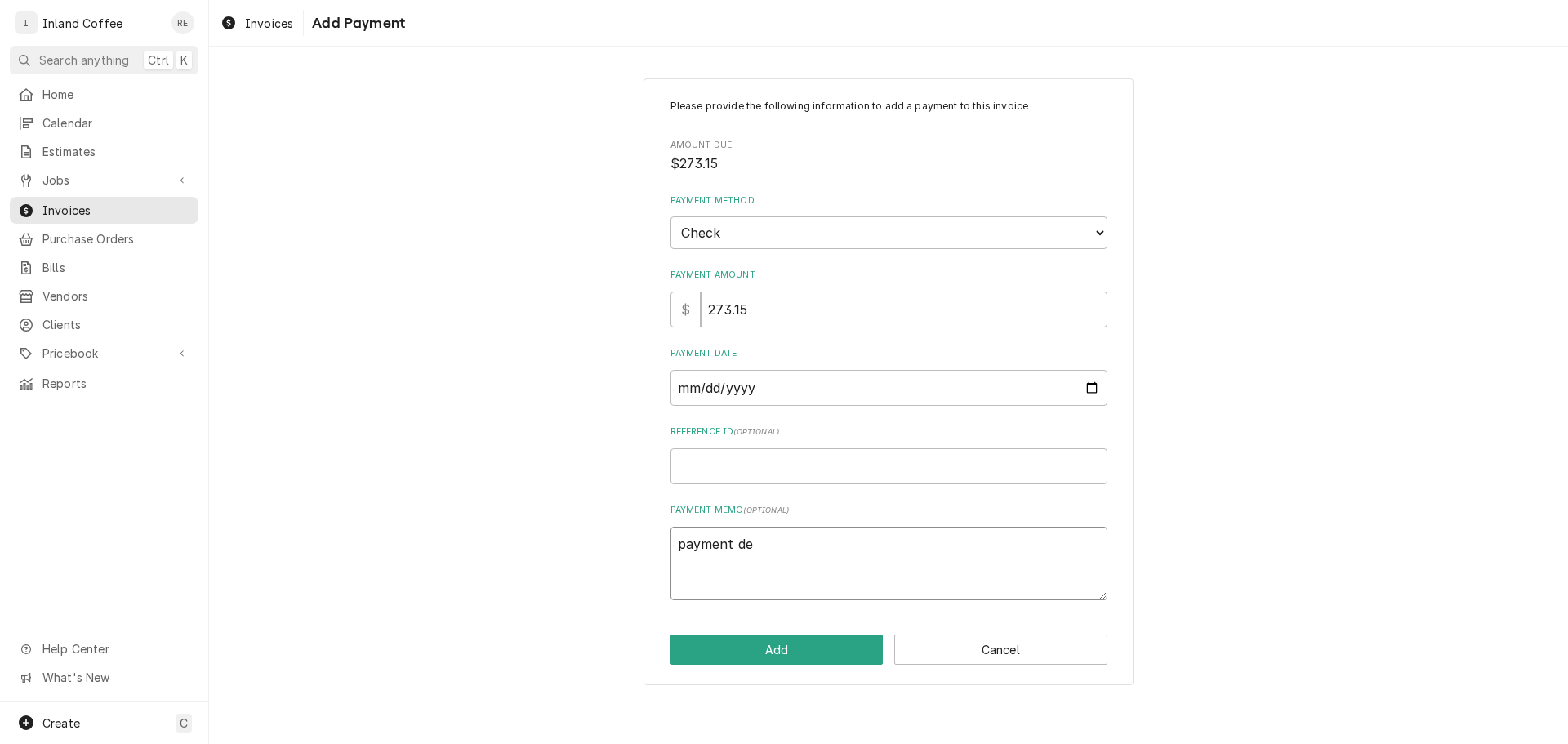
type textarea "x"
type textarea "payment del"
type textarea "x"
type textarea "payment dele"
type textarea "x"
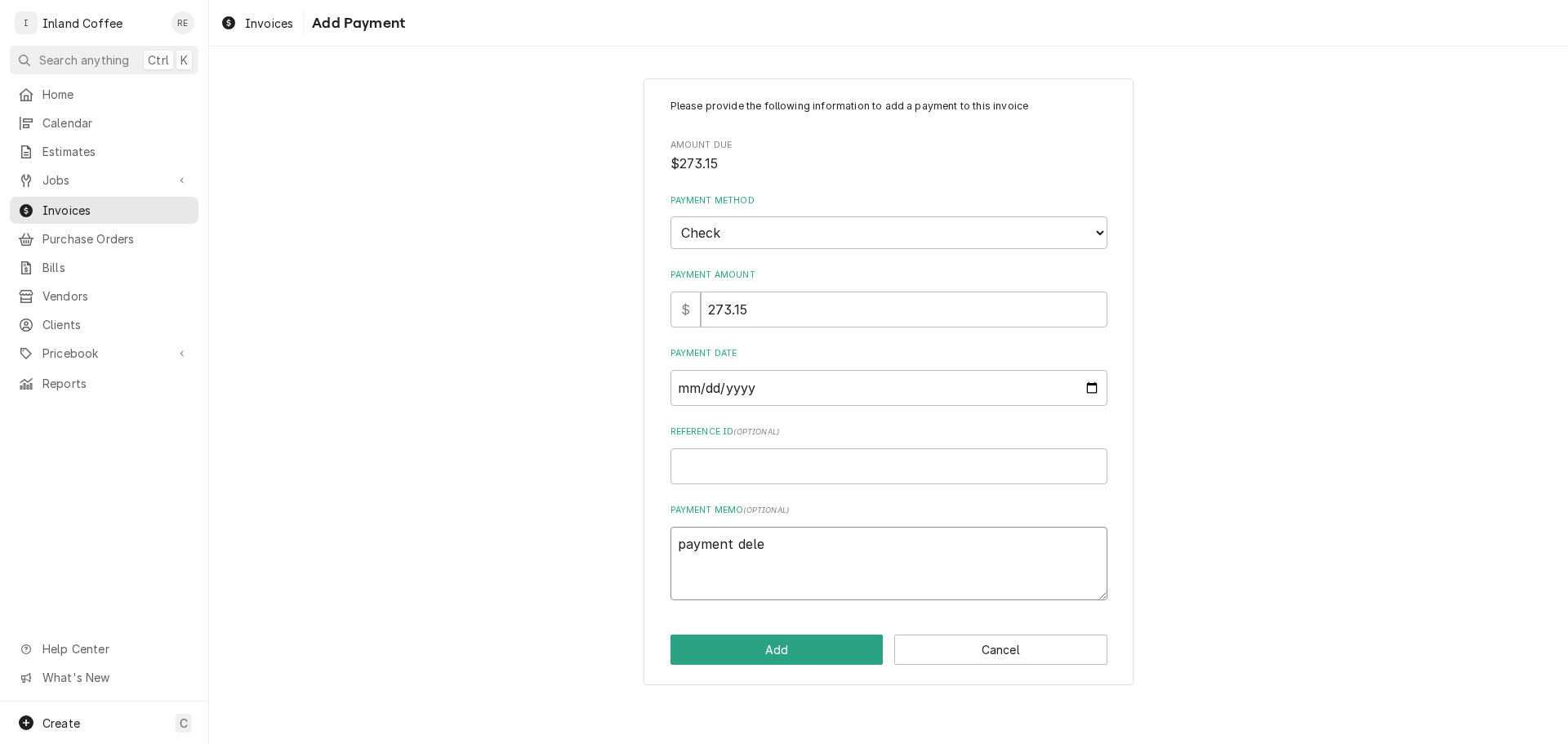
type textarea "payment delet"
type textarea "x"
type textarea "payment delete"
type textarea "x"
type textarea "payment deleted"
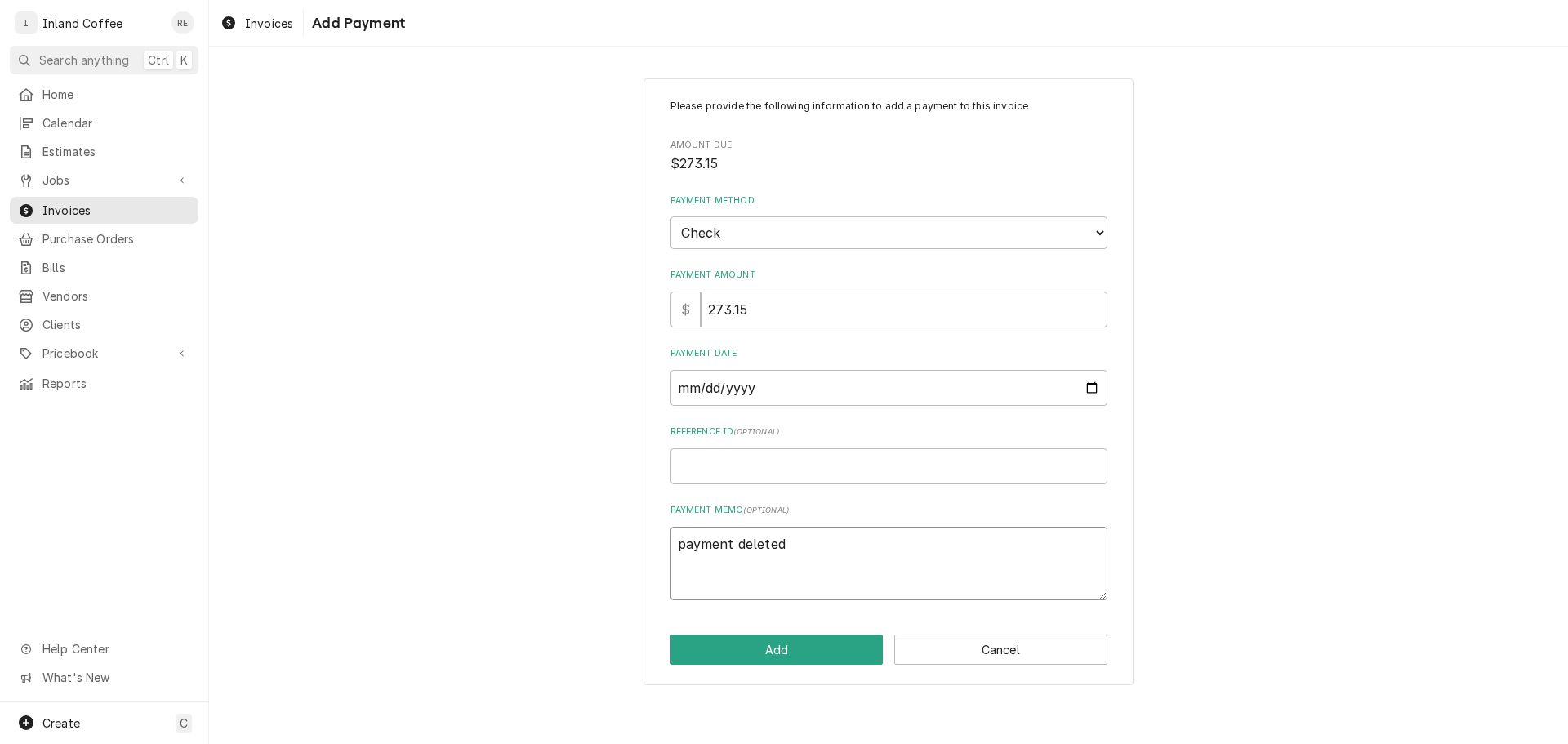
type textarea "x"
type textarea "payment deleted"
type textarea "x"
type textarea "payment deleted i"
type textarea "x"
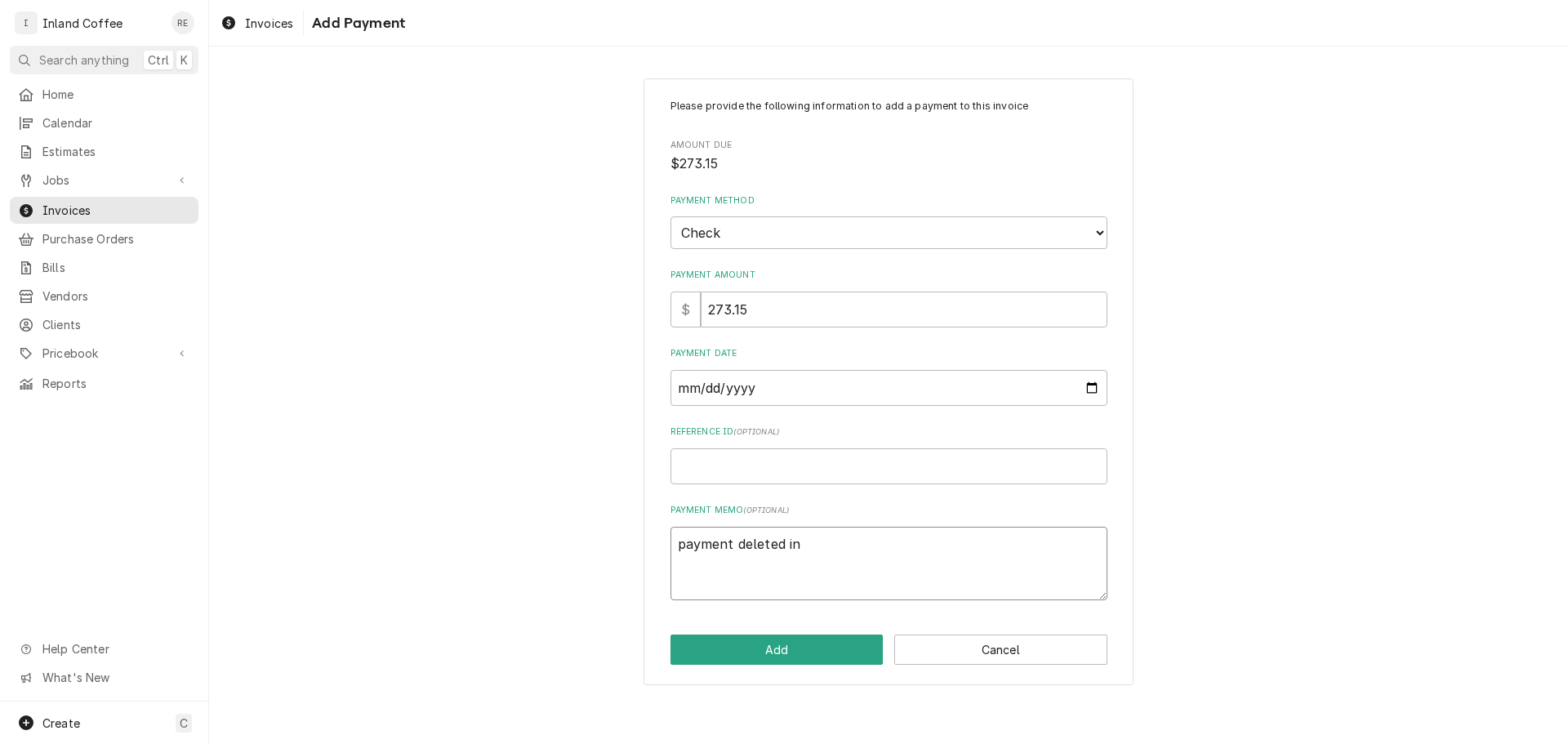
type textarea "payment deleted in"
type textarea "x"
type textarea "payment deleted in e"
type textarea "x"
type textarea "payment deleted in er"
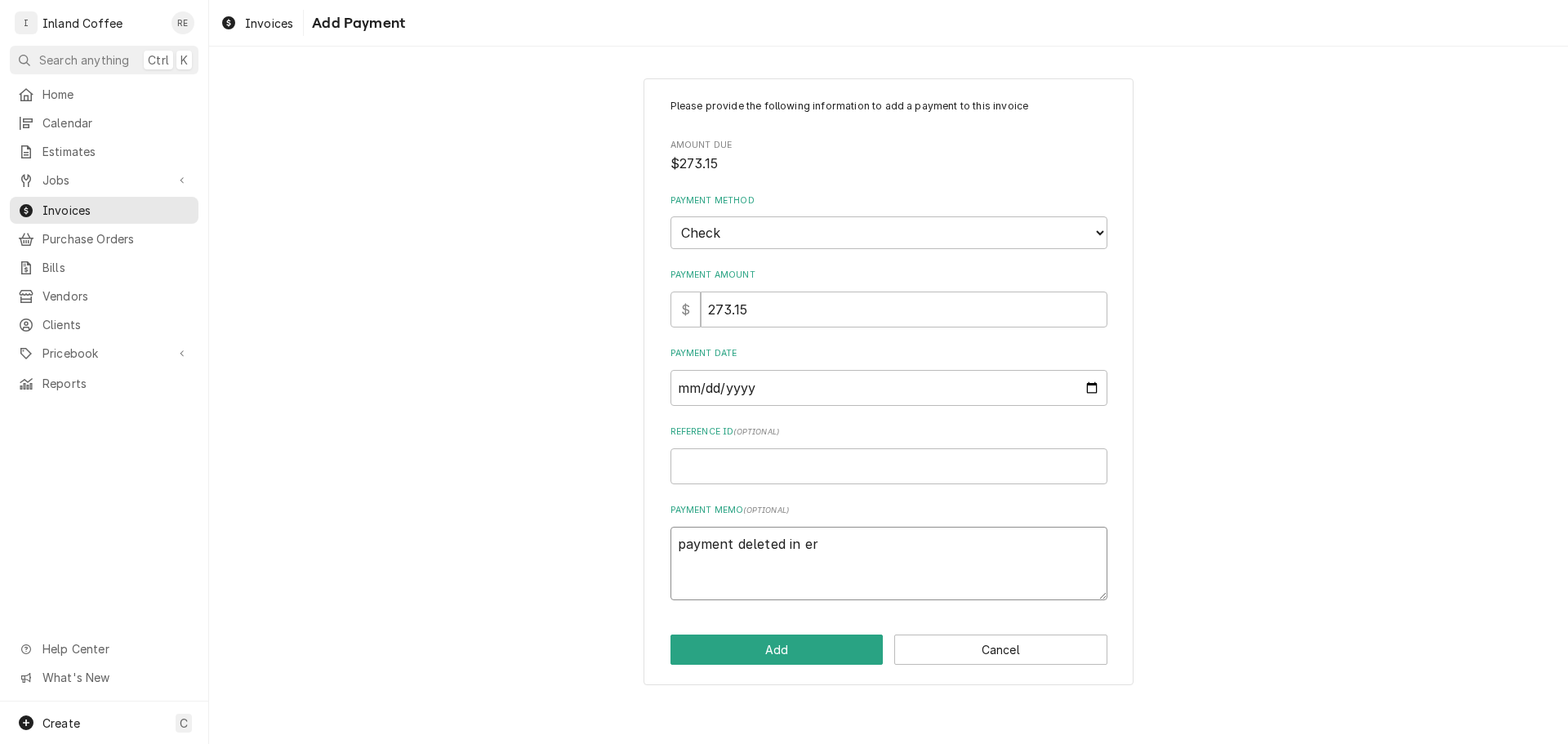
type textarea "x"
type textarea "payment deleted in err"
type textarea "x"
type textarea "payment deleted in erro"
type textarea "x"
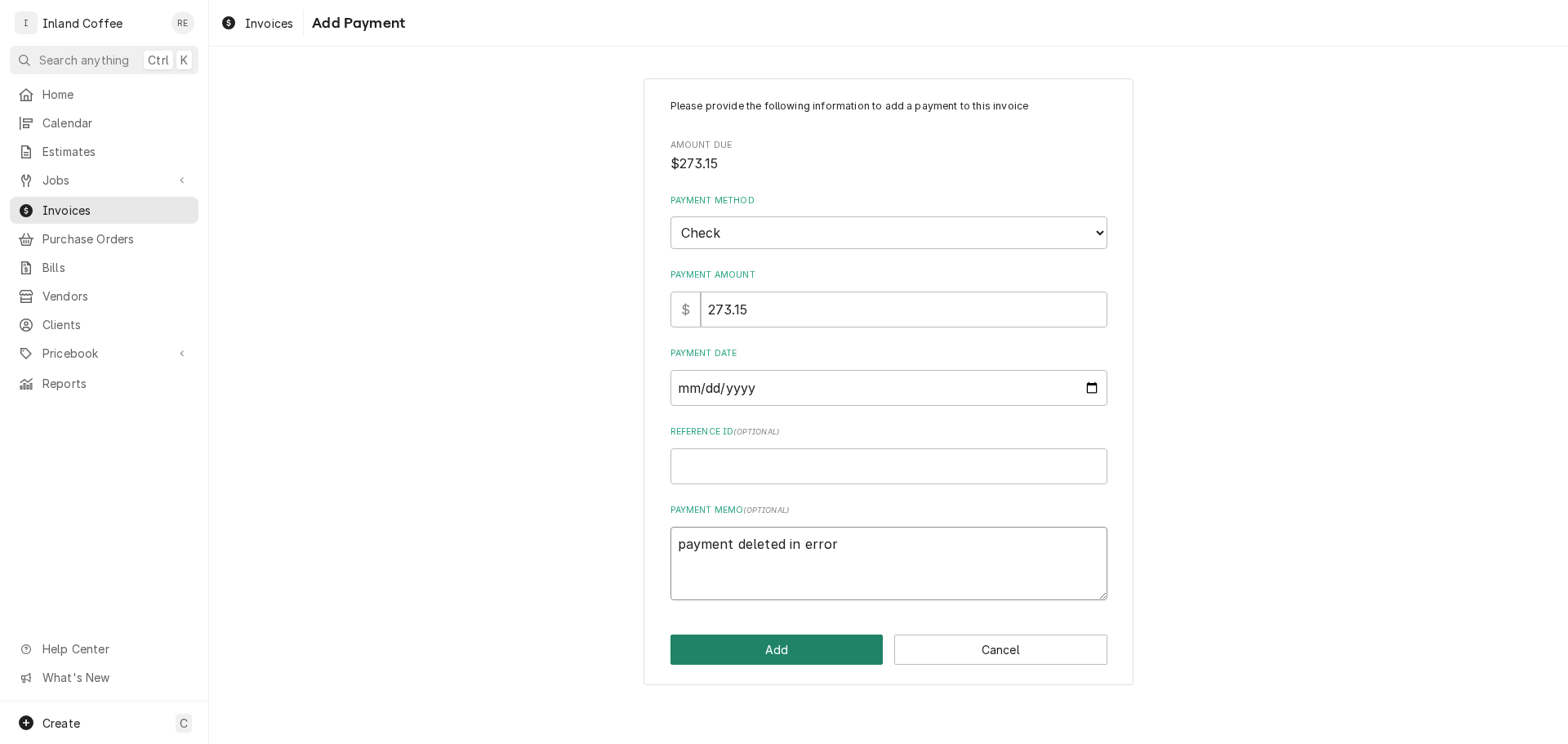
type textarea "payment deleted in error"
click at [806, 649] on button "Add" at bounding box center [777, 649] width 214 height 30
type textarea "x"
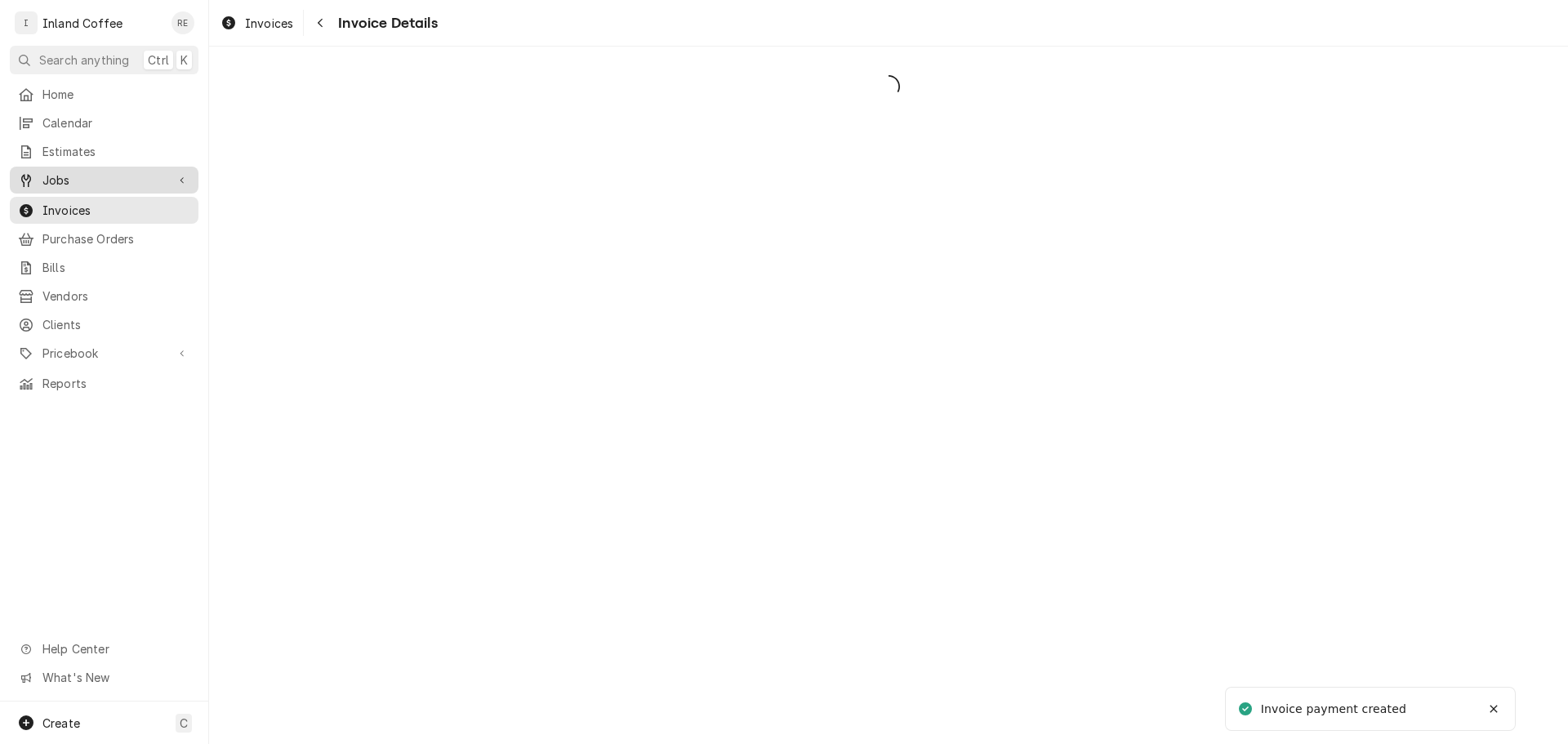
click at [63, 181] on span "Jobs" at bounding box center [104, 180] width 123 height 18
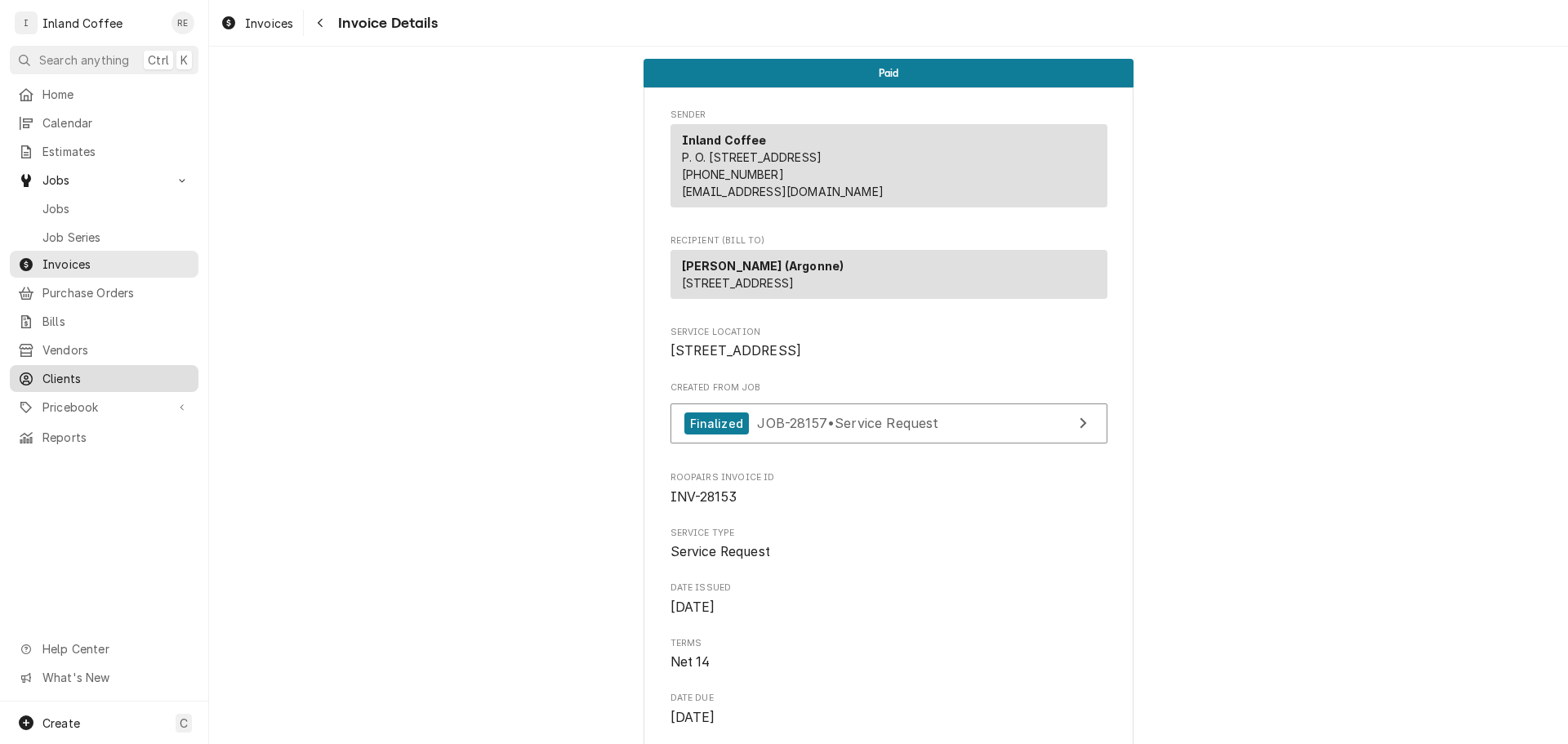
click at [146, 370] on span "Clients" at bounding box center [116, 379] width 148 height 18
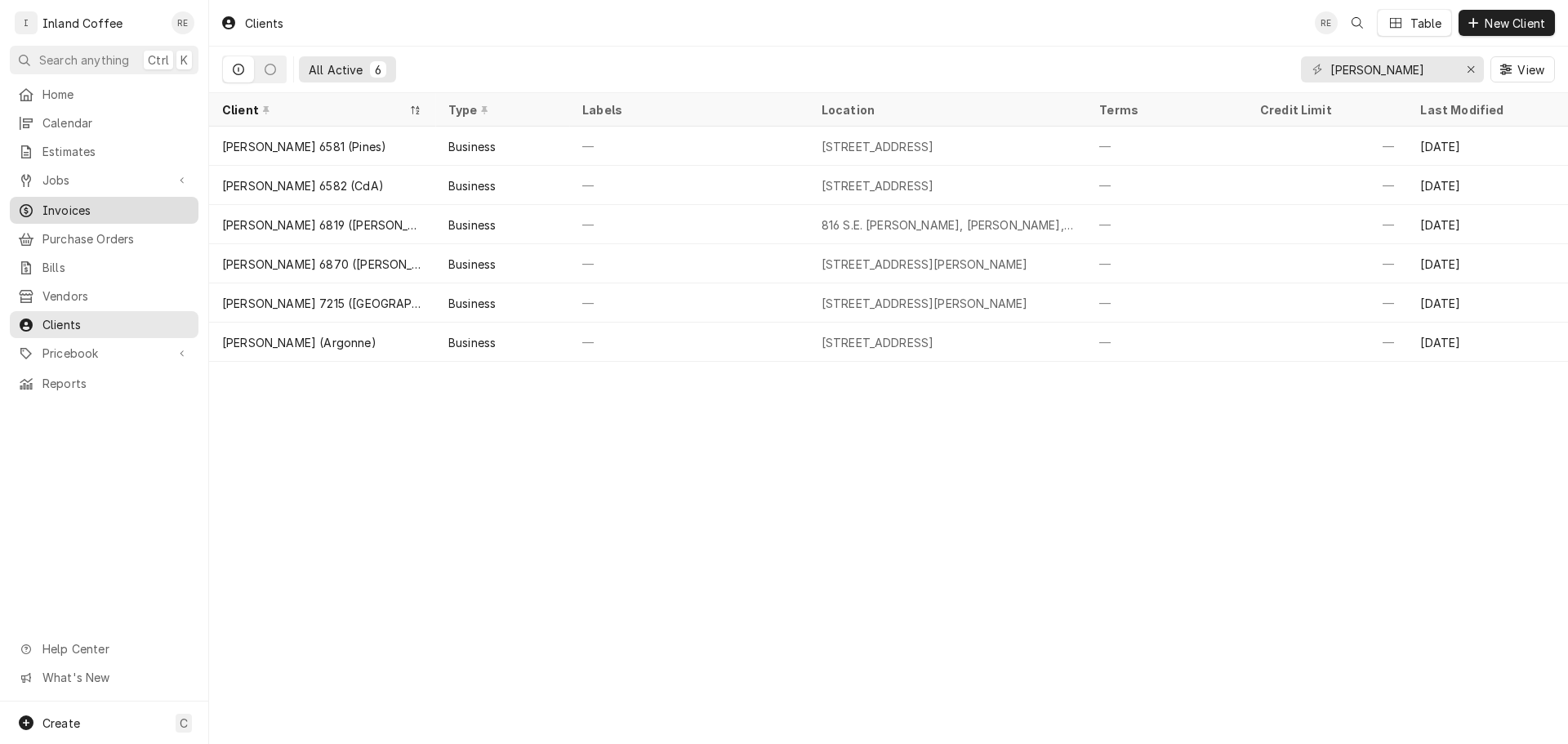
click at [140, 203] on span "Invoices" at bounding box center [116, 211] width 148 height 18
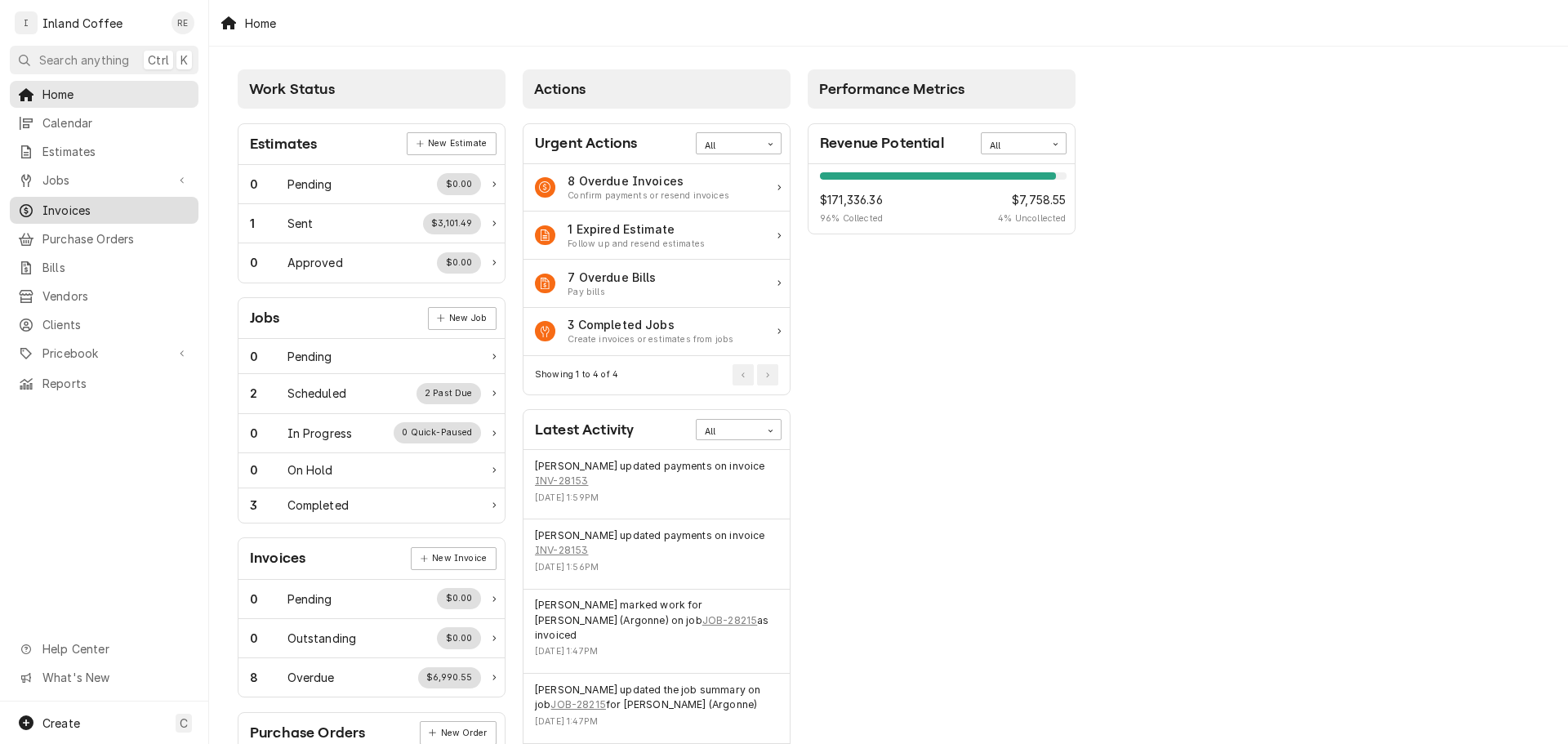
click at [119, 213] on link "Invoices" at bounding box center [104, 210] width 189 height 27
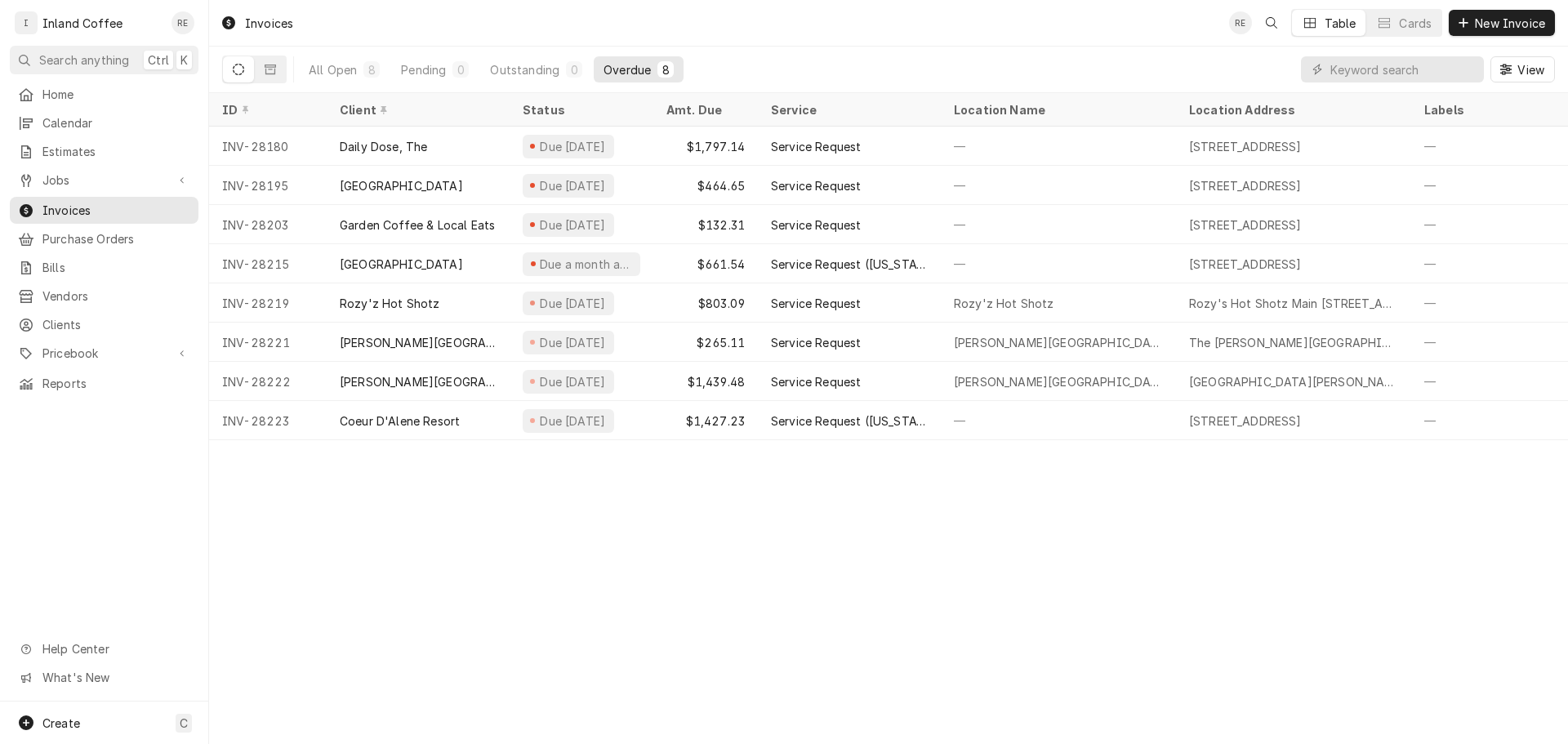
click at [340, 83] on div "All Open 8 Pending 0 Outstanding 0 Overdue 8" at bounding box center [491, 69] width 385 height 46
click at [340, 77] on button "All Open 8" at bounding box center [344, 69] width 91 height 26
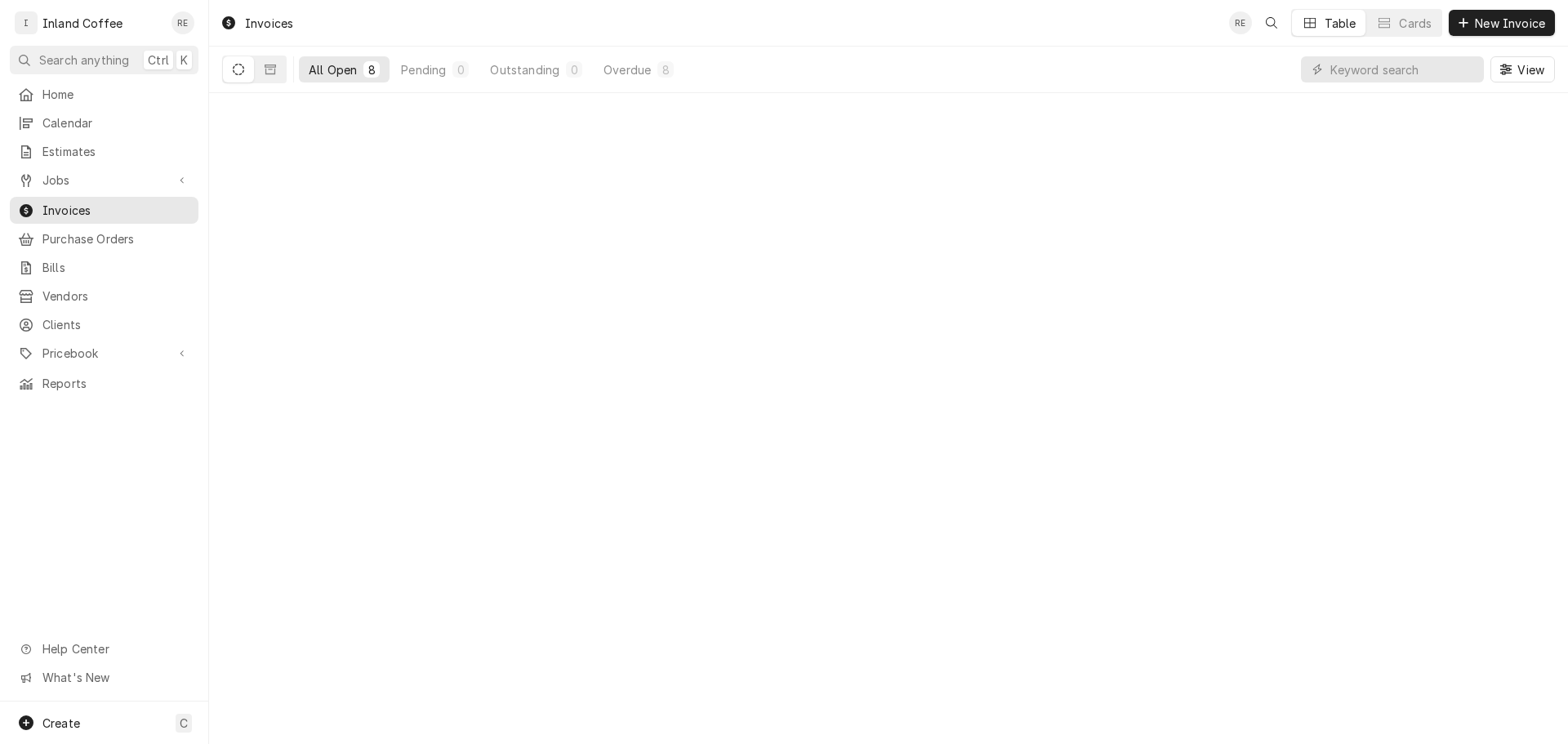
click at [340, 77] on button "All Open 8" at bounding box center [344, 69] width 91 height 26
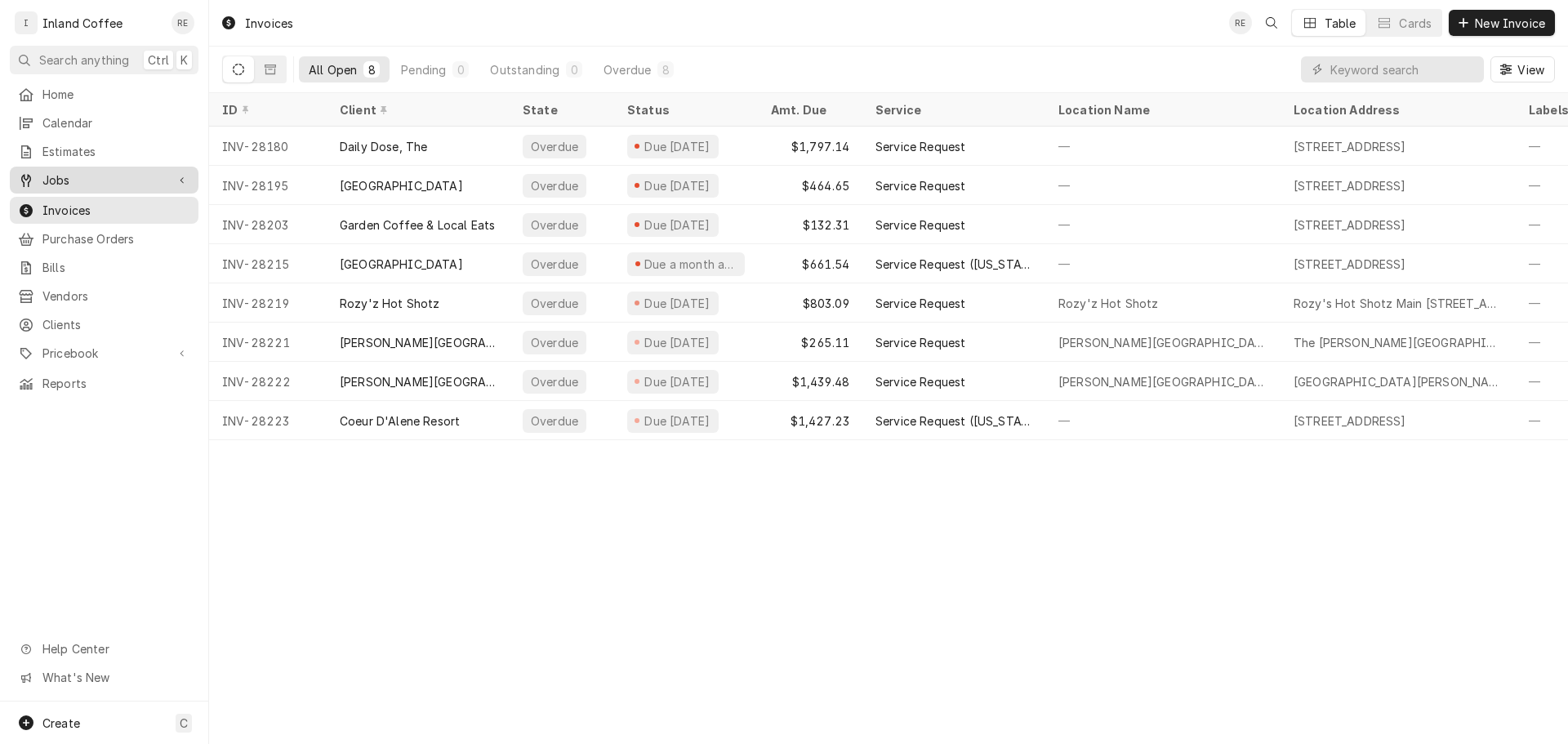
click at [114, 177] on span "Jobs" at bounding box center [104, 180] width 123 height 18
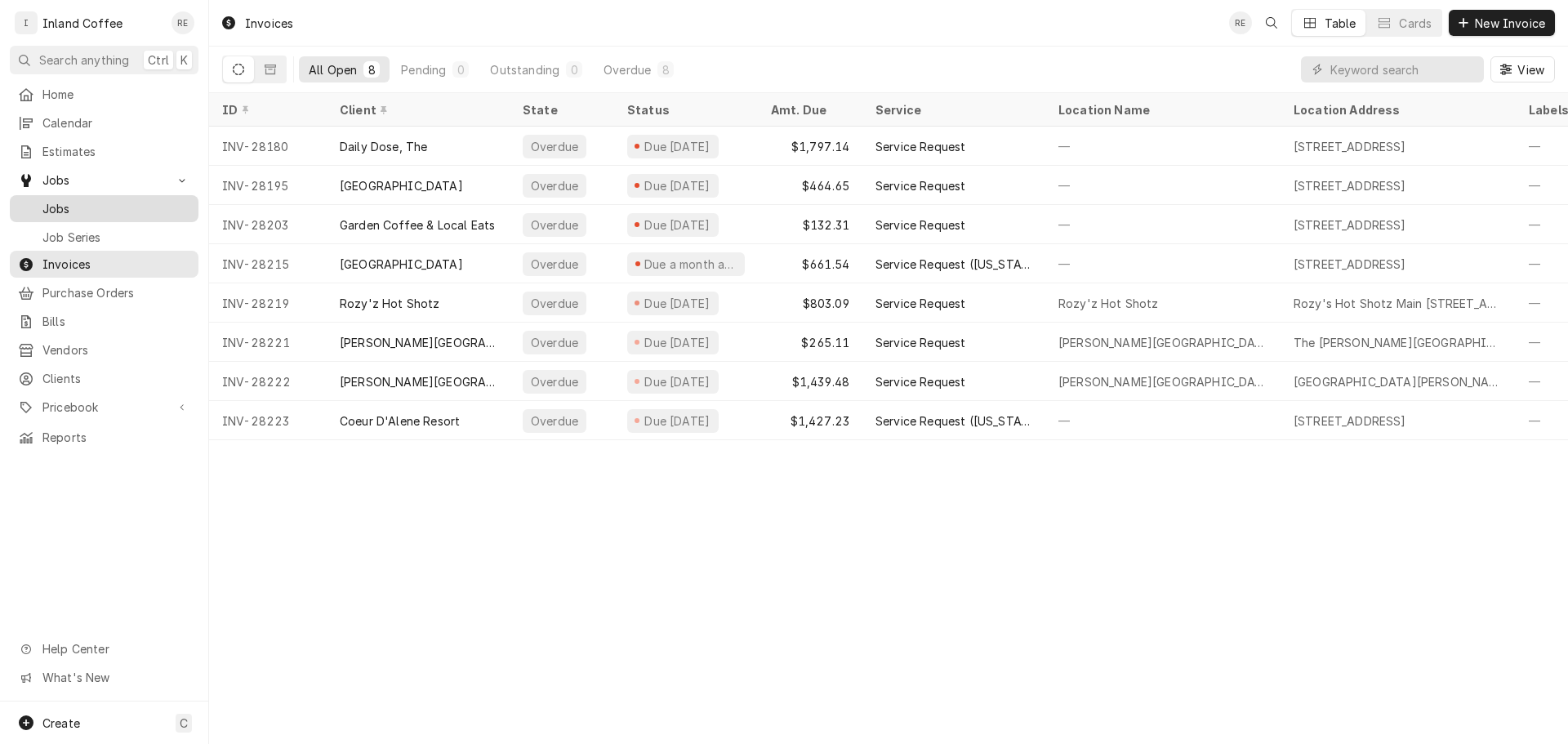
click at [117, 200] on span "Jobs" at bounding box center [116, 209] width 148 height 18
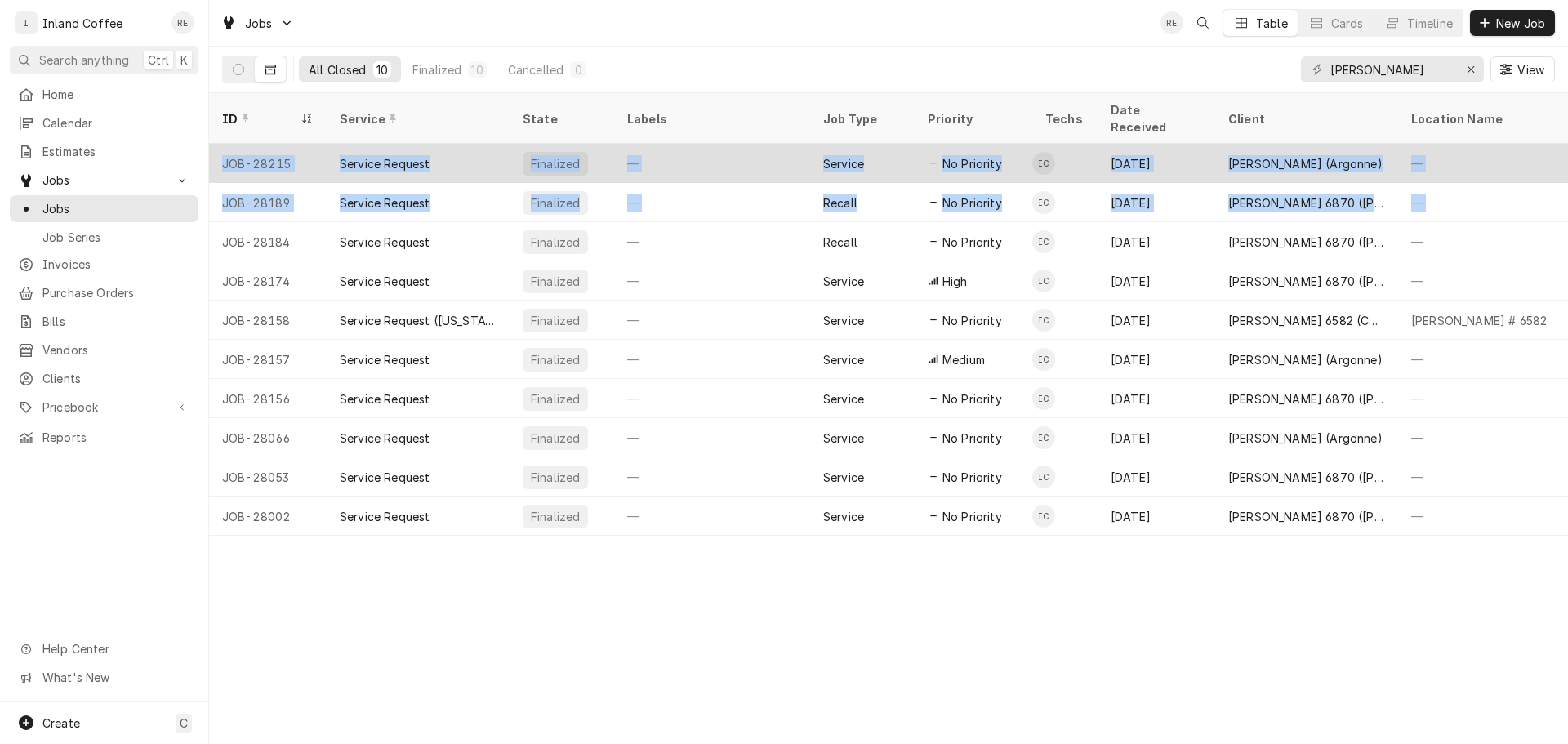
drag, startPoint x: 213, startPoint y: 213, endPoint x: 338, endPoint y: 163, distance: 134.6
click at [338, 163] on tbody "JOB-28215 Service Request Finalized — Service No Priority IC [DATE] [PERSON_NAM…" at bounding box center [889, 340] width 1359 height 392
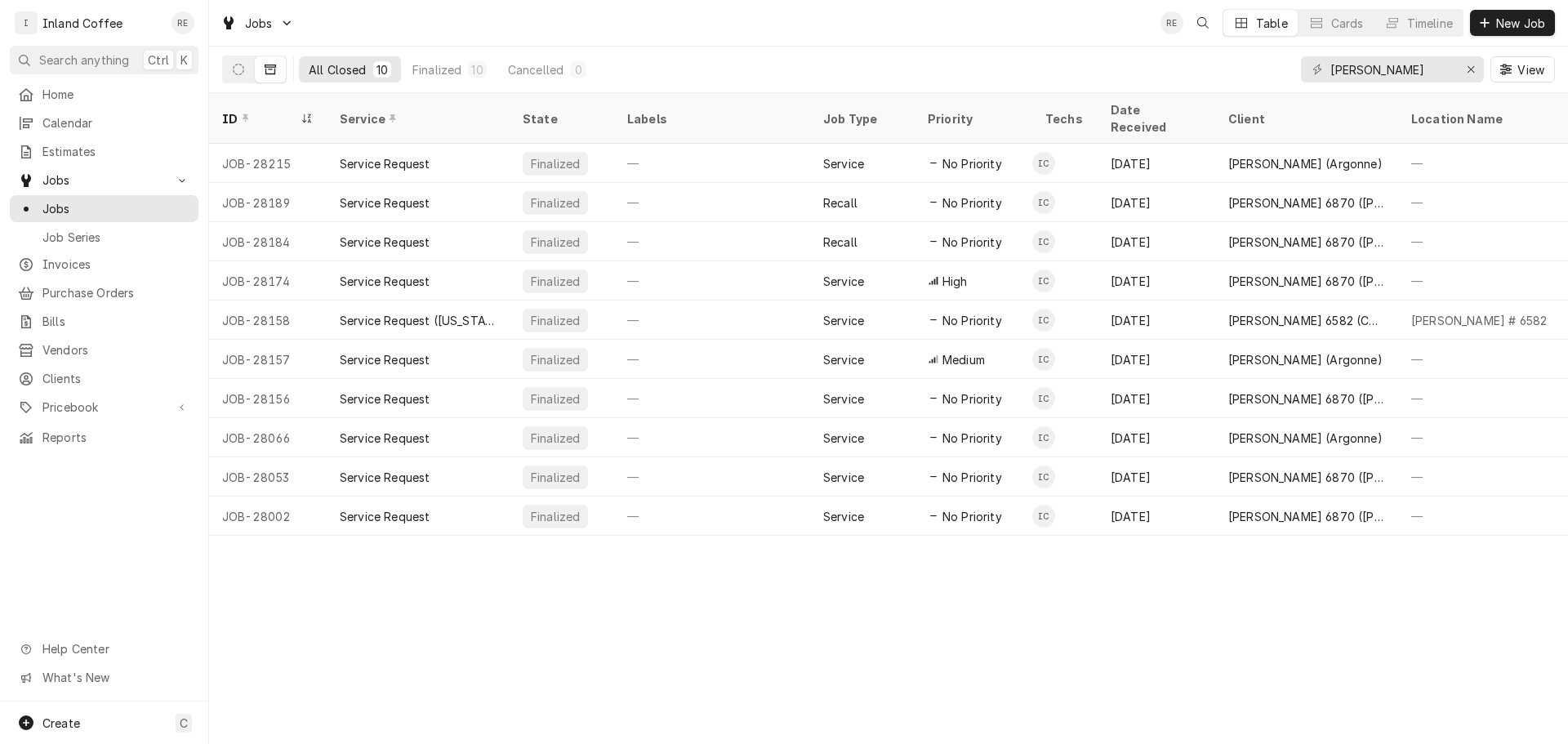
click at [612, 53] on div "All Closed 10 Finalized 10 Cancelled 0 [PERSON_NAME] View" at bounding box center [889, 69] width 1333 height 46
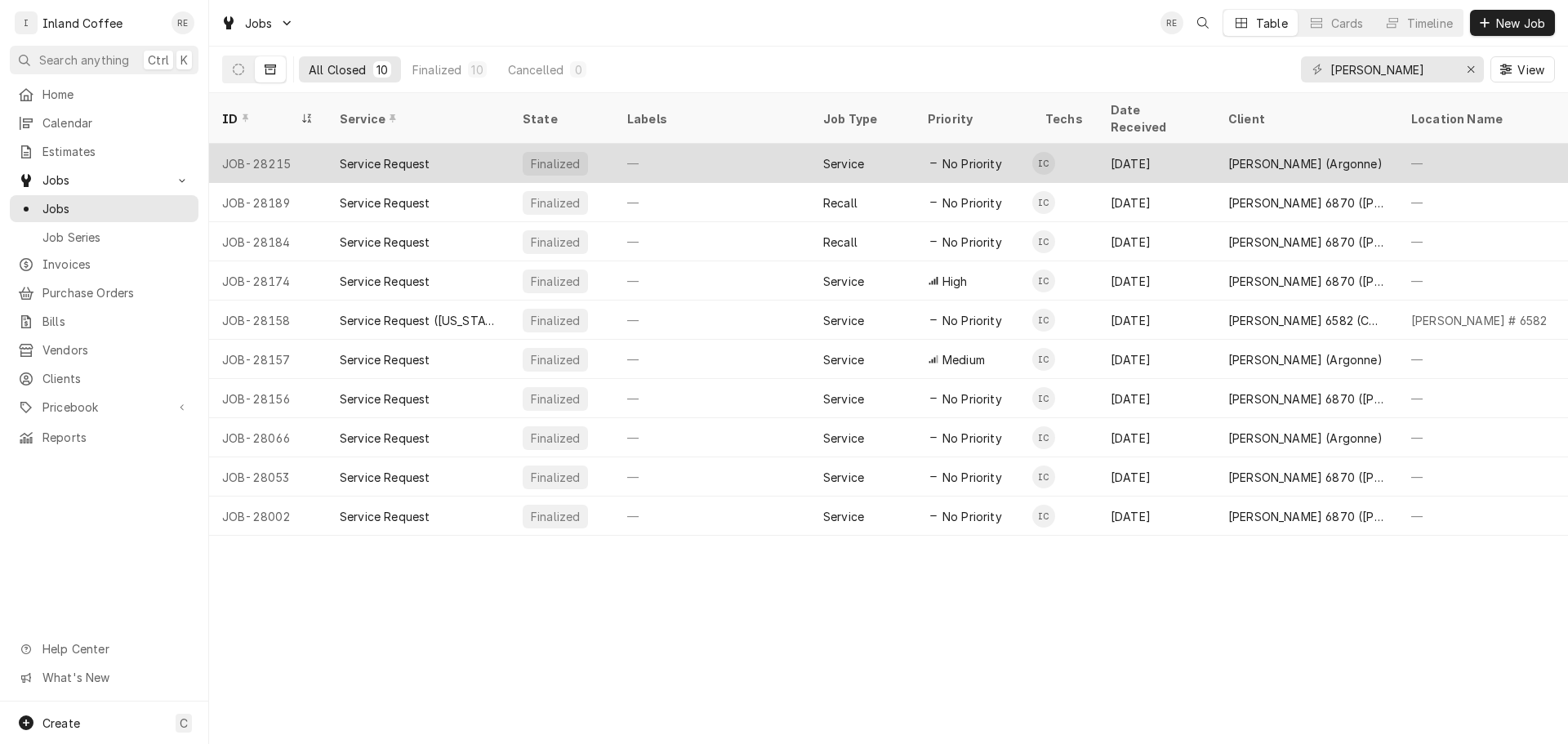
click at [480, 144] on div "Service Request" at bounding box center [418, 163] width 183 height 40
click at [272, 145] on div "JOB-28215" at bounding box center [268, 163] width 118 height 40
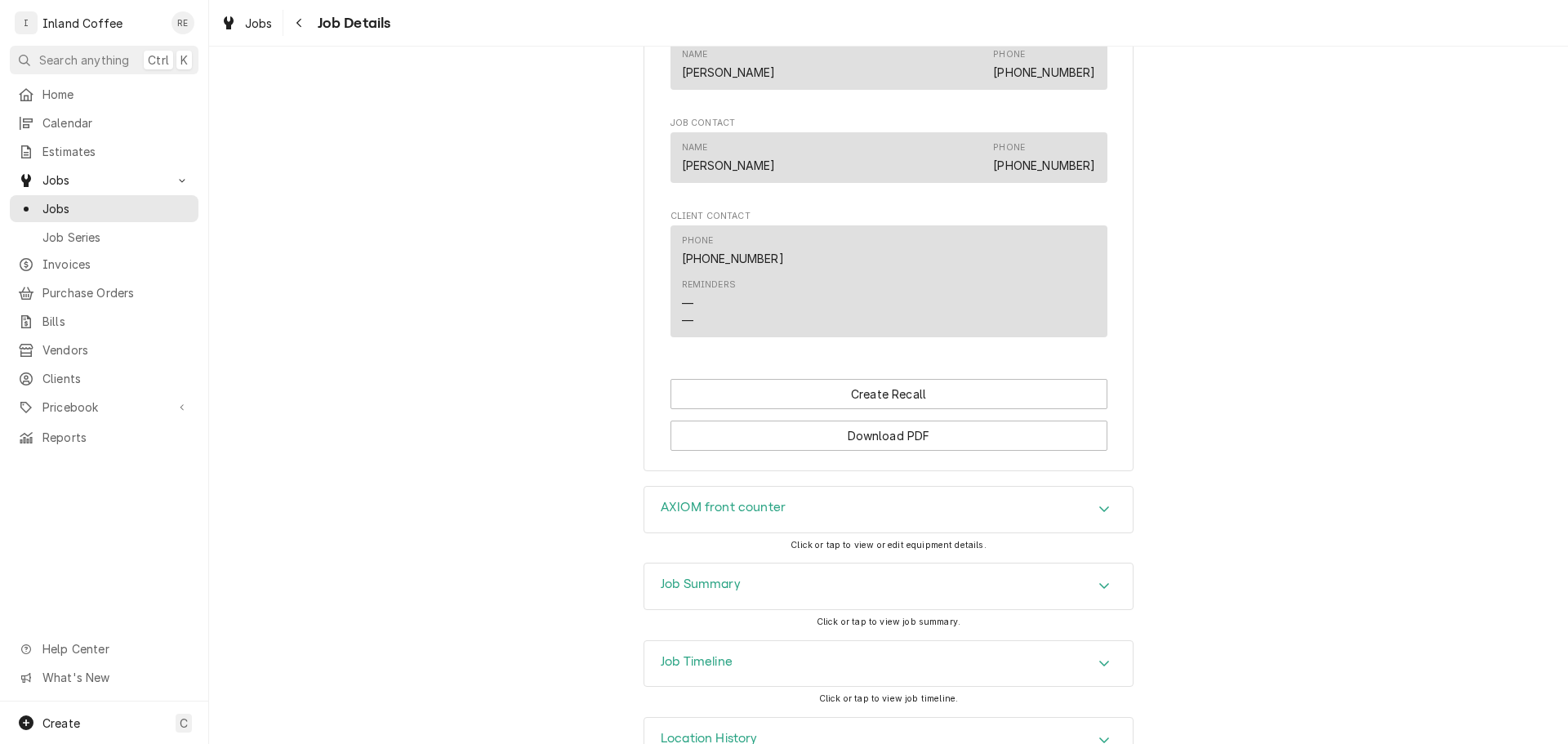
scroll to position [1076, 0]
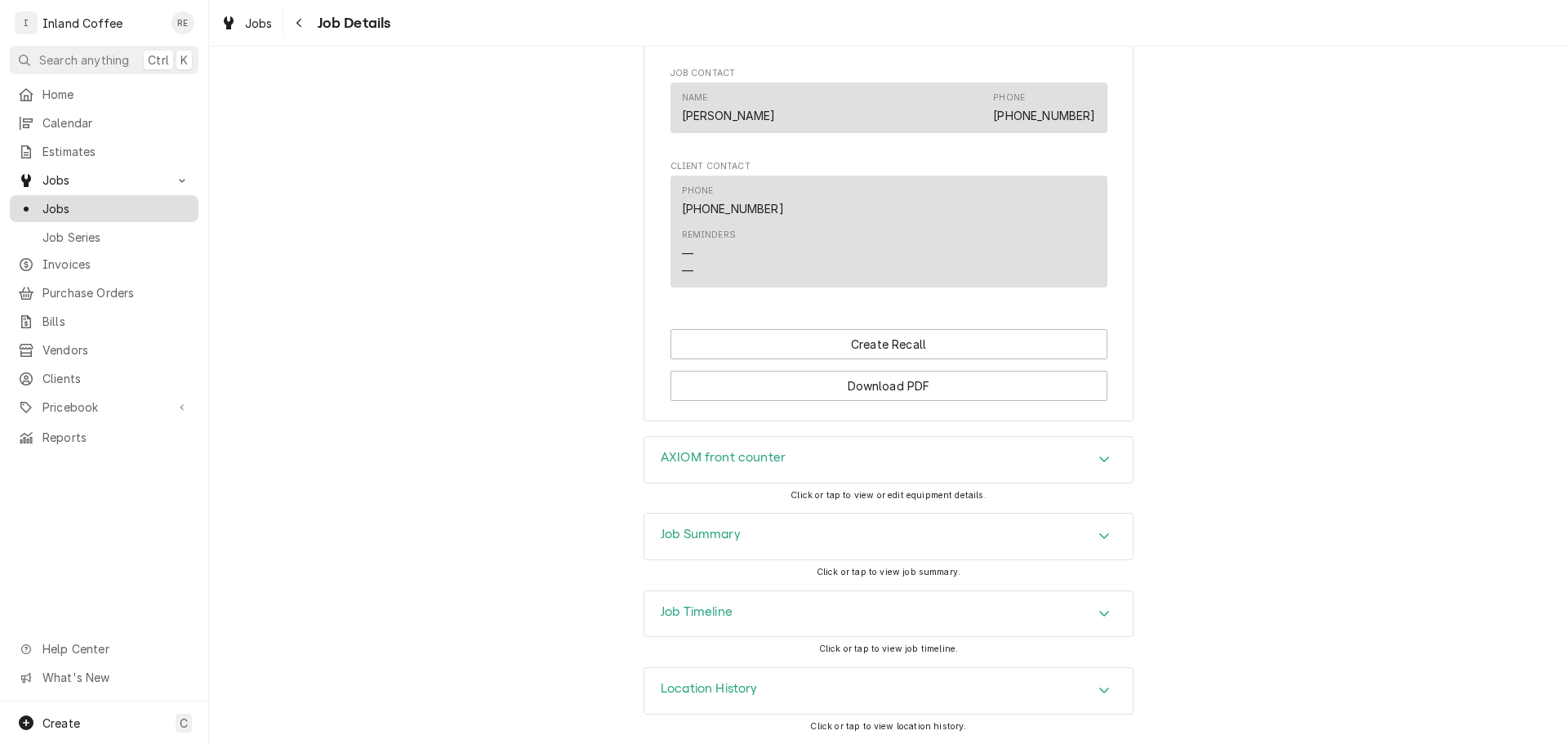
click at [84, 200] on span "Jobs" at bounding box center [116, 209] width 148 height 18
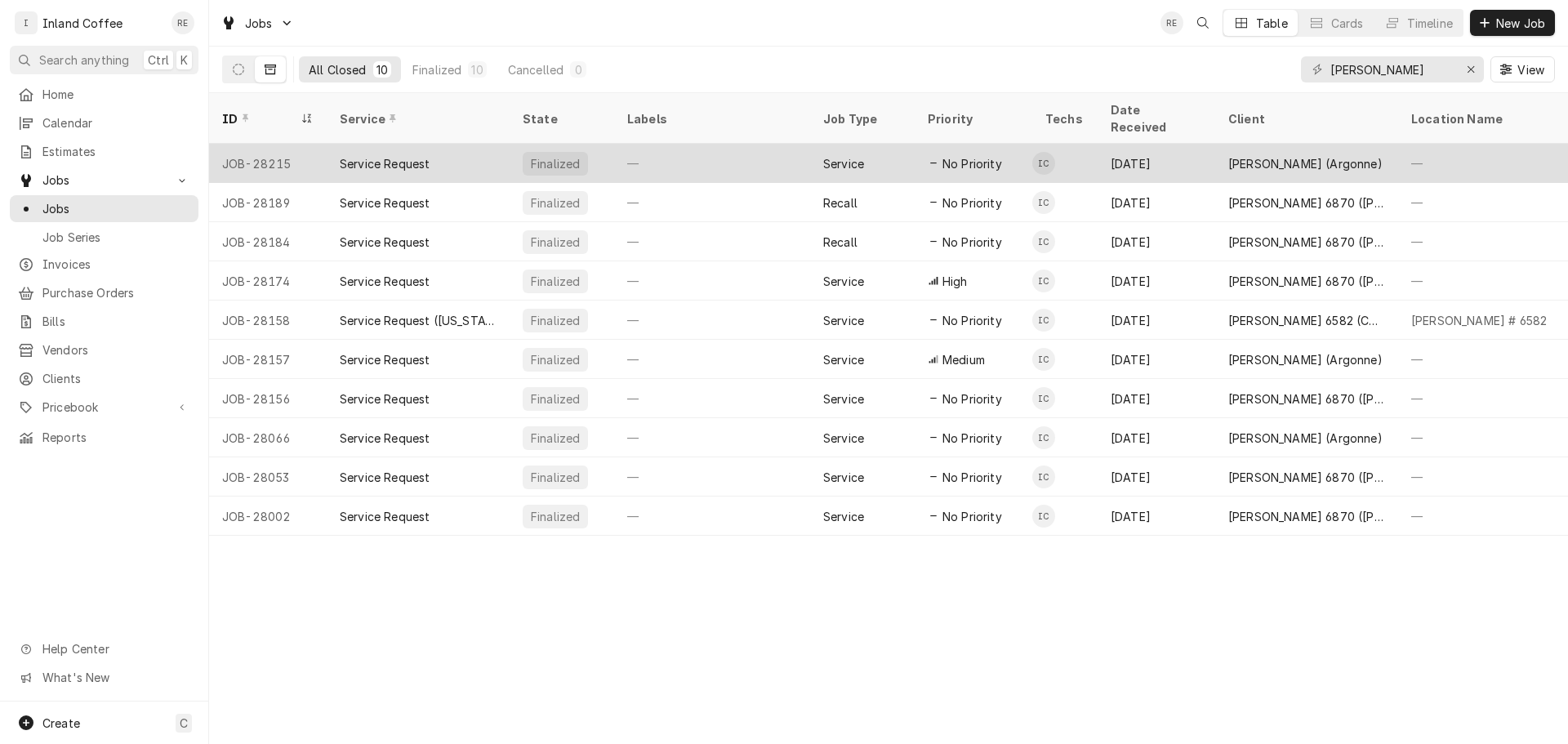
click at [387, 155] on div "Service Request" at bounding box center [385, 164] width 90 height 18
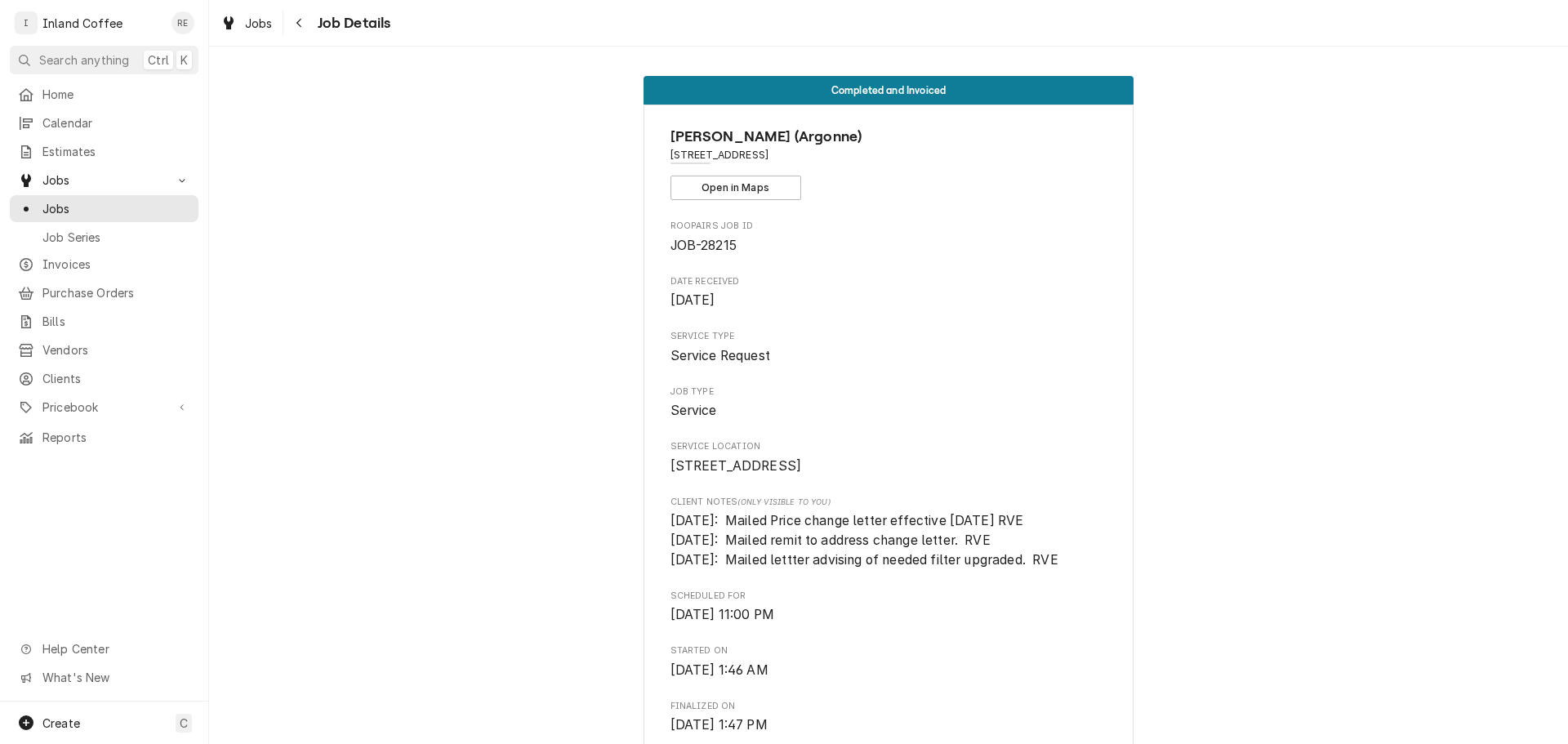
click at [417, 142] on div "Completed and Invoiced [PERSON_NAME] ([GEOGRAPHIC_DATA]) 2022 [GEOGRAPHIC_DATA]…" at bounding box center [889, 395] width 1359 height 697
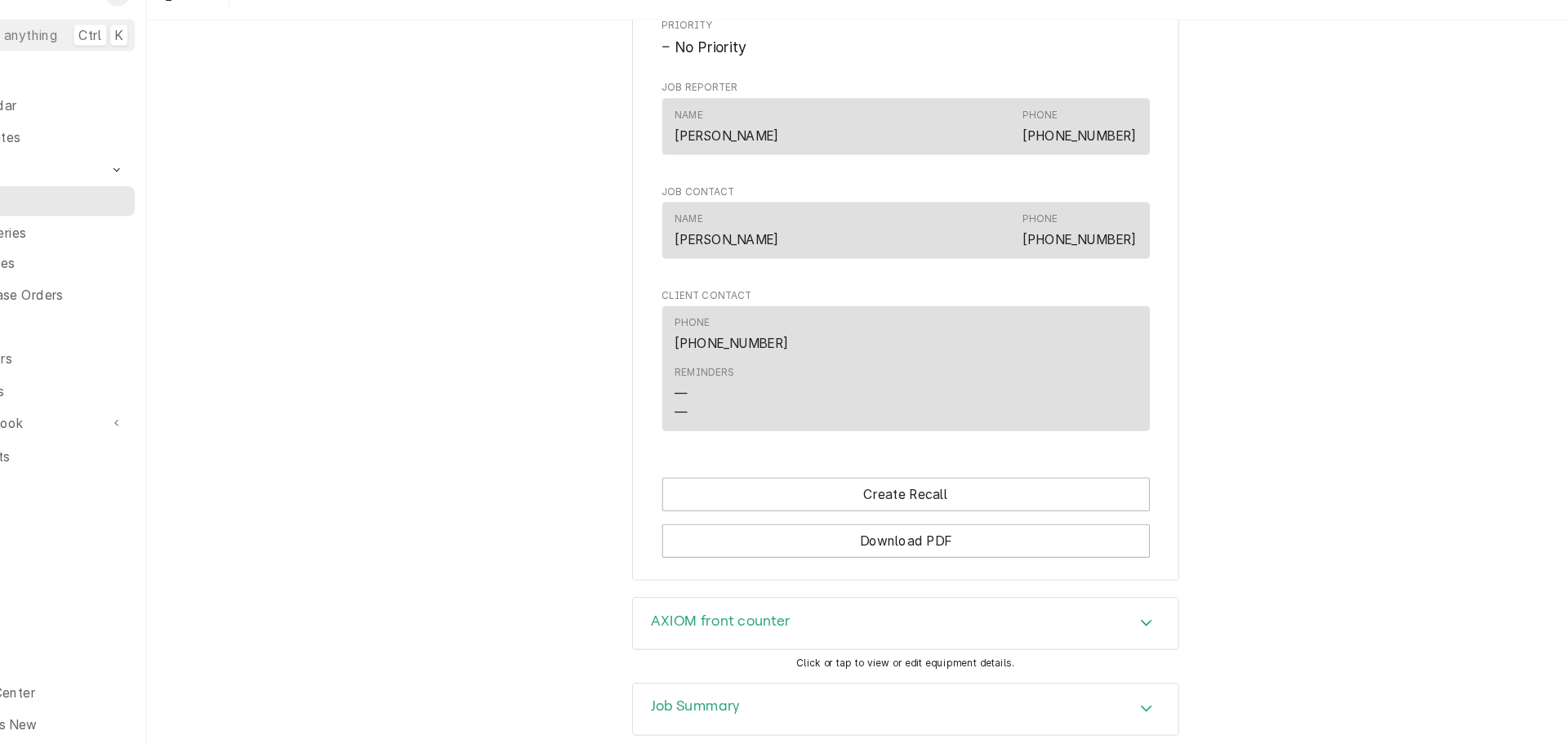
scroll to position [950, 0]
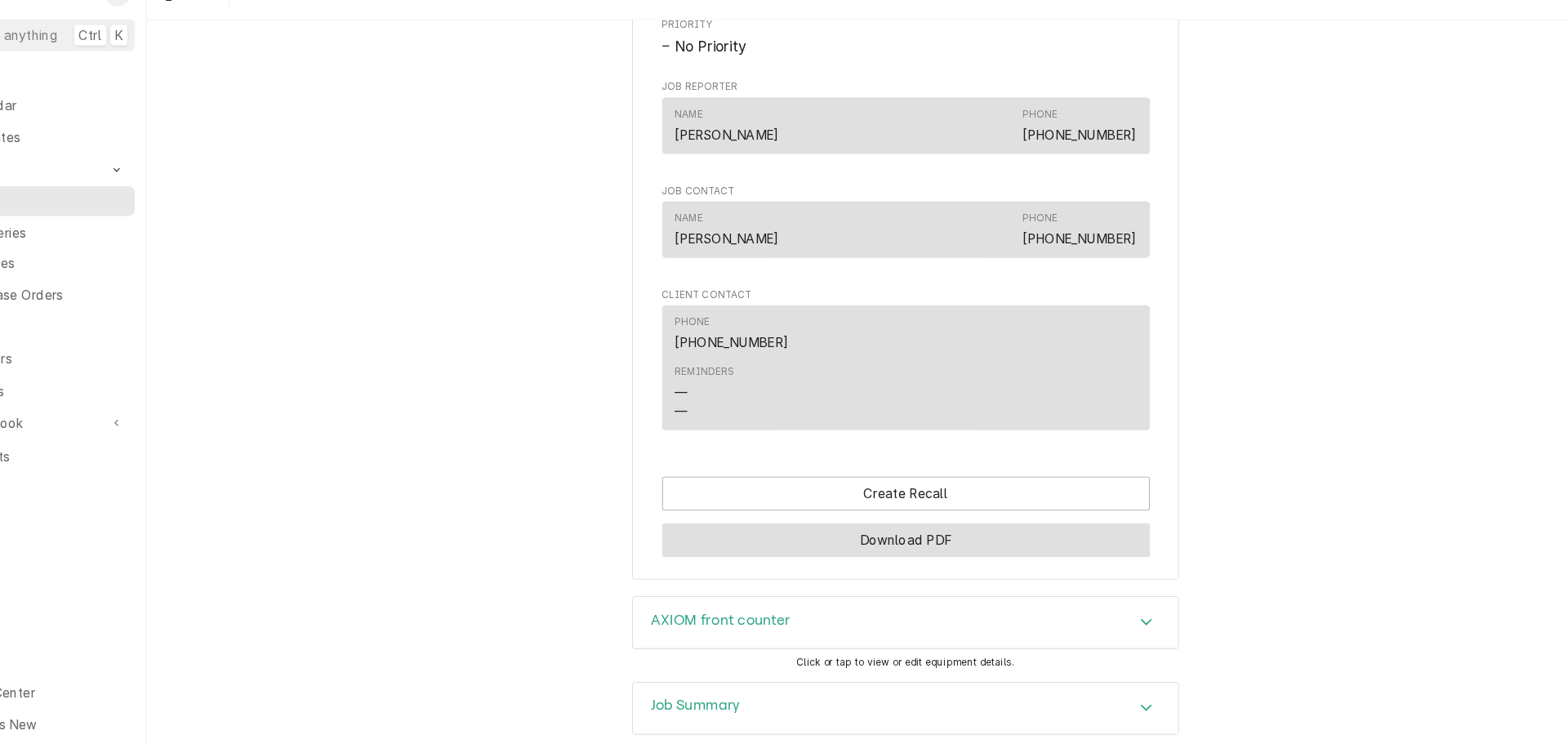
click at [904, 504] on button "Download PDF" at bounding box center [889, 512] width 437 height 30
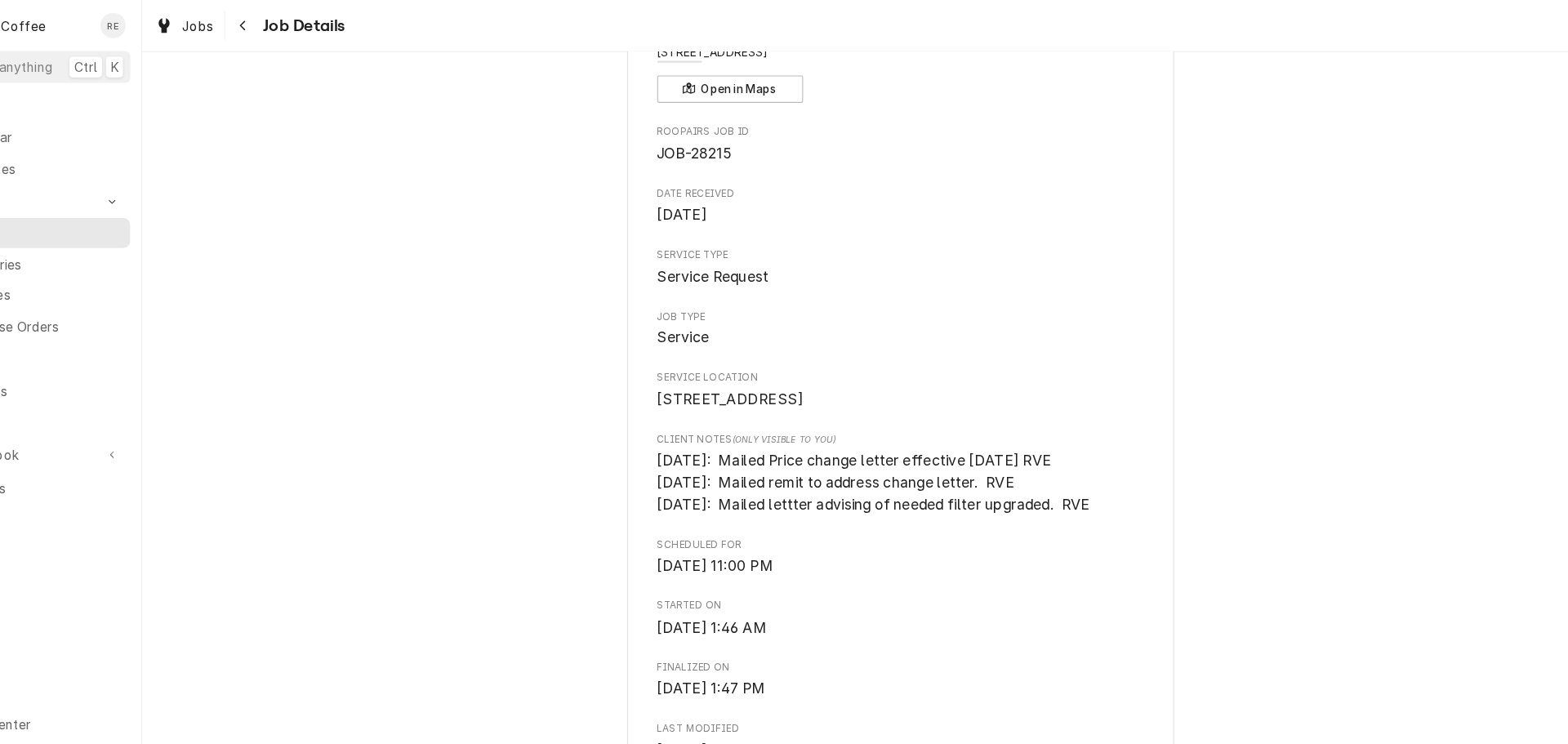
scroll to position [0, 0]
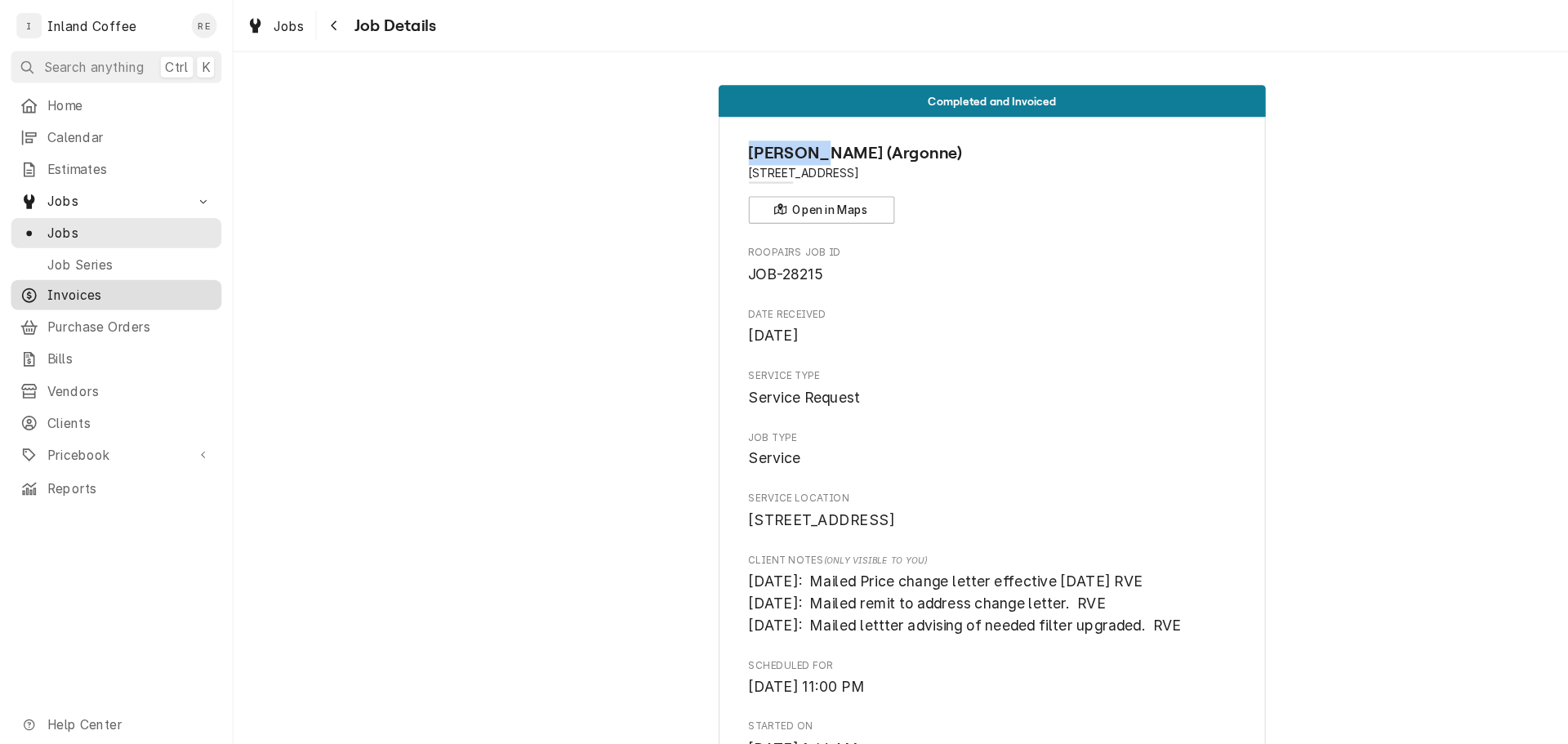
click at [120, 257] on span "Invoices" at bounding box center [116, 264] width 148 height 18
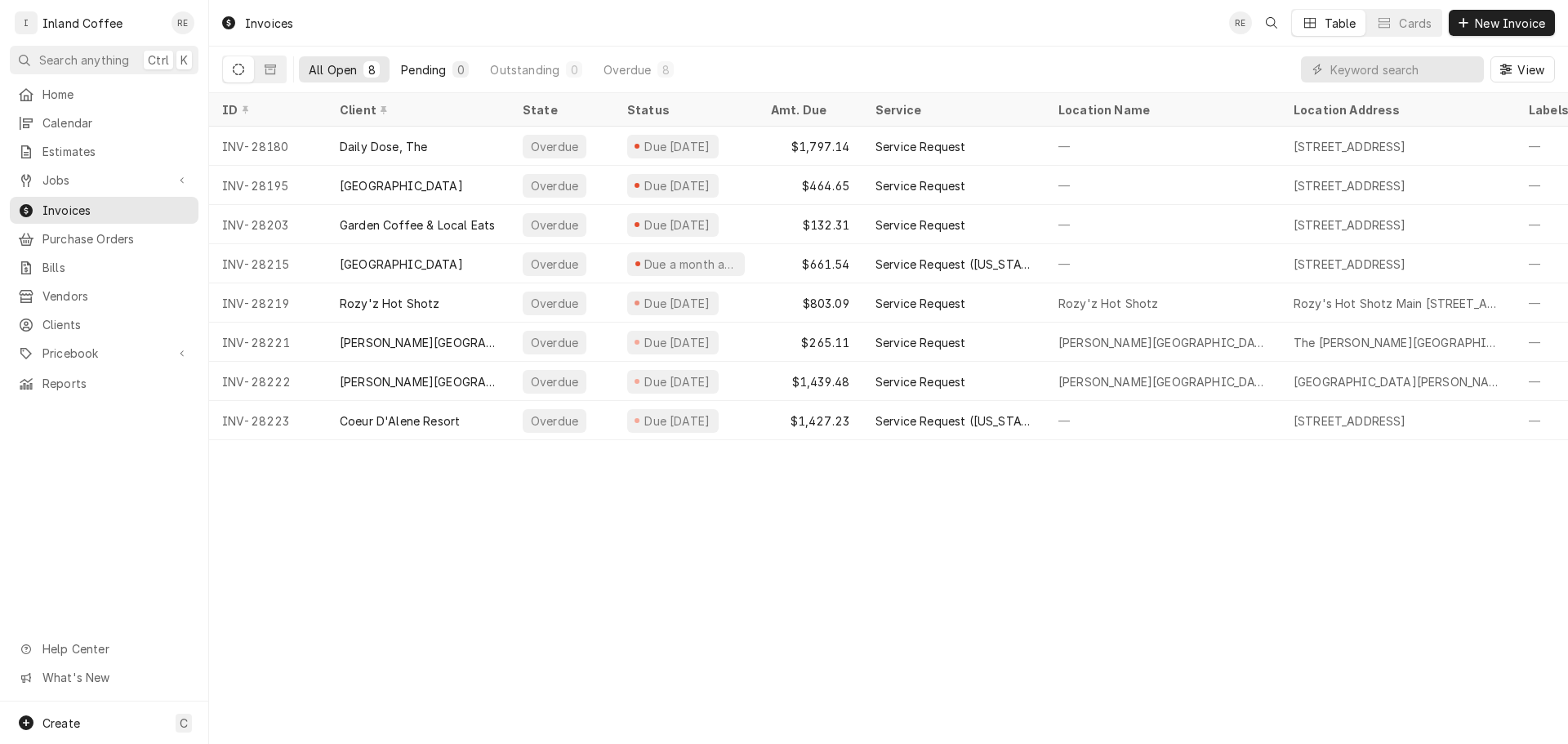
click at [466, 60] on button "Pending 0" at bounding box center [434, 69] width 87 height 26
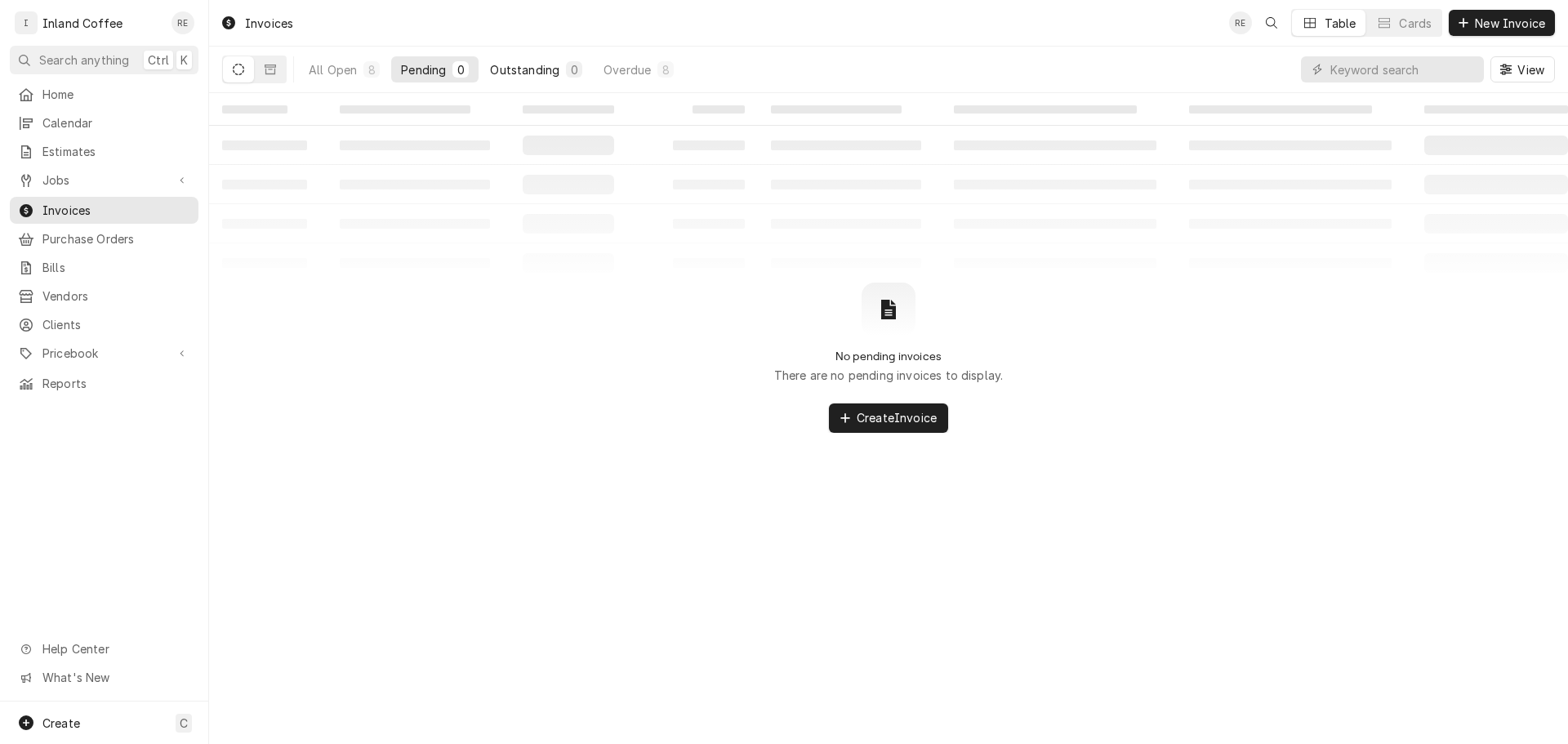
click at [554, 59] on button "Outstanding 0" at bounding box center [535, 69] width 112 height 26
click at [153, 171] on span "Jobs" at bounding box center [104, 180] width 123 height 18
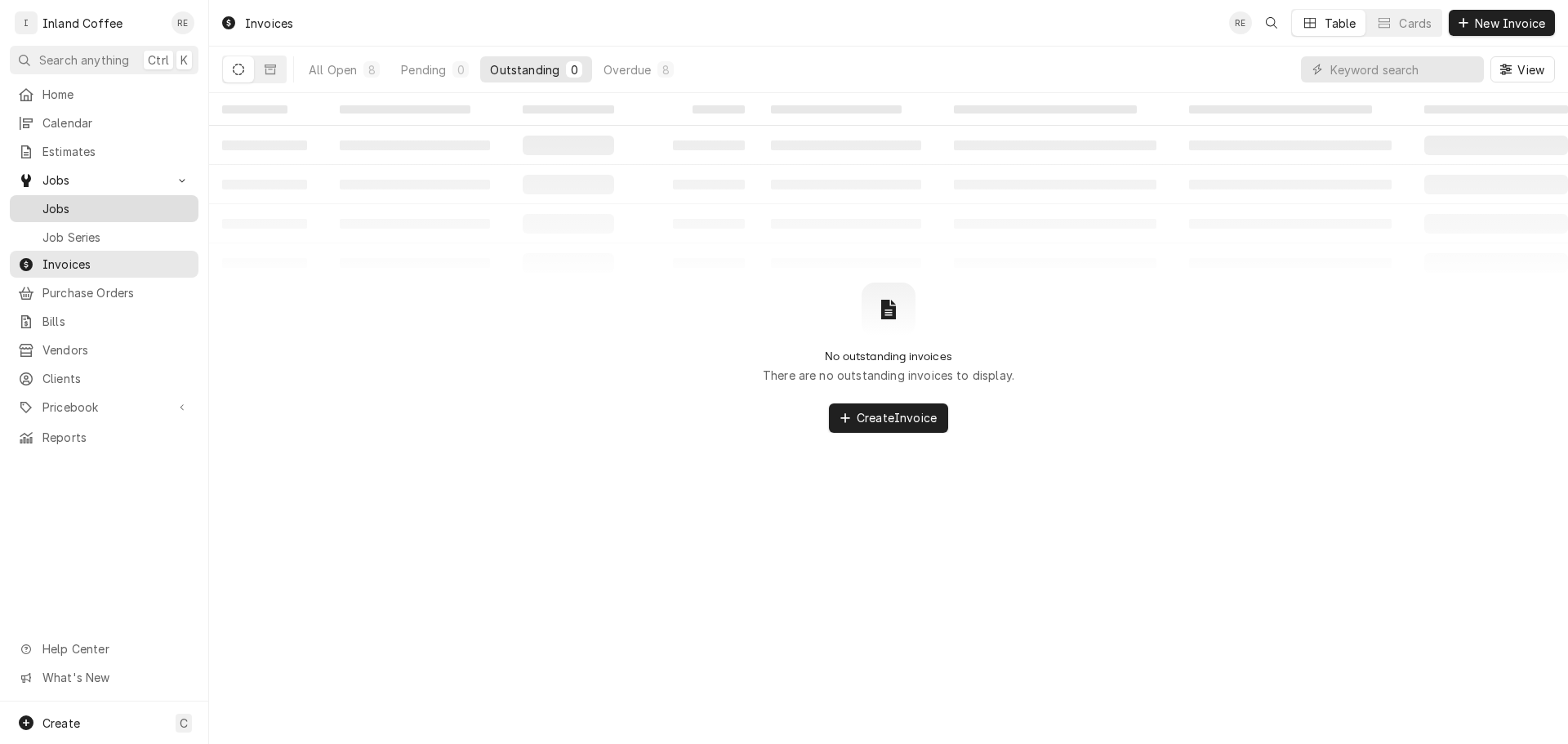
click at [142, 200] on span "Jobs" at bounding box center [116, 209] width 148 height 18
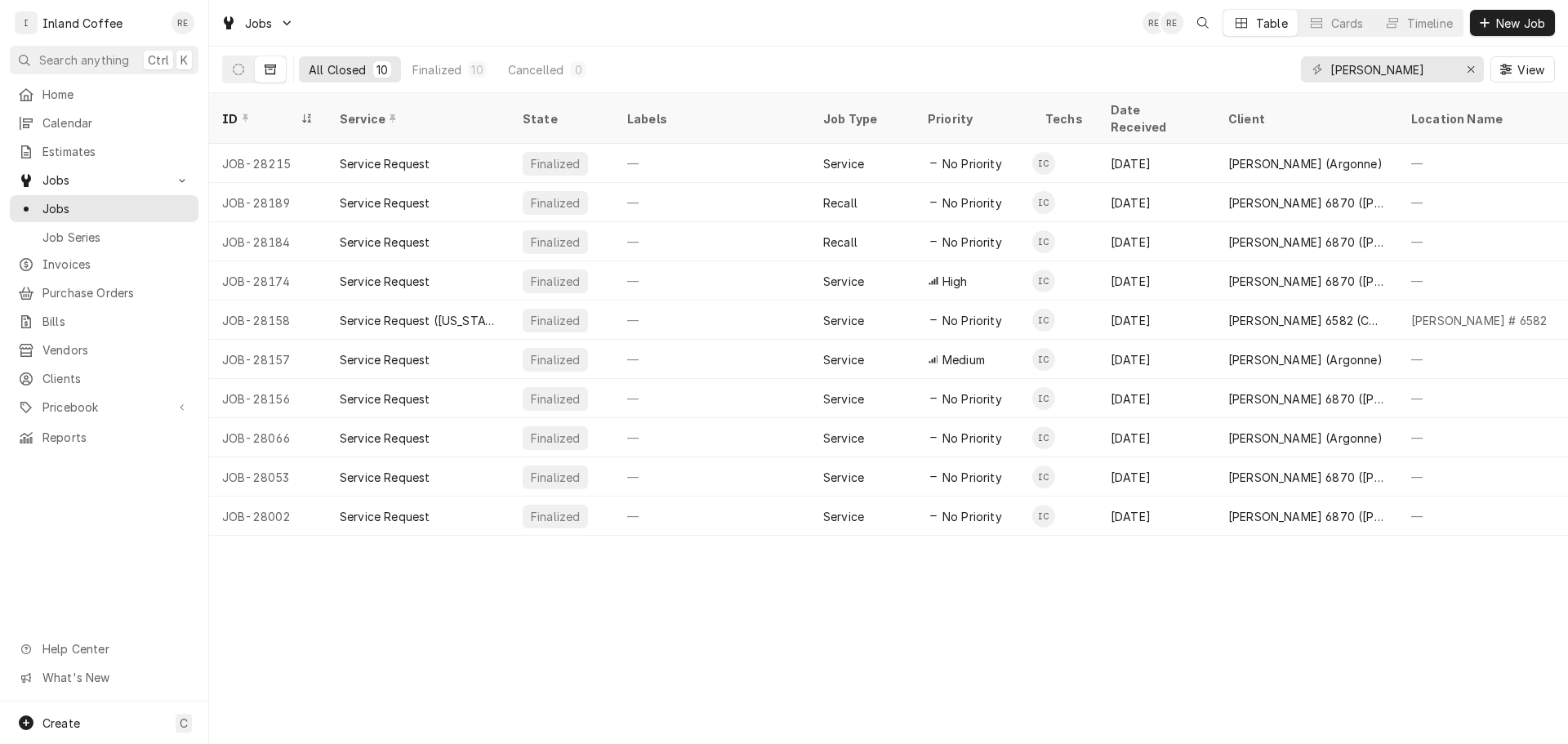
click at [1285, 15] on div "Table" at bounding box center [1272, 24] width 32 height 18
click at [1256, 22] on div "Table" at bounding box center [1272, 24] width 32 height 18
click at [1348, 18] on div "Cards" at bounding box center [1347, 24] width 33 height 18
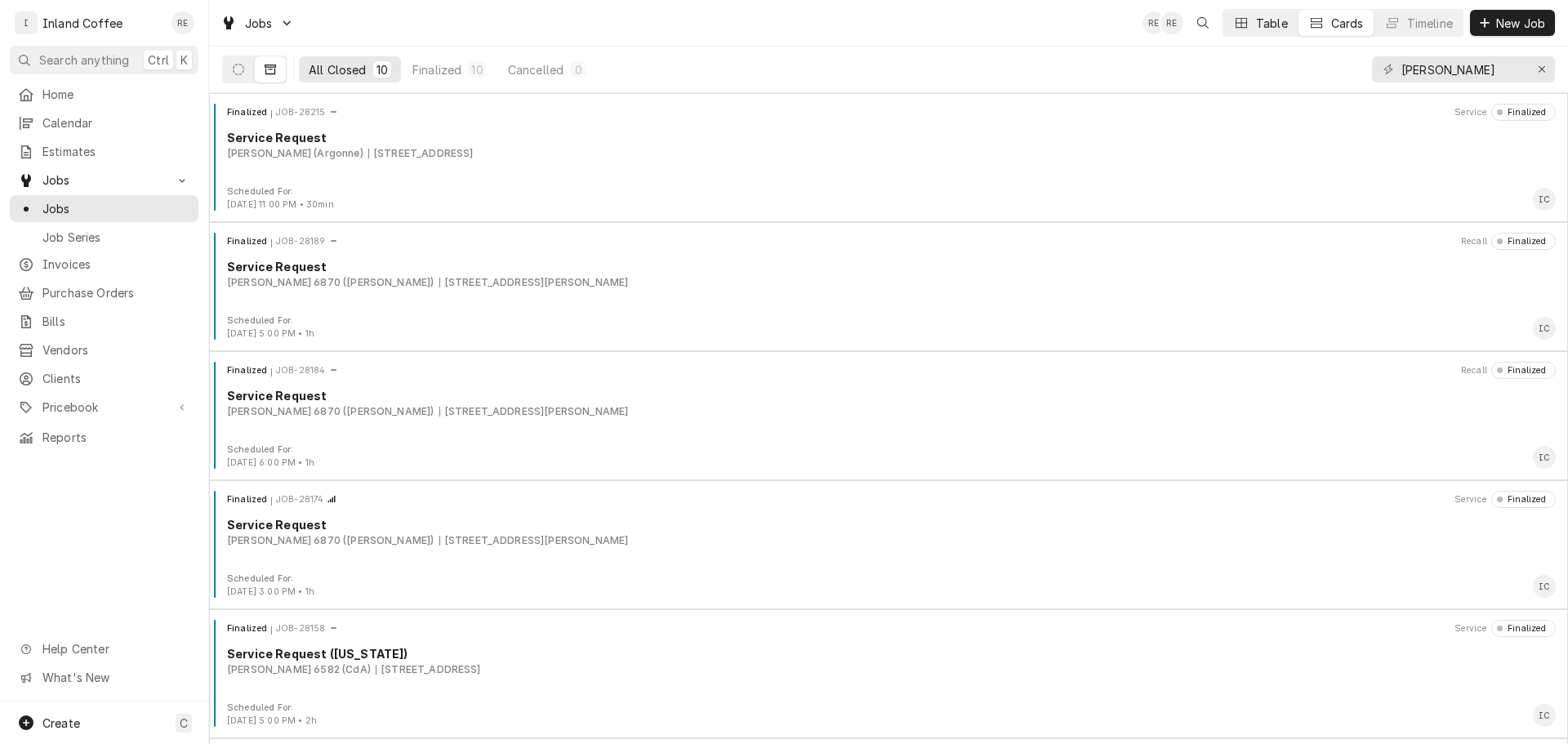
click at [1270, 17] on div "Table" at bounding box center [1272, 24] width 32 height 18
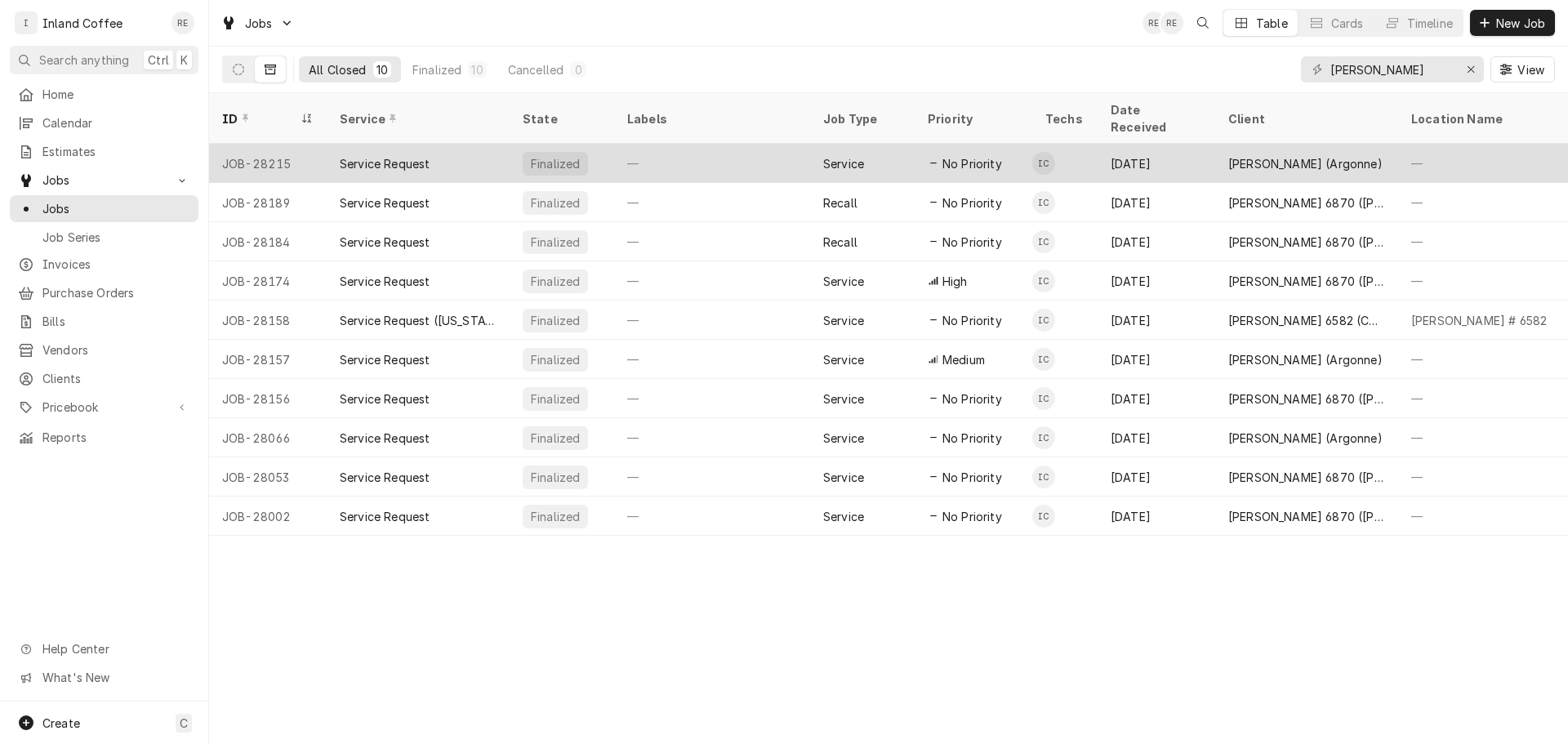
click at [287, 145] on div "JOB-28215" at bounding box center [268, 163] width 118 height 40
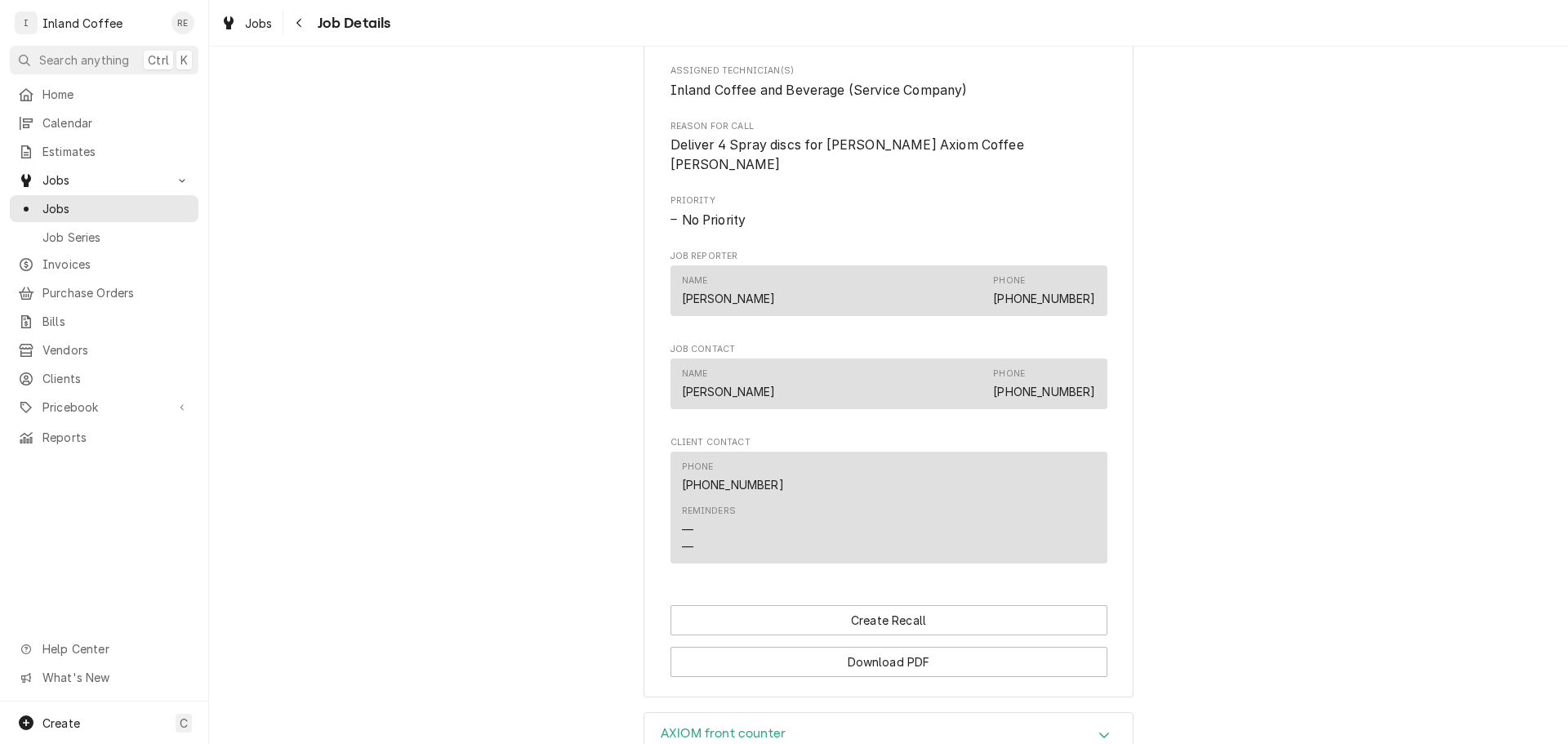
scroll to position [798, 0]
drag, startPoint x: 940, startPoint y: 585, endPoint x: 838, endPoint y: 655, distance: 123.7
click at [838, 655] on button "Download PDF" at bounding box center [889, 664] width 437 height 30
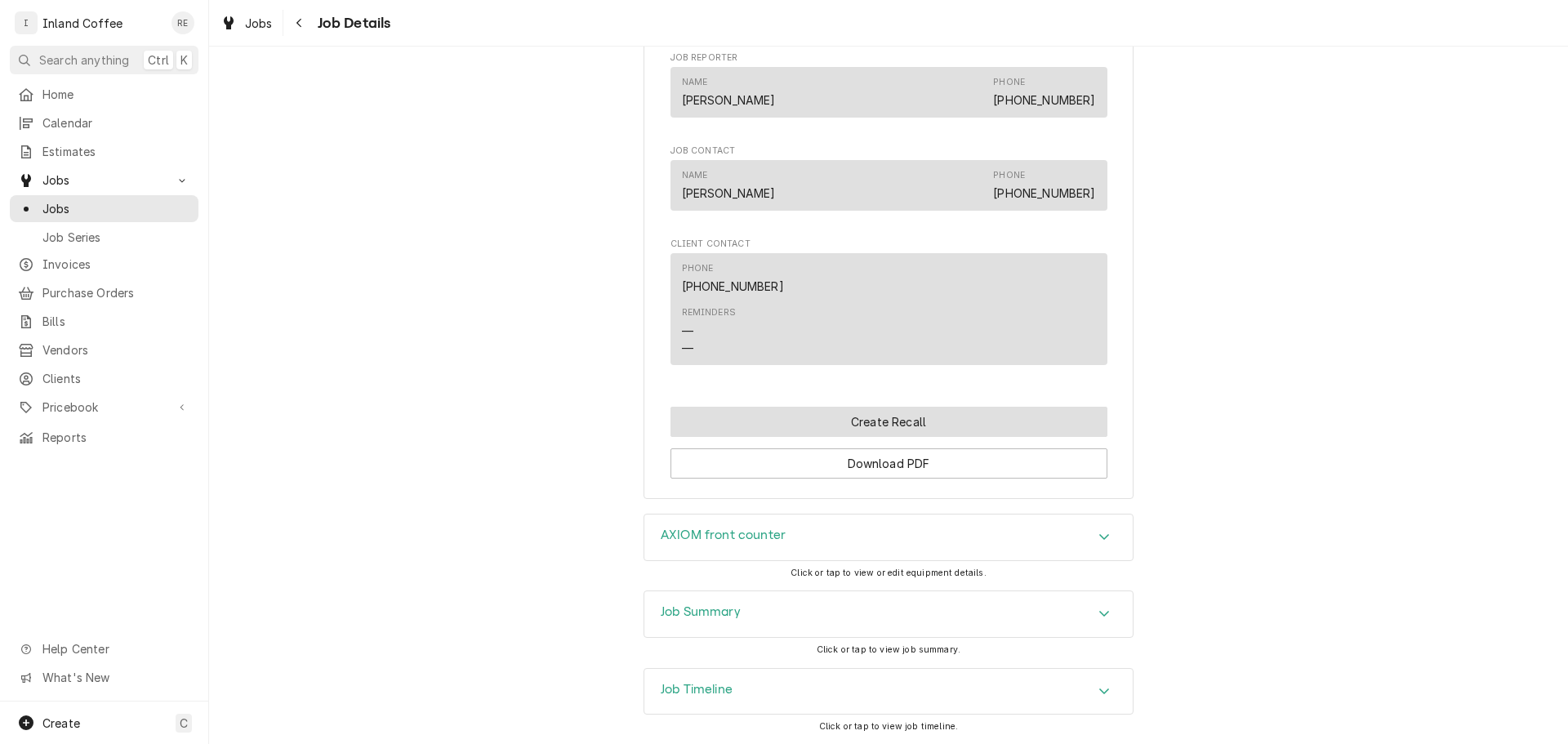
scroll to position [1076, 0]
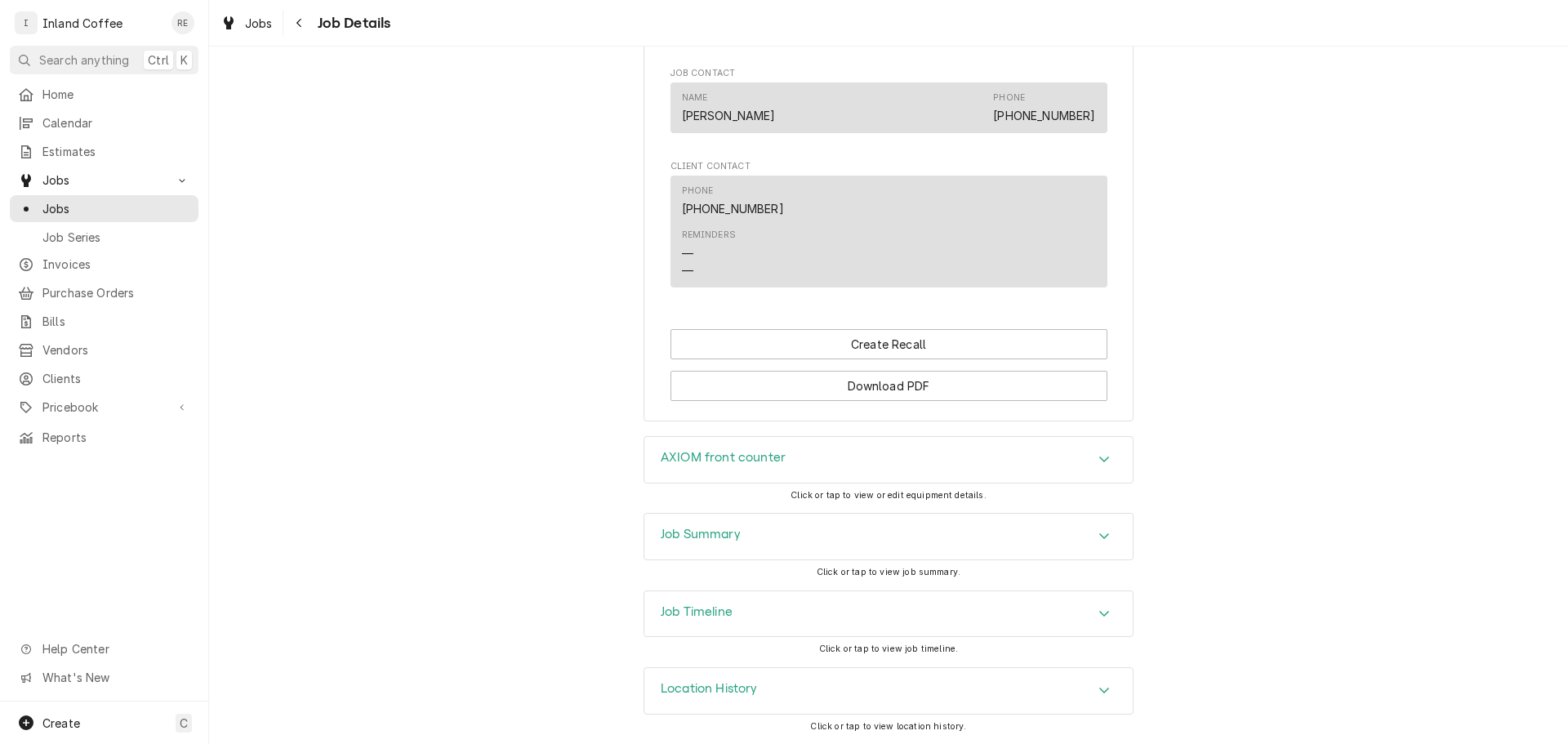
click at [1099, 537] on icon "Accordion Header" at bounding box center [1104, 535] width 11 height 13
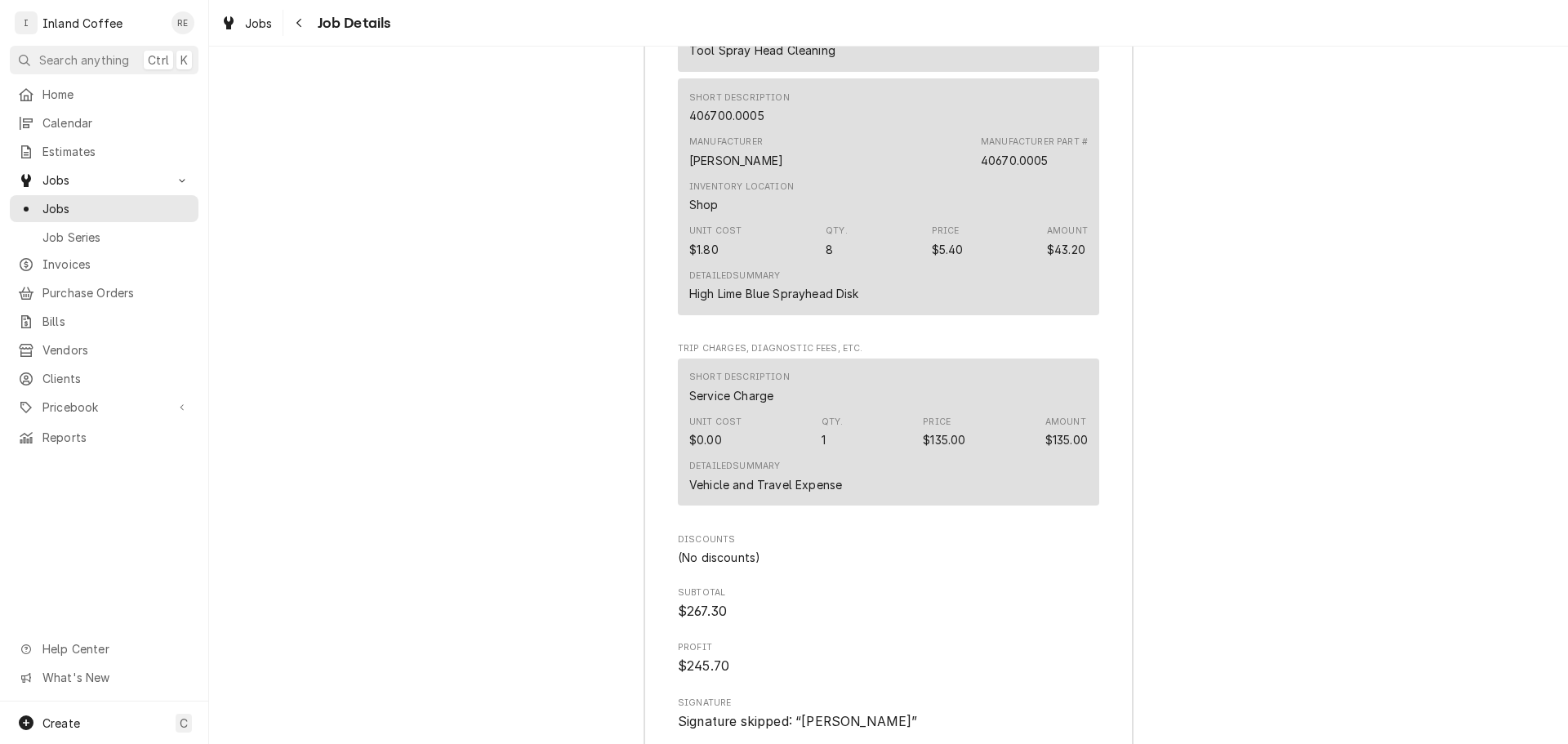
scroll to position [2490, 0]
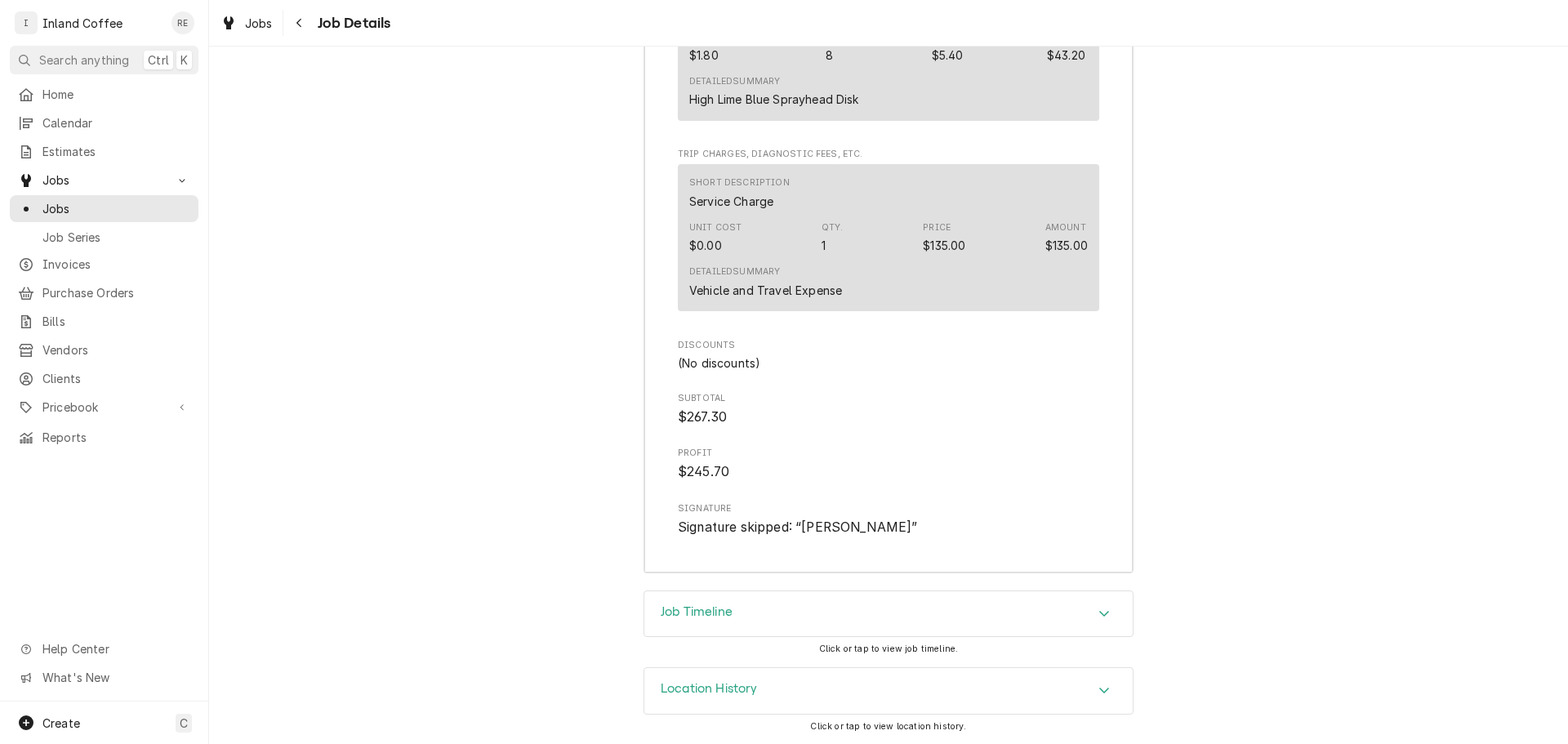
click at [1103, 614] on icon "Accordion Header" at bounding box center [1104, 612] width 11 height 13
click at [83, 257] on span "Invoices" at bounding box center [116, 264] width 148 height 18
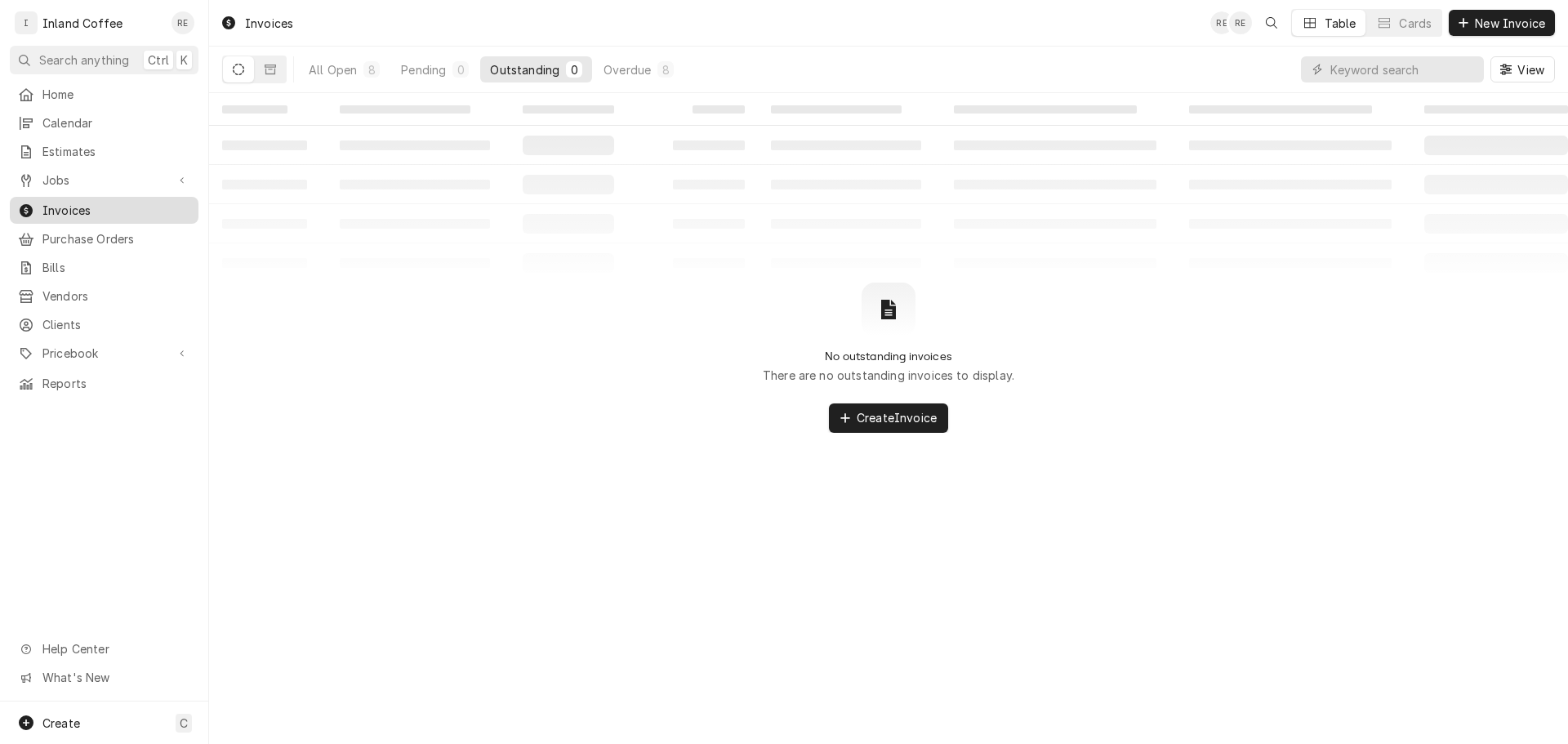
click at [78, 204] on span "Invoices" at bounding box center [116, 211] width 148 height 18
click at [246, 65] on button "Dynamic Content Wrapper" at bounding box center [238, 69] width 31 height 26
click at [121, 317] on span "Clients" at bounding box center [116, 325] width 148 height 18
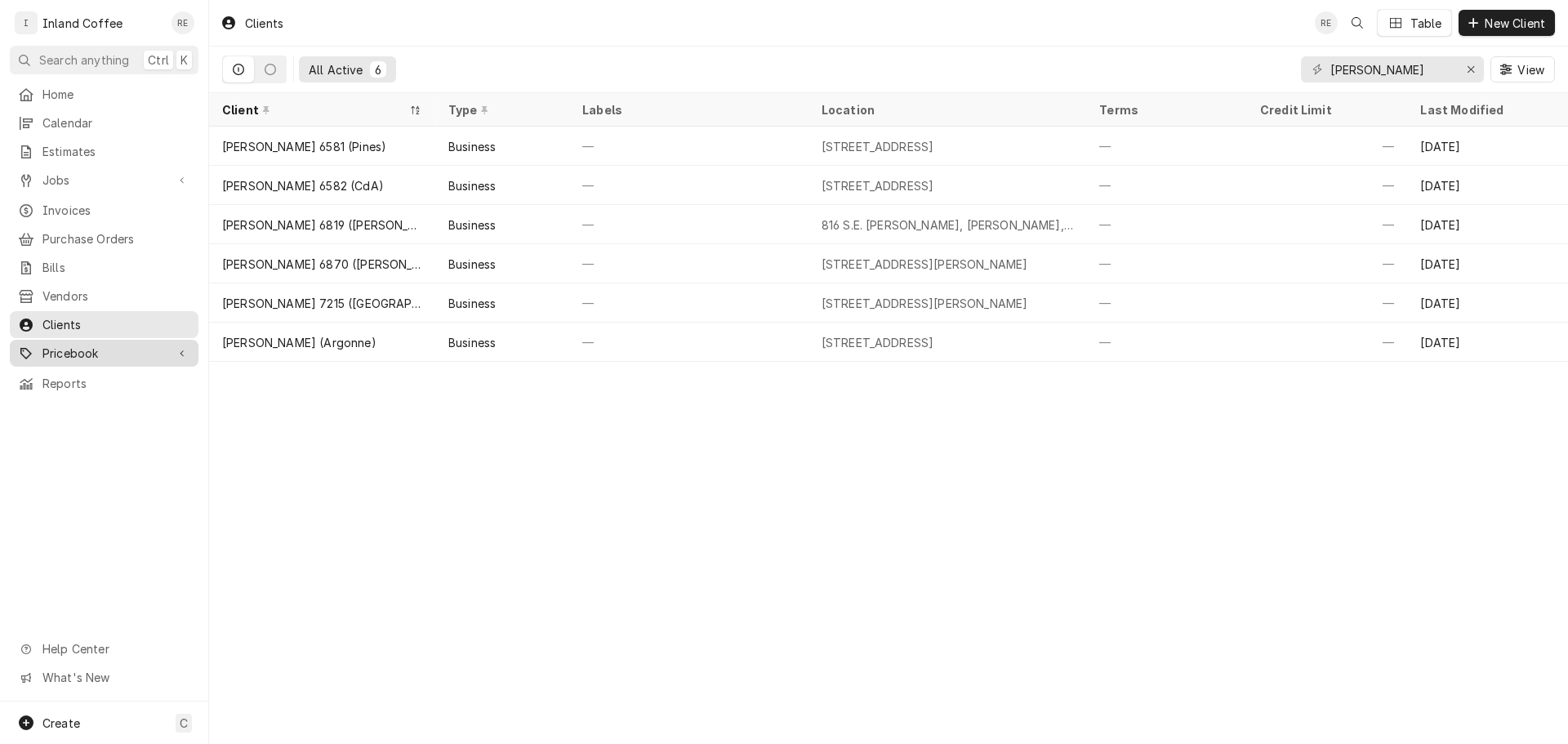
click at [123, 344] on span "Pricebook" at bounding box center [104, 353] width 123 height 18
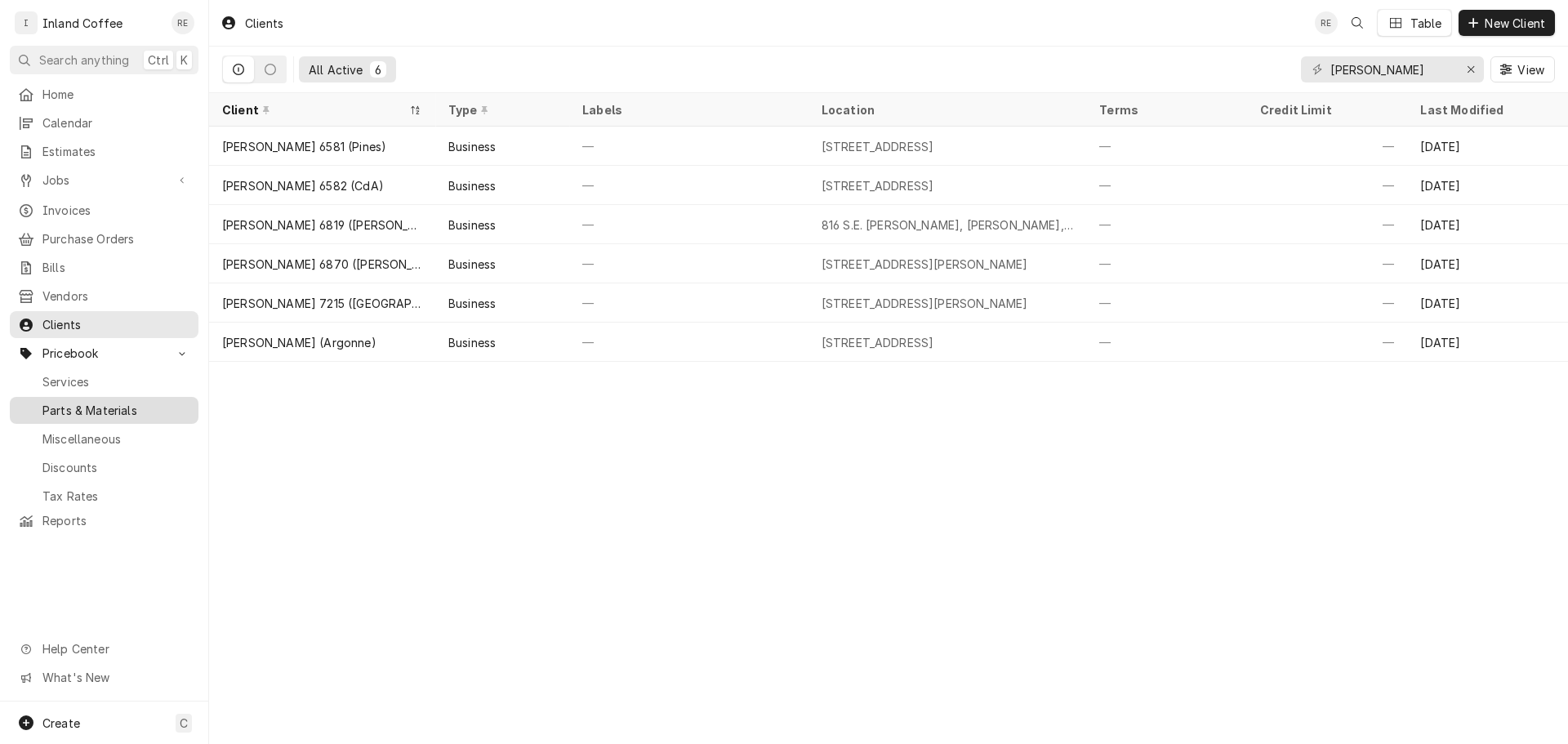
click at [149, 401] on span "Parts & Materials" at bounding box center [116, 410] width 148 height 18
